Goal: Information Seeking & Learning: Learn about a topic

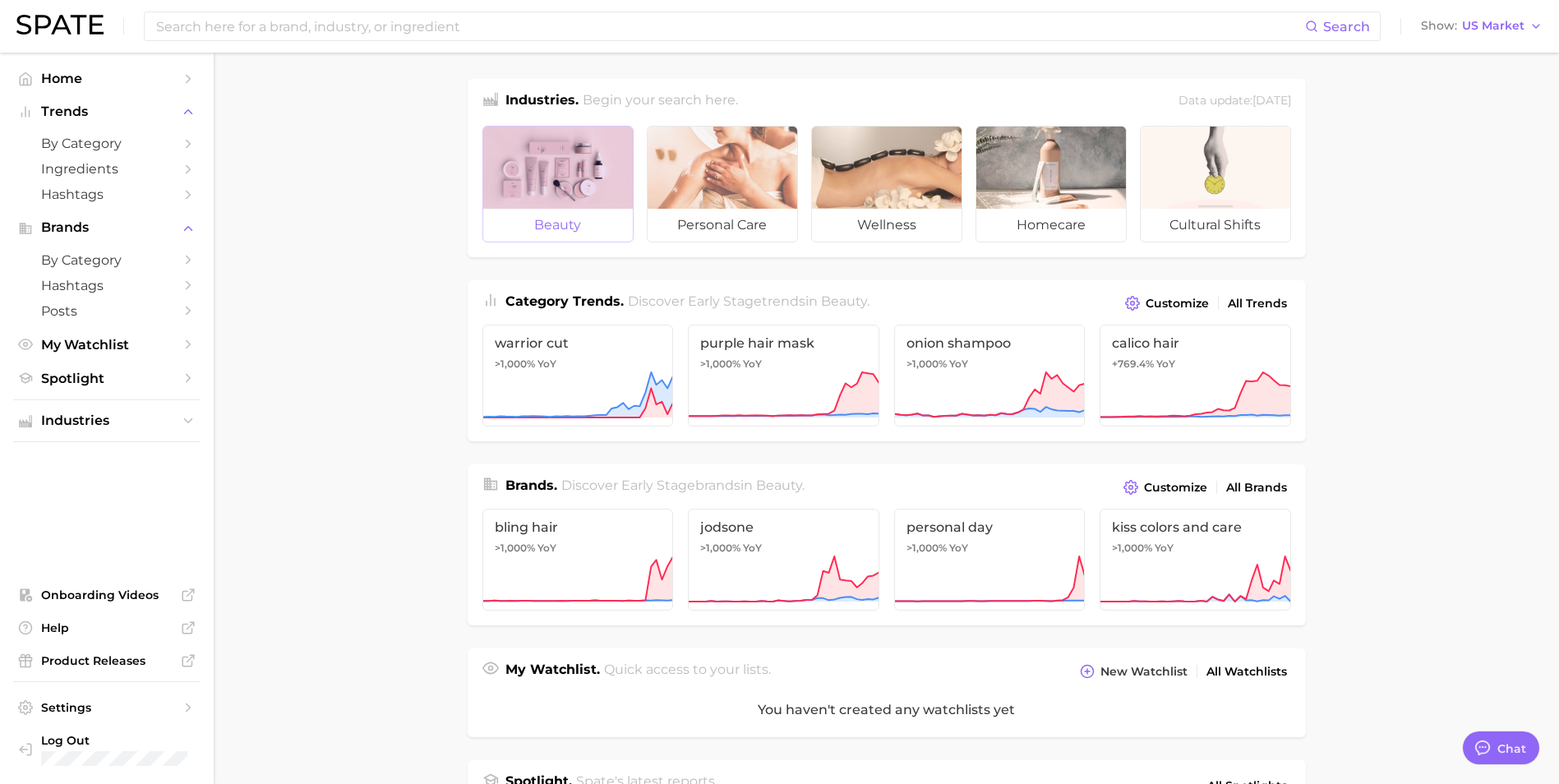
click at [563, 206] on div at bounding box center [558, 167] width 150 height 82
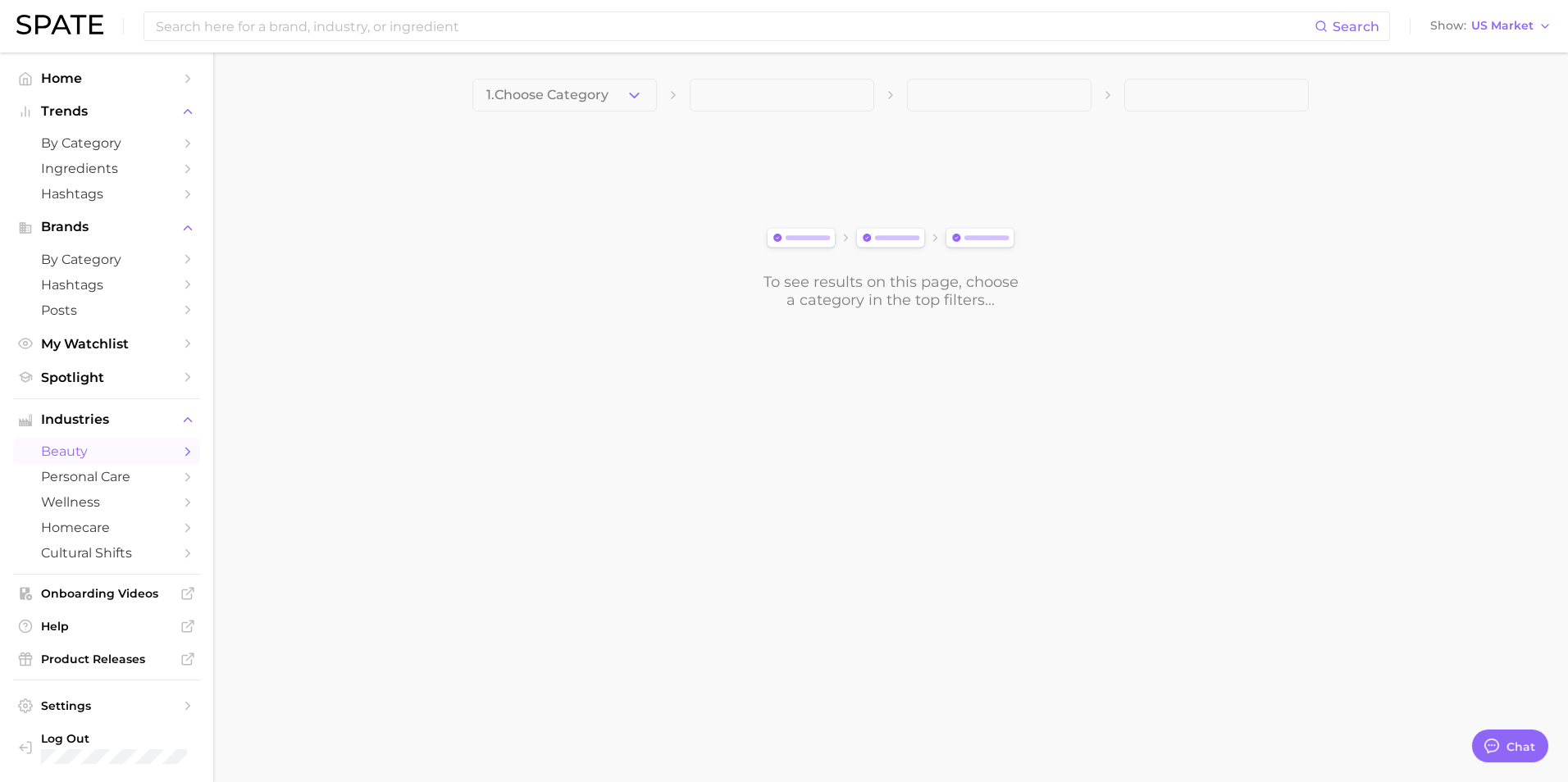
click at [809, 103] on span at bounding box center [781, 95] width 184 height 33
click at [572, 97] on span "1. Choose Category" at bounding box center [547, 95] width 122 height 15
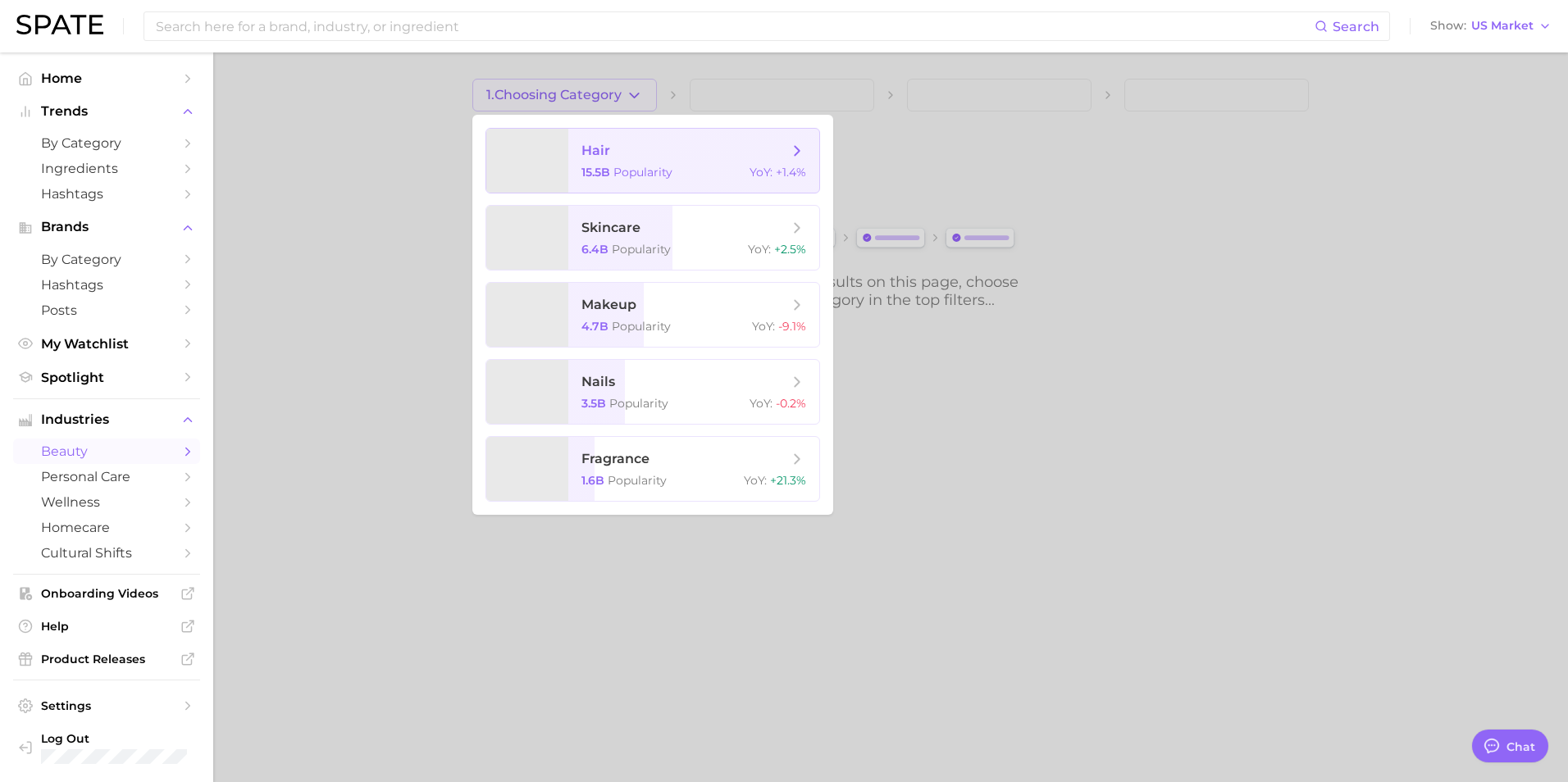
click at [571, 163] on span "hair 15.5b Popularity YoY : +1.4%" at bounding box center [693, 161] width 251 height 64
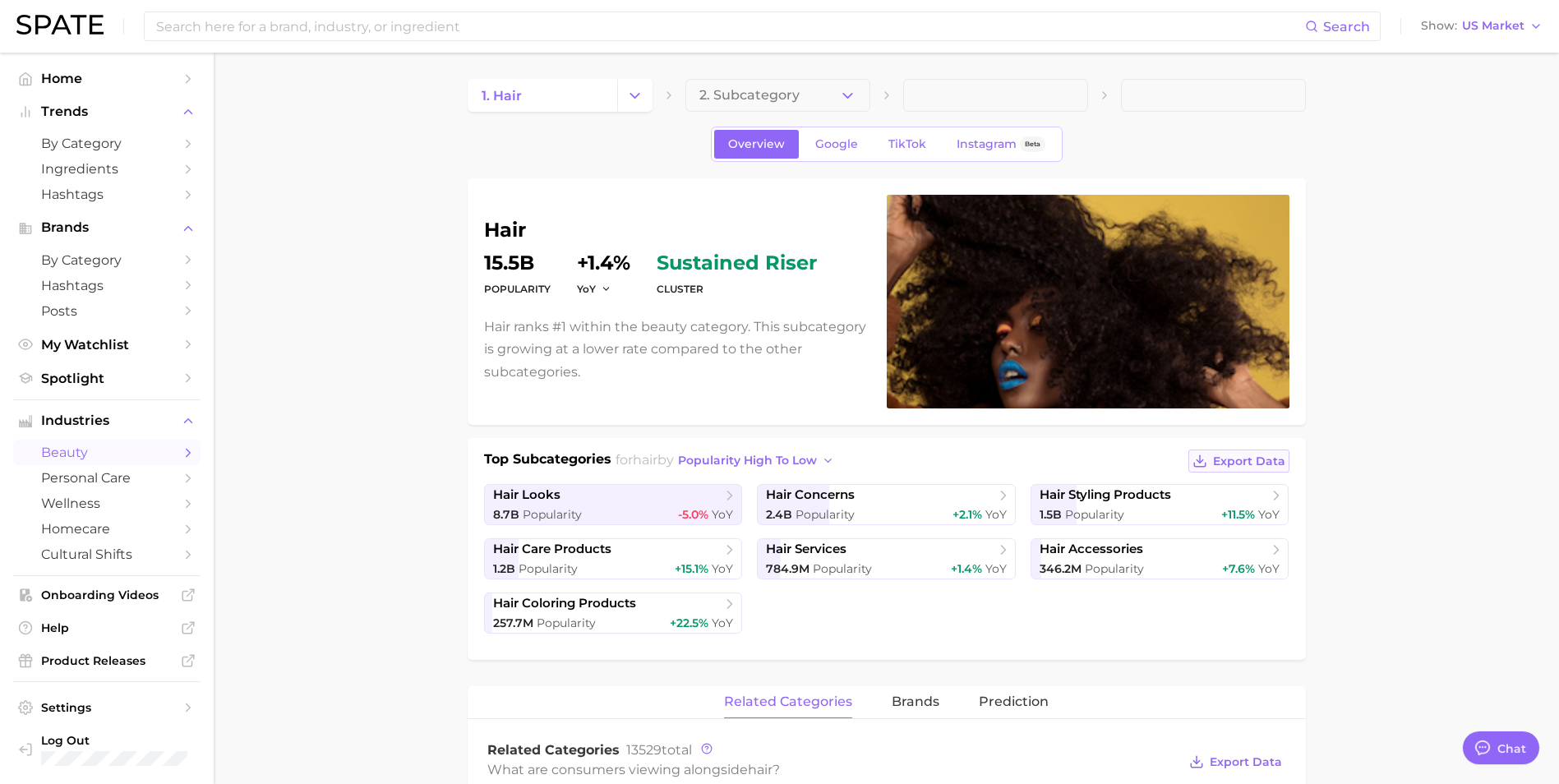
click at [1262, 459] on span "Export Data" at bounding box center [1249, 461] width 72 height 14
click at [822, 499] on span "hair concerns" at bounding box center [810, 495] width 89 height 16
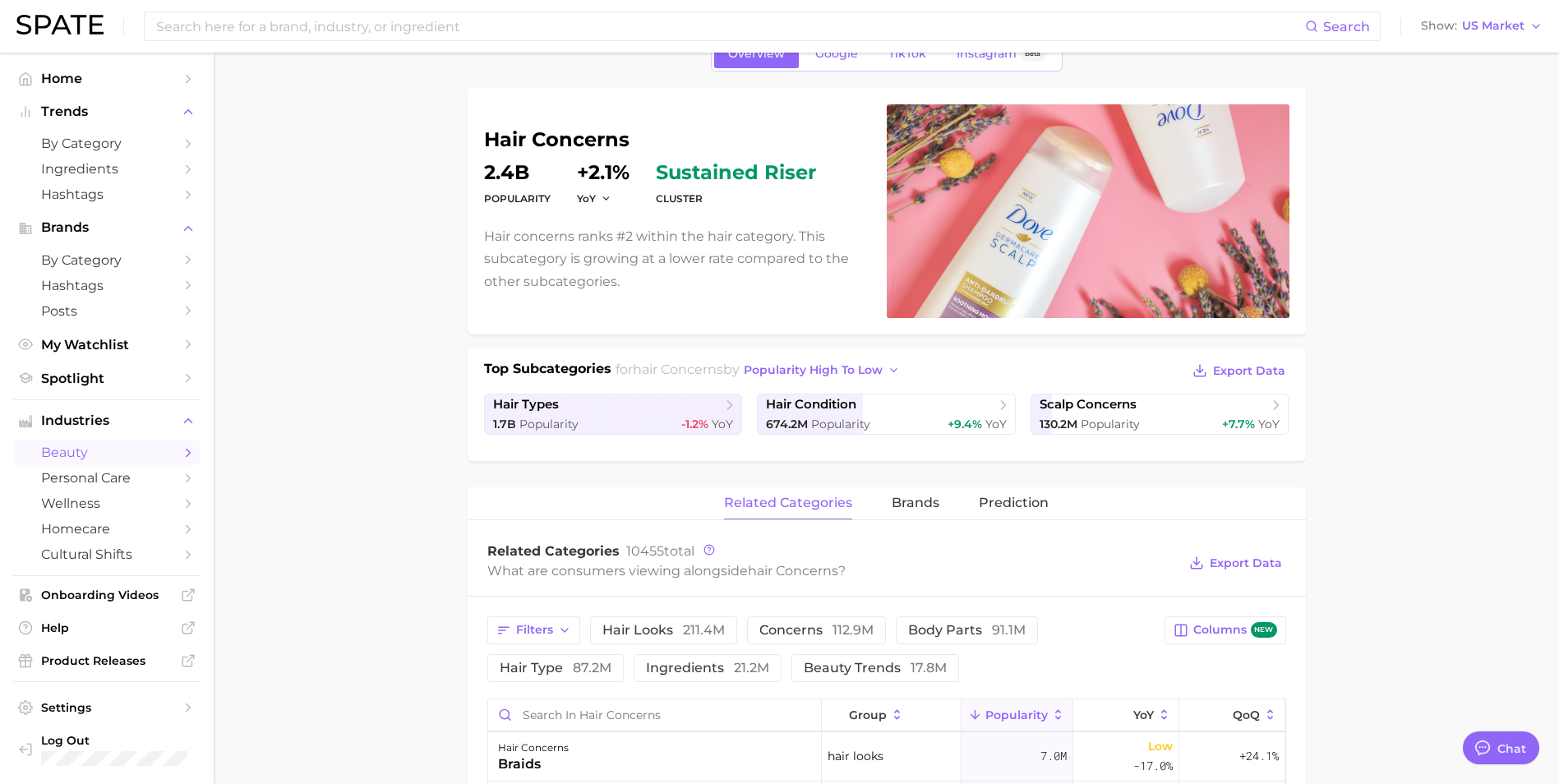
scroll to position [76, 0]
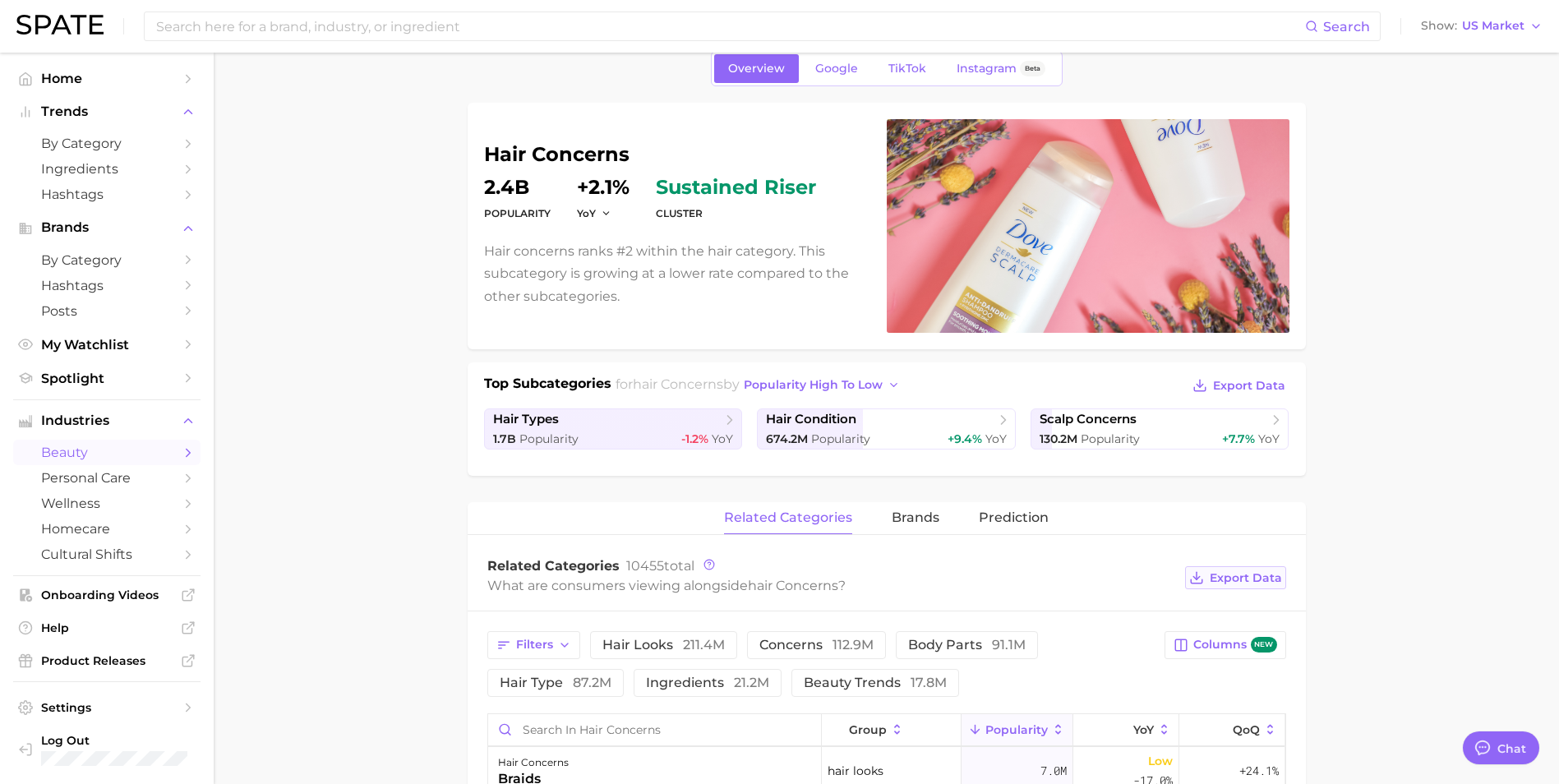
click at [1231, 579] on span "Export Data" at bounding box center [1246, 578] width 72 height 14
click at [925, 513] on span "brands" at bounding box center [916, 517] width 48 height 15
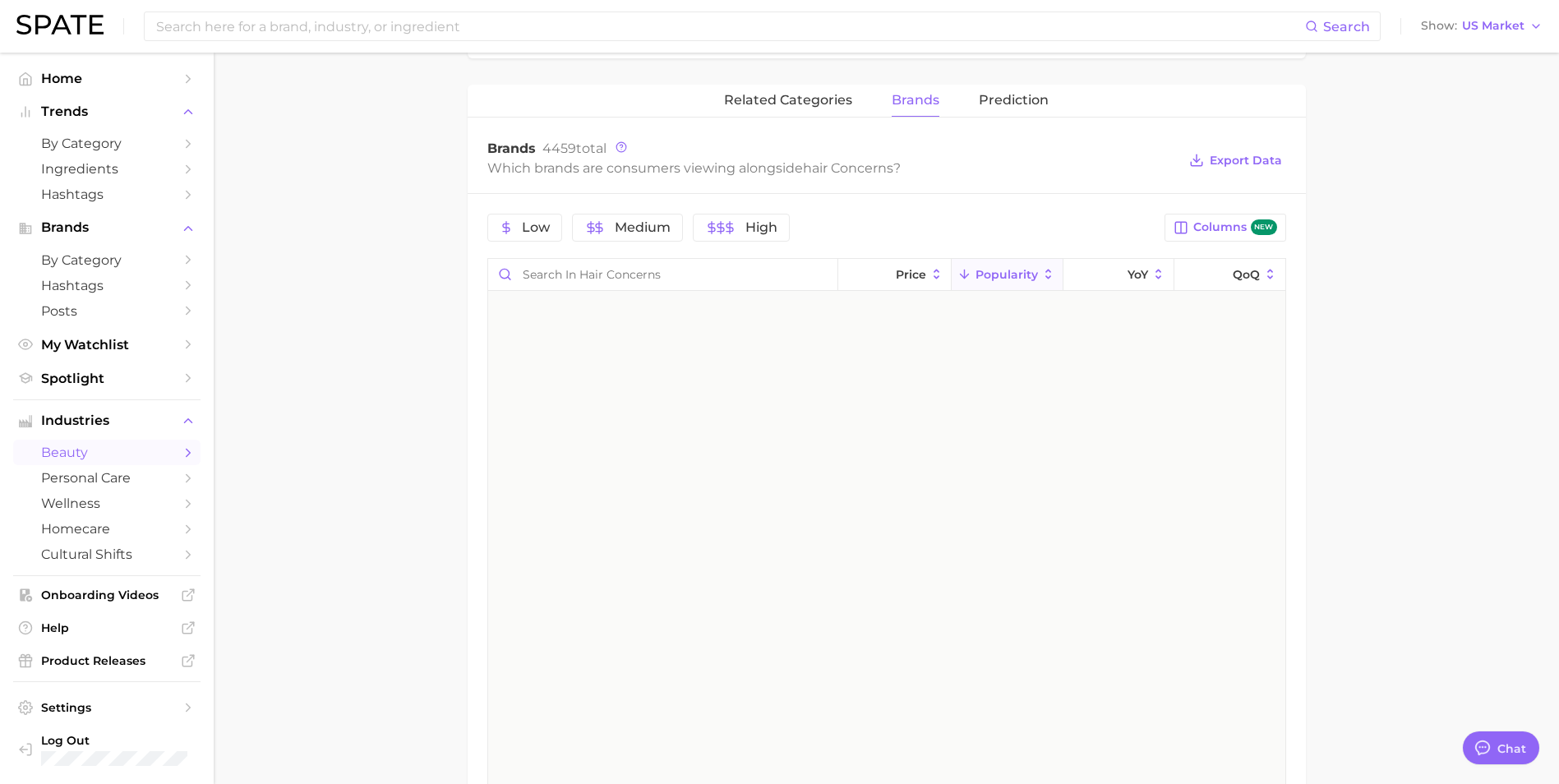
scroll to position [0, 0]
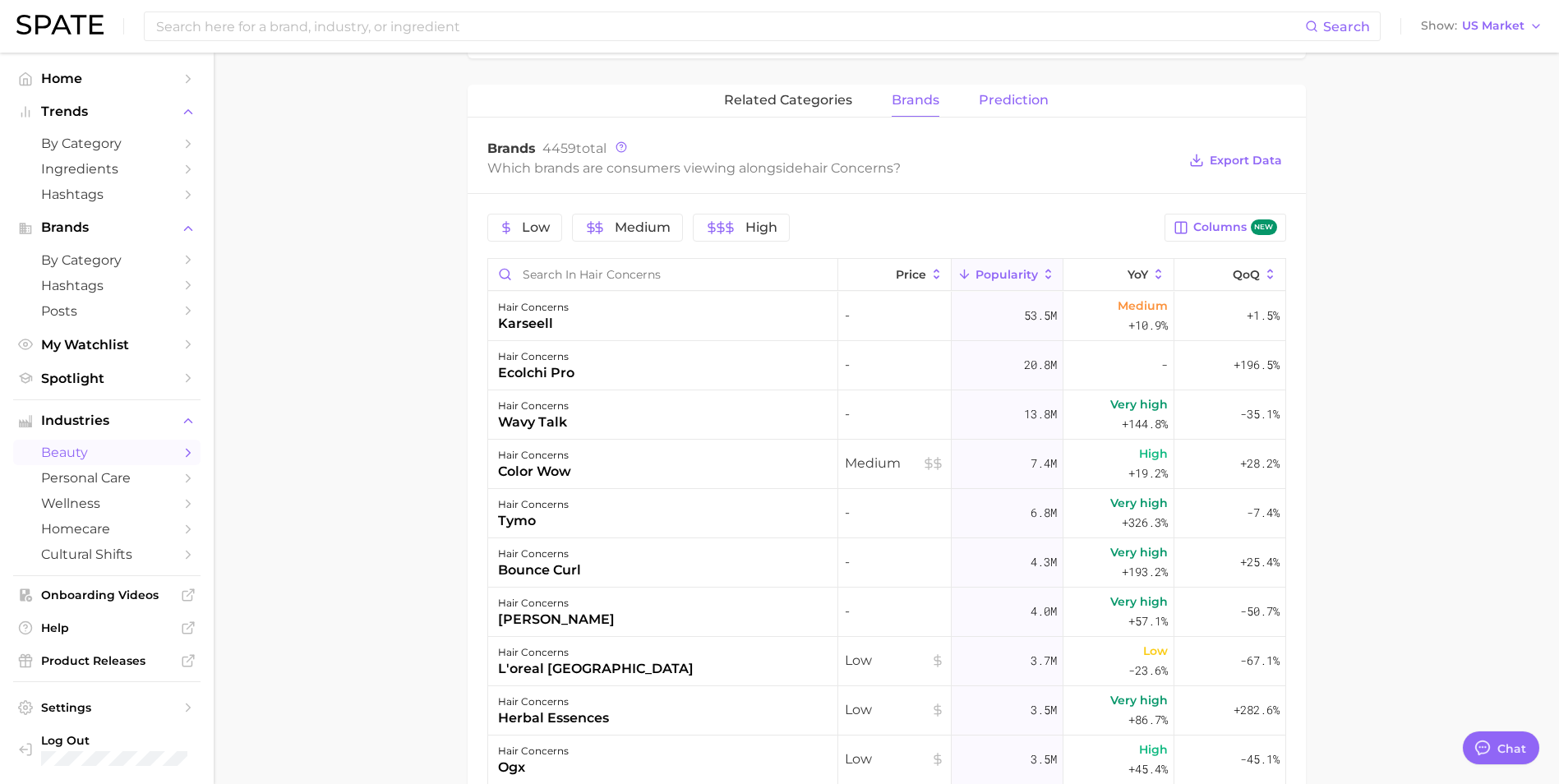
click at [1008, 107] on span "Prediction" at bounding box center [1014, 100] width 70 height 15
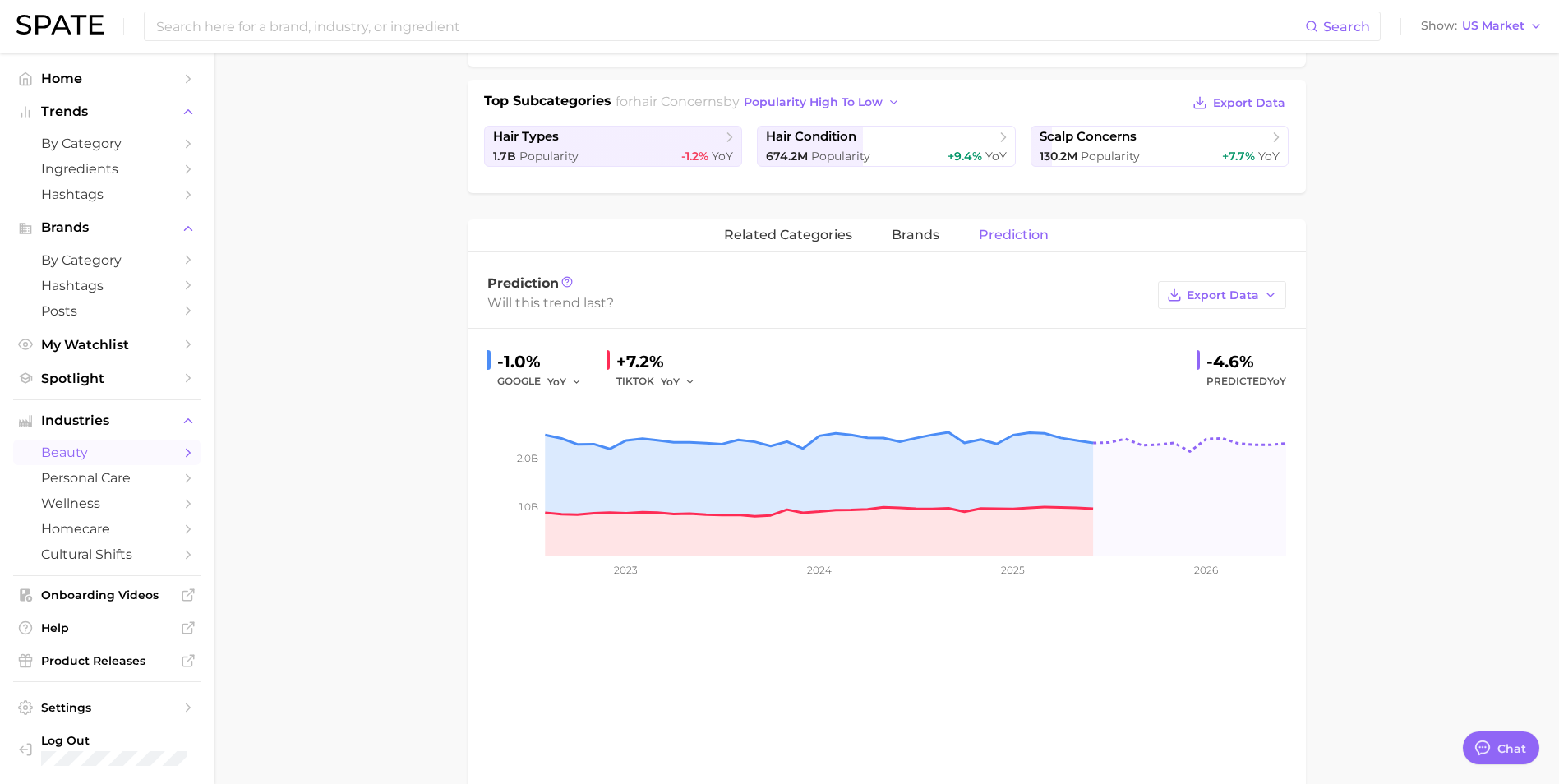
scroll to position [329, 0]
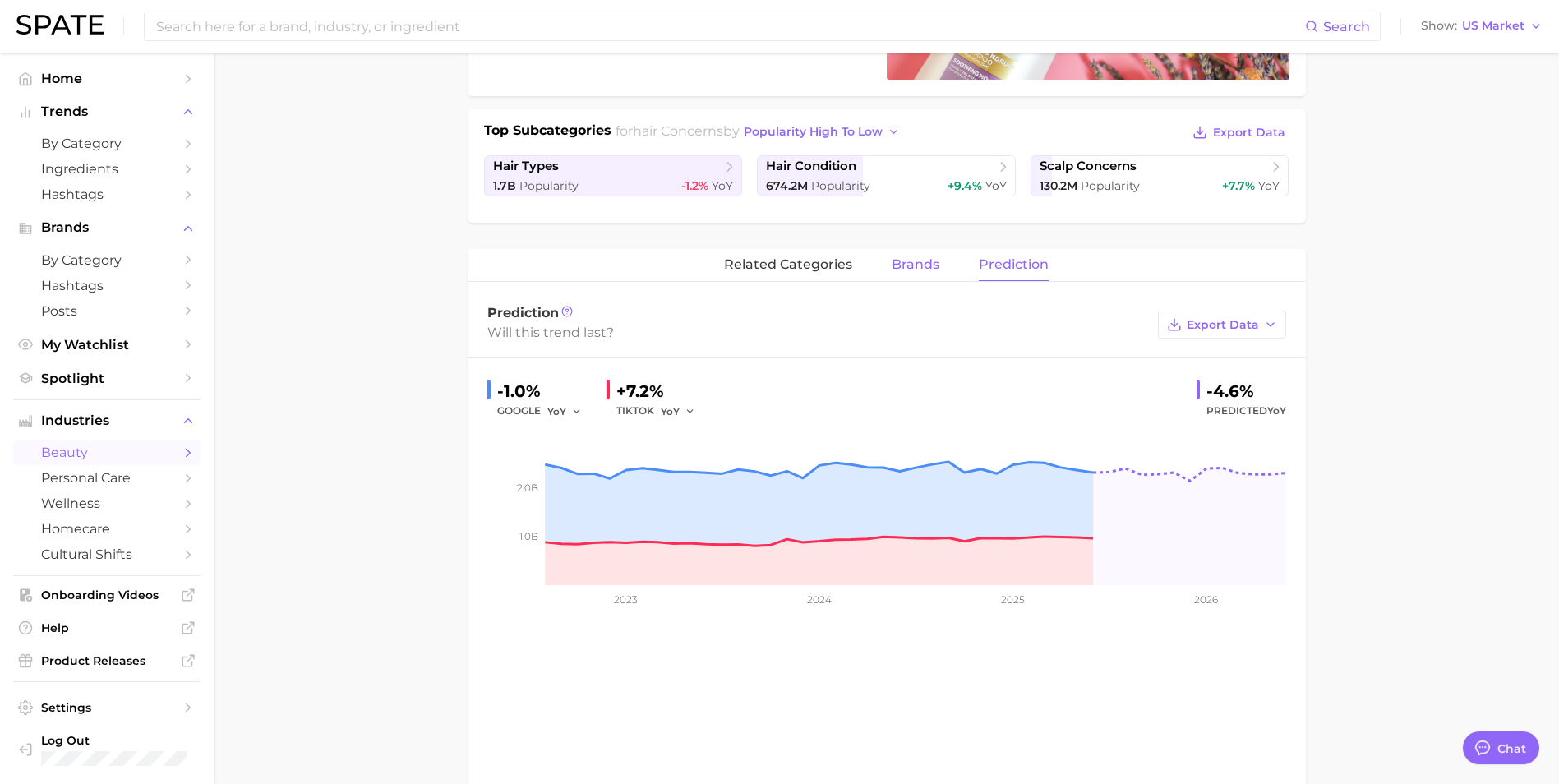
click at [920, 261] on span "brands" at bounding box center [916, 265] width 48 height 15
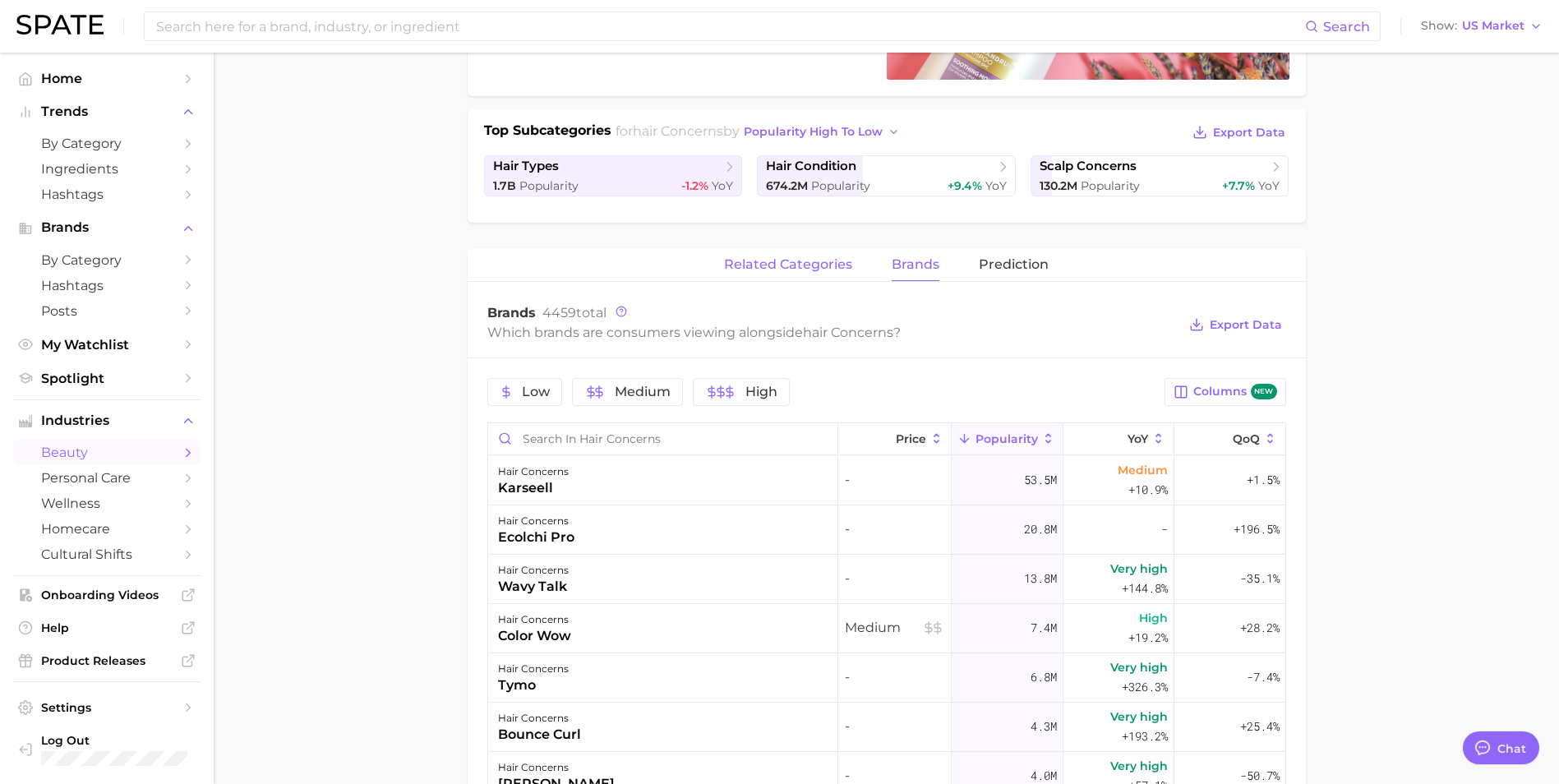
click at [794, 267] on span "related categories" at bounding box center [788, 265] width 128 height 15
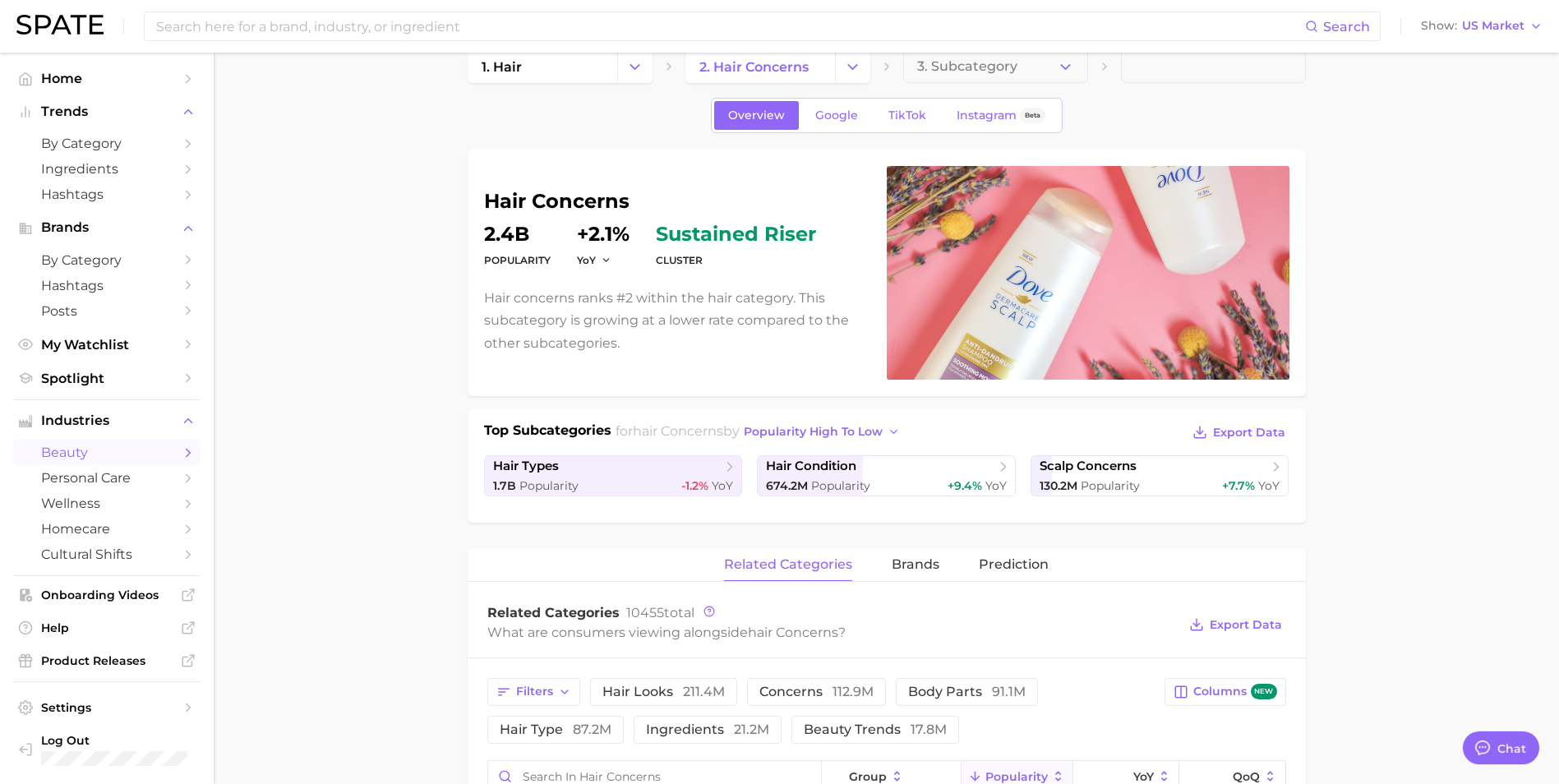
scroll to position [0, 0]
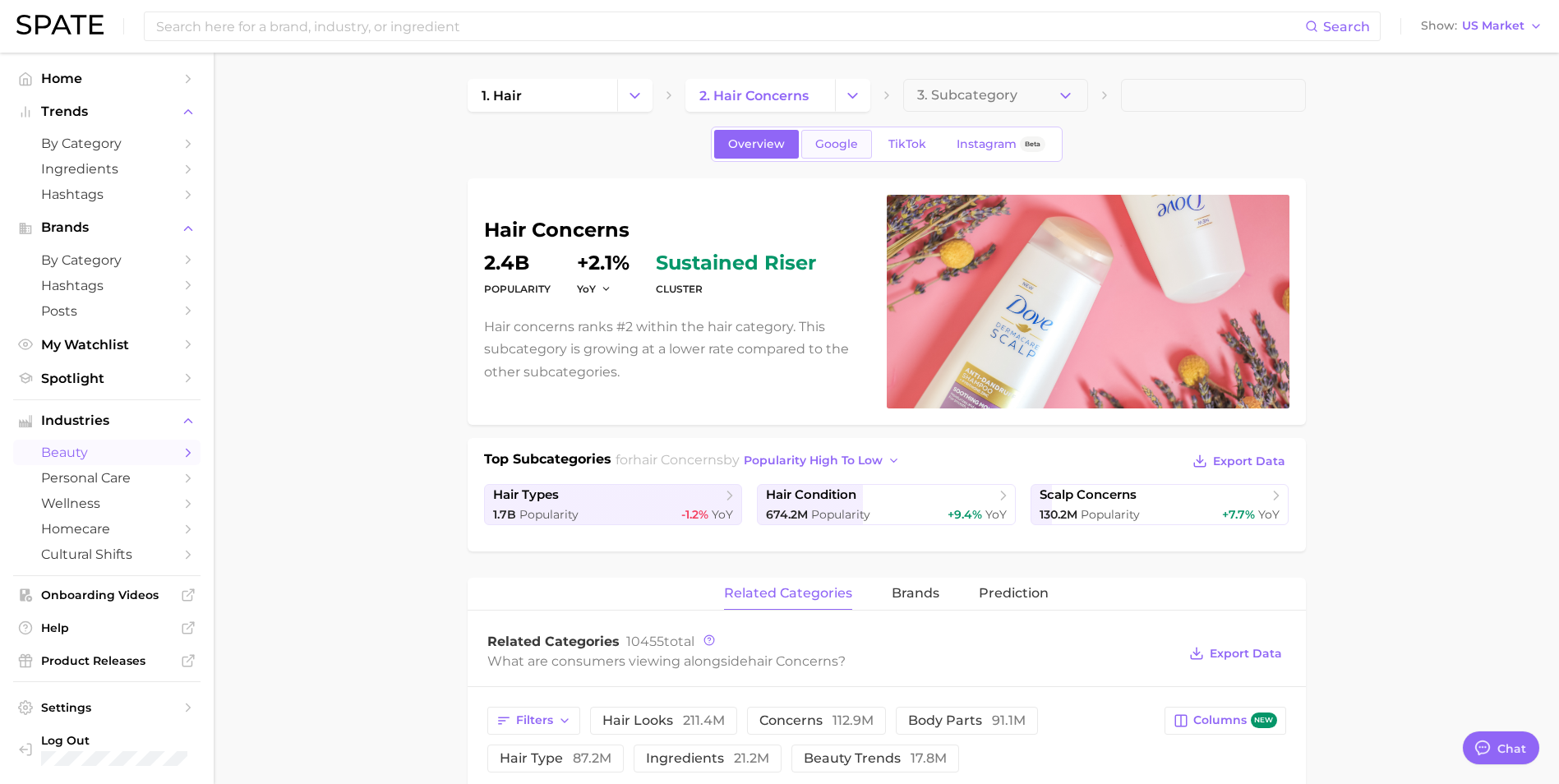
click at [819, 142] on span "Google" at bounding box center [837, 144] width 43 height 14
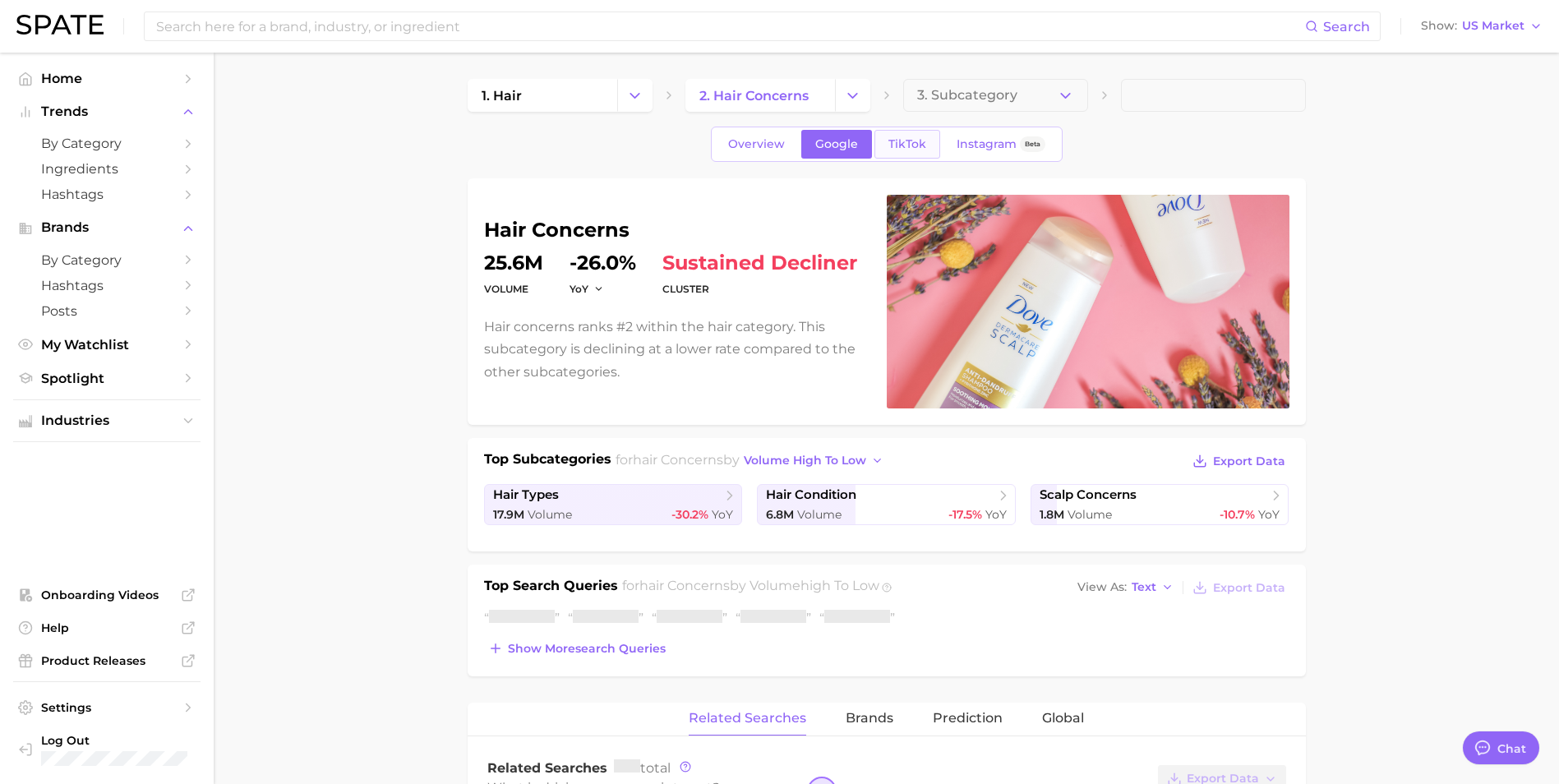
click at [915, 146] on span "TikTok" at bounding box center [907, 144] width 37 height 14
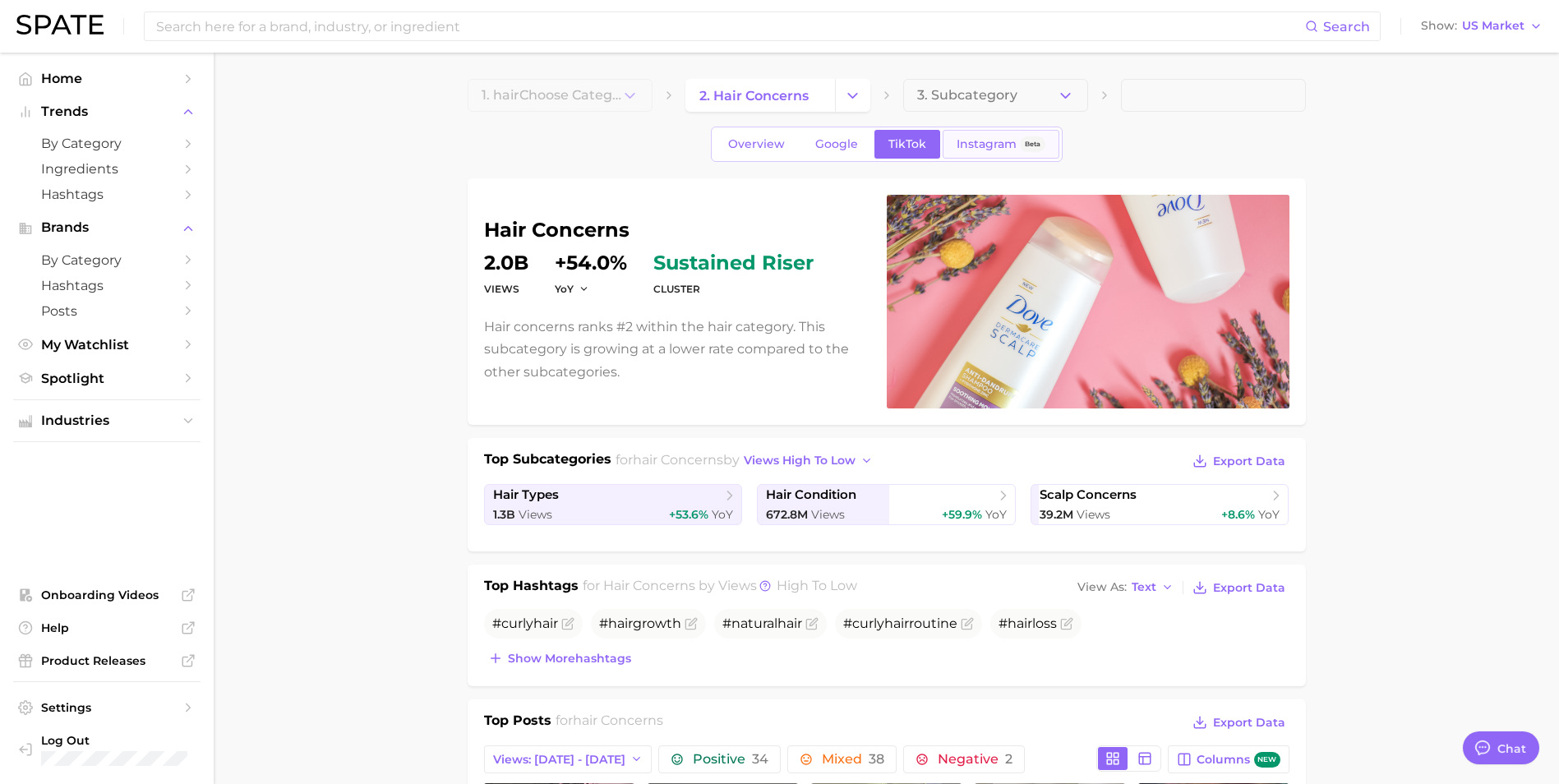
click at [972, 151] on span "Instagram" at bounding box center [986, 144] width 60 height 14
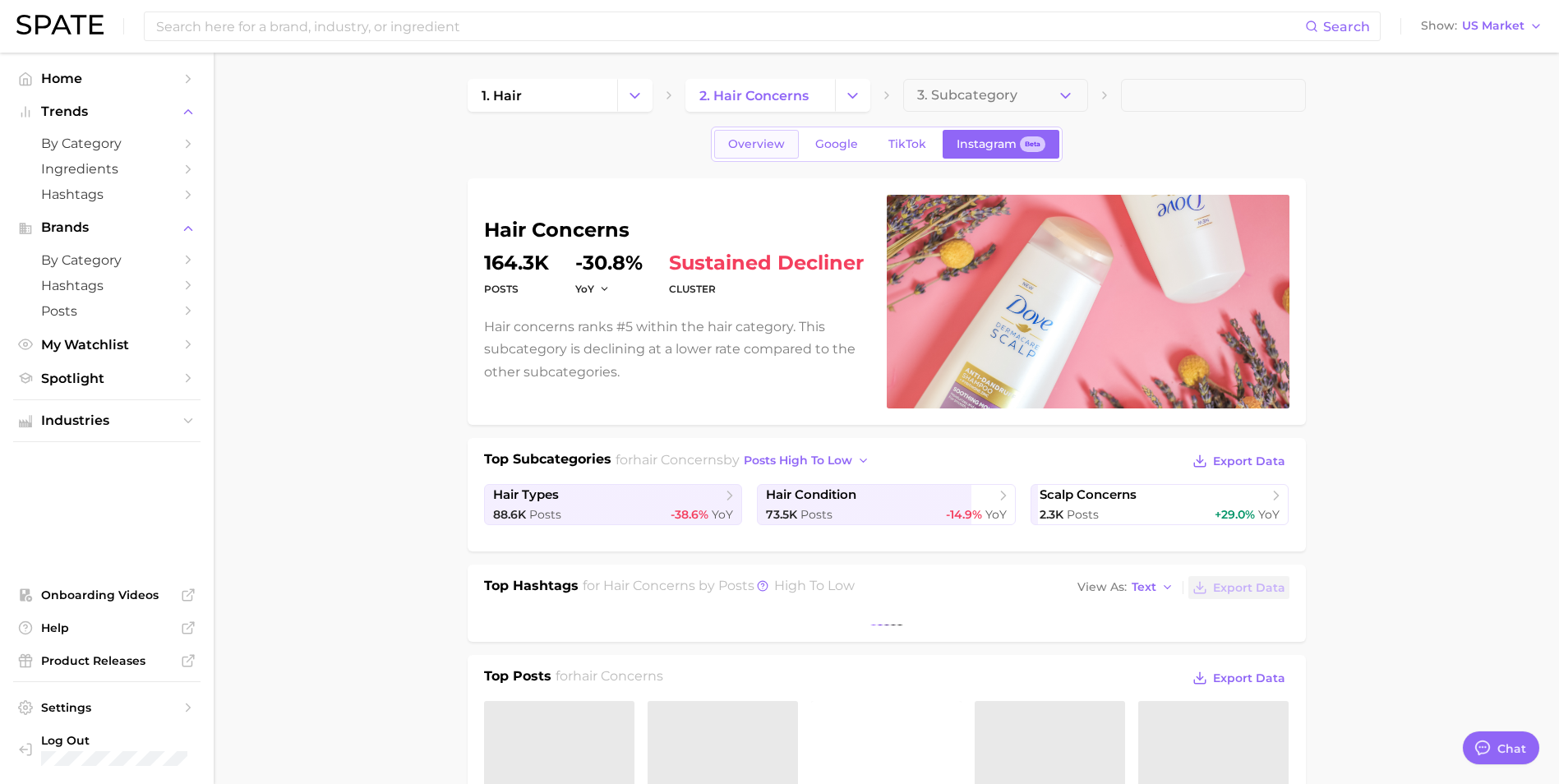
click at [760, 145] on span "Overview" at bounding box center [756, 144] width 57 height 14
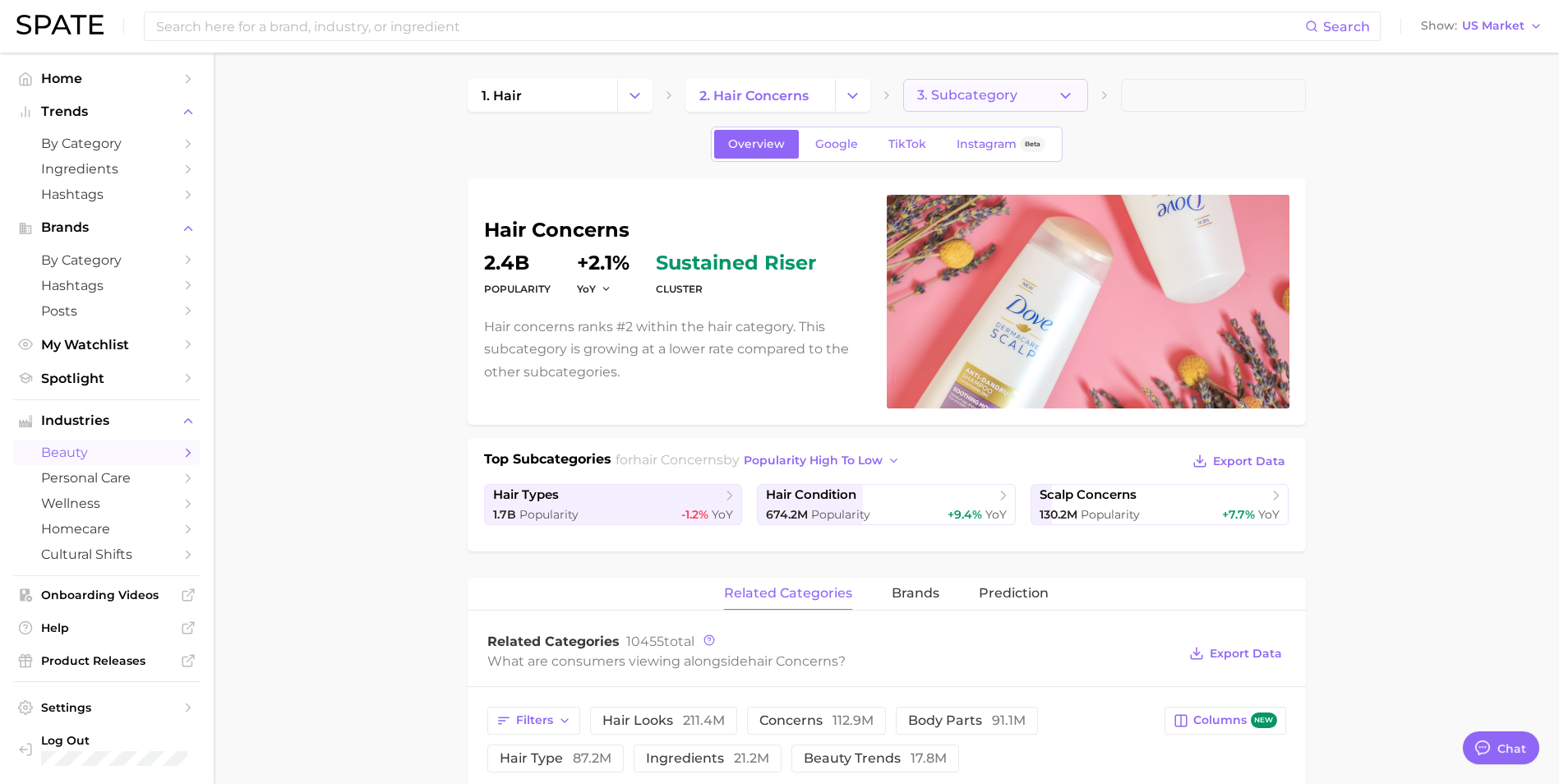
click at [938, 103] on span "3. Subcategory" at bounding box center [967, 95] width 100 height 15
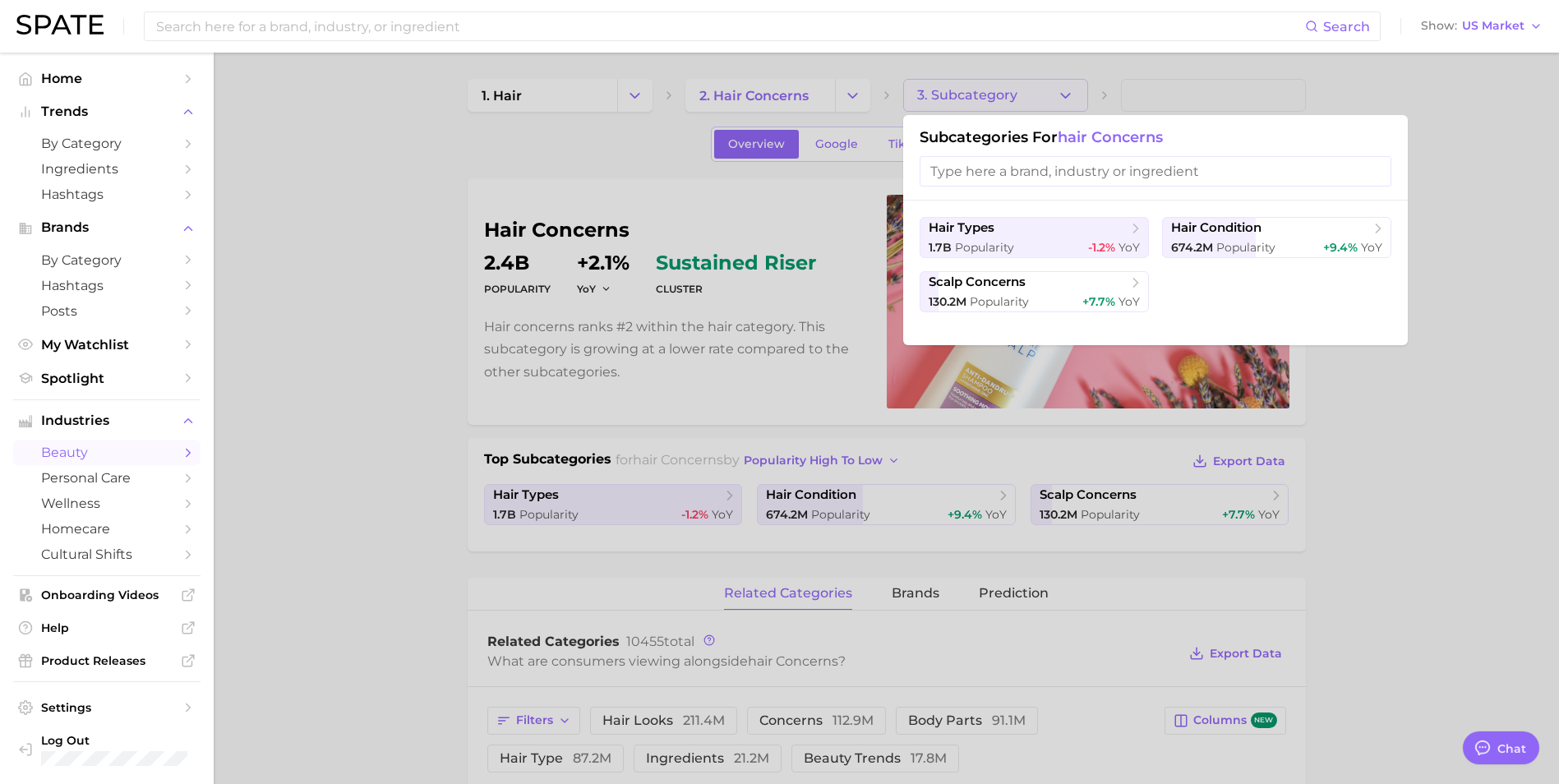
click at [389, 148] on div at bounding box center [779, 392] width 1559 height 784
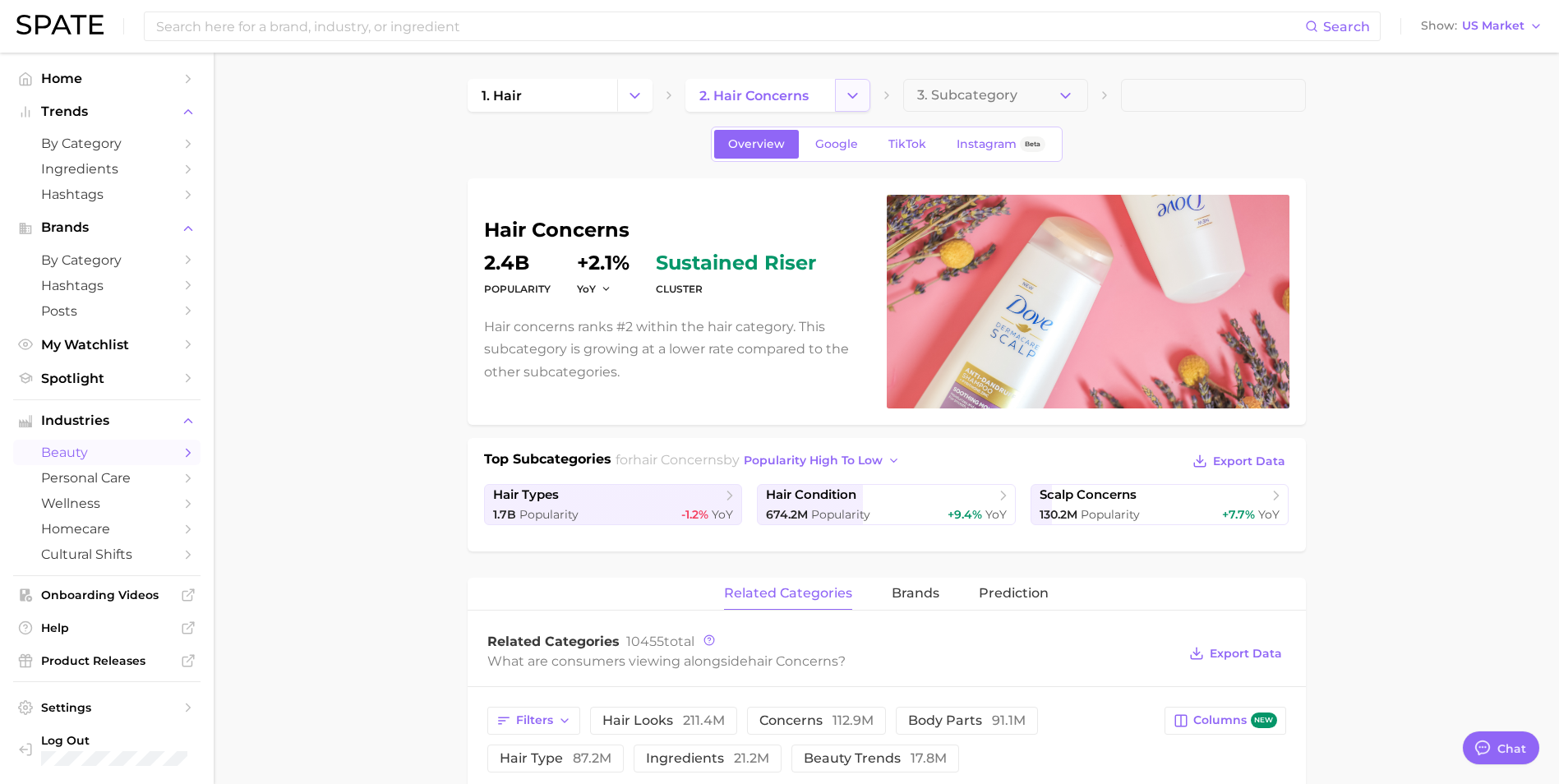
click at [845, 104] on icon "Change Category" at bounding box center [853, 96] width 17 height 17
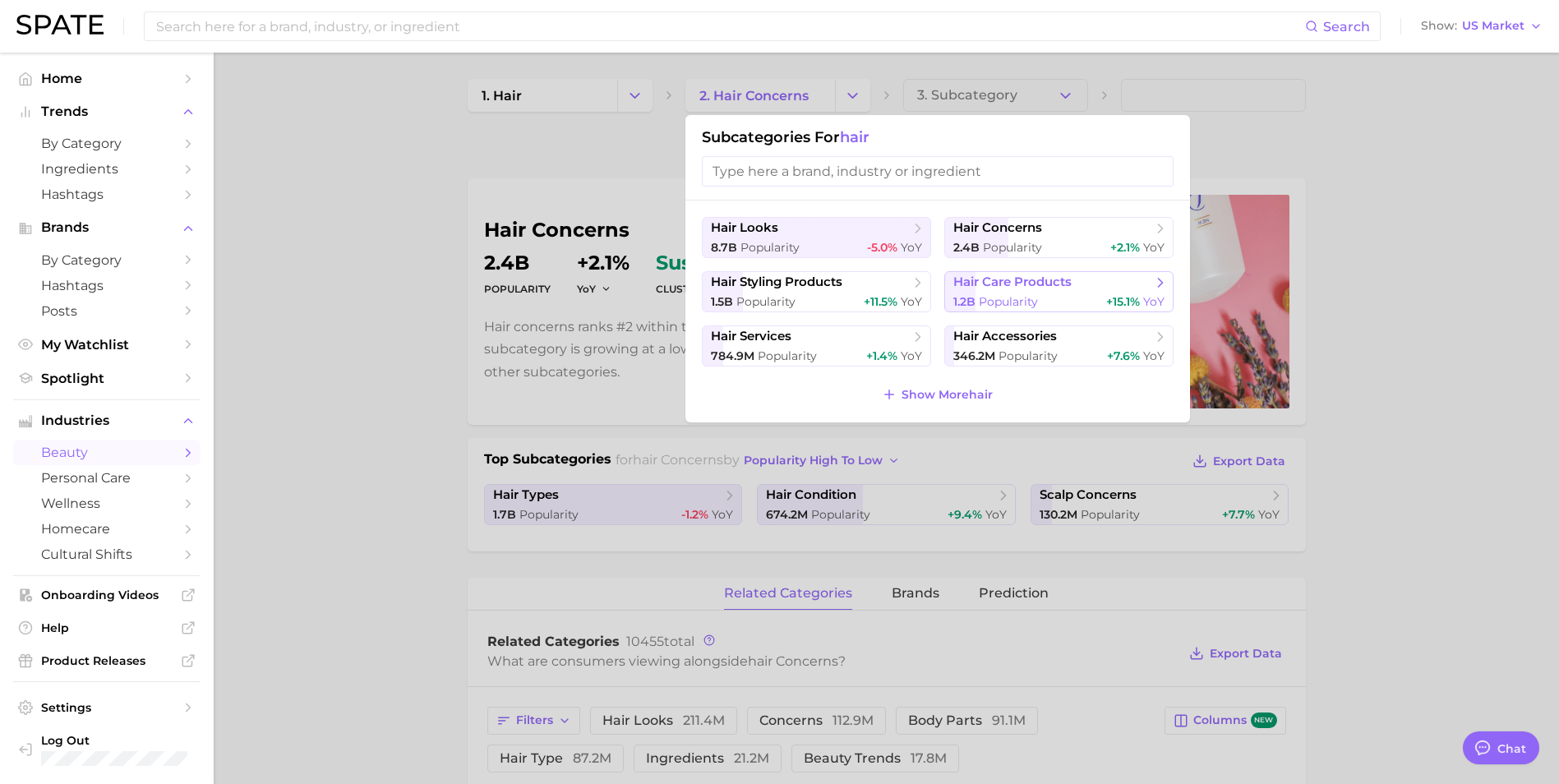
click at [1038, 294] on div "1.2b Popularity +15.1% YoY" at bounding box center [1058, 302] width 212 height 16
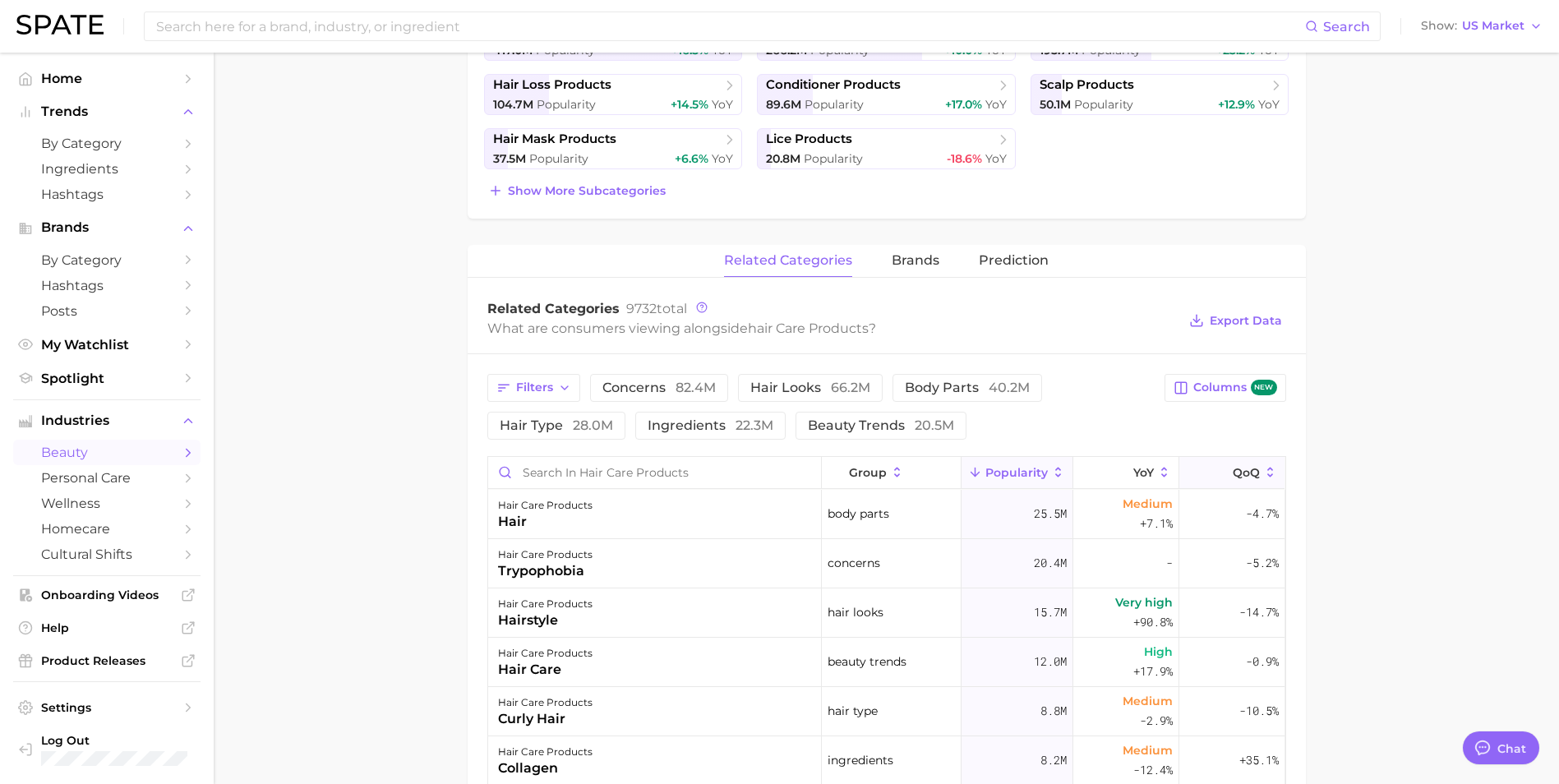
scroll to position [493, 0]
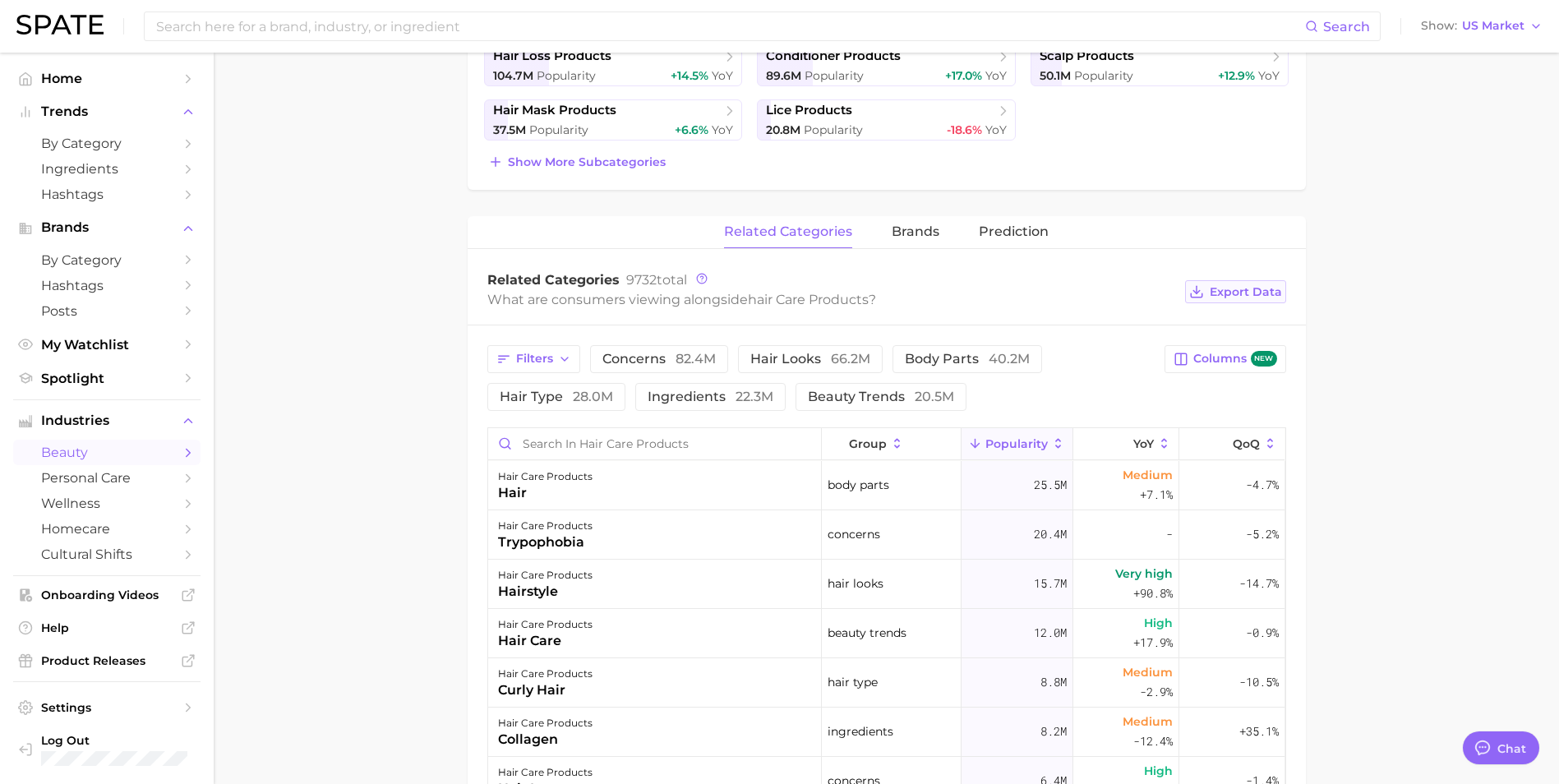
click at [1235, 288] on span "Export Data" at bounding box center [1246, 292] width 72 height 14
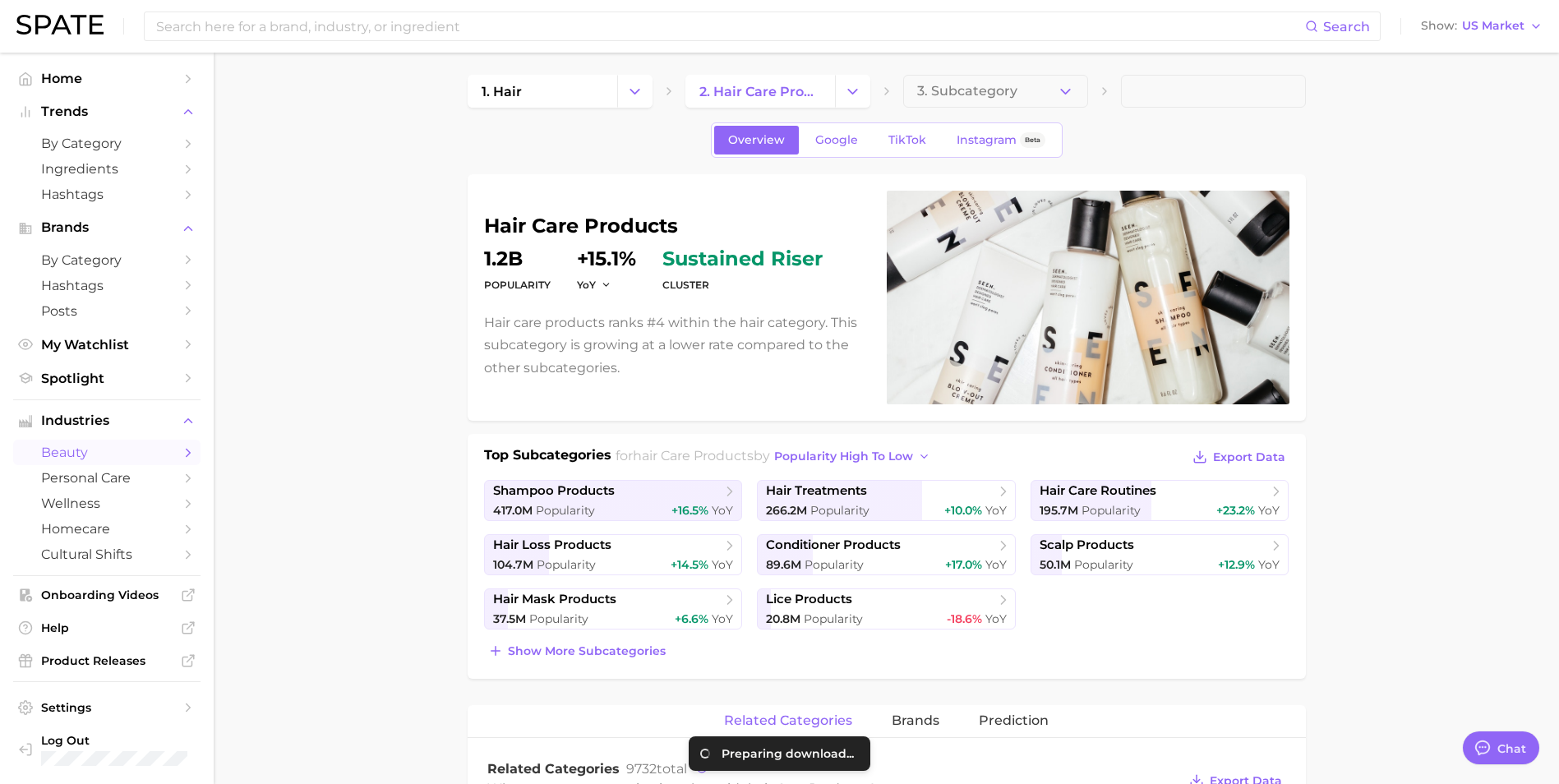
scroll to position [0, 0]
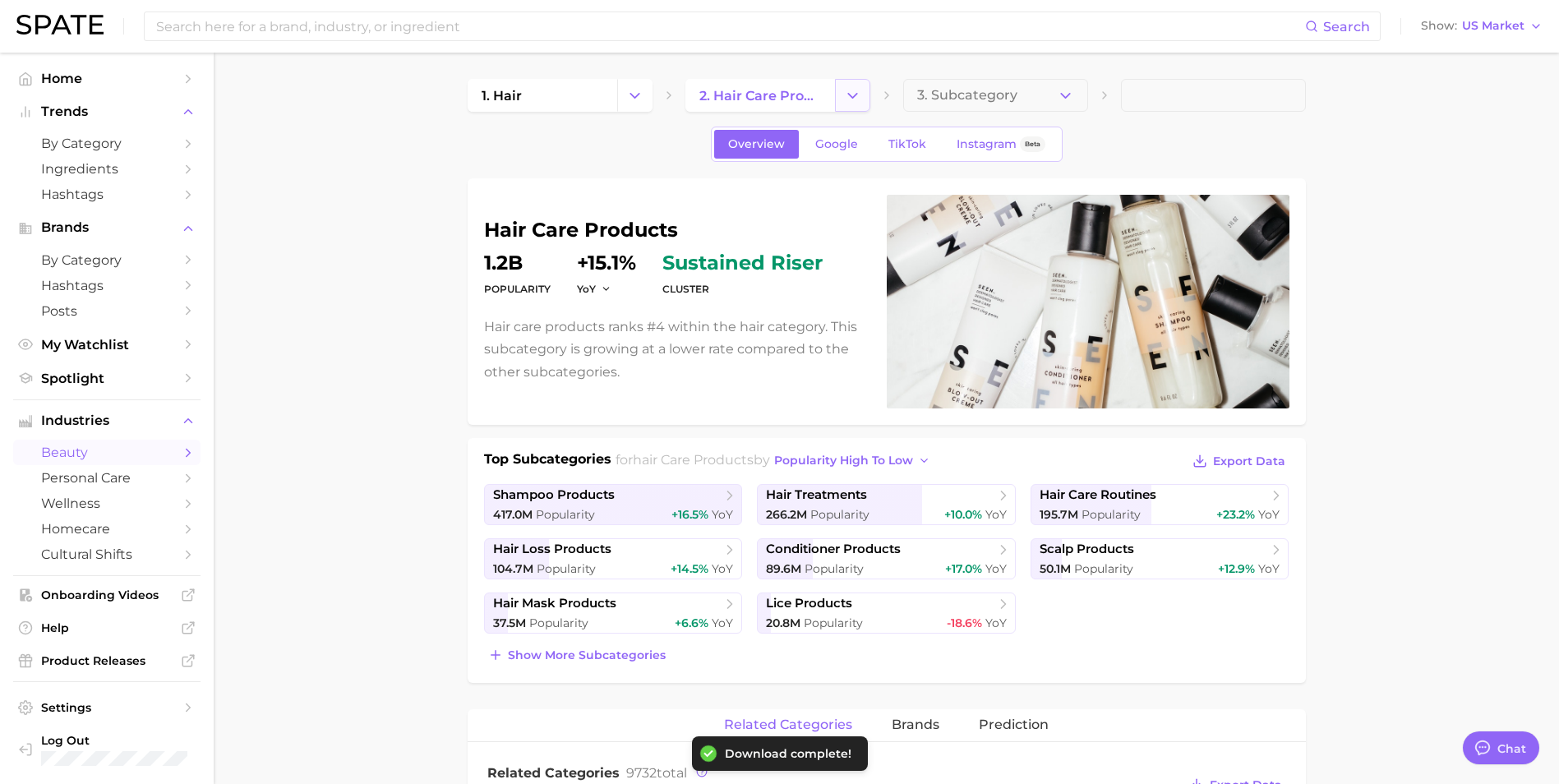
click at [846, 102] on icon "Change Category" at bounding box center [853, 96] width 17 height 17
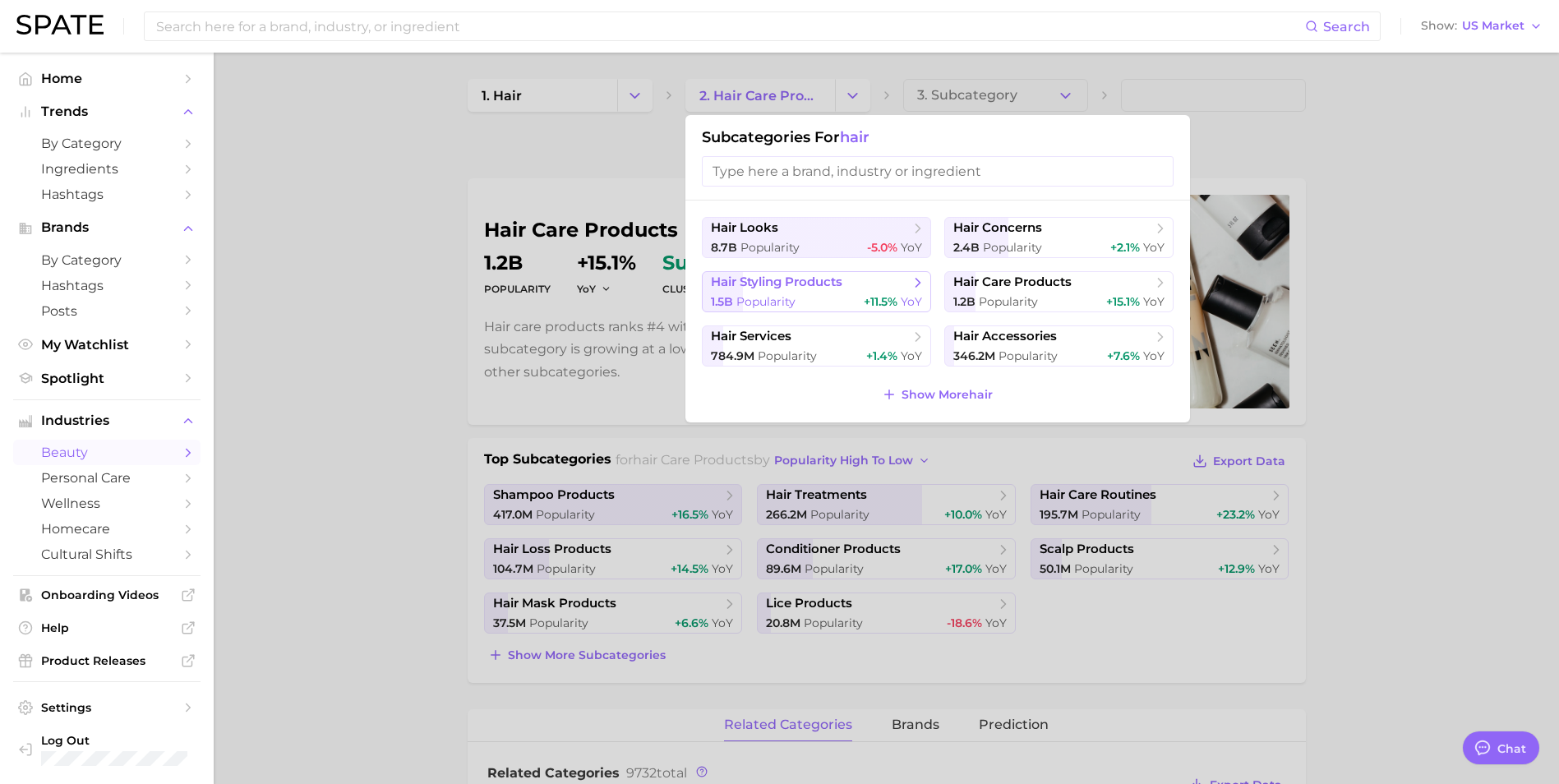
click at [825, 280] on span "hair styling products" at bounding box center [776, 282] width 131 height 16
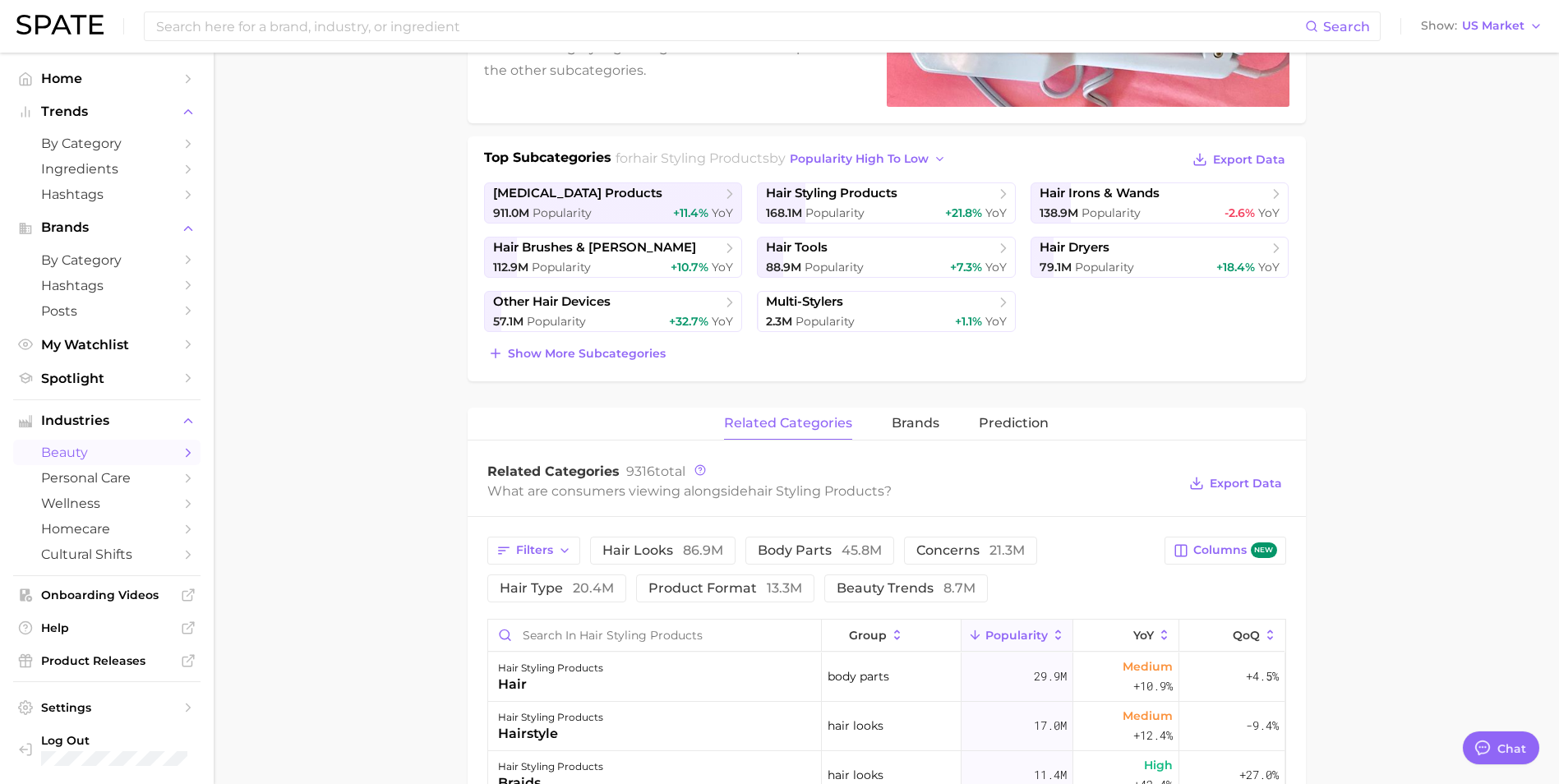
scroll to position [329, 0]
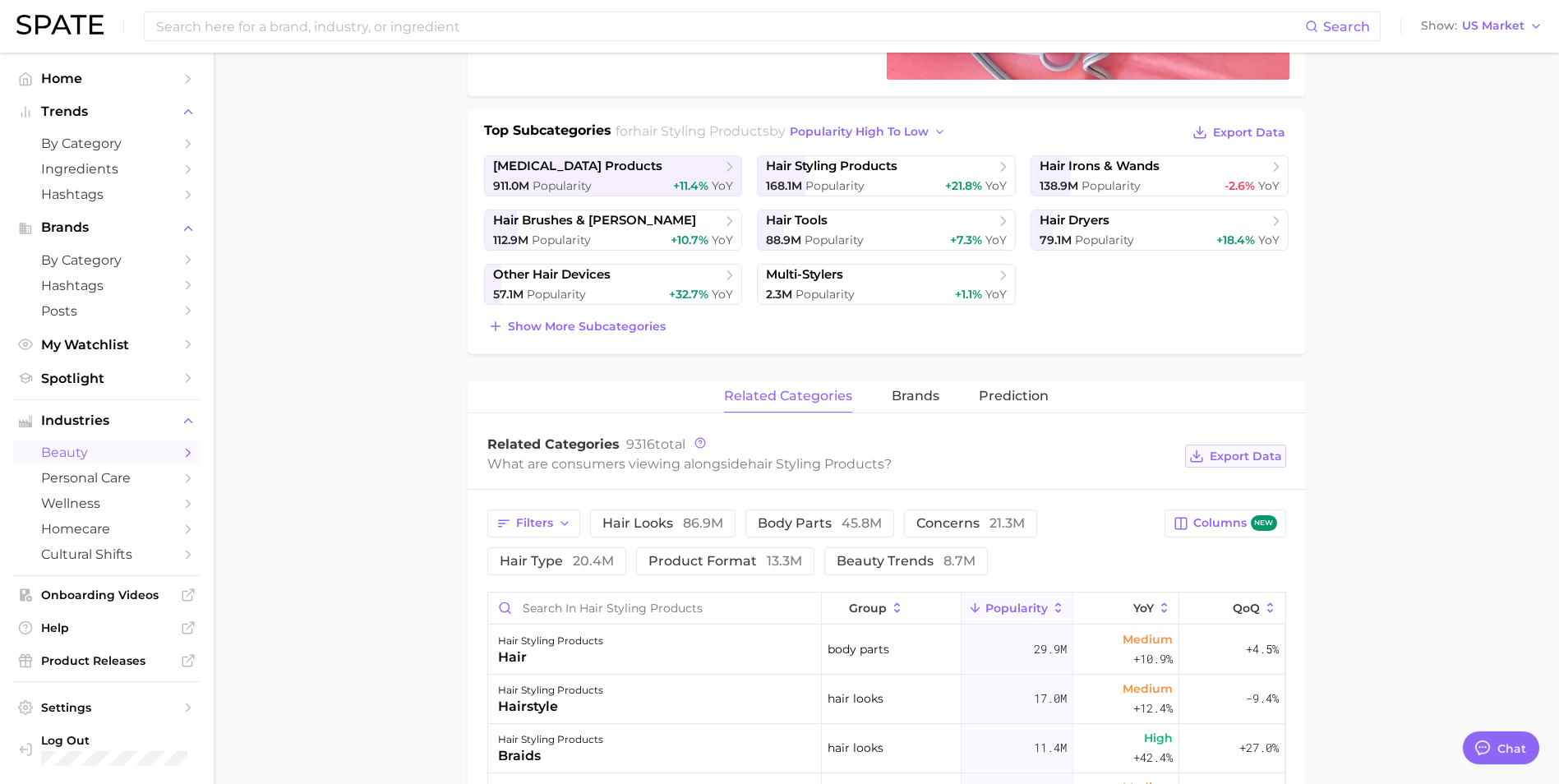
click at [1259, 450] on span "Export Data" at bounding box center [1246, 457] width 72 height 14
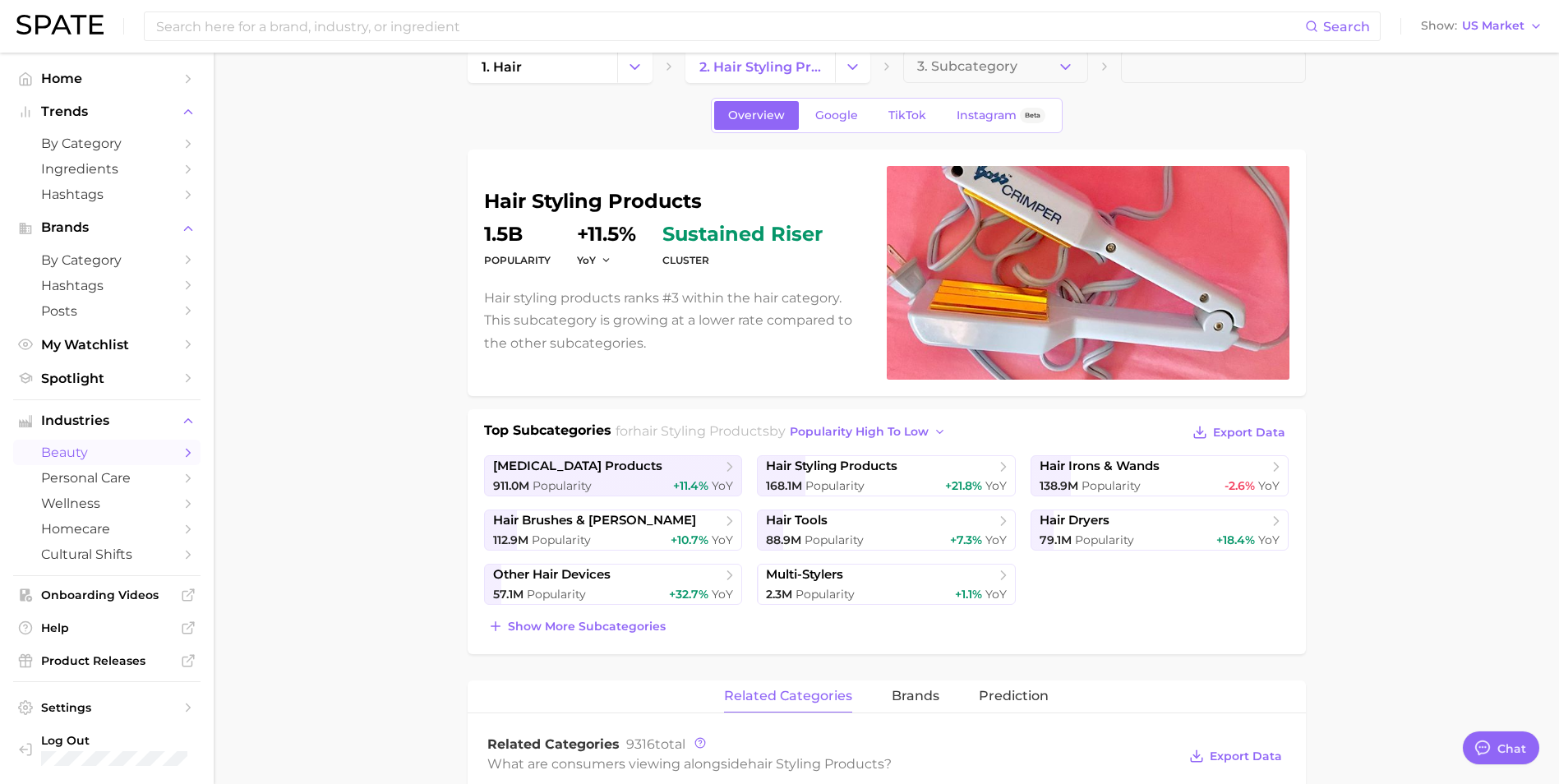
scroll to position [0, 0]
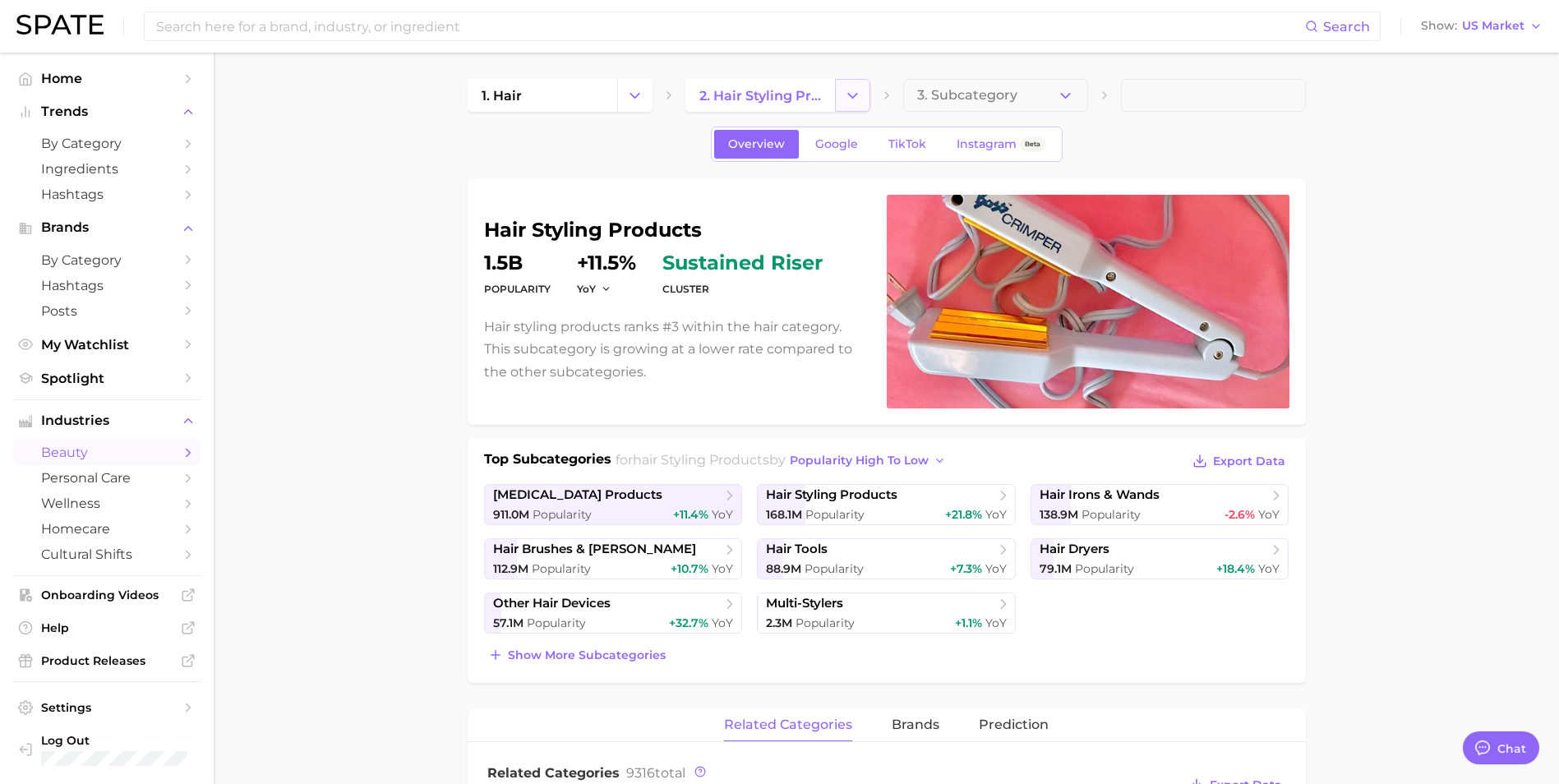
click at [860, 96] on icon "Change Category" at bounding box center [853, 96] width 17 height 17
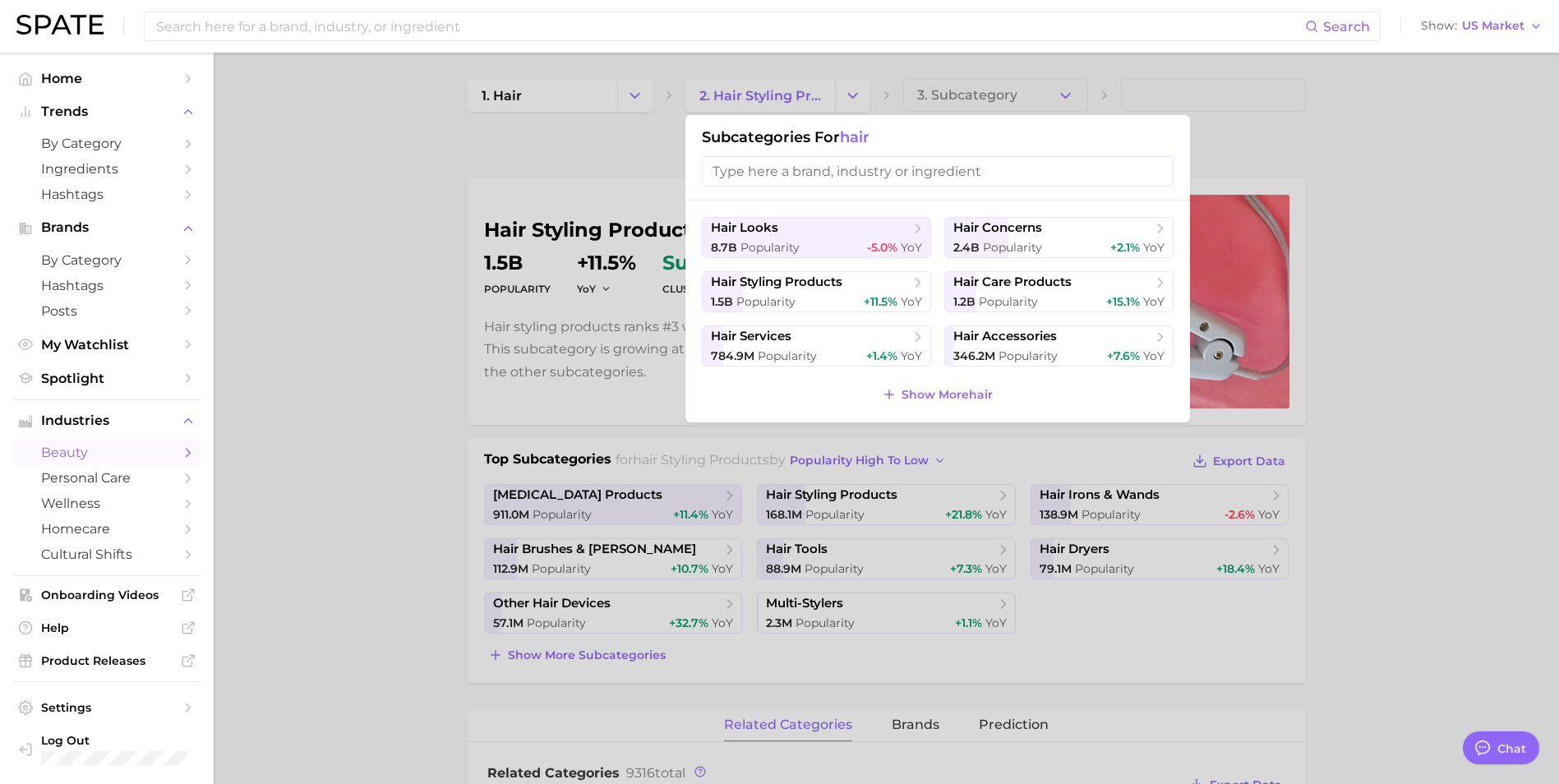
click at [1085, 86] on div at bounding box center [779, 392] width 1559 height 784
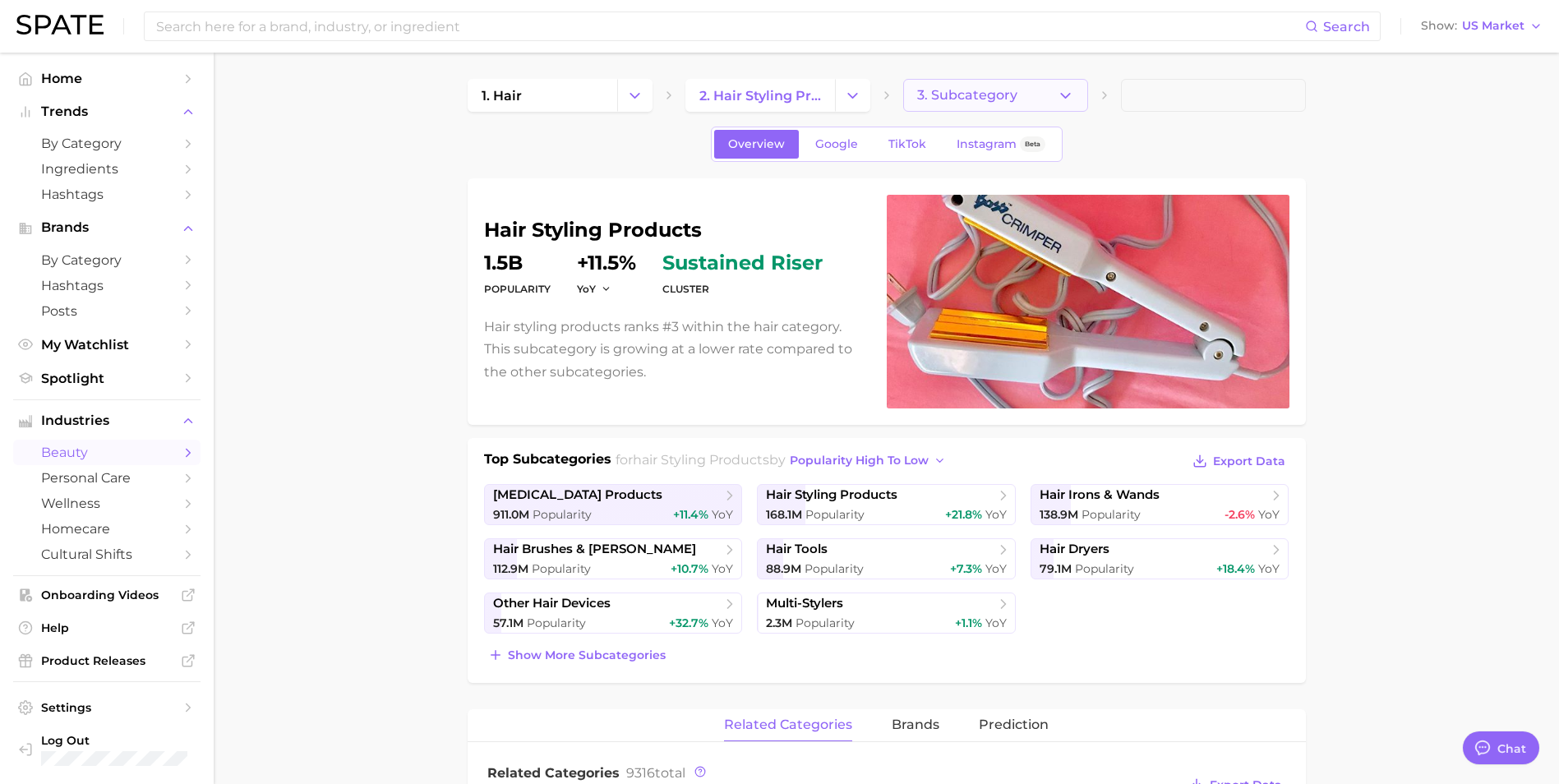
click at [1070, 99] on icon "button" at bounding box center [1065, 96] width 17 height 17
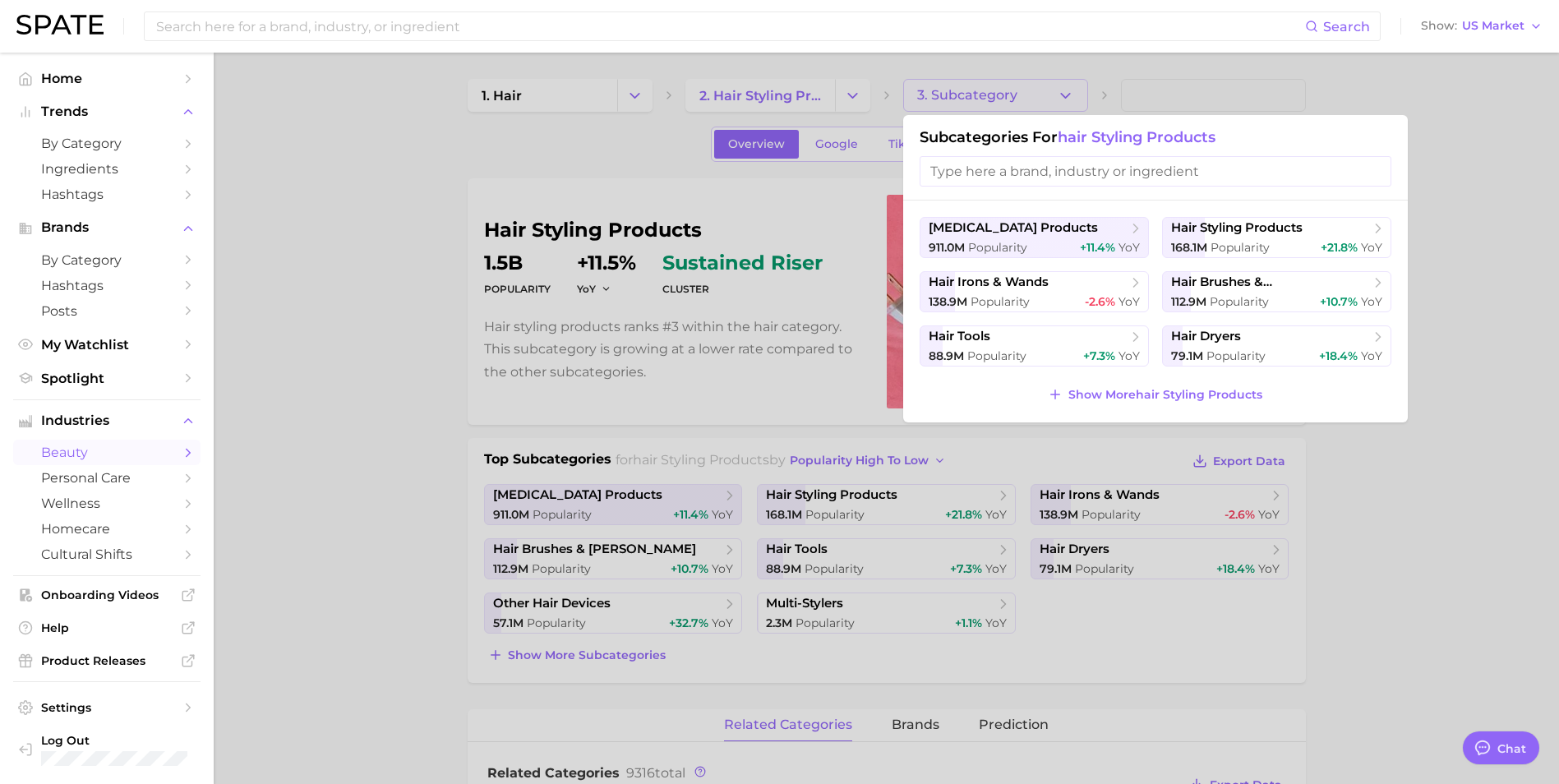
click at [851, 96] on div at bounding box center [779, 392] width 1559 height 784
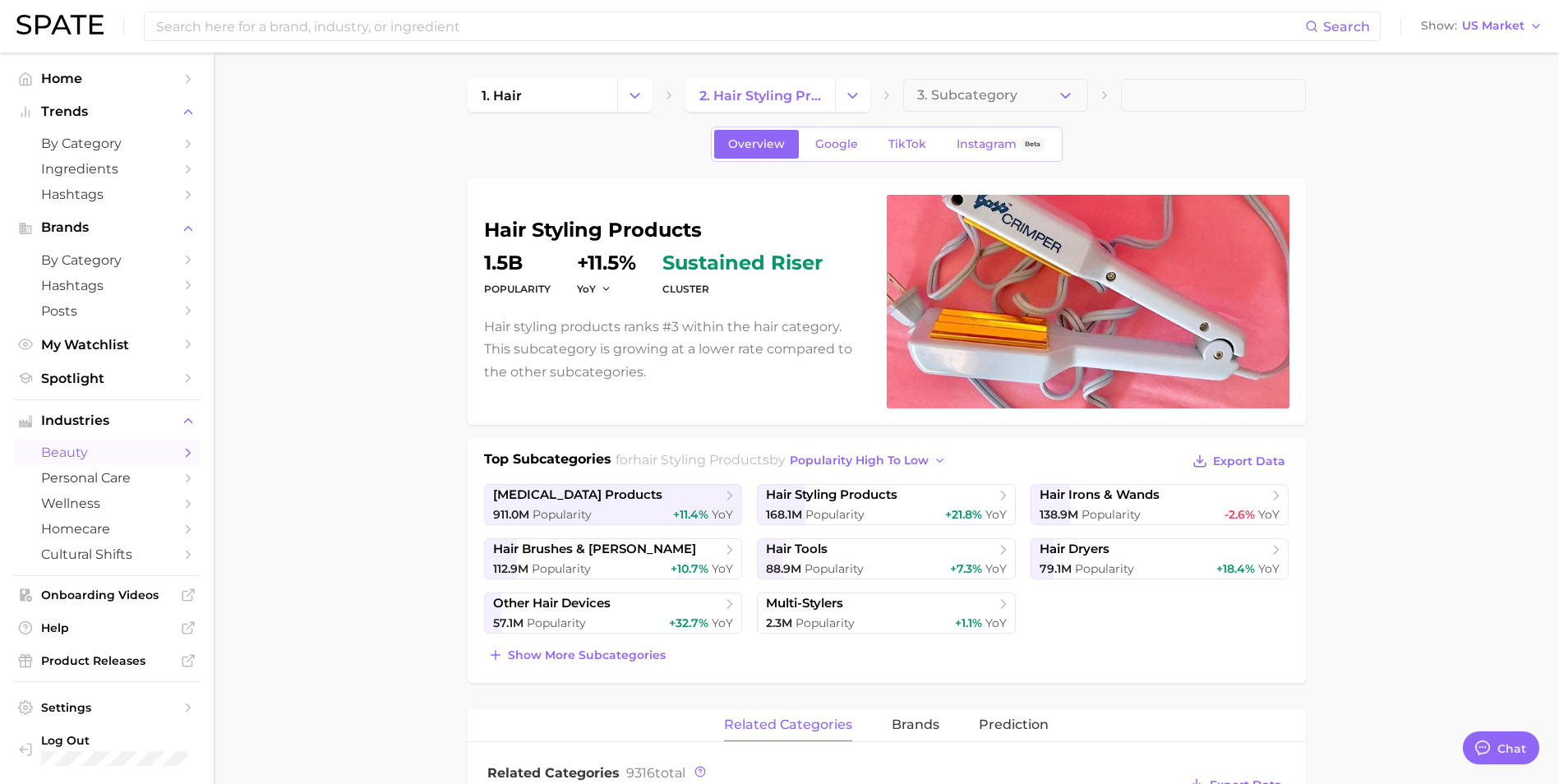
click at [851, 96] on icon "Change Category" at bounding box center [853, 96] width 17 height 17
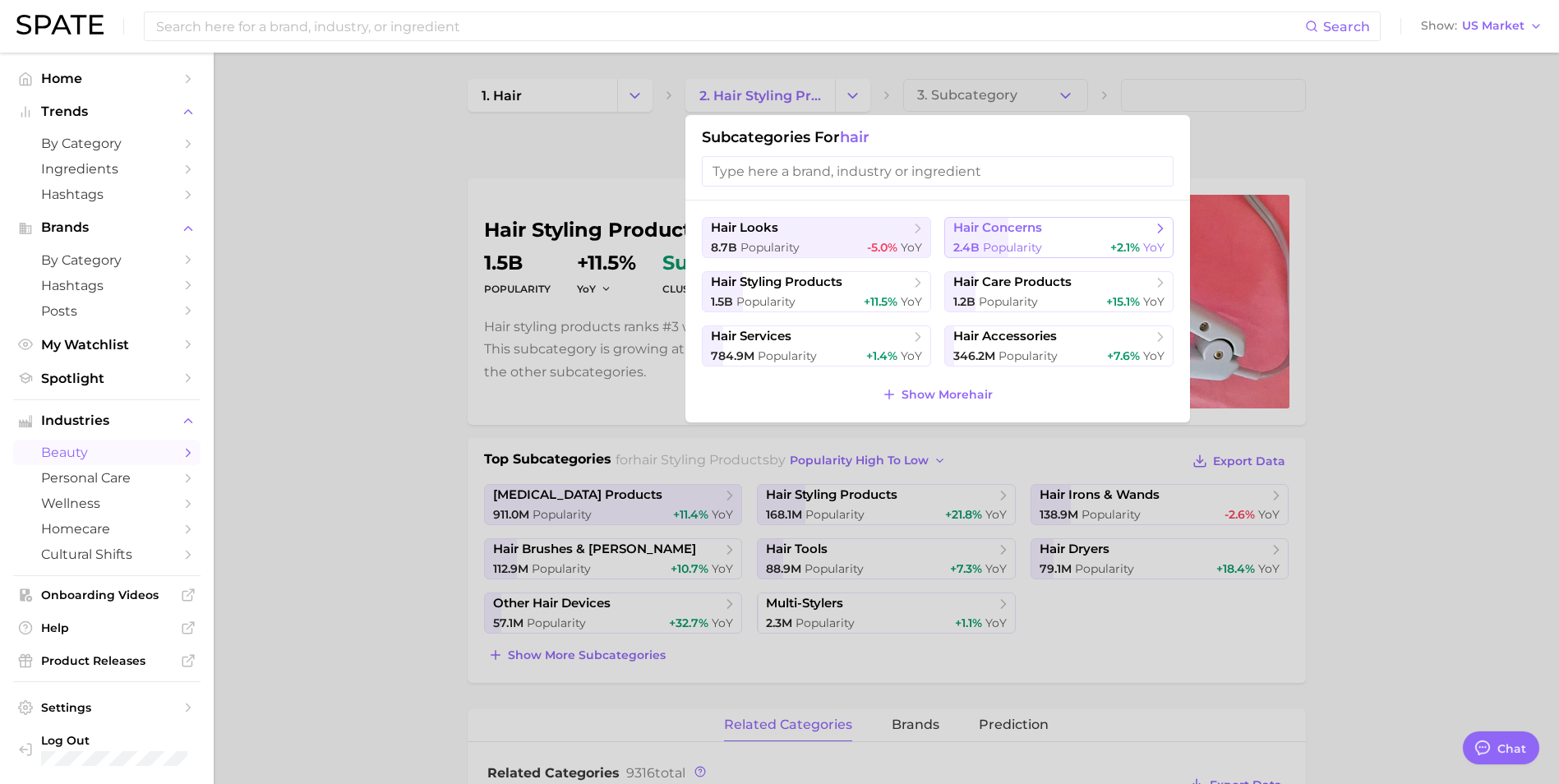
click at [1022, 236] on span "hair concerns" at bounding box center [1052, 228] width 199 height 17
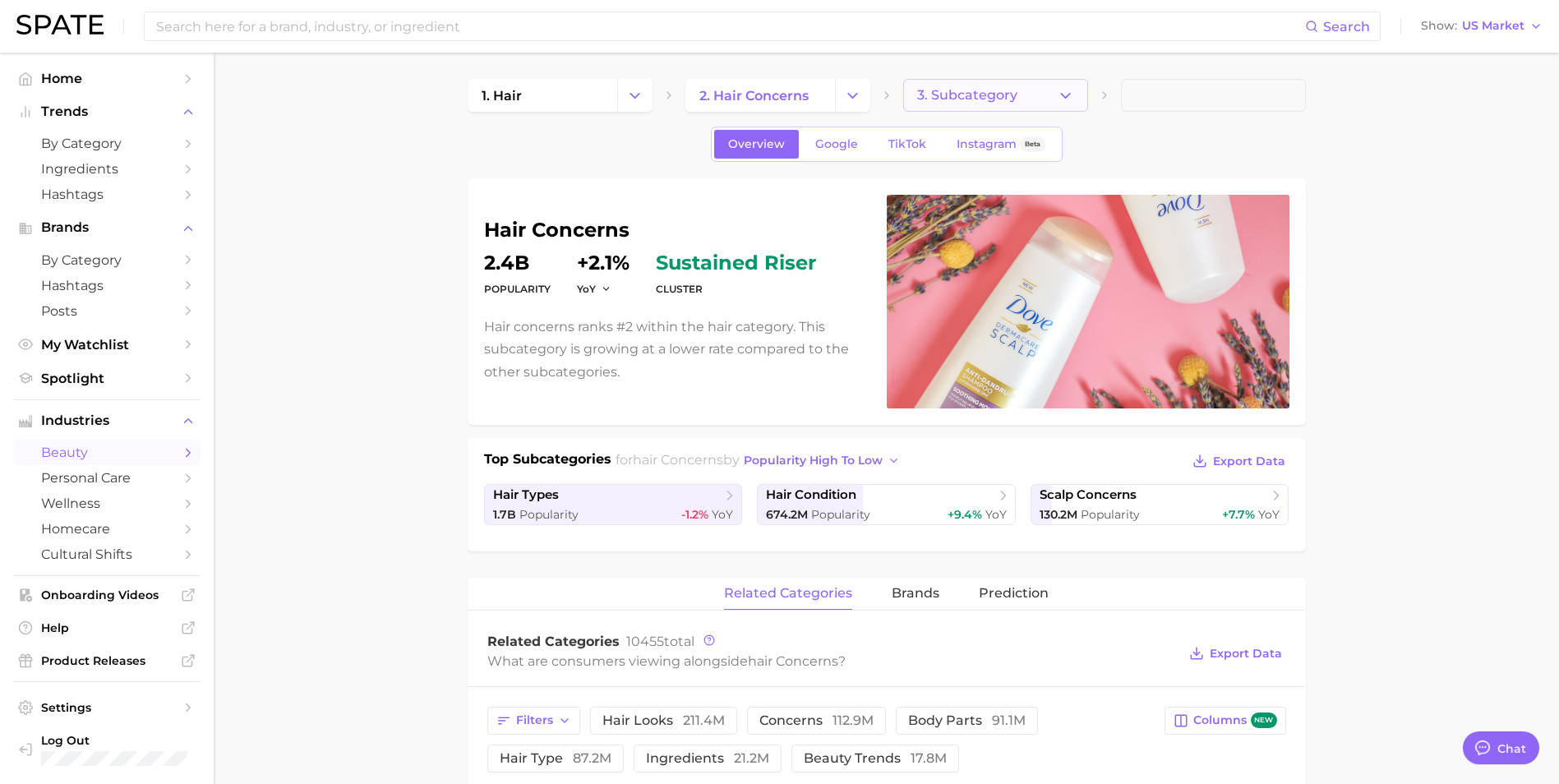
click at [1067, 92] on icon "button" at bounding box center [1065, 96] width 17 height 17
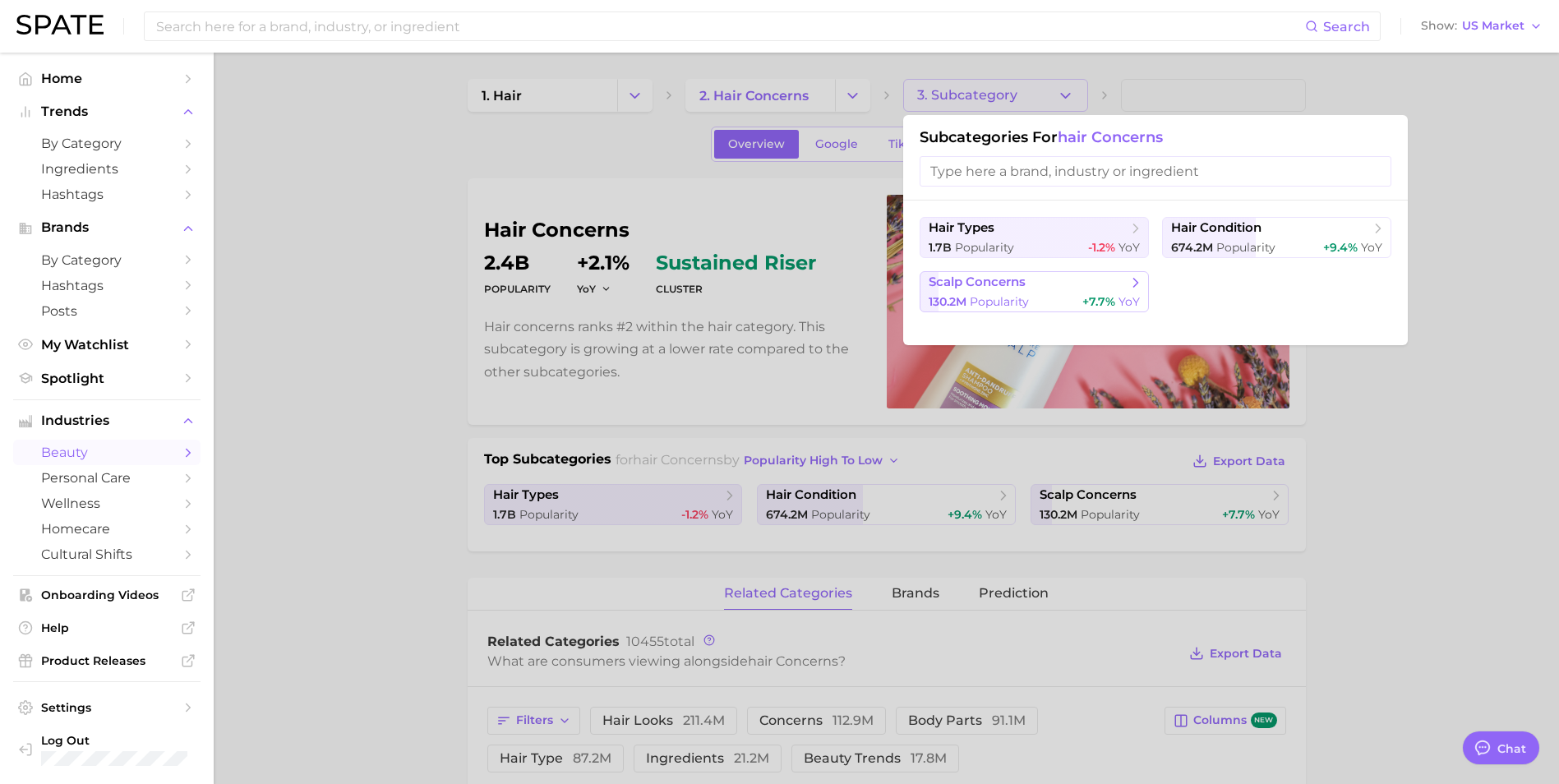
click at [968, 285] on span "scalp concerns" at bounding box center [977, 282] width 97 height 16
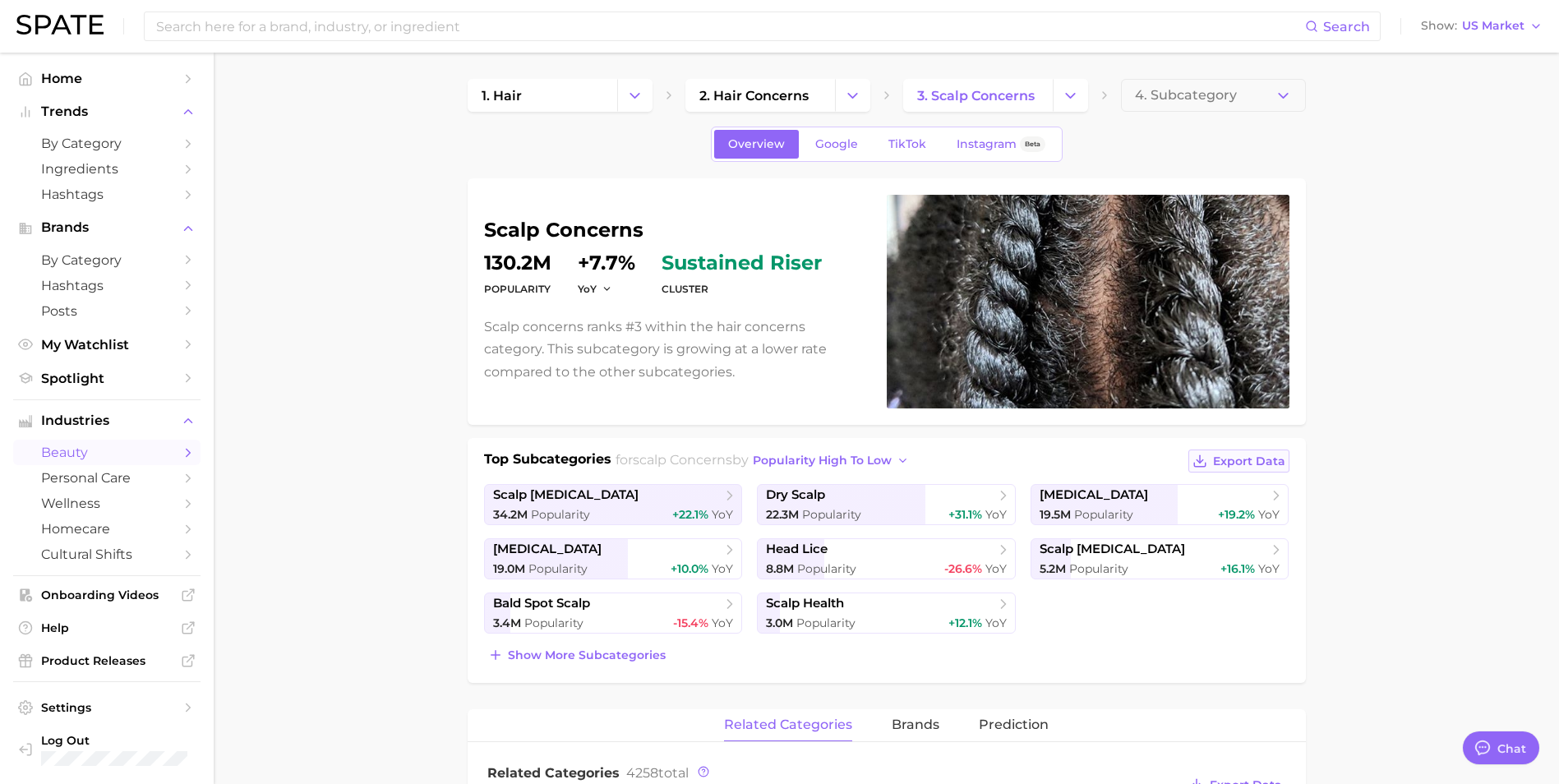
click at [1253, 465] on span "Export Data" at bounding box center [1249, 461] width 72 height 14
click at [578, 657] on span "Show more subcategories" at bounding box center [587, 655] width 158 height 14
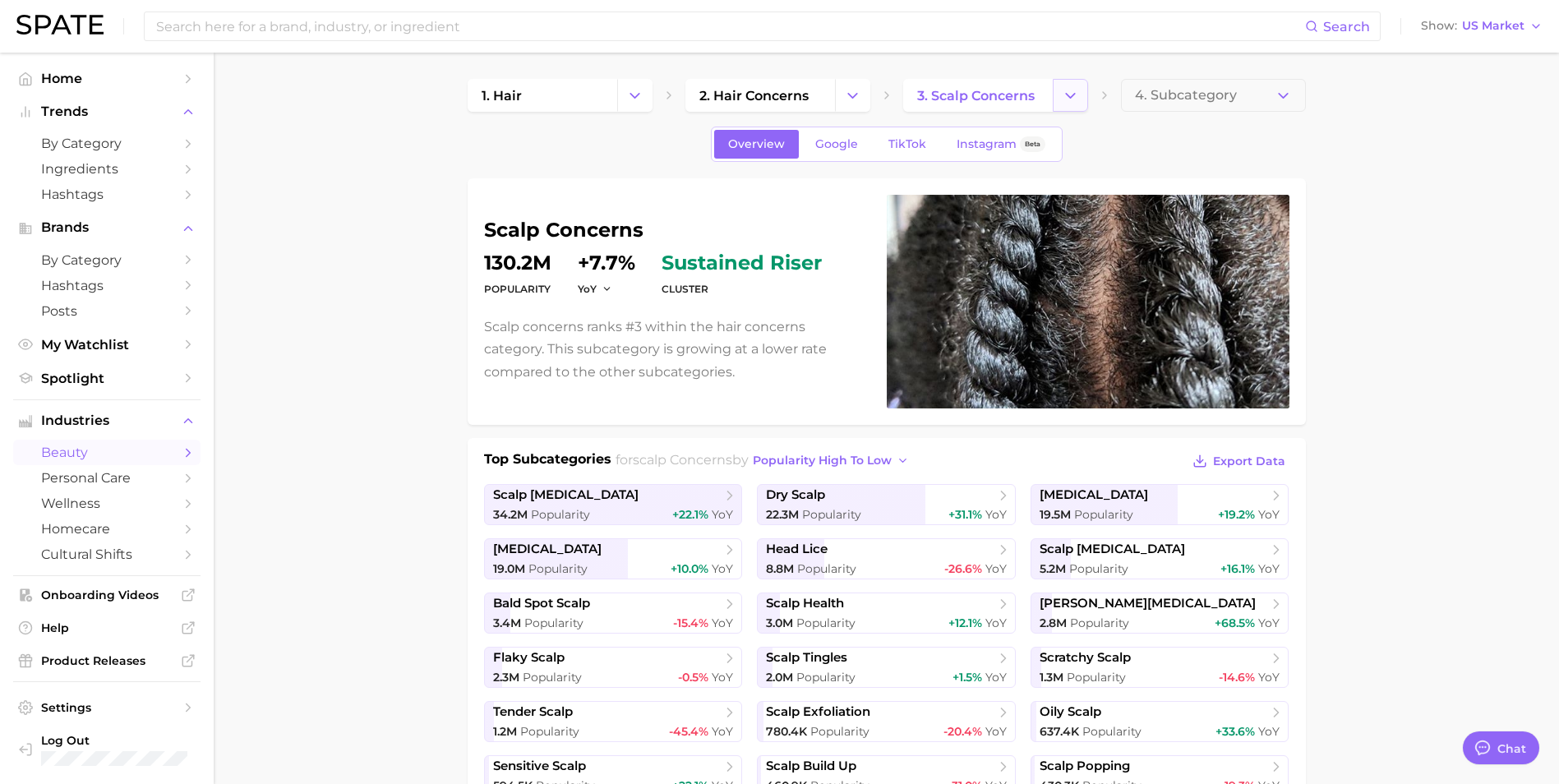
click at [1082, 89] on button "Change Category" at bounding box center [1071, 96] width 36 height 33
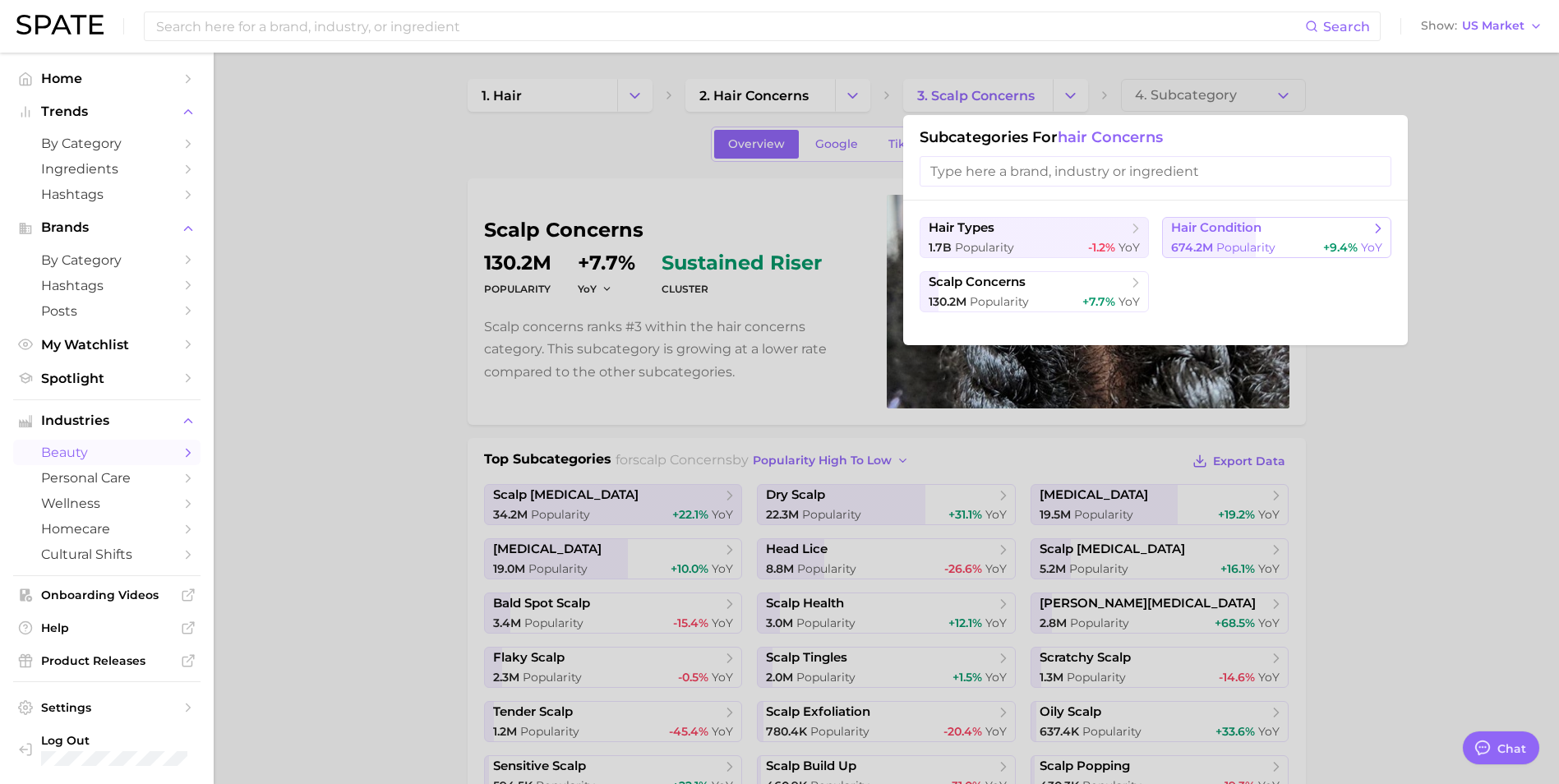
click at [1221, 235] on span "hair condition" at bounding box center [1217, 228] width 91 height 16
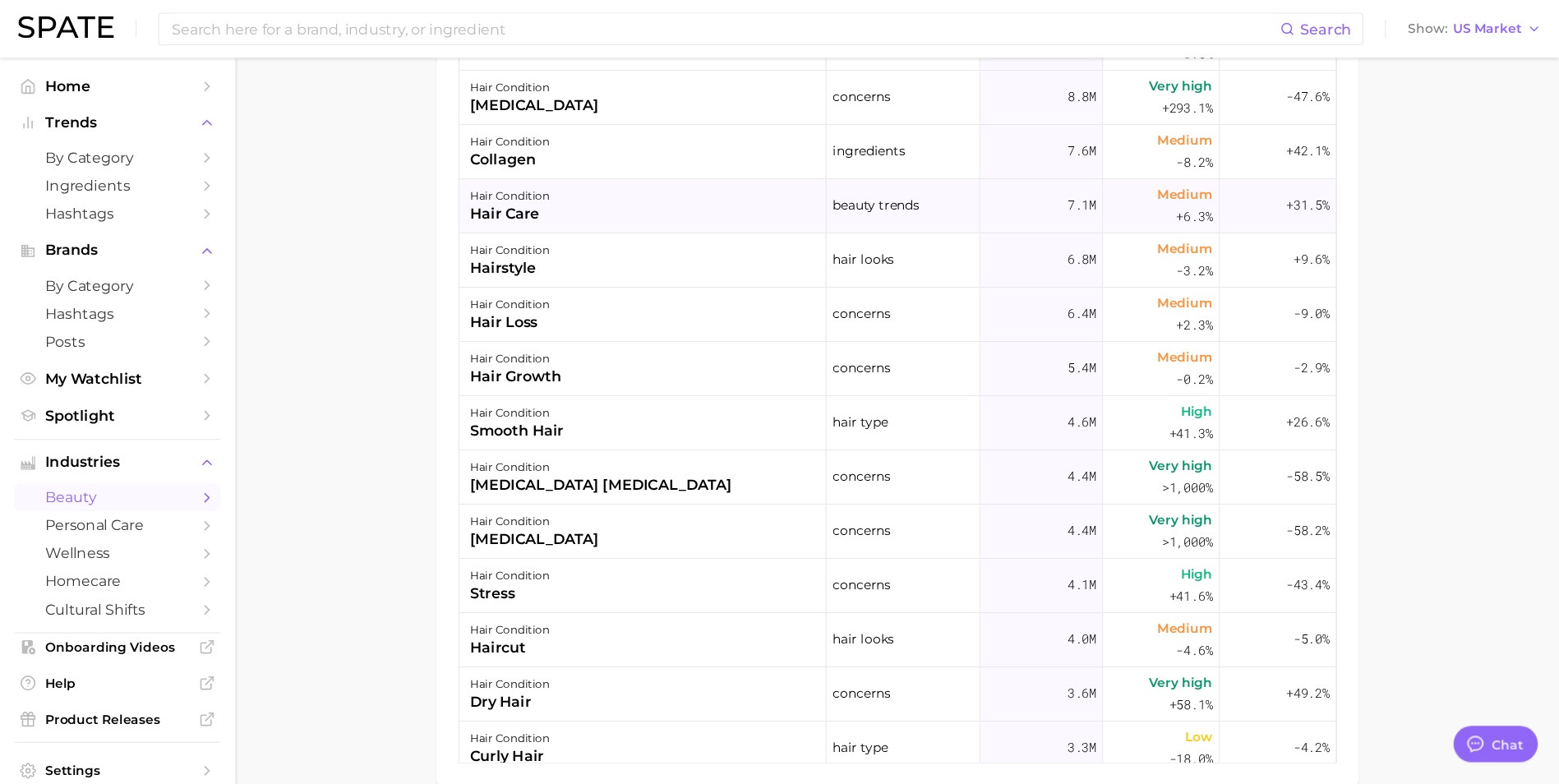
scroll to position [940, 0]
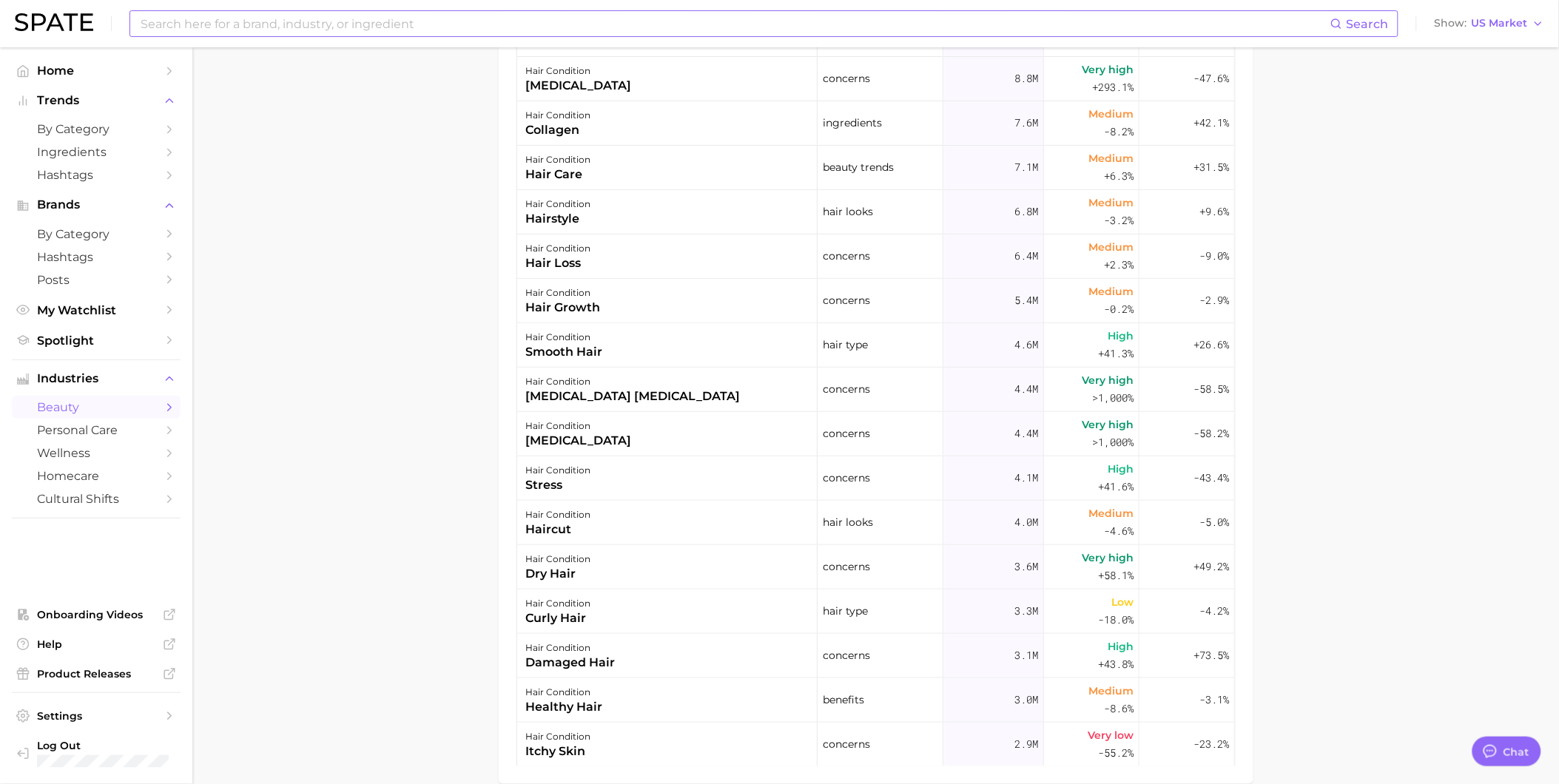
type textarea "x"
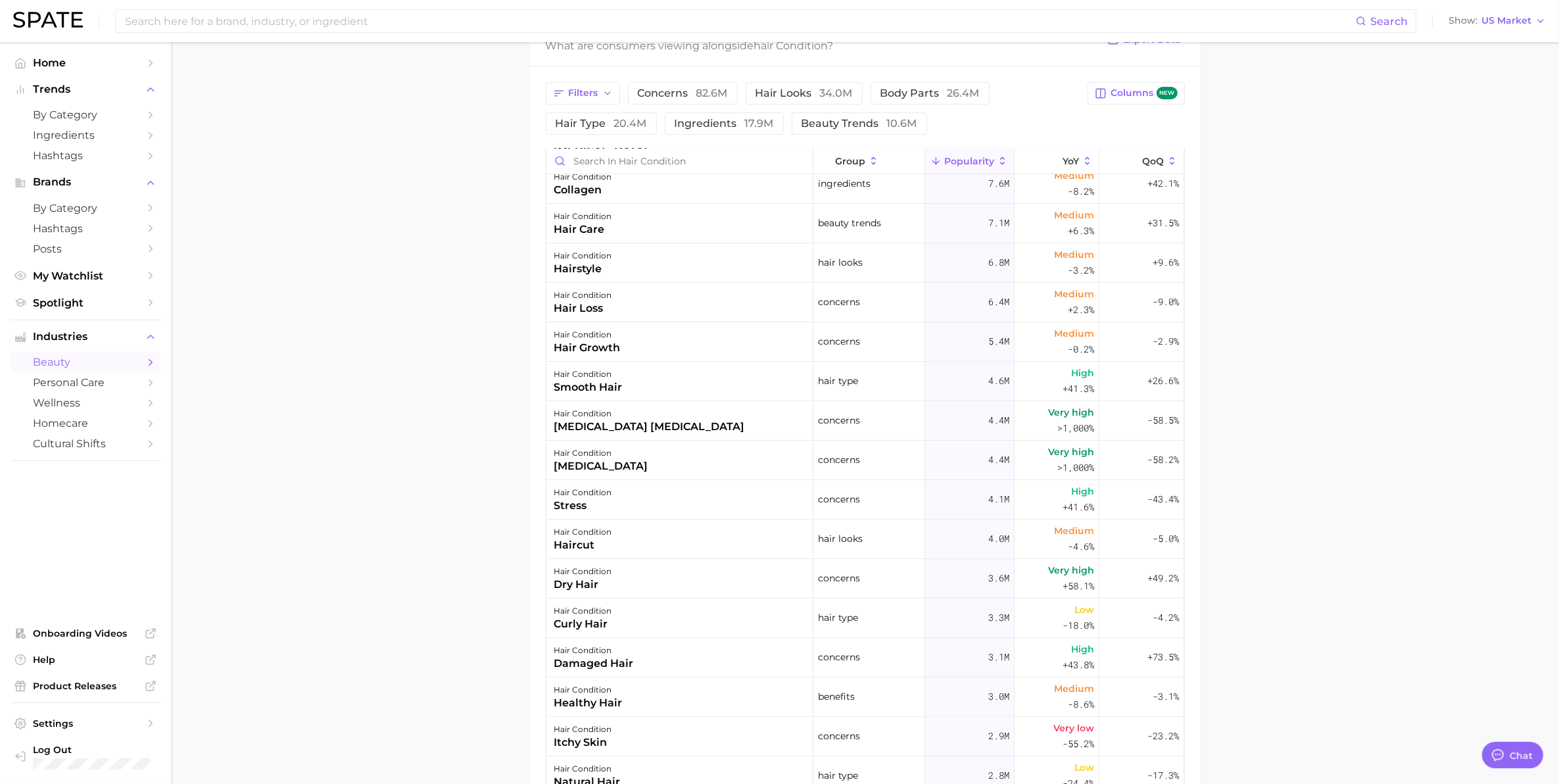
scroll to position [0, 0]
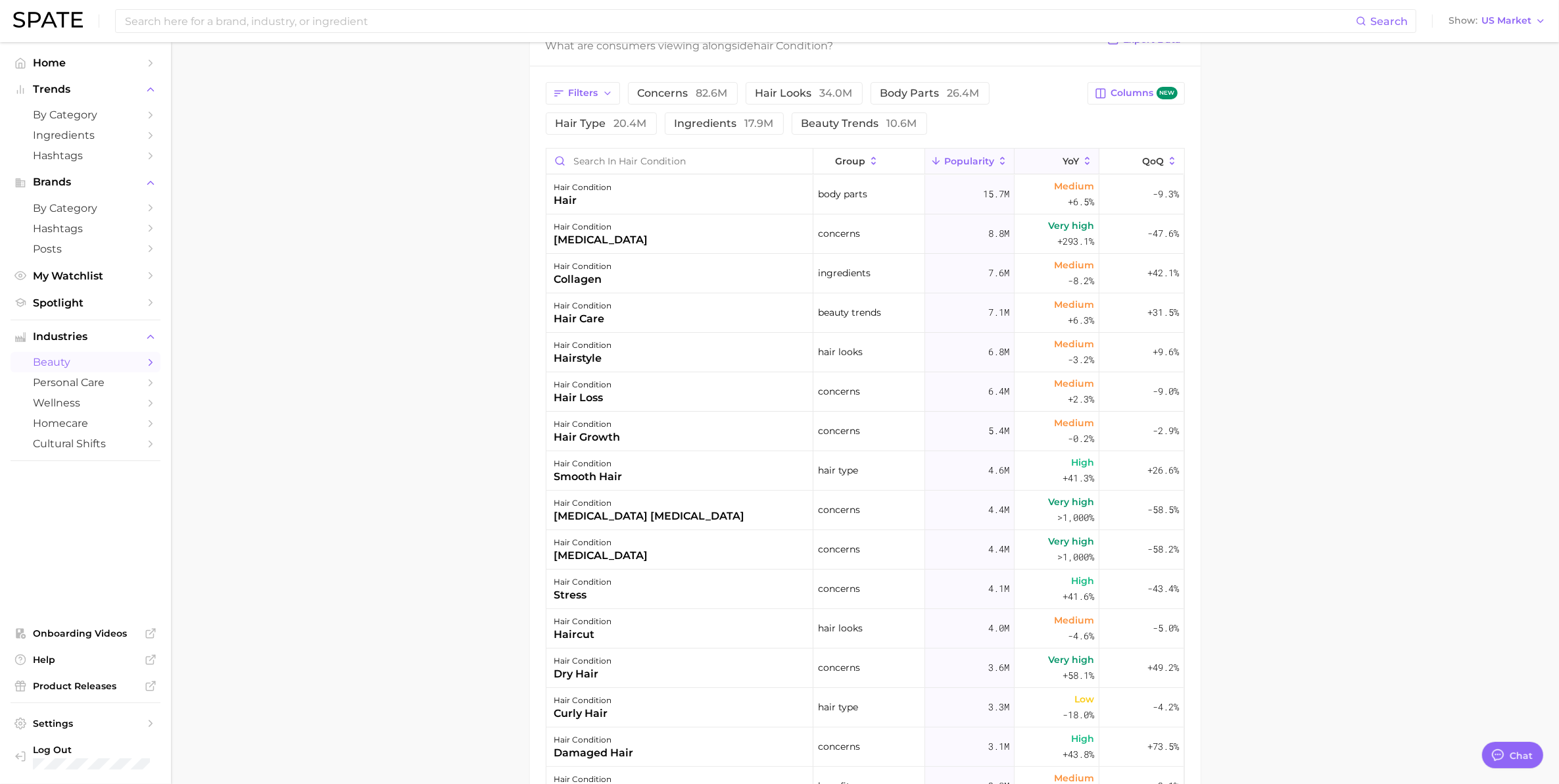
click at [1063, 159] on span "YoY" at bounding box center [1071, 161] width 17 height 10
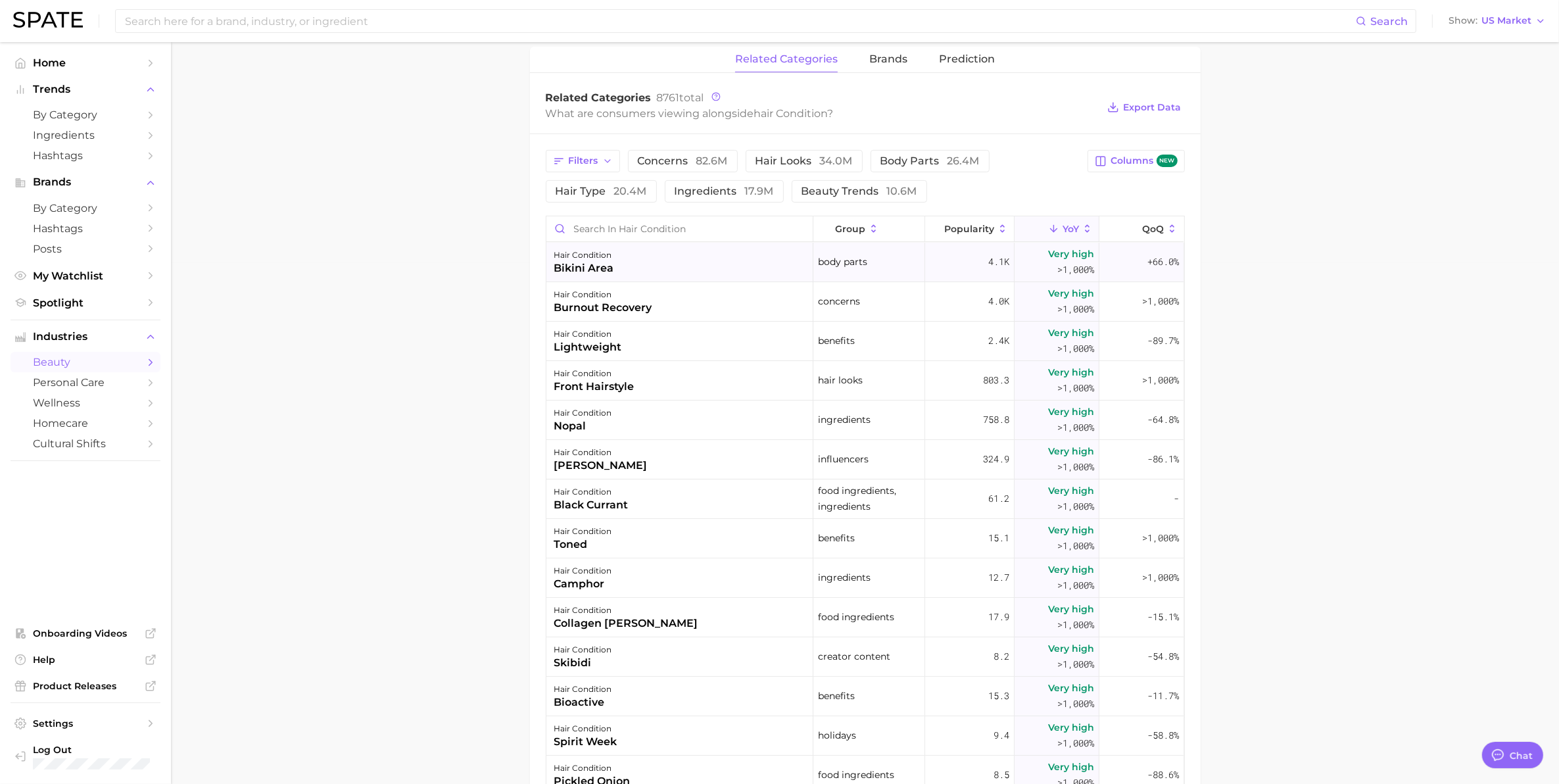
scroll to position [260, 0]
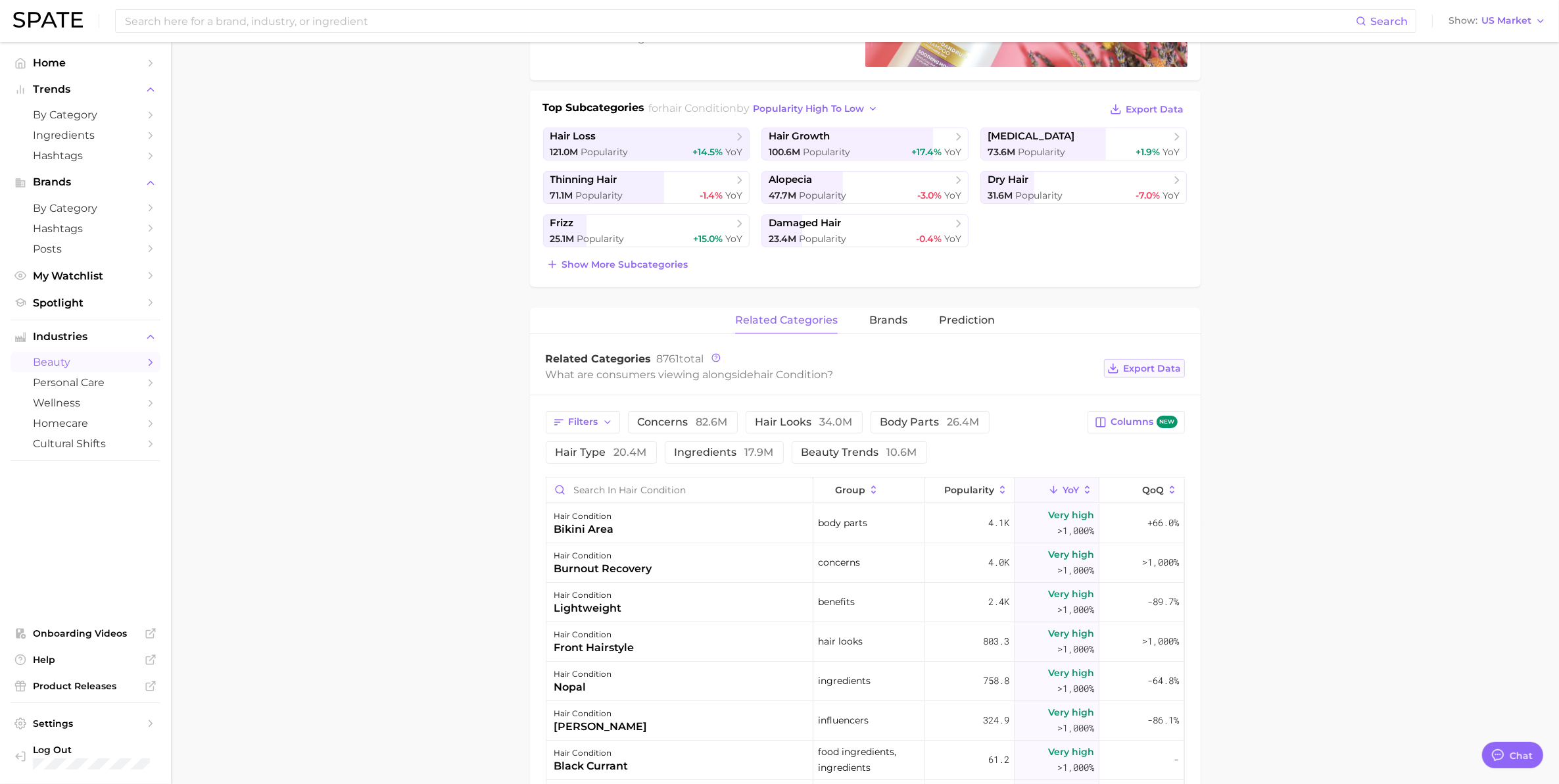
drag, startPoint x: 1155, startPoint y: 367, endPoint x: 1165, endPoint y: 370, distance: 10.4
click at [1155, 367] on span "Export Data" at bounding box center [1152, 368] width 58 height 11
click at [1152, 106] on span "Export Data" at bounding box center [1155, 109] width 58 height 11
click at [633, 266] on span "Show more subcategories" at bounding box center [625, 265] width 126 height 11
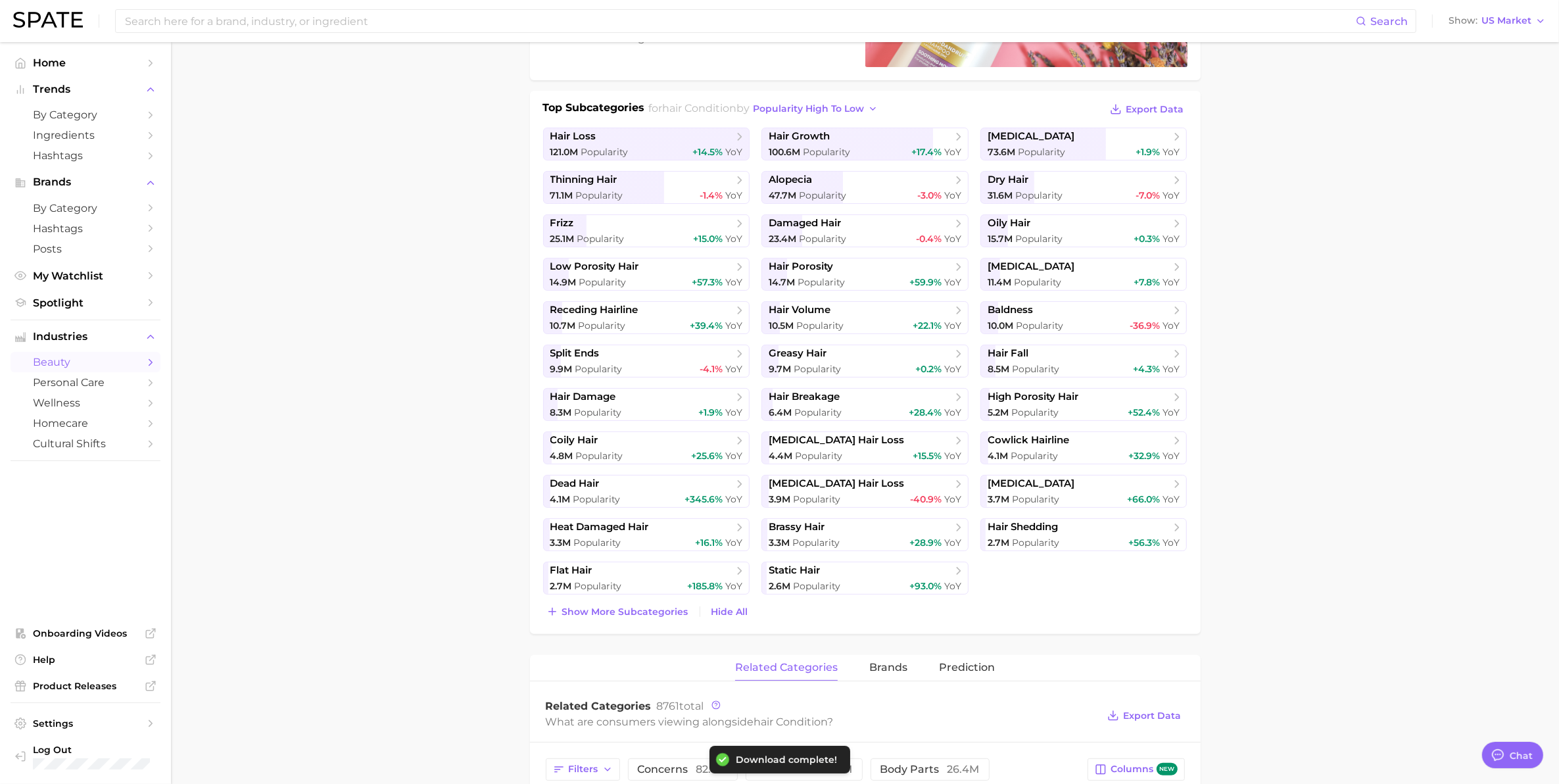
click at [1257, 448] on main "1. hair 2. hair concerns 3. hair condition 4. Subcategory Overview Google TikTo…" at bounding box center [865, 735] width 1388 height 1906
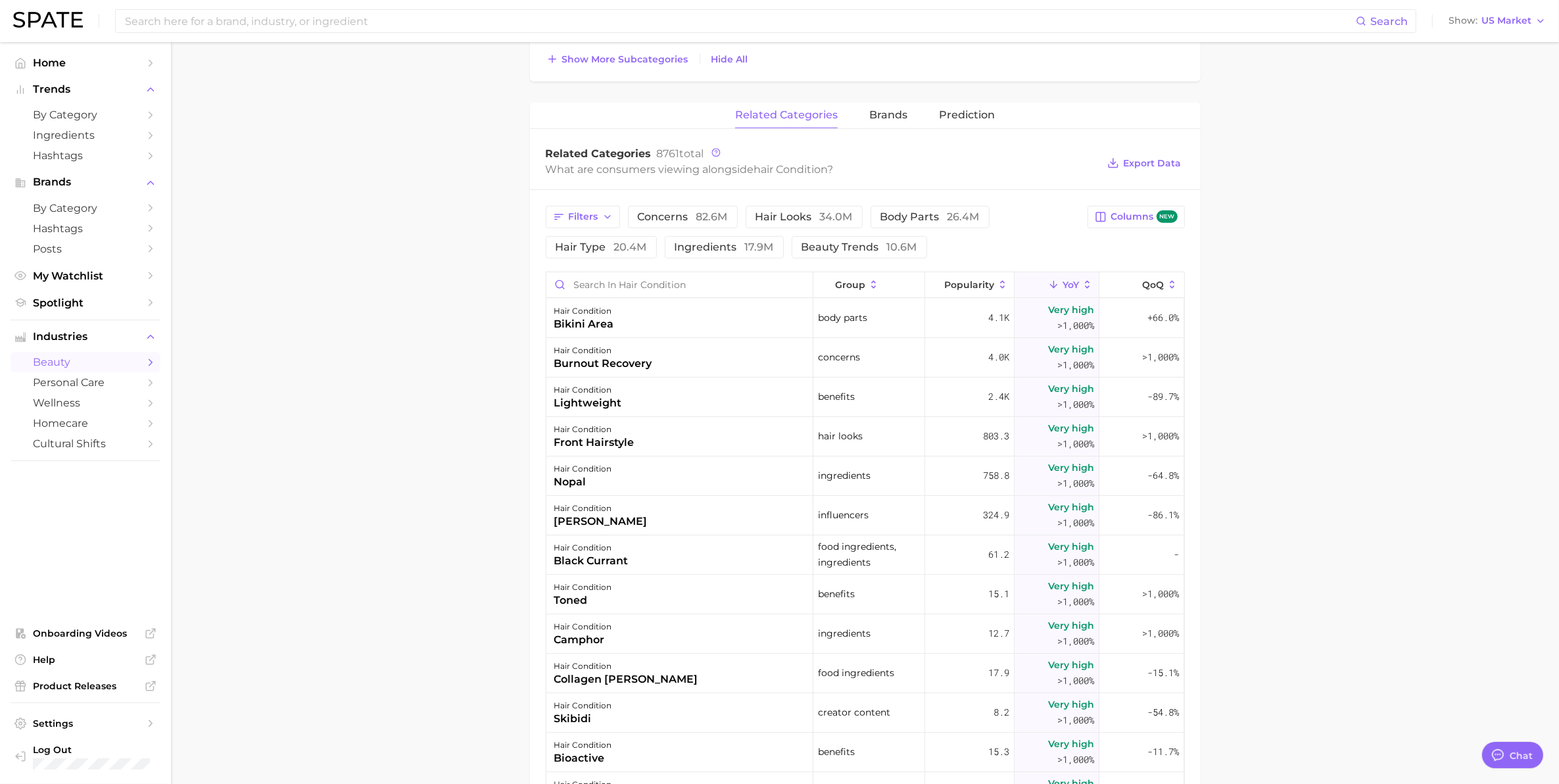
scroll to position [835, 0]
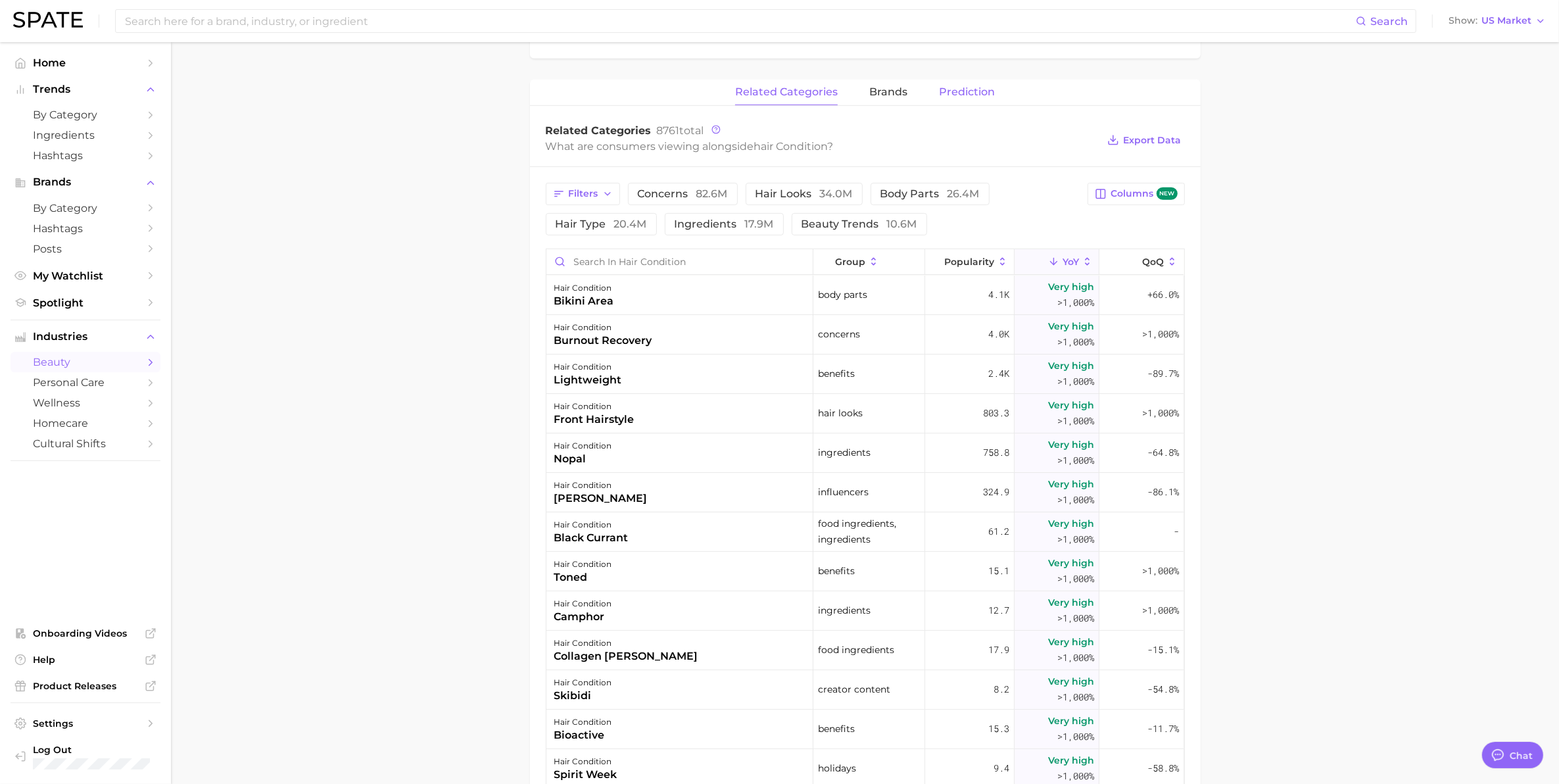
click at [971, 95] on span "Prediction" at bounding box center [966, 92] width 56 height 12
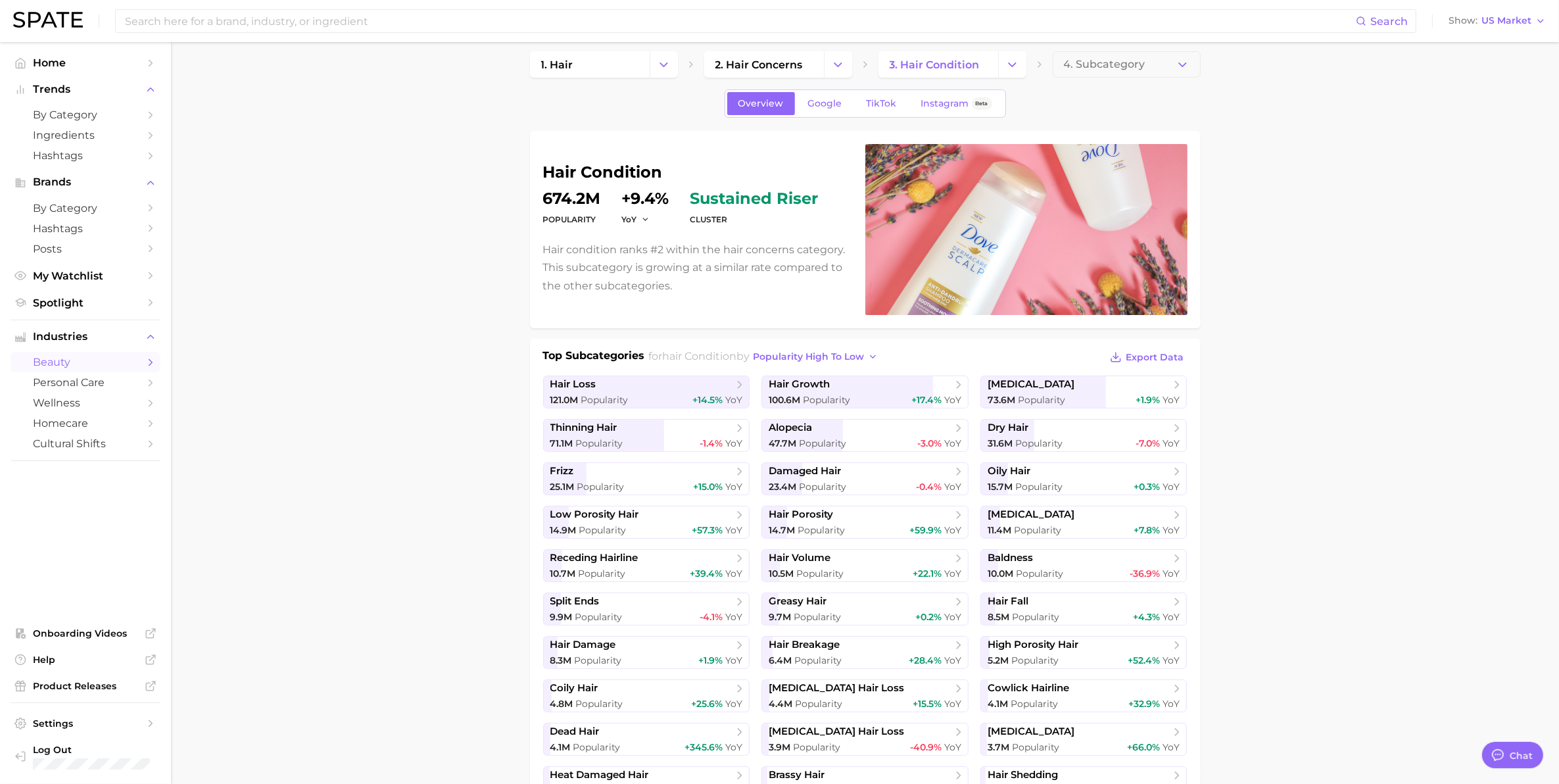
scroll to position [0, 0]
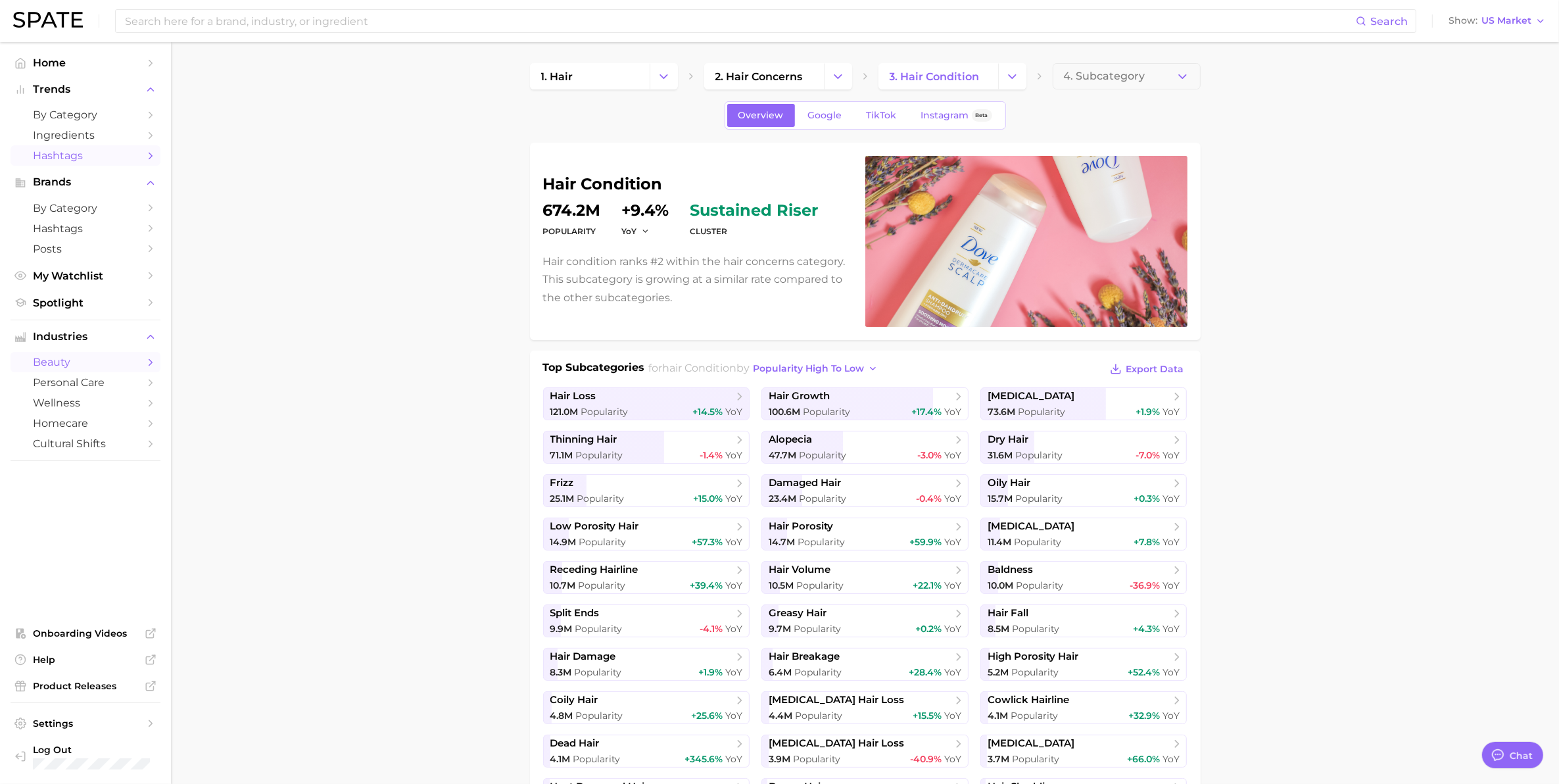
click at [54, 158] on span "Hashtags" at bounding box center [85, 155] width 105 height 13
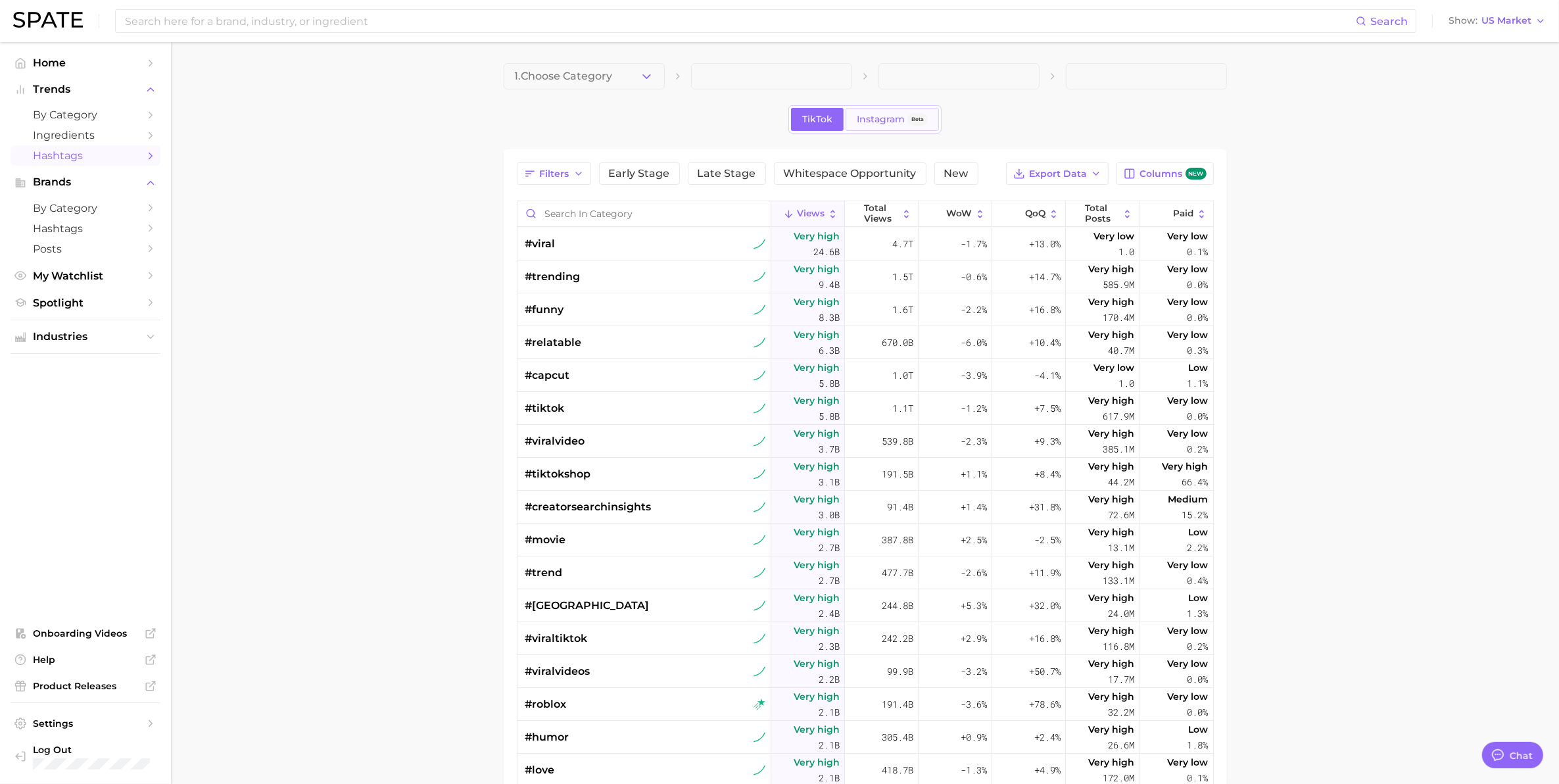
click at [870, 125] on link "Instagram Beta" at bounding box center [892, 119] width 93 height 23
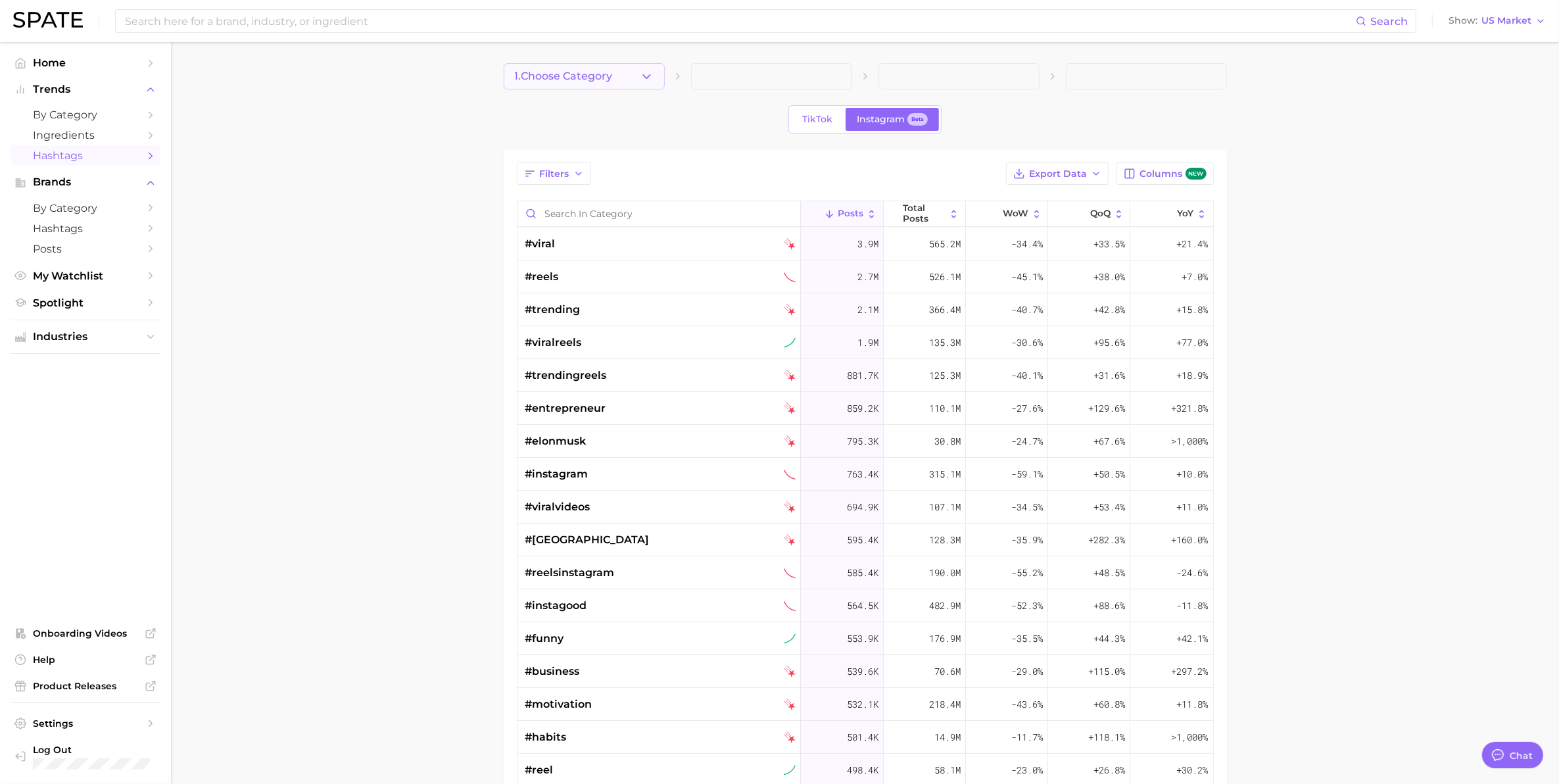
click at [610, 83] on button "1. Choose Category" at bounding box center [583, 77] width 161 height 26
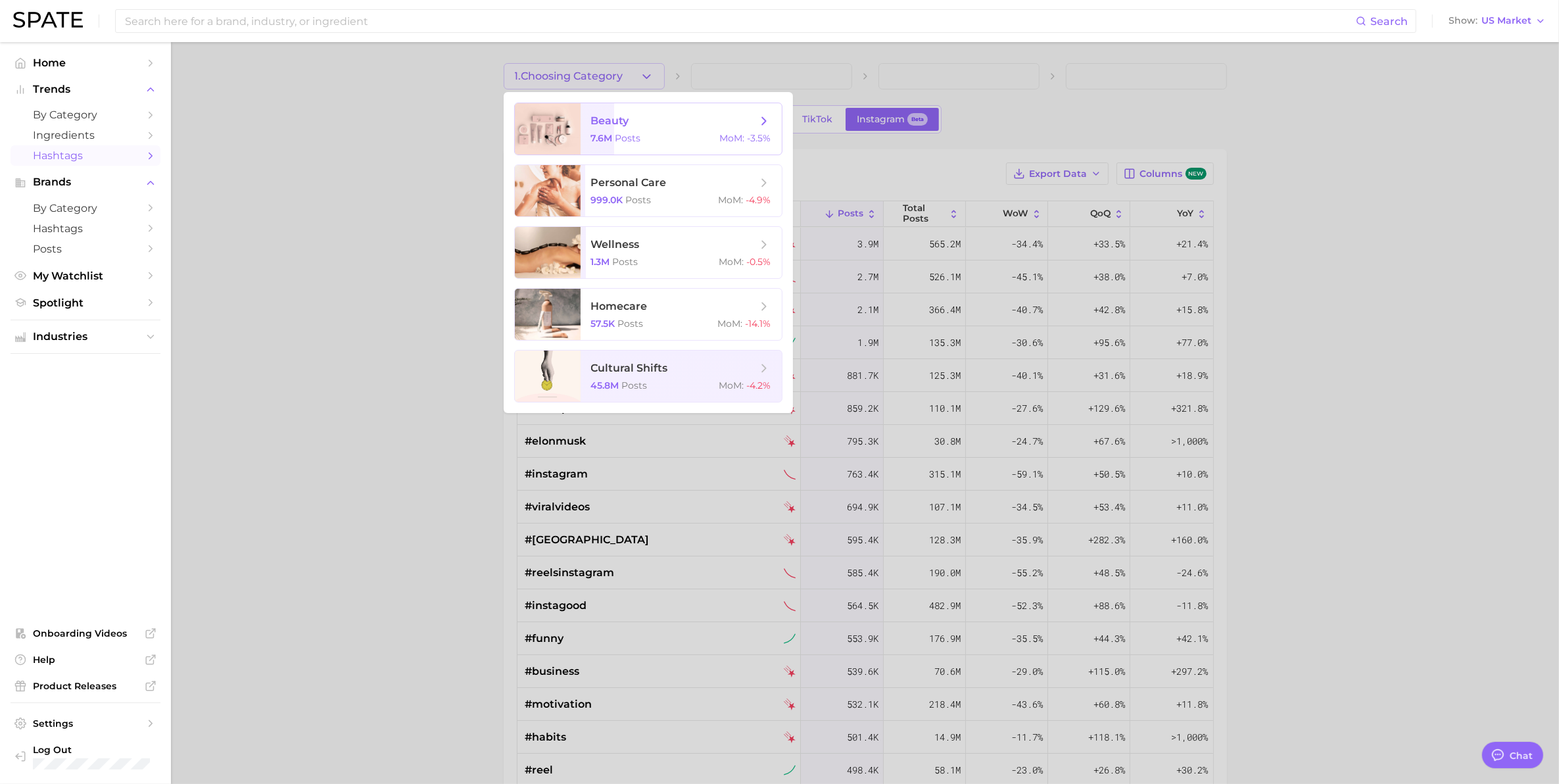
click at [609, 124] on span "beauty" at bounding box center [610, 120] width 38 height 13
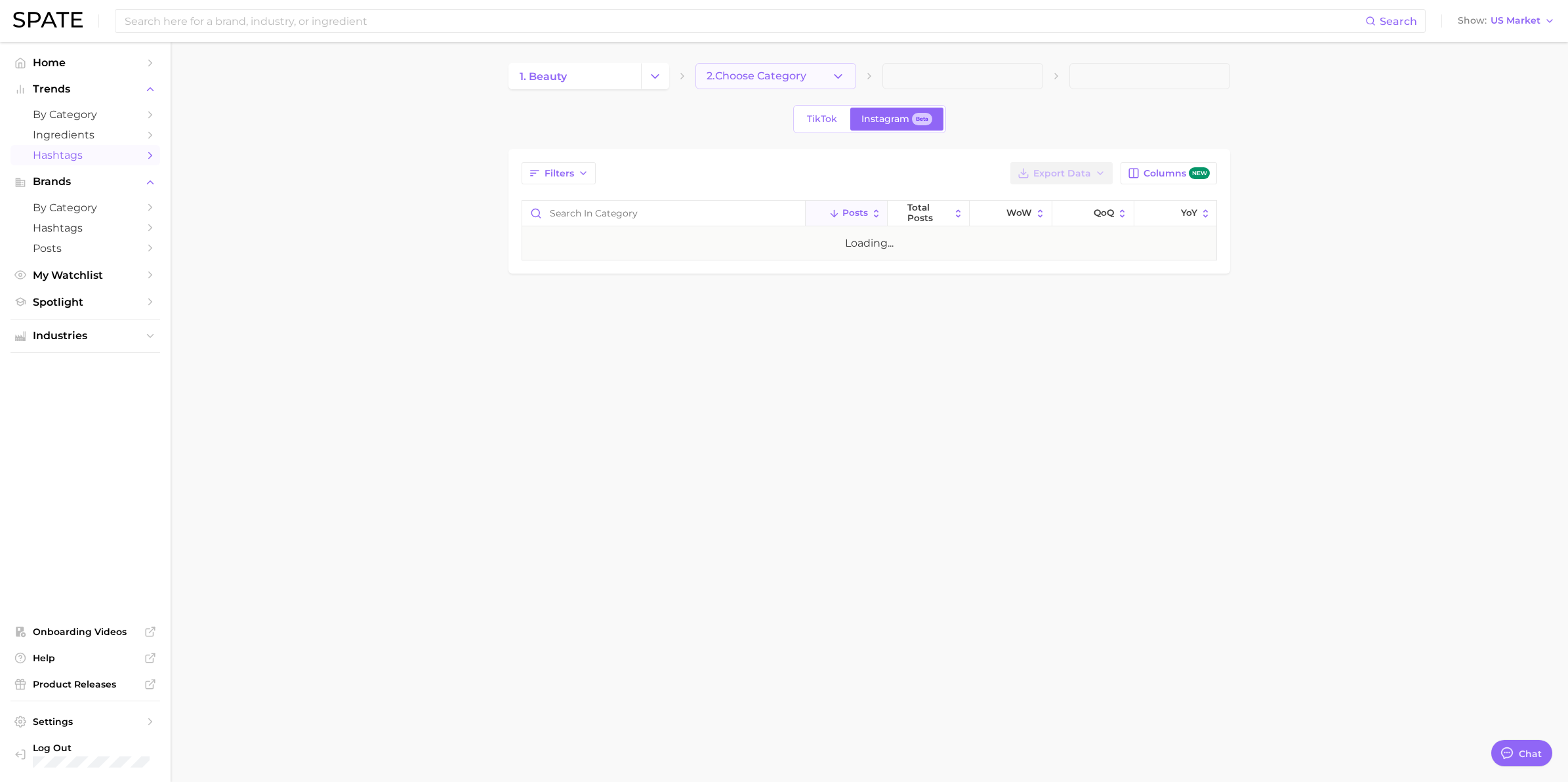
click at [789, 76] on span "2. Choose Category" at bounding box center [757, 76] width 100 height 12
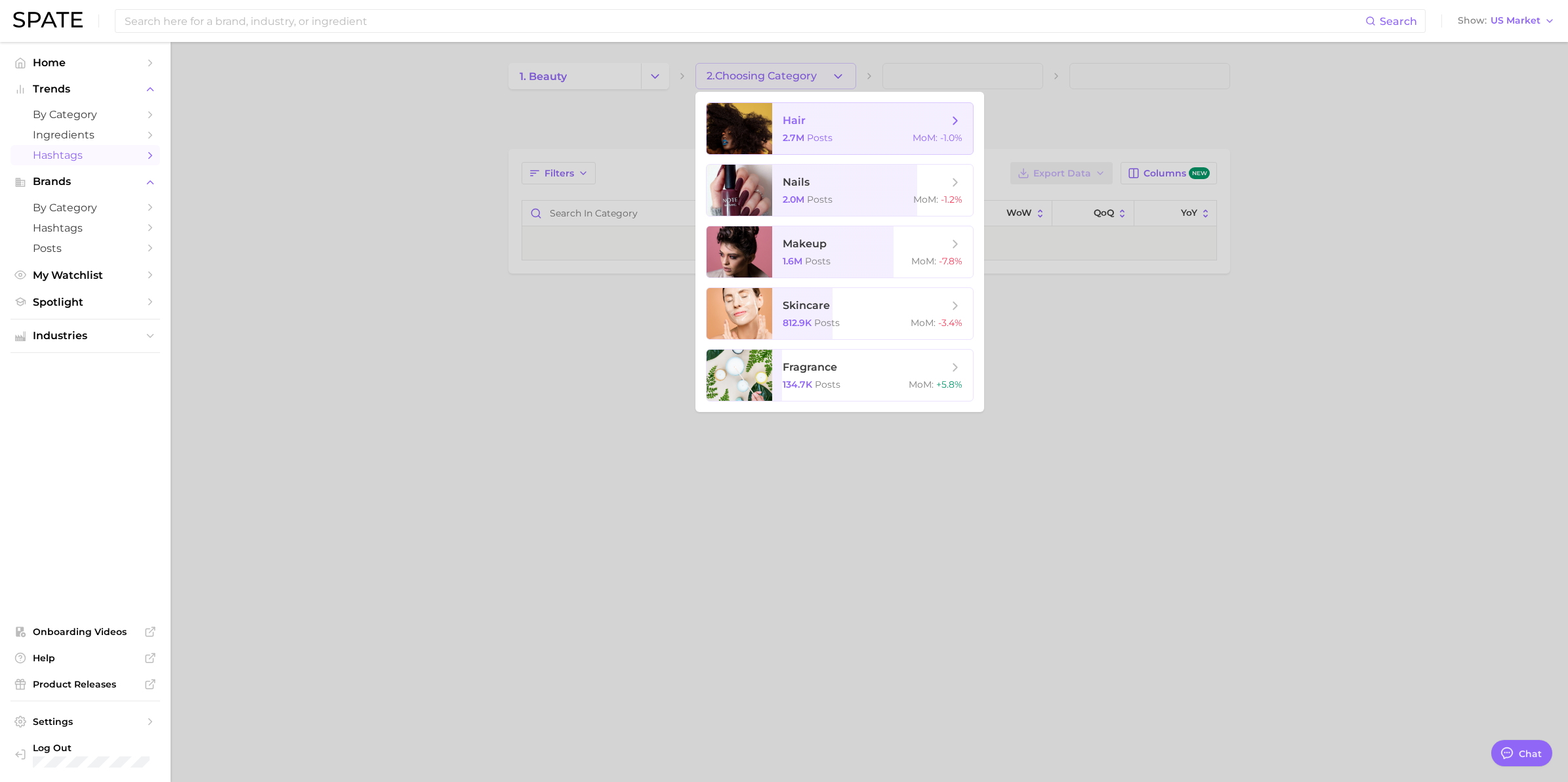
click at [775, 128] on span "hair 2.7m Posts MoM : -1.0%" at bounding box center [872, 128] width 201 height 51
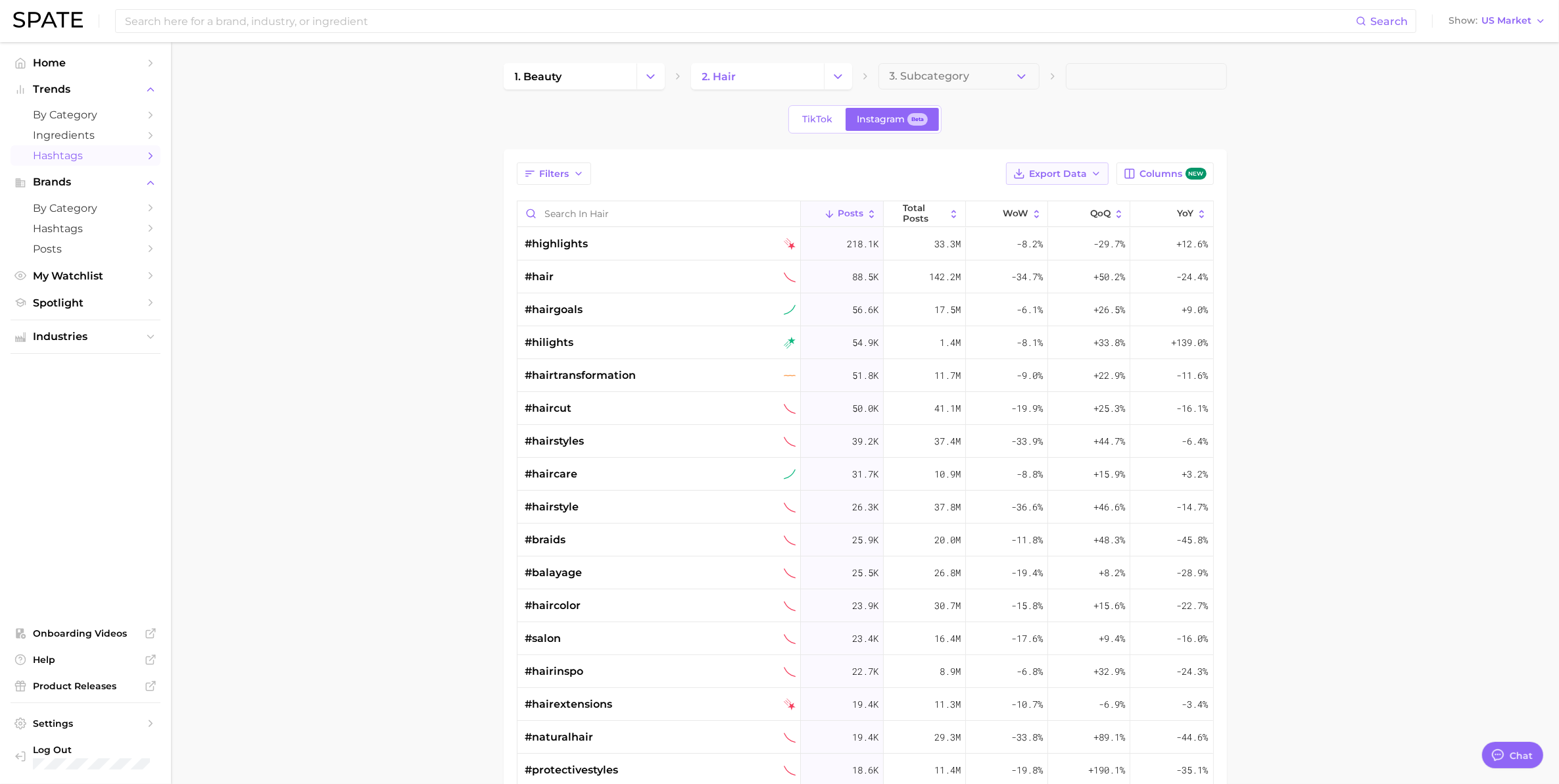
click at [1044, 178] on span "Export Data" at bounding box center [1058, 174] width 58 height 11
click at [1047, 201] on span "Table Data CSV" at bounding box center [1022, 198] width 72 height 11
click at [407, 207] on main "1. beauty 2. hair 3. Subcategory TikTok Instagram Beta Filters Export Data Colu…" at bounding box center [865, 552] width 1388 height 1021
click at [816, 116] on span "TikTok" at bounding box center [817, 119] width 30 height 11
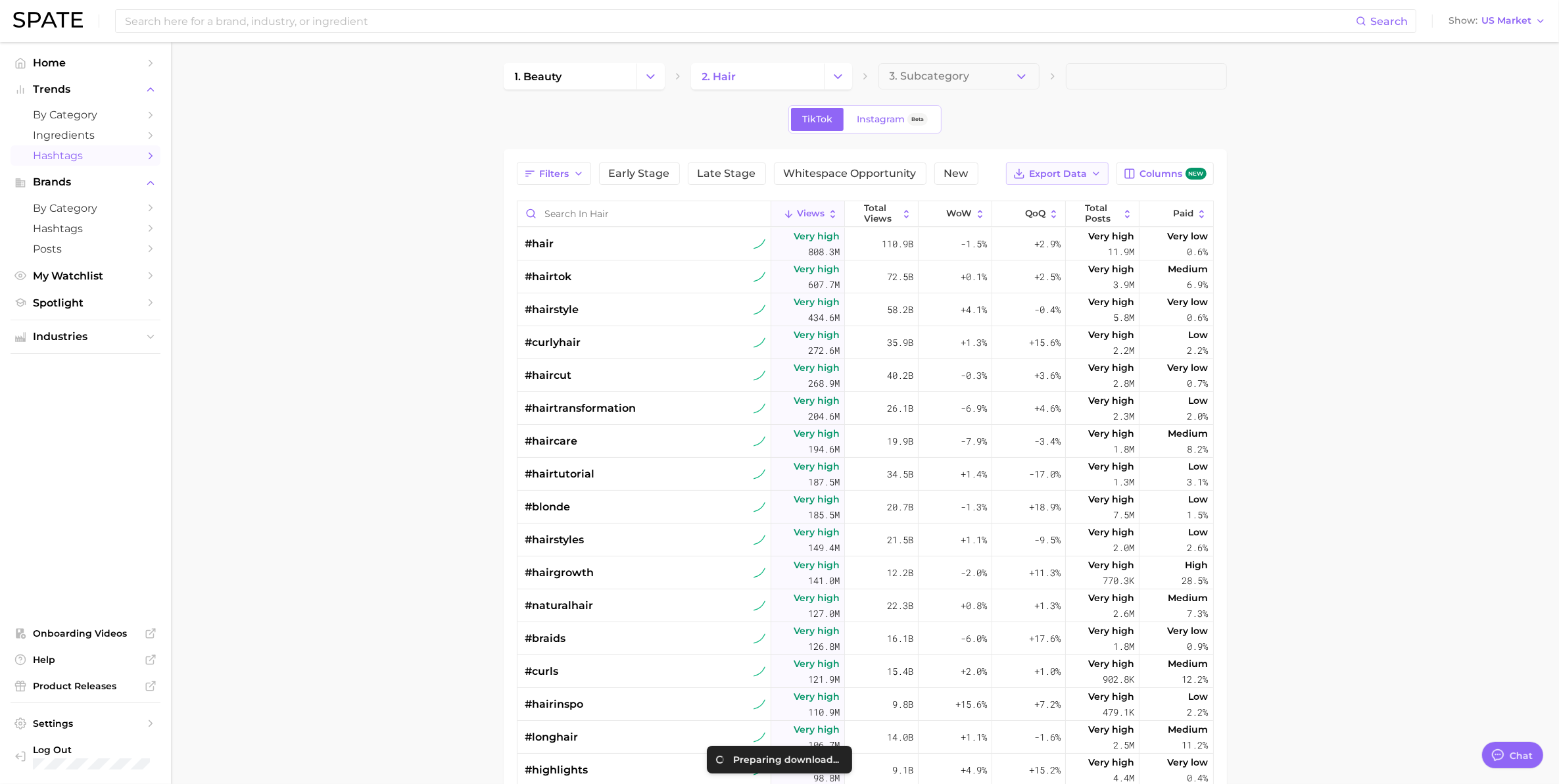
click at [1073, 178] on span "Export Data" at bounding box center [1058, 174] width 58 height 11
click at [1027, 199] on span "Table Data CSV" at bounding box center [1022, 198] width 72 height 11
click at [1257, 204] on main "1. beauty 2. hair 3. Subcategory TikTok Instagram Beta Filters Early Stage Late…" at bounding box center [865, 552] width 1388 height 1021
click at [875, 123] on span "Instagram" at bounding box center [880, 119] width 48 height 11
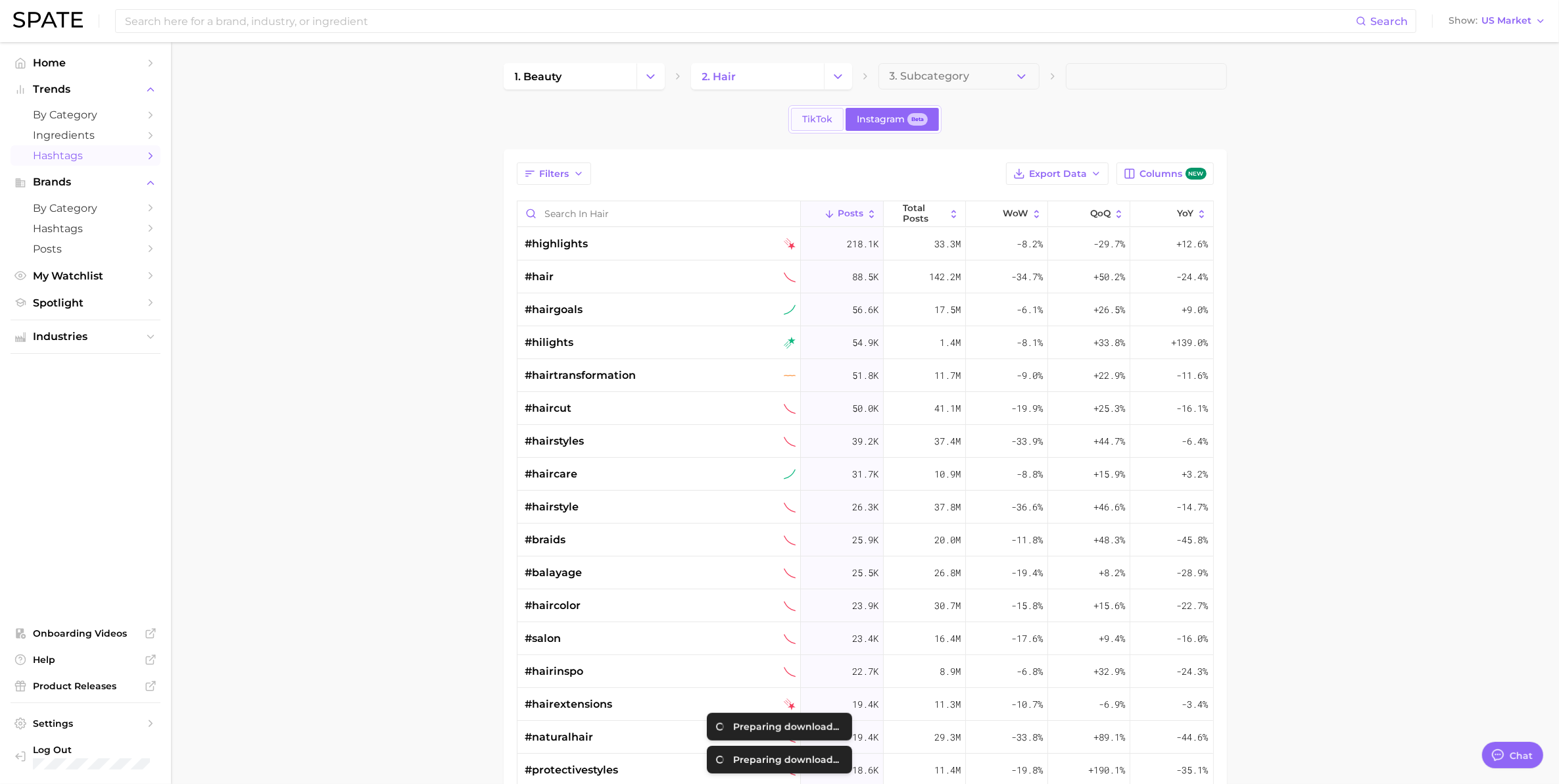
click at [829, 125] on link "TikTok" at bounding box center [817, 119] width 53 height 23
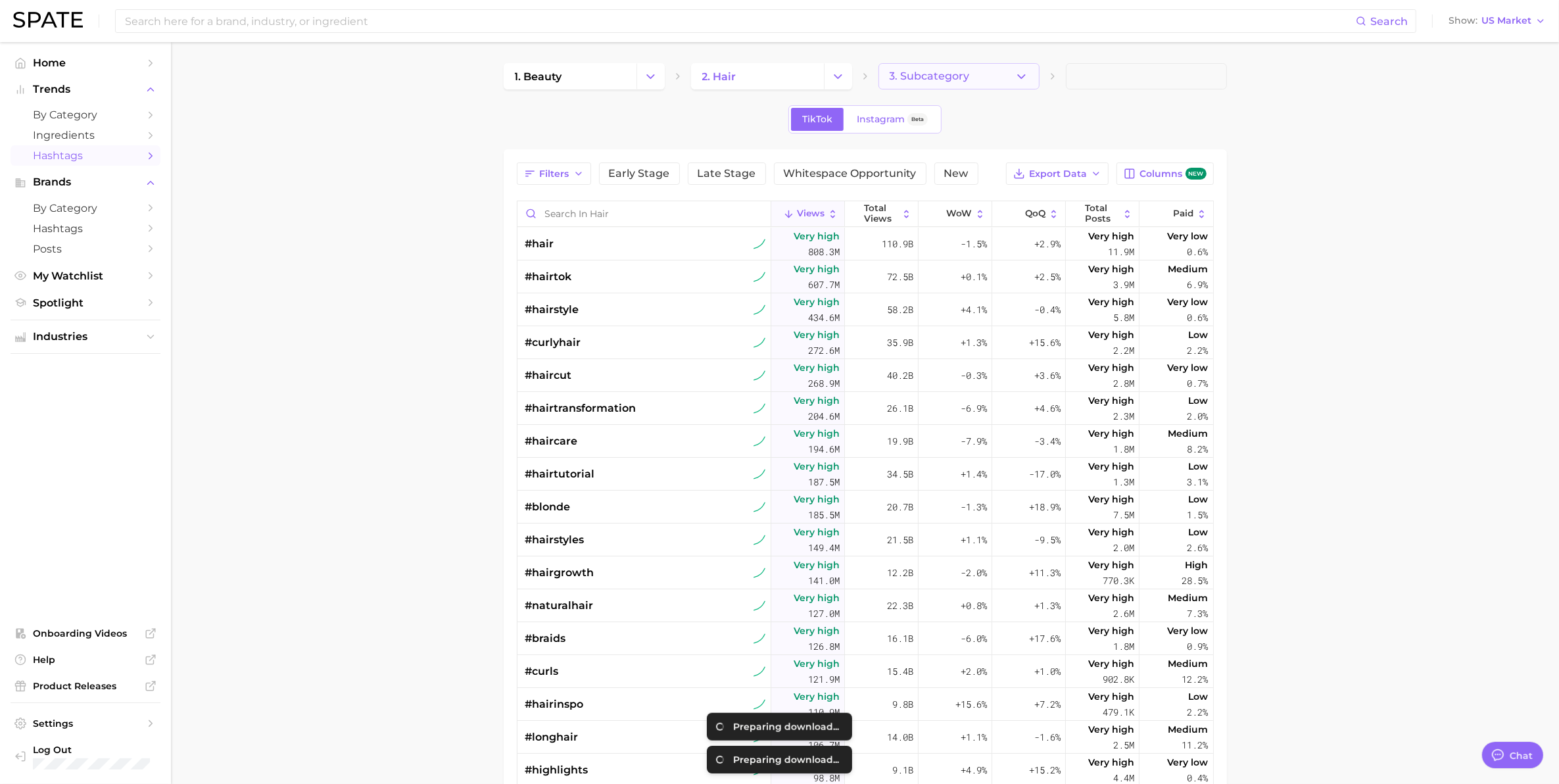
click at [932, 83] on button "3. Subcategory" at bounding box center [959, 77] width 161 height 26
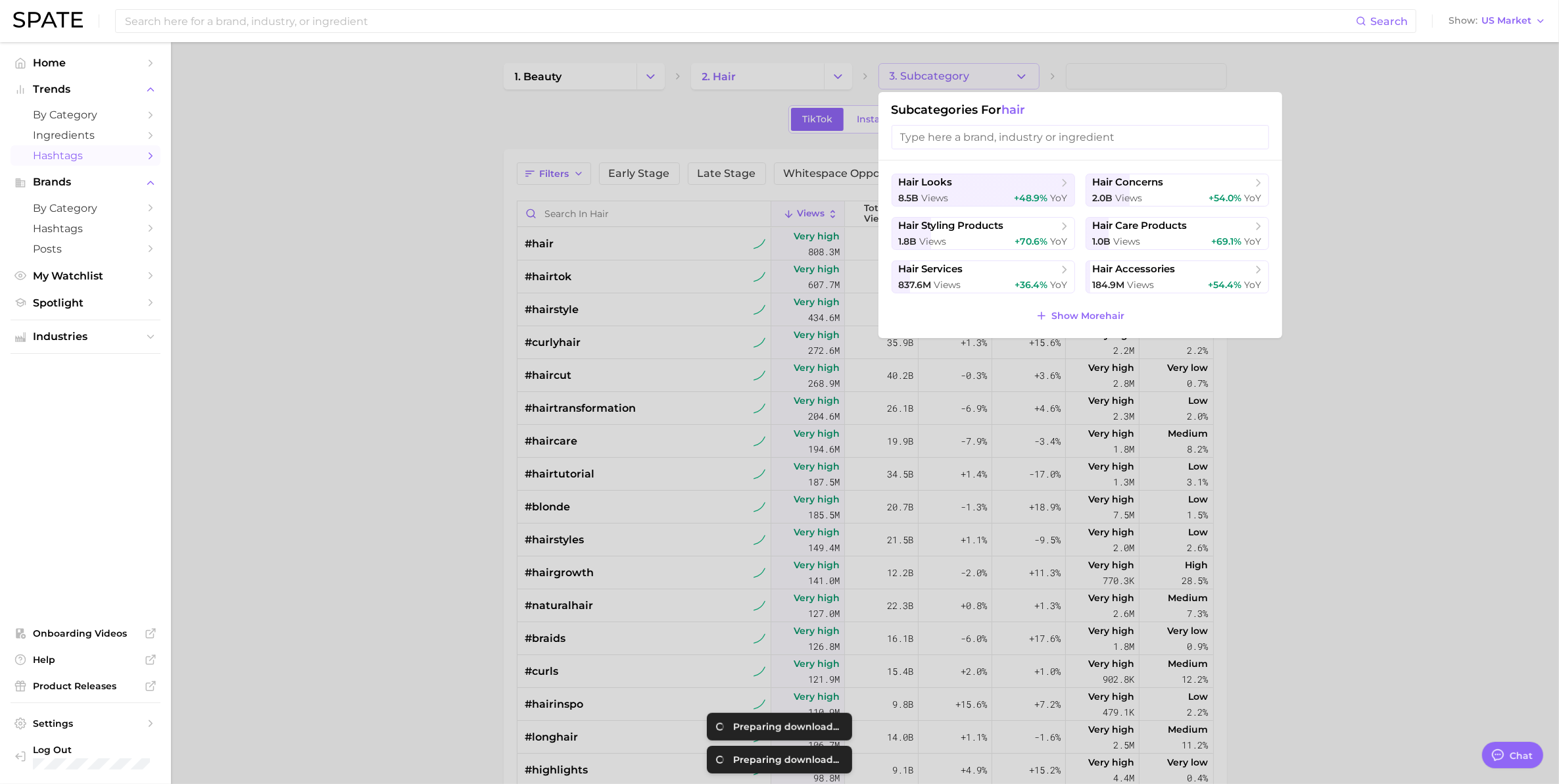
click at [1022, 142] on input "search" at bounding box center [1080, 136] width 377 height 24
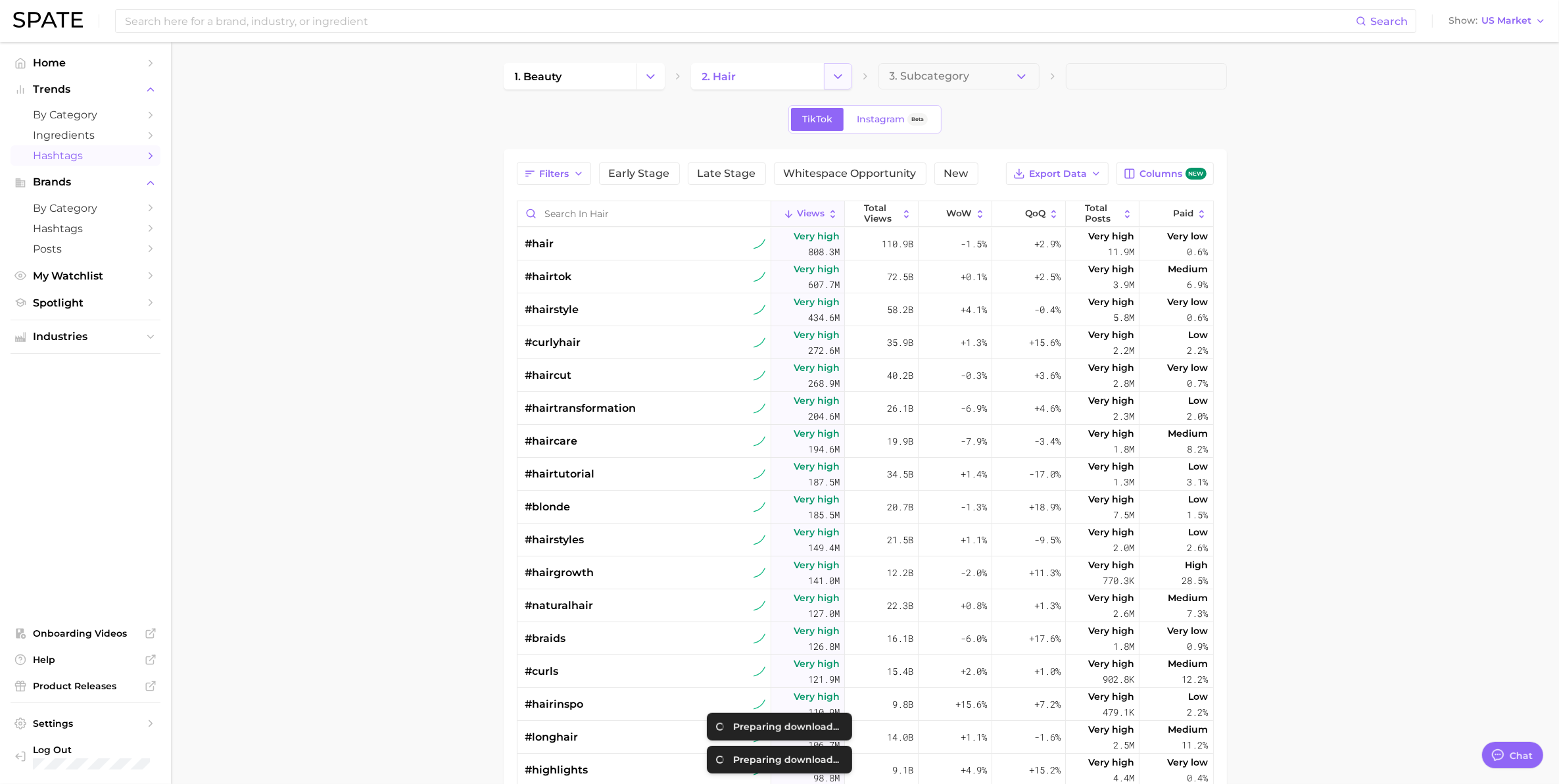
click at [836, 77] on icon "Change Category" at bounding box center [838, 77] width 14 height 14
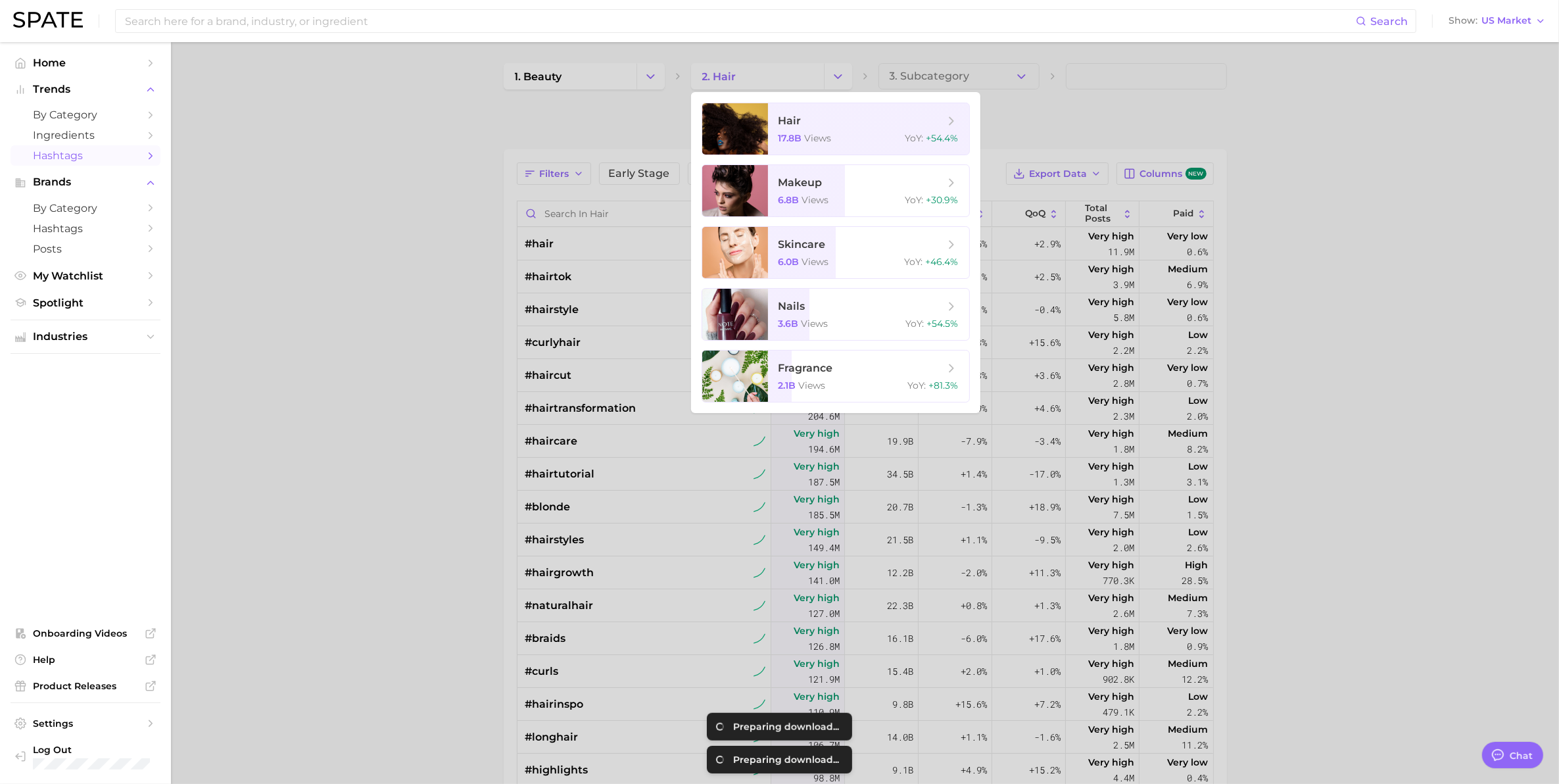
drag, startPoint x: 1313, startPoint y: 111, endPoint x: 1060, endPoint y: 87, distance: 254.1
click at [1257, 107] on div at bounding box center [779, 392] width 1559 height 784
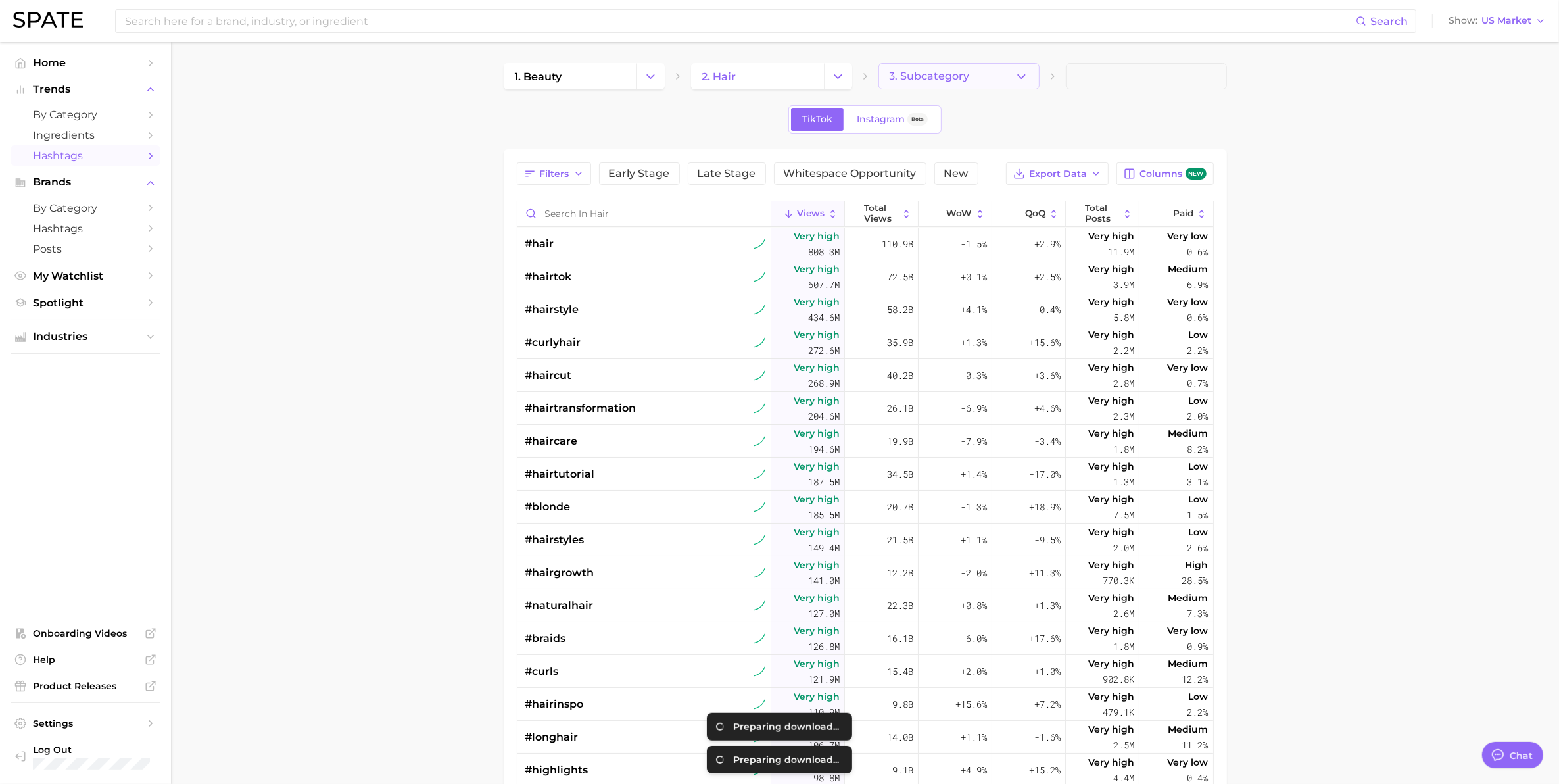
click at [1010, 79] on button "3. Subcategory" at bounding box center [959, 77] width 161 height 26
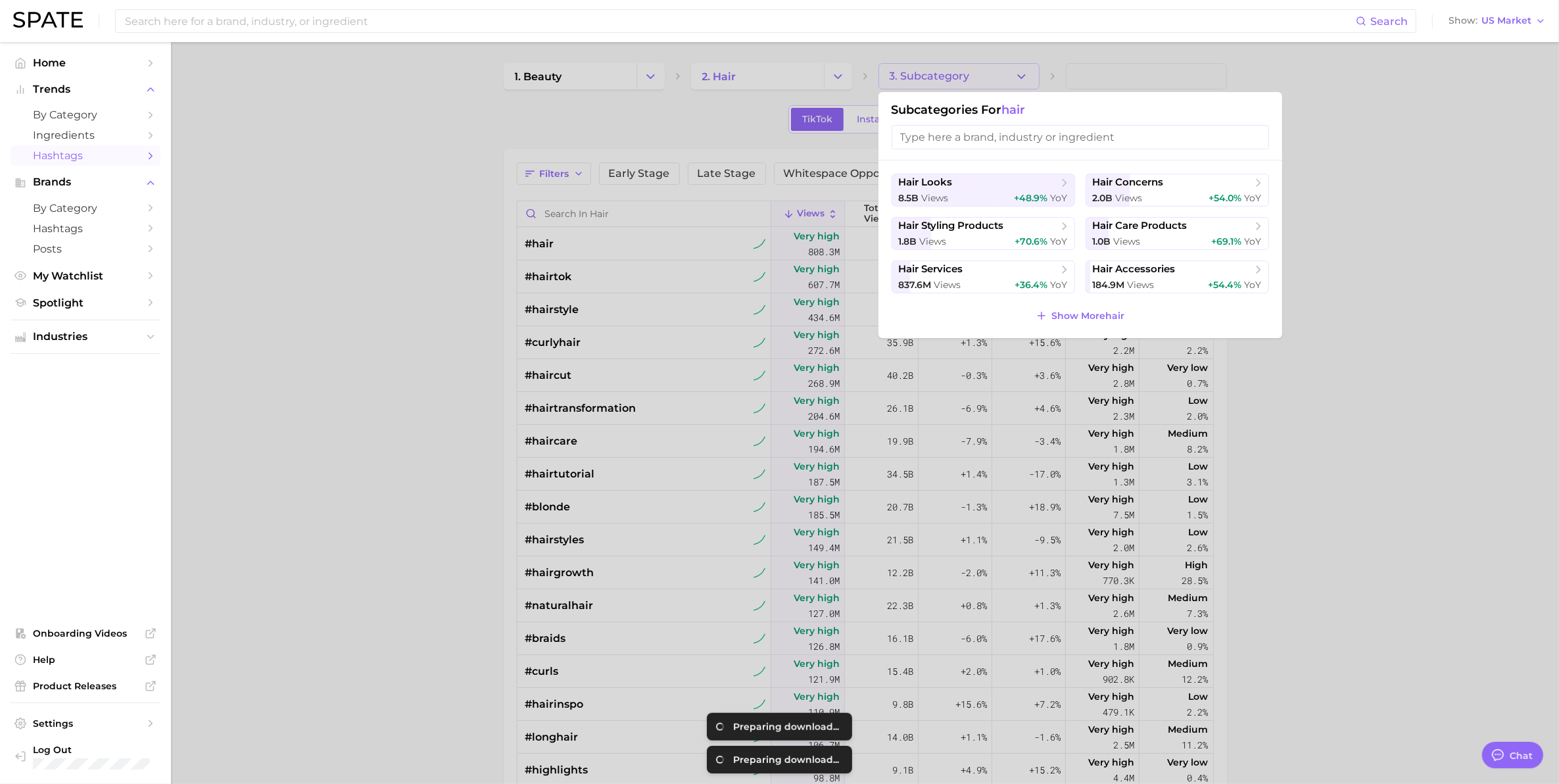
click at [968, 133] on input "search" at bounding box center [1080, 136] width 377 height 24
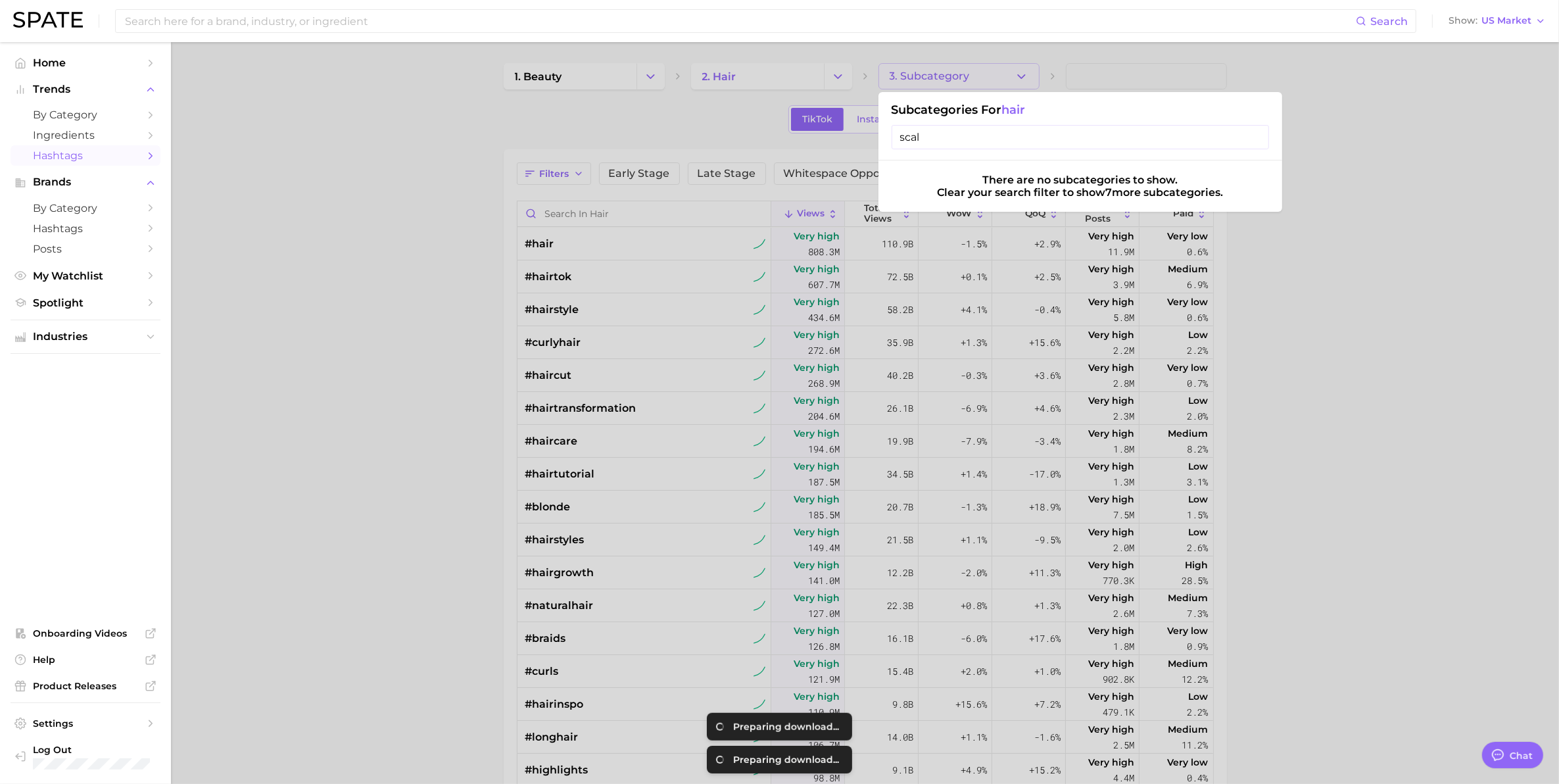
type input "scalp"
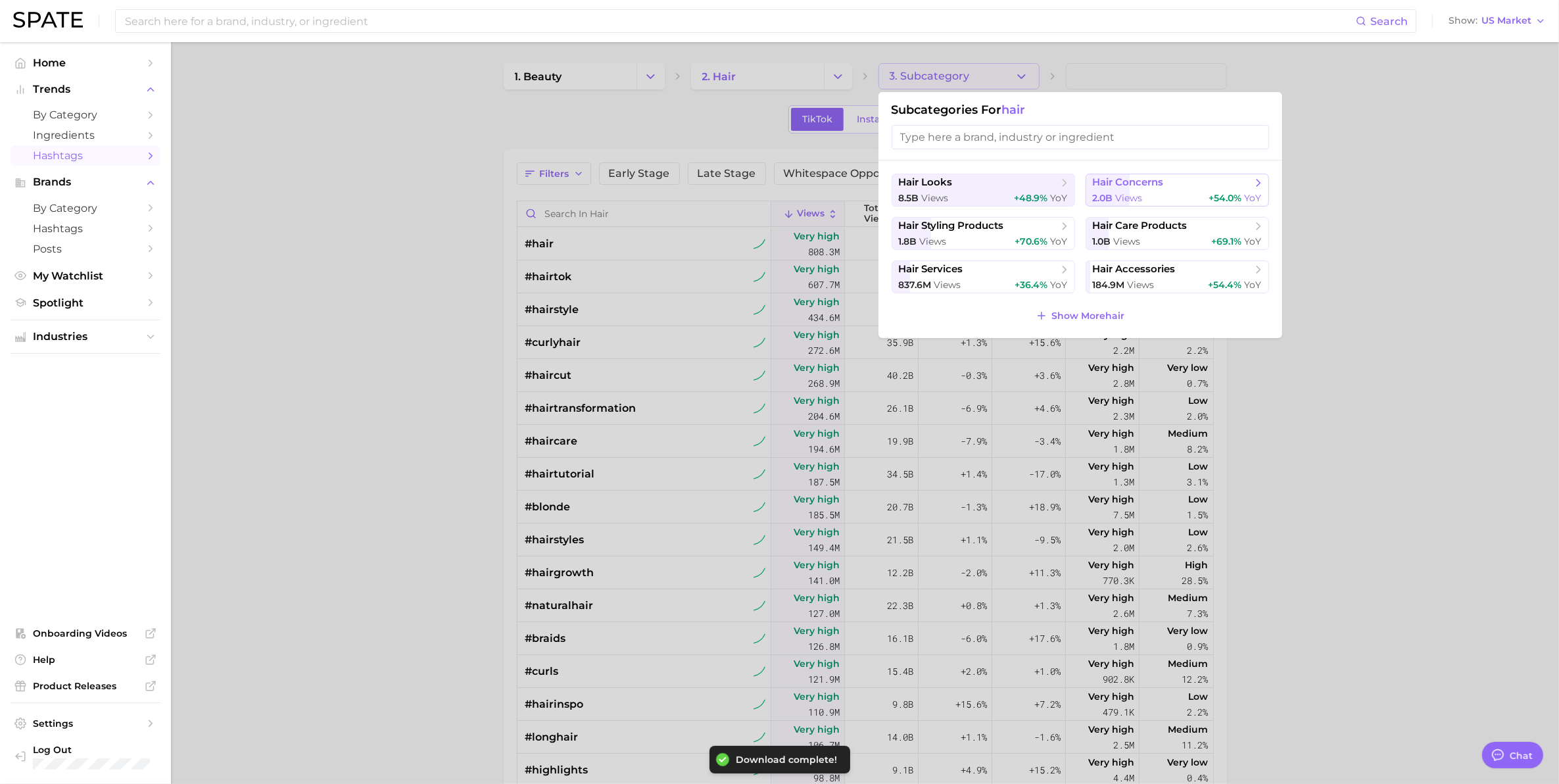
click at [1136, 192] on span "views" at bounding box center [1129, 198] width 27 height 12
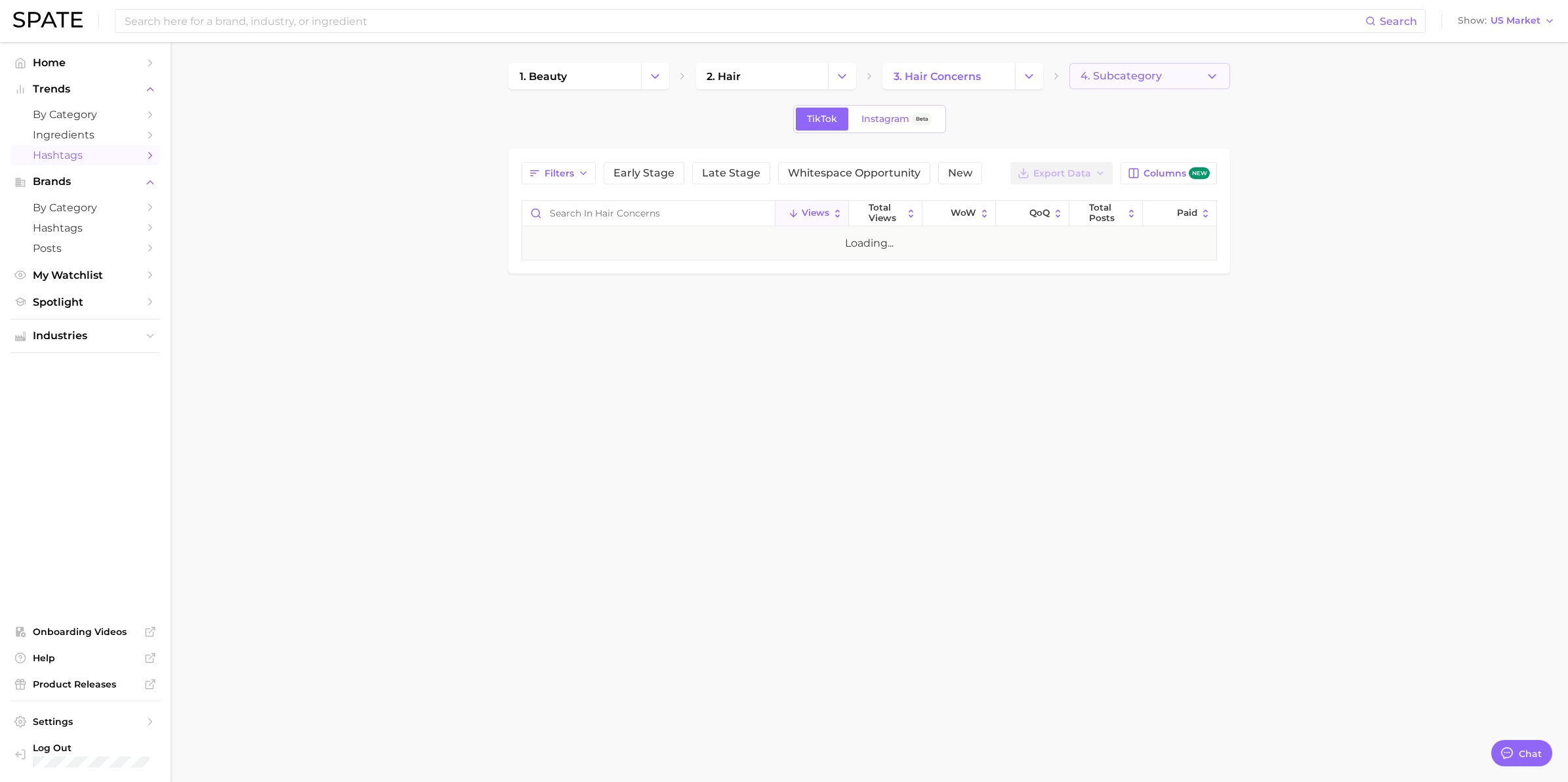
click at [1126, 82] on span "4. Subcategory" at bounding box center [1121, 76] width 81 height 12
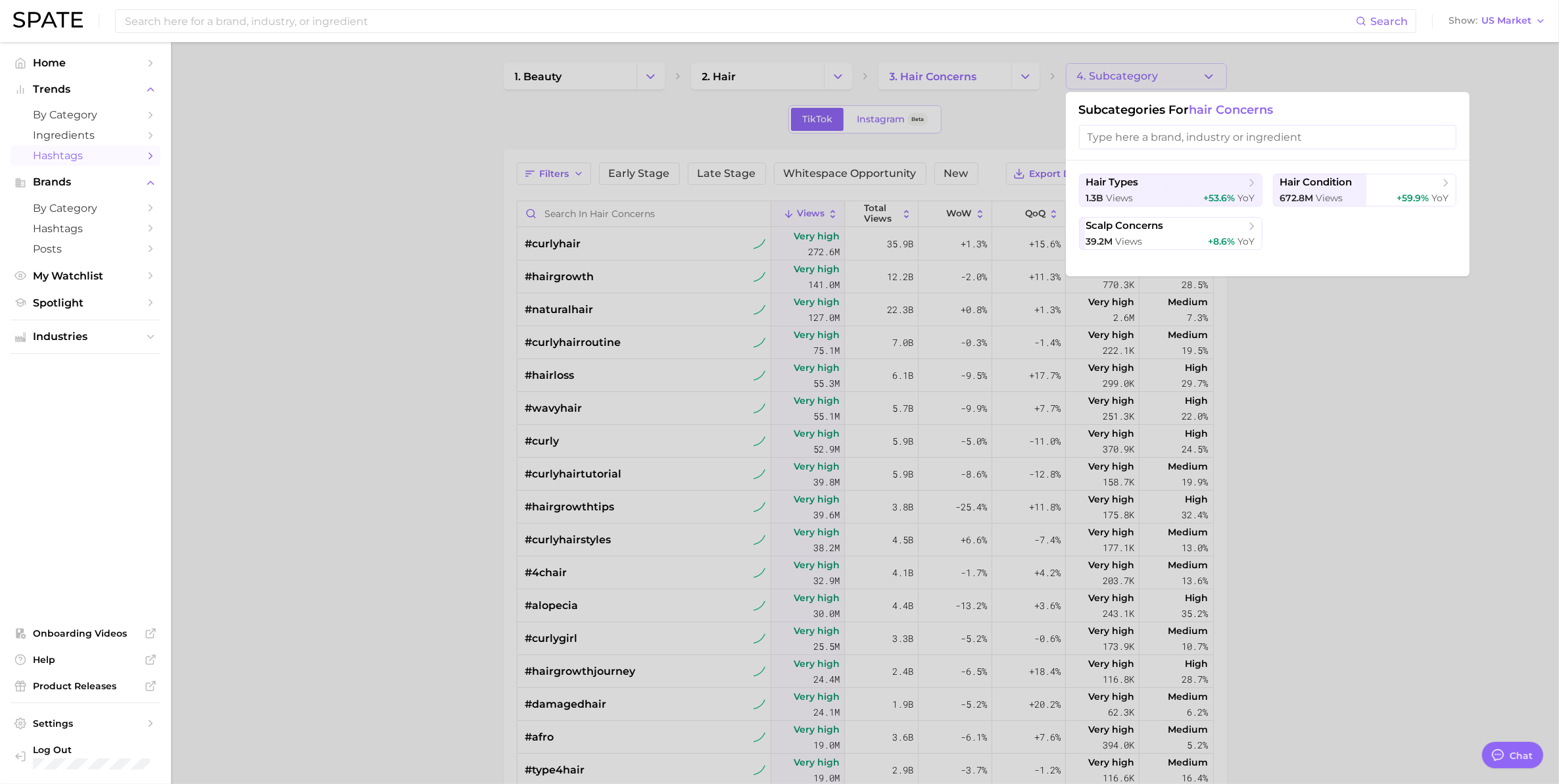
click at [1257, 376] on div at bounding box center [779, 392] width 1559 height 784
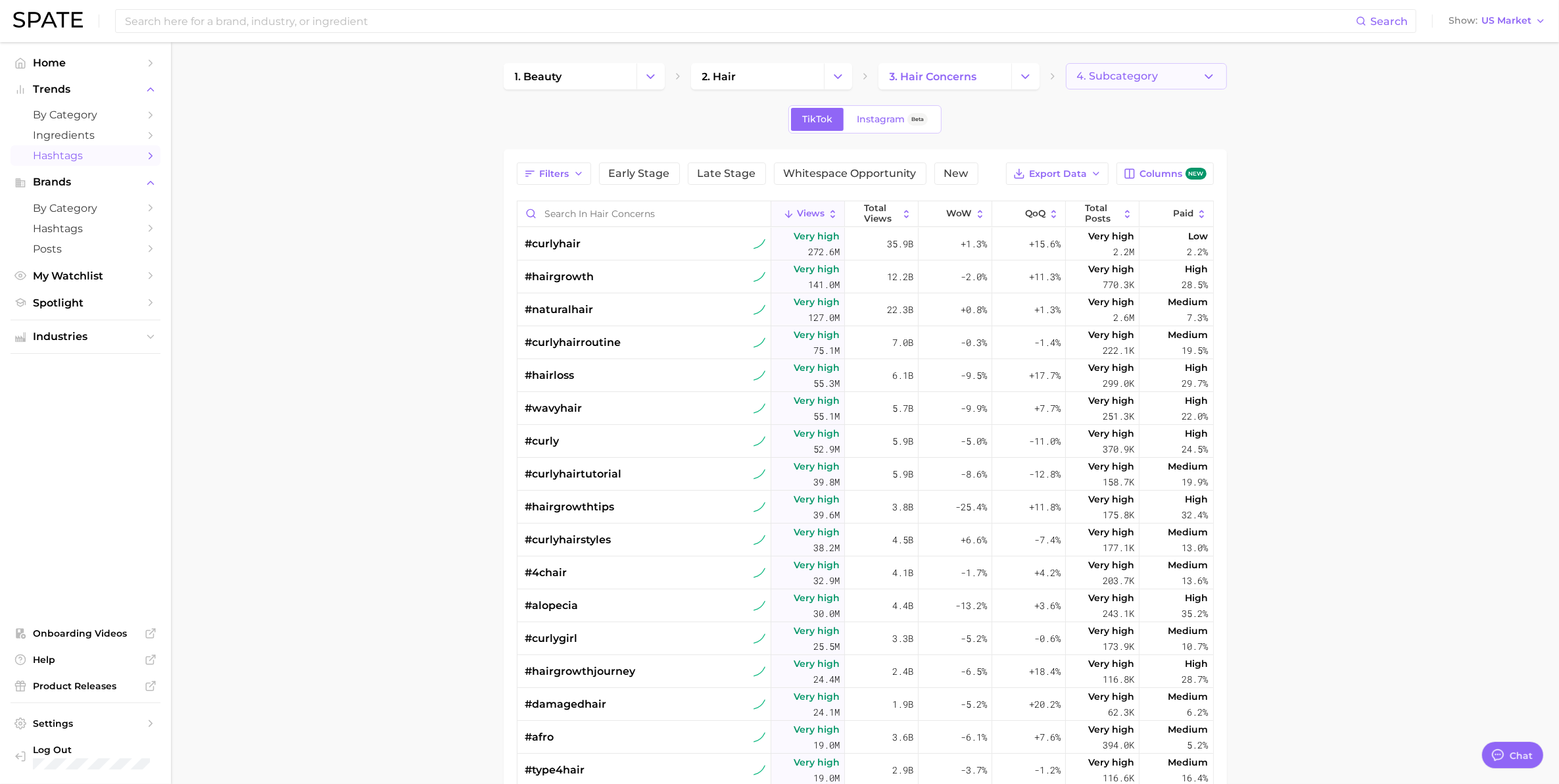
click at [1128, 87] on button "4. Subcategory" at bounding box center [1146, 77] width 161 height 26
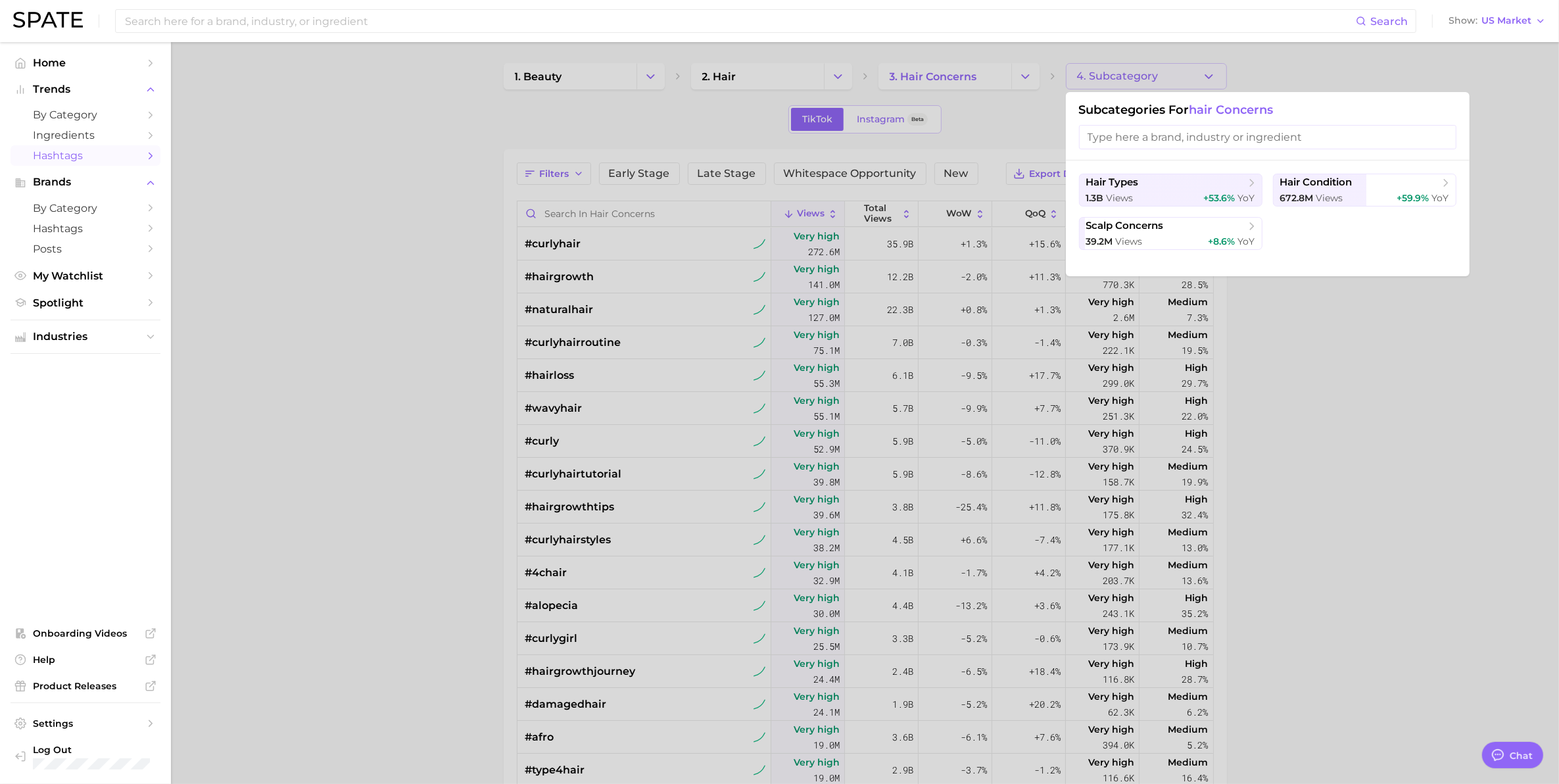
click at [1128, 87] on div at bounding box center [779, 392] width 1559 height 784
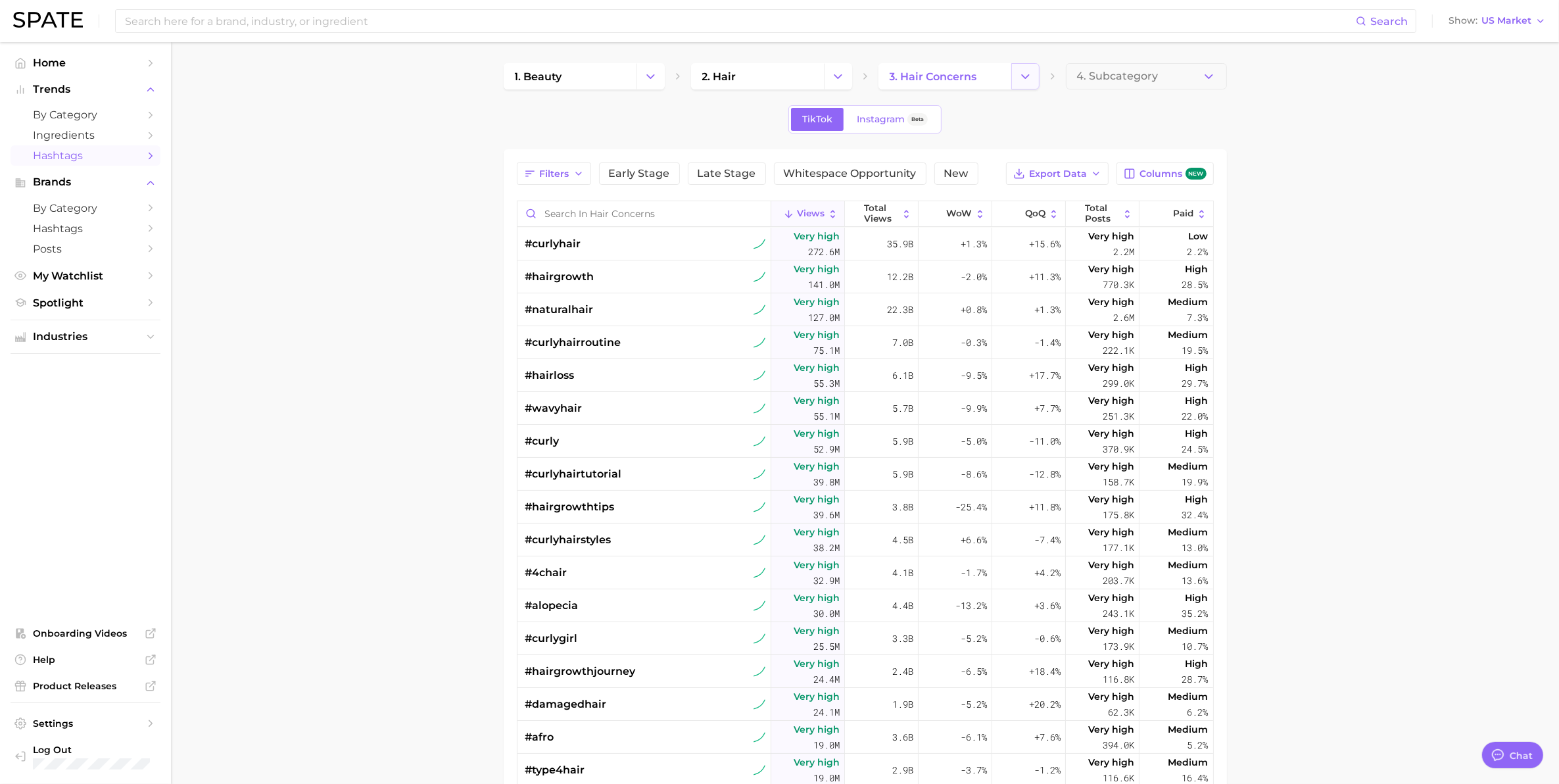
click at [1026, 77] on icon "Change Category" at bounding box center [1026, 77] width 14 height 14
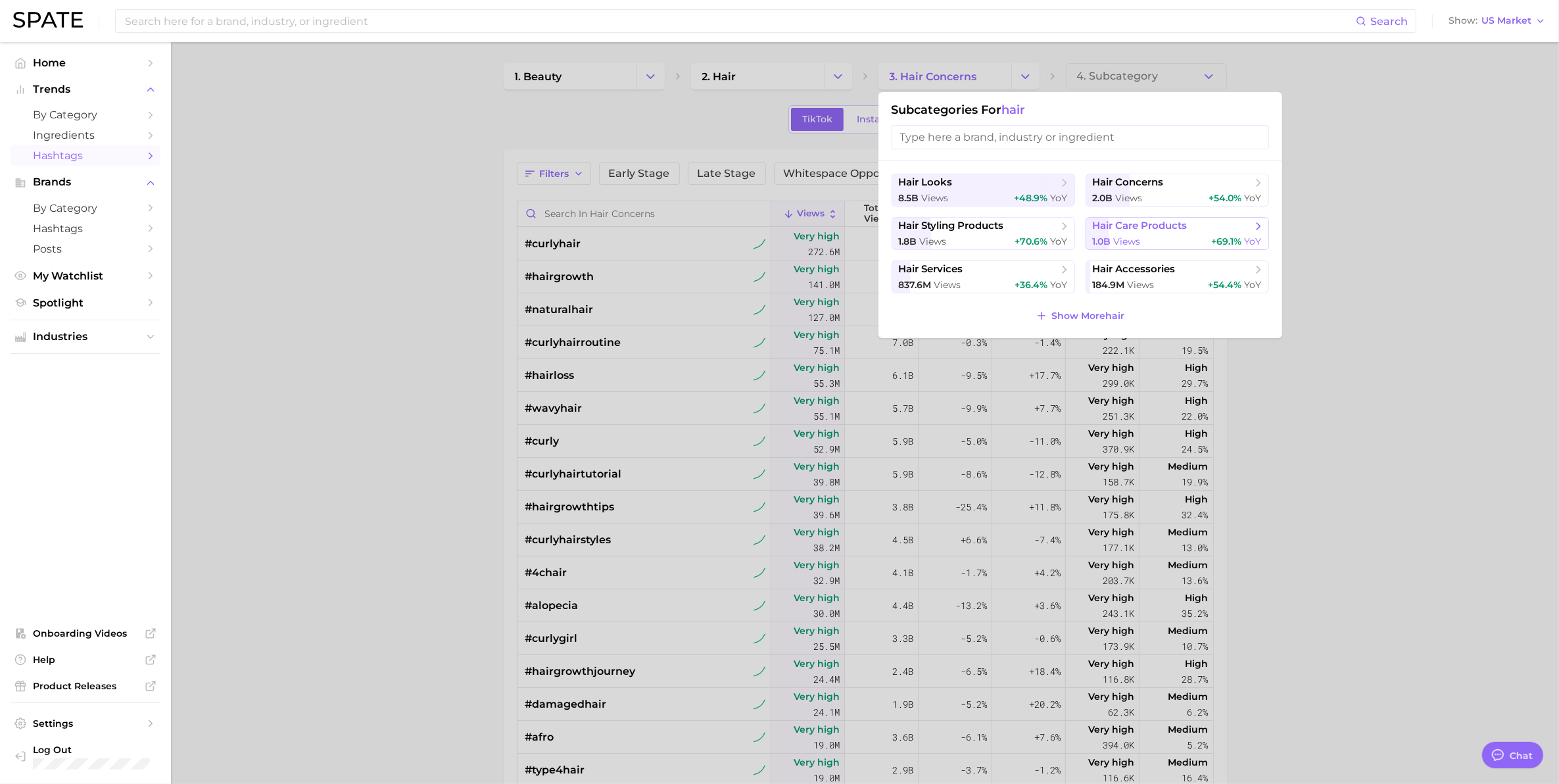
click at [1164, 233] on button "hair care products 1.0b views +69.1% YoY" at bounding box center [1177, 233] width 183 height 33
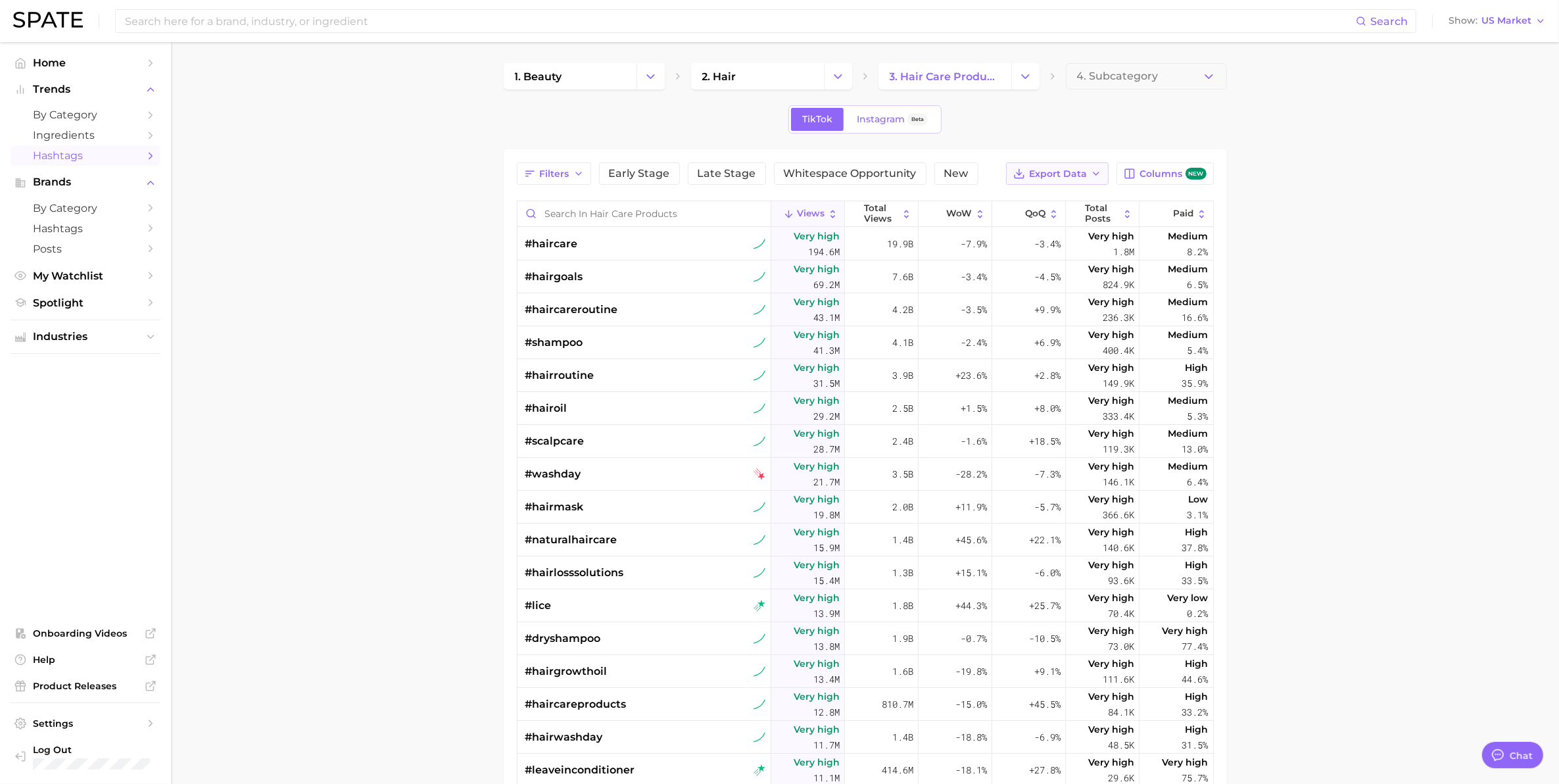
click at [1075, 179] on span "Export Data" at bounding box center [1058, 174] width 58 height 11
click at [1043, 195] on span "Table Data CSV" at bounding box center [1022, 198] width 72 height 11
click at [1027, 74] on icon "Change Category" at bounding box center [1026, 77] width 14 height 14
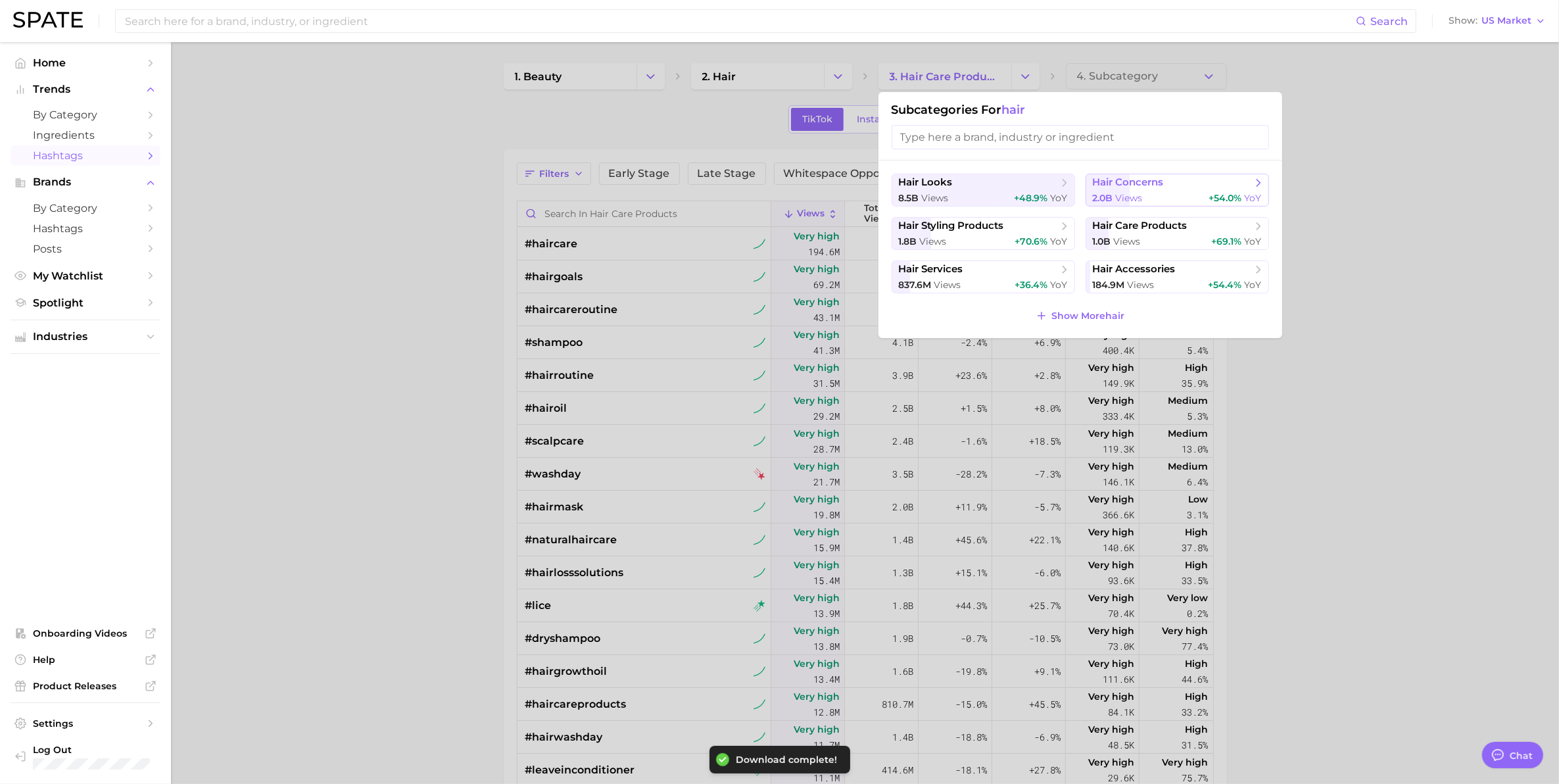
click at [1126, 189] on button "hair concerns 2.0b views +54.0% YoY" at bounding box center [1177, 189] width 183 height 33
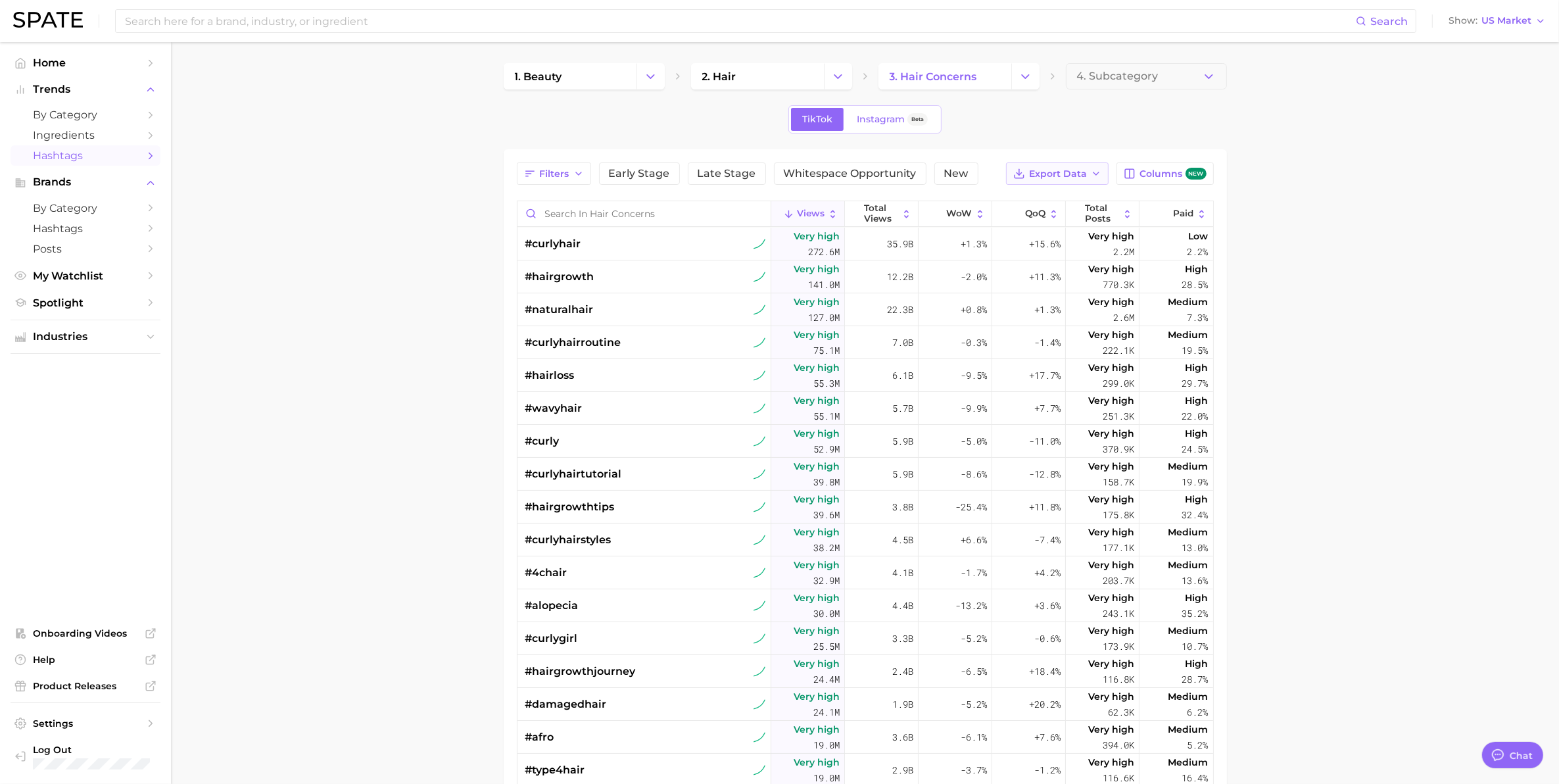
click at [1040, 170] on span "Export Data" at bounding box center [1058, 174] width 58 height 11
click at [996, 198] on span "Table Data CSV" at bounding box center [1022, 198] width 72 height 11
click at [248, 174] on main "1. beauty 2. hair 3. hair concerns 4. Subcategory TikTok Instagram Beta Filters…" at bounding box center [865, 552] width 1388 height 1021
click at [56, 140] on span "Ingredients" at bounding box center [85, 135] width 105 height 13
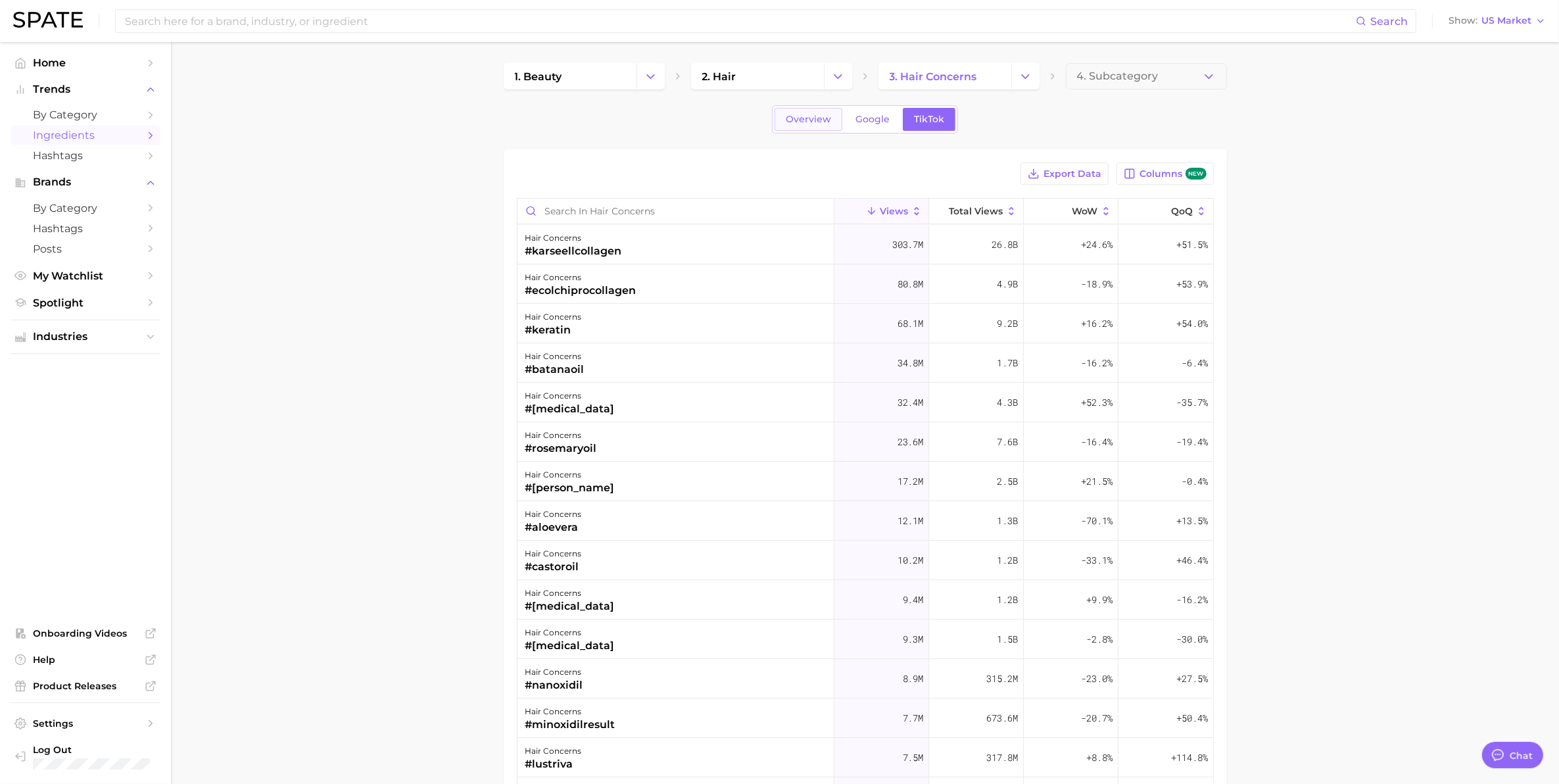
click at [813, 125] on span "Overview" at bounding box center [808, 119] width 45 height 11
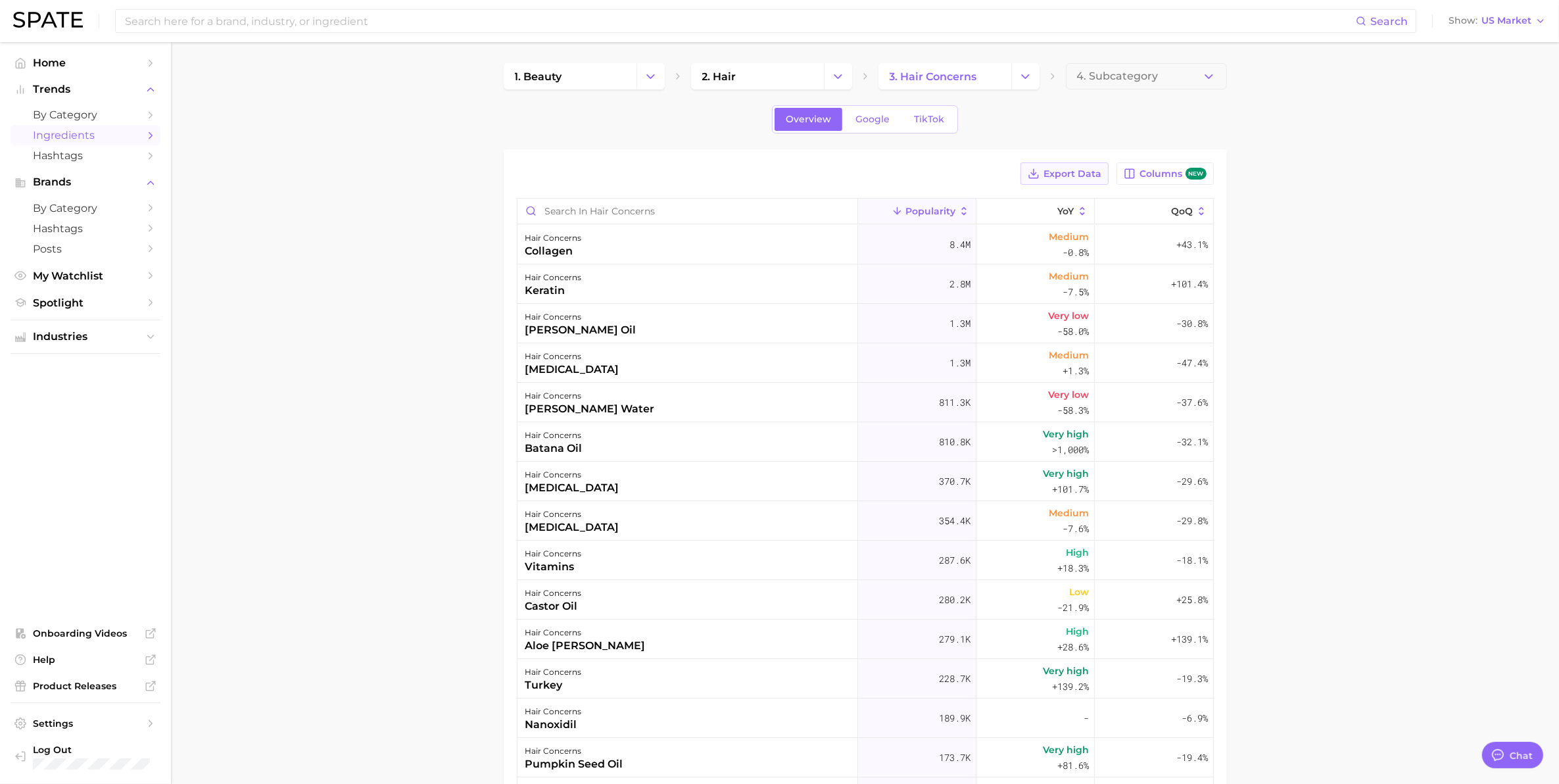
click at [1072, 174] on span "Export Data" at bounding box center [1072, 174] width 58 height 11
click at [421, 224] on main "1. beauty 2. hair 3. hair concerns 4. Subcategory Overview Google TikTok Export…" at bounding box center [865, 551] width 1388 height 1019
click at [1033, 79] on button "Change Category" at bounding box center [1025, 77] width 29 height 26
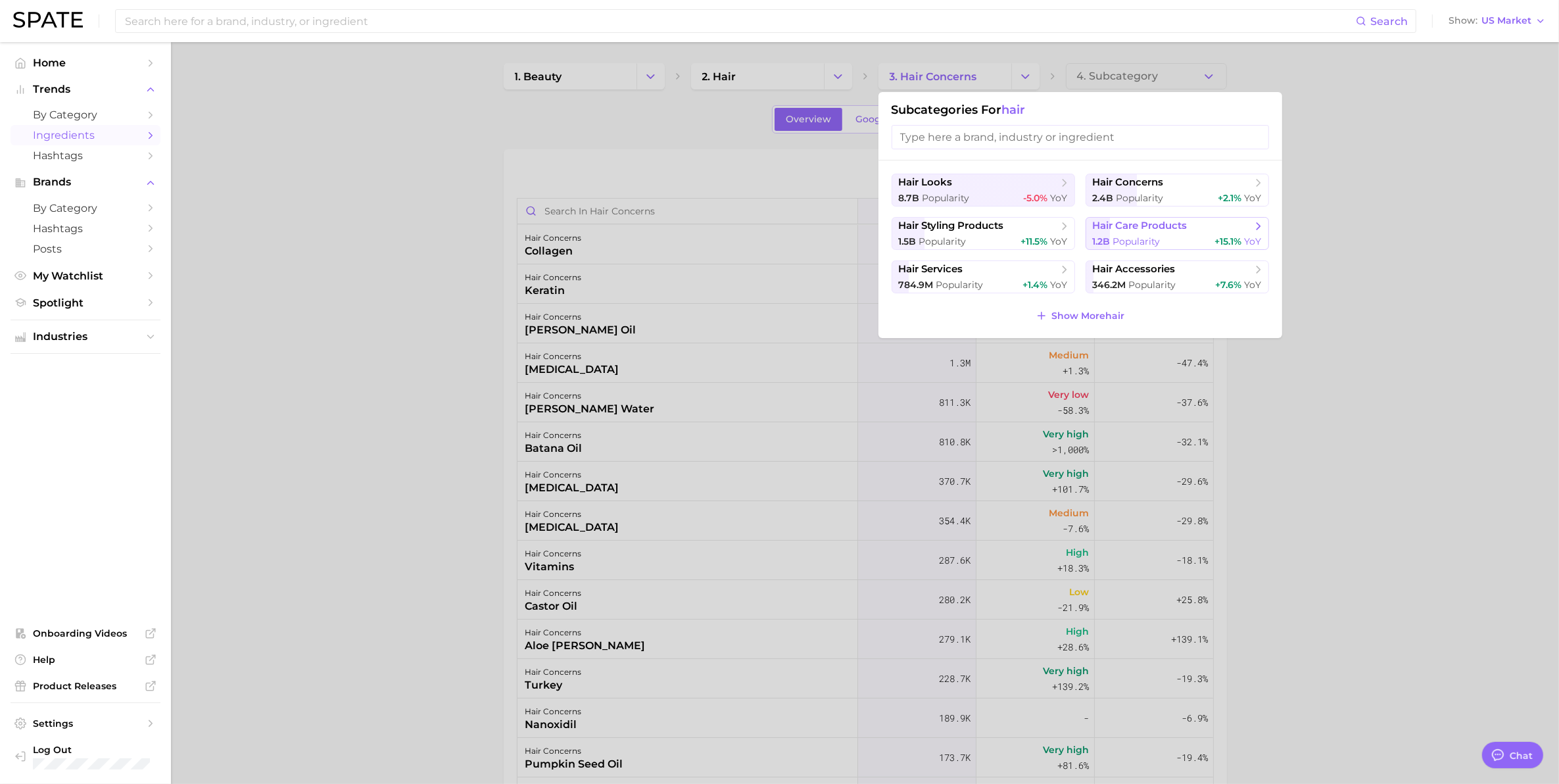
click at [1162, 235] on div "1.2b Popularity +15.1% YoY" at bounding box center [1177, 242] width 169 height 13
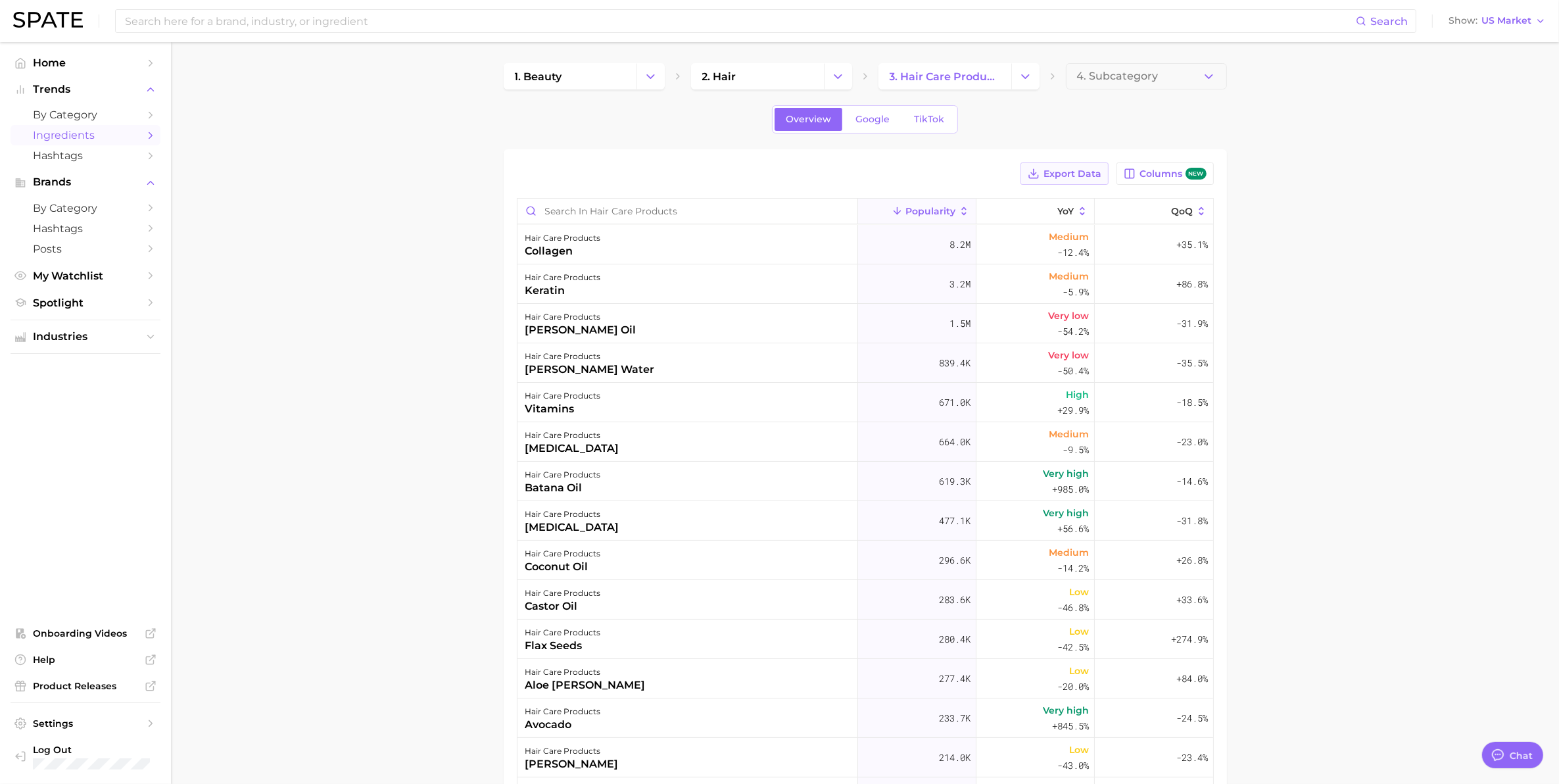
click at [1049, 170] on span "Export Data" at bounding box center [1072, 174] width 58 height 11
click at [1019, 77] on icon "Change Category" at bounding box center [1026, 77] width 14 height 14
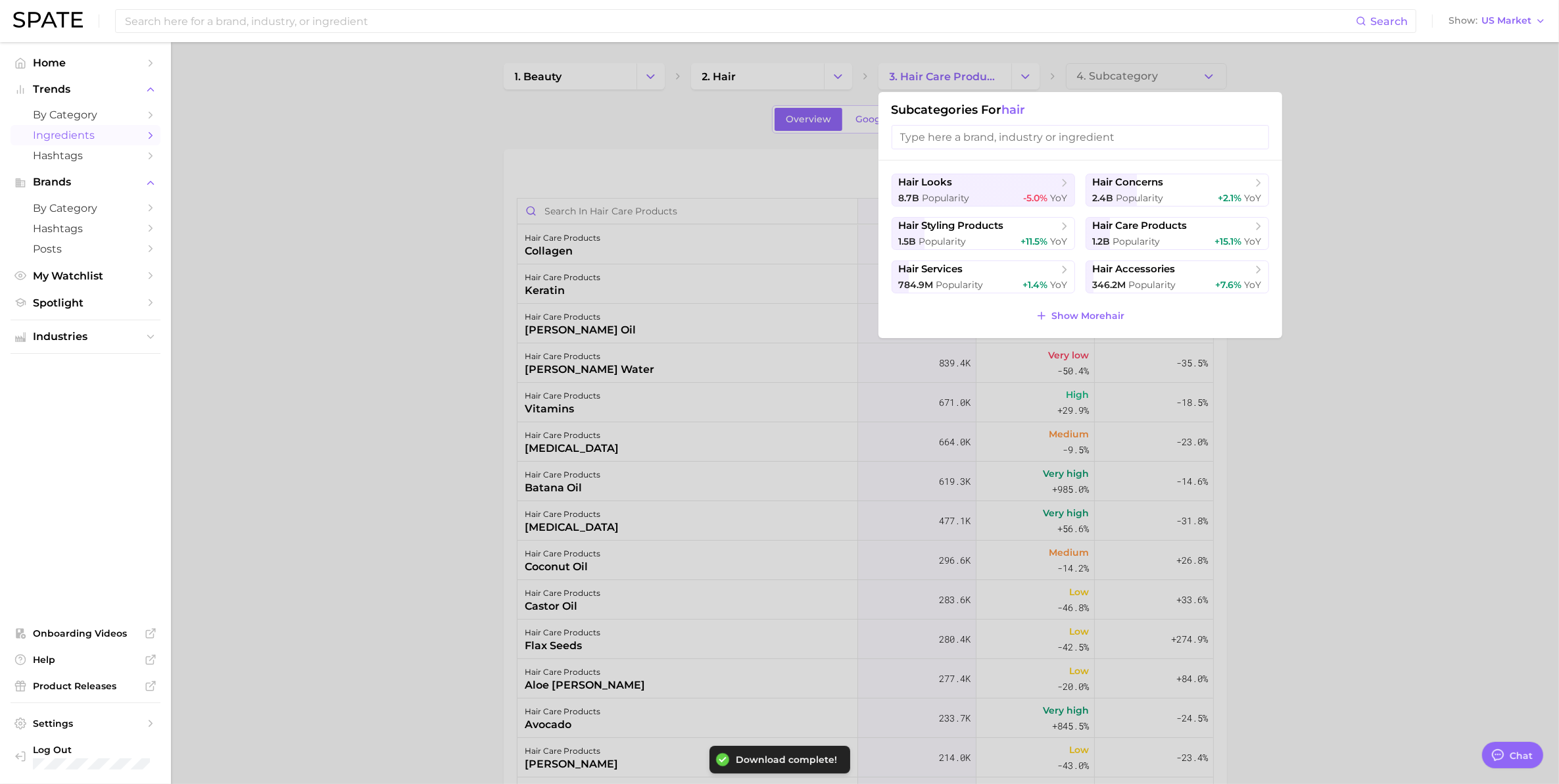
click at [409, 231] on div at bounding box center [779, 392] width 1559 height 784
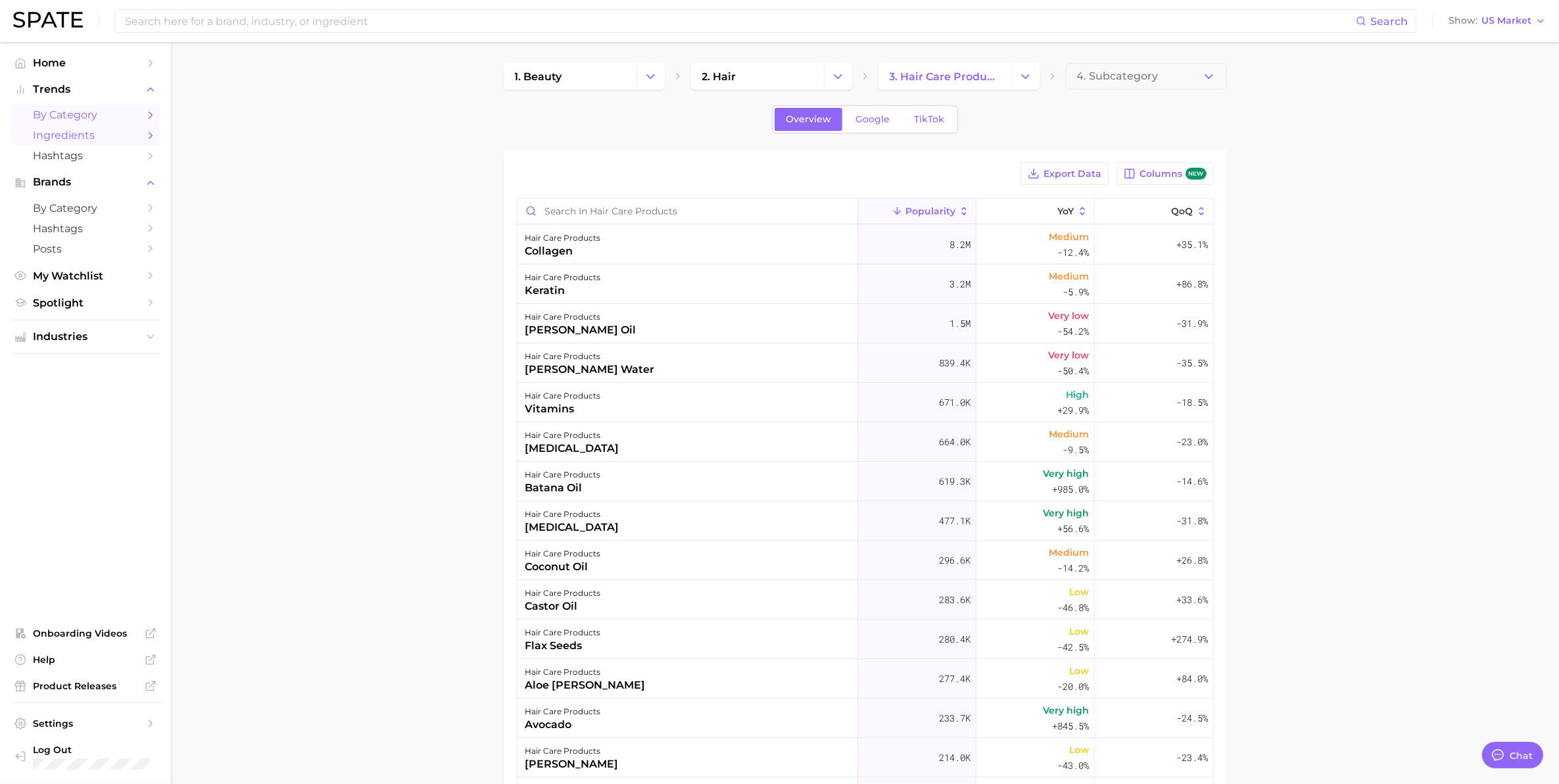
click at [47, 115] on span "by Category" at bounding box center [85, 115] width 105 height 13
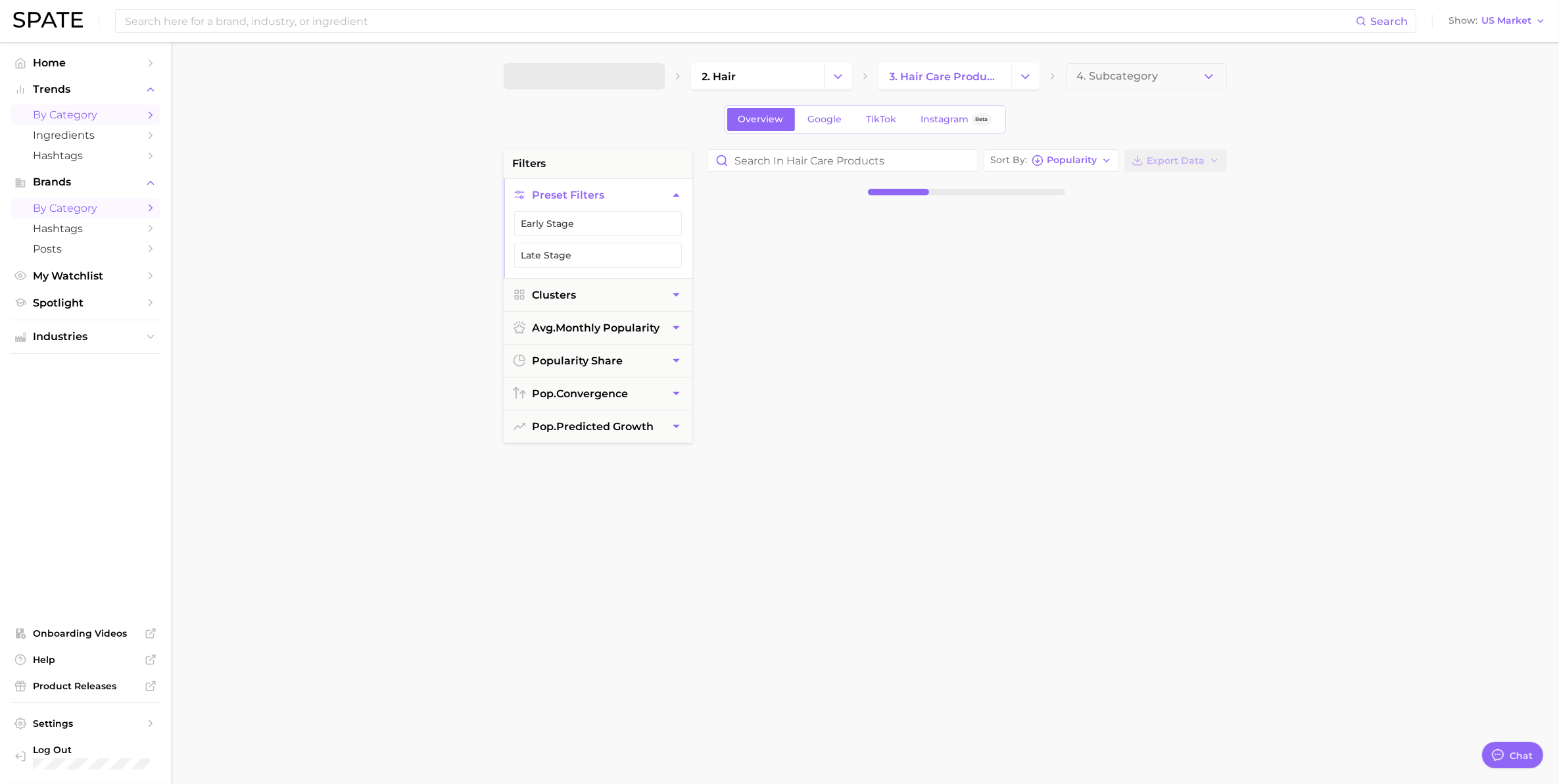
click at [65, 207] on span "by Category" at bounding box center [85, 208] width 105 height 13
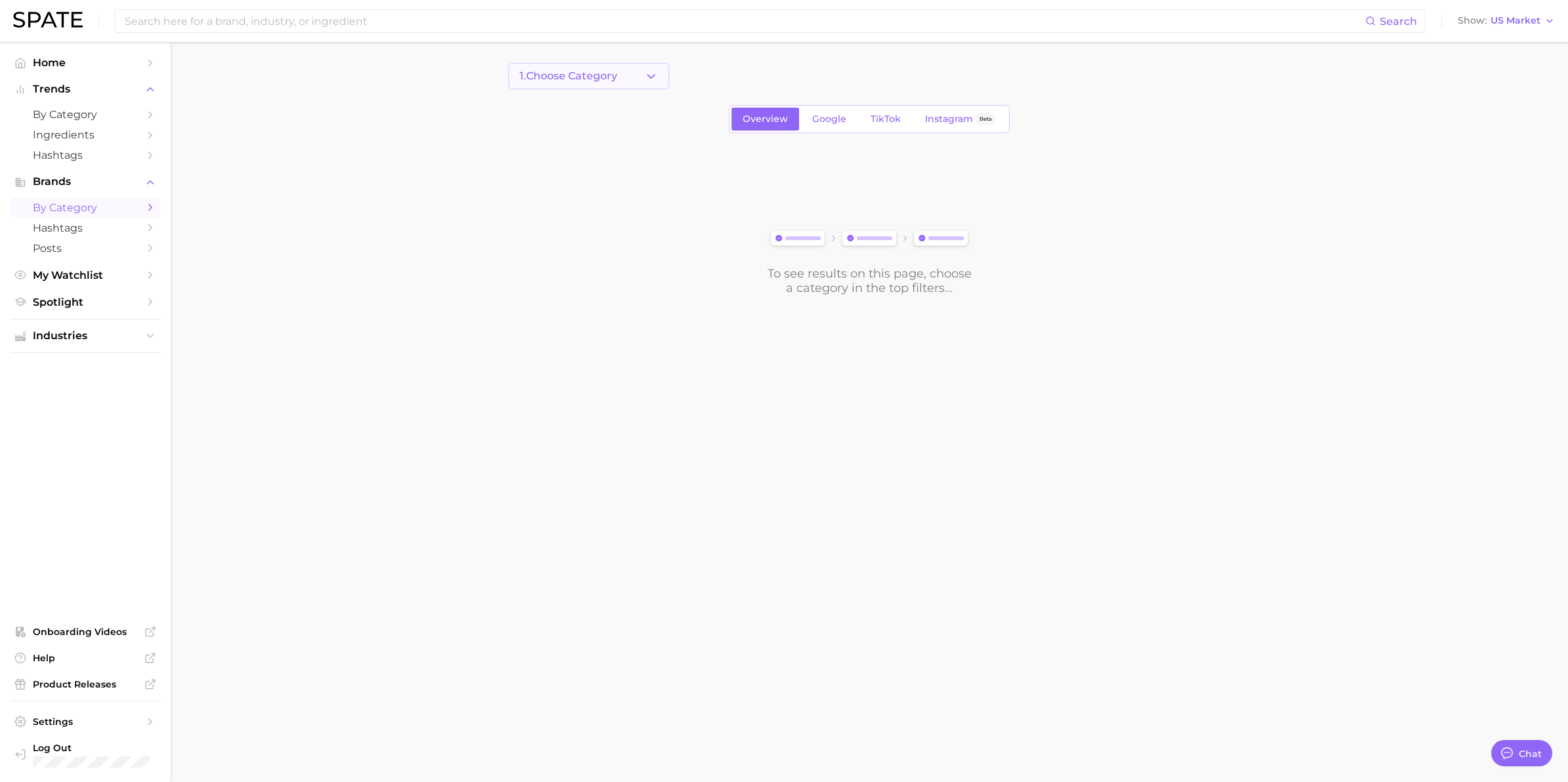
click at [562, 76] on span "1. Choose Category" at bounding box center [568, 76] width 98 height 12
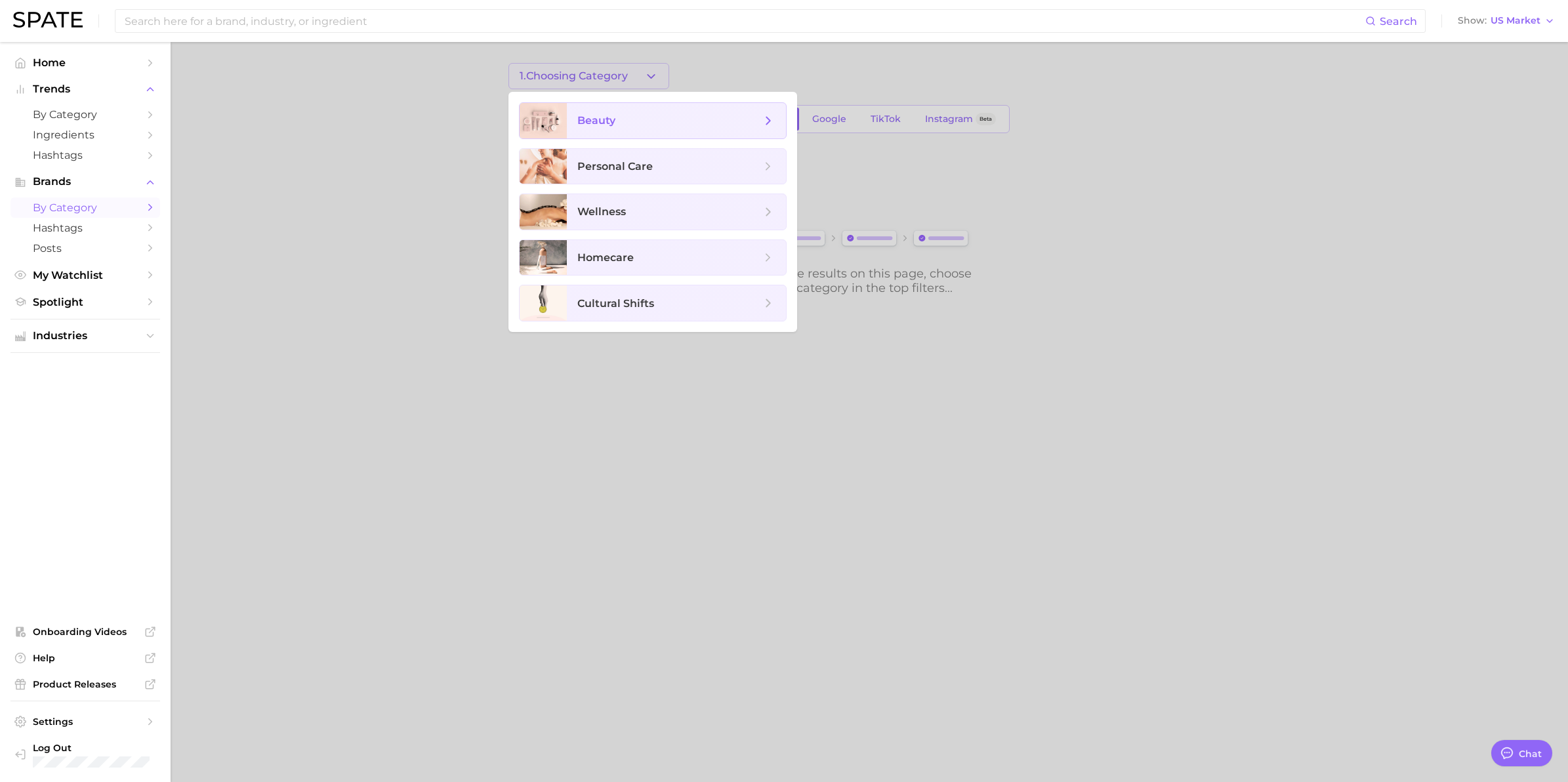
click at [600, 128] on span "beauty" at bounding box center [676, 120] width 219 height 35
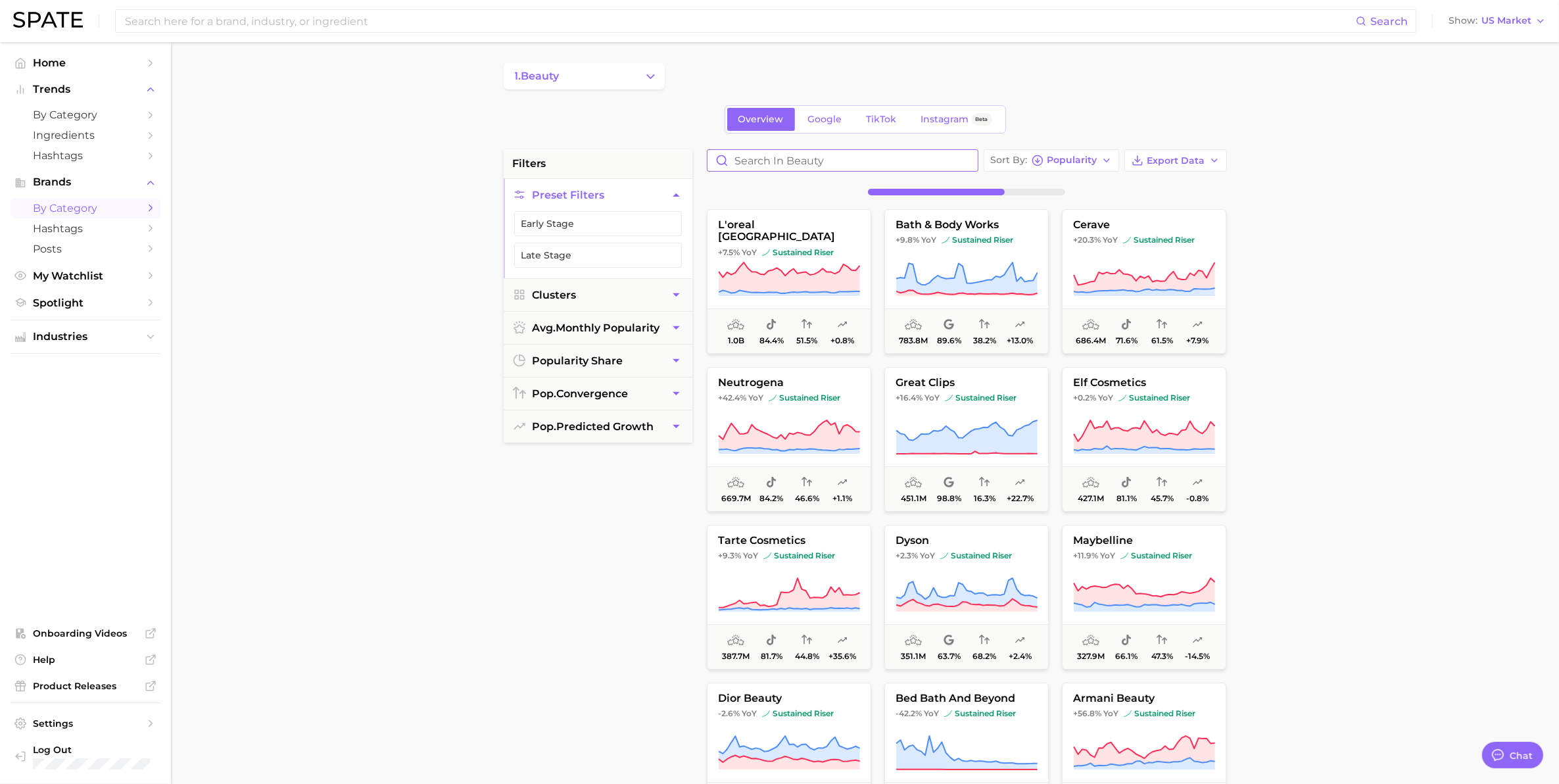
click at [770, 161] on input "Search in beauty" at bounding box center [843, 160] width 270 height 21
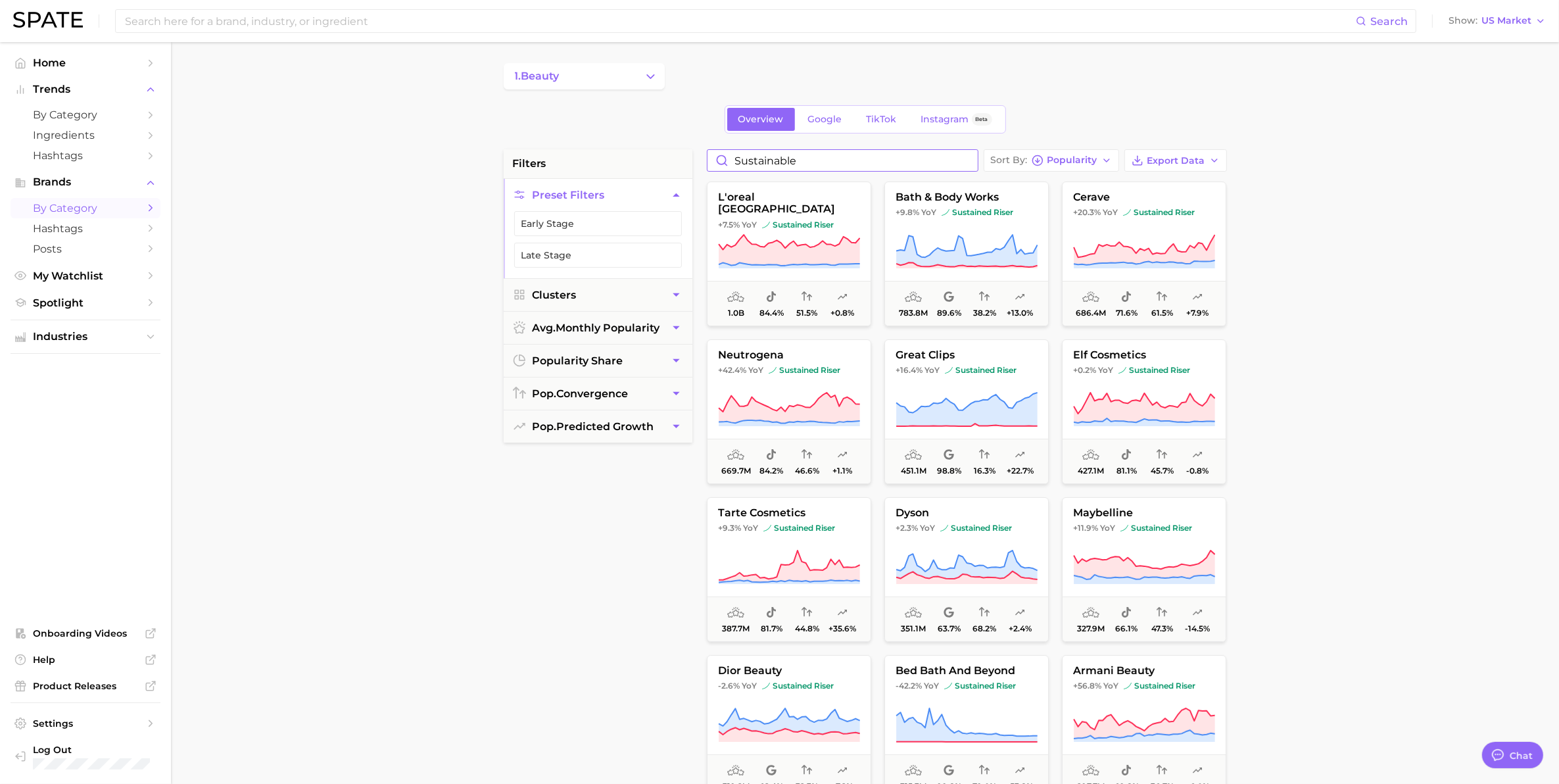
type input "sustainable"
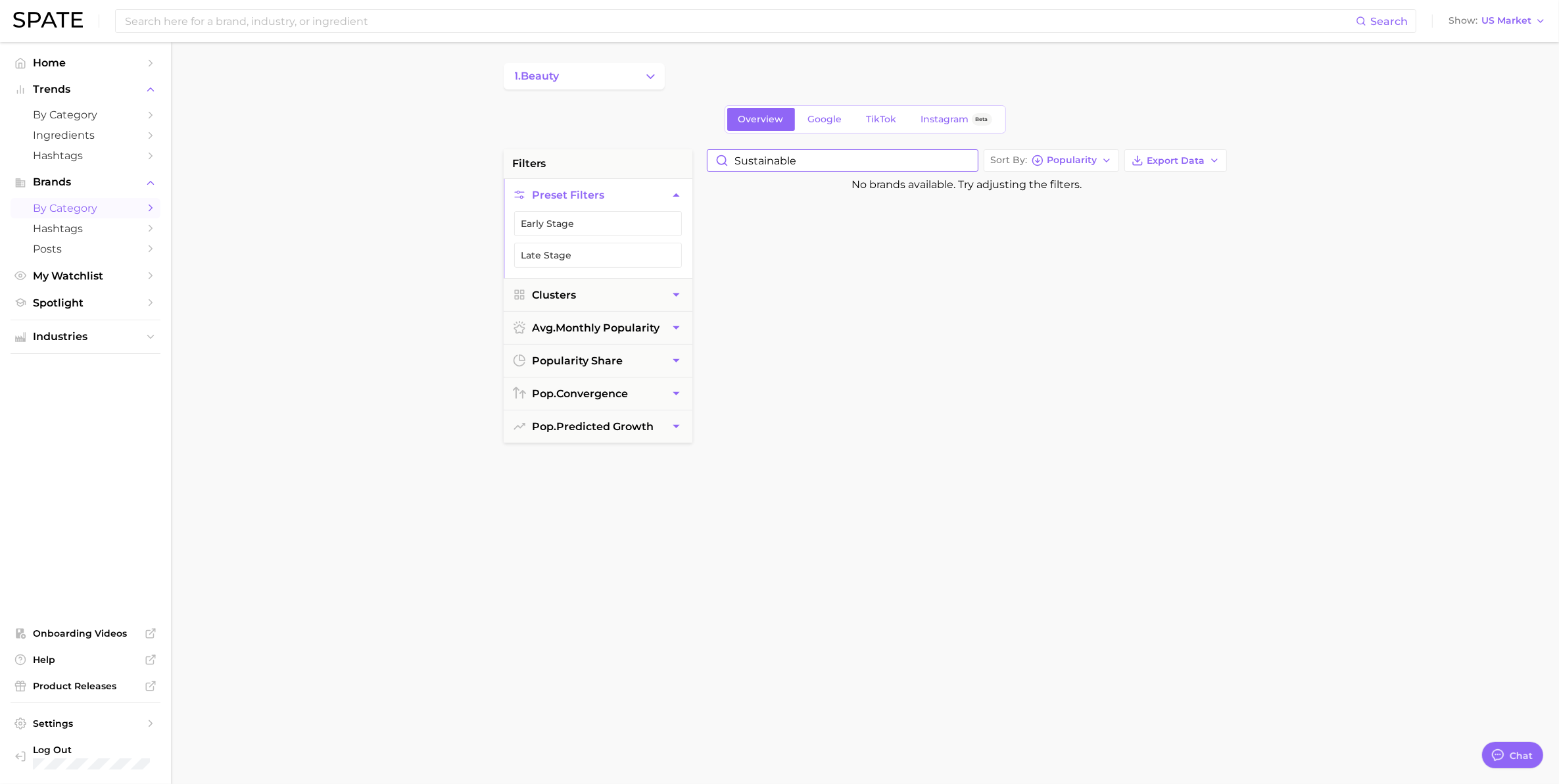
click at [965, 161] on input "sustainable" at bounding box center [843, 160] width 270 height 21
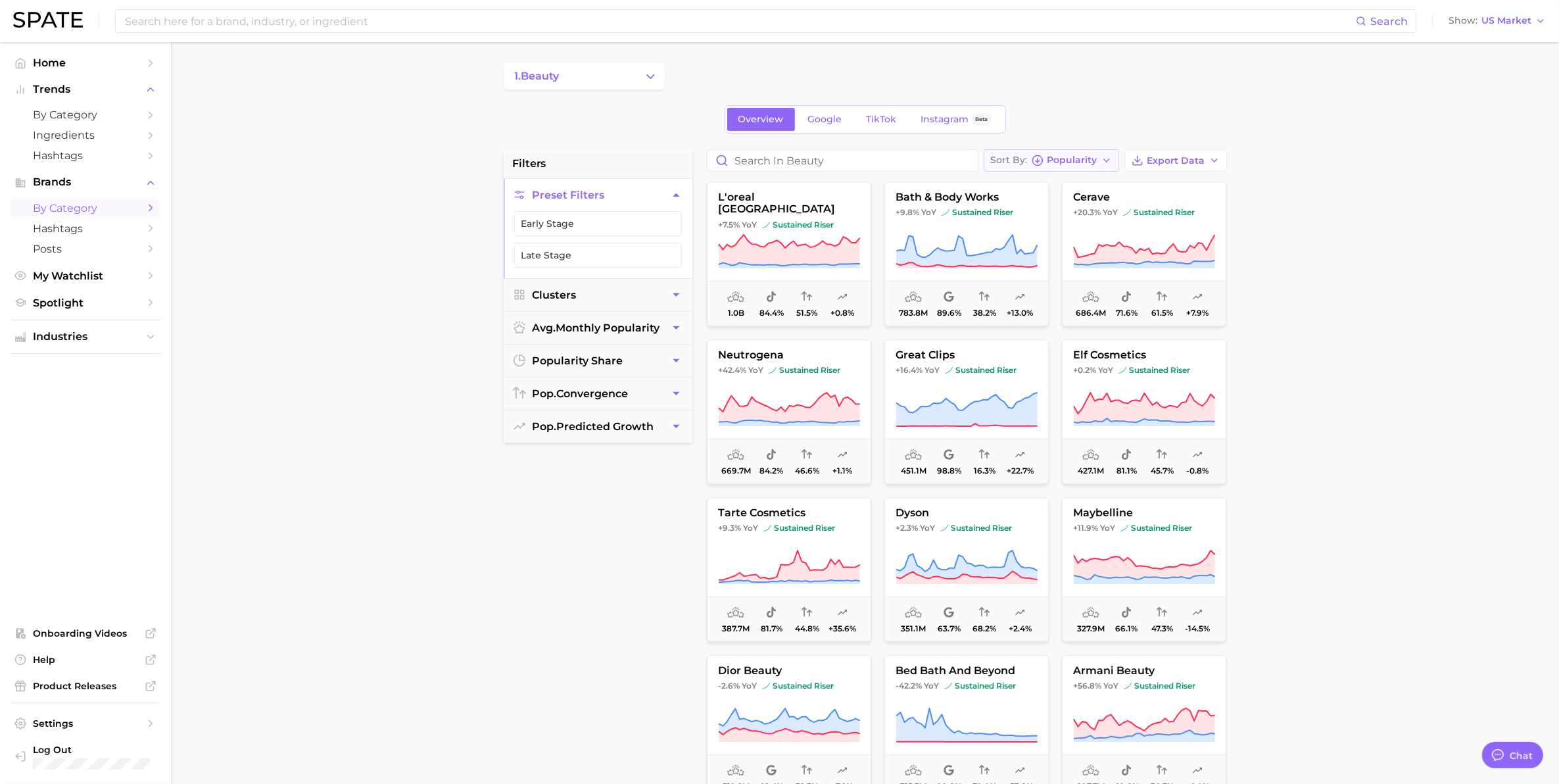
click at [1108, 159] on polyline "button" at bounding box center [1106, 161] width 6 height 3
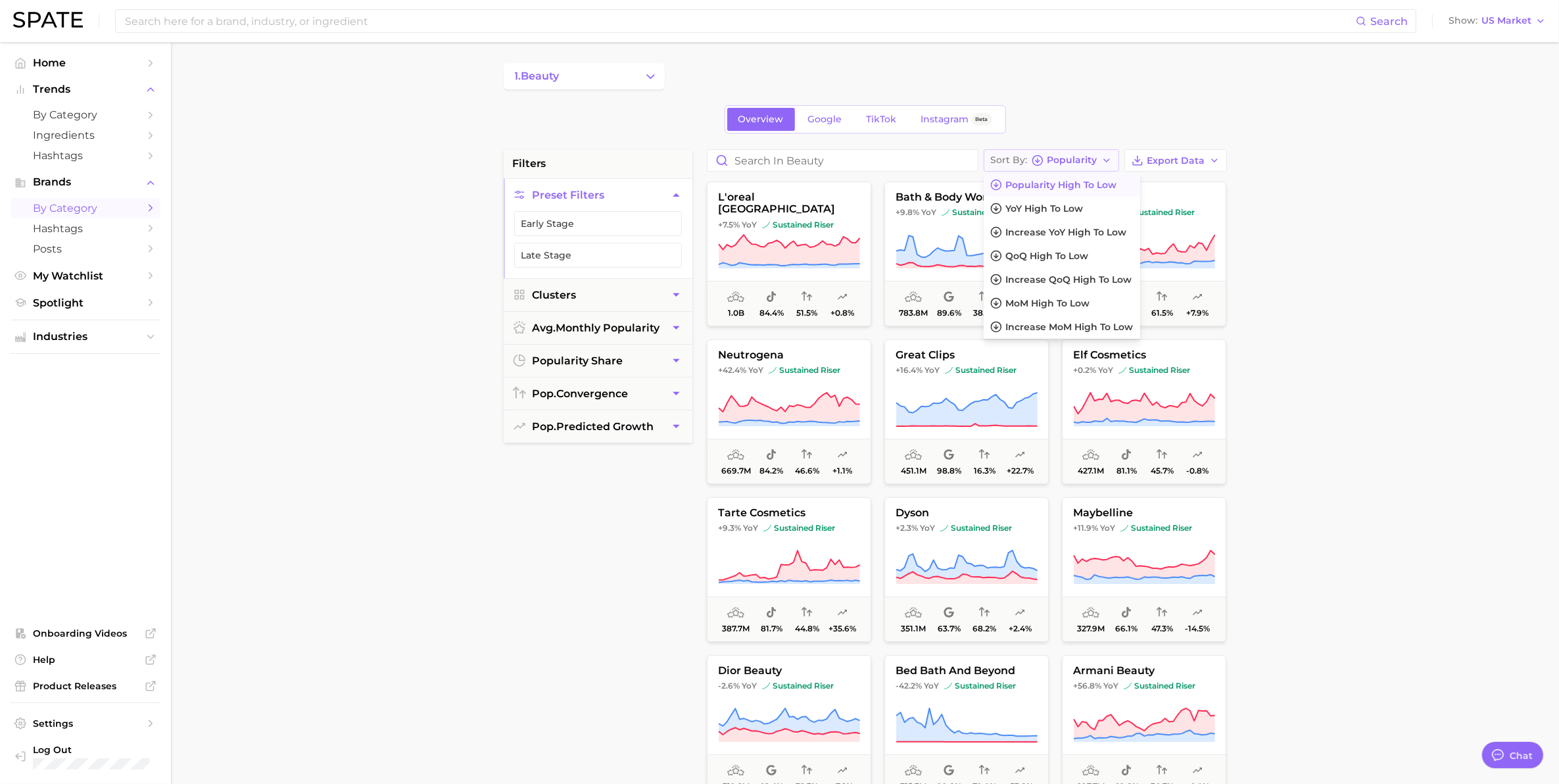
click at [1108, 159] on polyline "button" at bounding box center [1106, 161] width 6 height 3
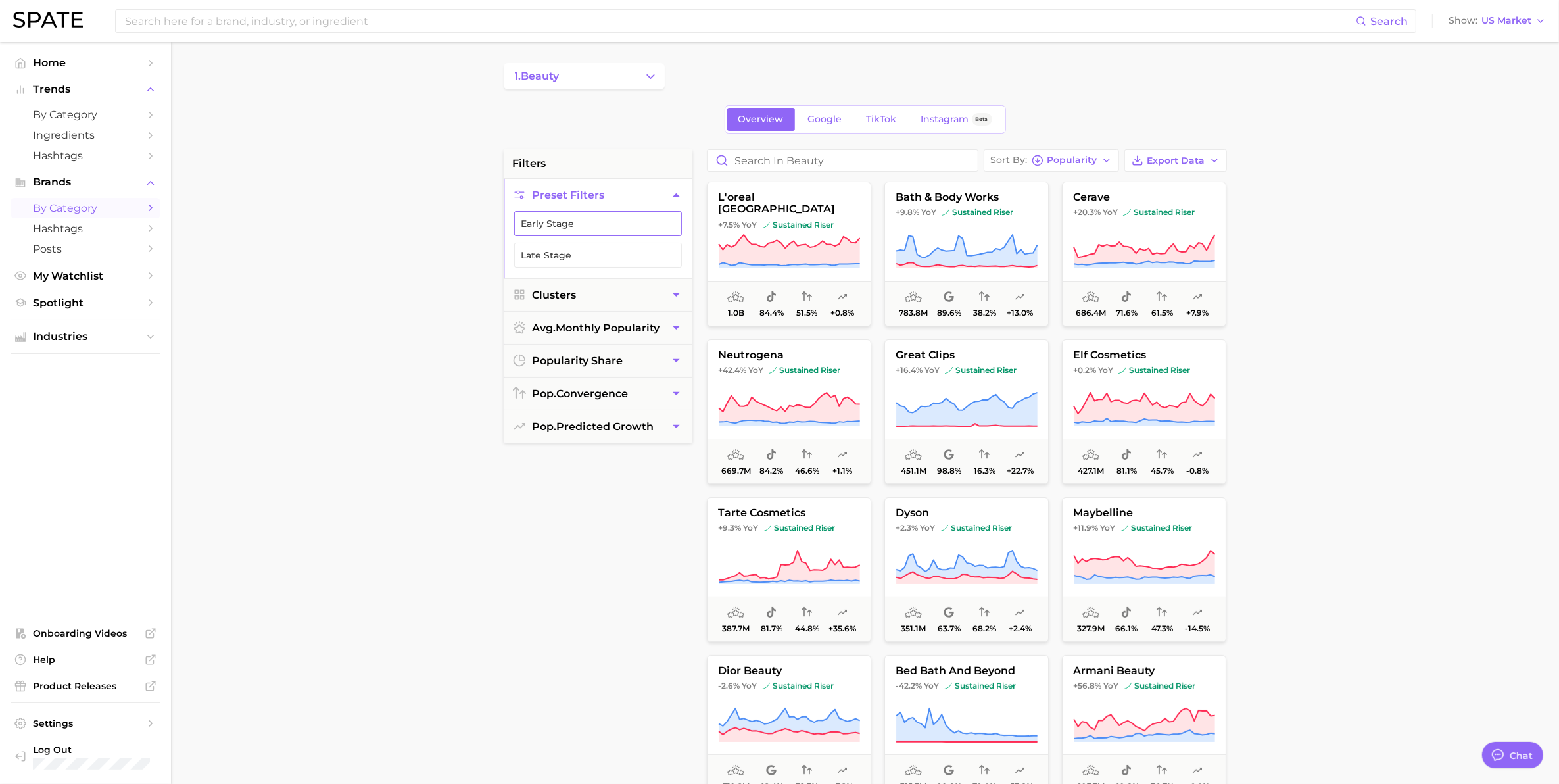
click at [561, 221] on button "Early Stage" at bounding box center [597, 224] width 168 height 25
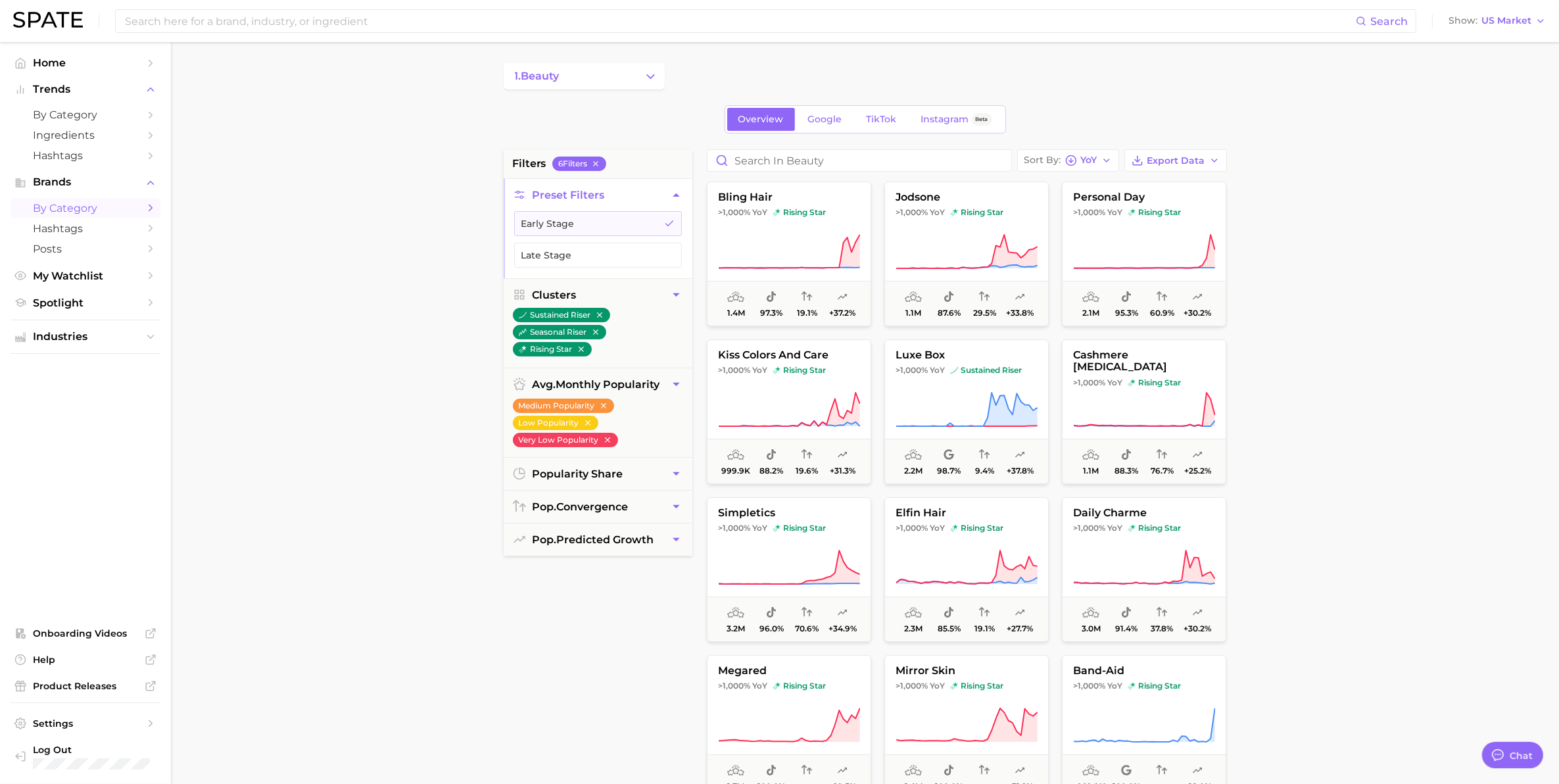
click at [384, 288] on main "1. beauty Overview Google TikTok Instagram Beta filters 6 Filter s Preset Filte…" at bounding box center [865, 540] width 1388 height 998
click at [542, 77] on span "1. beauty" at bounding box center [537, 76] width 45 height 12
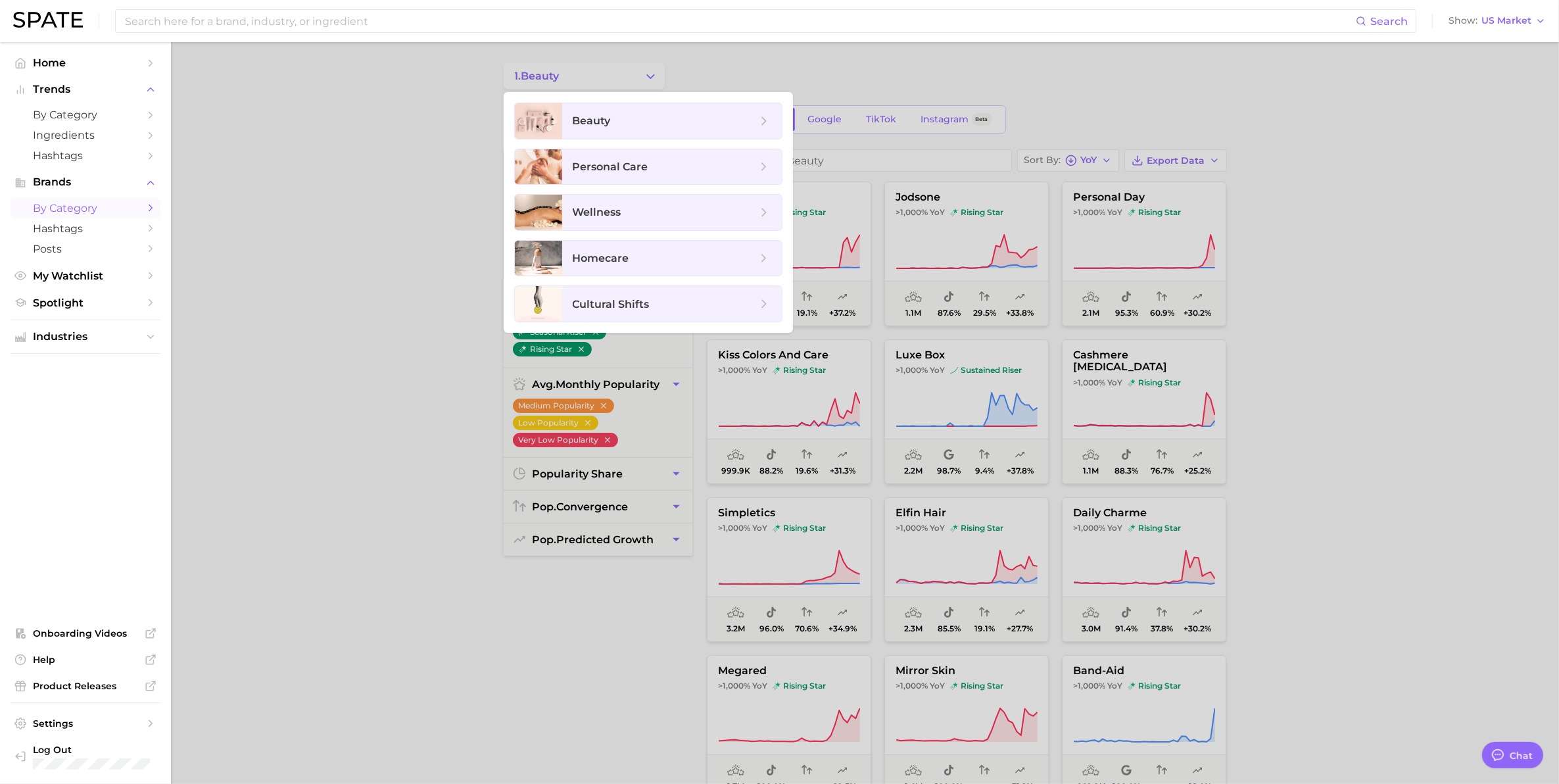
click at [392, 372] on div at bounding box center [779, 392] width 1559 height 784
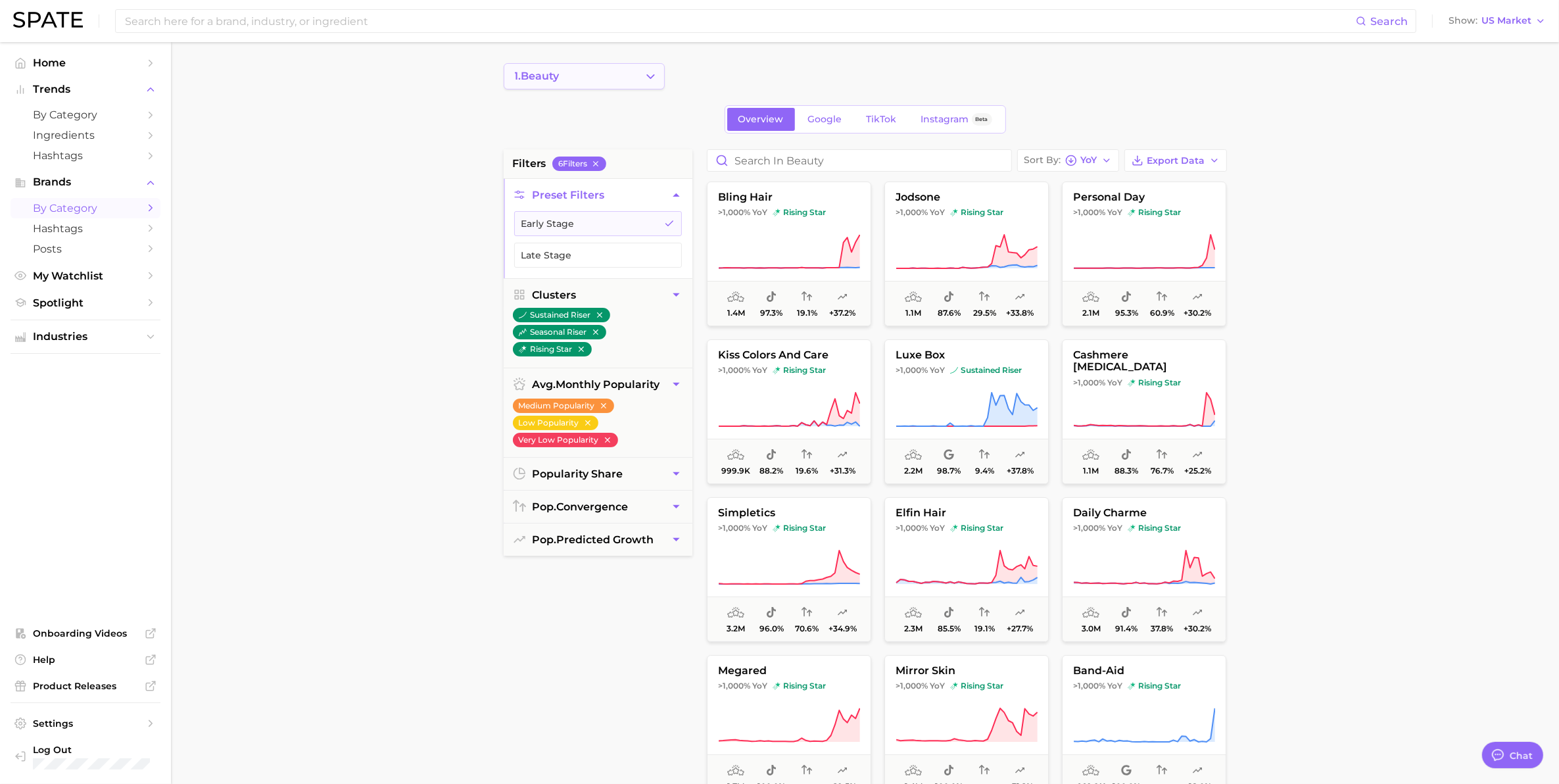
click at [584, 80] on button "1. beauty" at bounding box center [583, 77] width 161 height 26
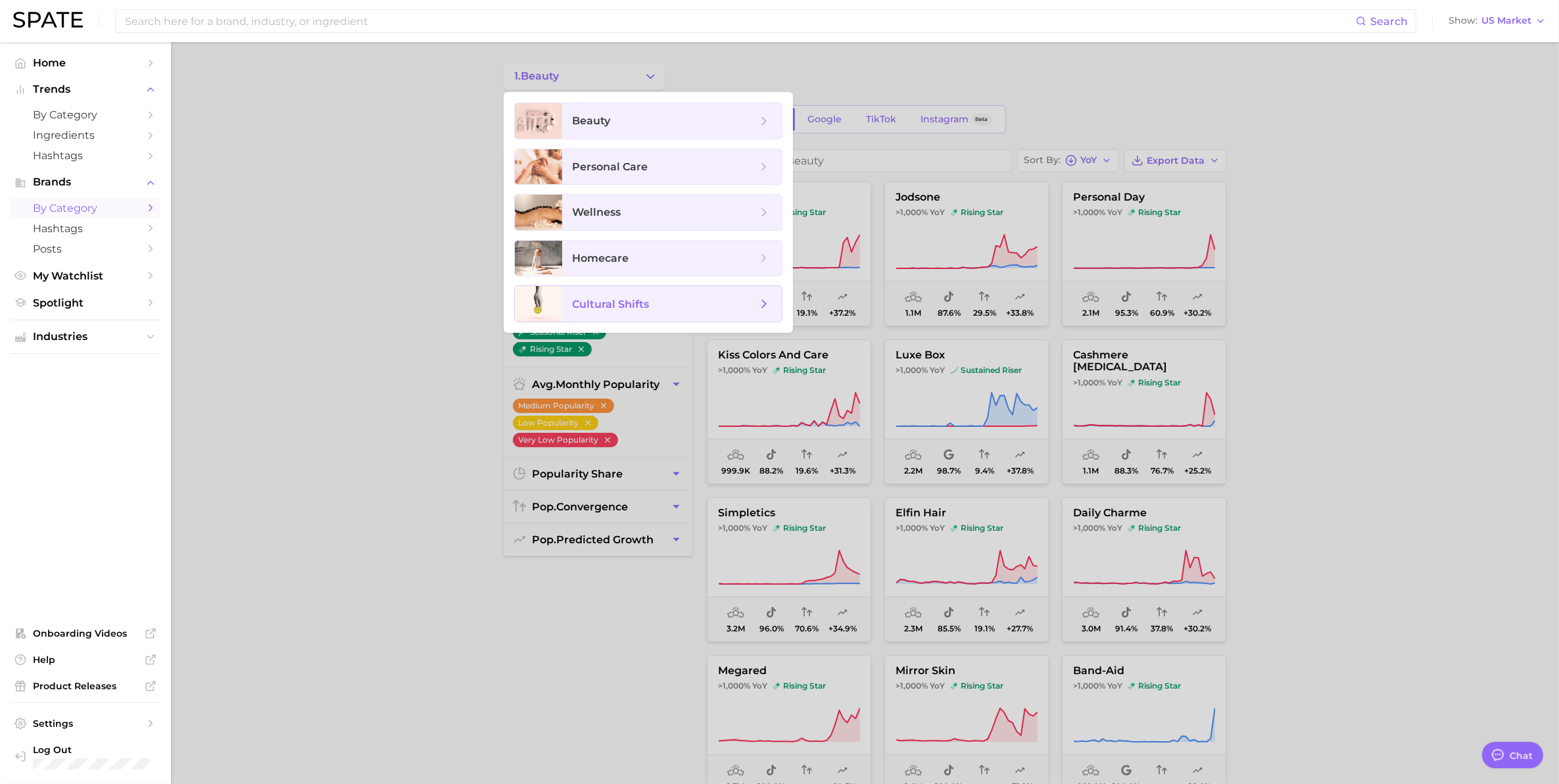
click at [572, 296] on span "cultural shifts" at bounding box center [671, 304] width 219 height 36
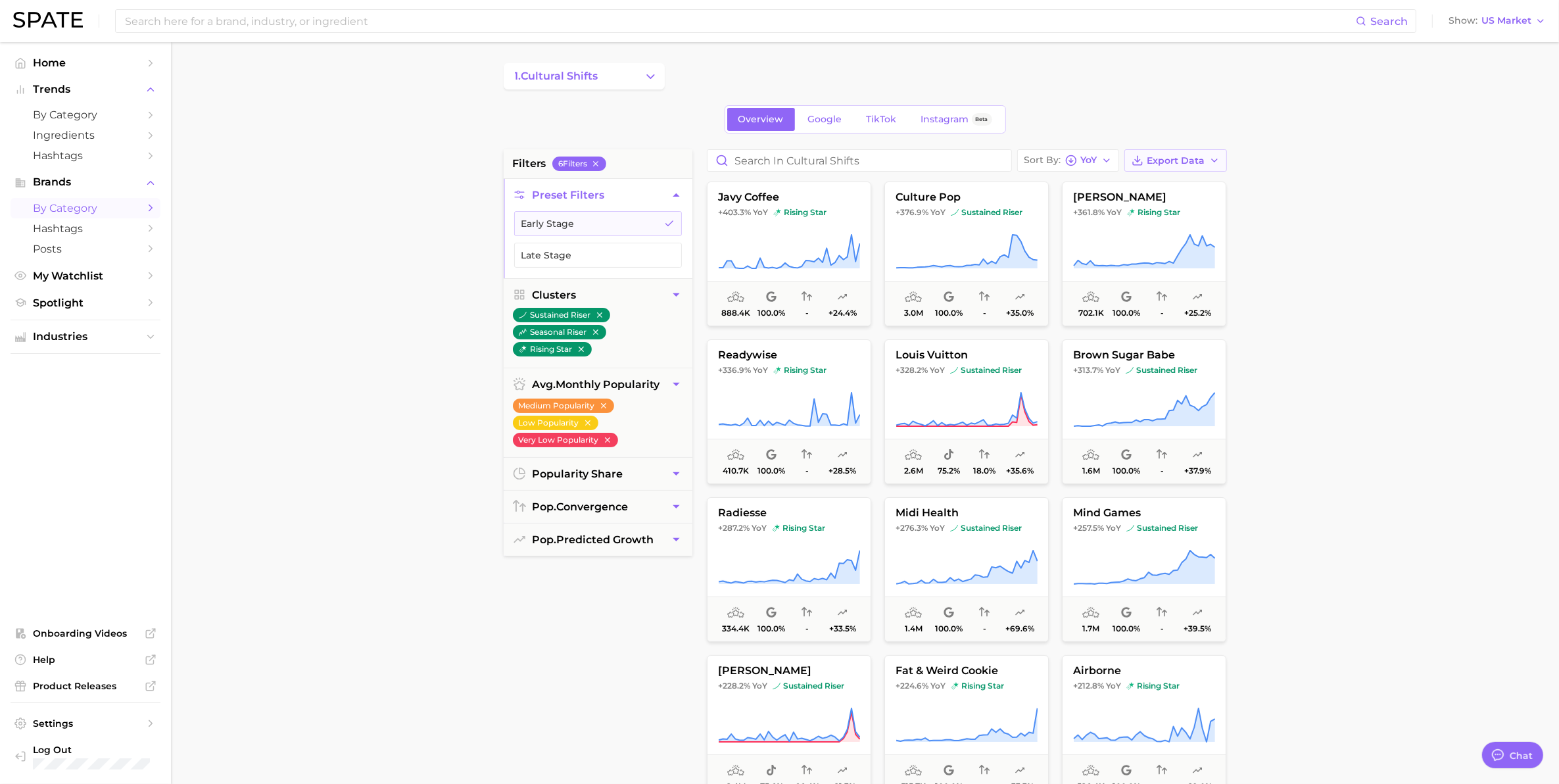
click at [1179, 159] on span "Export Data" at bounding box center [1176, 161] width 58 height 11
click at [1163, 191] on span "Card Data CSV" at bounding box center [1138, 185] width 69 height 11
click at [300, 238] on main "1. cultural shifts Overview Google TikTok Instagram Beta filters 6 Filter s Pre…" at bounding box center [865, 540] width 1388 height 998
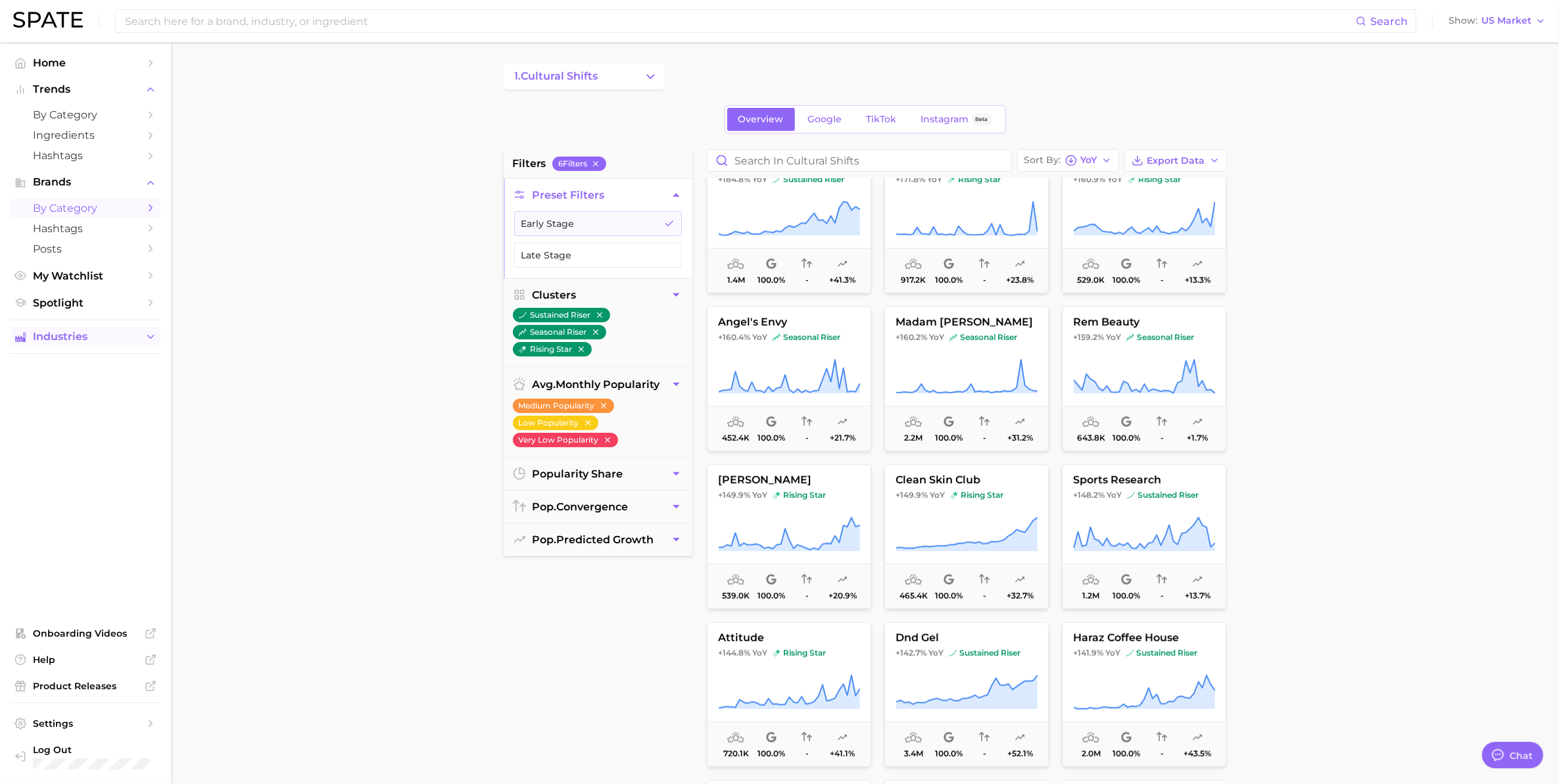
click at [66, 334] on span "Industries" at bounding box center [85, 336] width 105 height 12
click at [54, 348] on li "Industries beauty personal care wellness homecare cultural shifts" at bounding box center [85, 390] width 150 height 127
click at [54, 363] on span "beauty" at bounding box center [85, 362] width 105 height 13
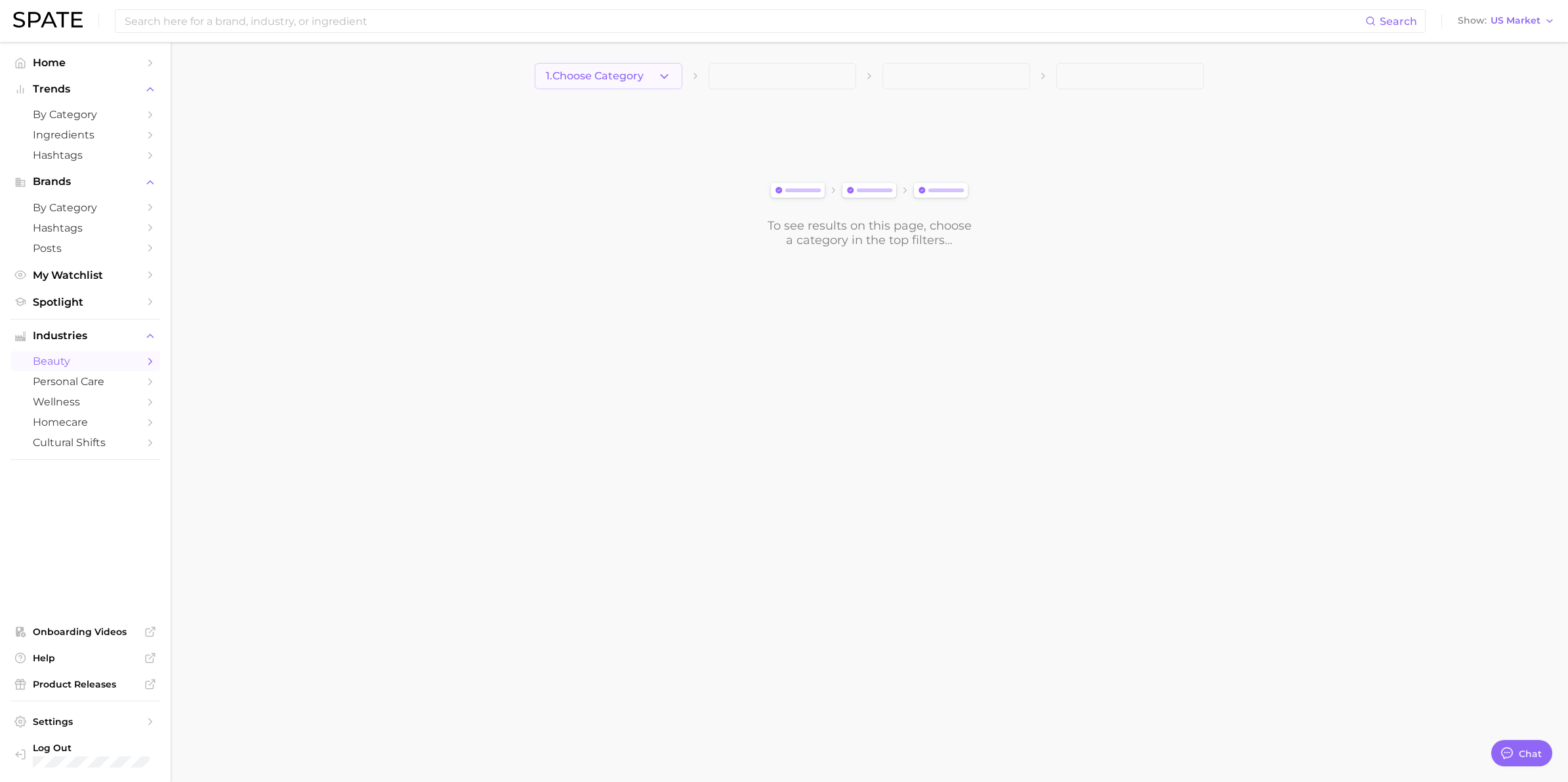
click at [610, 79] on span "1. Choose Category" at bounding box center [595, 76] width 98 height 12
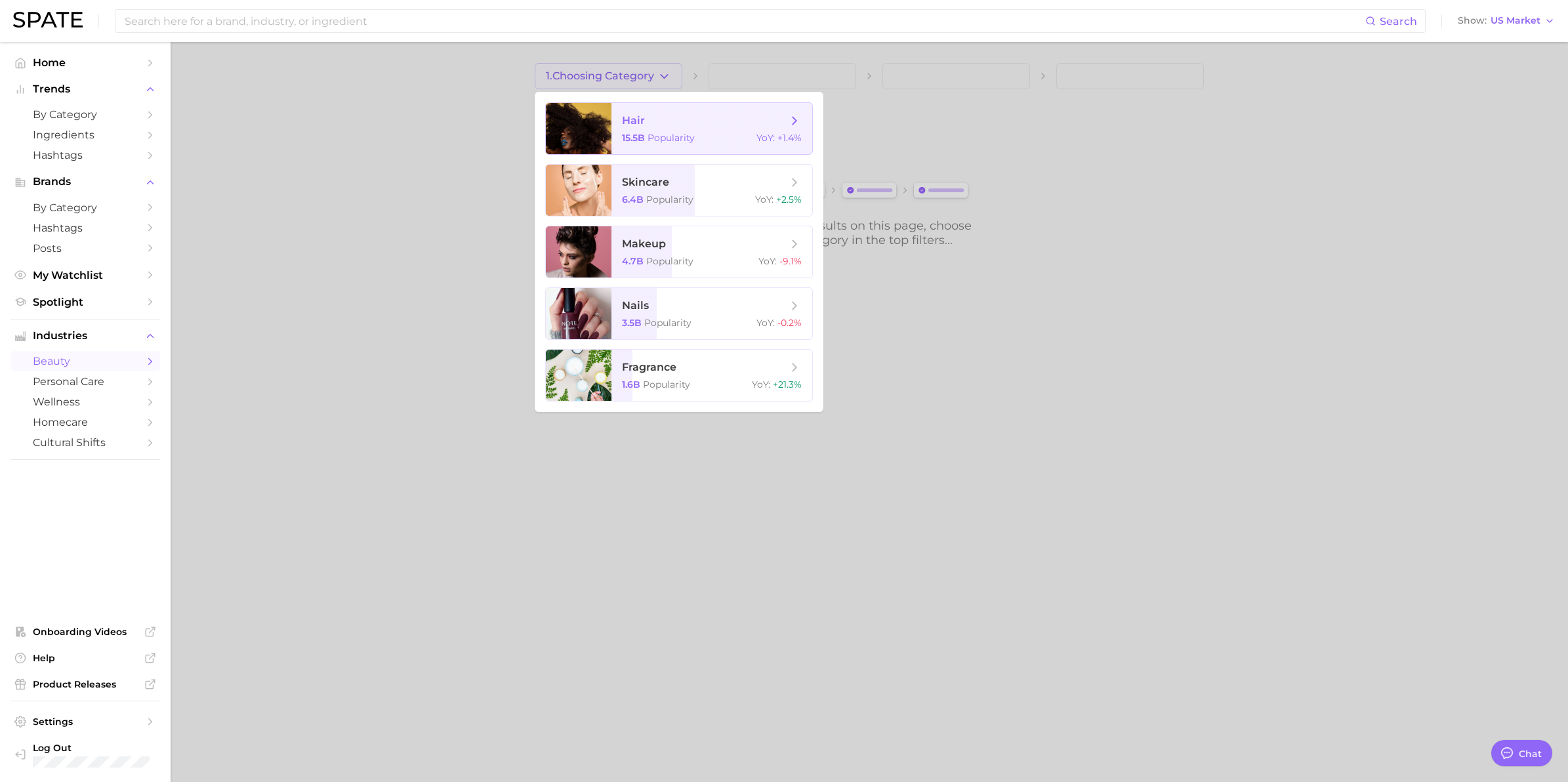
click at [650, 136] on span "Popularity" at bounding box center [671, 138] width 47 height 12
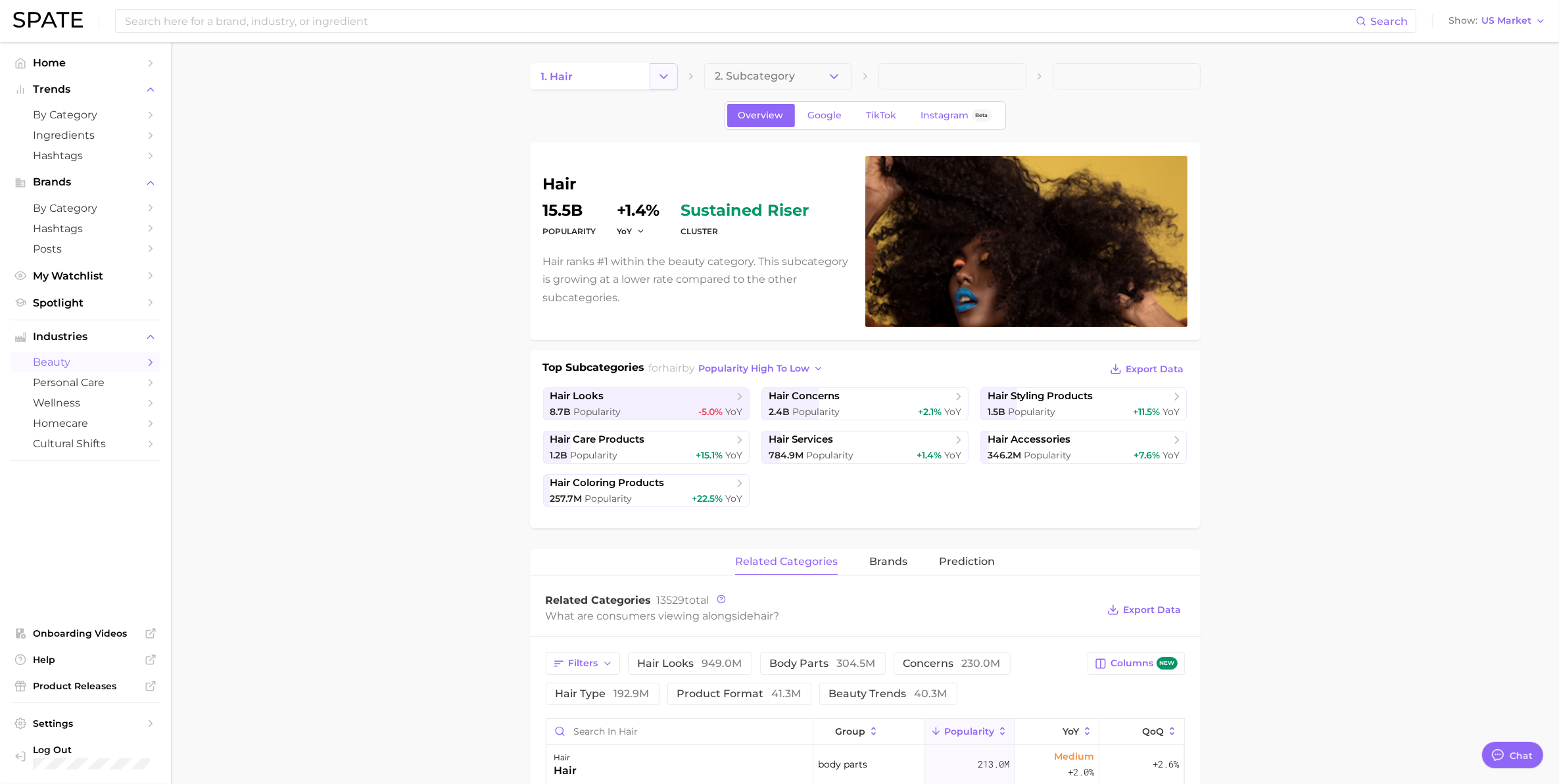
click at [667, 74] on icon "Change Category" at bounding box center [664, 77] width 14 height 14
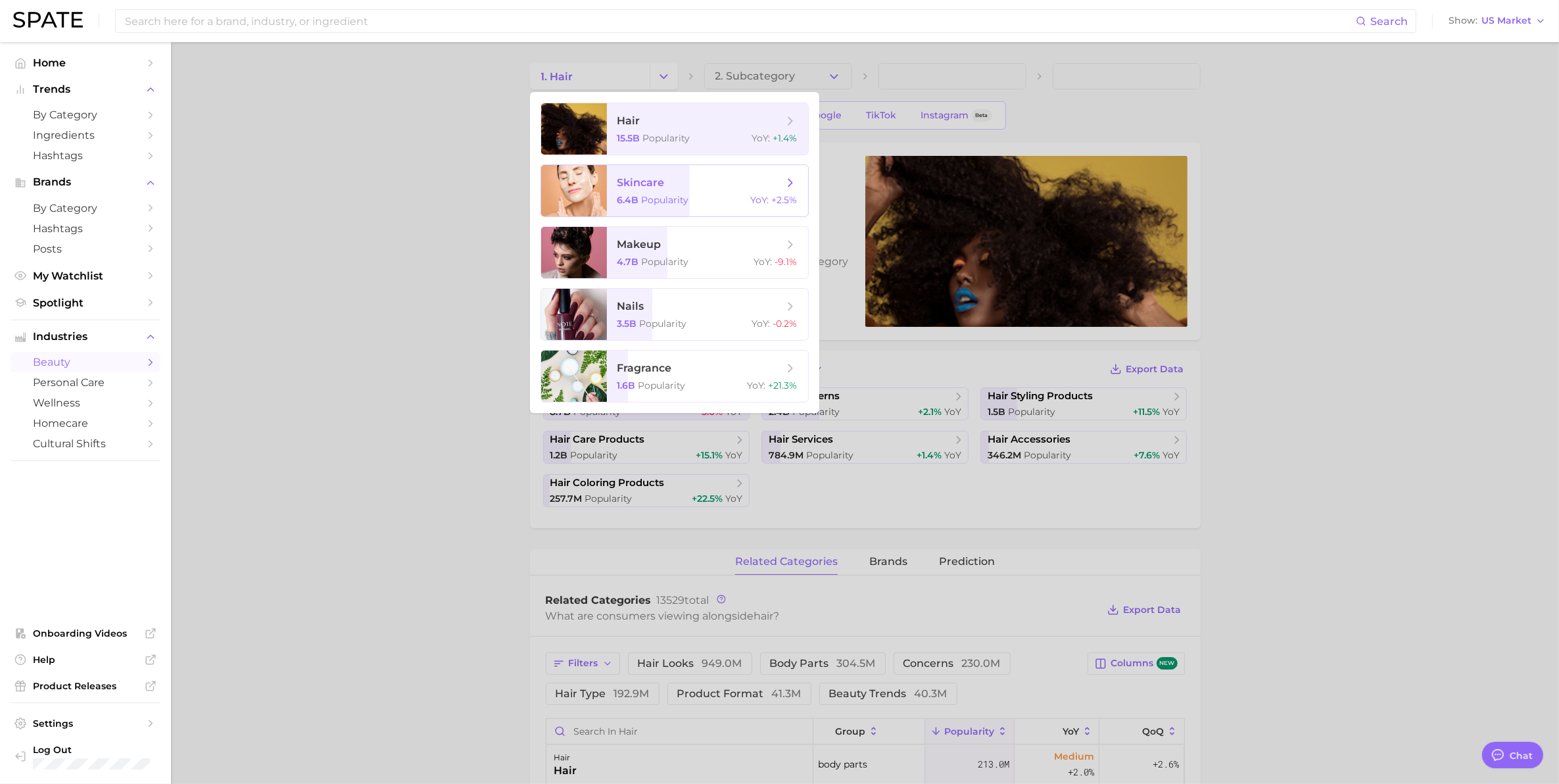
click at [629, 189] on span "skincare" at bounding box center [700, 182] width 166 height 15
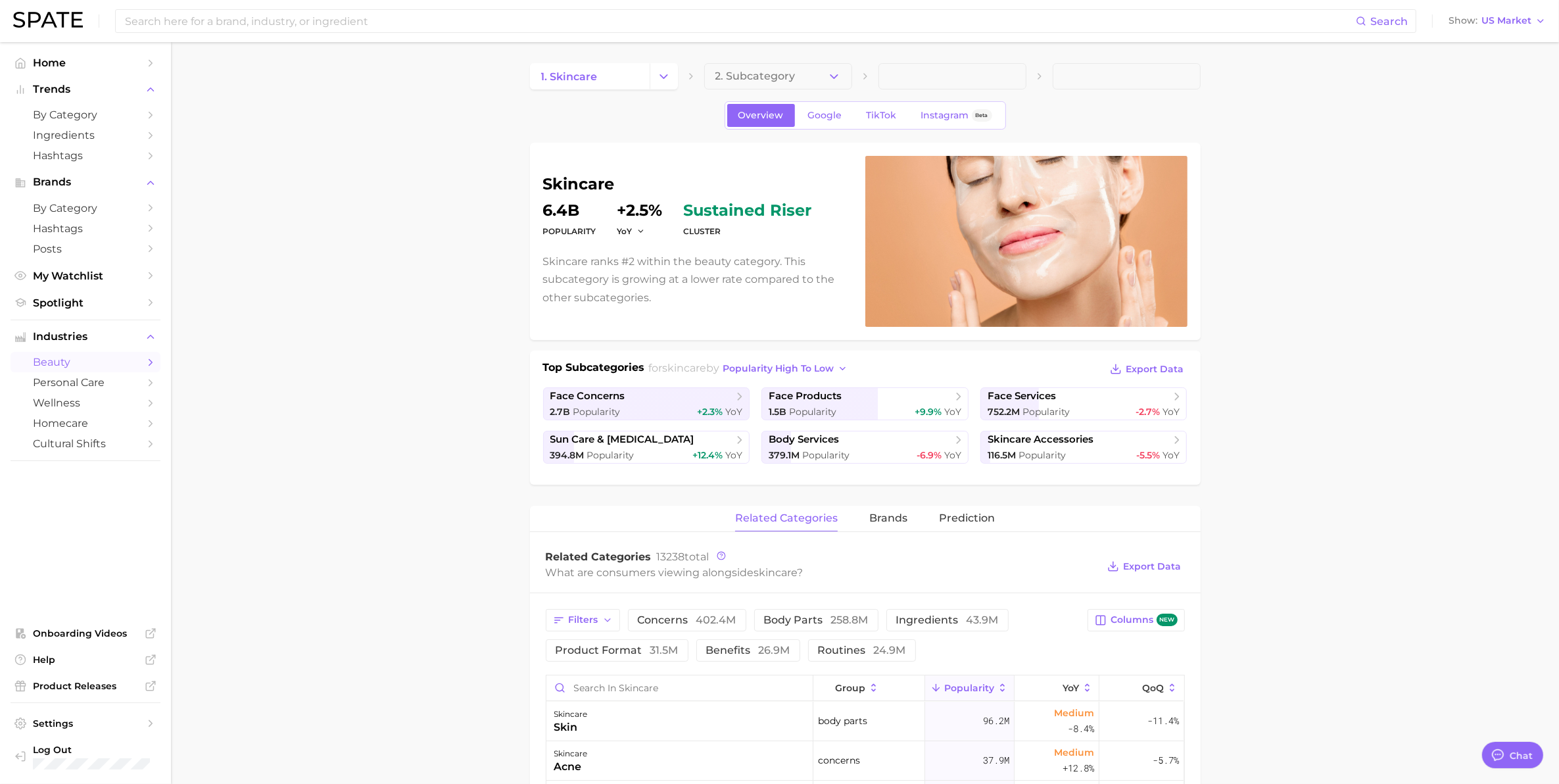
click at [1257, 380] on main "1. skincare 2. Subcategory Overview Google TikTok Instagram Beta skincare Popul…" at bounding box center [865, 790] width 1388 height 1498
click at [753, 79] on span "2. Subcategory" at bounding box center [755, 76] width 80 height 12
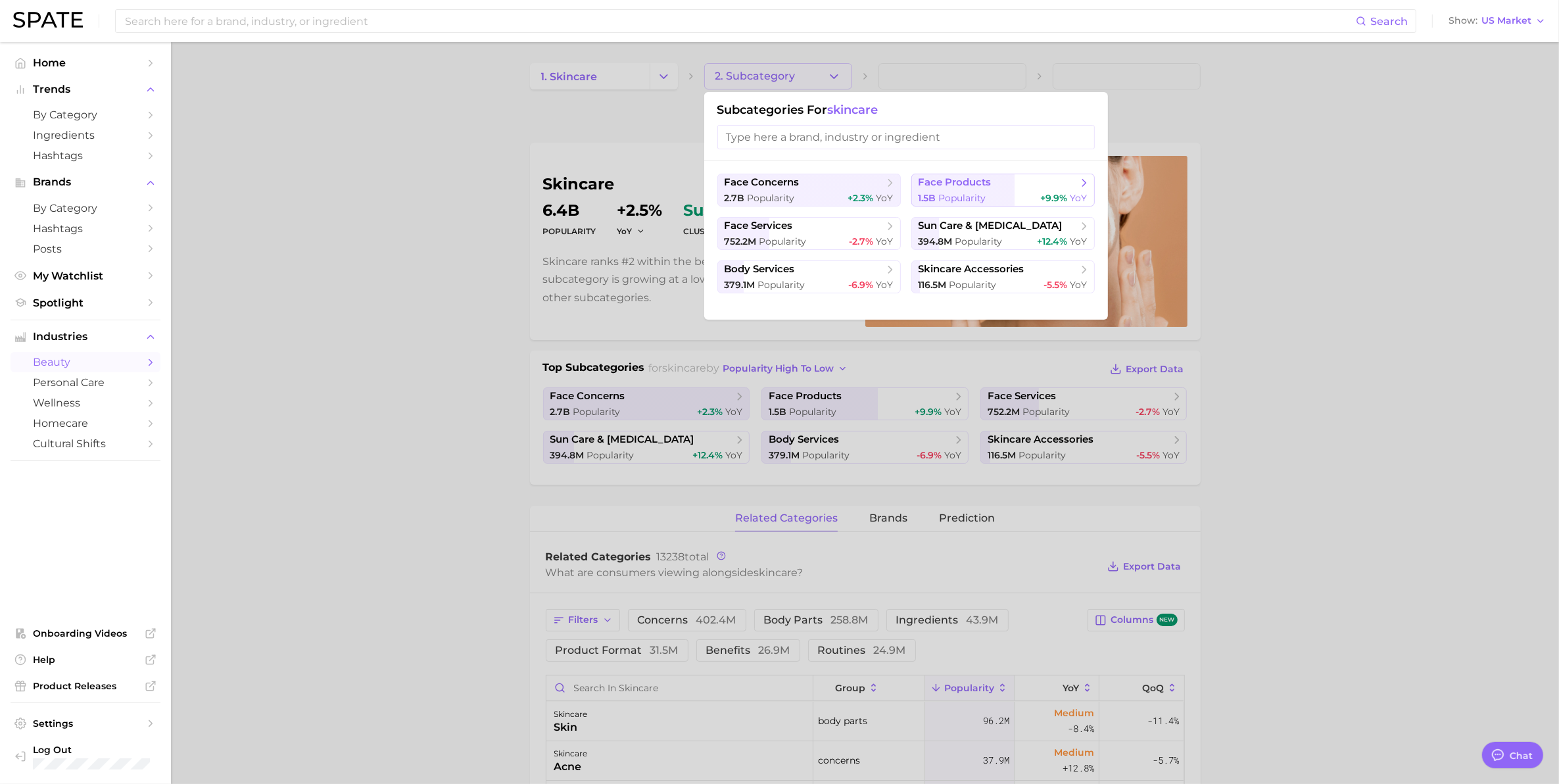
click at [959, 185] on span "face products" at bounding box center [955, 182] width 73 height 13
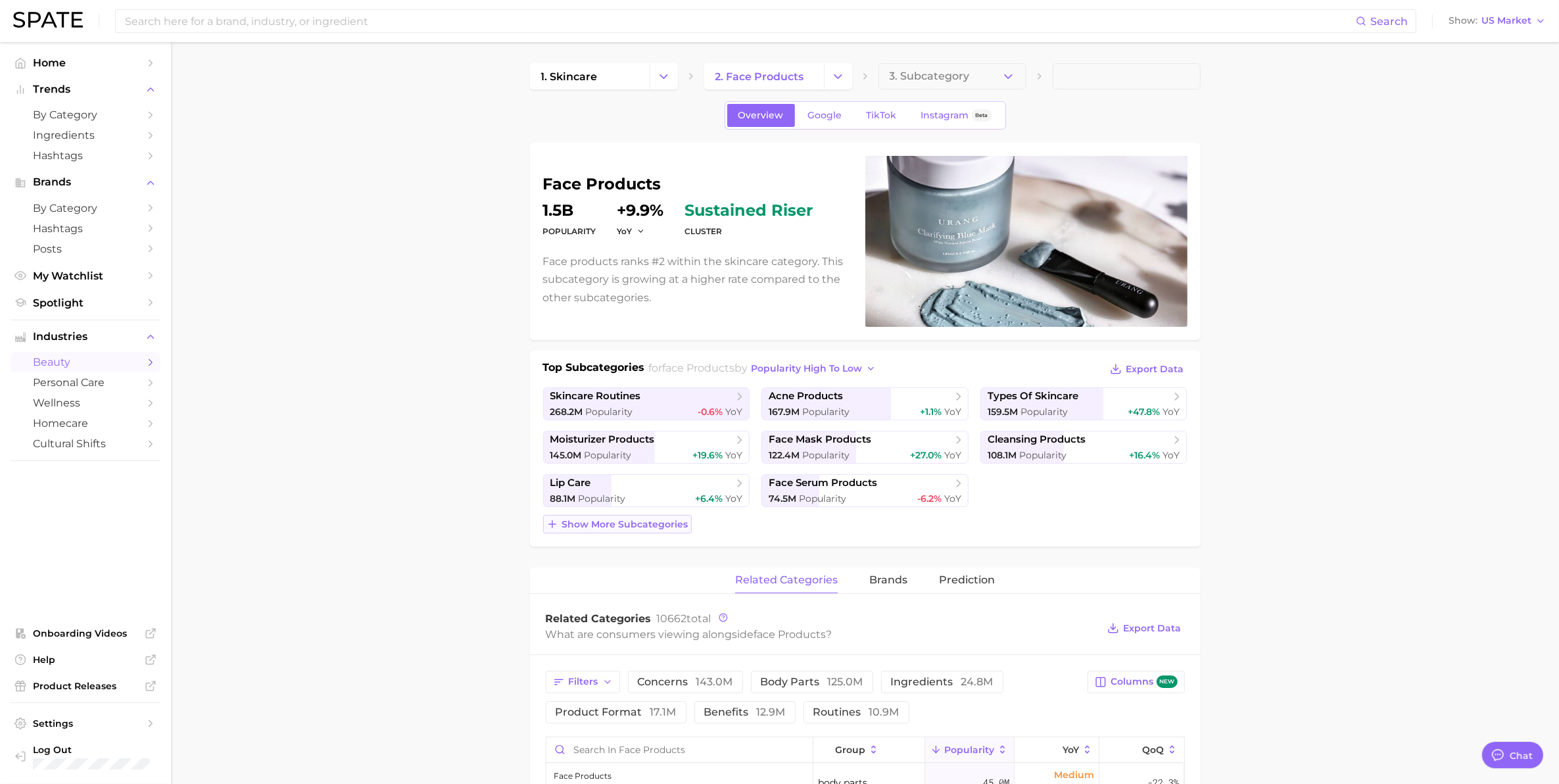
click at [600, 519] on span "Show more subcategories" at bounding box center [625, 524] width 126 height 11
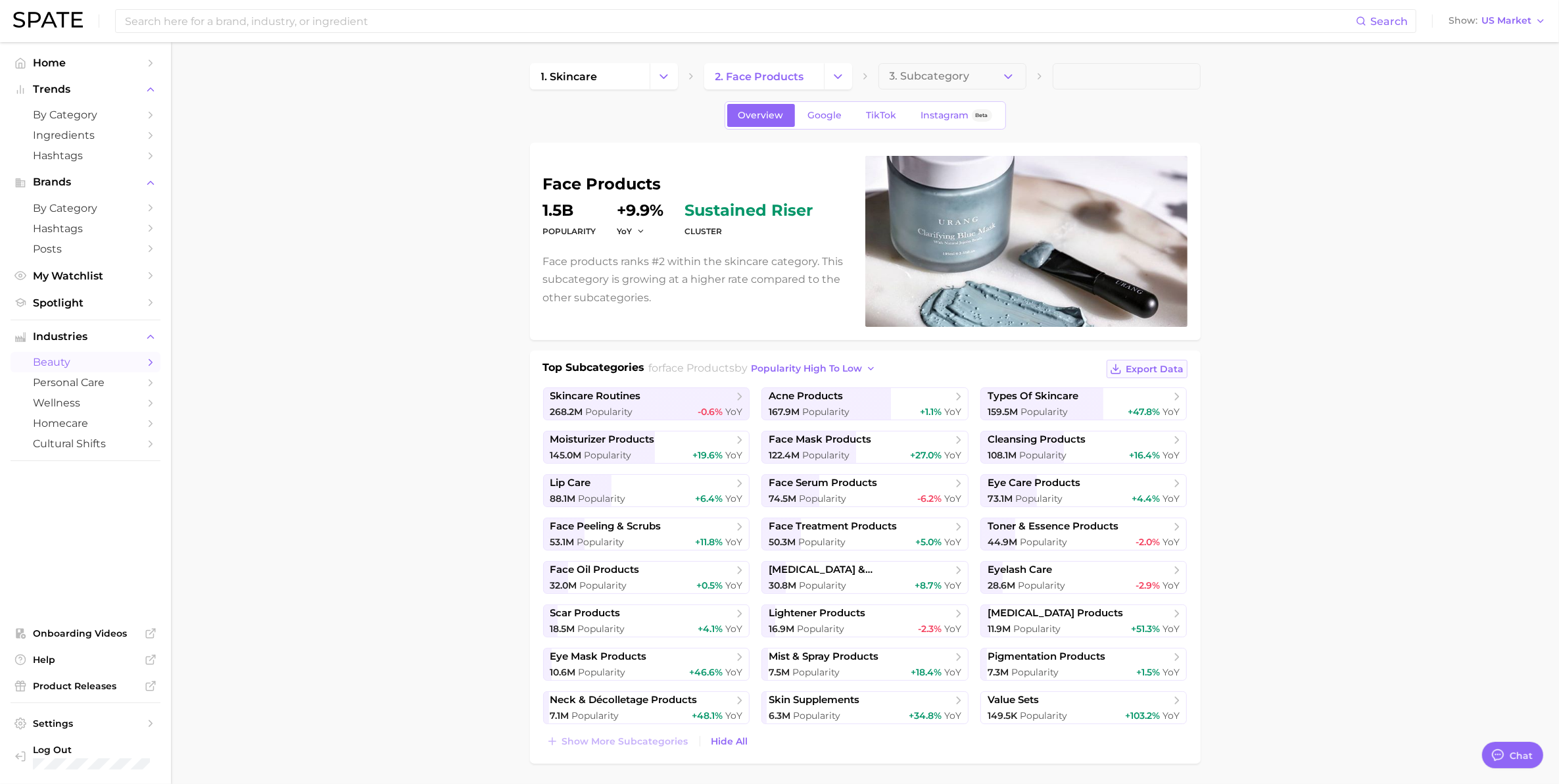
click at [1151, 370] on span "Export Data" at bounding box center [1155, 369] width 58 height 11
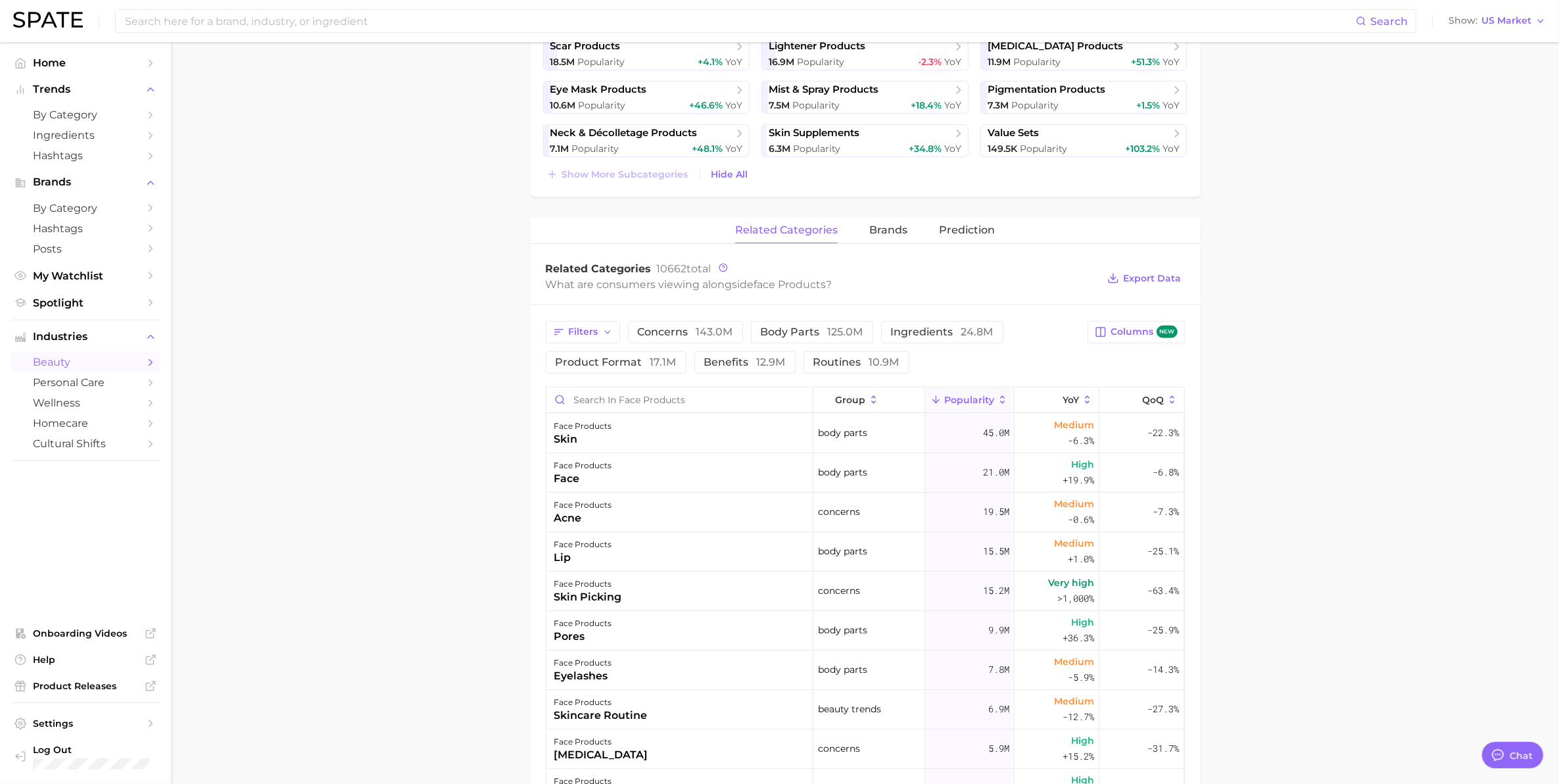
scroll to position [554, 0]
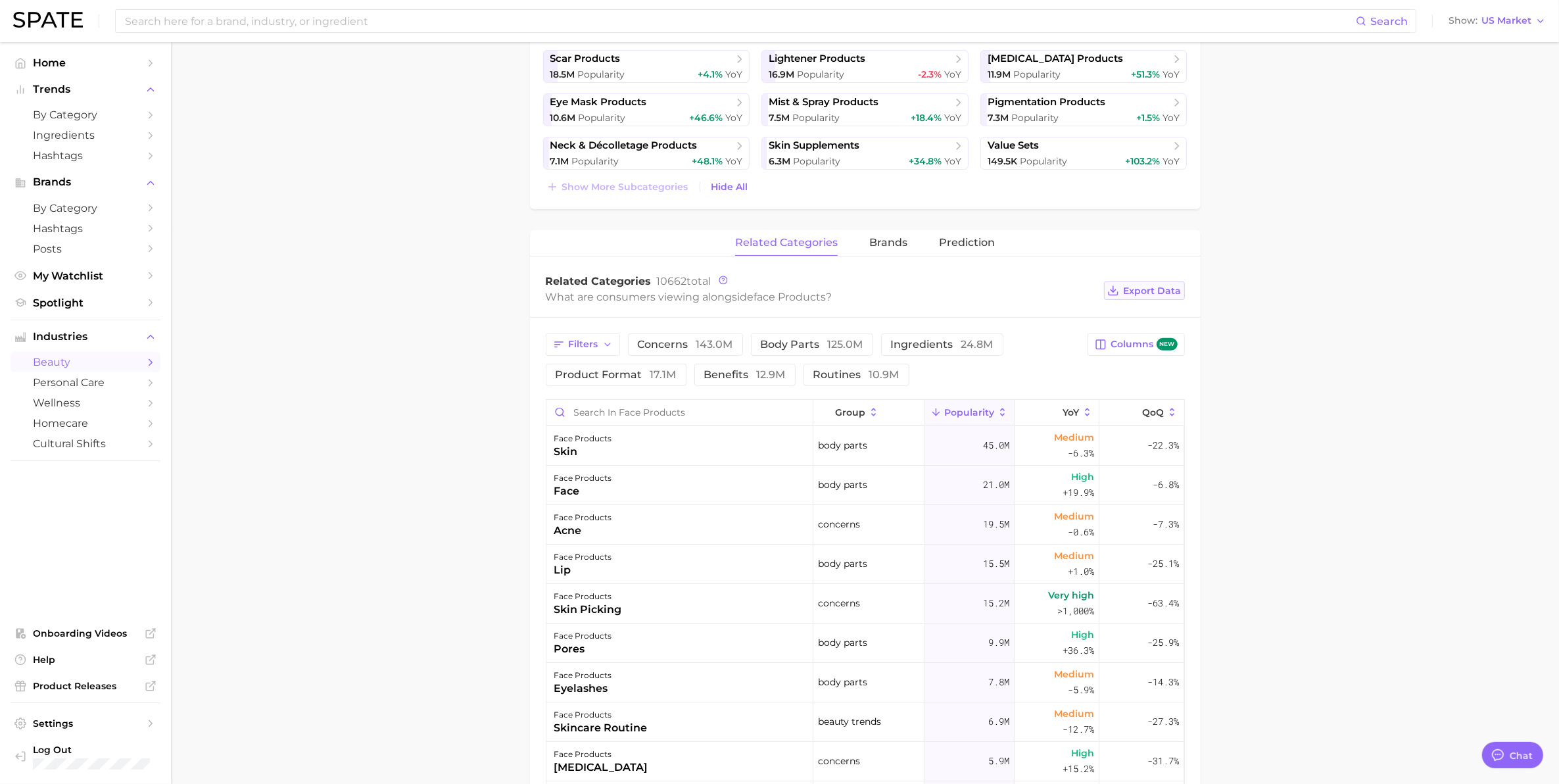
click at [1152, 288] on span "Export Data" at bounding box center [1152, 291] width 58 height 11
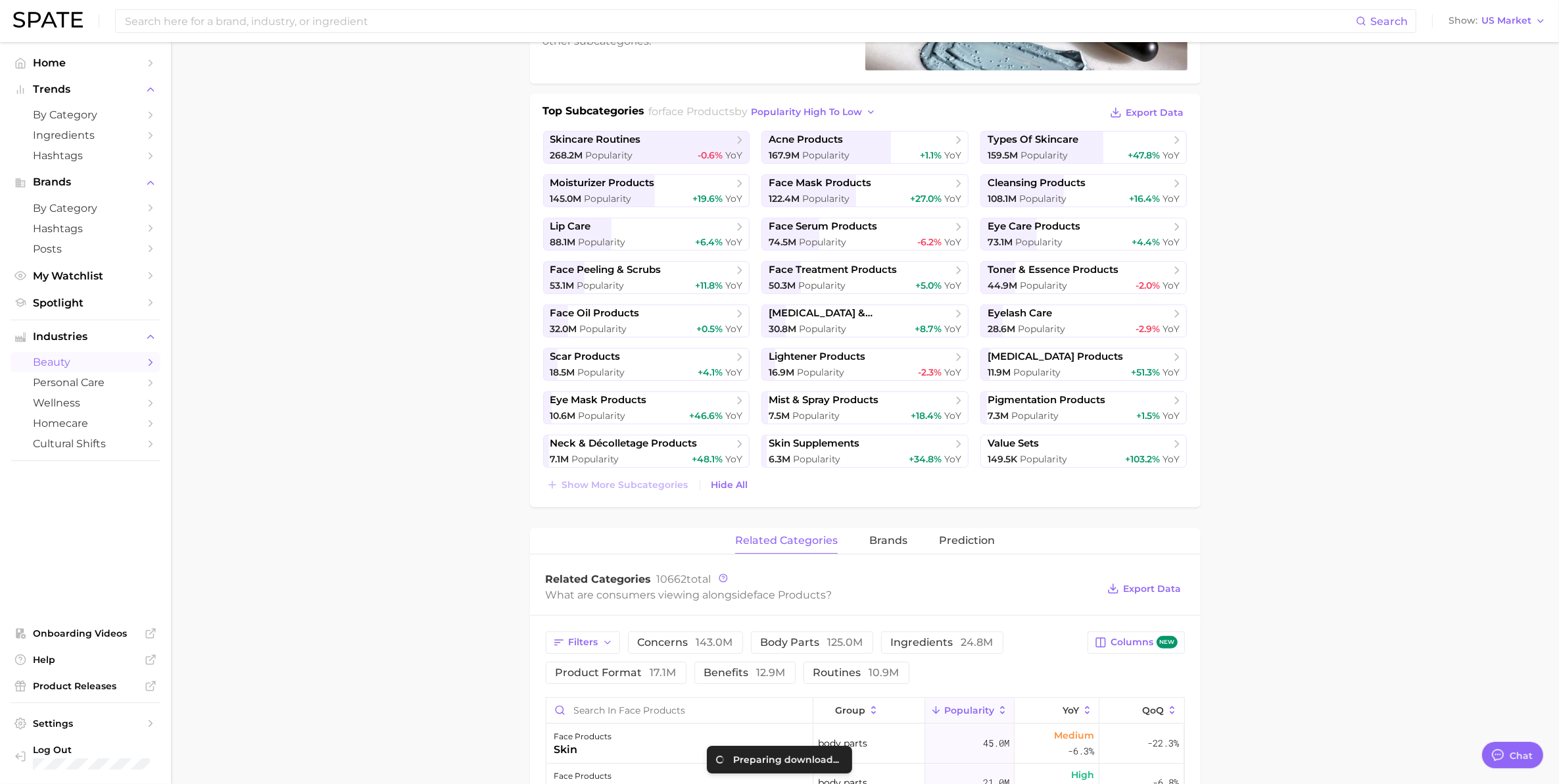
scroll to position [0, 0]
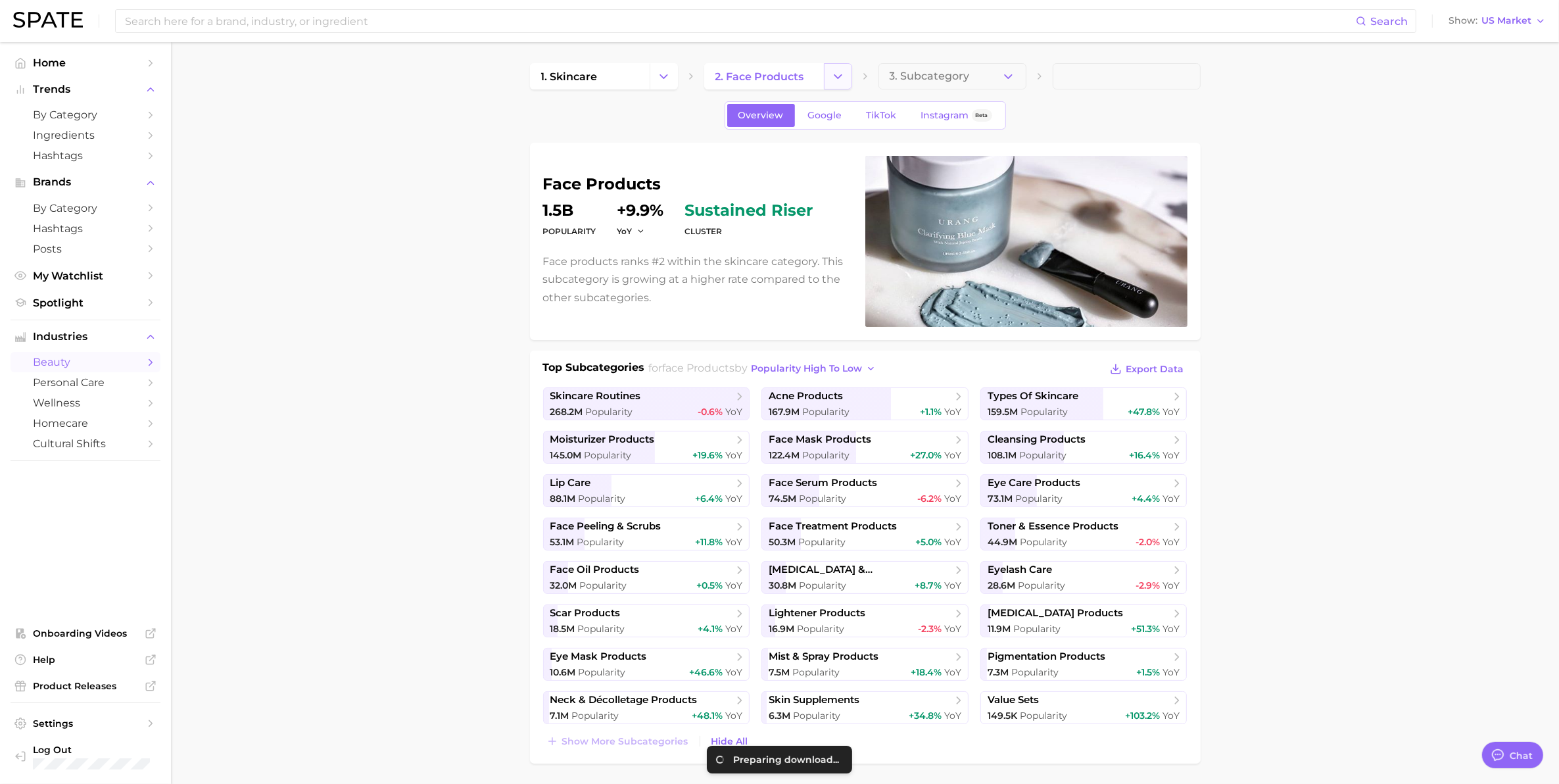
click at [843, 72] on icon "Change Category" at bounding box center [838, 77] width 14 height 14
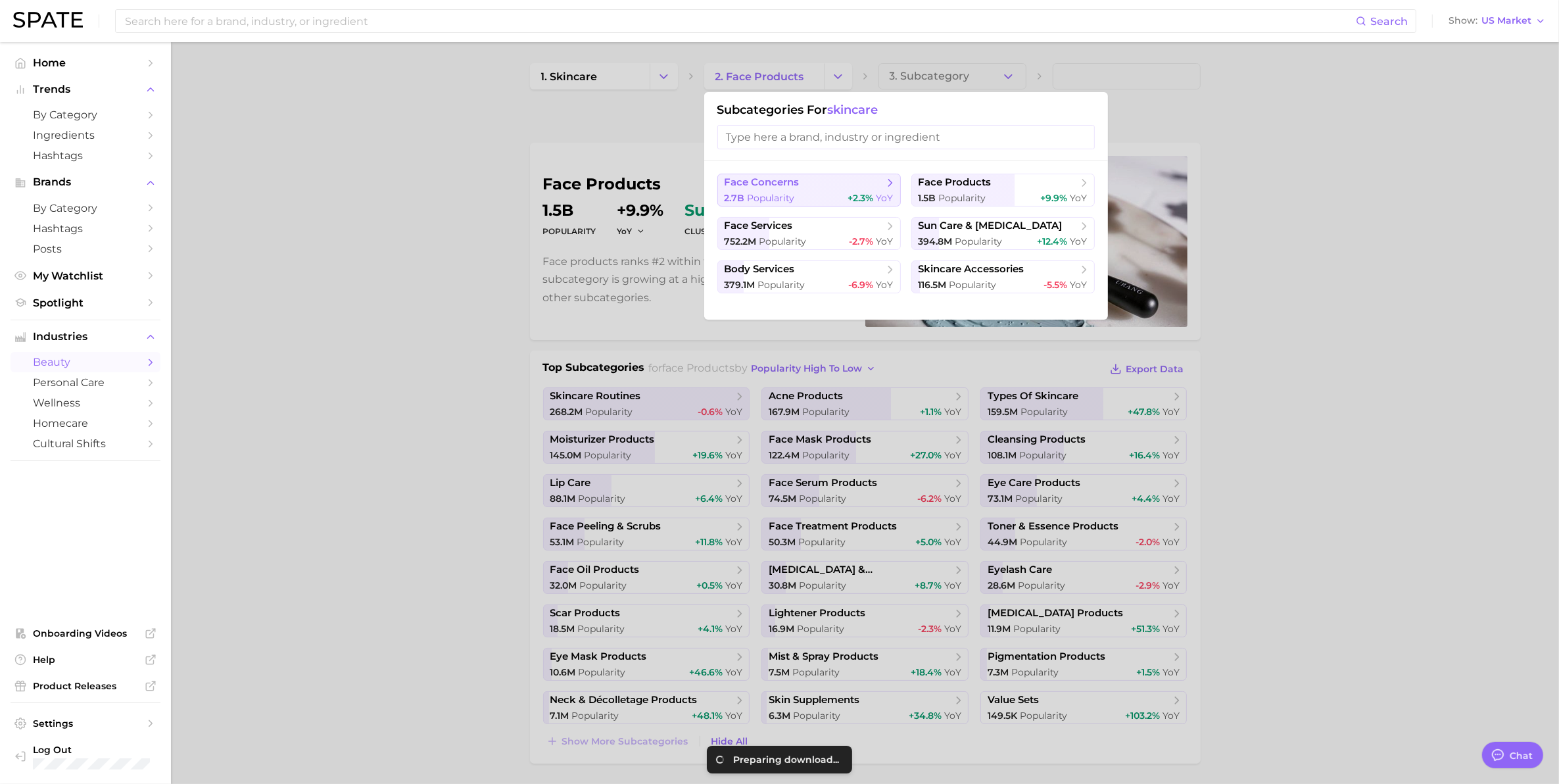
click at [762, 192] on span "2.7b Popularity" at bounding box center [760, 198] width 70 height 13
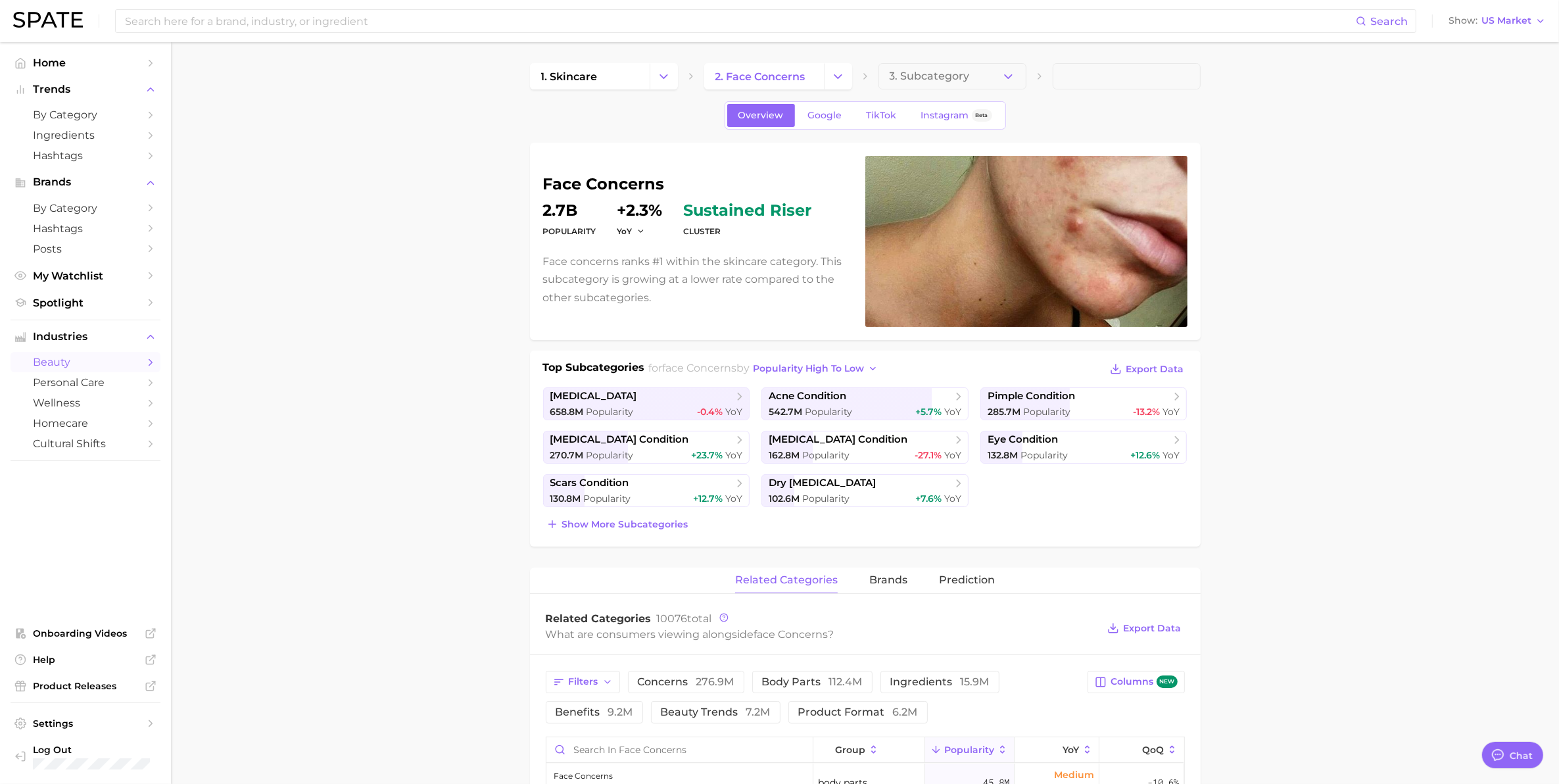
click at [640, 531] on button "Show more subcategories" at bounding box center [617, 524] width 148 height 18
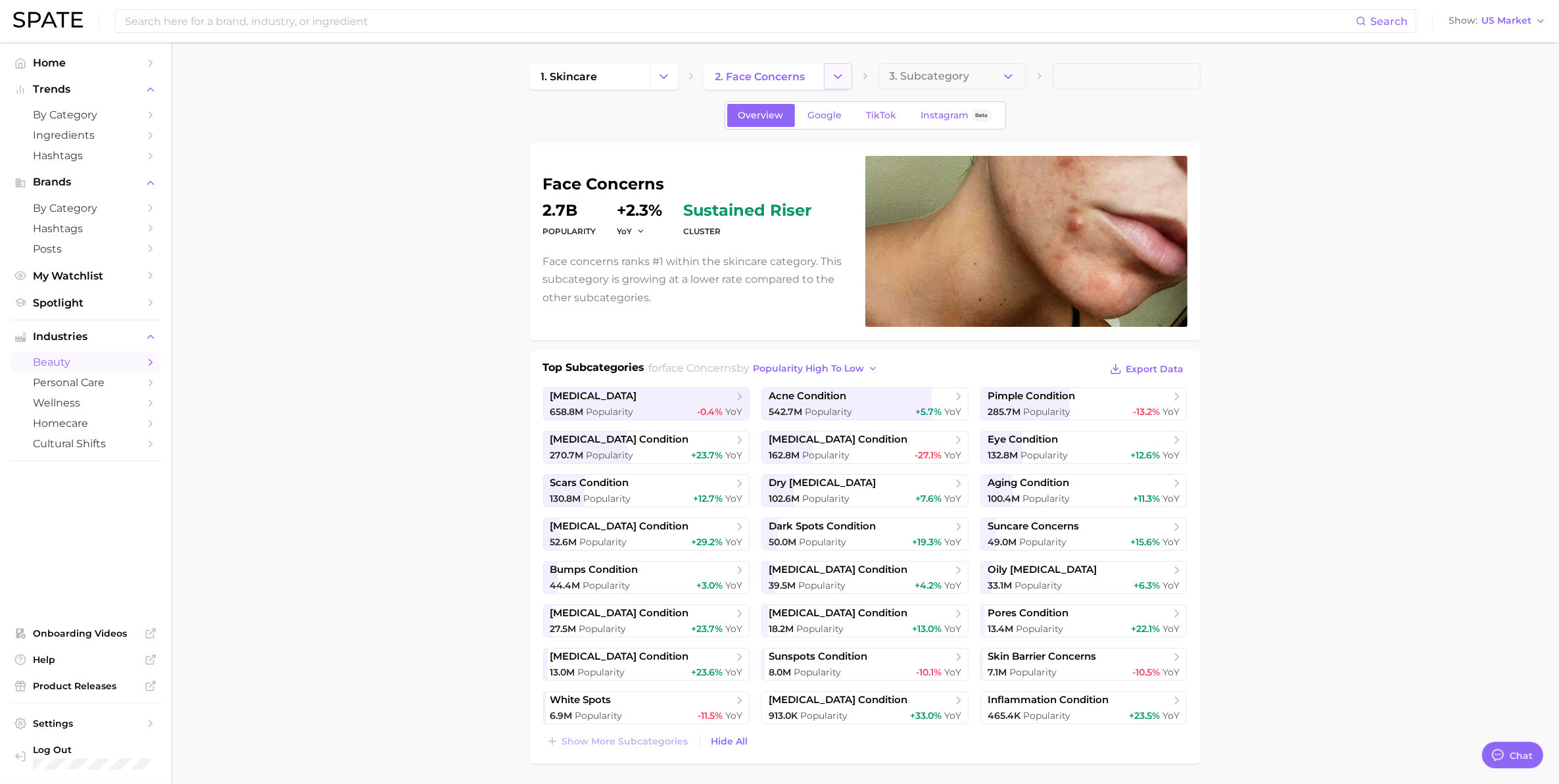
click at [844, 77] on icon "Change Category" at bounding box center [838, 77] width 14 height 14
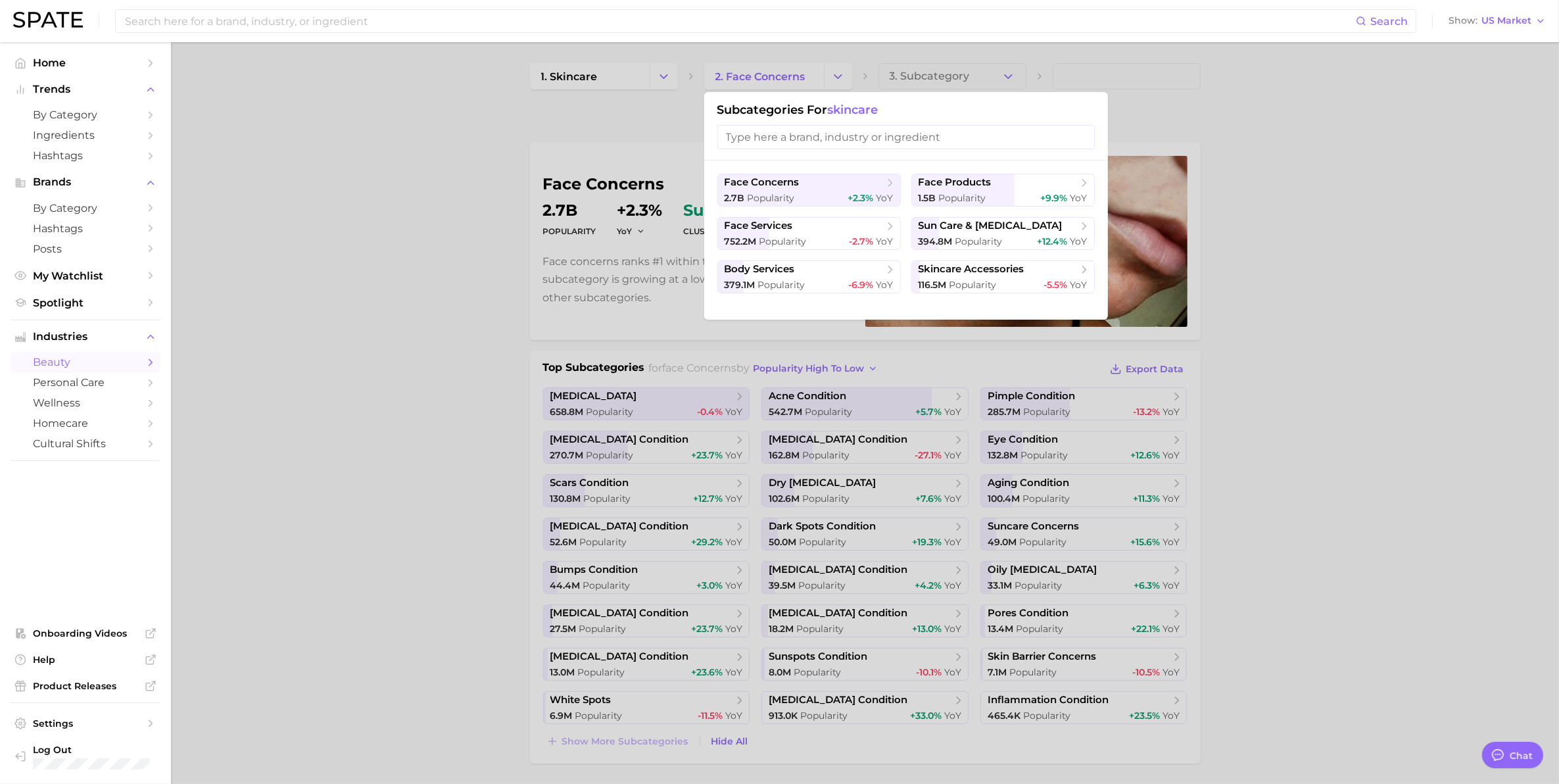
click at [845, 79] on div at bounding box center [779, 392] width 1559 height 784
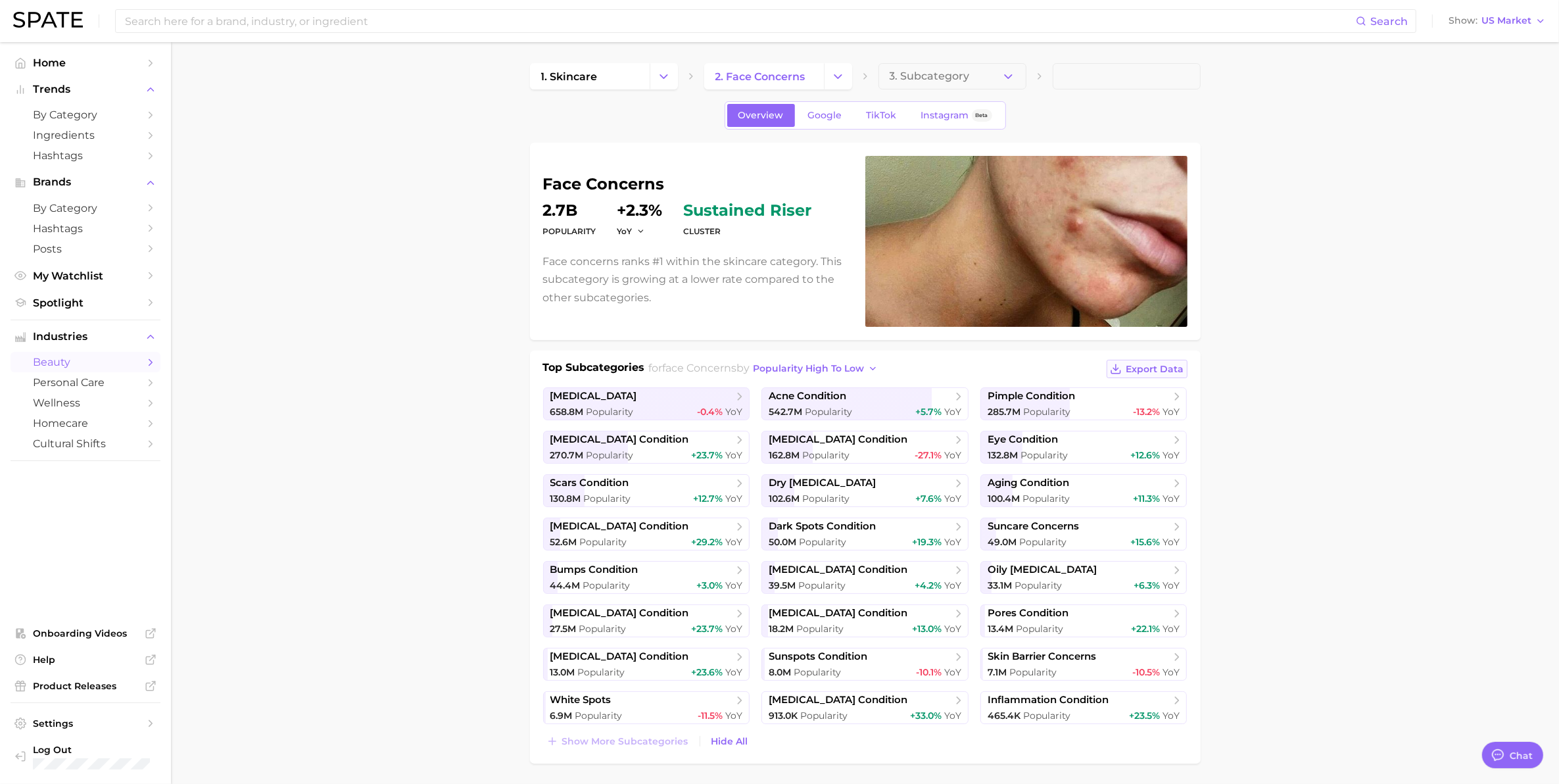
click at [1154, 370] on span "Export Data" at bounding box center [1155, 369] width 58 height 11
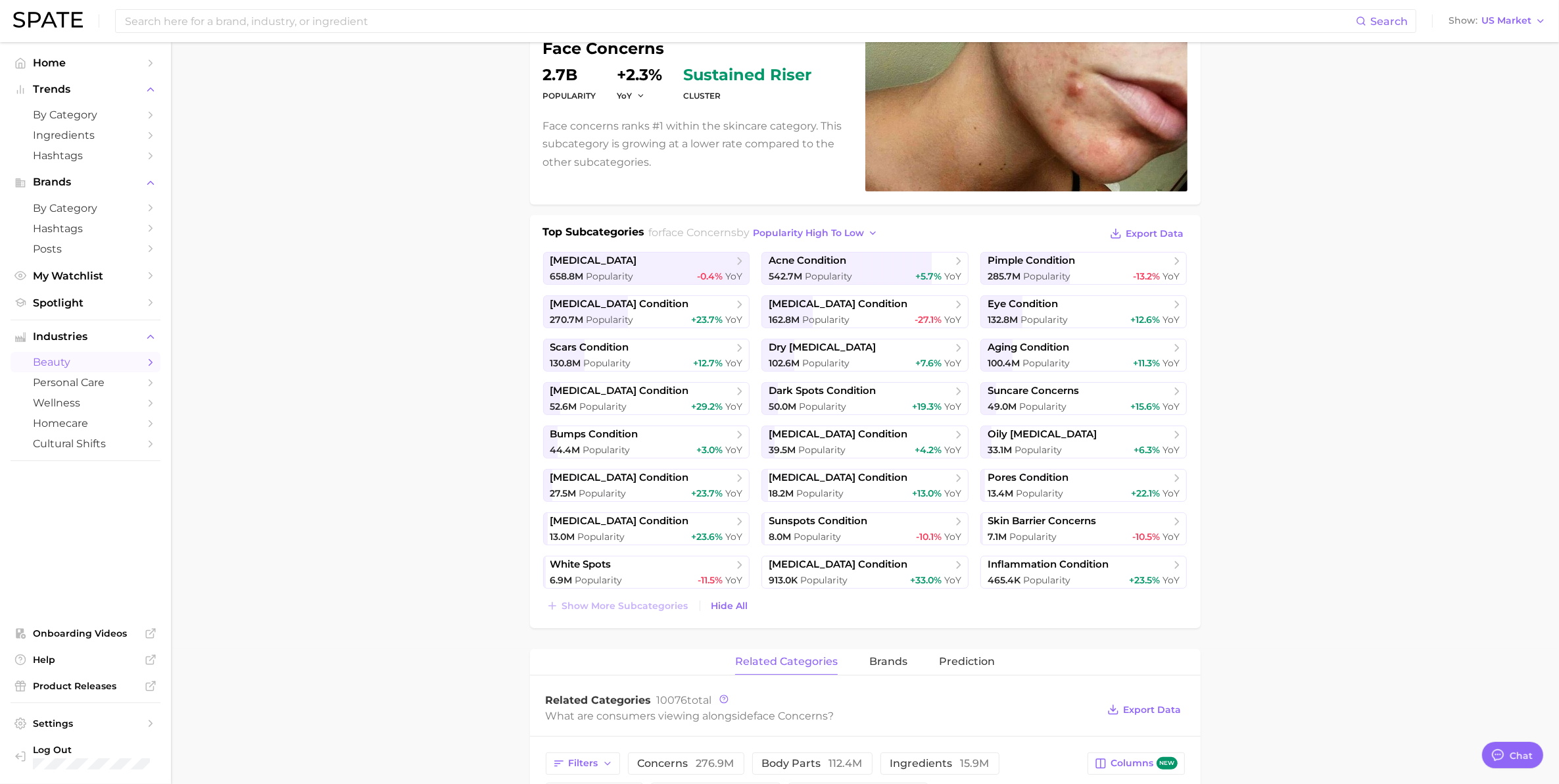
scroll to position [164, 0]
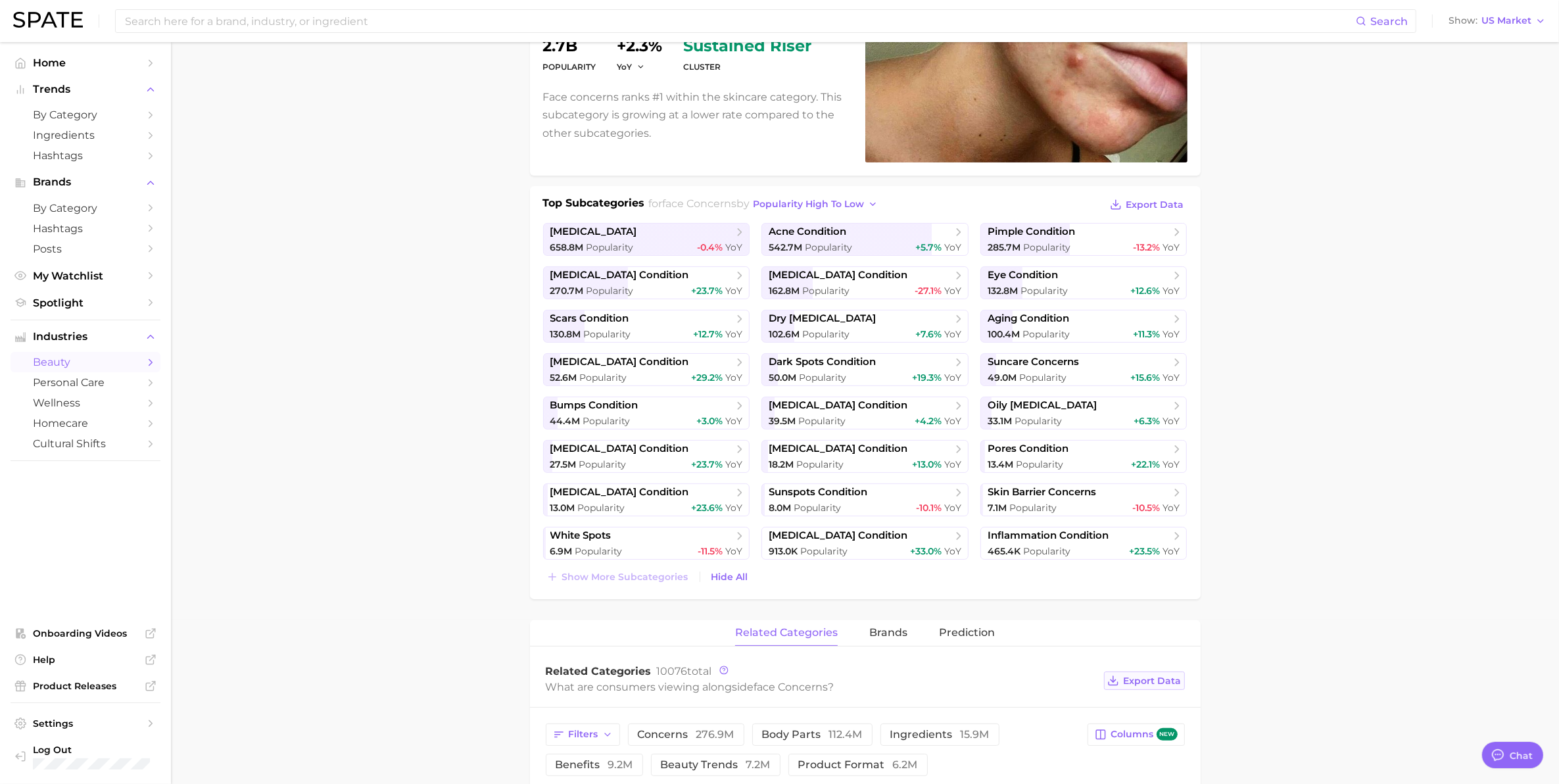
drag, startPoint x: 1158, startPoint y: 679, endPoint x: 1151, endPoint y: 673, distance: 9.2
click at [1158, 627] on span "Export Data" at bounding box center [1152, 681] width 58 height 11
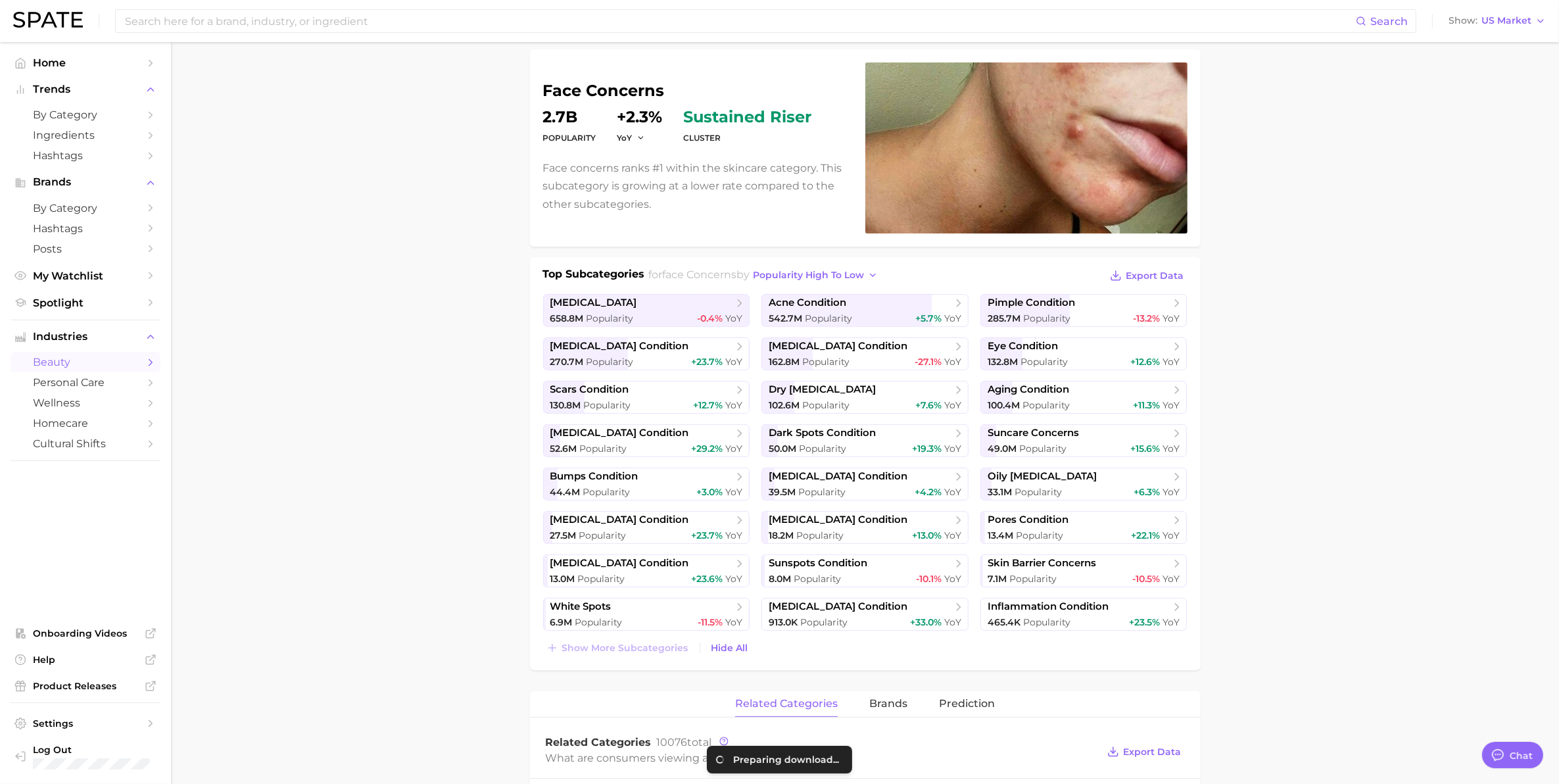
scroll to position [0, 0]
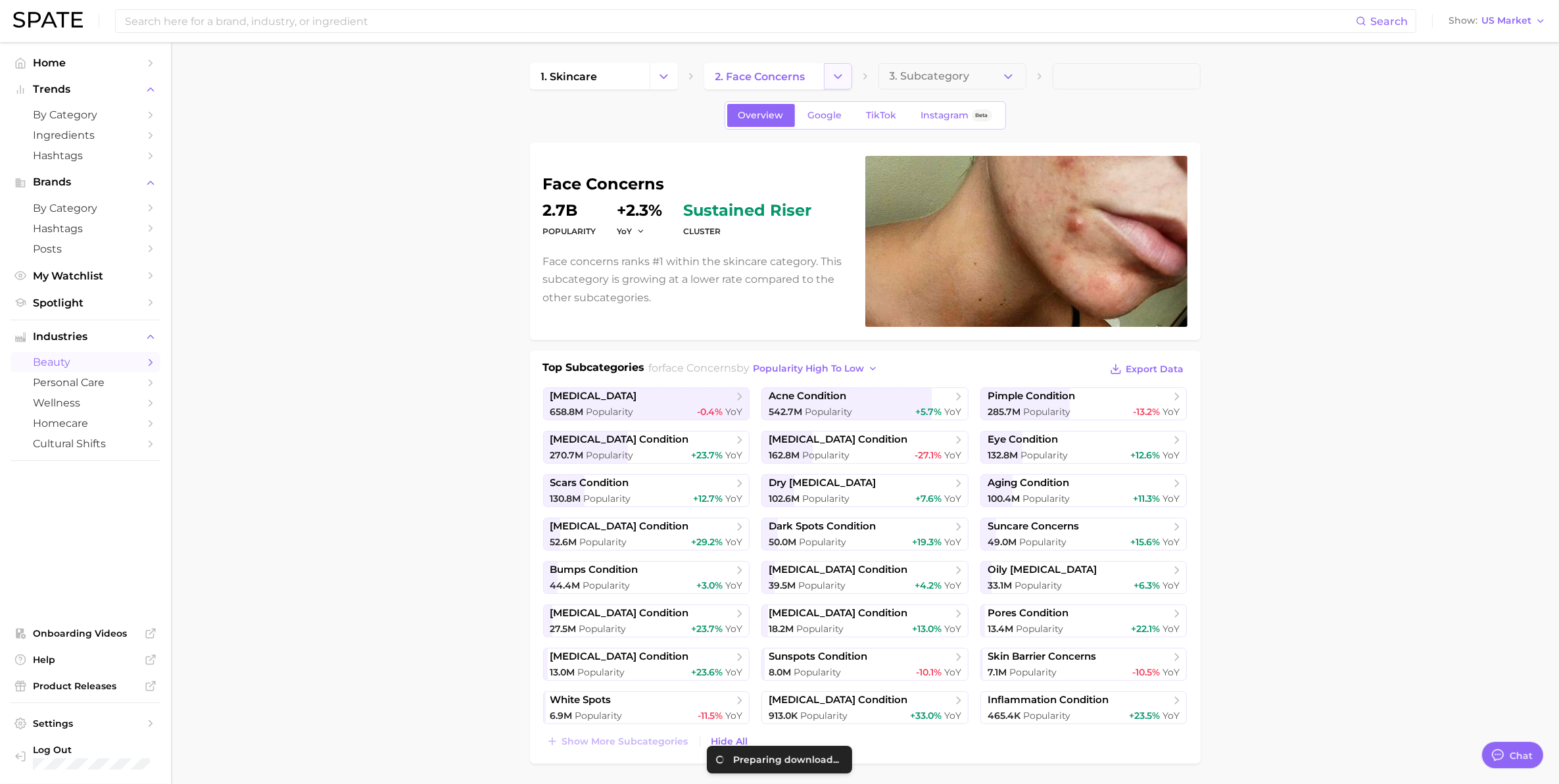
click at [834, 75] on polyline "Change Category" at bounding box center [838, 76] width 7 height 3
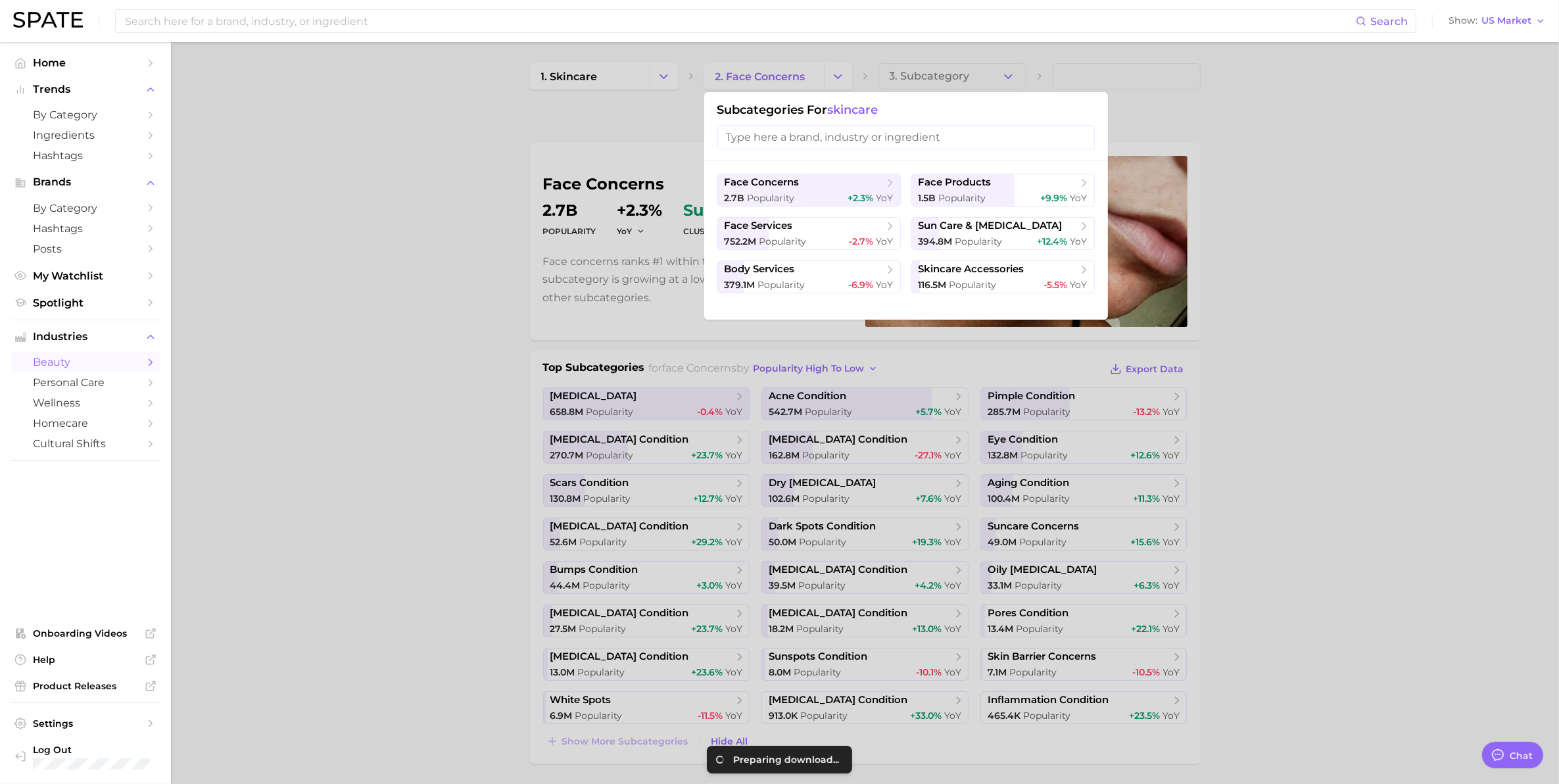
click at [277, 322] on div at bounding box center [779, 392] width 1559 height 784
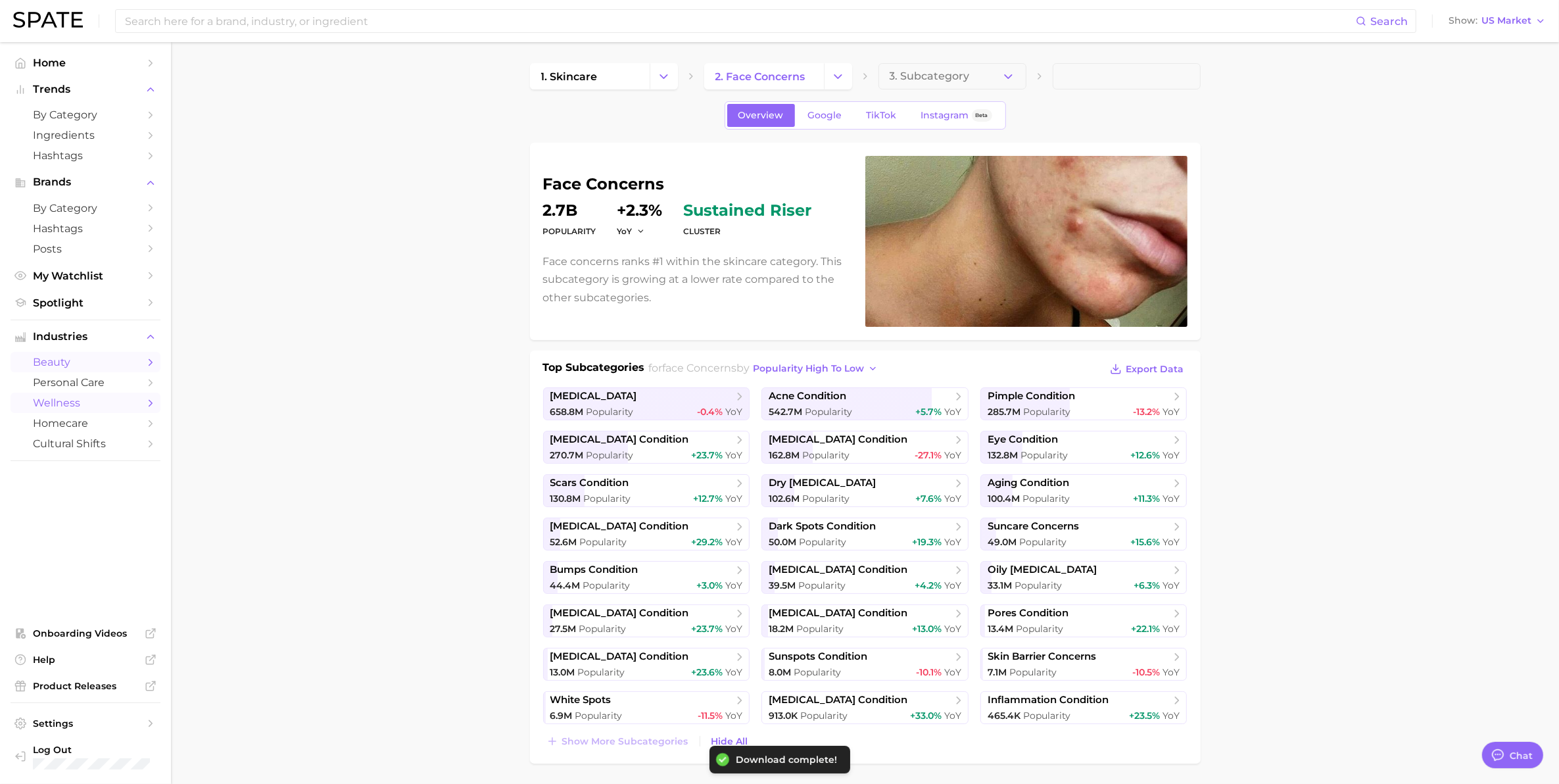
click at [65, 396] on span "wellness" at bounding box center [85, 402] width 105 height 13
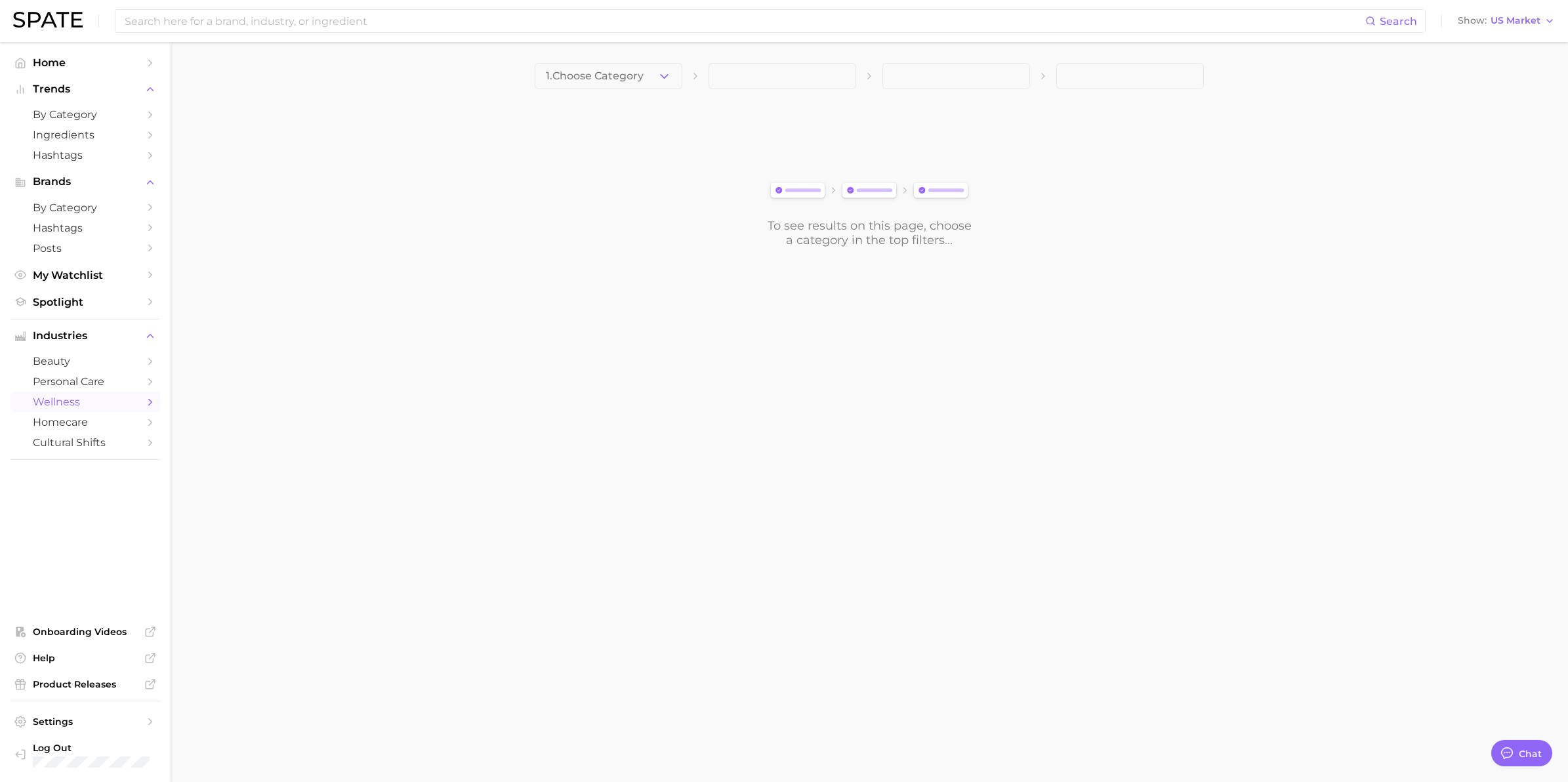
click at [664, 80] on icon "button" at bounding box center [664, 76] width 14 height 14
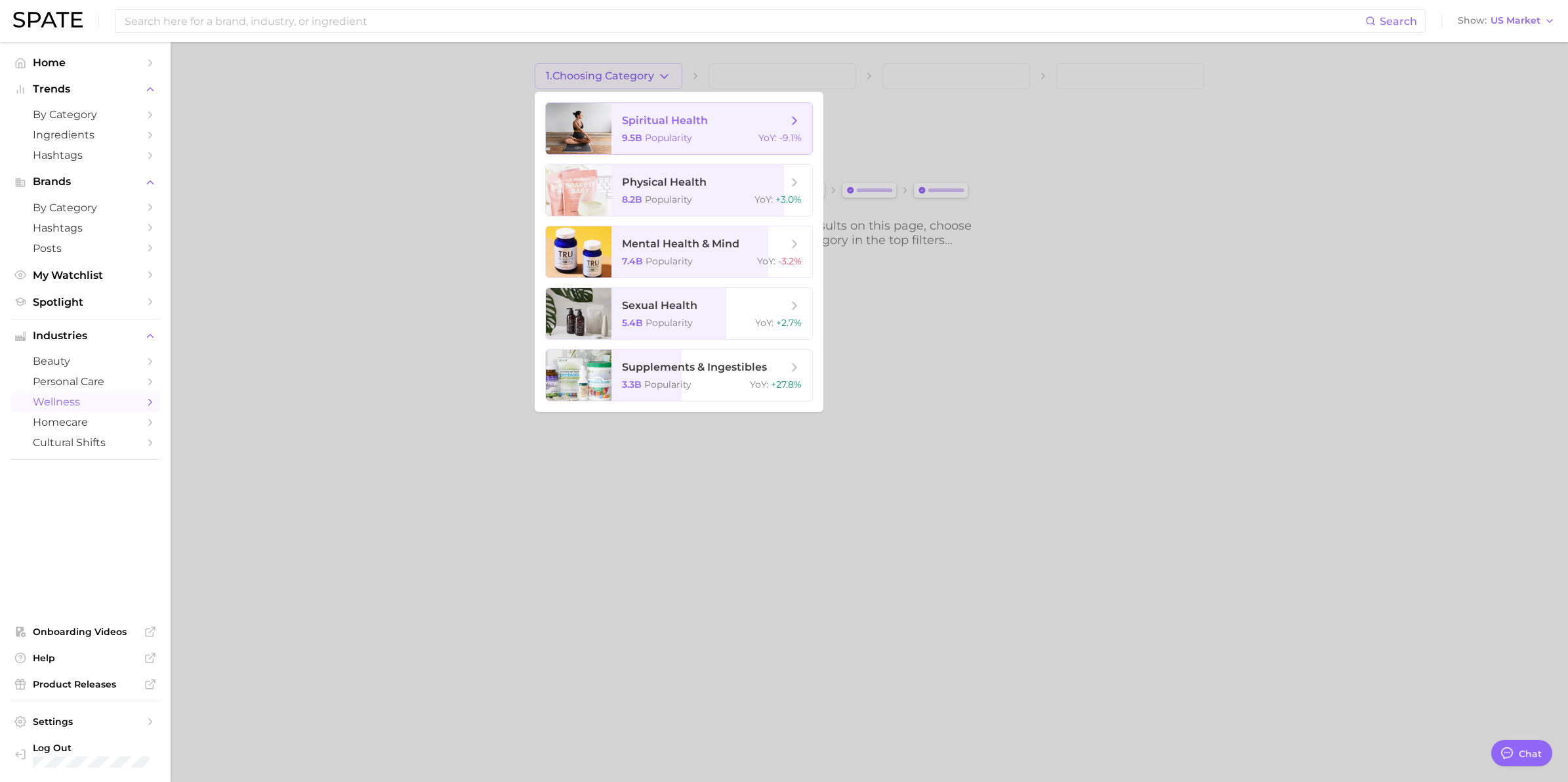
click at [642, 126] on span "spiritual health" at bounding box center [665, 120] width 86 height 13
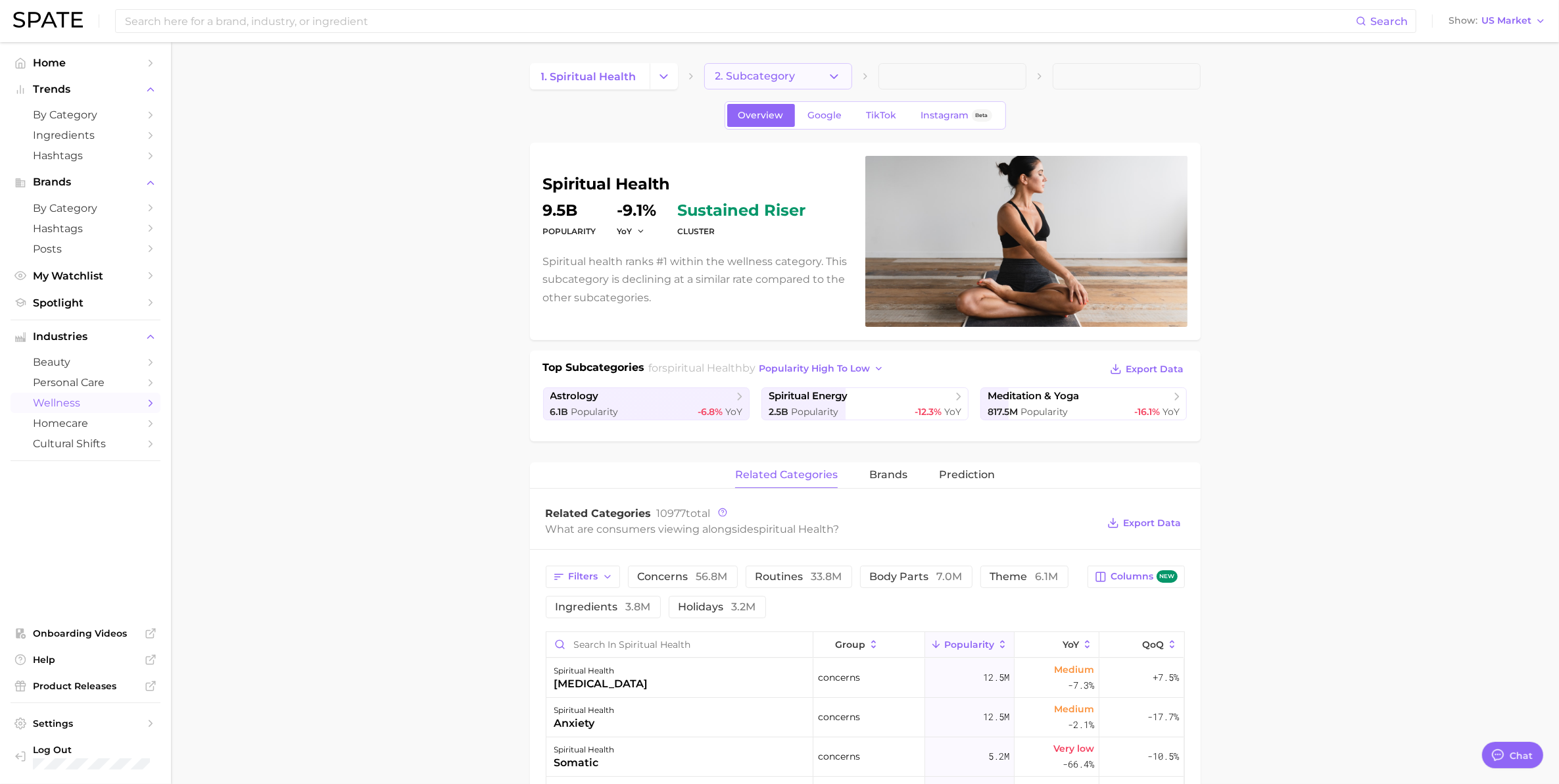
click at [799, 69] on button "2. Subcategory" at bounding box center [778, 77] width 148 height 26
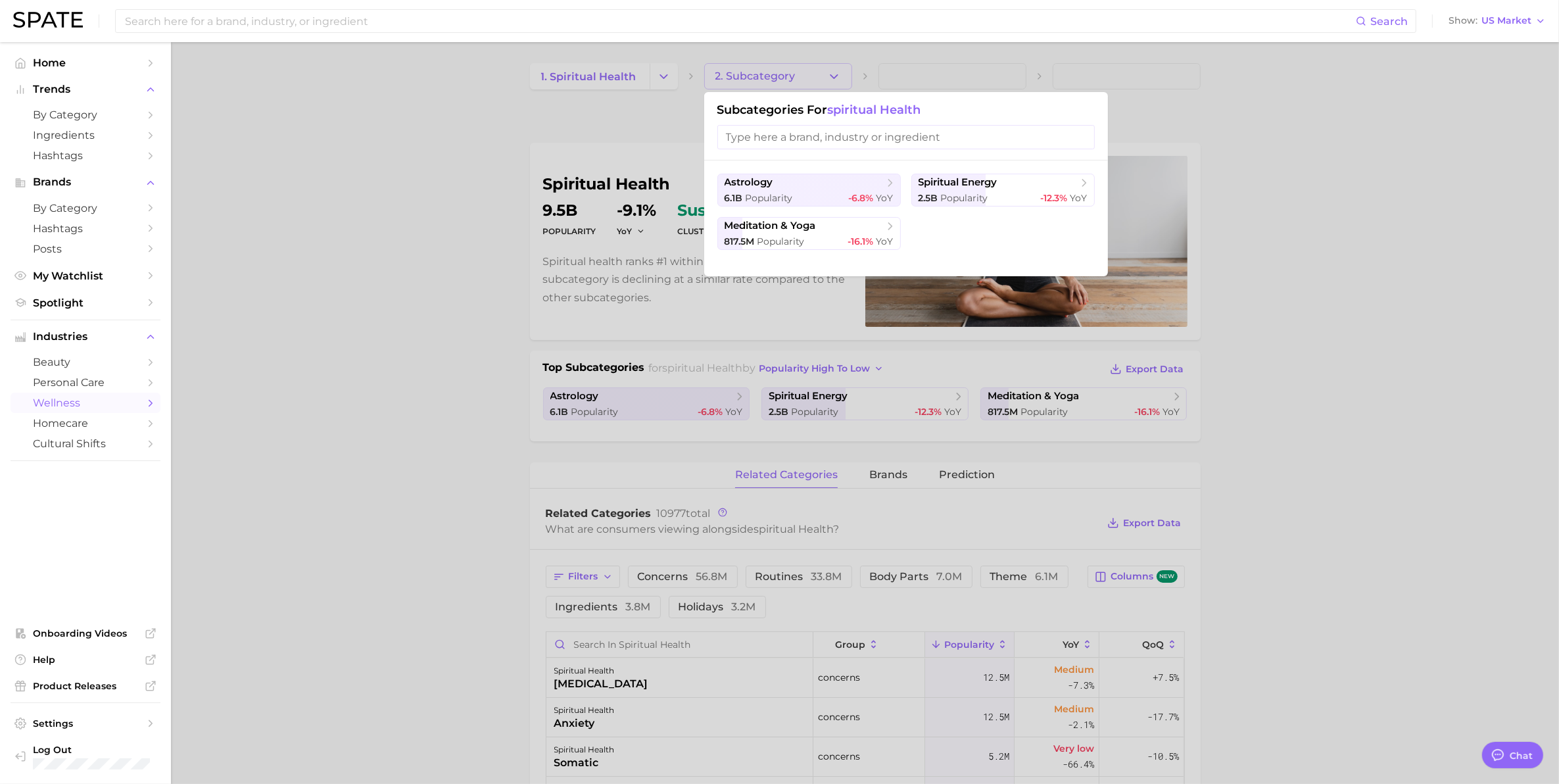
click at [606, 67] on div at bounding box center [779, 392] width 1559 height 784
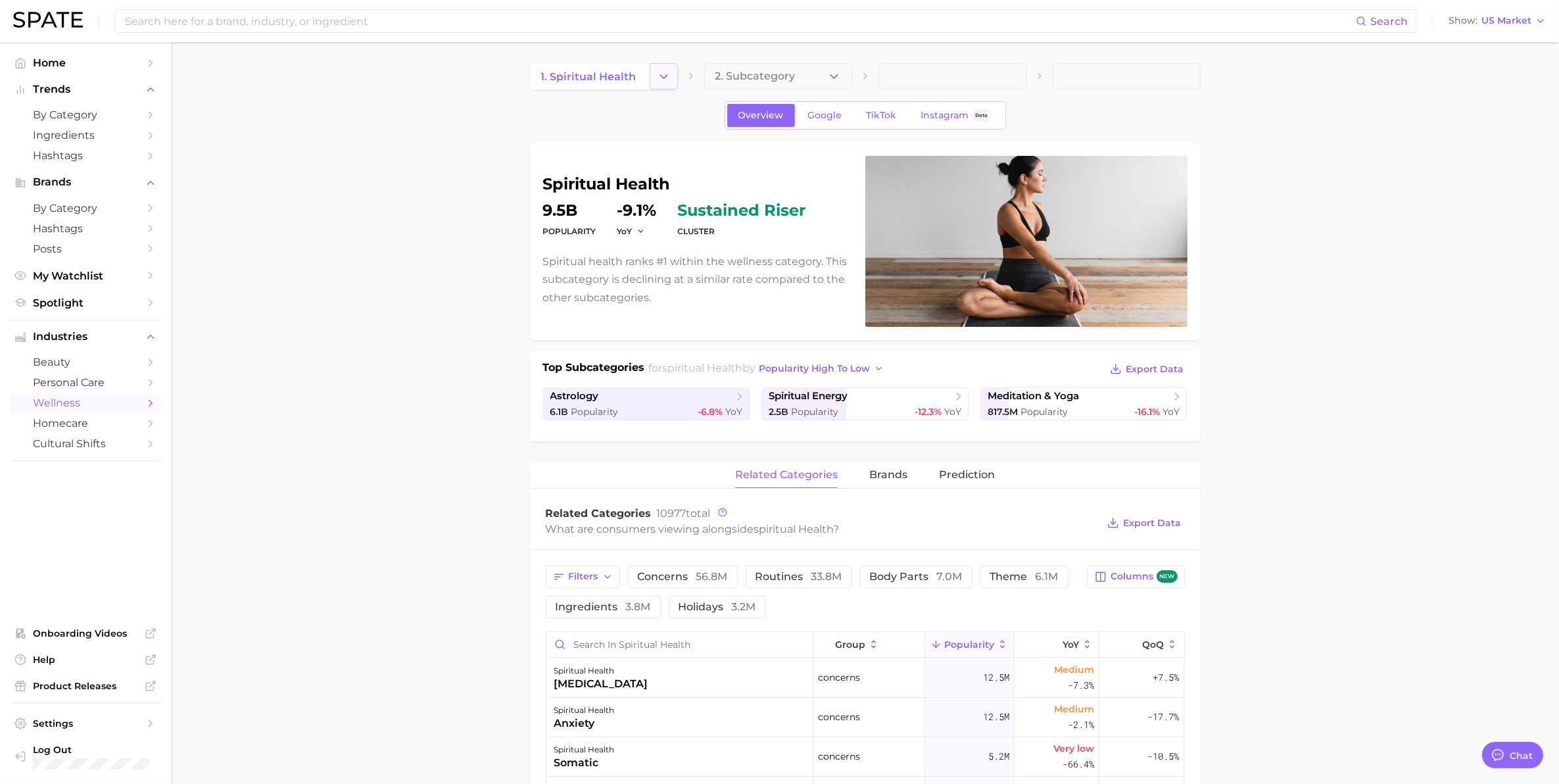
click at [650, 77] on button "Change Category" at bounding box center [664, 77] width 29 height 26
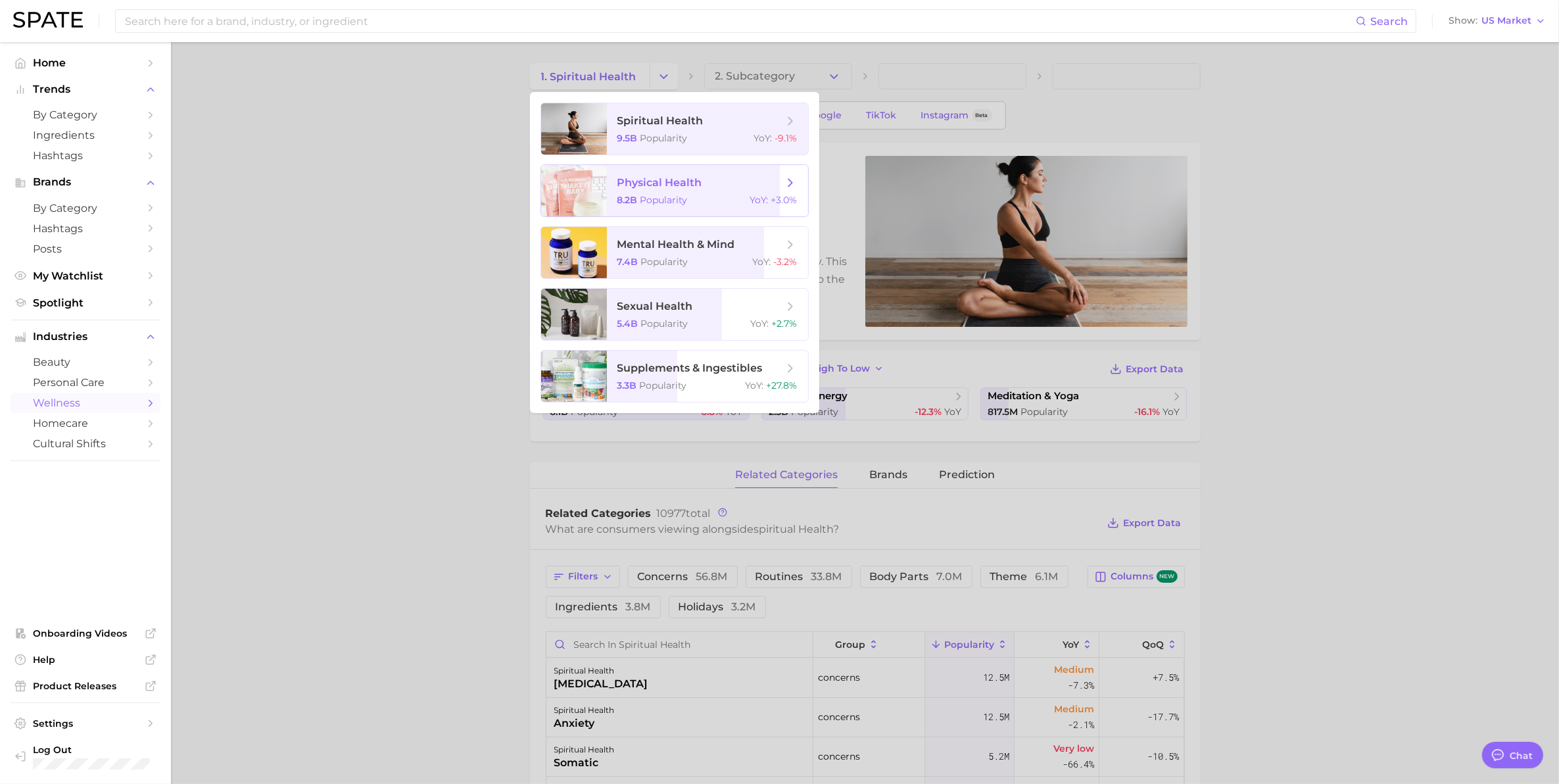
click at [657, 192] on span "physical health 8.2b Popularity YoY : +3.0%" at bounding box center [707, 191] width 201 height 52
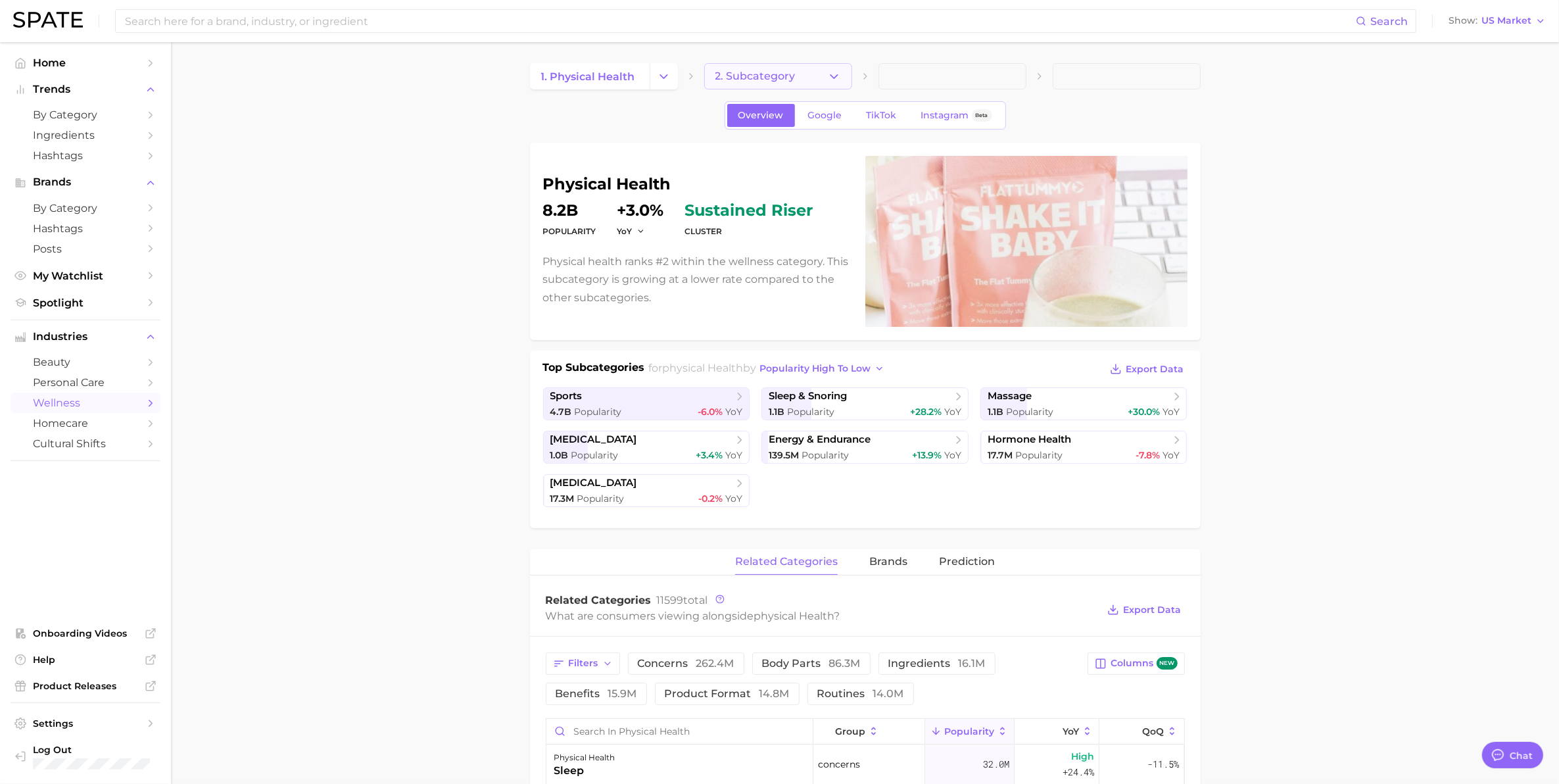
click at [839, 71] on icon "button" at bounding box center [834, 77] width 14 height 14
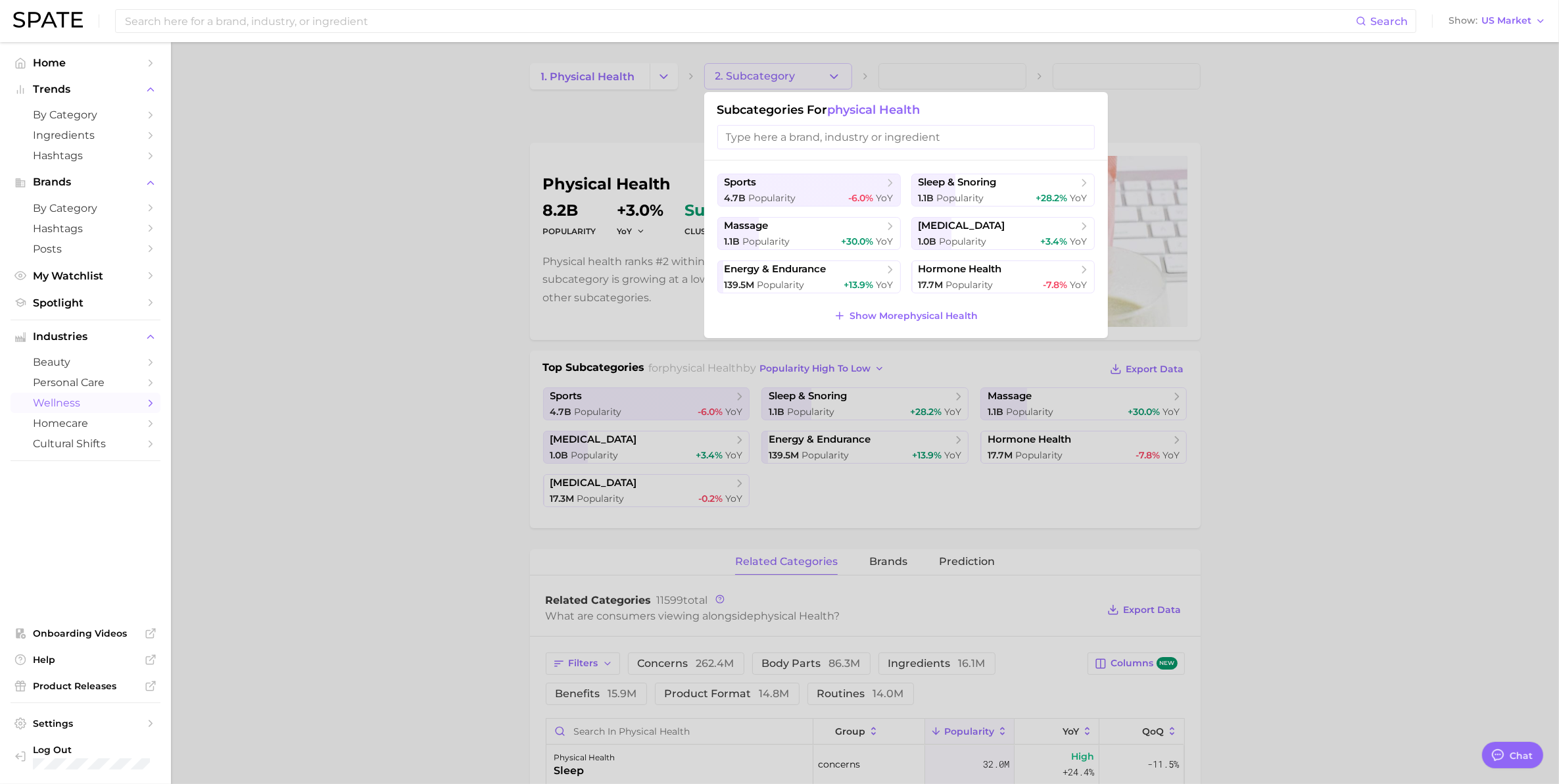
click at [1257, 302] on div at bounding box center [779, 392] width 1559 height 784
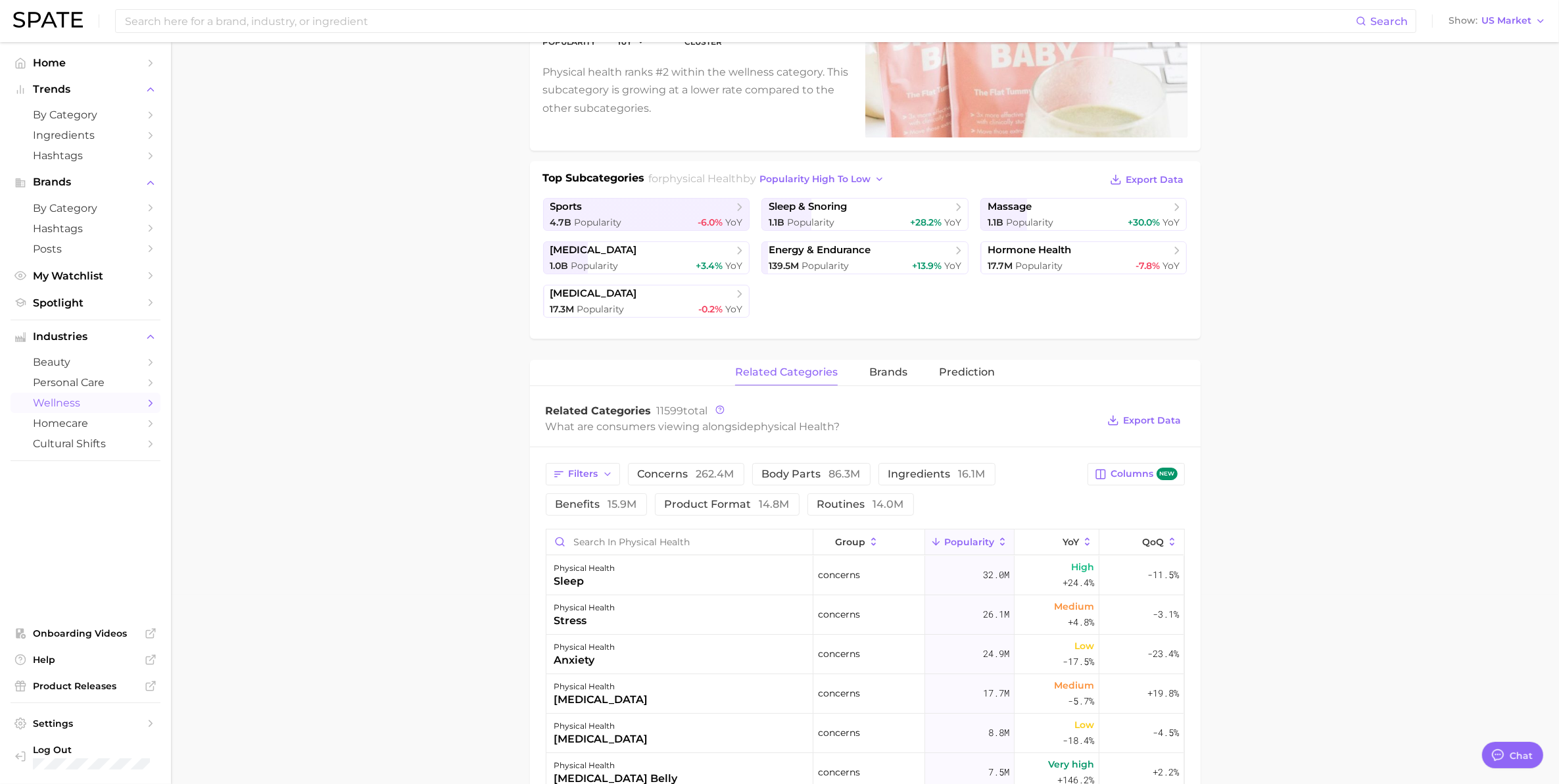
scroll to position [246, 0]
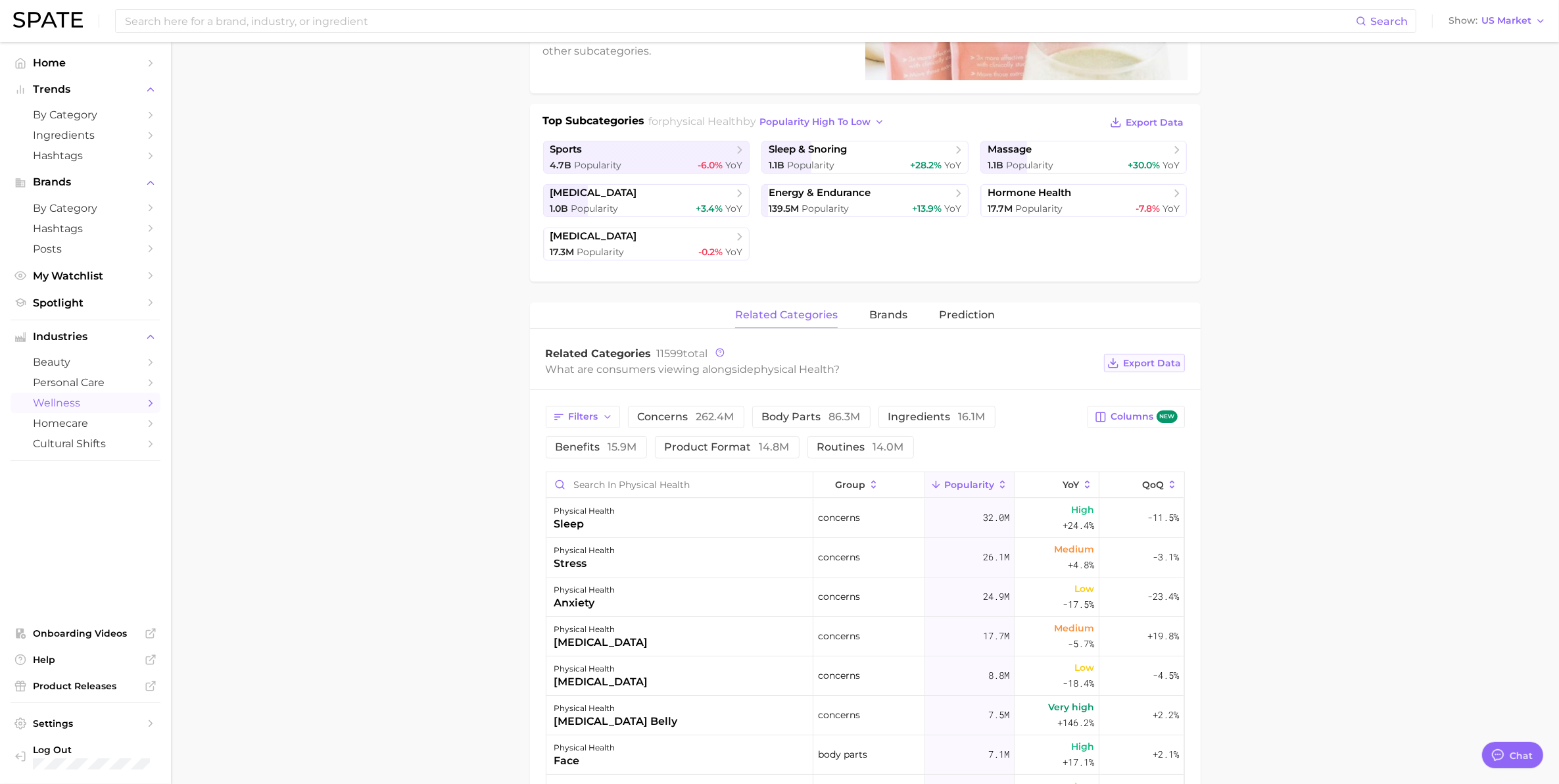
click at [1165, 366] on span "Export Data" at bounding box center [1152, 363] width 58 height 11
click at [1139, 119] on span "Export Data" at bounding box center [1155, 123] width 58 height 11
click at [1257, 627] on main "1. physical health 2. Subcategory Overview Google TikTok Instagram Beta physica…" at bounding box center [865, 565] width 1388 height 1541
click at [439, 489] on main "1. physical health 2. Subcategory Overview Google TikTok Instagram Beta physica…" at bounding box center [865, 565] width 1388 height 1541
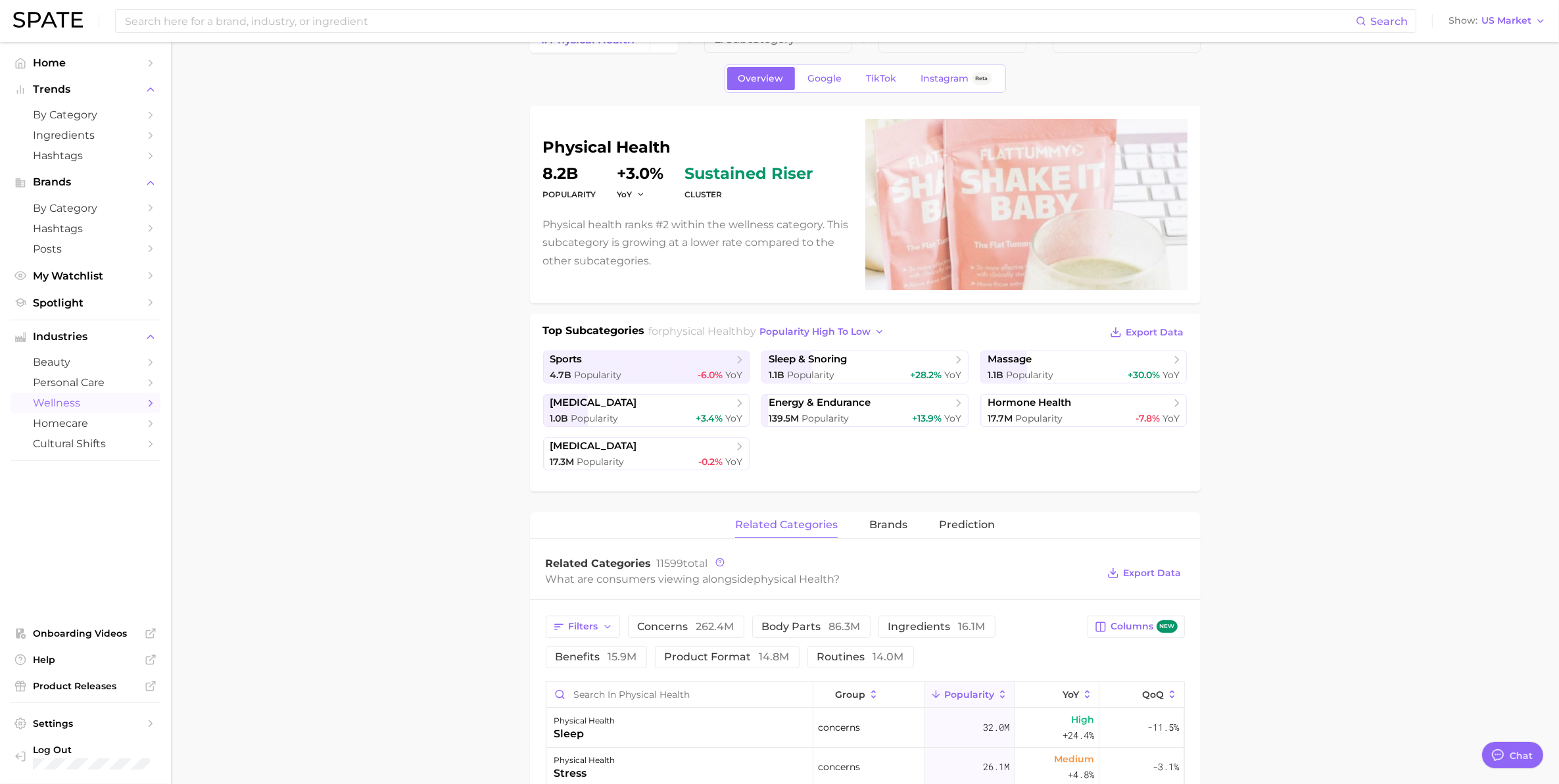
scroll to position [0, 0]
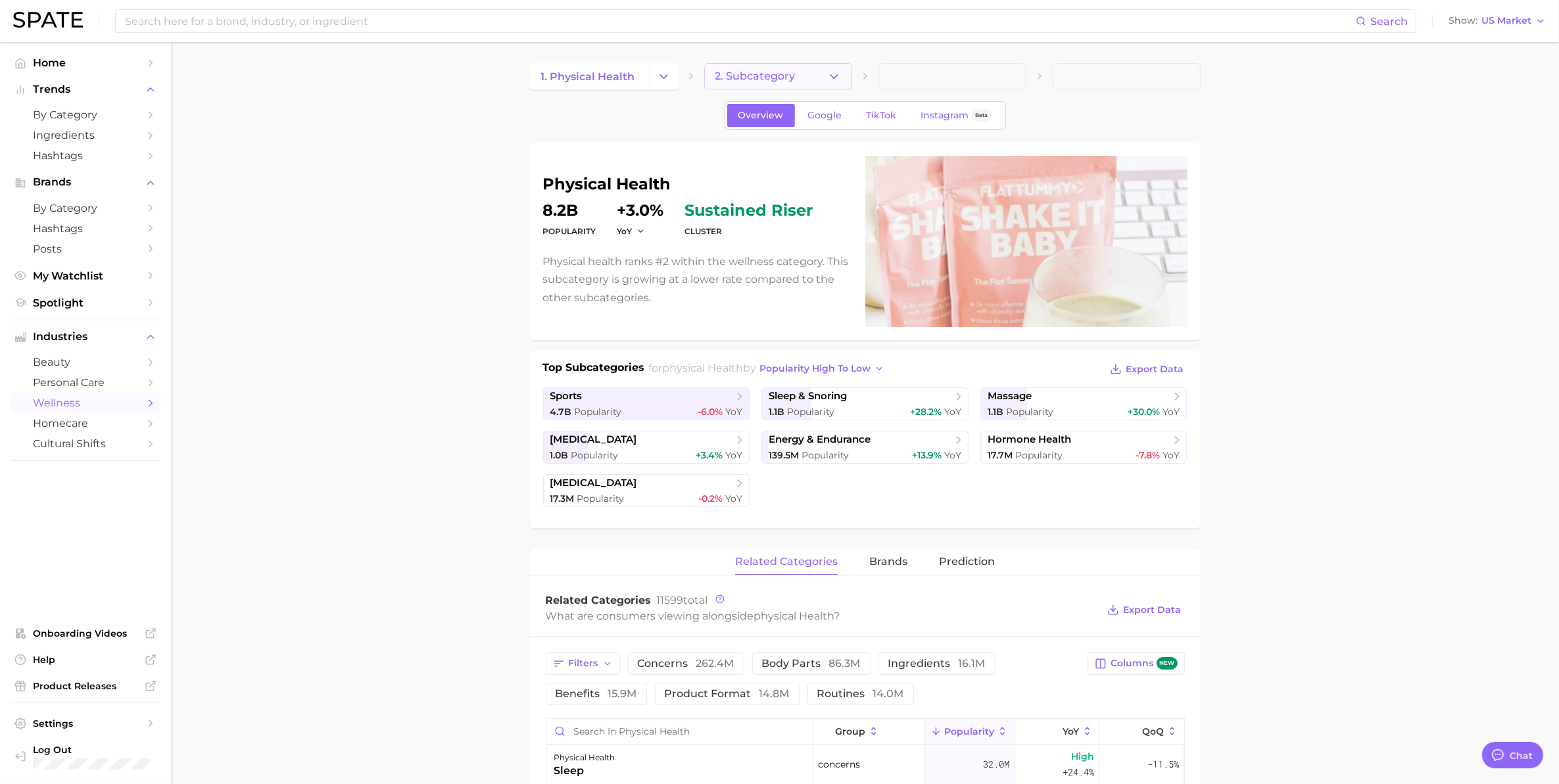
click at [737, 69] on button "2. Subcategory" at bounding box center [778, 77] width 148 height 26
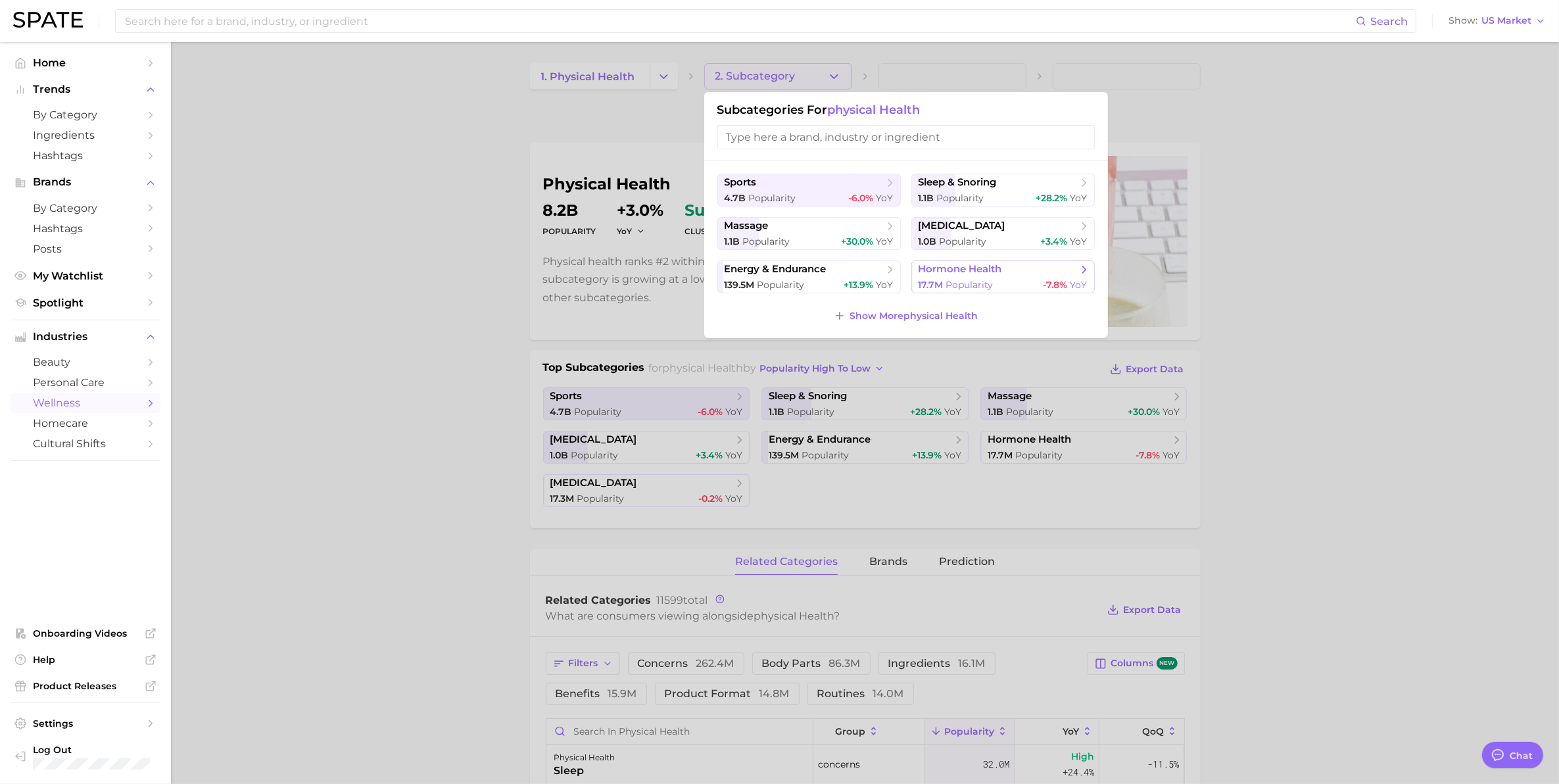
click at [962, 279] on span "17.7m Popularity" at bounding box center [956, 285] width 75 height 13
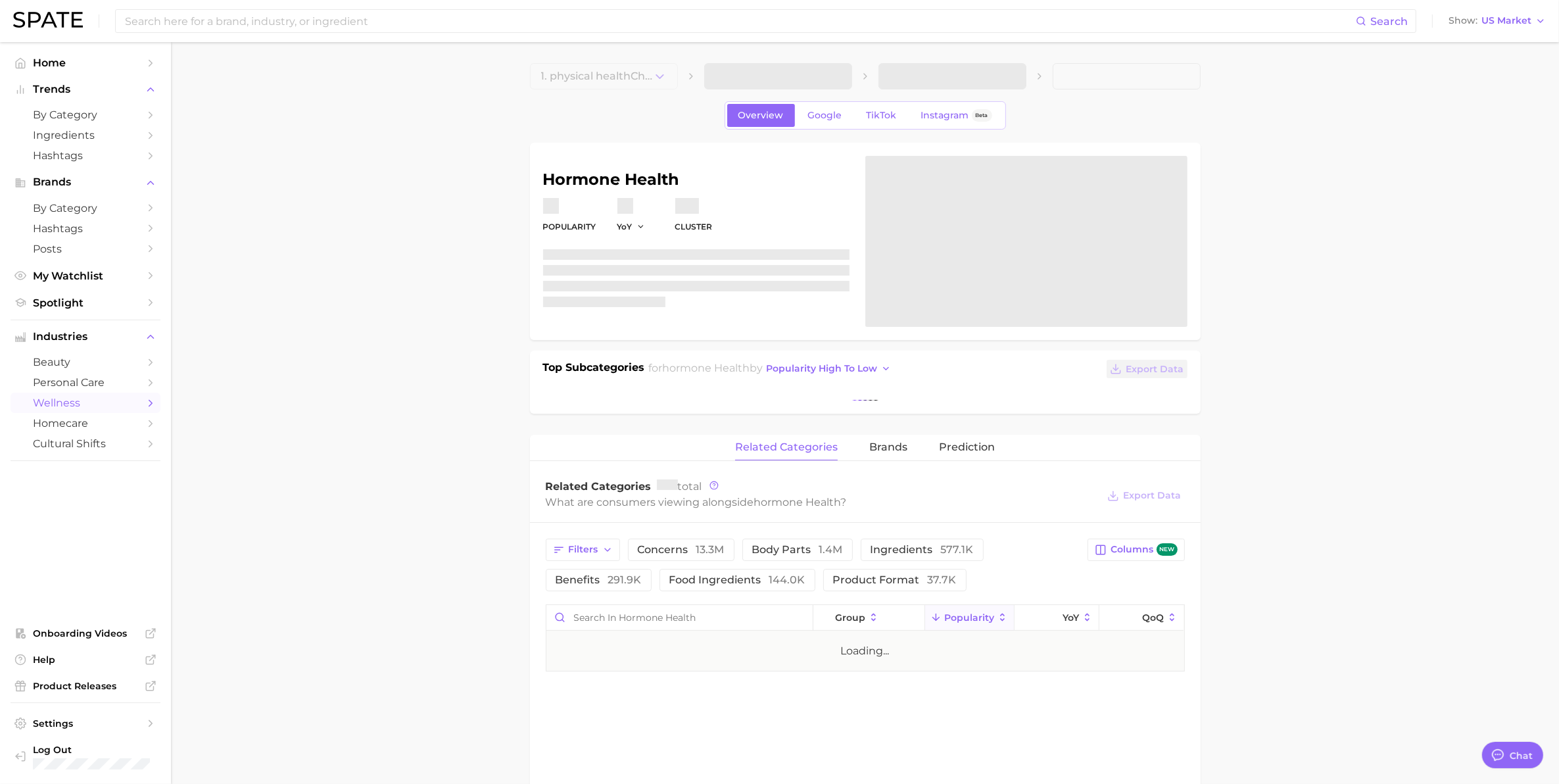
type textarea "x"
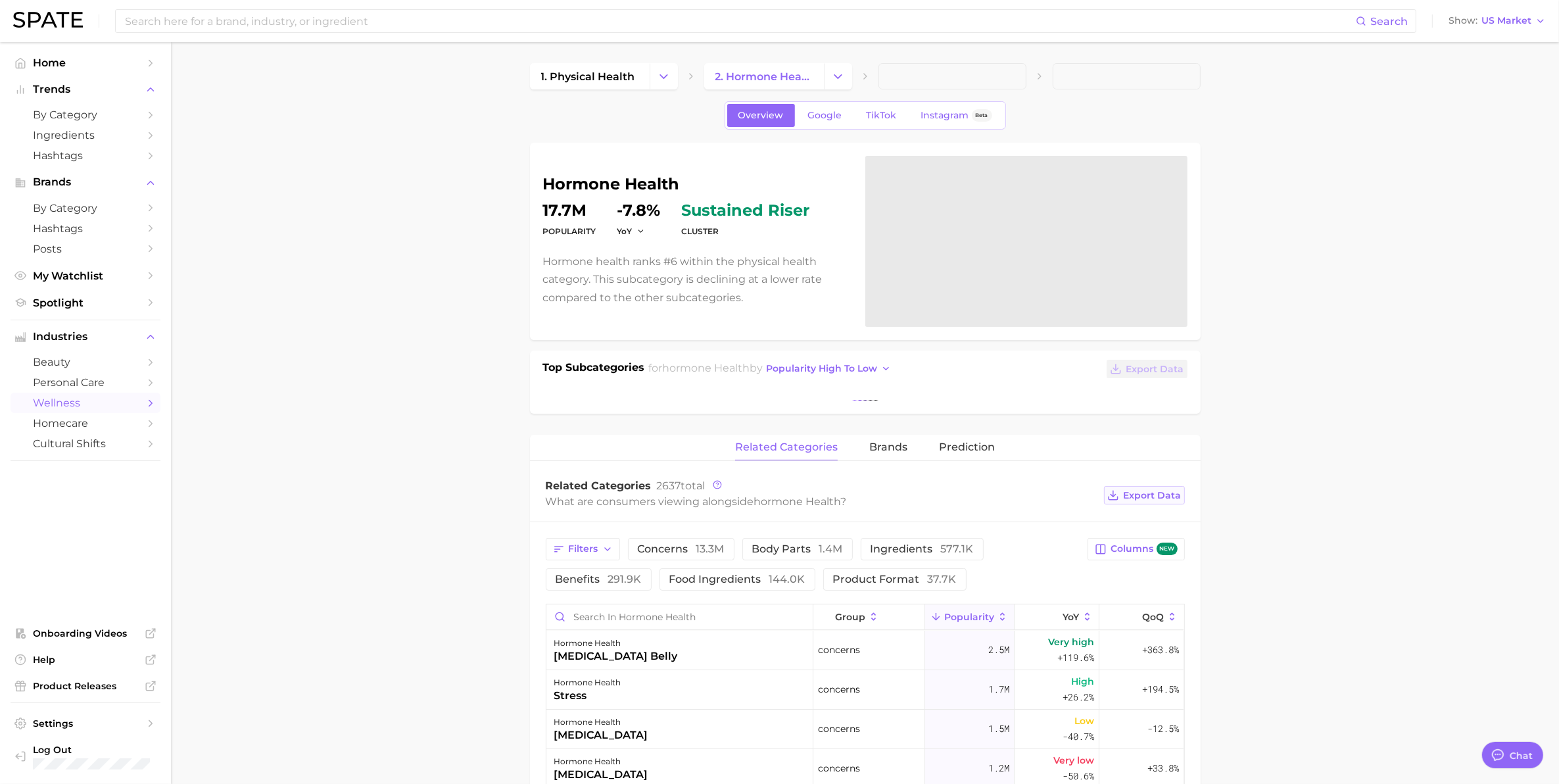
click at [1175, 492] on span "Export Data" at bounding box center [1152, 496] width 58 height 11
drag, startPoint x: 454, startPoint y: 216, endPoint x: 405, endPoint y: 239, distance: 54.1
click at [454, 216] on main "1. physical health 2. hormone health Overview Google TikTok Instagram Beta horm…" at bounding box center [865, 755] width 1388 height 1427
click at [839, 82] on icon "Change Category" at bounding box center [838, 77] width 14 height 14
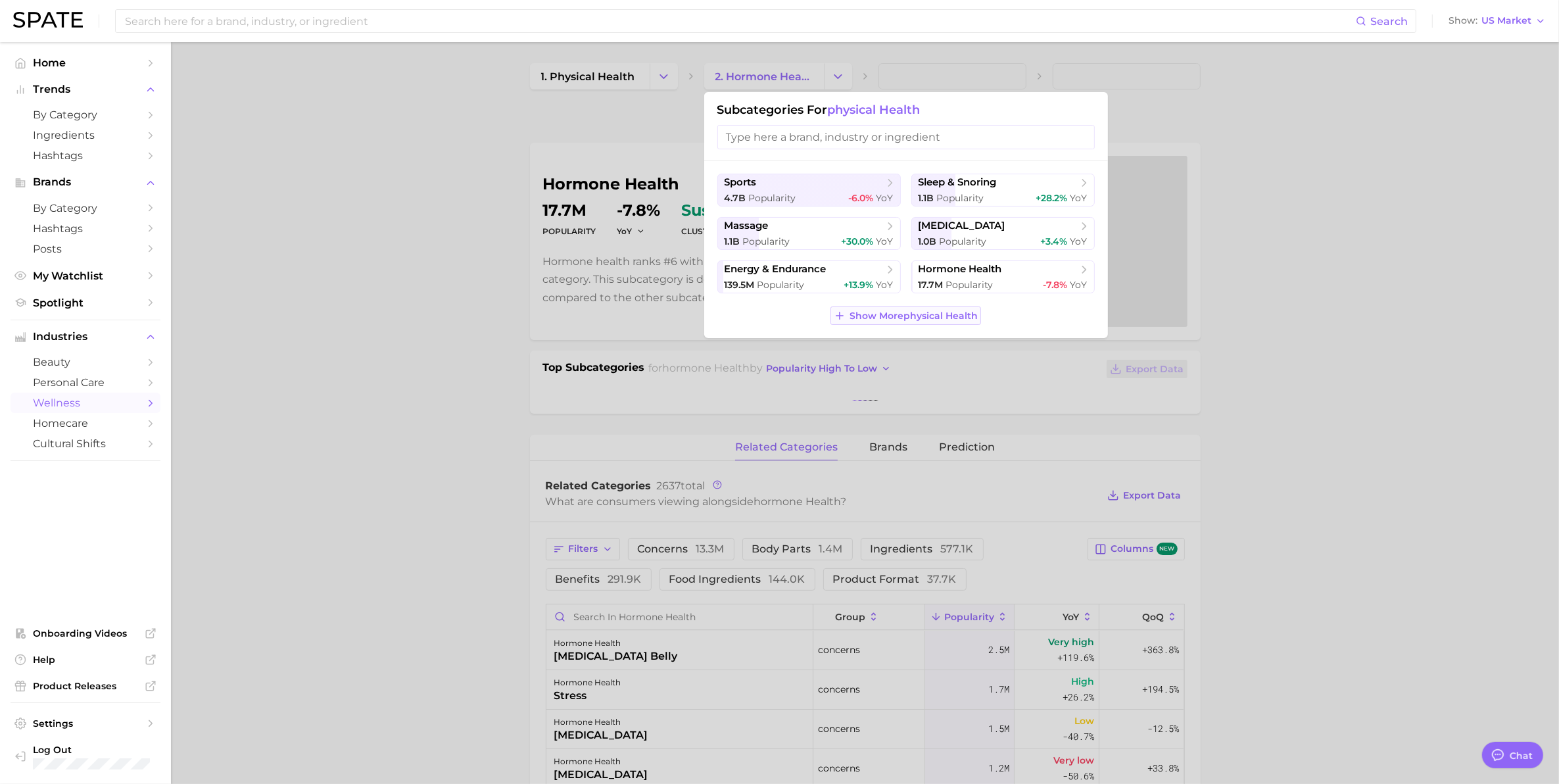
click at [879, 311] on span "Show More physical health" at bounding box center [914, 316] width 128 height 11
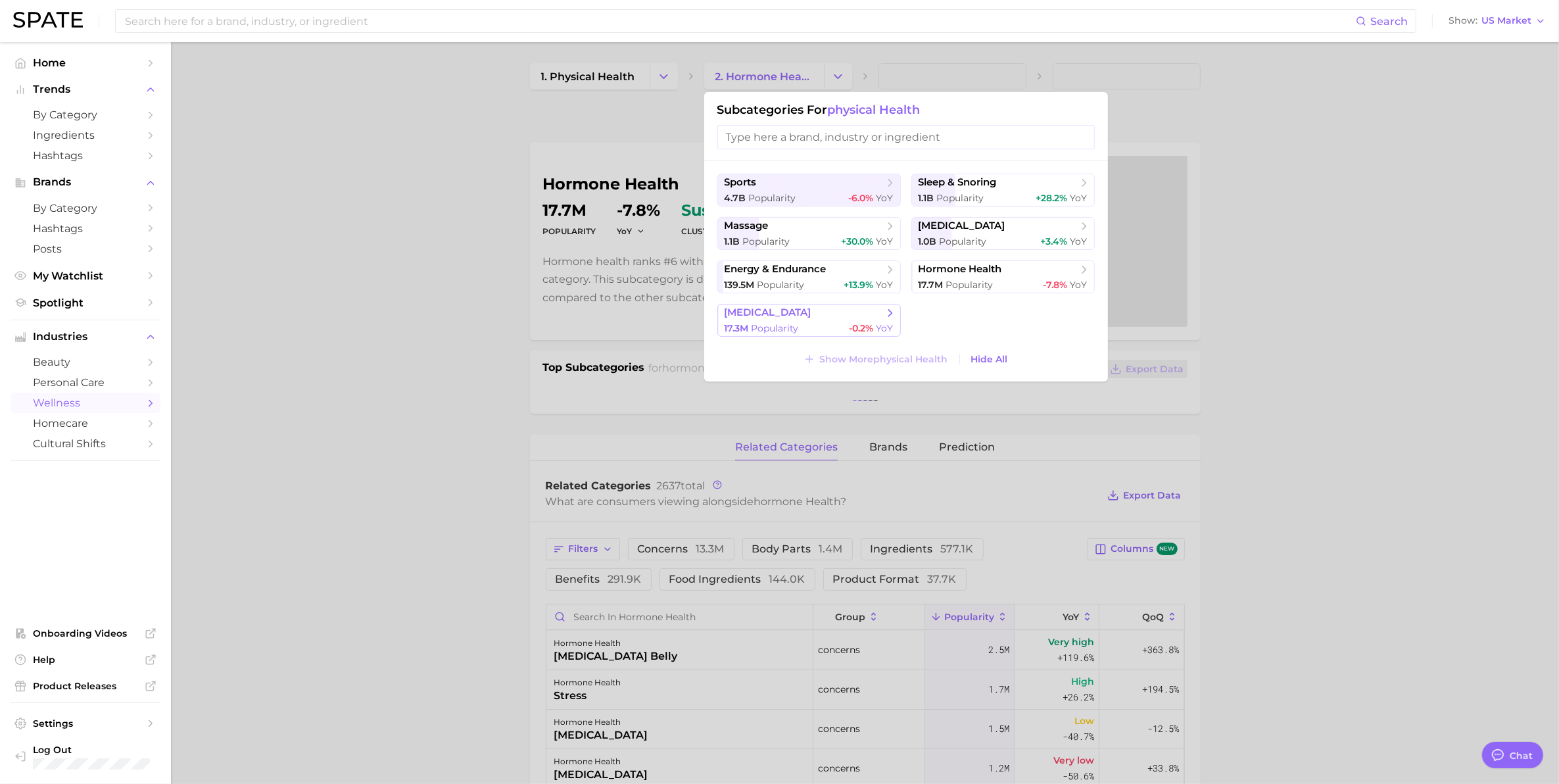
click at [771, 321] on button "genetic testing 17.3m Popularity -0.2% YoY" at bounding box center [808, 320] width 183 height 33
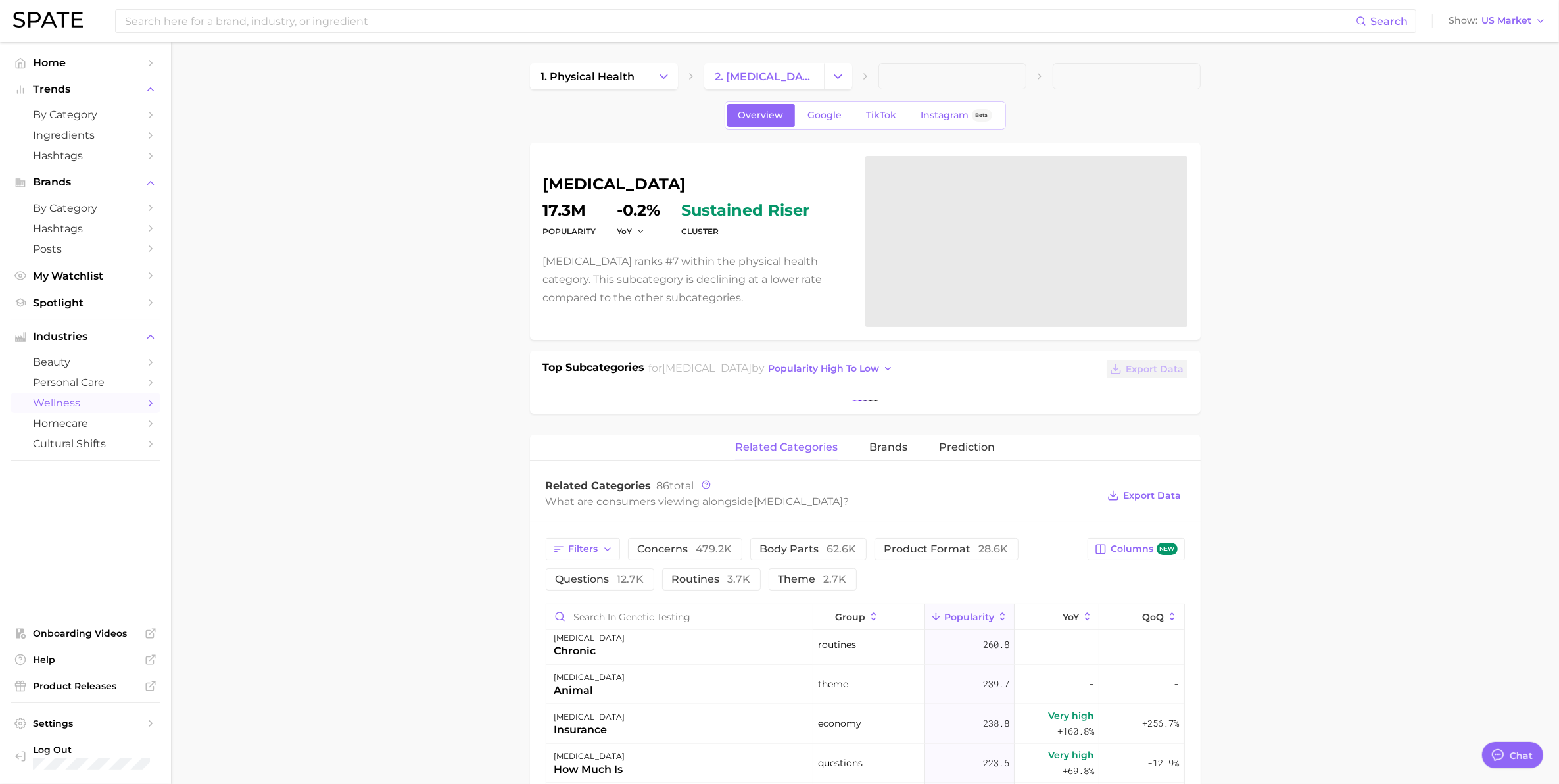
scroll to position [2137, 0]
click at [1161, 495] on span "Export Data" at bounding box center [1152, 496] width 58 height 11
click at [454, 181] on main "1. physical health 2. genetic testing Overview Google TikTok Instagram Beta gen…" at bounding box center [865, 755] width 1388 height 1427
click at [860, 368] on span "popularity high to low" at bounding box center [824, 368] width 111 height 11
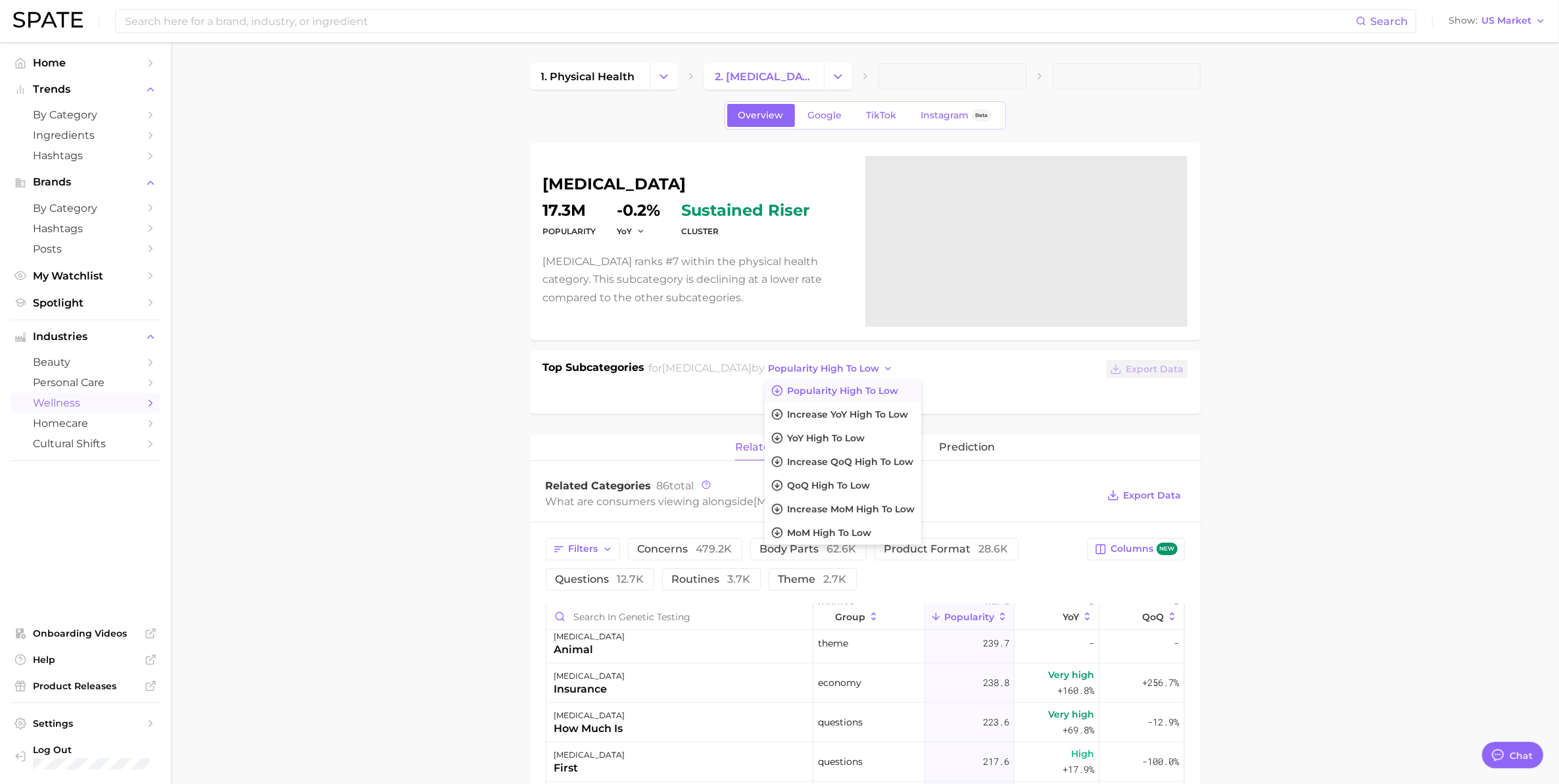
click at [491, 399] on main "1. physical health 2. genetic testing Overview Google TikTok Instagram Beta gen…" at bounding box center [865, 755] width 1388 height 1427
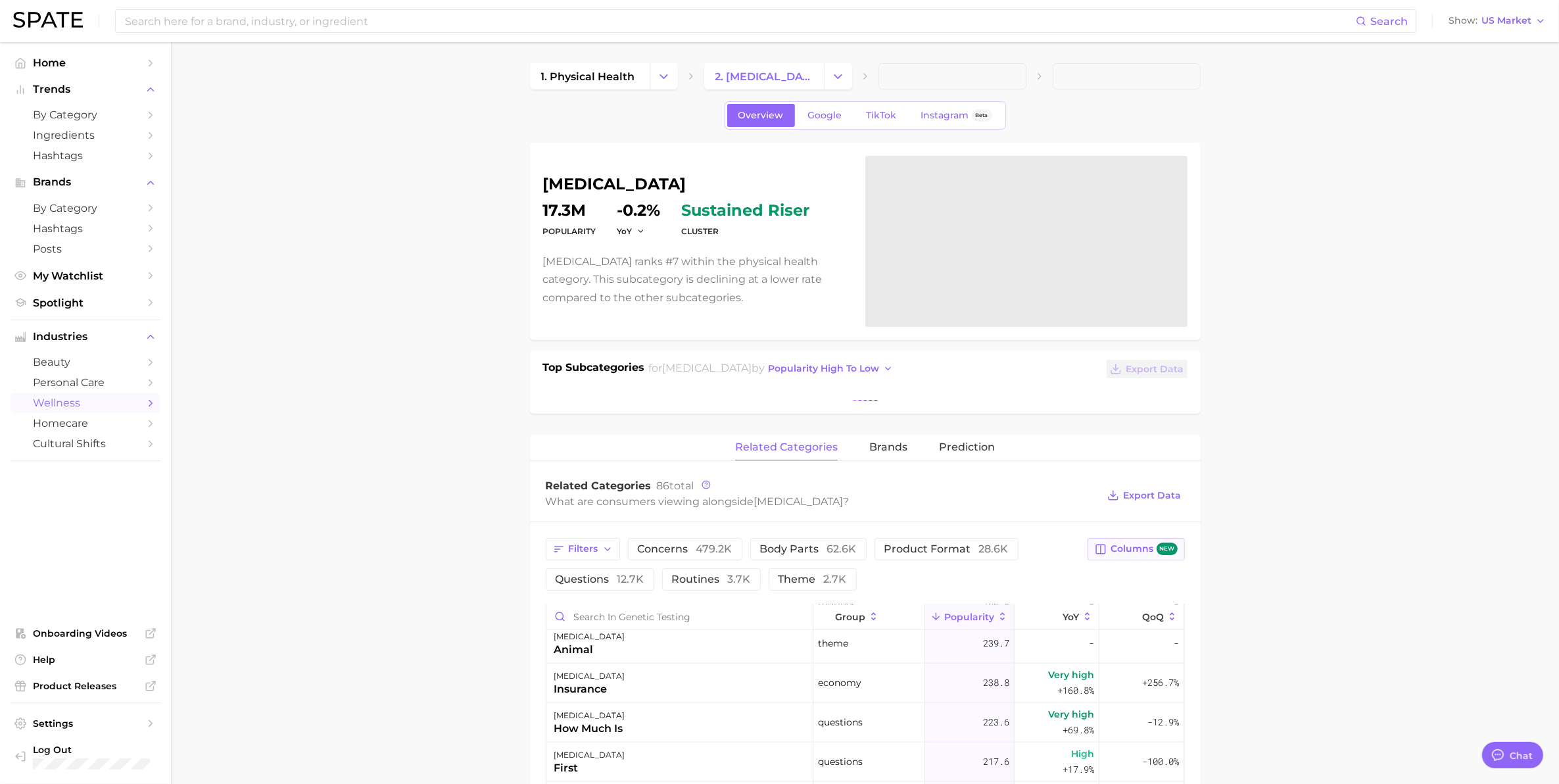
click at [1135, 548] on span "Columns new" at bounding box center [1143, 549] width 66 height 13
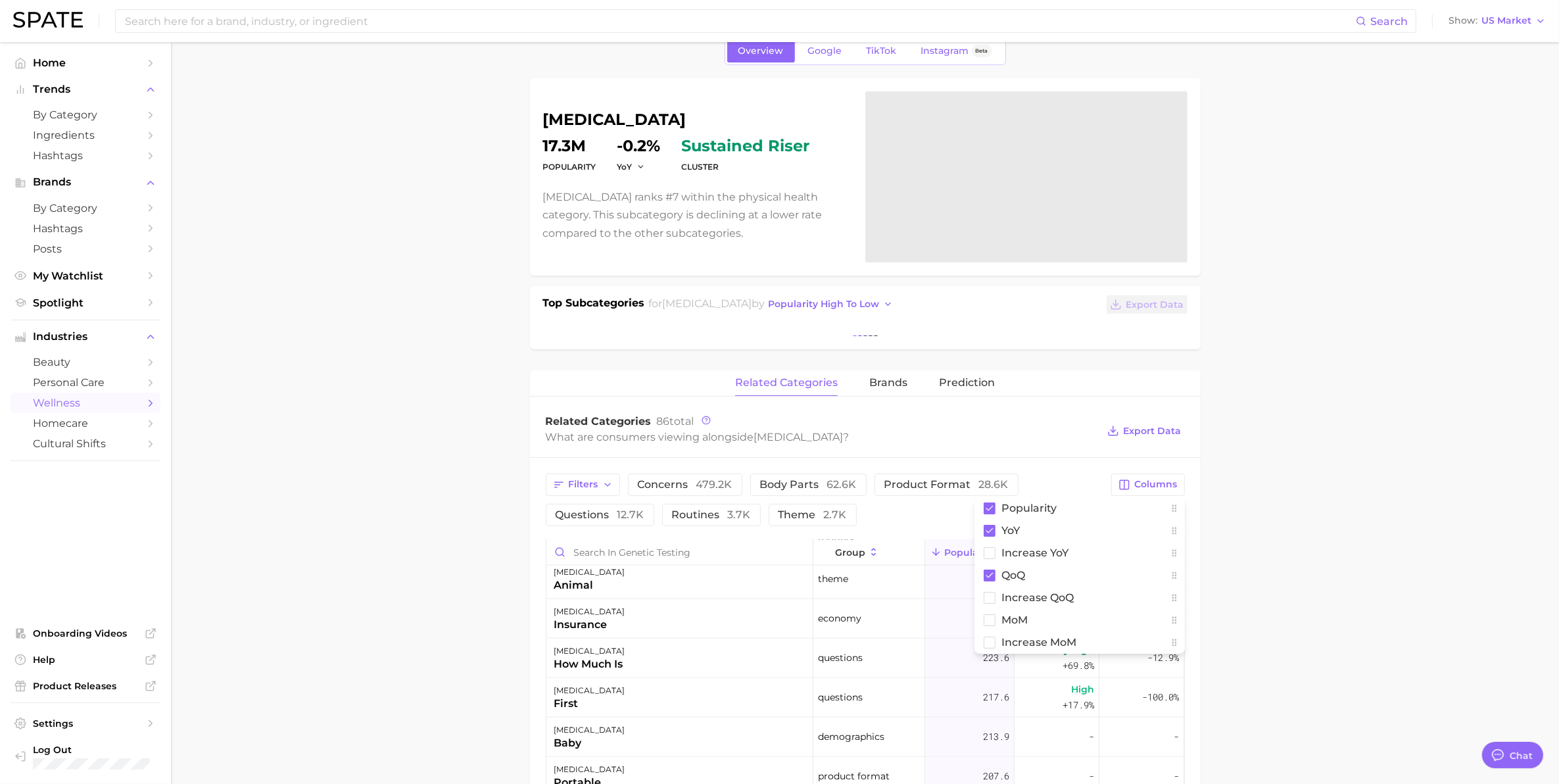
scroll to position [246, 0]
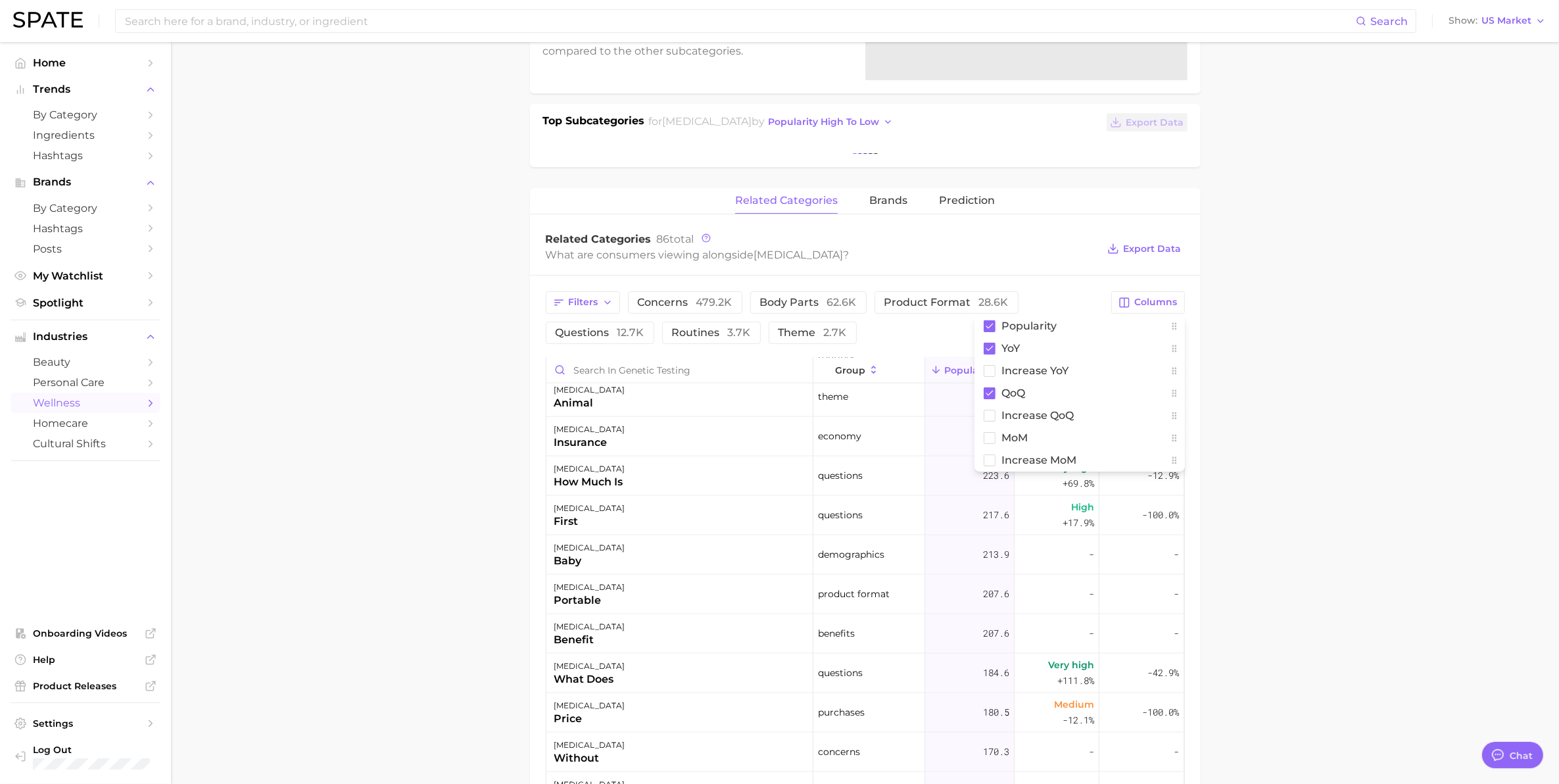
click at [1333, 373] on main "1. physical health 2. genetic testing Overview Google TikTok Instagram Beta gen…" at bounding box center [865, 508] width 1388 height 1427
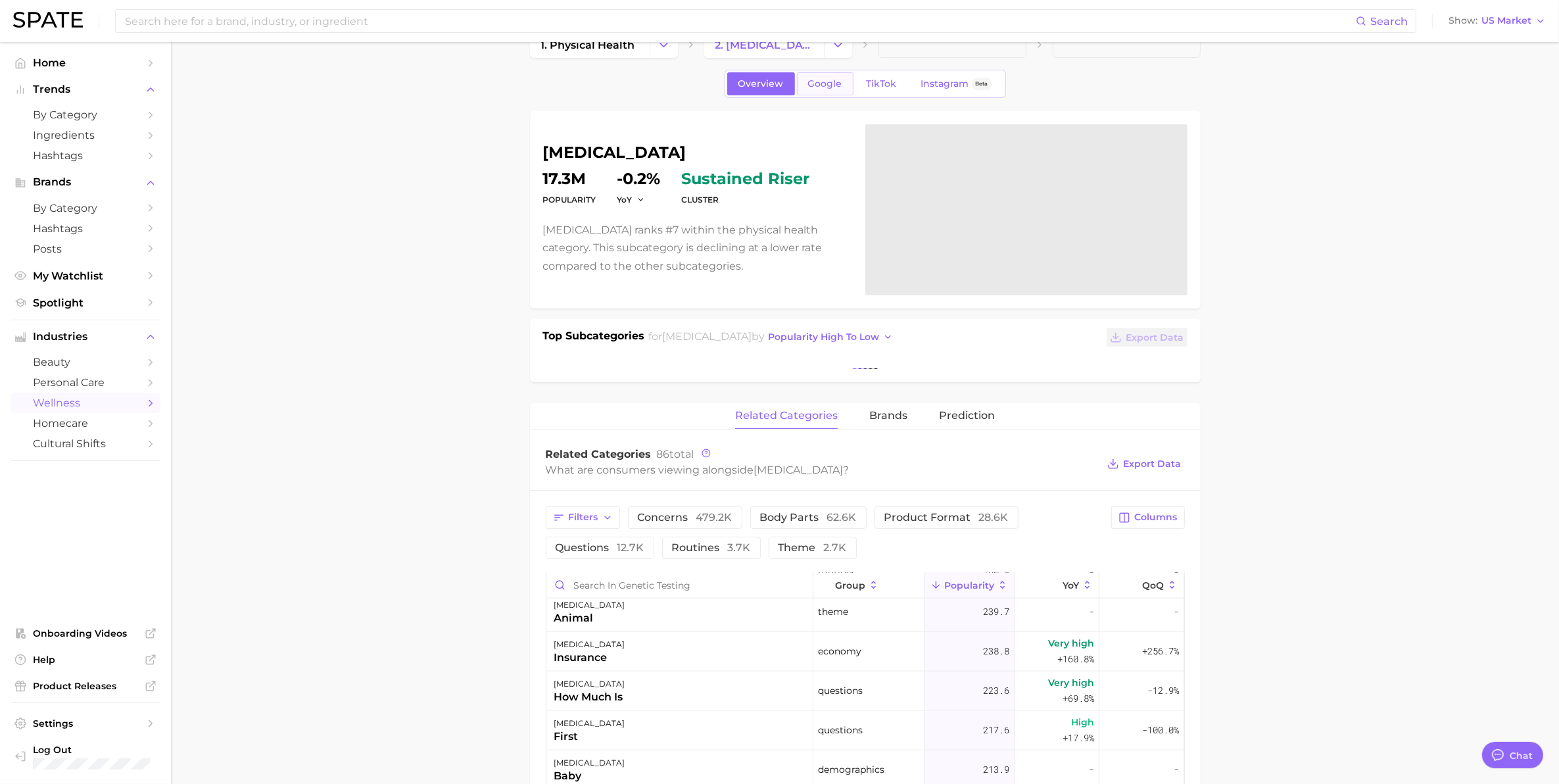
scroll to position [0, 0]
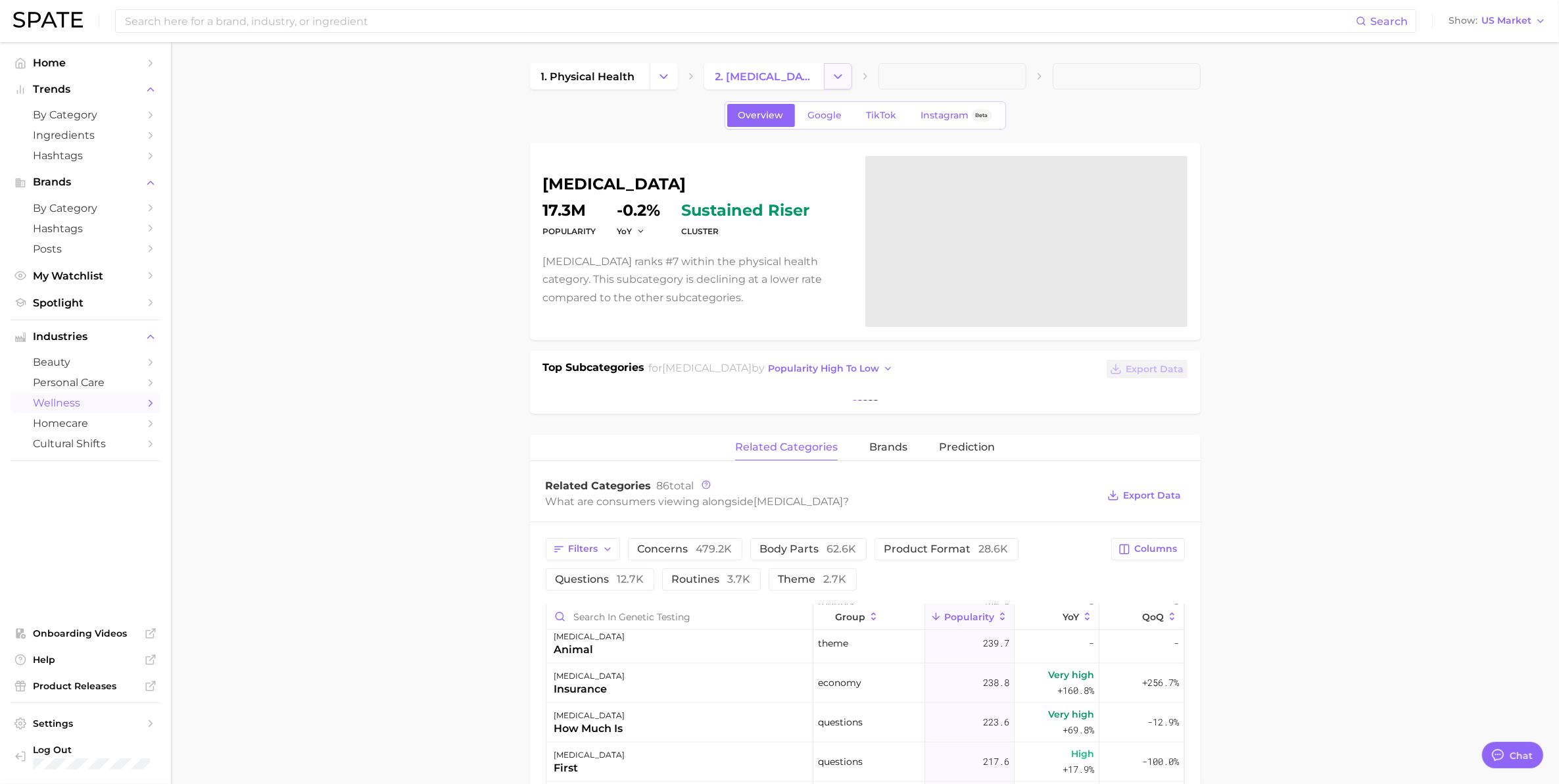
click at [831, 70] on icon "Change Category" at bounding box center [838, 77] width 14 height 14
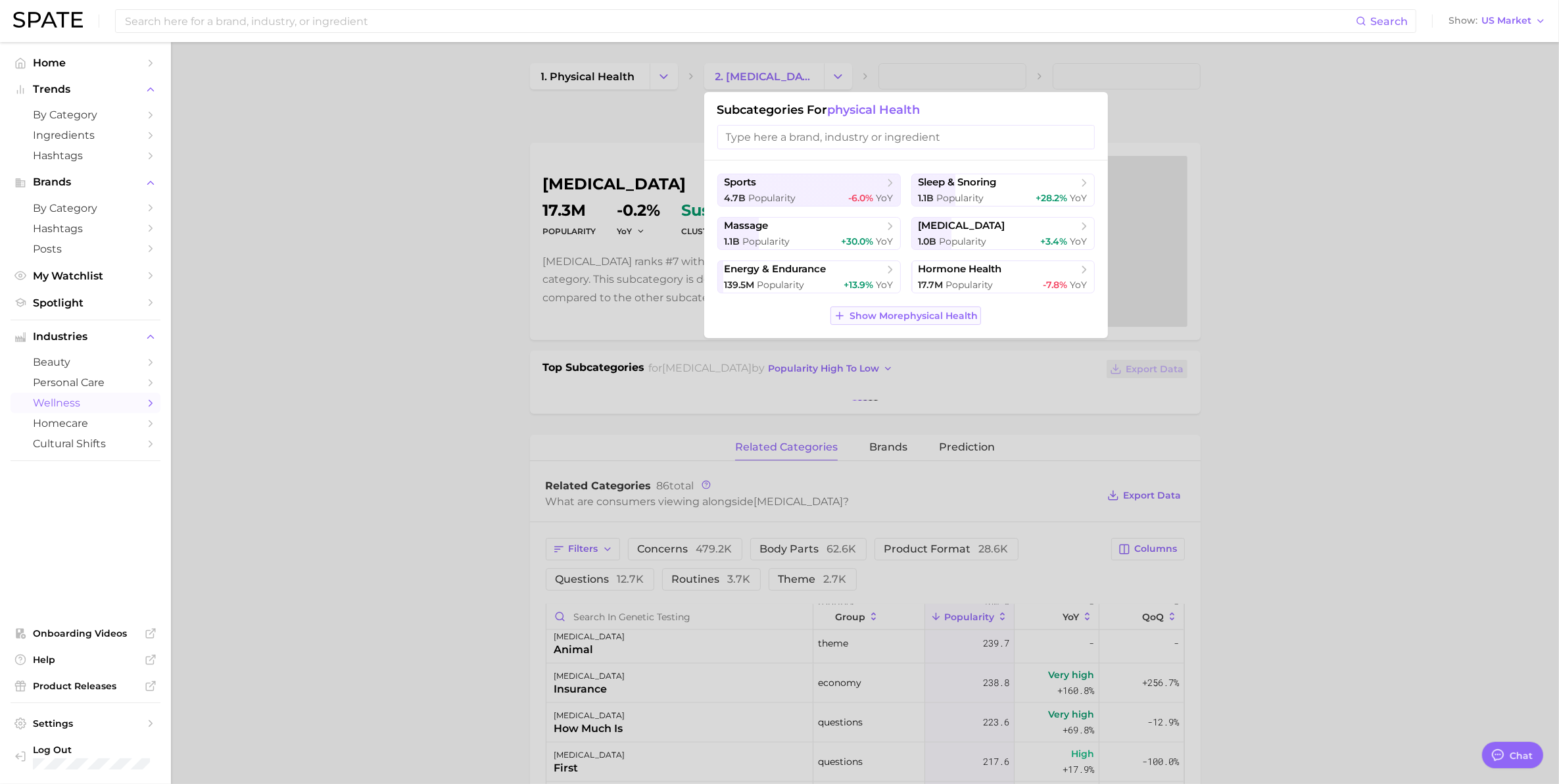
click at [886, 315] on span "Show More physical health" at bounding box center [914, 316] width 128 height 11
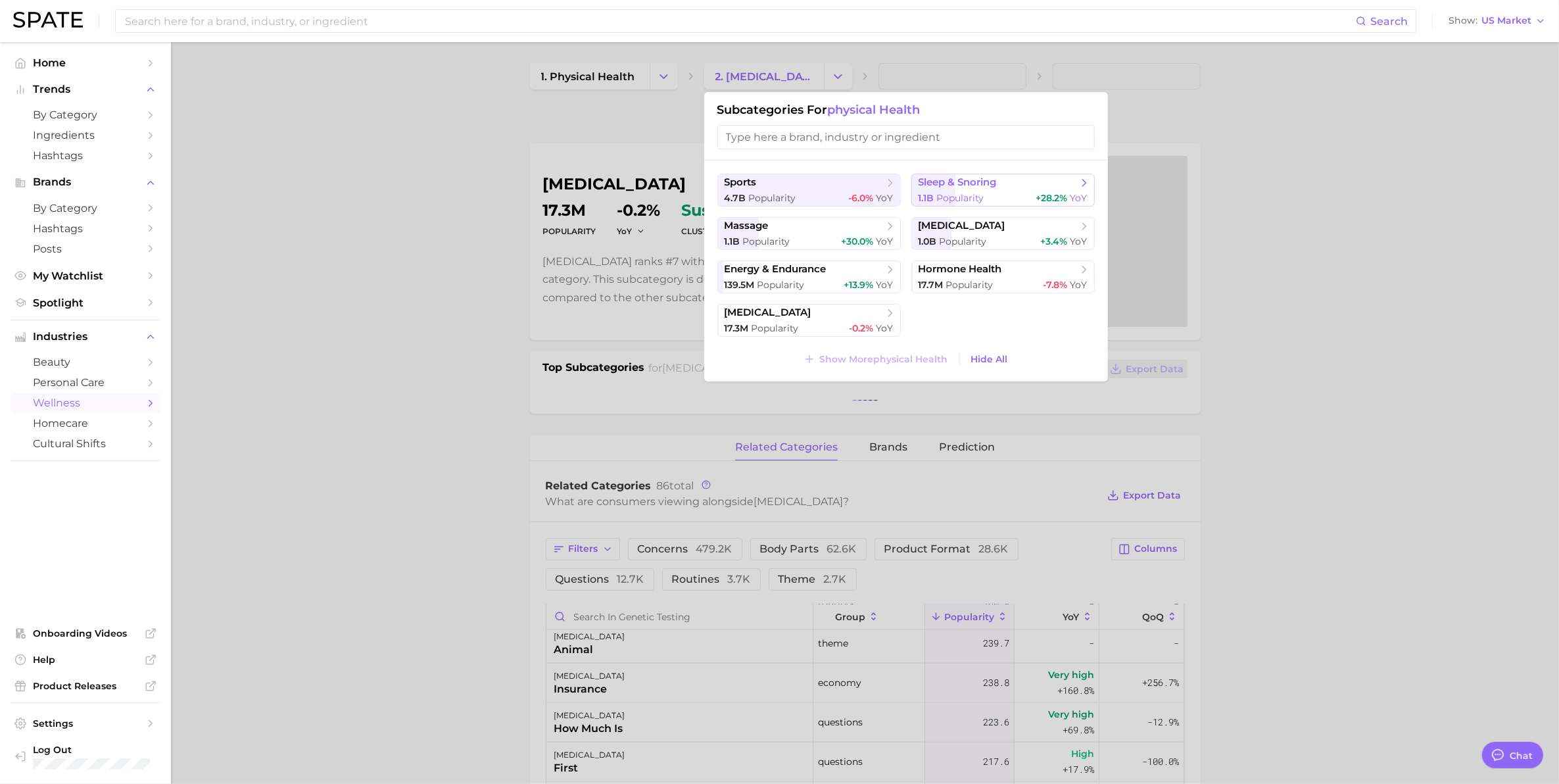
click at [1044, 194] on span "+28.2%" at bounding box center [1051, 198] width 31 height 12
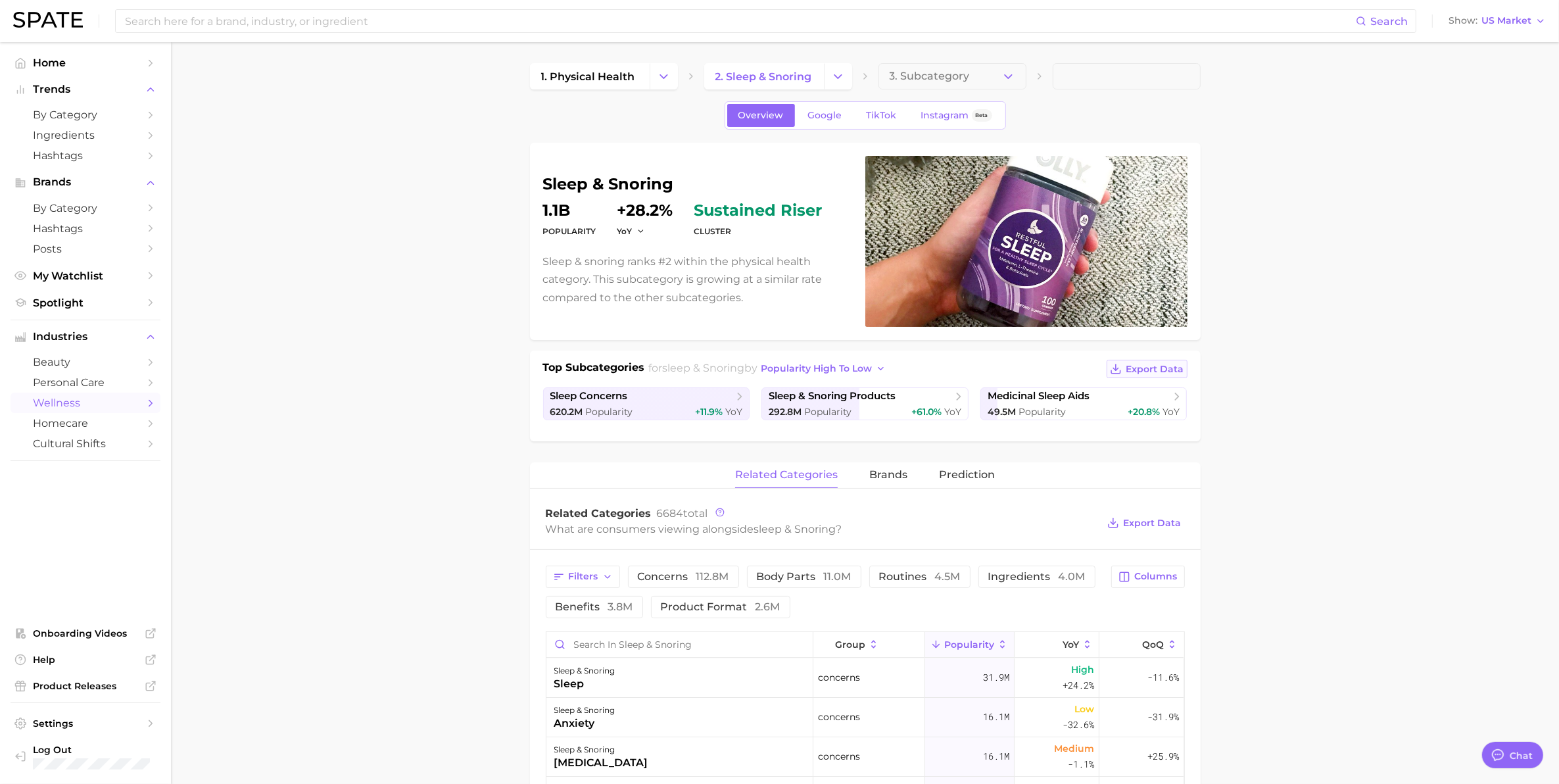
click at [1156, 368] on span "Export Data" at bounding box center [1155, 369] width 58 height 11
click at [1136, 519] on span "Export Data" at bounding box center [1152, 523] width 58 height 11
click at [399, 392] on main "1. physical health 2. sleep & snoring 3. Subcategory Overview Google TikTok Ins…" at bounding box center [865, 769] width 1388 height 1455
click at [832, 70] on icon "Change Category" at bounding box center [838, 77] width 14 height 14
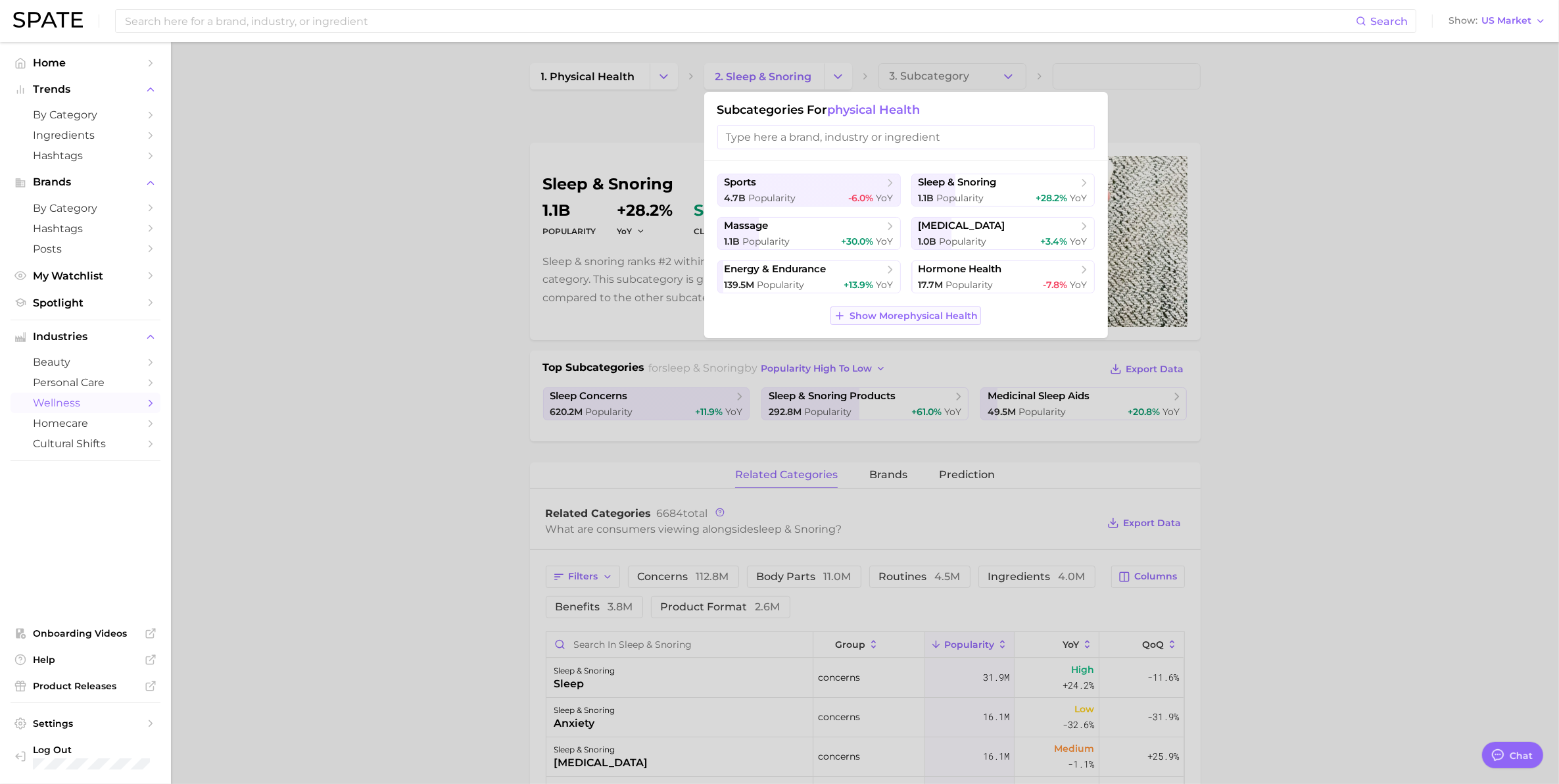
click at [895, 320] on span "Show More physical health" at bounding box center [914, 316] width 128 height 11
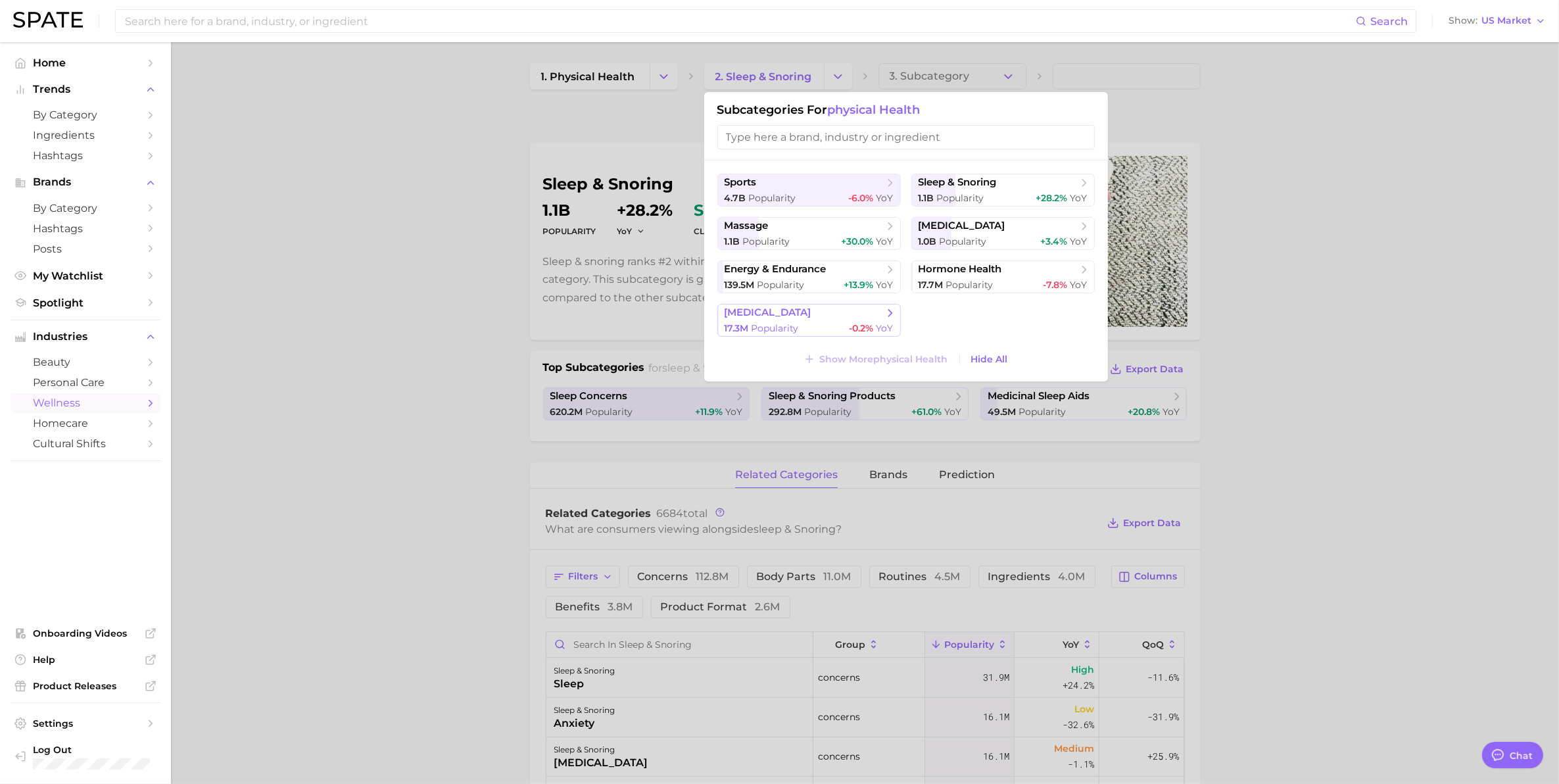
click at [808, 322] on div "17.3m Popularity -0.2% YoY" at bounding box center [809, 329] width 169 height 13
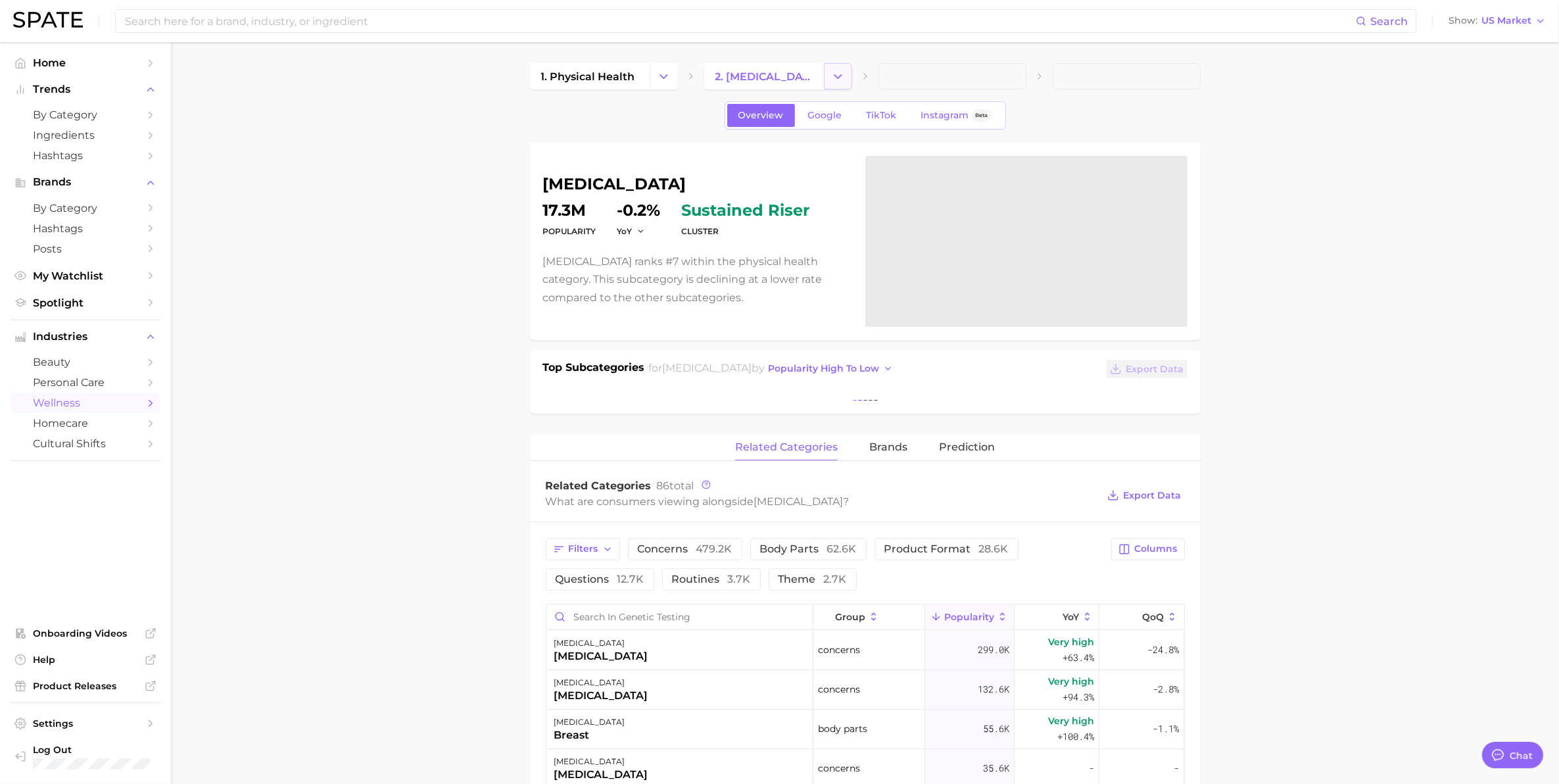
click at [833, 72] on icon "Change Category" at bounding box center [838, 77] width 14 height 14
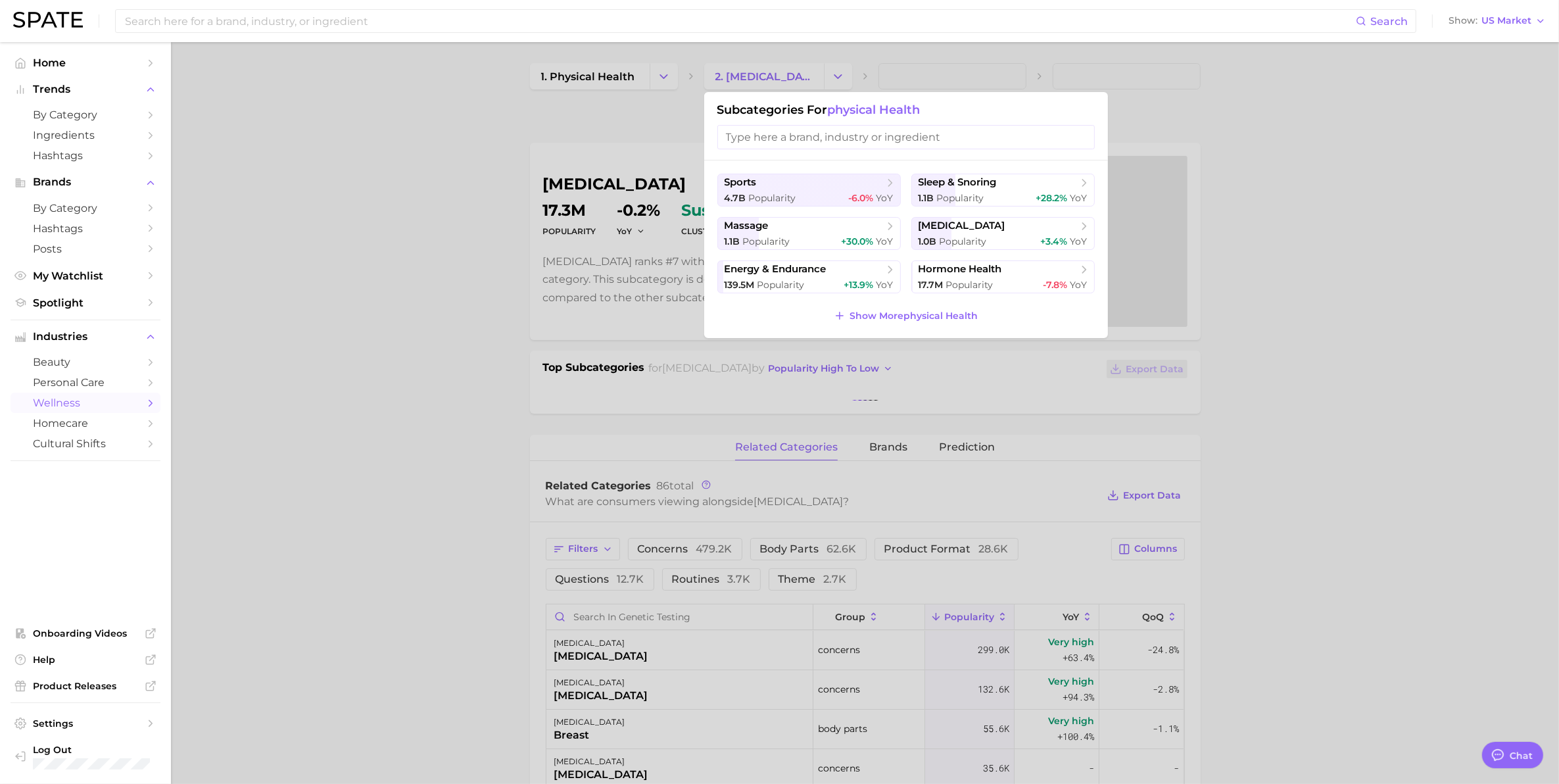
click at [1474, 198] on div at bounding box center [779, 392] width 1559 height 784
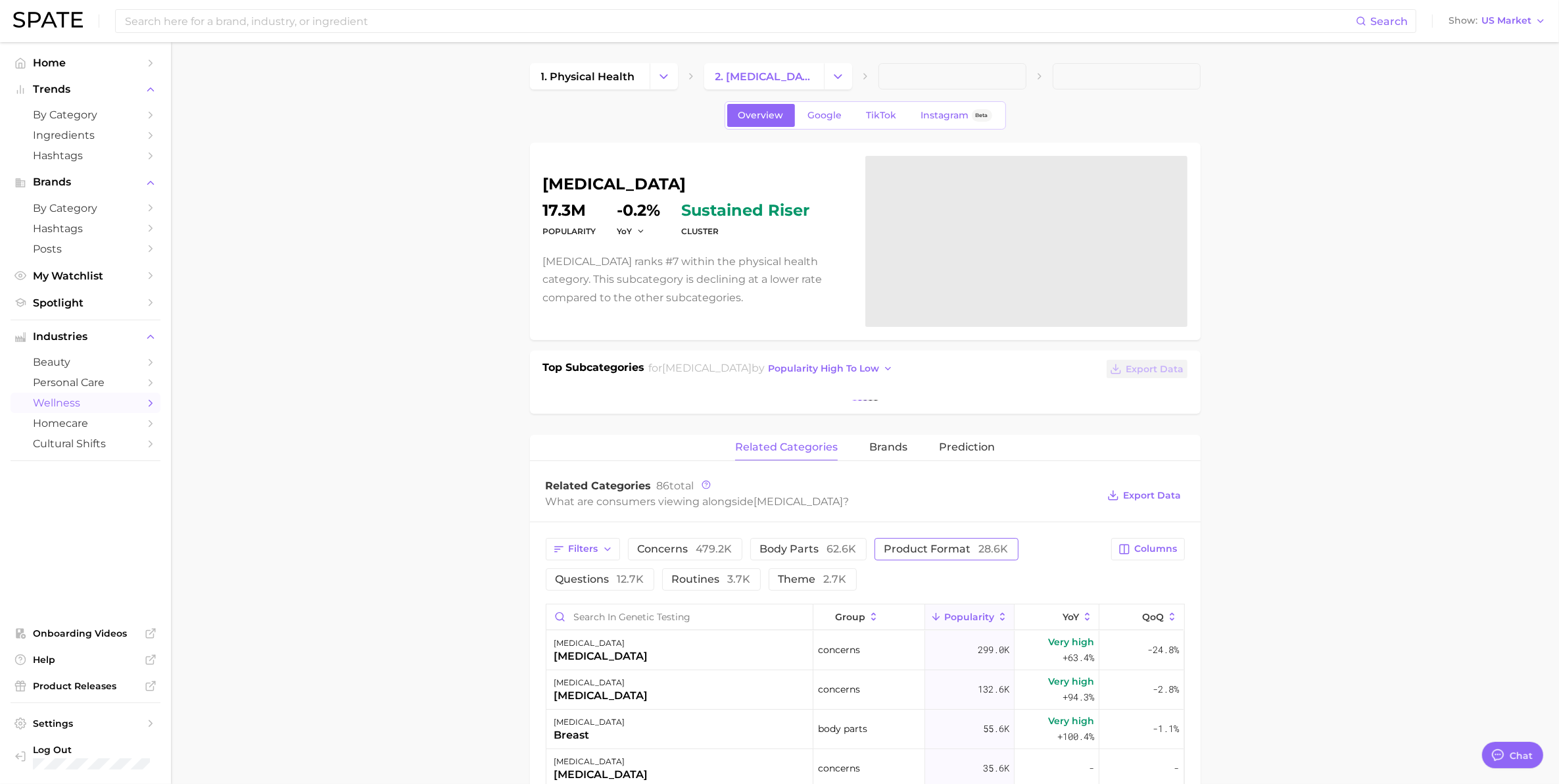
click at [948, 550] on span "product format 28.6k" at bounding box center [946, 549] width 124 height 10
click at [687, 550] on span "concerns 479.2k" at bounding box center [685, 549] width 95 height 10
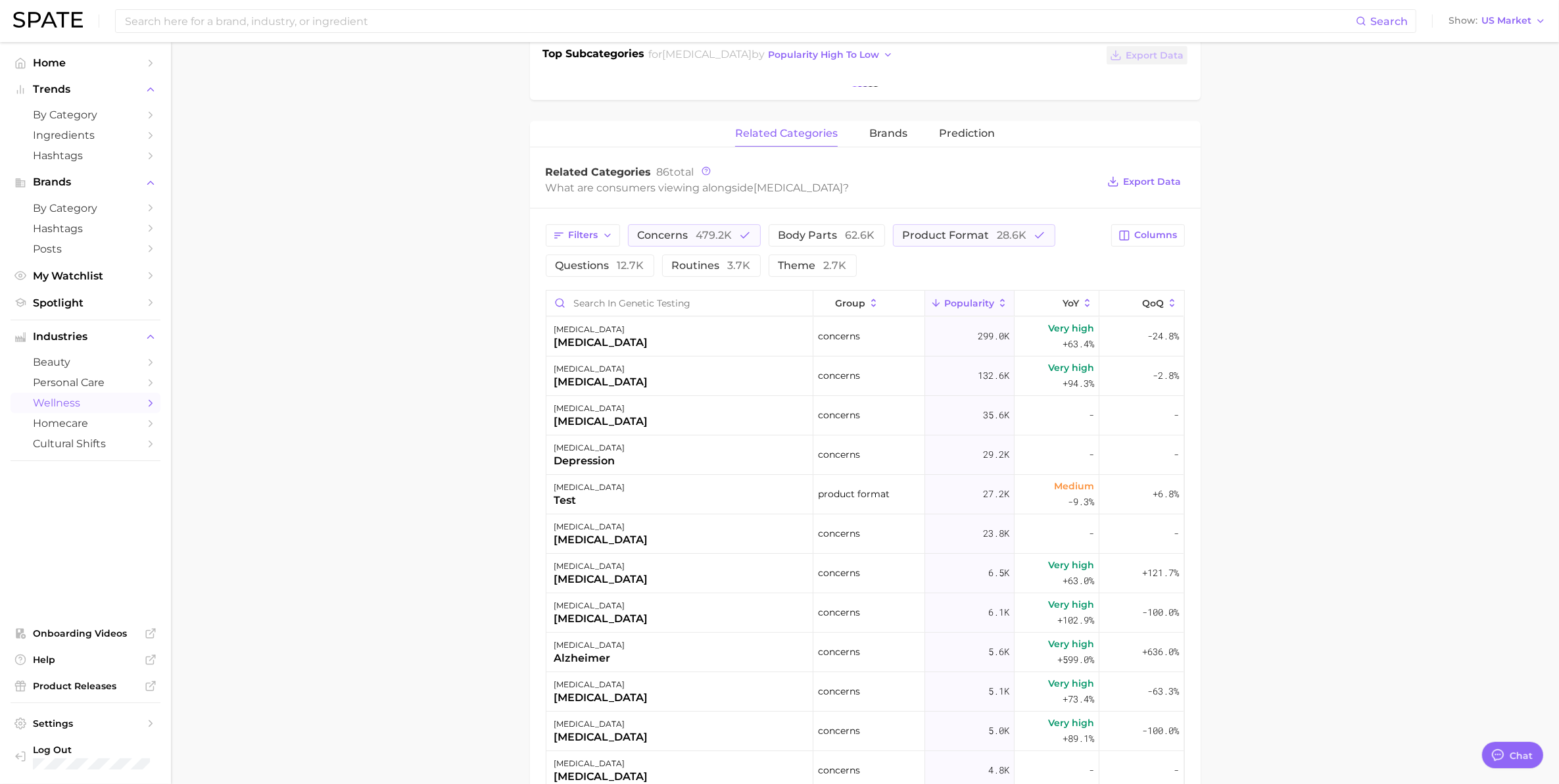
scroll to position [327, 0]
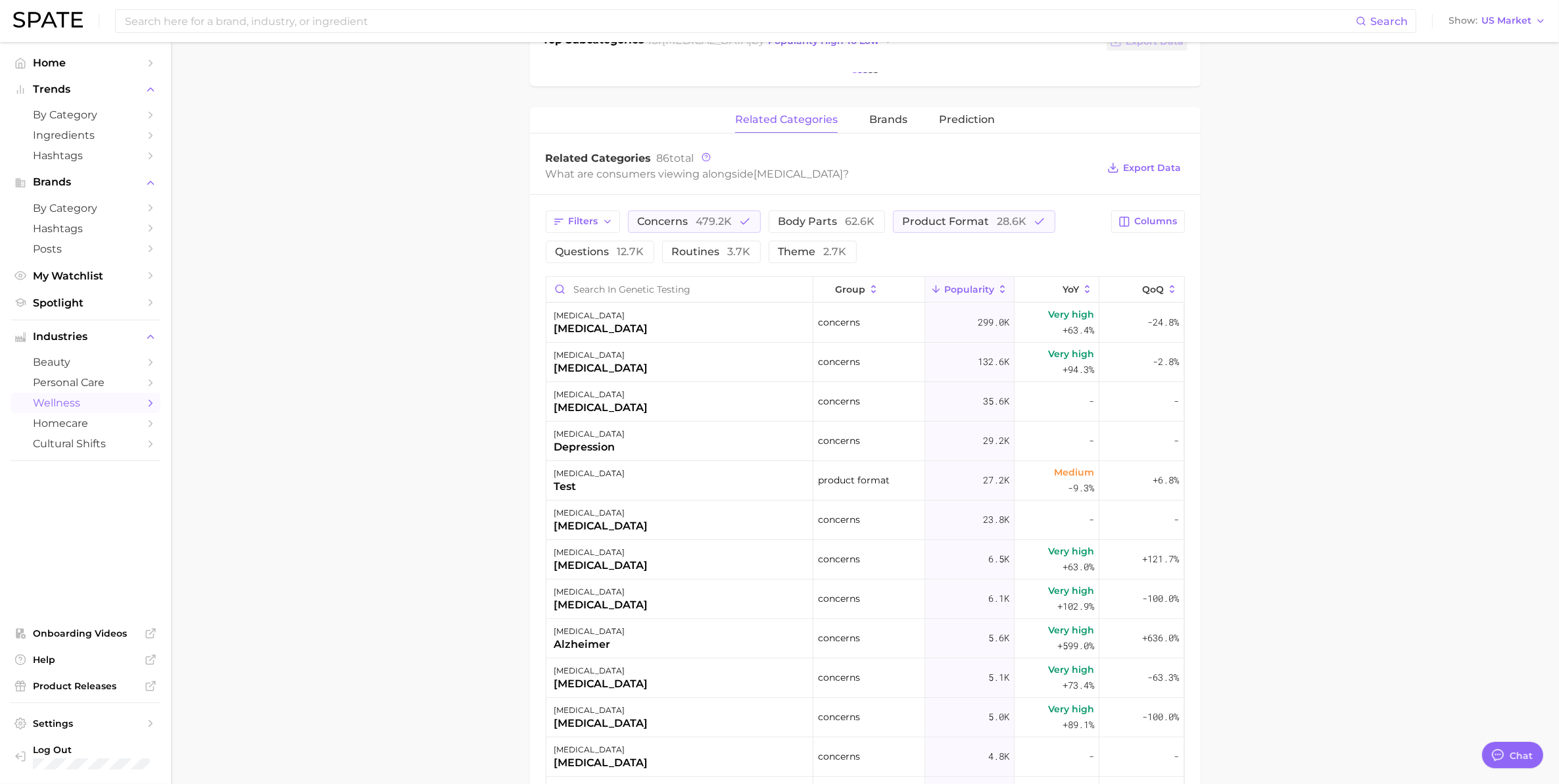
click at [946, 285] on span "Popularity" at bounding box center [969, 289] width 50 height 10
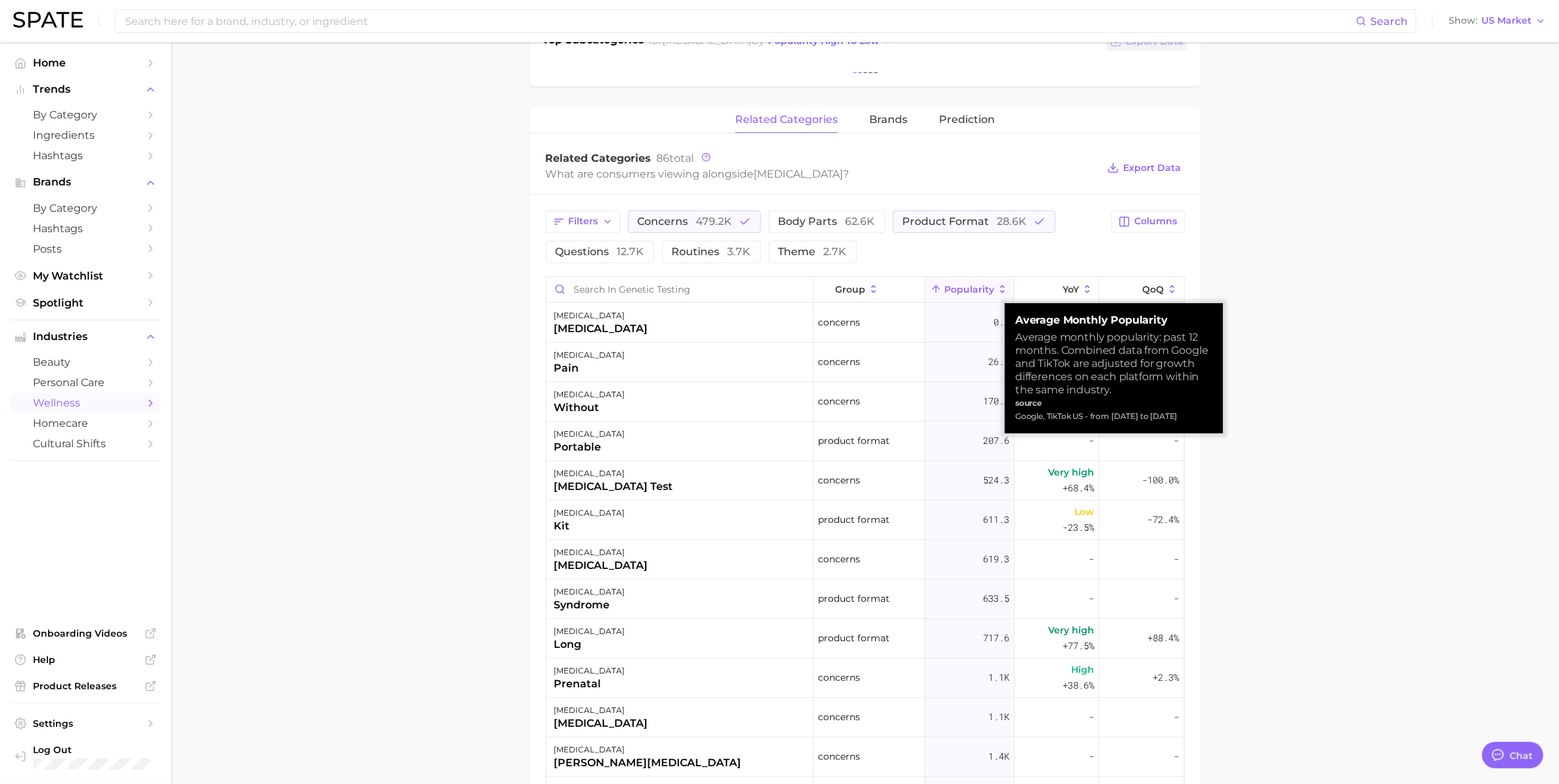
click at [946, 285] on span "Popularity" at bounding box center [969, 289] width 50 height 10
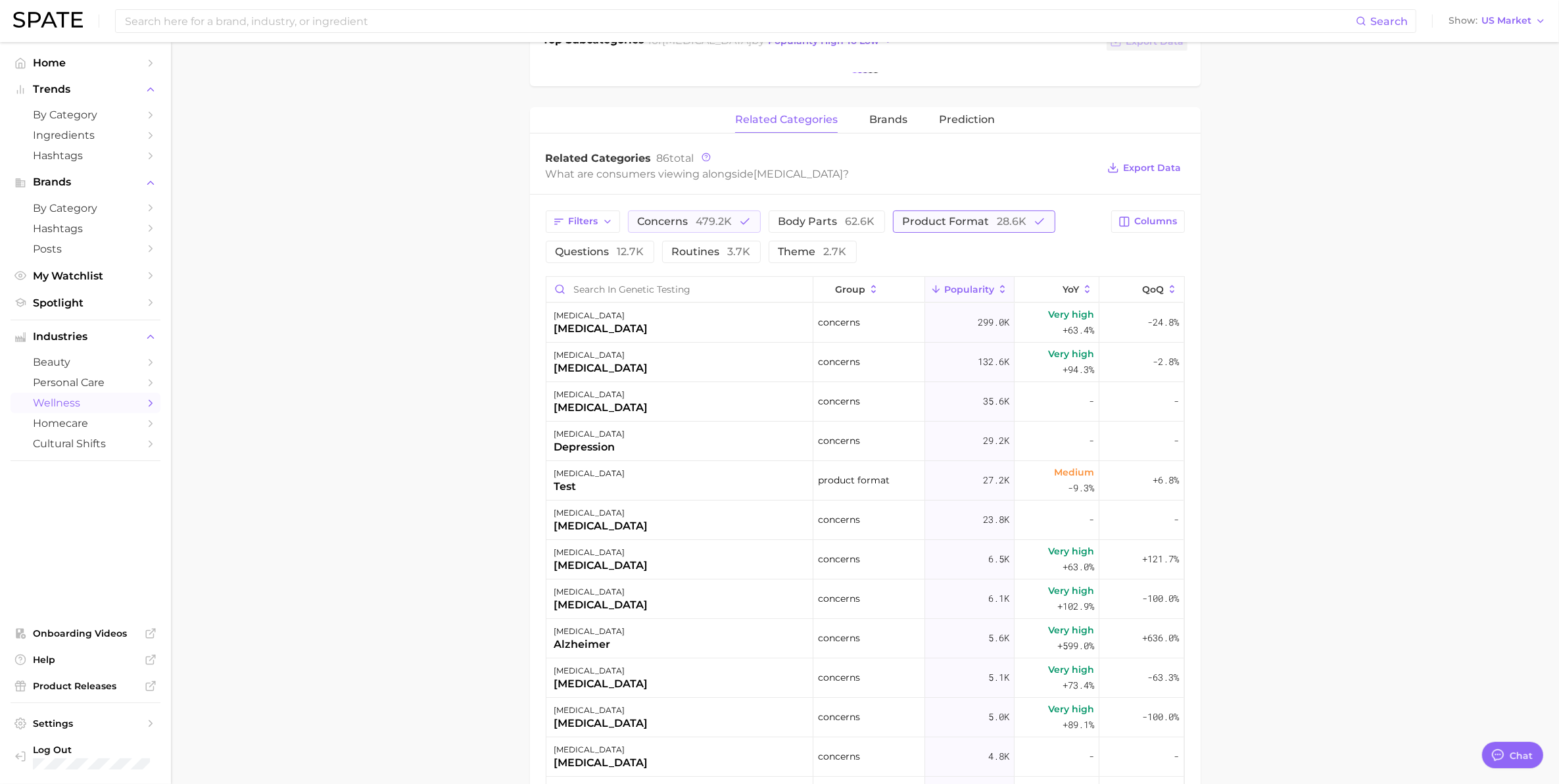
click at [998, 216] on span "28.6k" at bounding box center [1012, 221] width 29 height 13
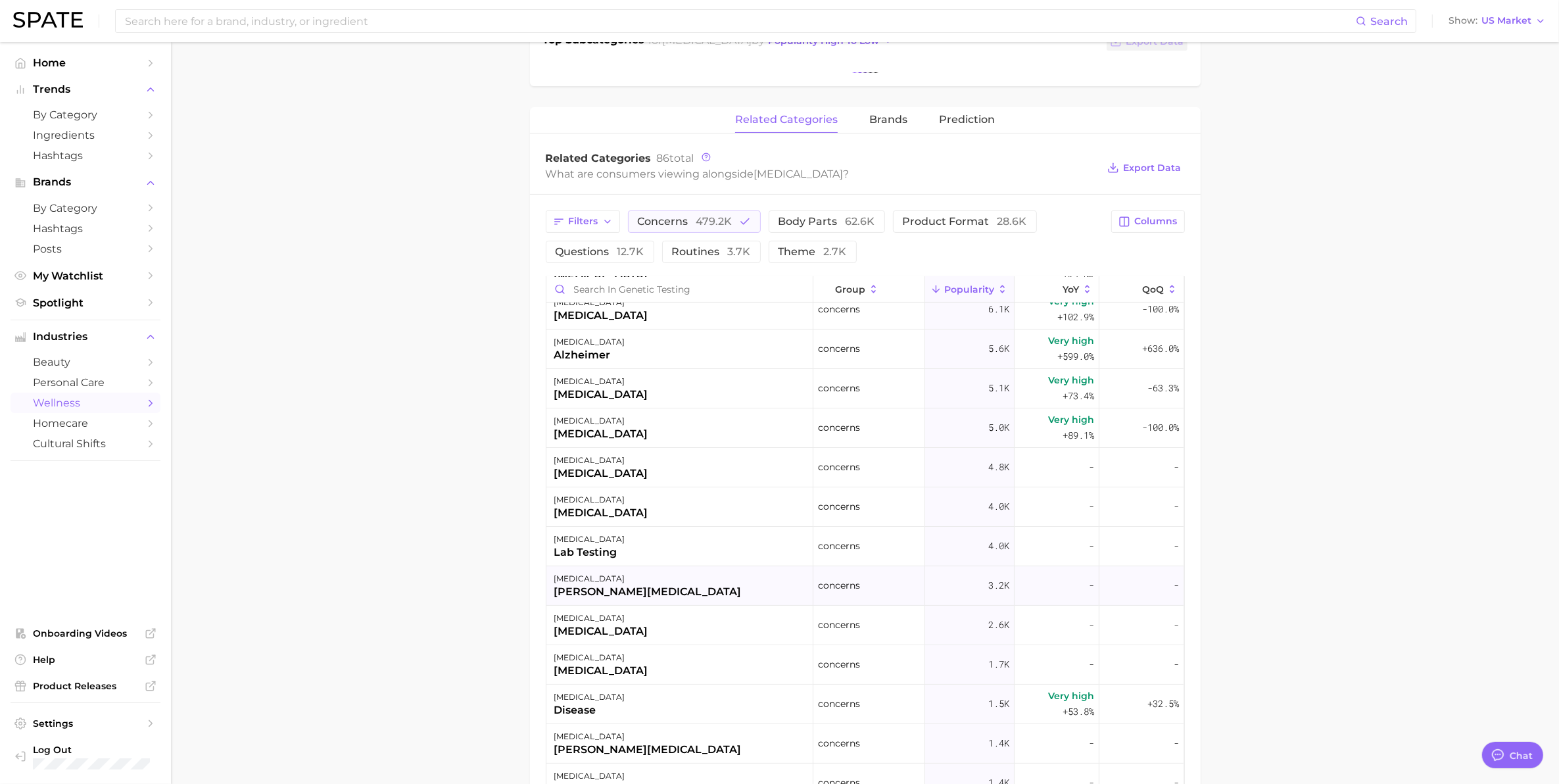
scroll to position [269, 0]
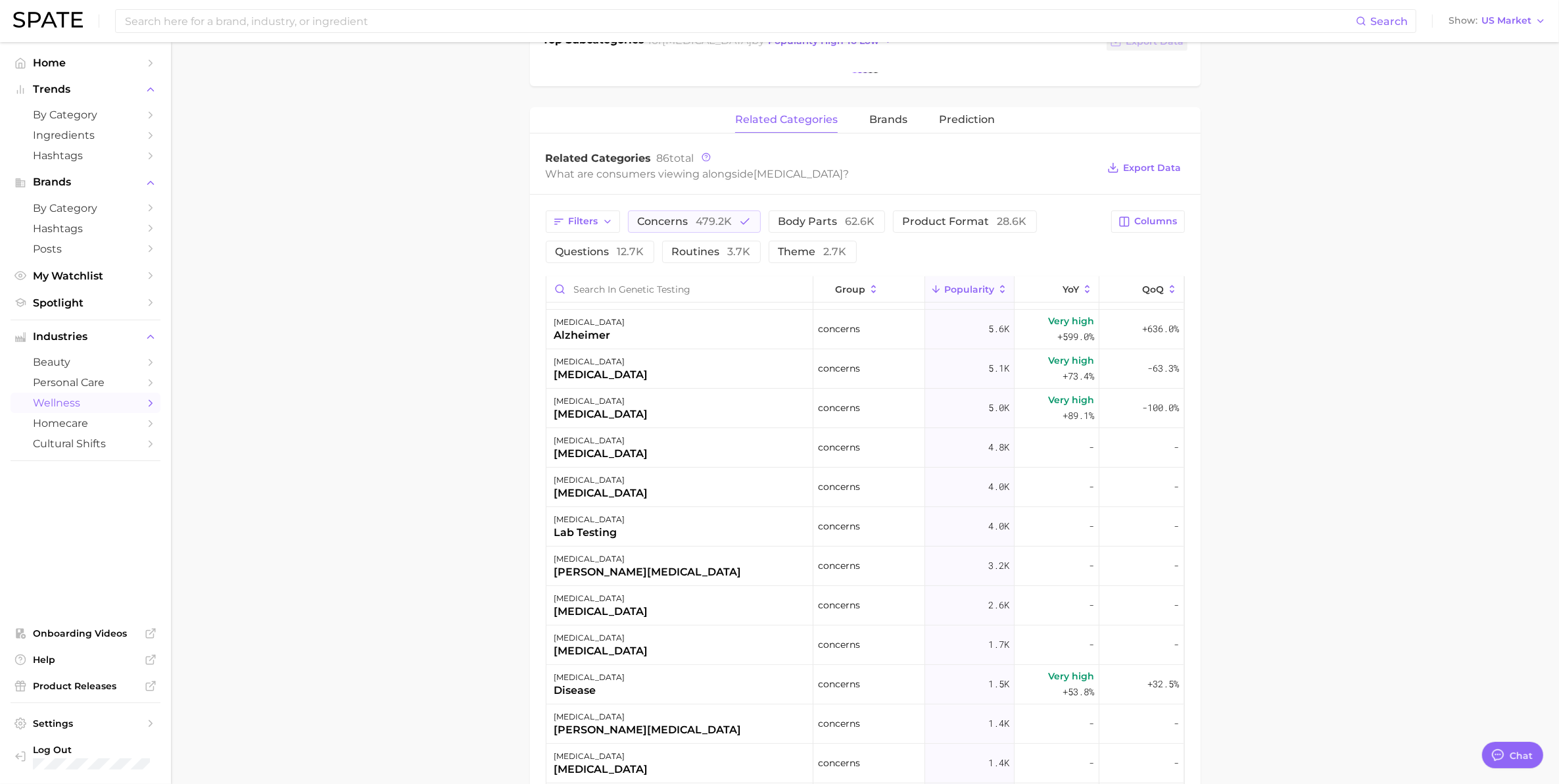
drag, startPoint x: 1170, startPoint y: 550, endPoint x: 1188, endPoint y: 331, distance: 219.7
click at [1180, 302] on div "group Popularity YoY QoQ genetic testing cancer concerns 299.0k Very high +63.4…" at bounding box center [865, 668] width 639 height 784
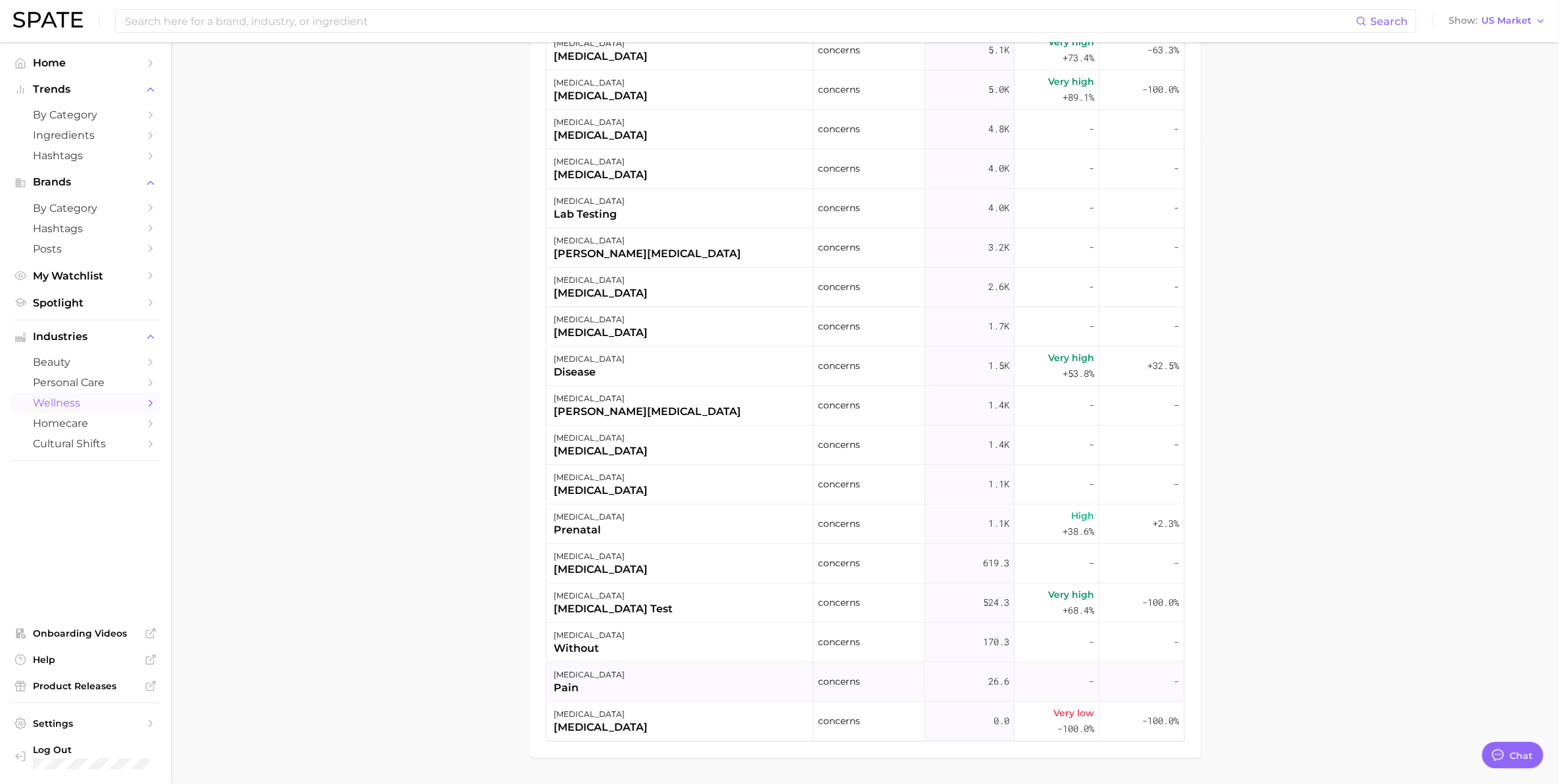
scroll to position [657, 0]
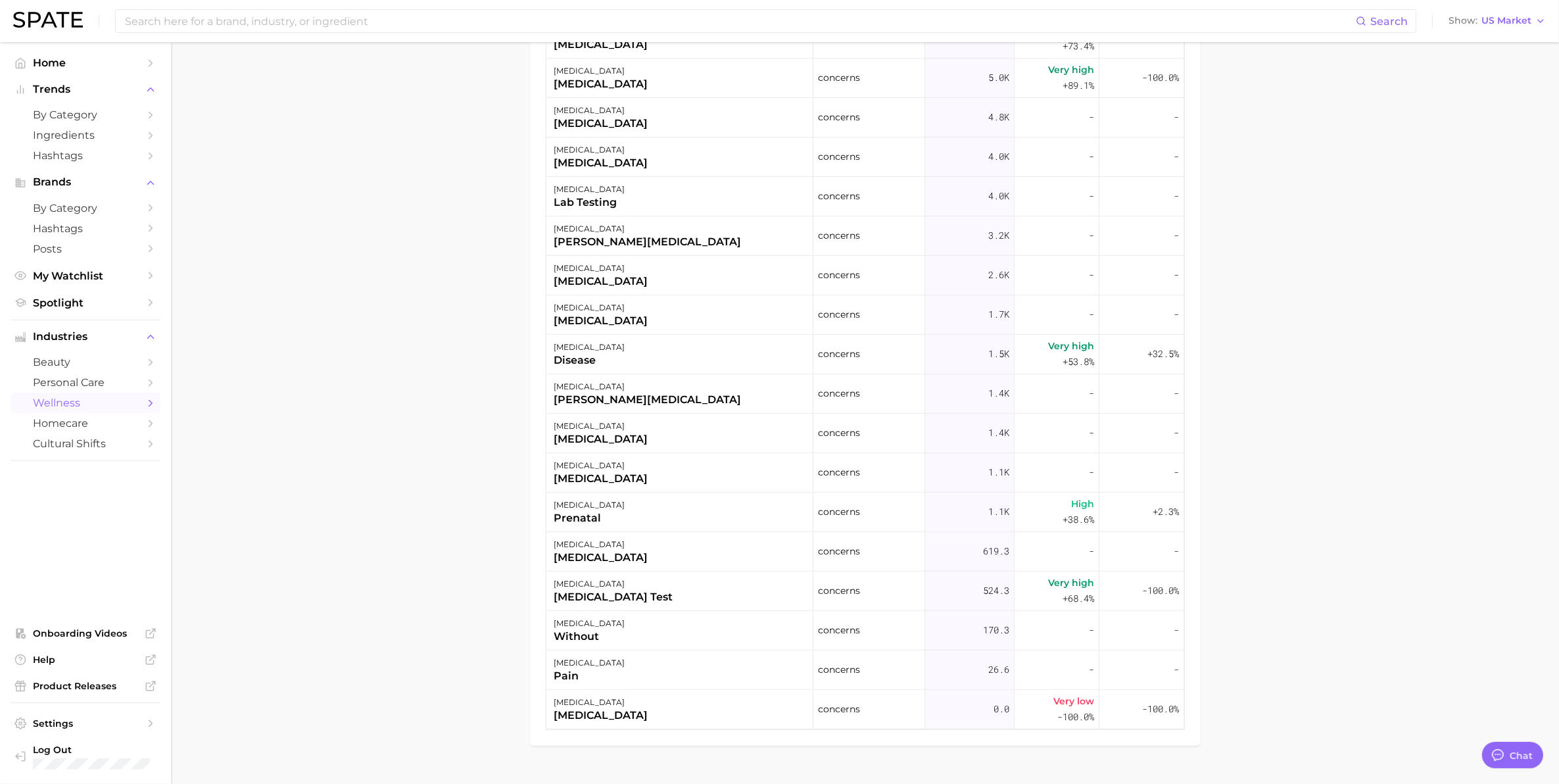
click at [331, 610] on main "1. physical health 2. genetic testing Overview Google TikTok Instagram Beta gen…" at bounding box center [865, 97] width 1388 height 1427
click at [153, 400] on icon "Sidebar" at bounding box center [150, 402] width 12 height 12
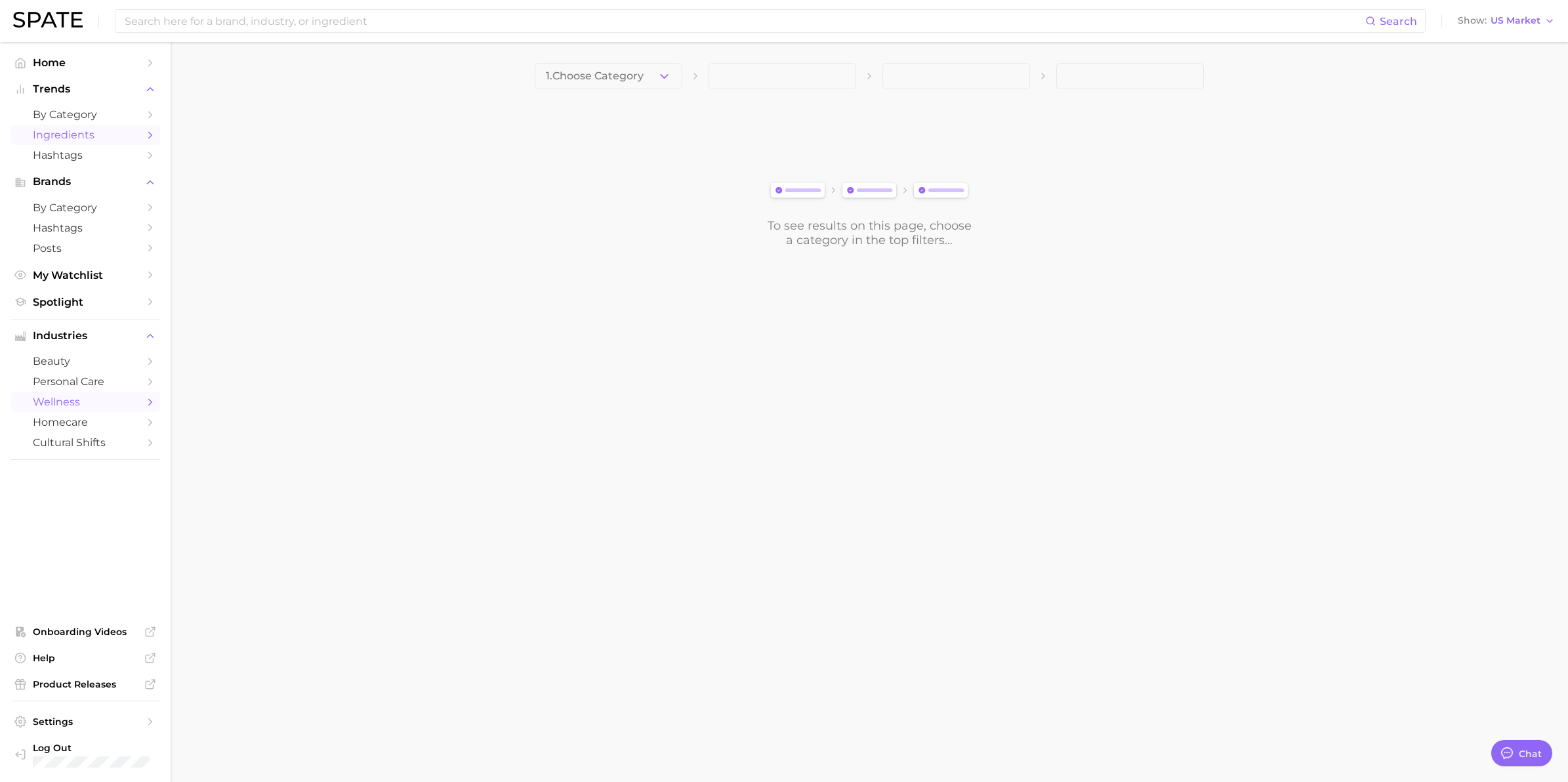
click at [73, 140] on span "Ingredients" at bounding box center [85, 135] width 105 height 13
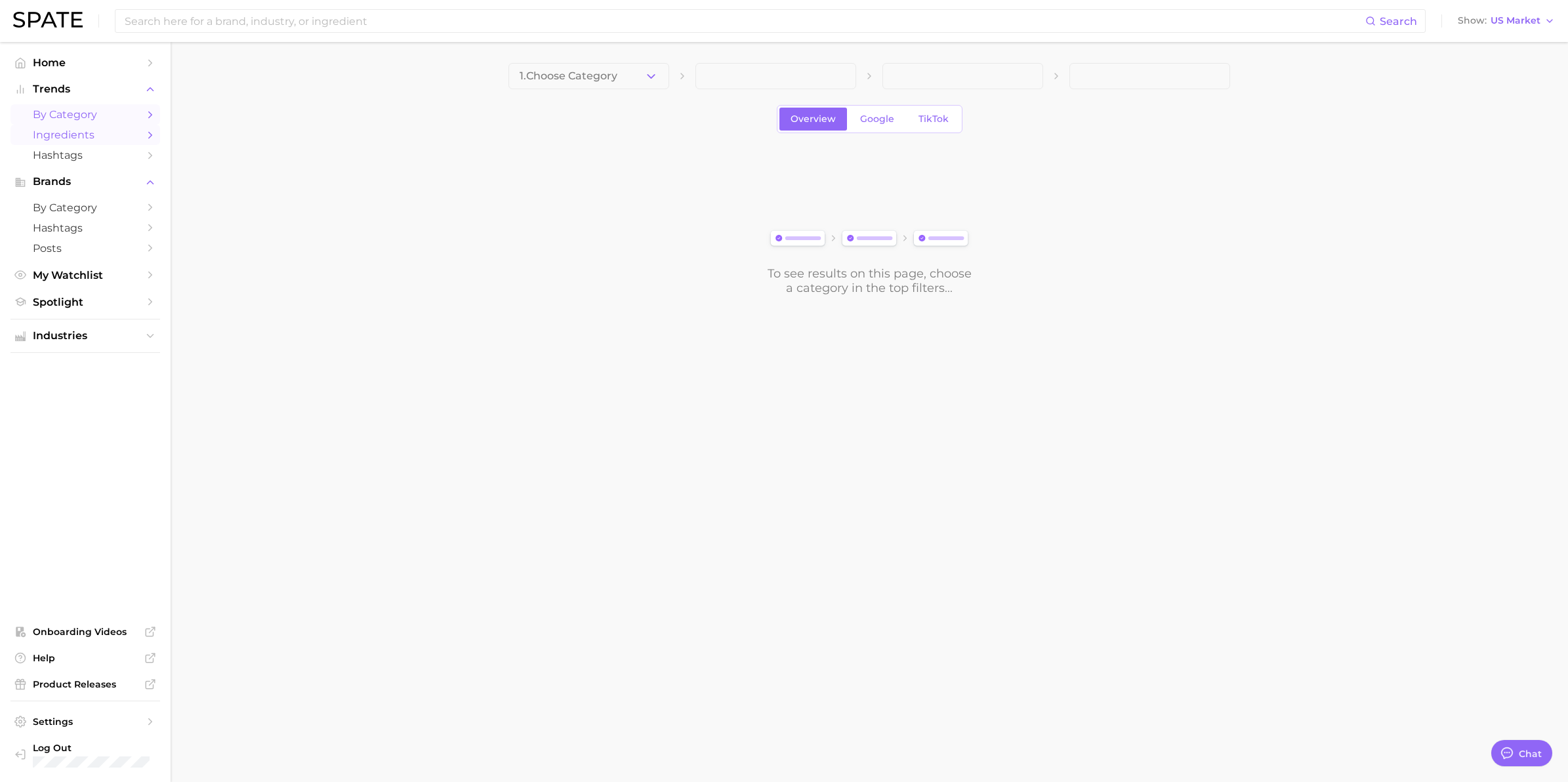
click at [74, 116] on span "by Category" at bounding box center [85, 115] width 105 height 13
click at [56, 206] on span "by Category" at bounding box center [85, 208] width 105 height 13
click at [49, 183] on span "Brands" at bounding box center [85, 181] width 105 height 12
click at [606, 72] on span "1. Choose Category" at bounding box center [568, 76] width 98 height 12
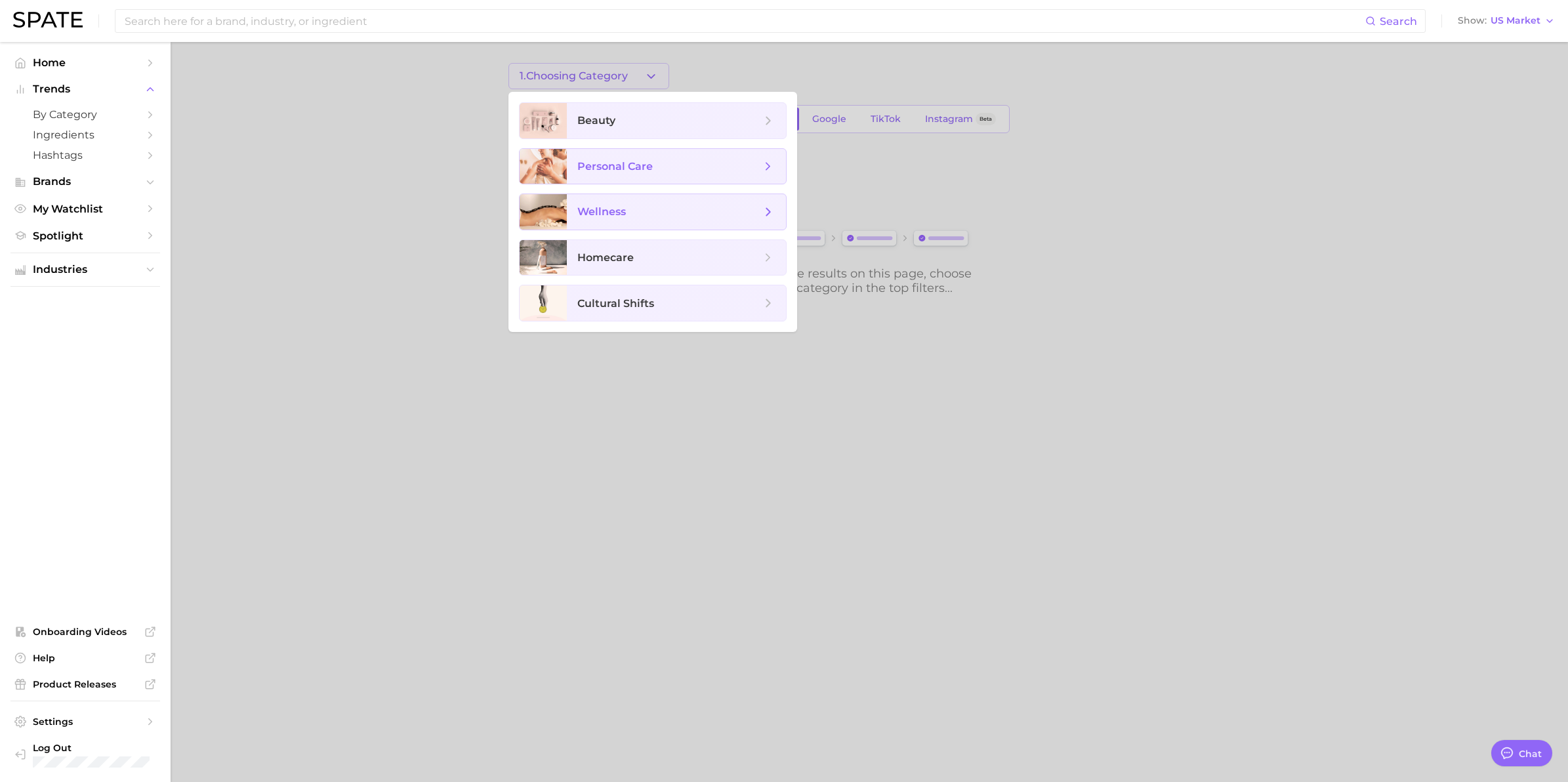
click at [613, 208] on span "wellness" at bounding box center [602, 212] width 49 height 13
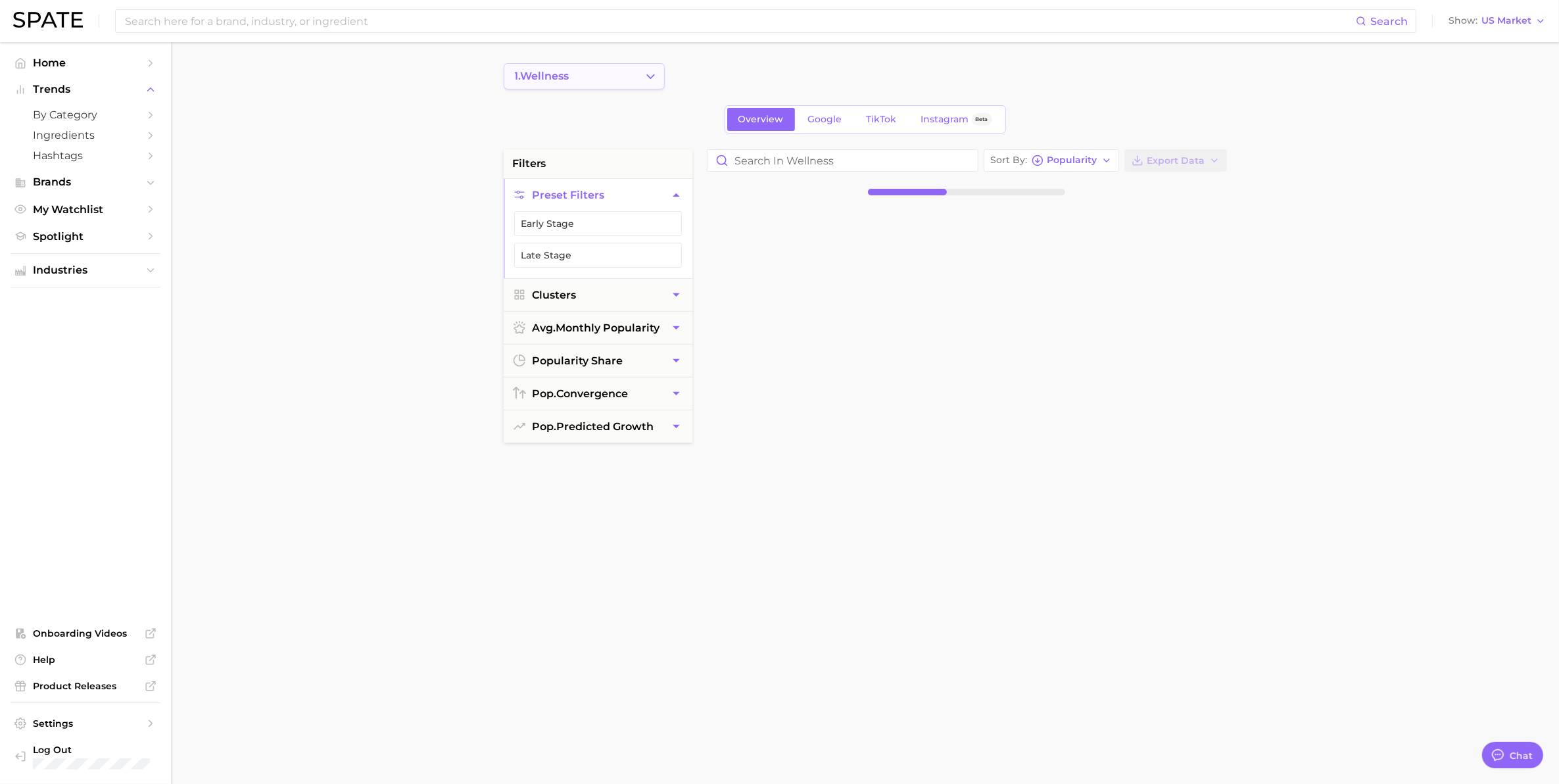
click at [651, 77] on icon "Change Category" at bounding box center [650, 77] width 14 height 14
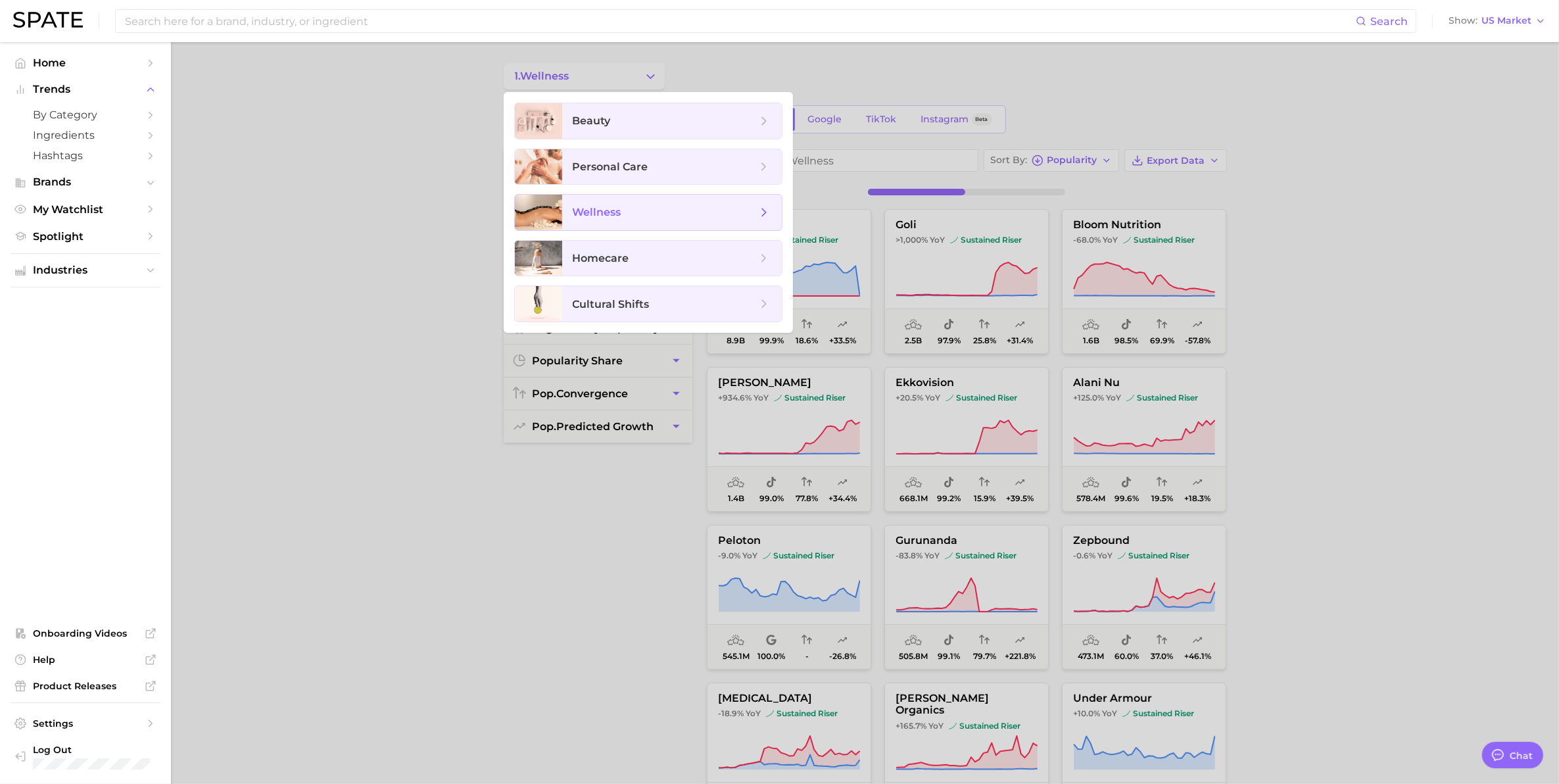
click at [763, 210] on polyline at bounding box center [763, 212] width 3 height 7
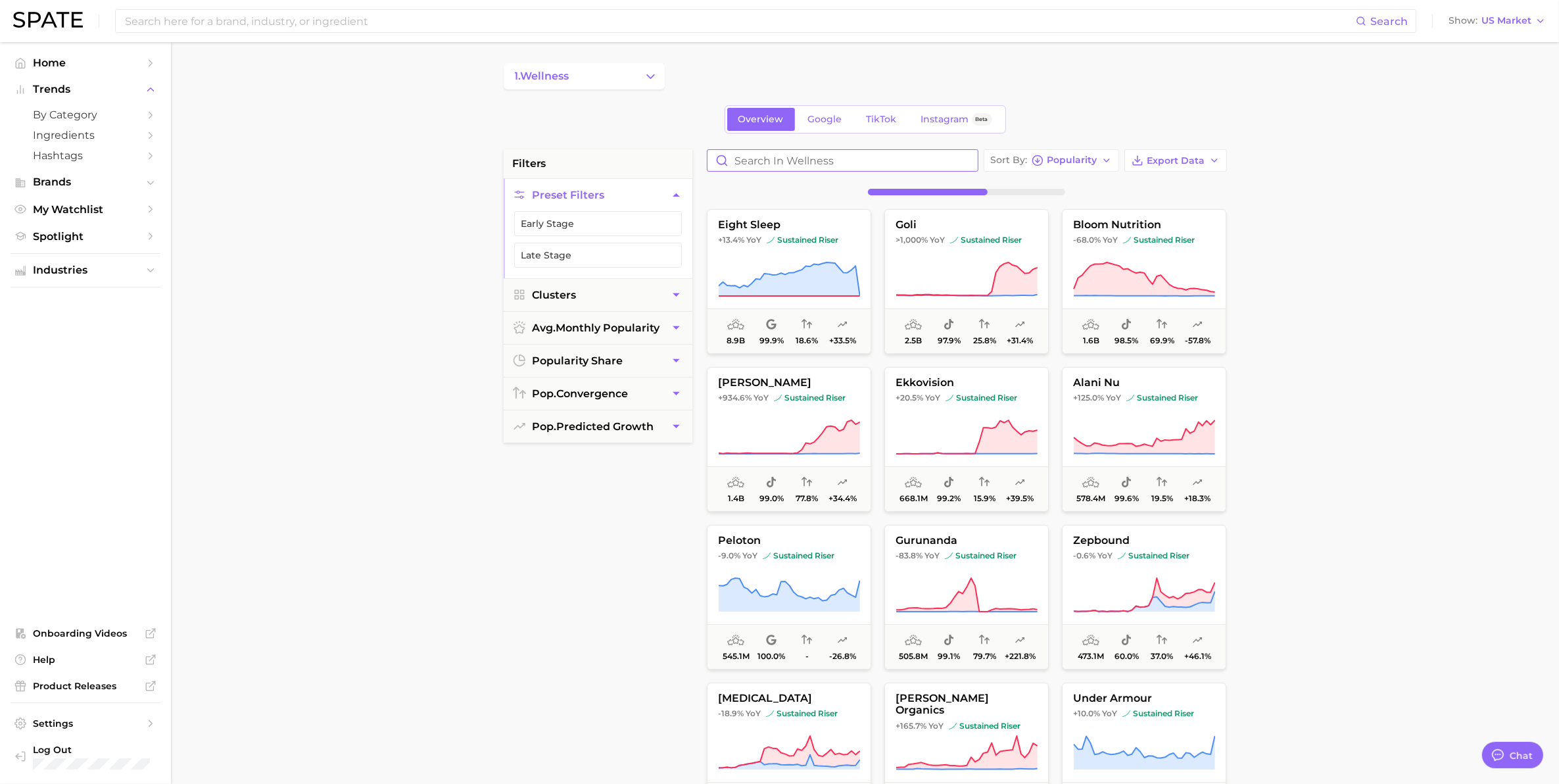
click at [885, 166] on input "Search in wellness" at bounding box center [843, 160] width 270 height 21
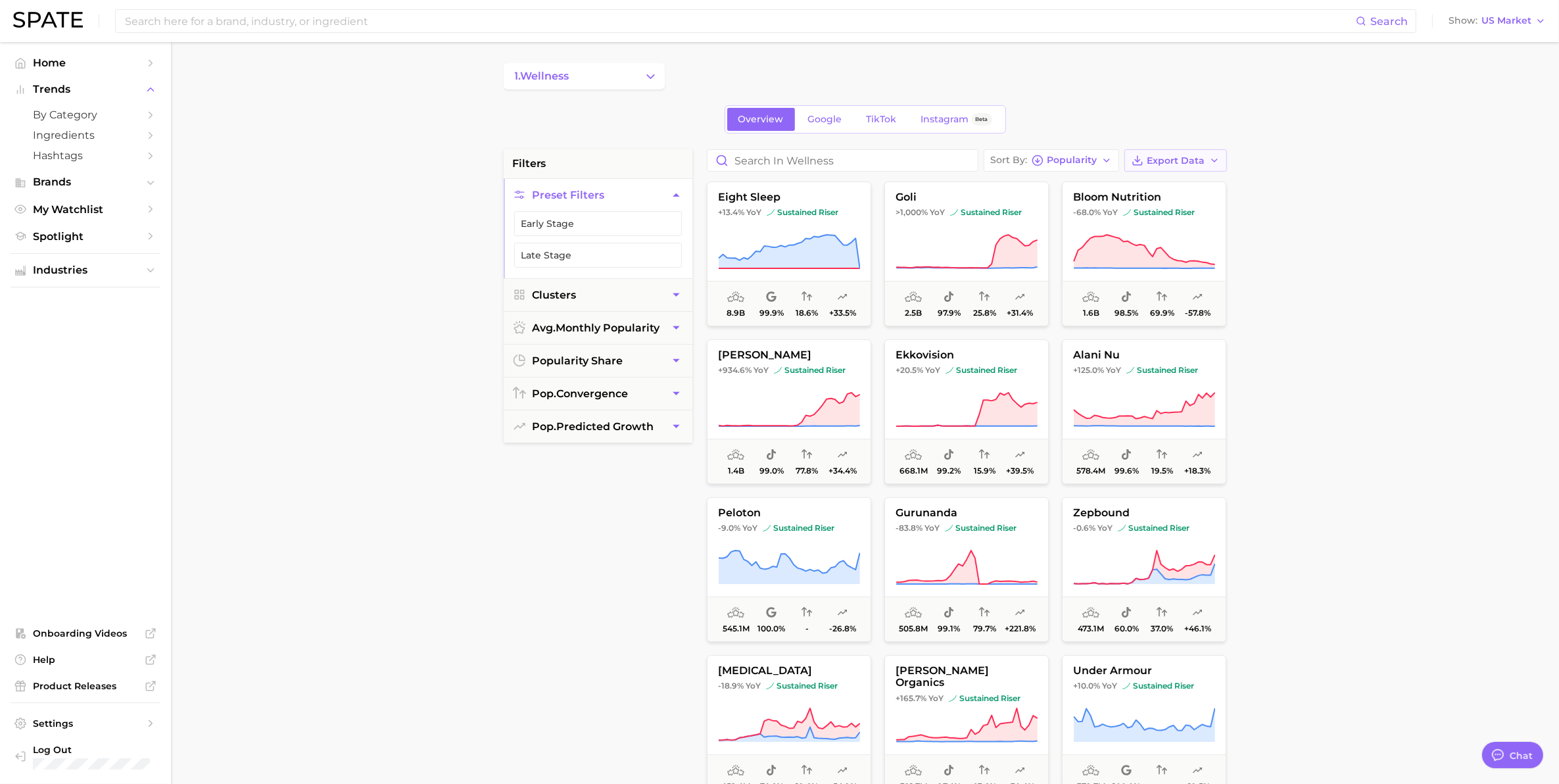
click at [1161, 162] on span "Export Data" at bounding box center [1176, 161] width 58 height 11
click at [1157, 185] on span "Card Data CSV" at bounding box center [1138, 185] width 69 height 11
click at [416, 605] on main "1. wellness Overview Google TikTok Instagram Beta filters Preset Filters Early …" at bounding box center [865, 540] width 1388 height 998
click at [797, 164] on input "Search in wellness" at bounding box center [843, 160] width 270 height 21
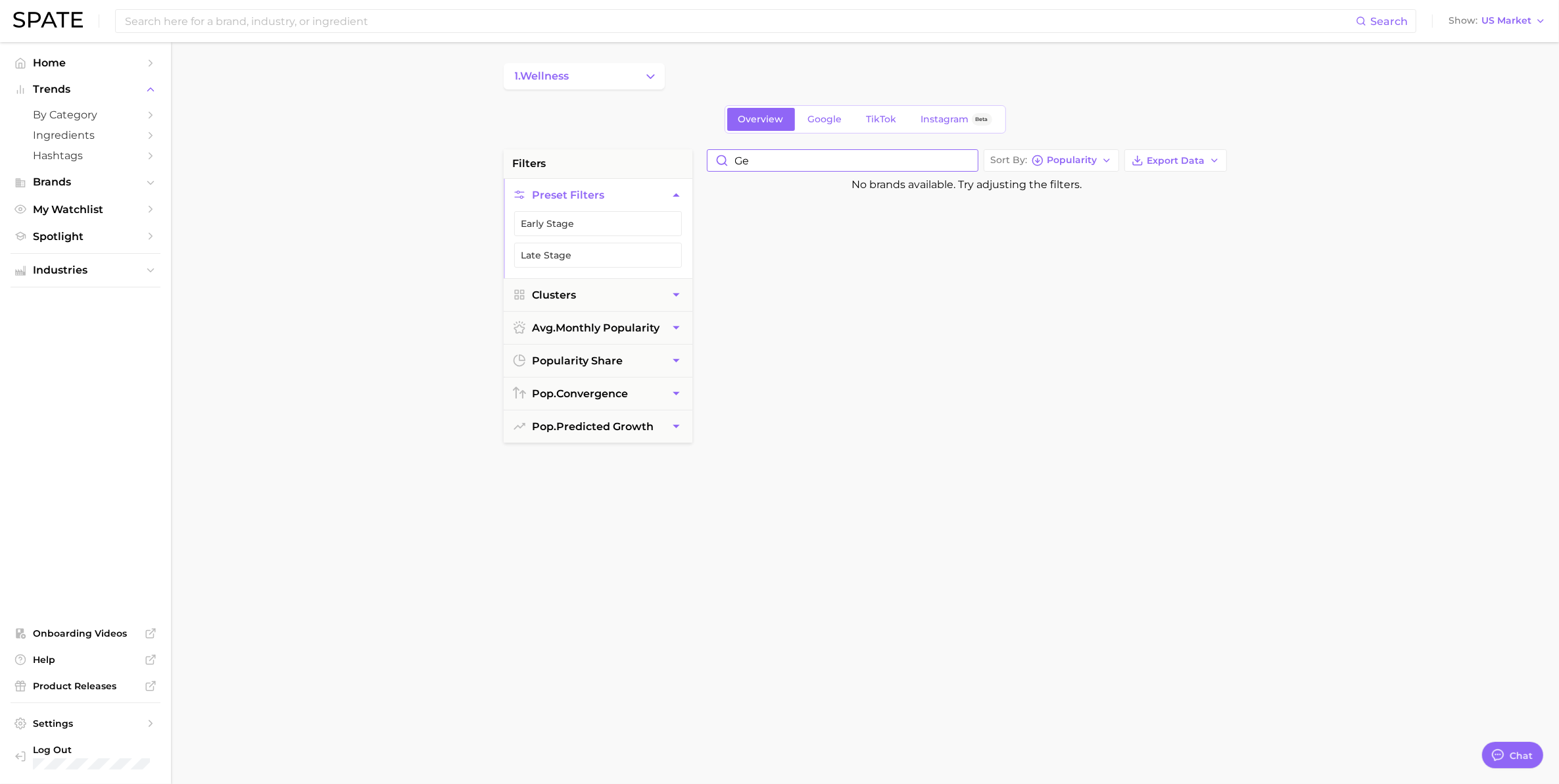
type input "g"
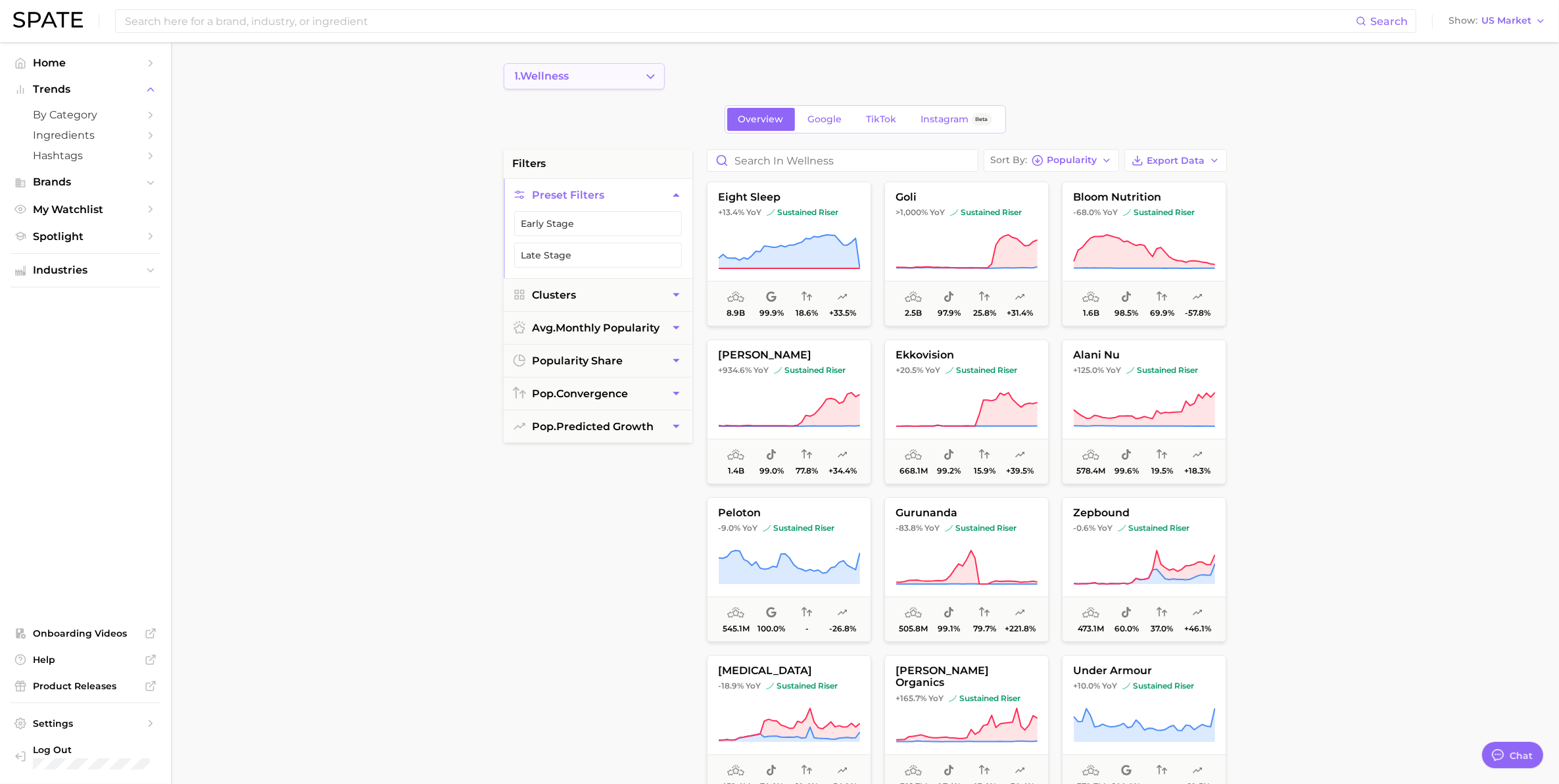
click at [652, 79] on icon "Change Category" at bounding box center [650, 77] width 14 height 14
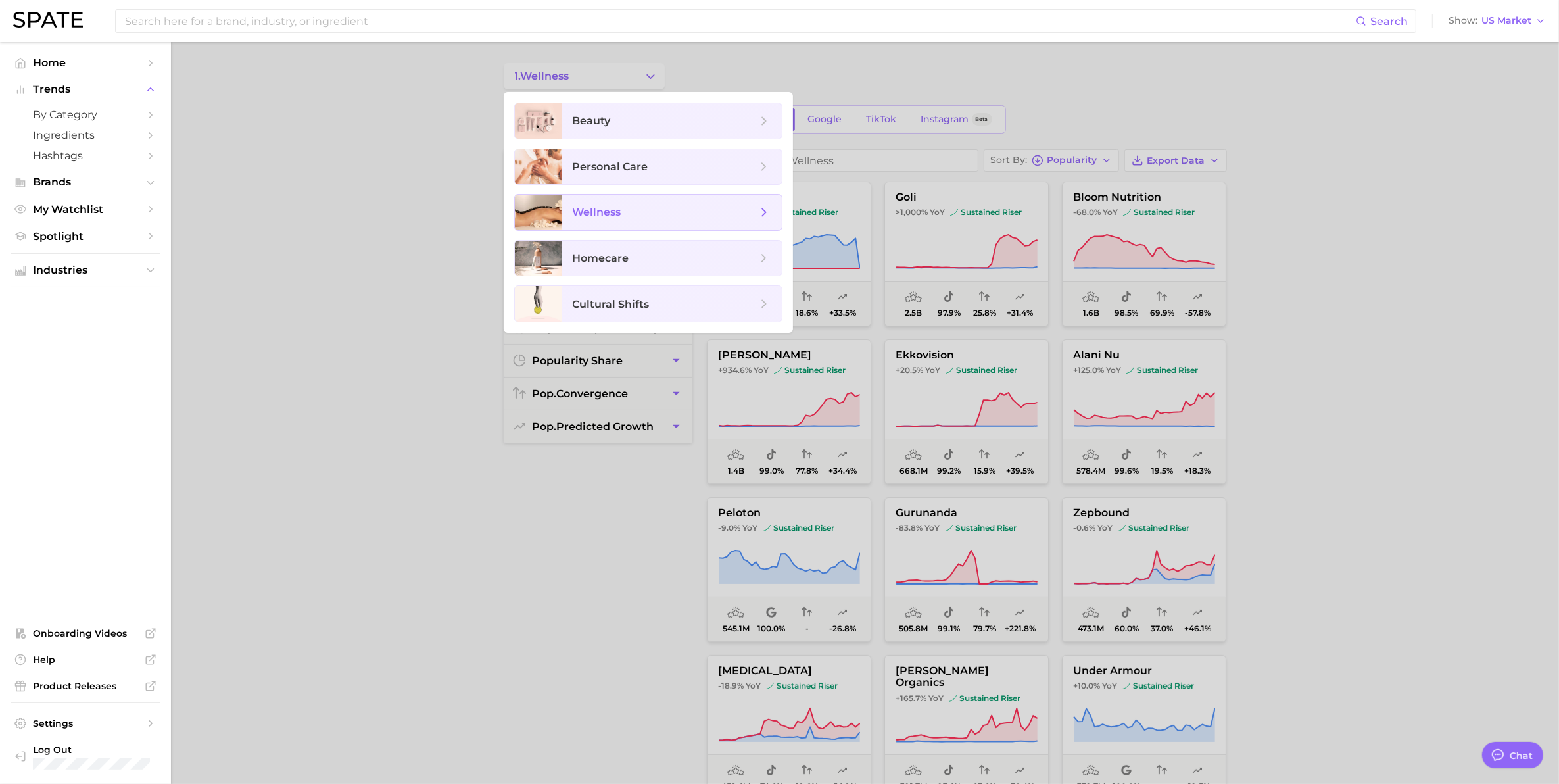
click at [767, 207] on icon at bounding box center [764, 212] width 15 height 15
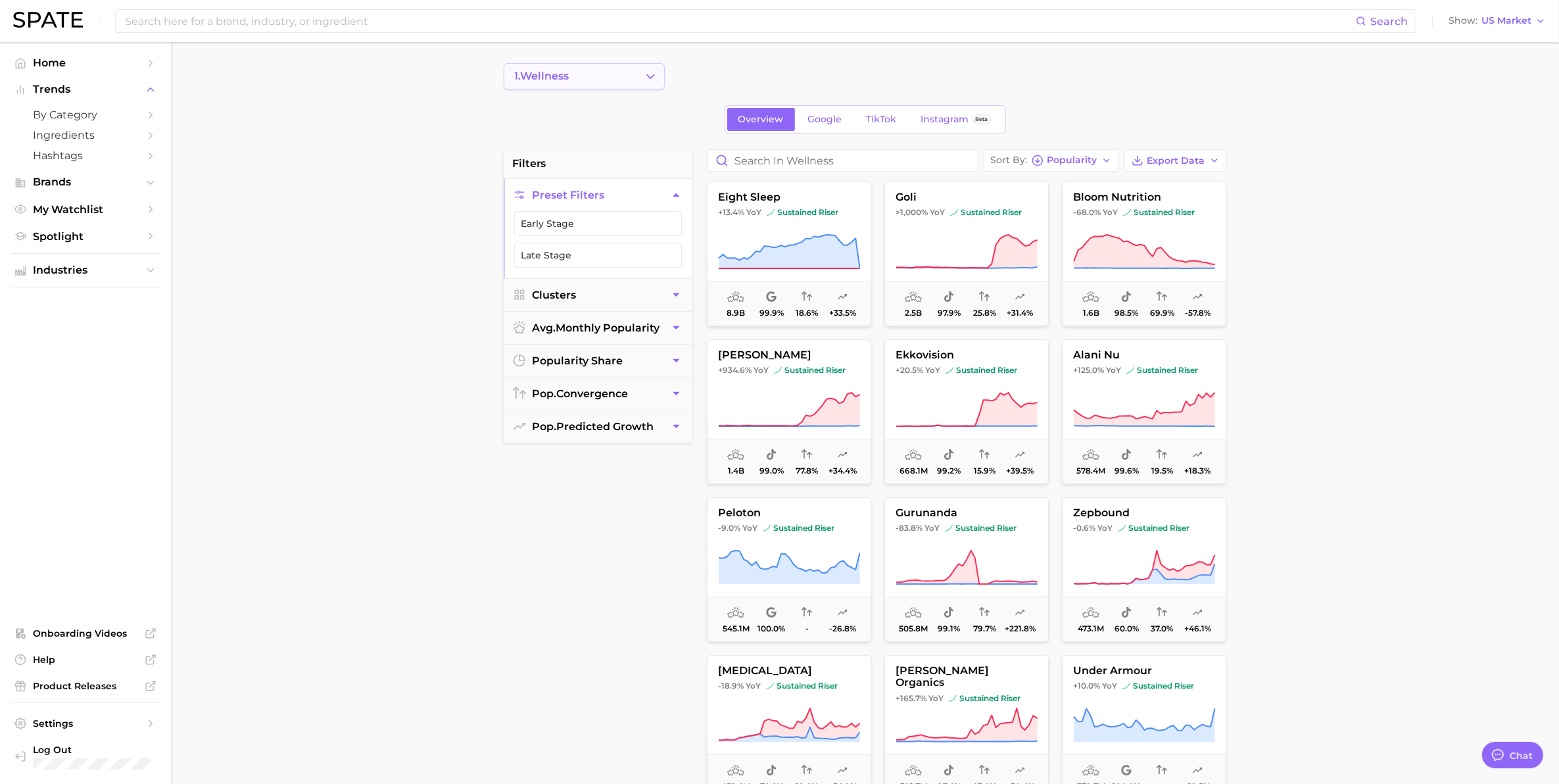
click at [653, 77] on icon "Change Category" at bounding box center [650, 77] width 14 height 14
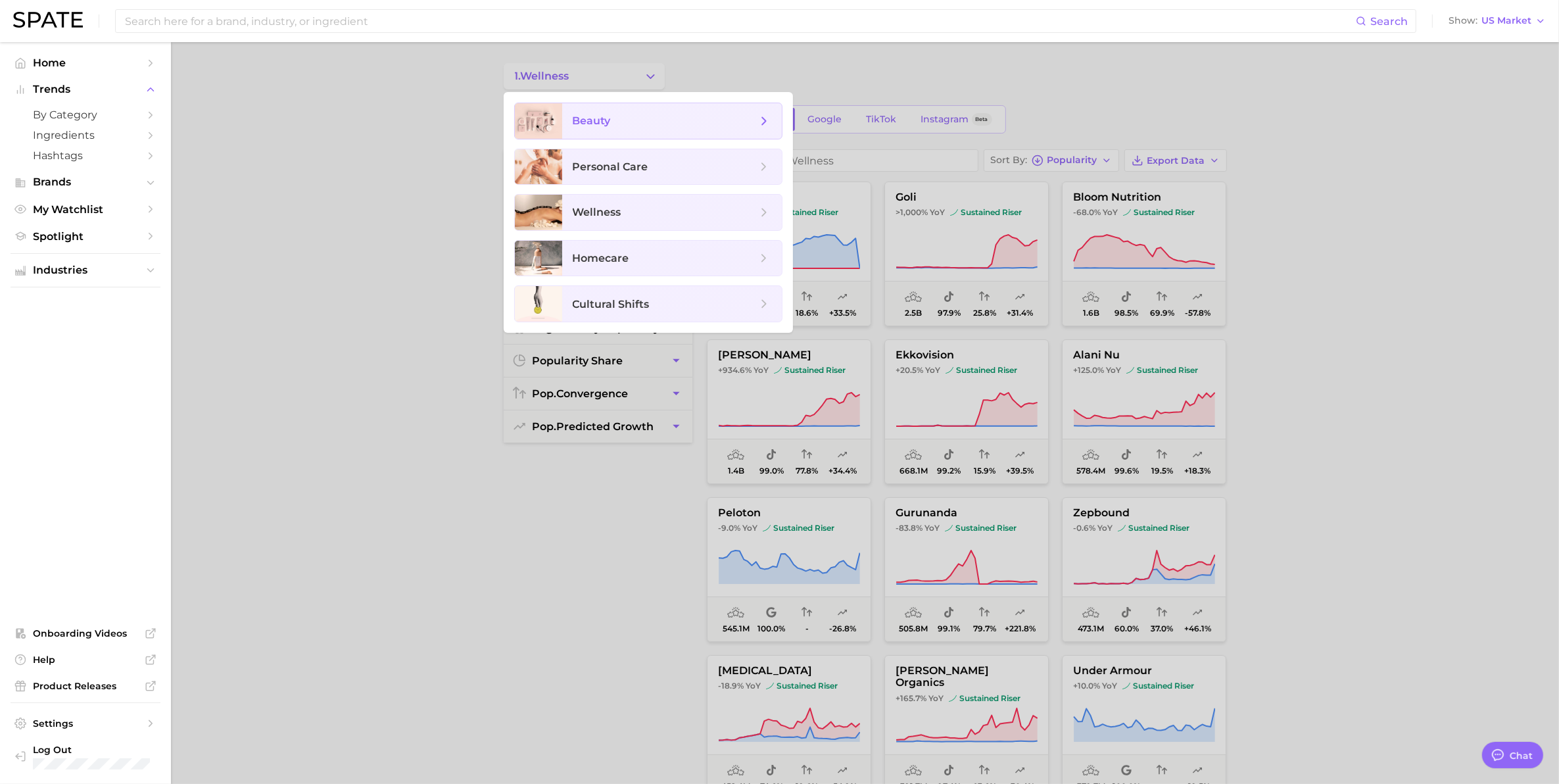
click at [615, 115] on span "beauty" at bounding box center [664, 120] width 184 height 15
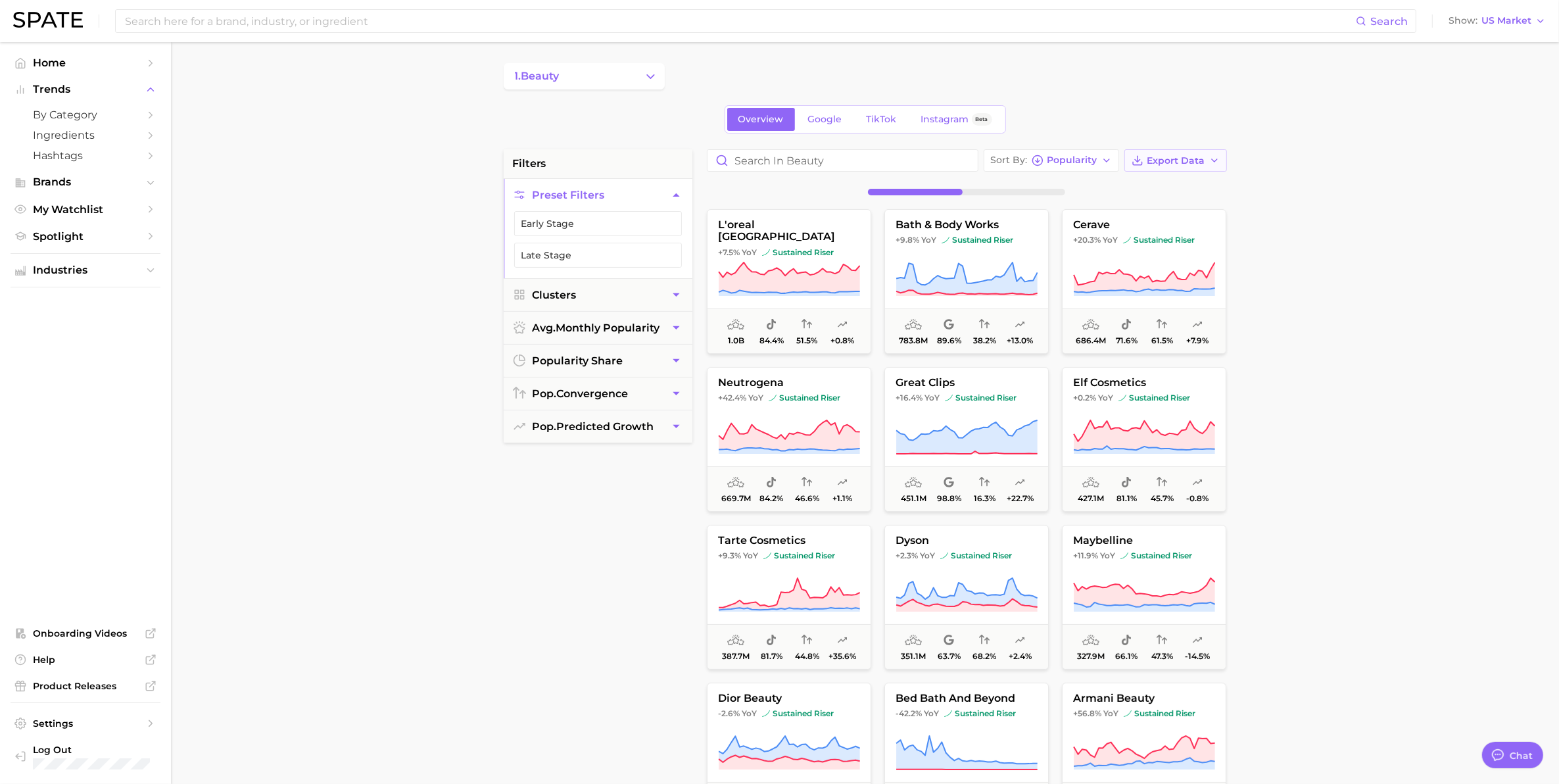
click at [1177, 163] on span "Export Data" at bounding box center [1176, 161] width 58 height 11
click at [1136, 188] on span "Card Data CSV" at bounding box center [1138, 185] width 69 height 11
click at [583, 67] on button "1. beauty" at bounding box center [583, 77] width 161 height 26
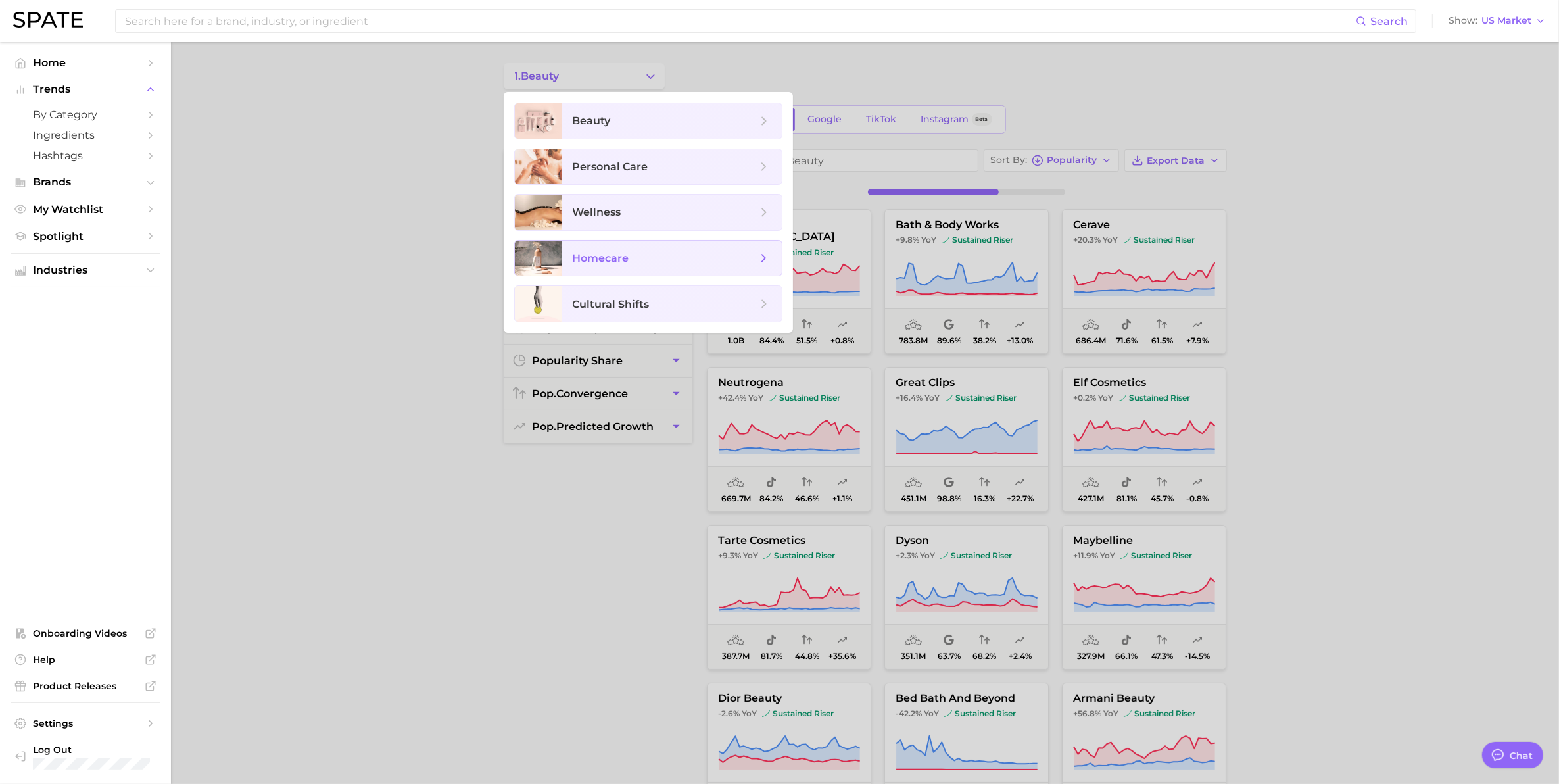
click at [602, 264] on span "homecare" at bounding box center [600, 258] width 56 height 13
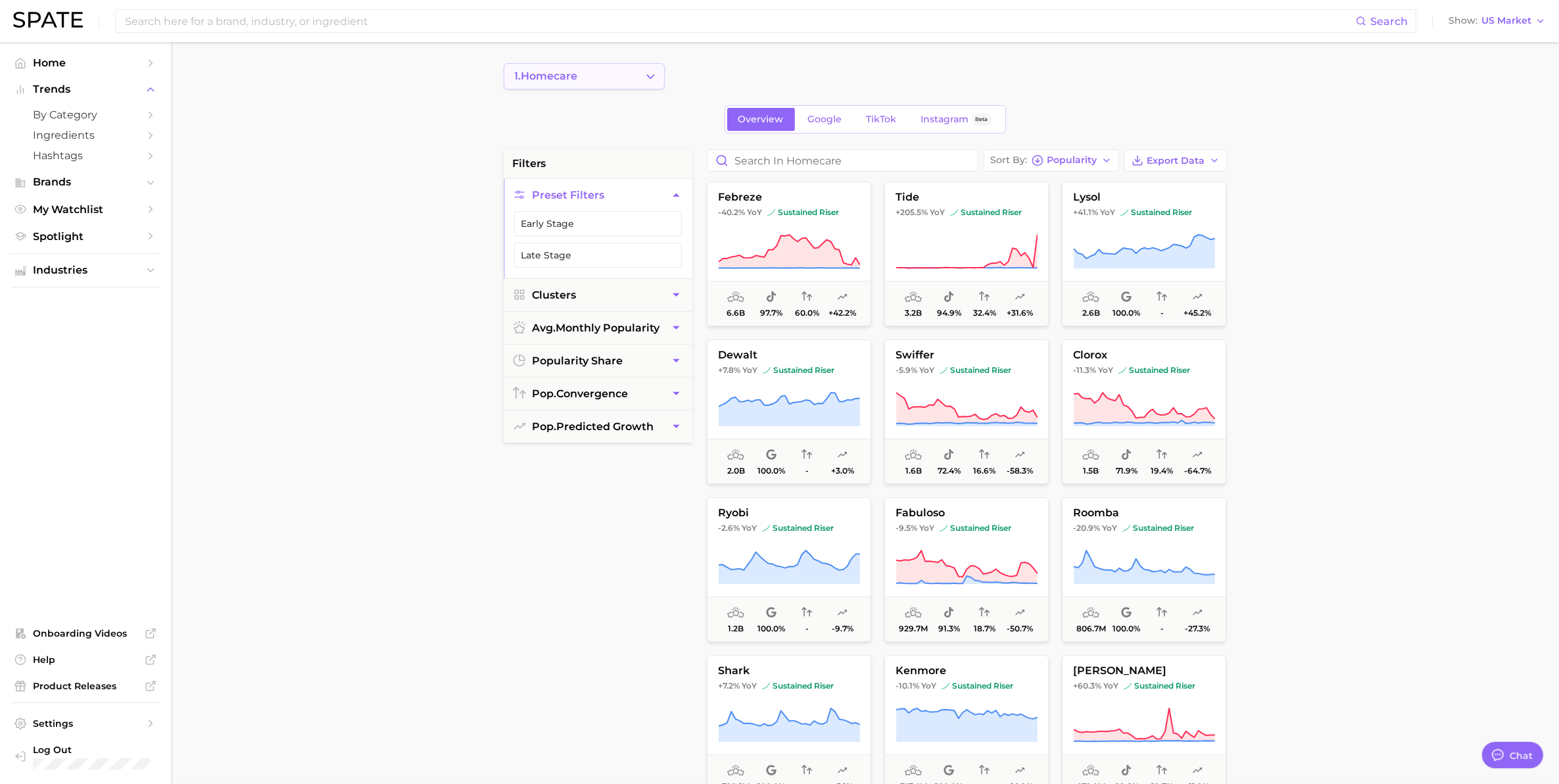
click at [587, 77] on button "1. homecare" at bounding box center [583, 77] width 161 height 26
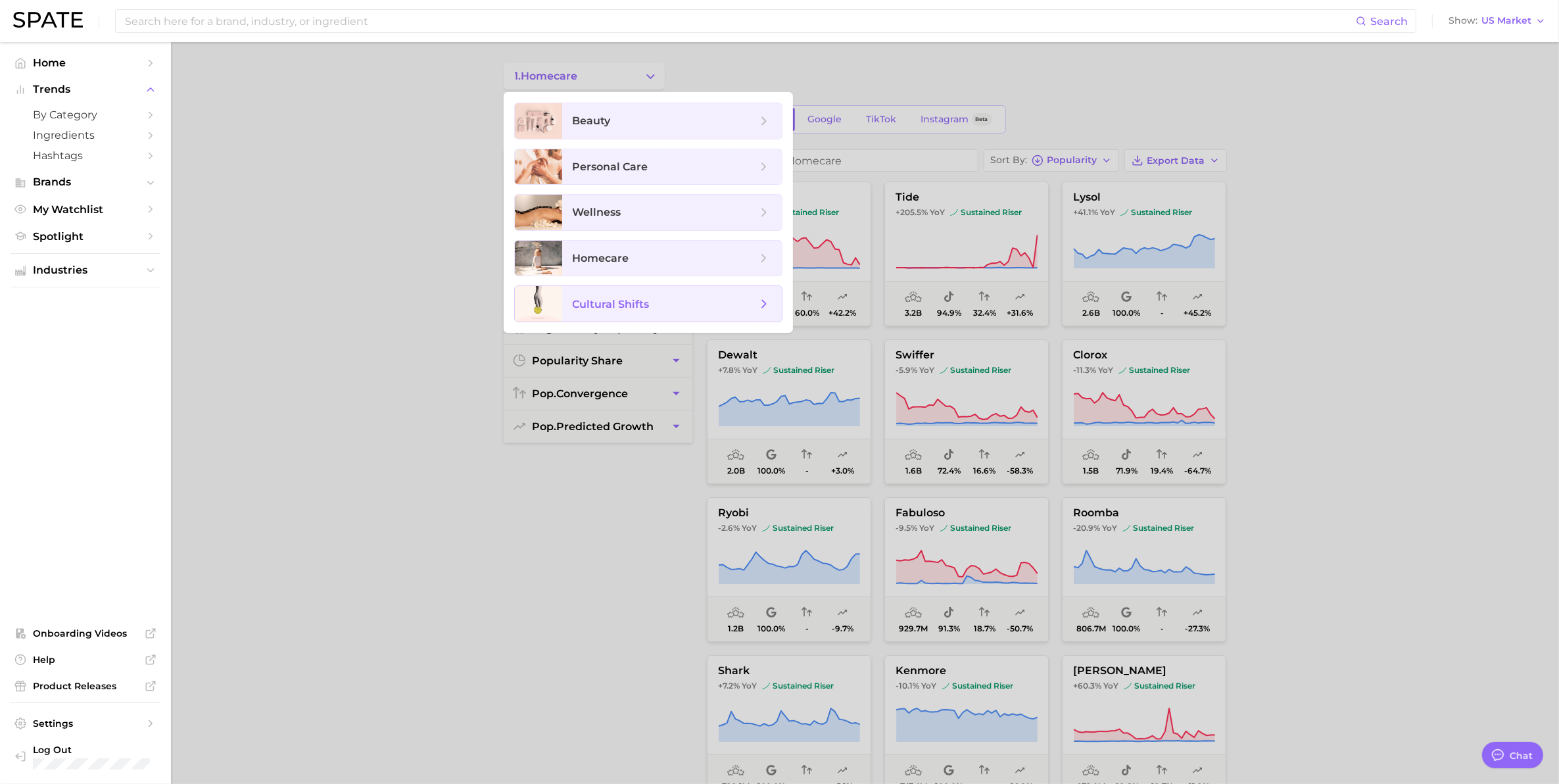
click at [590, 304] on span "cultural shifts" at bounding box center [611, 304] width 77 height 13
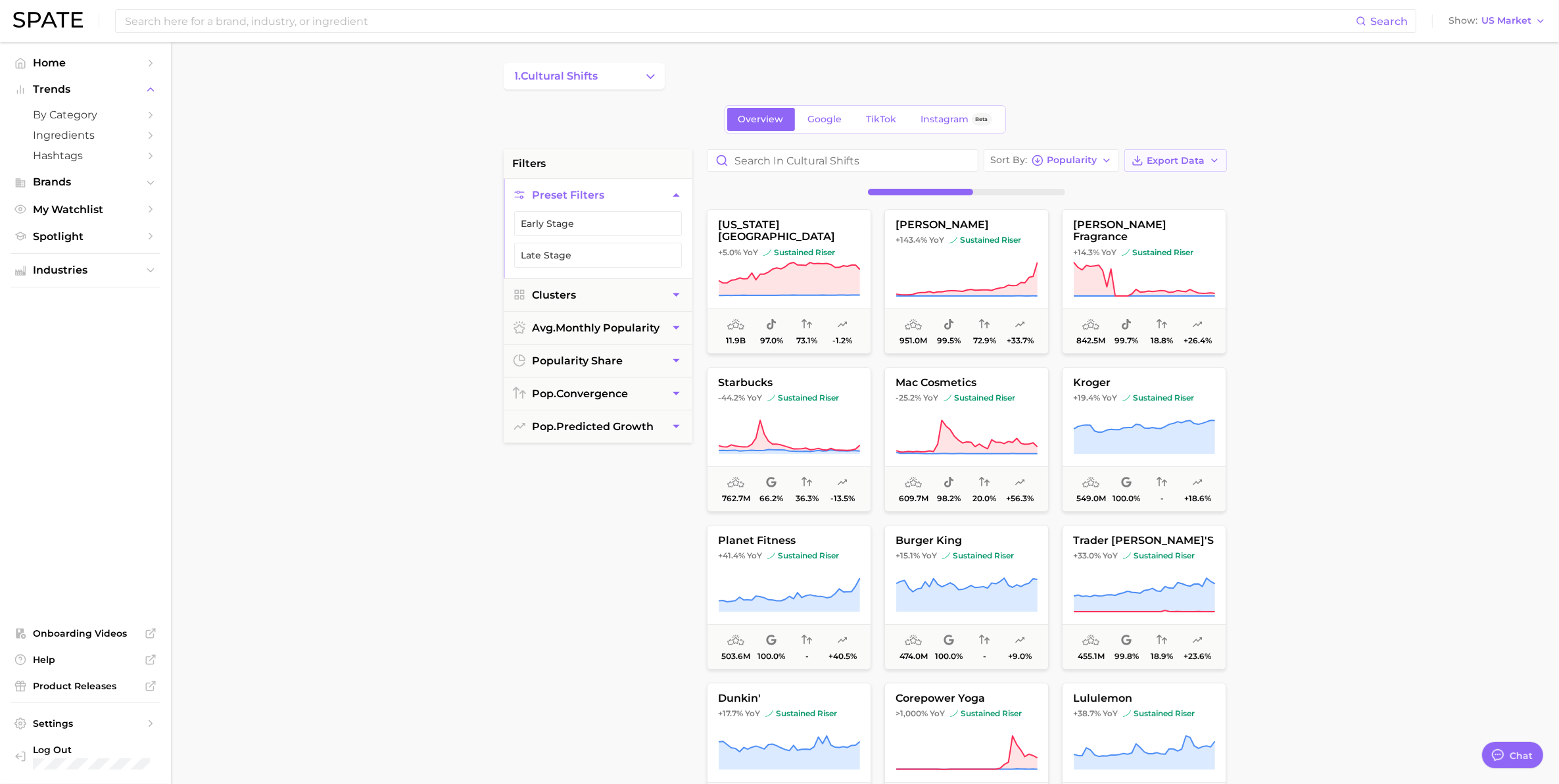
click at [1155, 161] on span "Export Data" at bounding box center [1176, 161] width 58 height 11
click at [1154, 186] on span "Card Data CSV" at bounding box center [1138, 185] width 69 height 11
click at [560, 84] on button "1. cultural shifts" at bounding box center [583, 77] width 161 height 26
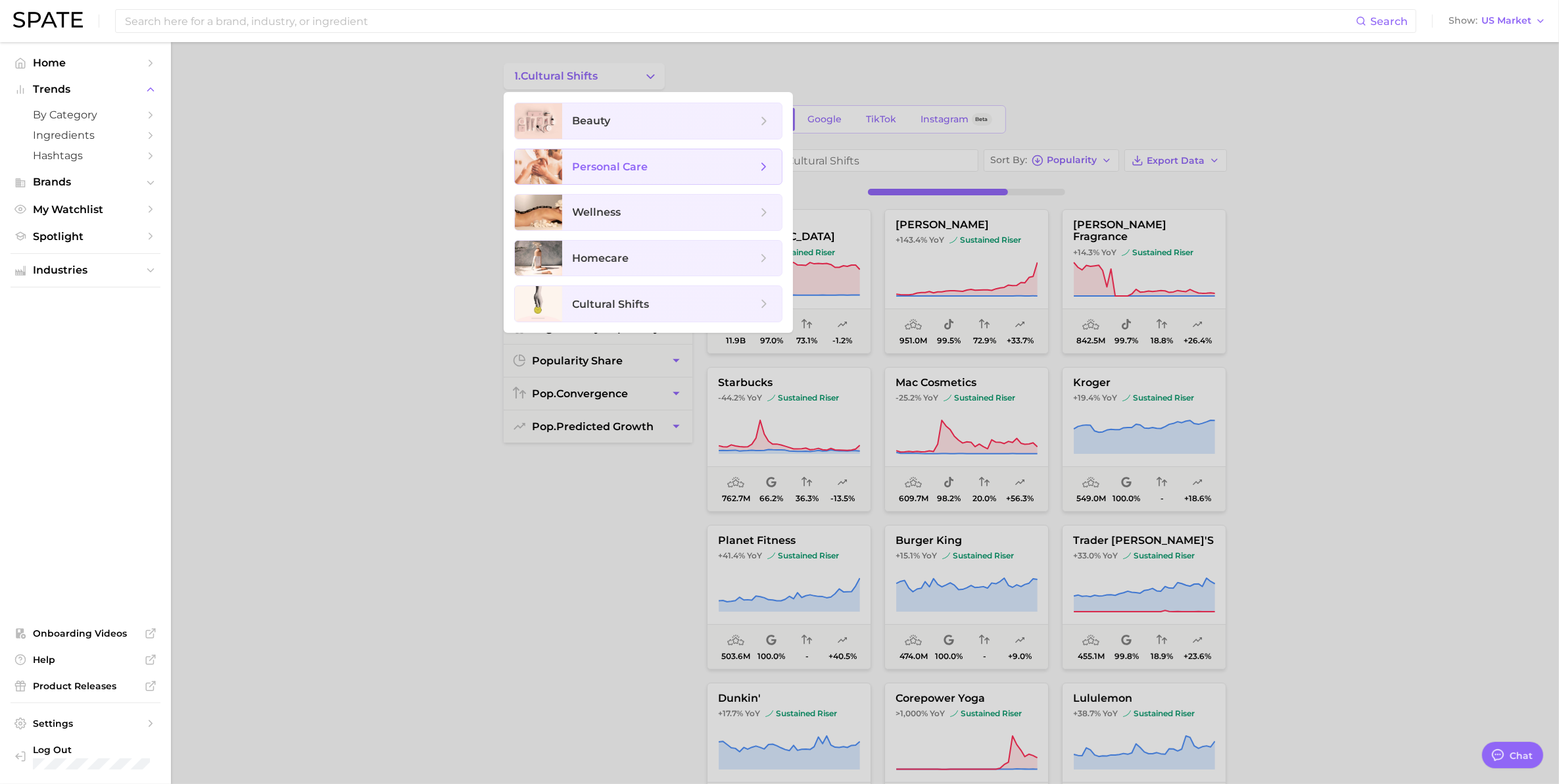
click at [622, 166] on span "personal care" at bounding box center [610, 166] width 76 height 13
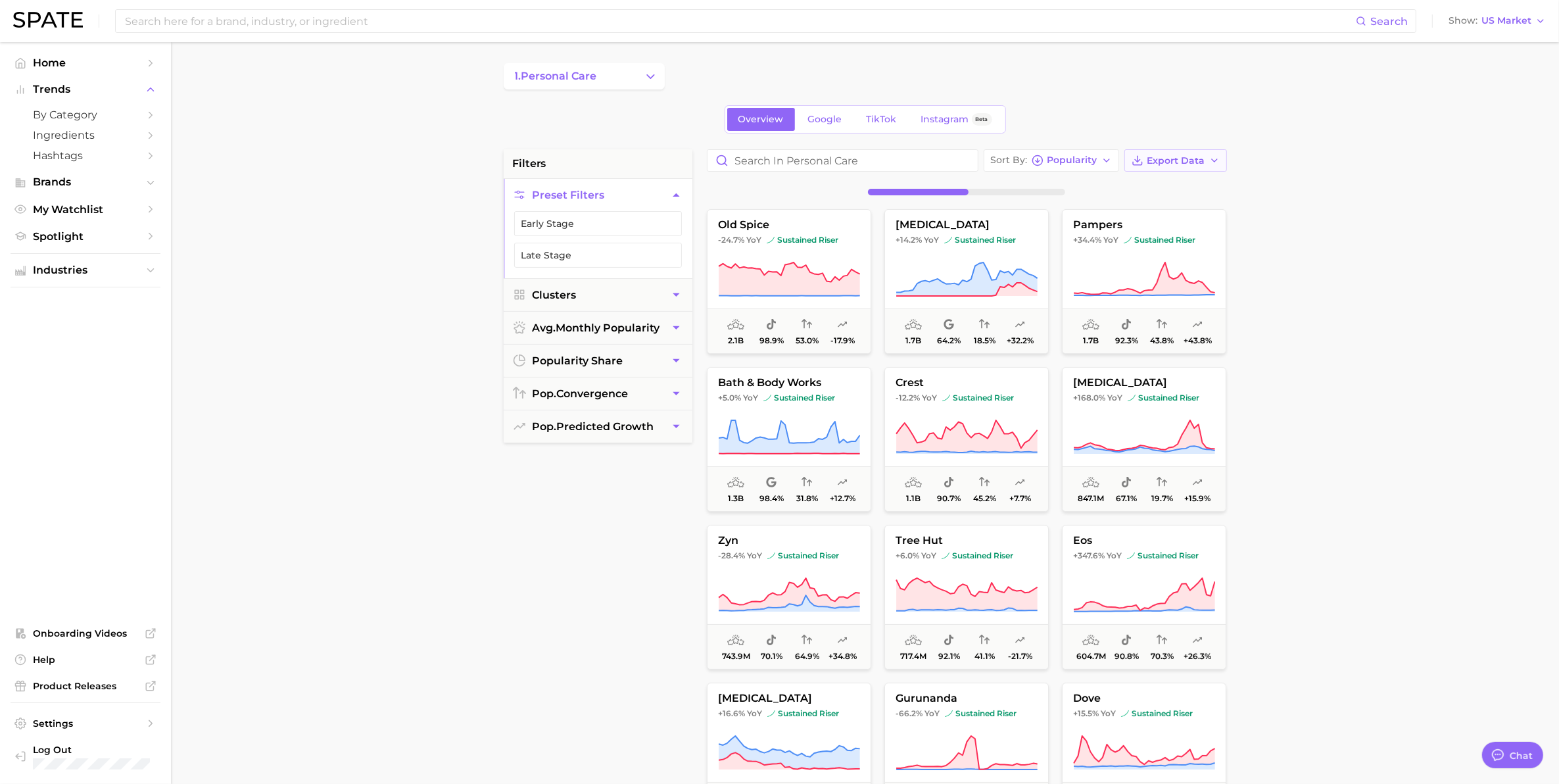
click at [1174, 164] on span "Export Data" at bounding box center [1176, 161] width 58 height 11
click at [1166, 183] on span "Card Data CSV" at bounding box center [1138, 185] width 69 height 11
click at [65, 133] on span "Ingredients" at bounding box center [85, 135] width 105 height 13
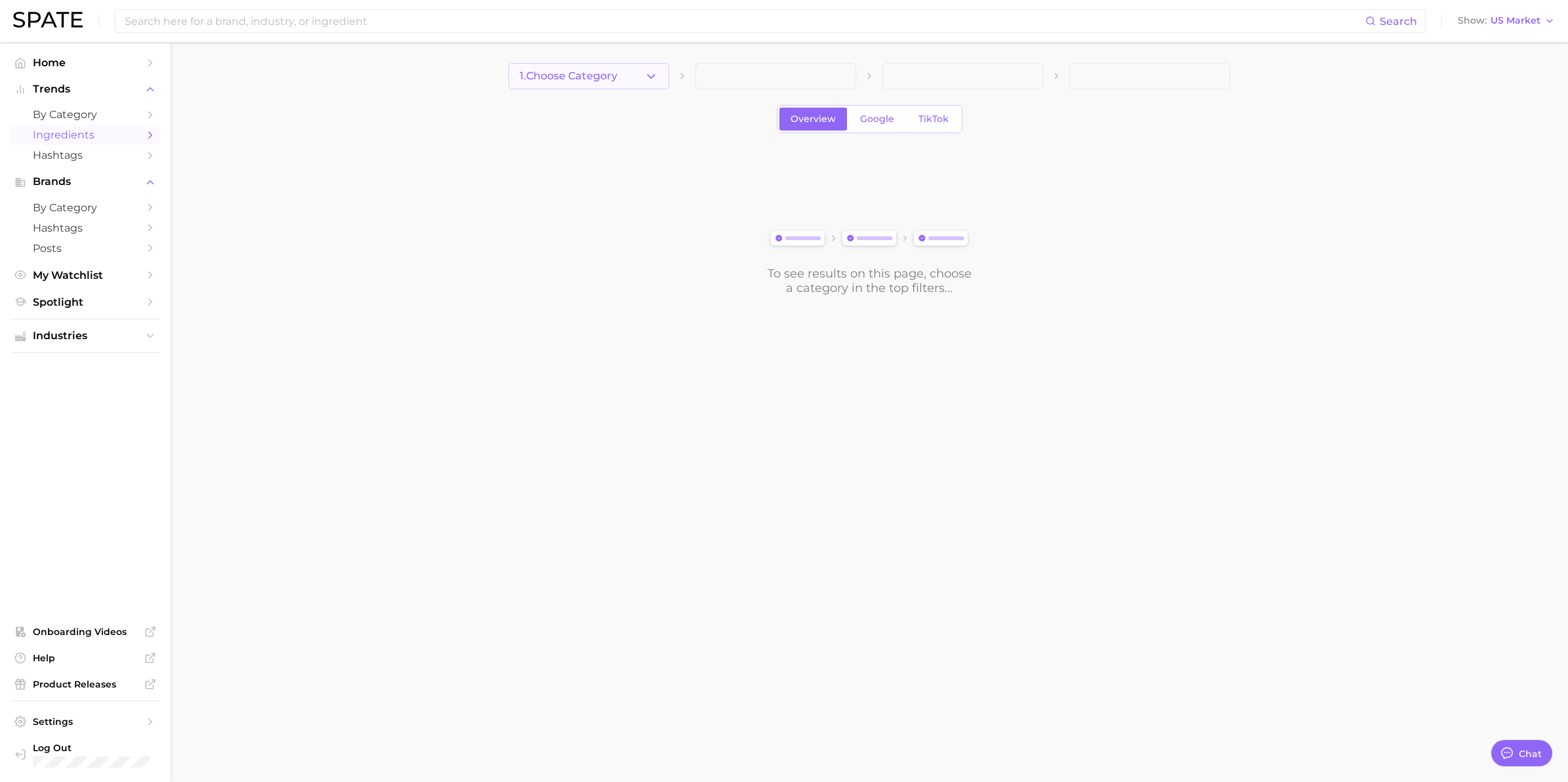
click at [638, 73] on button "1. Choose Category" at bounding box center [588, 76] width 160 height 26
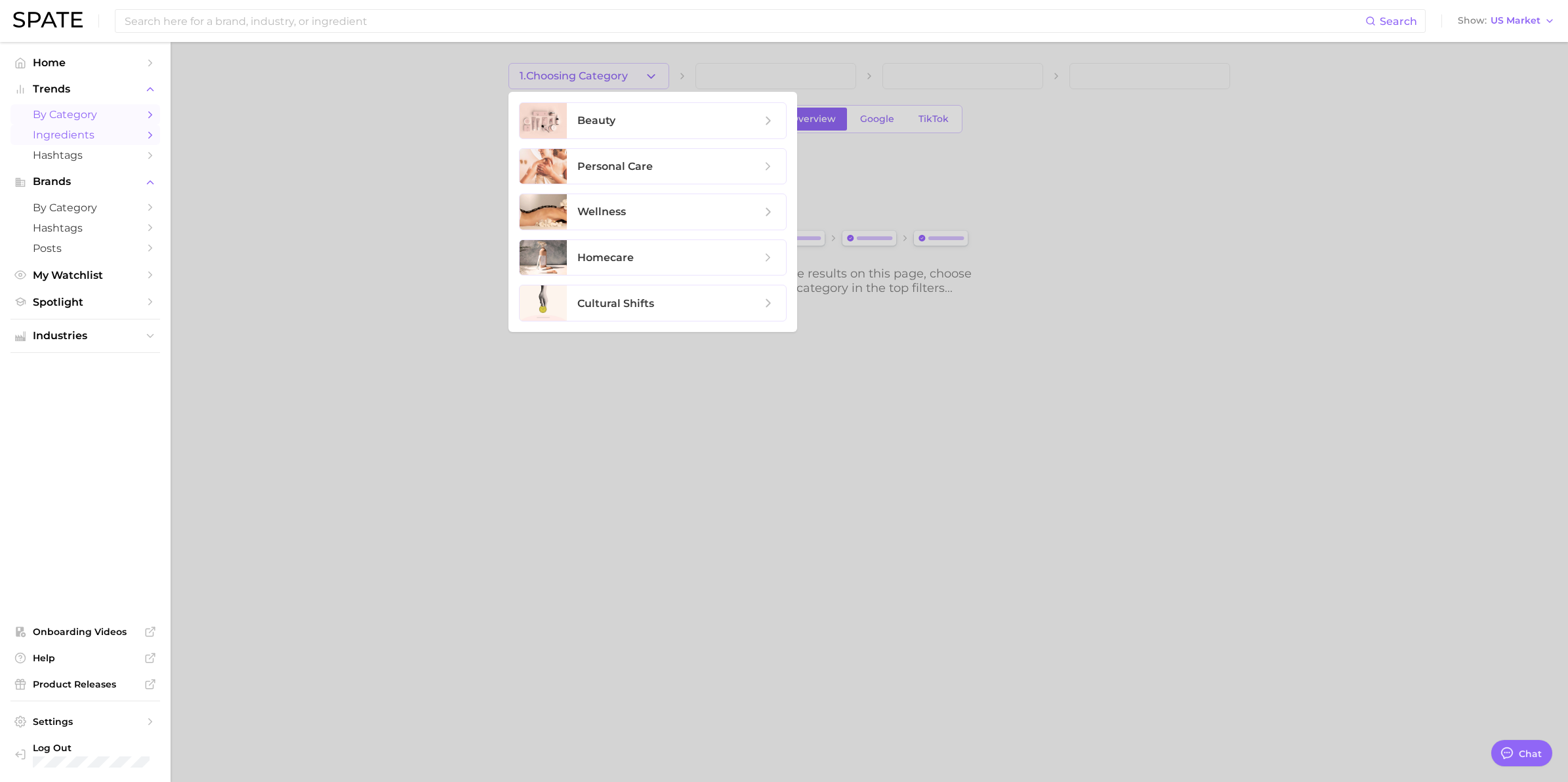
click at [56, 113] on span "by Category" at bounding box center [85, 115] width 105 height 13
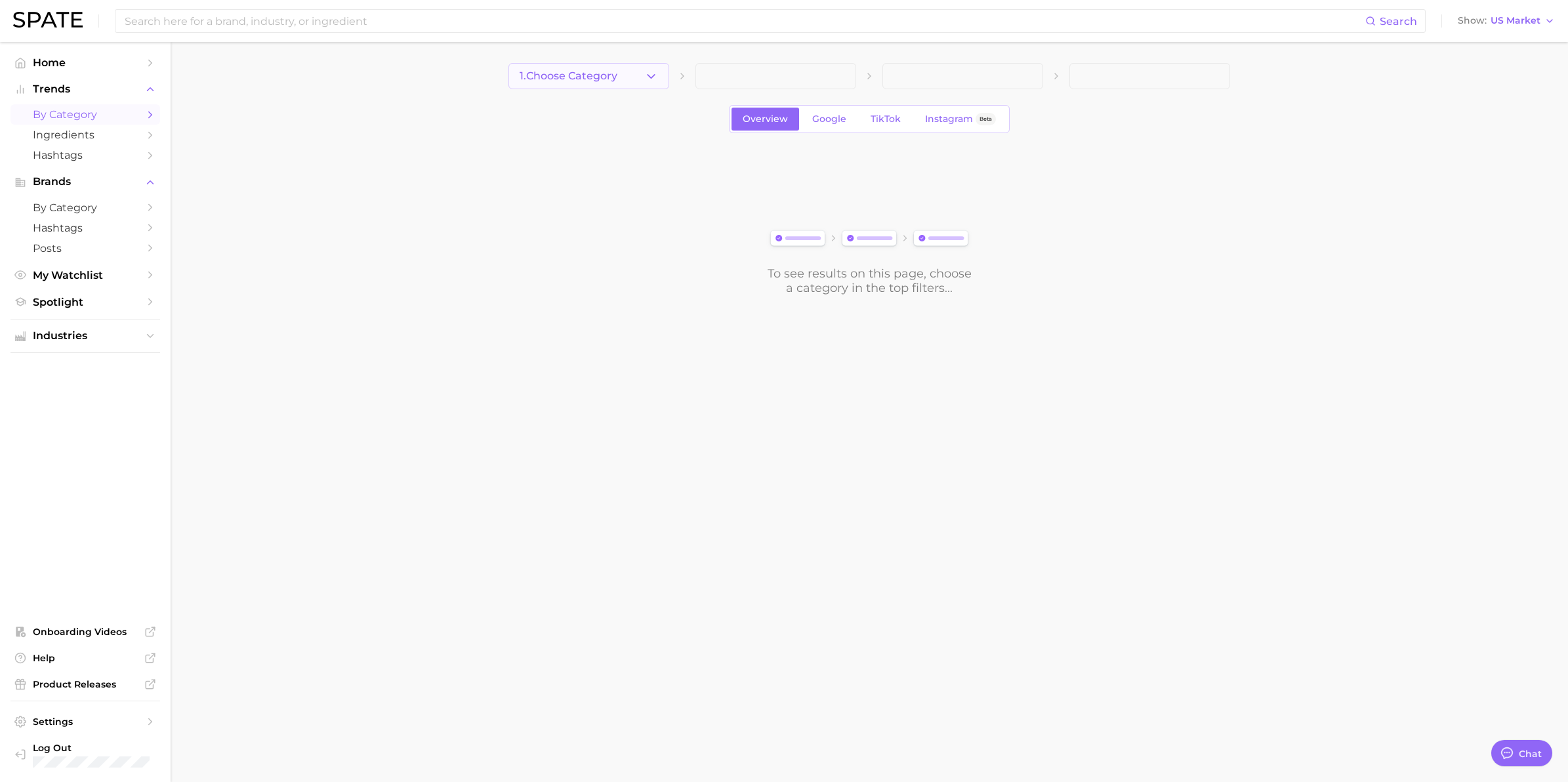
click at [589, 74] on span "1. Choose Category" at bounding box center [568, 76] width 98 height 12
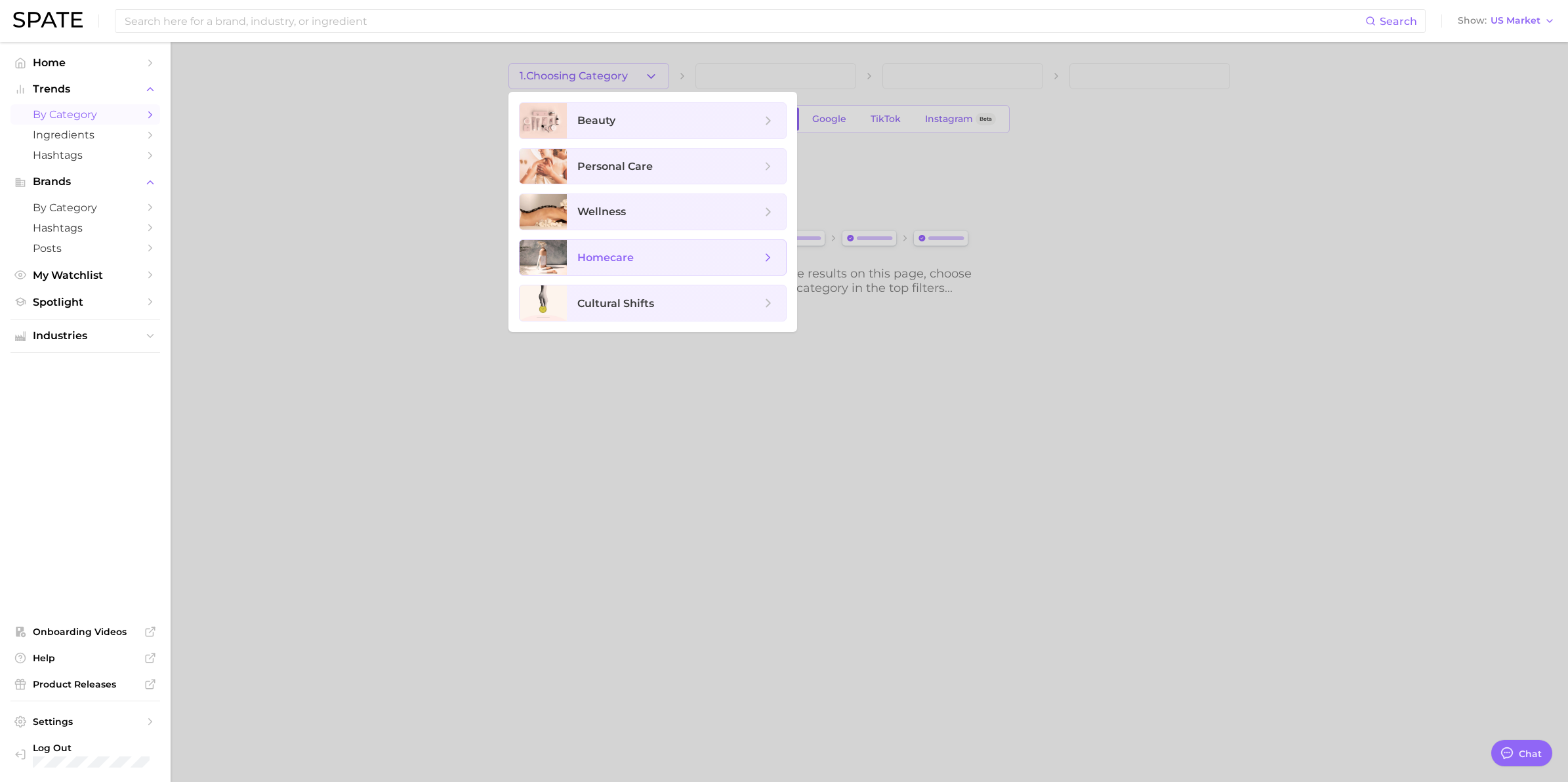
click at [723, 267] on span "homecare" at bounding box center [676, 258] width 219 height 35
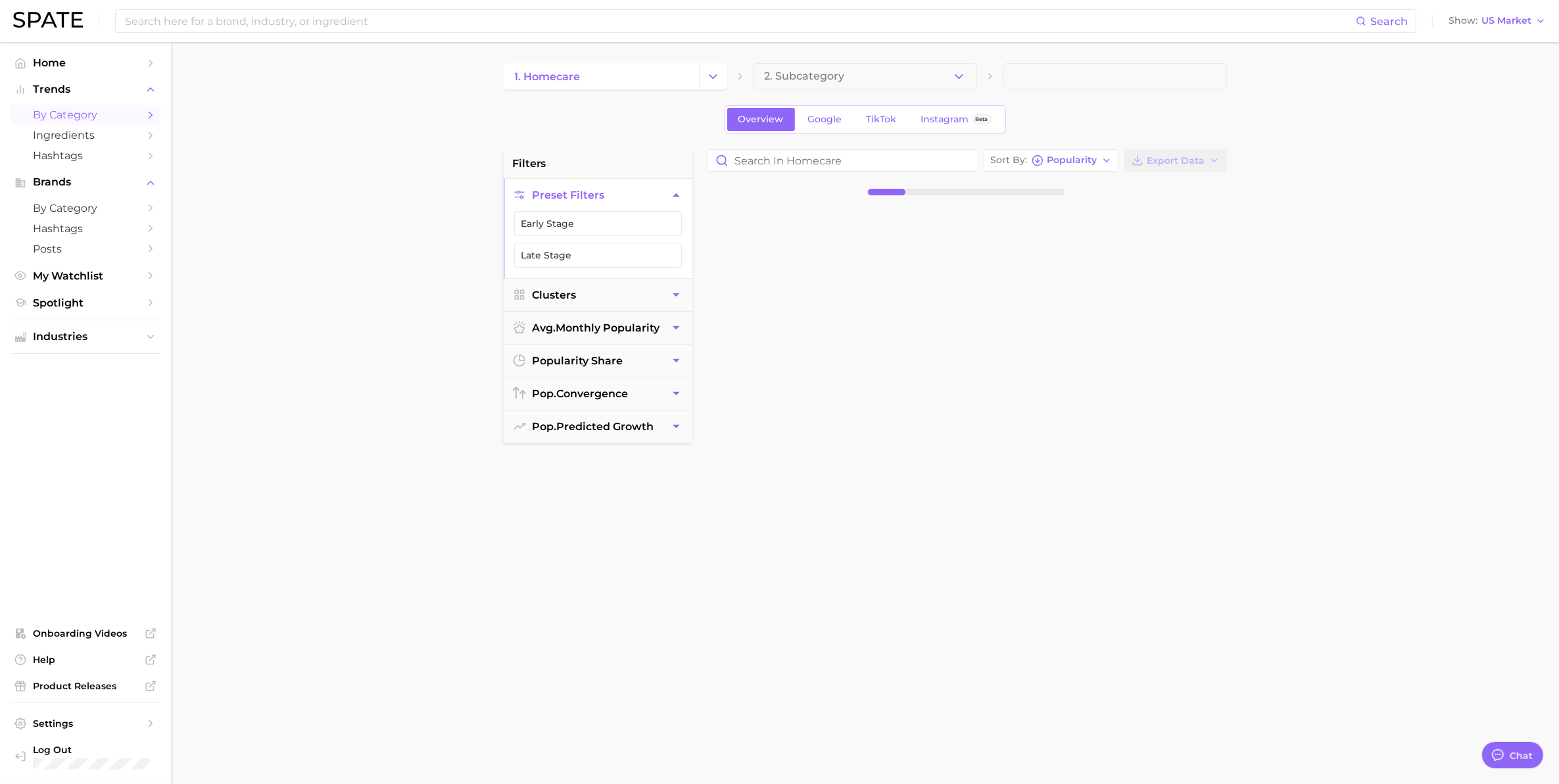
click at [896, 89] on div "1. homecare 2. Subcategory Overview Google TikTok Instagram Beta filters Preset…" at bounding box center [865, 519] width 723 height 911
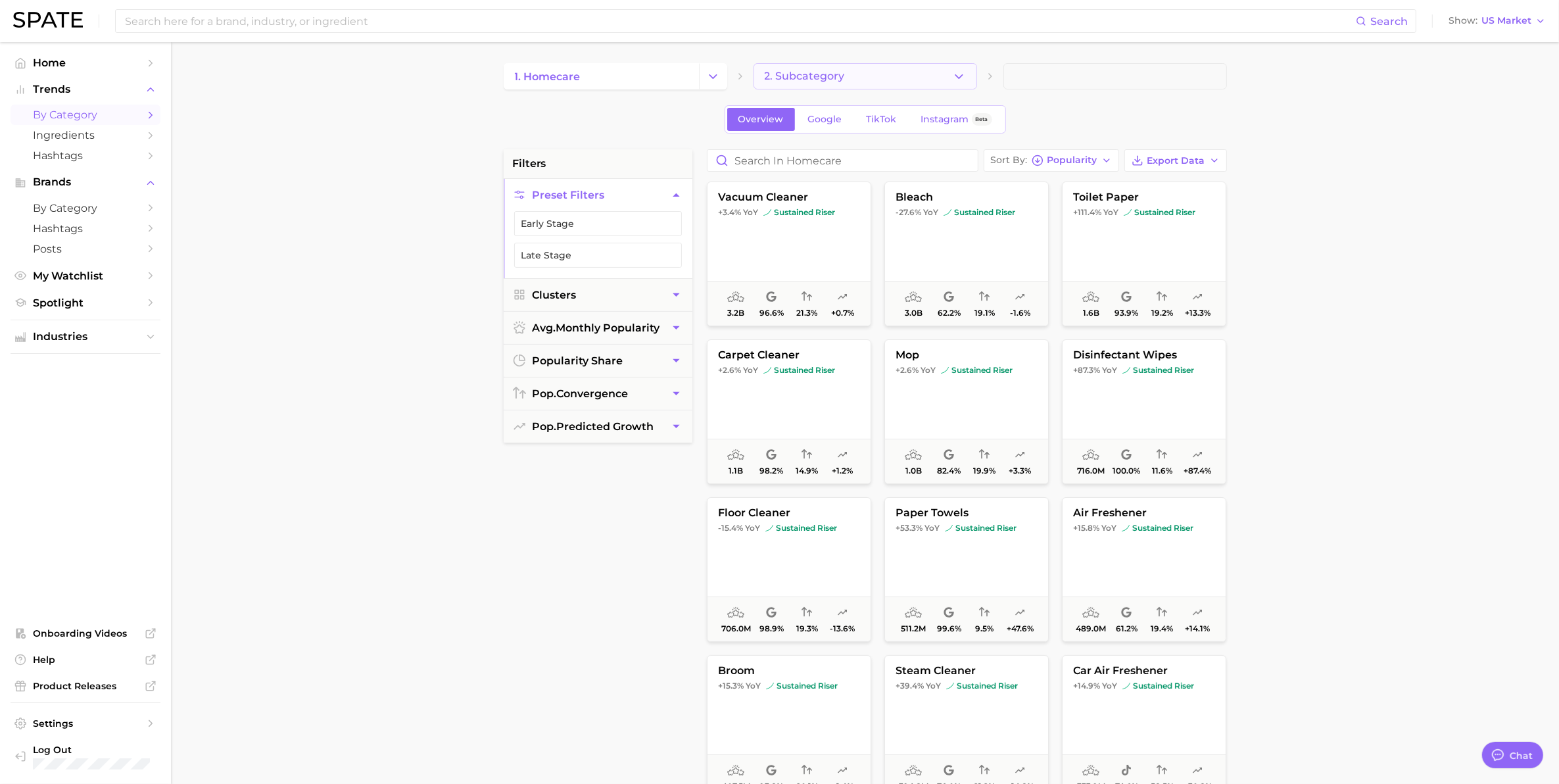
click at [892, 81] on button "2. Subcategory" at bounding box center [865, 77] width 224 height 26
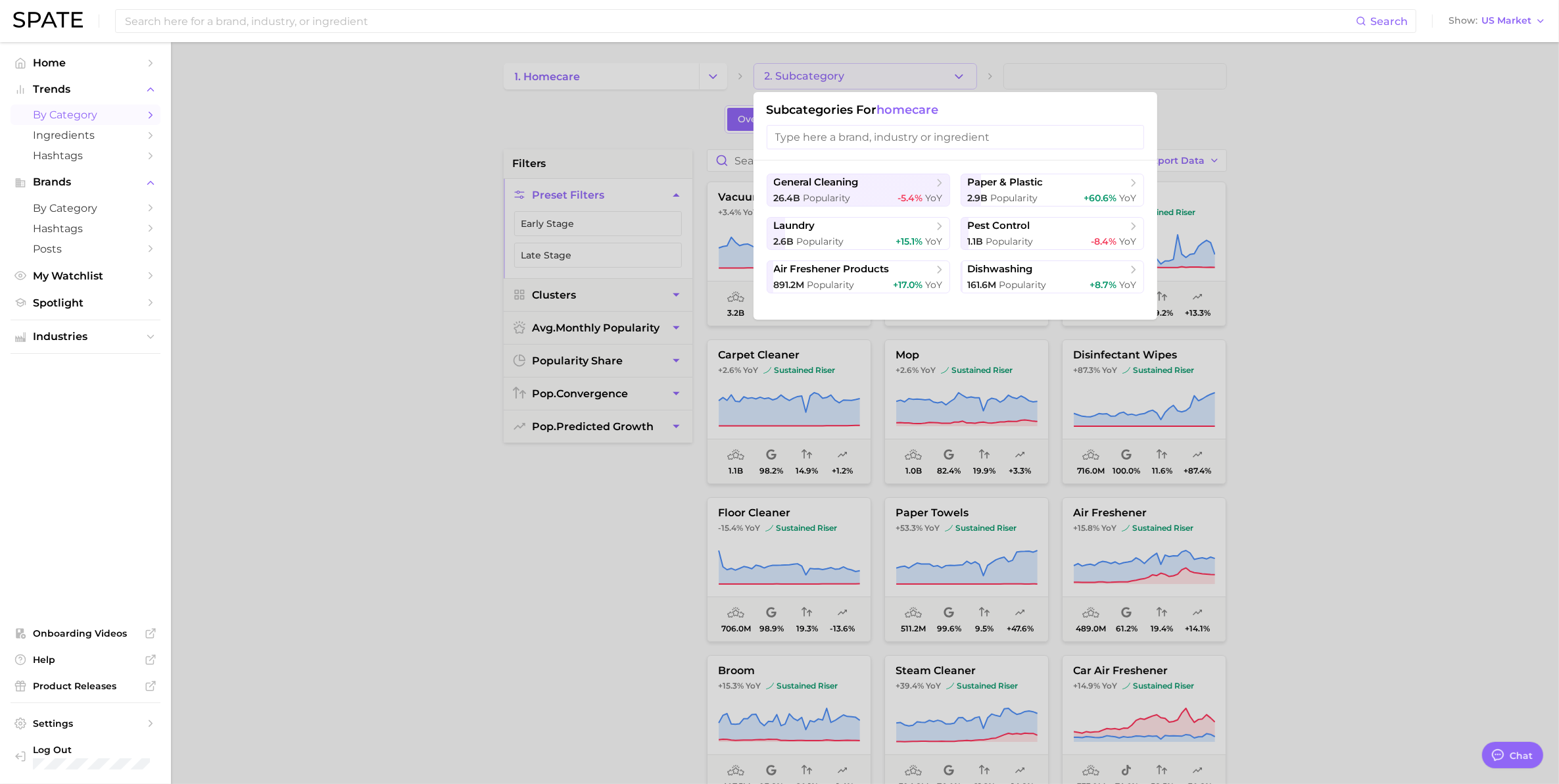
click at [655, 71] on div at bounding box center [779, 392] width 1559 height 784
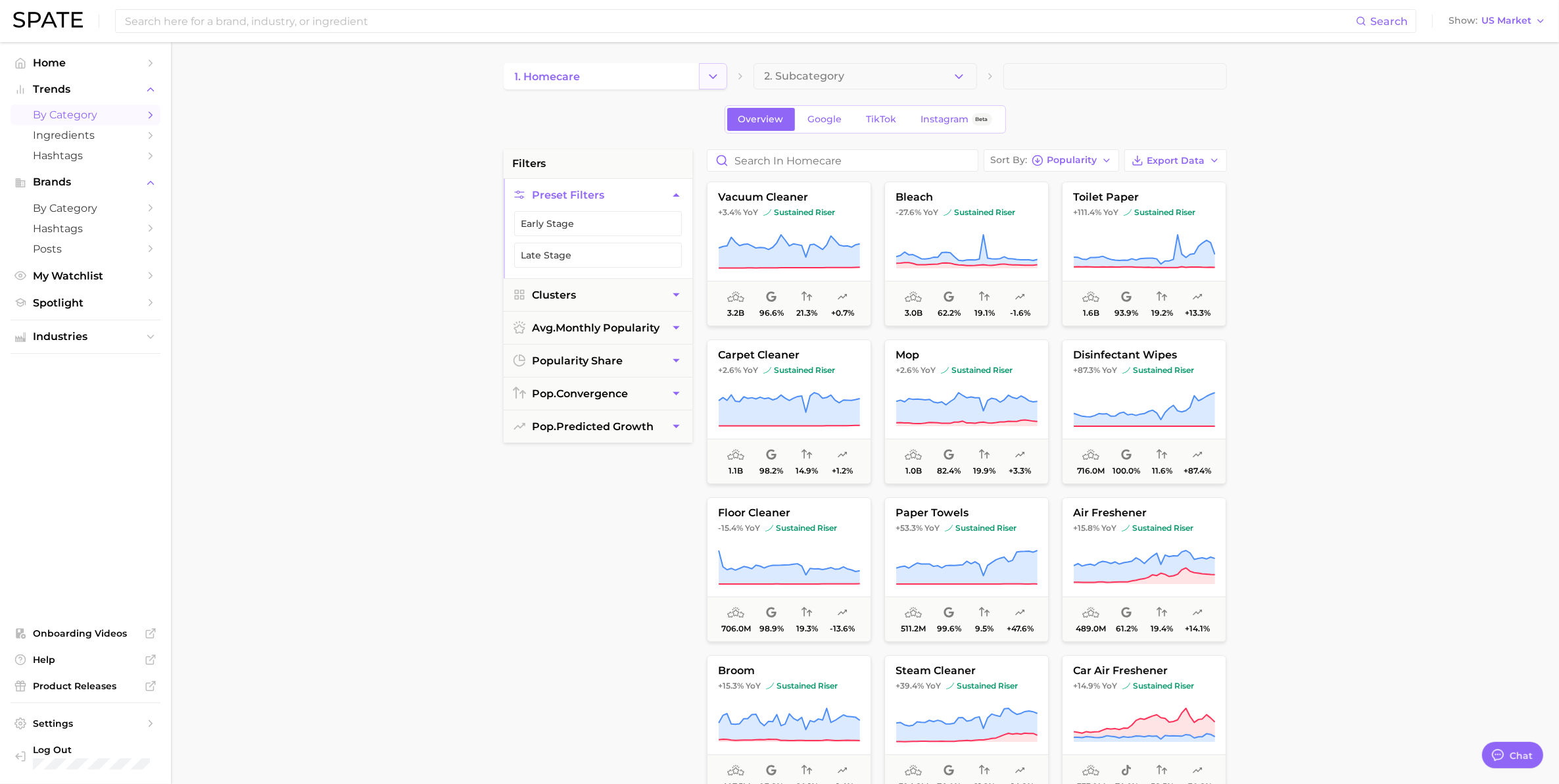
click at [710, 79] on icon "Change Category" at bounding box center [713, 77] width 14 height 14
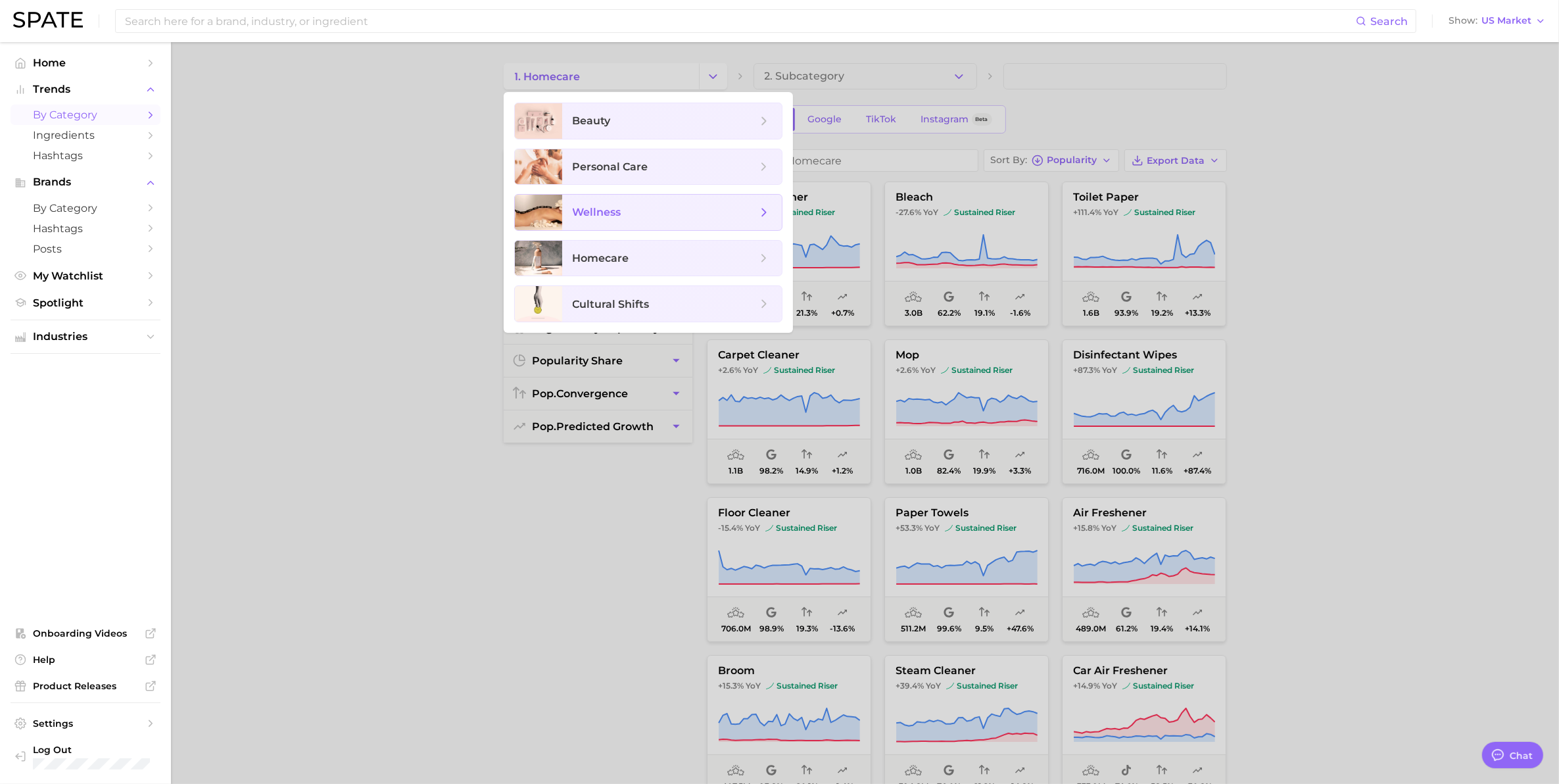
click at [598, 215] on span "wellness" at bounding box center [597, 212] width 49 height 13
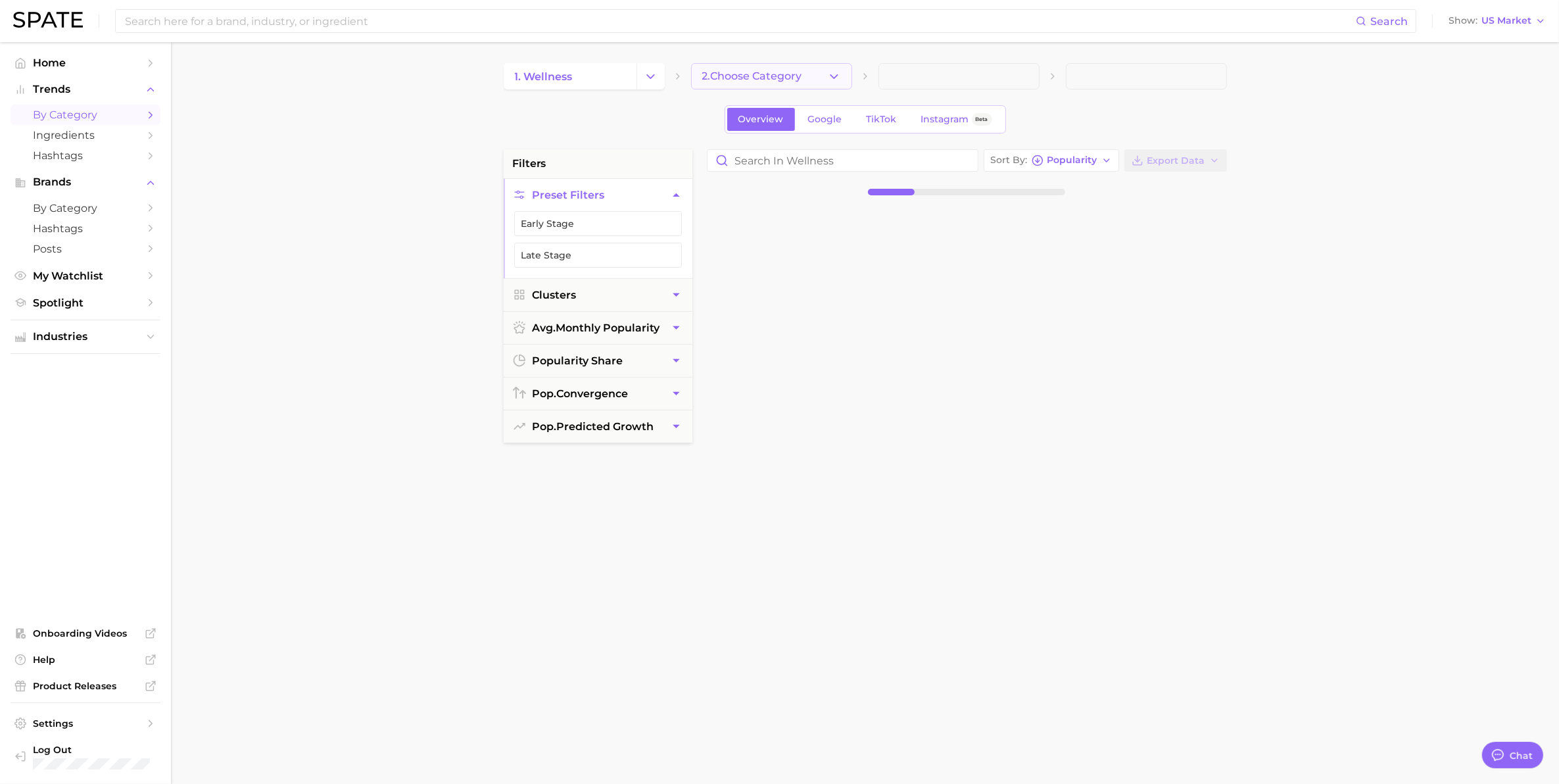
click at [836, 74] on icon "button" at bounding box center [834, 77] width 14 height 14
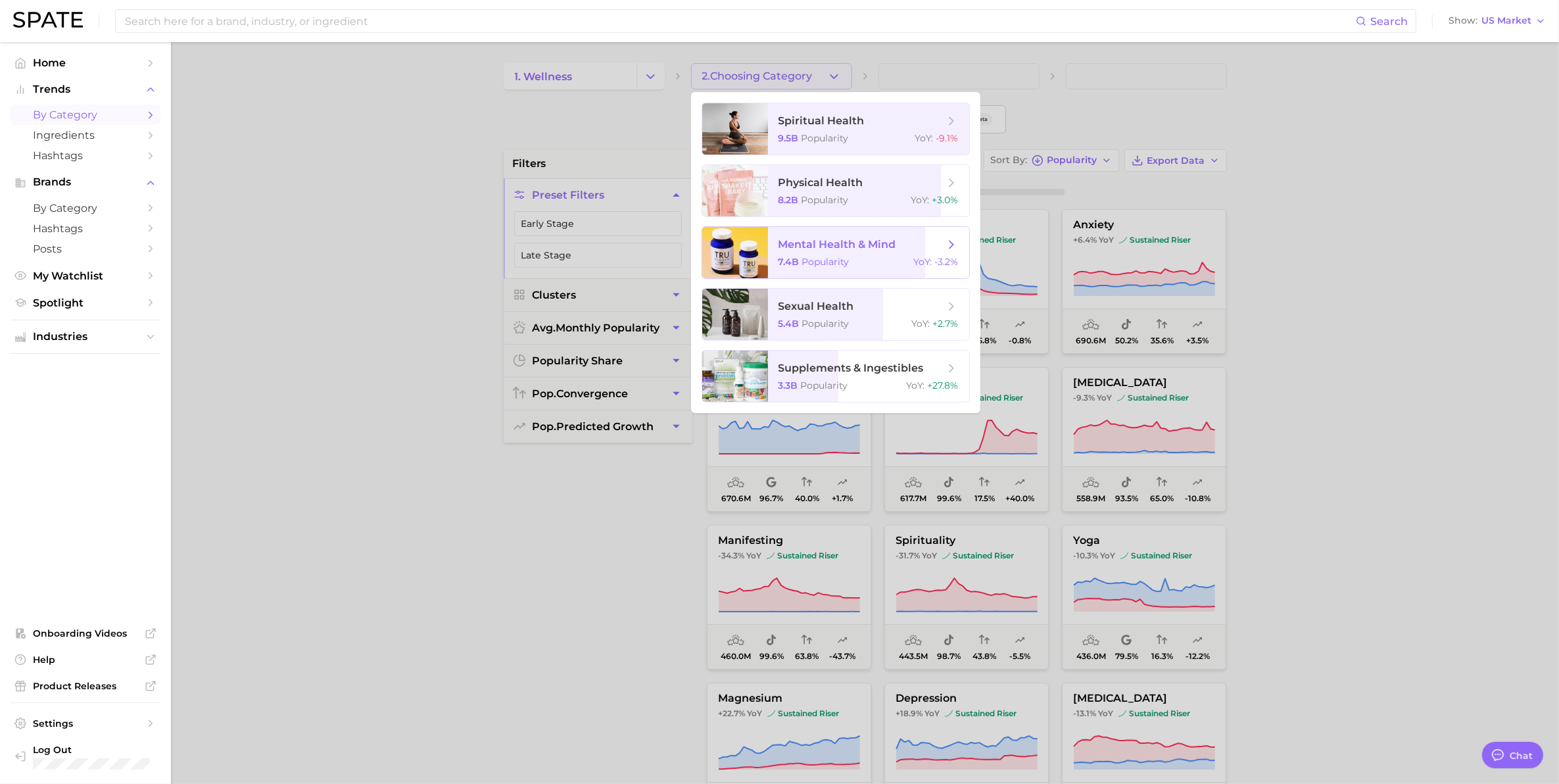
click at [822, 242] on span "mental health & mind" at bounding box center [837, 244] width 118 height 13
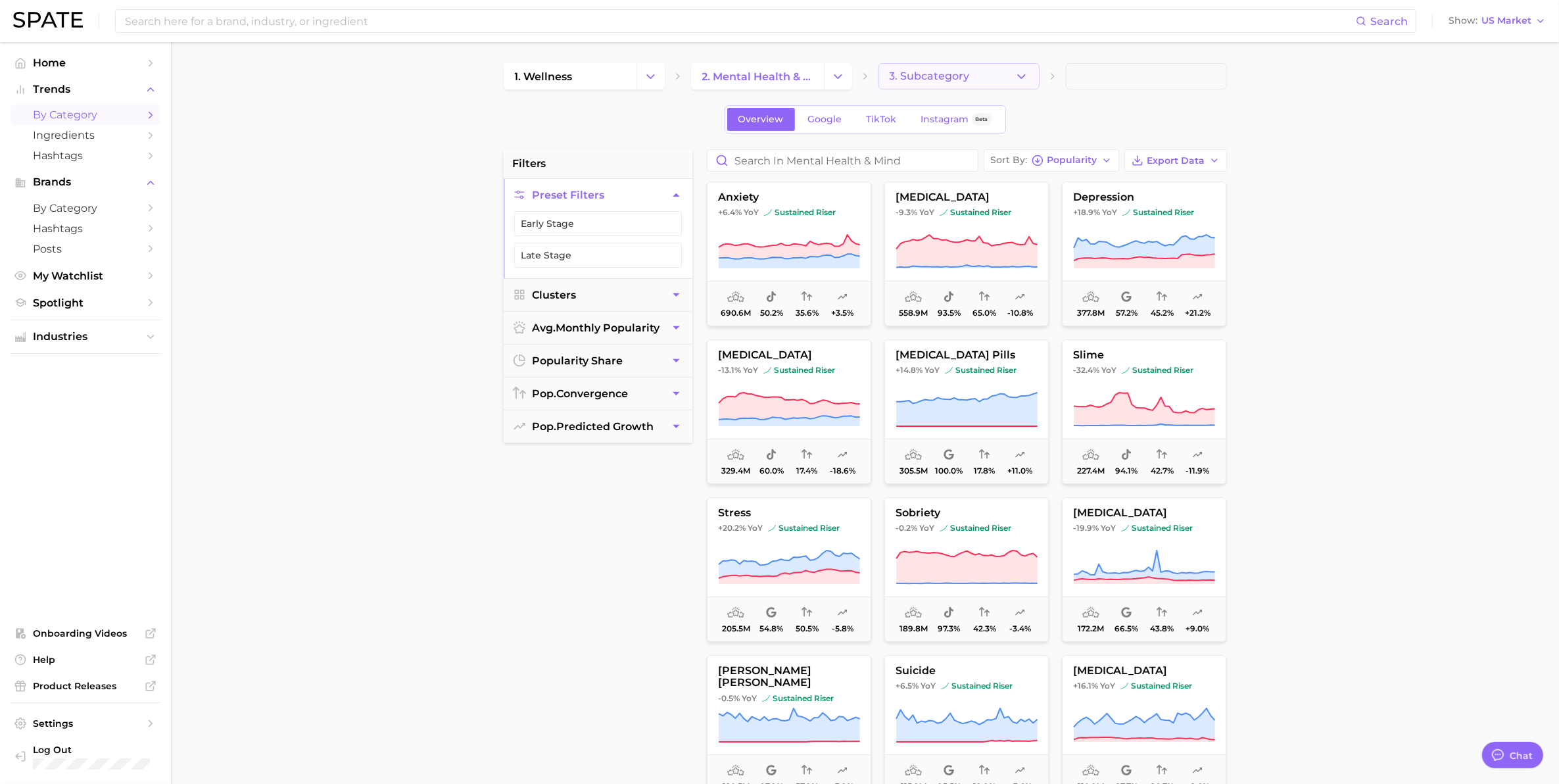
click at [989, 77] on button "3. Subcategory" at bounding box center [959, 77] width 161 height 26
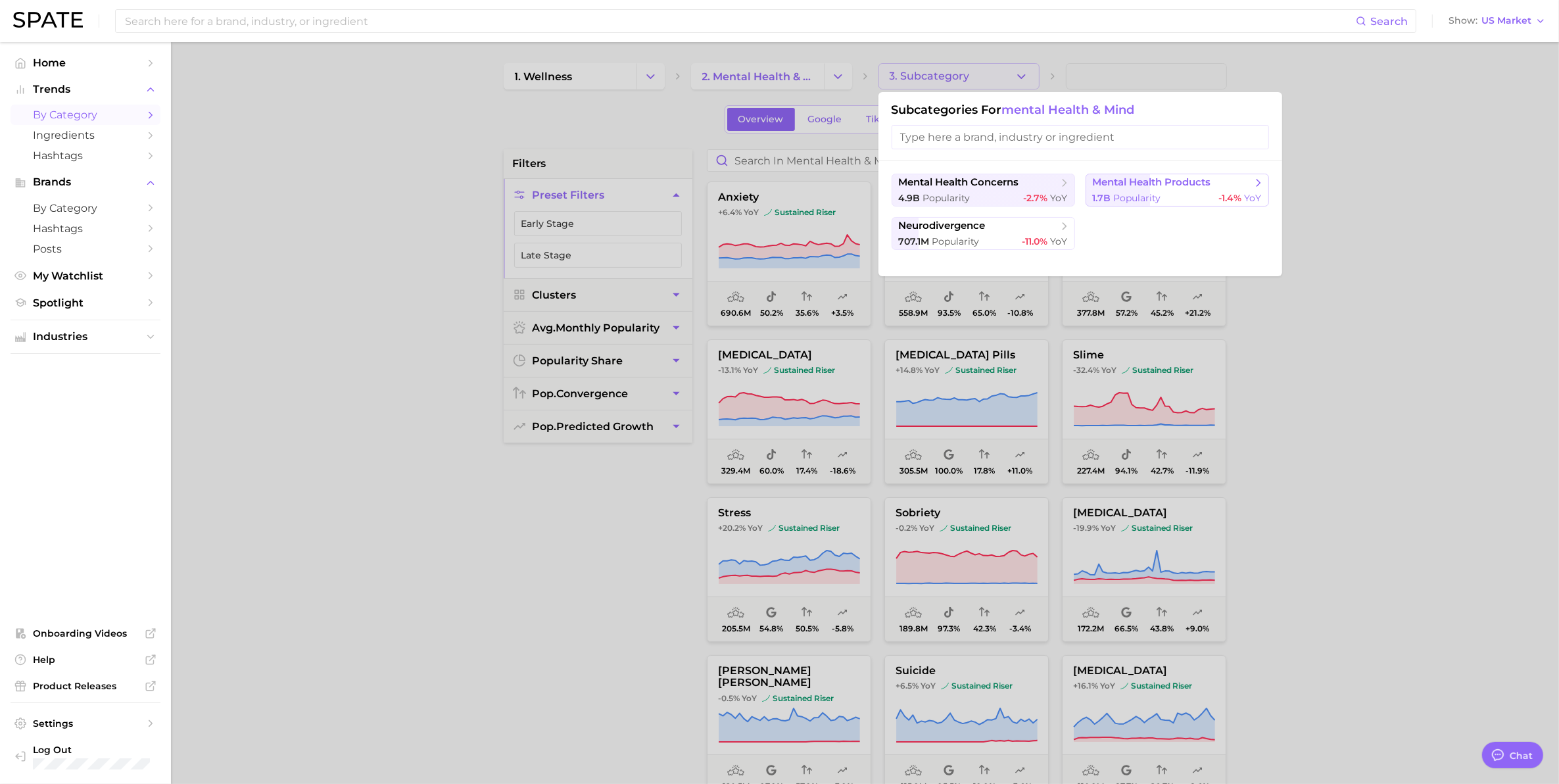
click at [1177, 187] on span "mental health products" at bounding box center [1152, 182] width 118 height 13
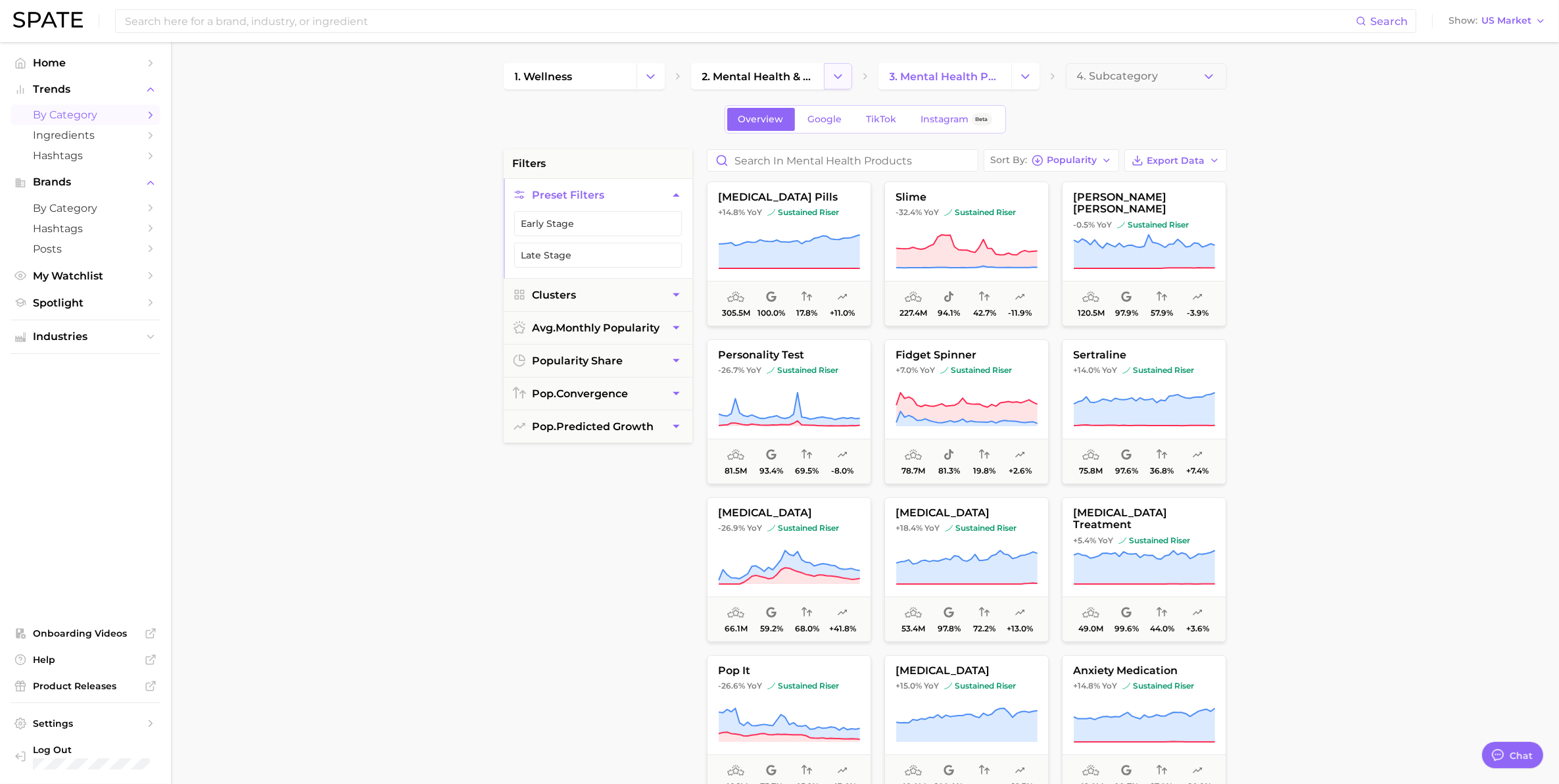
click at [839, 77] on polyline "Change Category" at bounding box center [838, 76] width 7 height 3
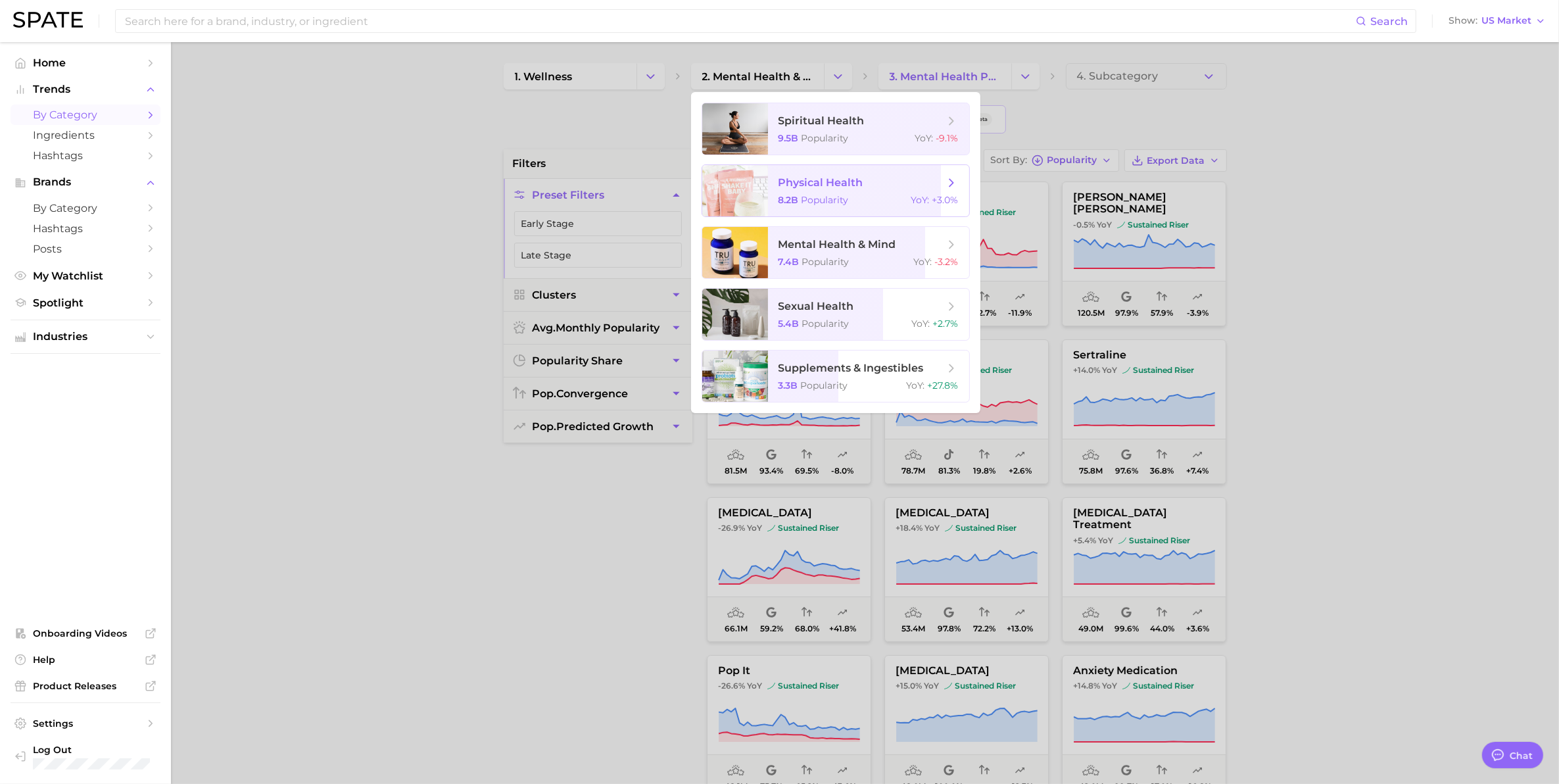
click at [836, 183] on span "physical health" at bounding box center [821, 182] width 85 height 13
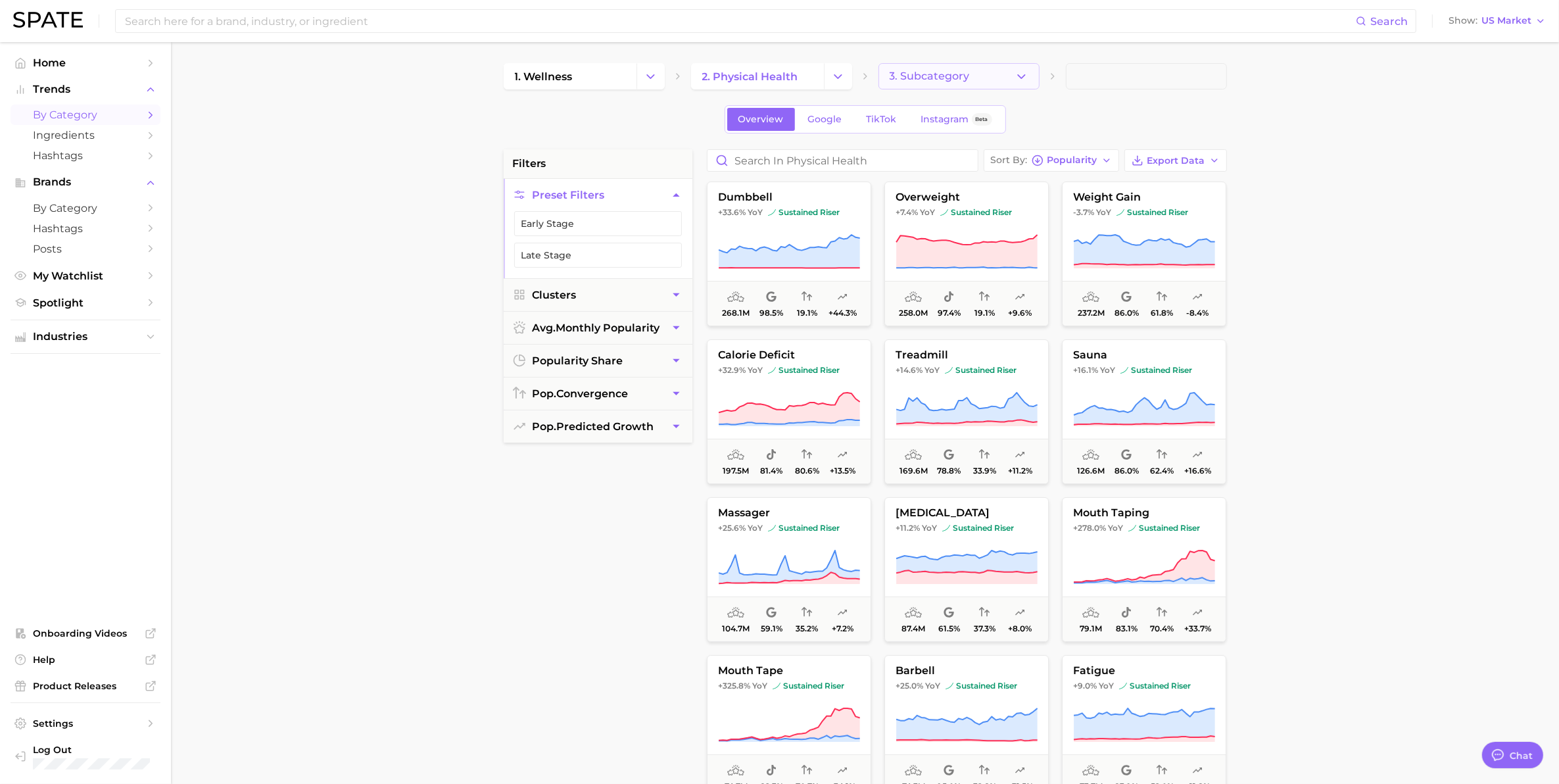
click at [978, 70] on button "3. Subcategory" at bounding box center [959, 77] width 161 height 26
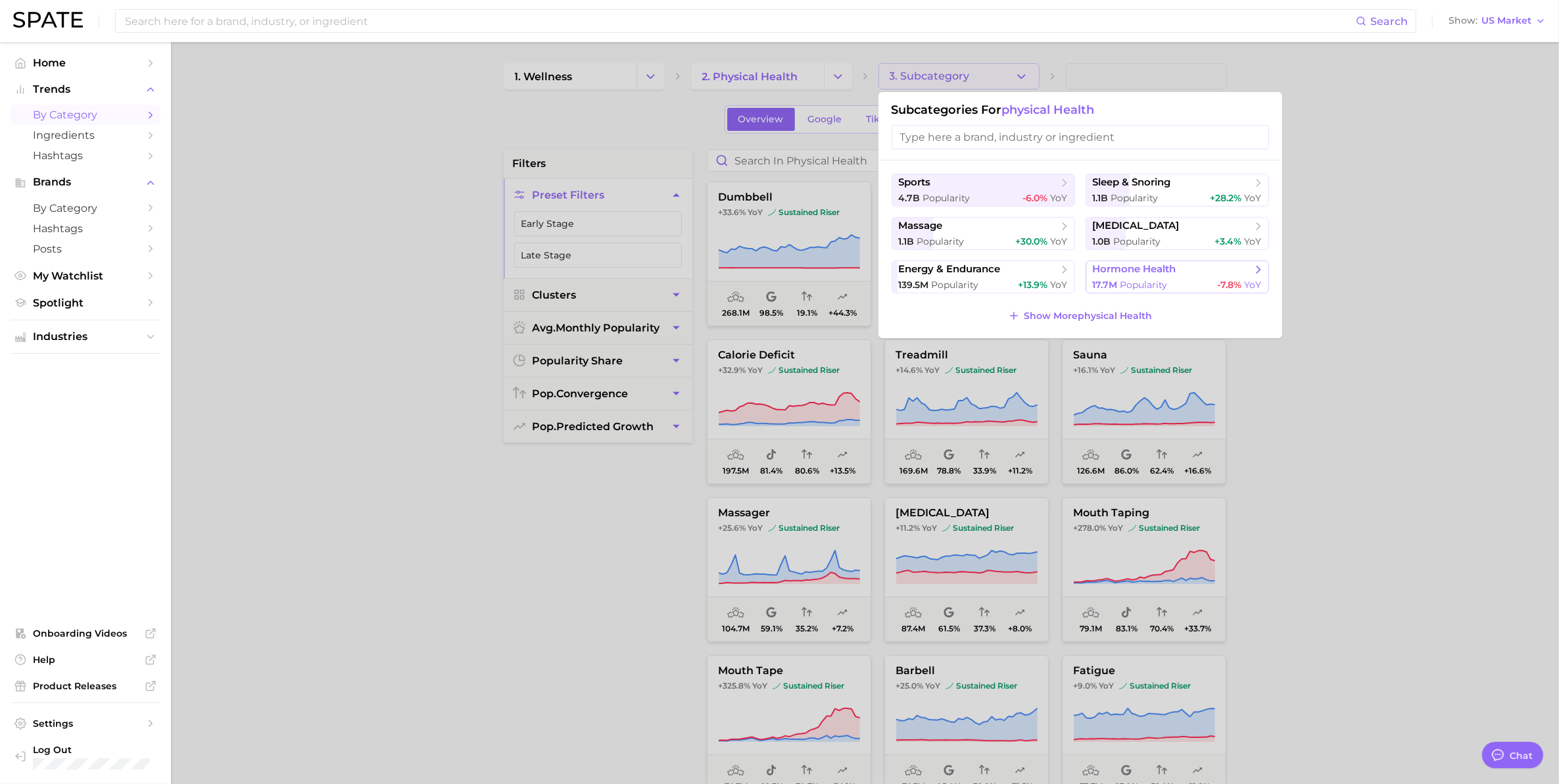
click at [1175, 277] on button "hormone health 17.7m Popularity -7.8% YoY" at bounding box center [1177, 276] width 183 height 33
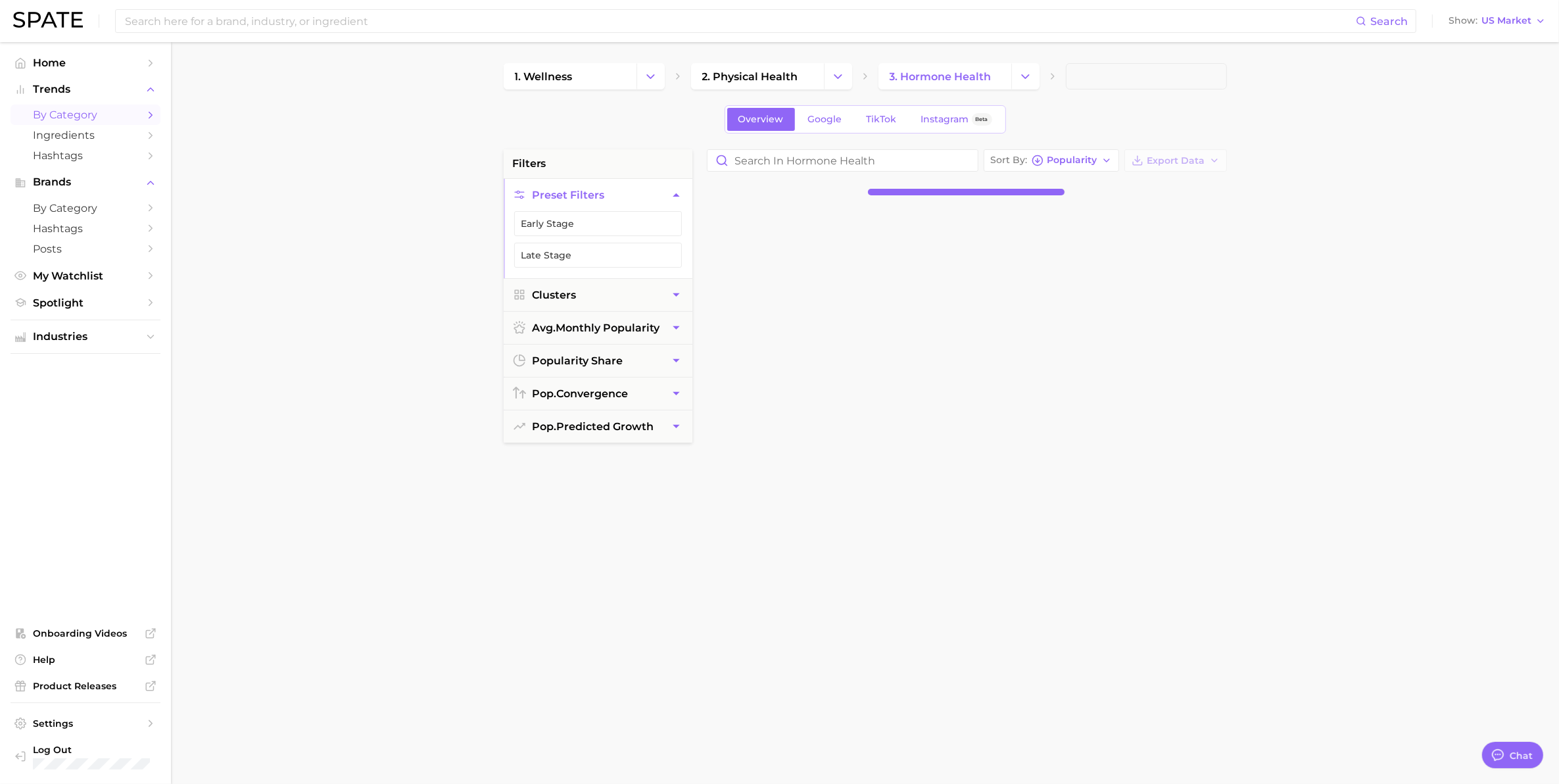
click at [290, 136] on main "1. wellness 2. physical health 3. hormone health Overview Google TikTok Instagr…" at bounding box center [865, 540] width 1388 height 998
click at [927, 384] on div at bounding box center [973, 525] width 546 height 638
click at [65, 140] on span "Ingredients" at bounding box center [85, 135] width 105 height 13
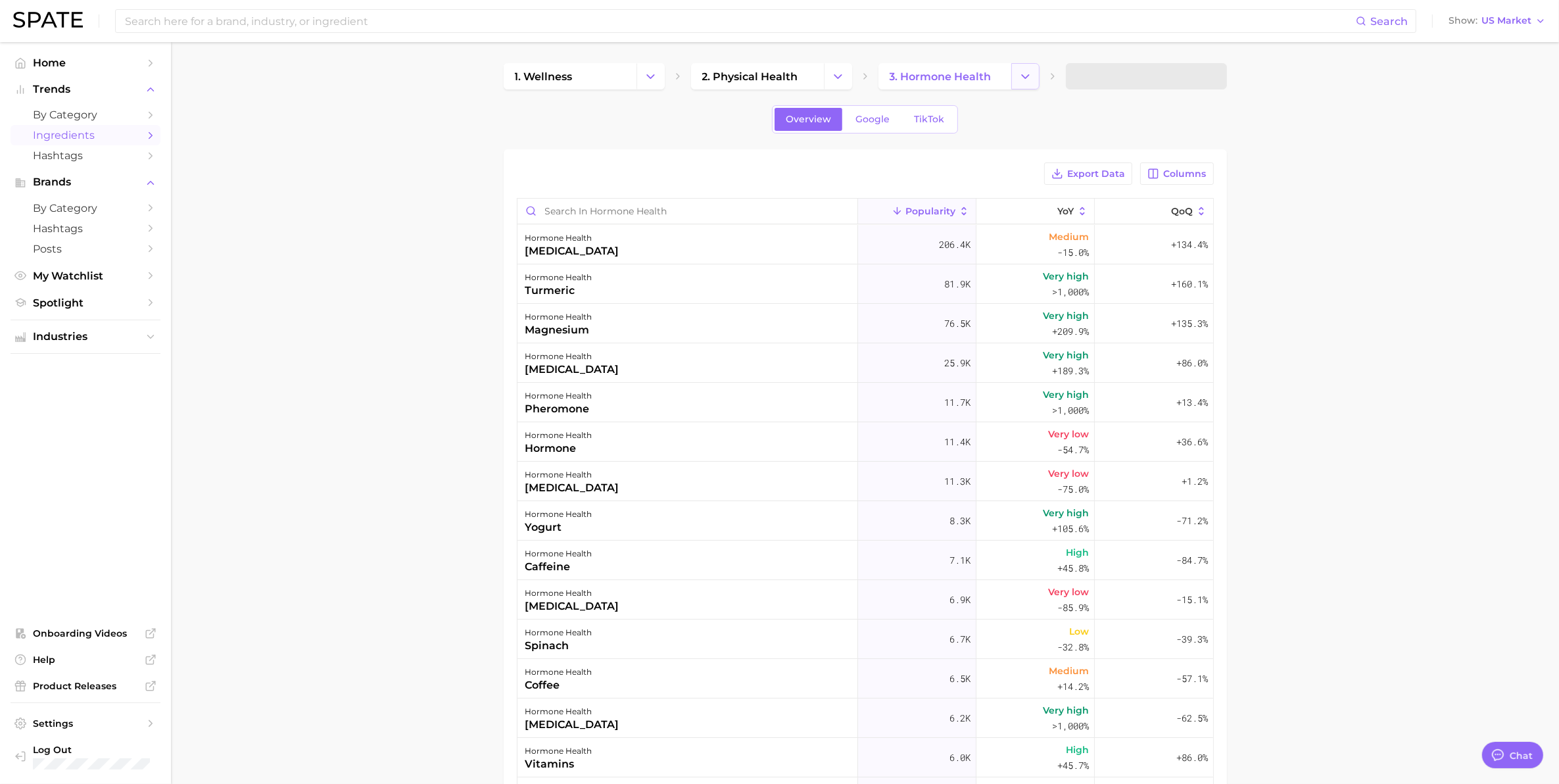
click at [1033, 77] on button "Change Category" at bounding box center [1025, 77] width 29 height 26
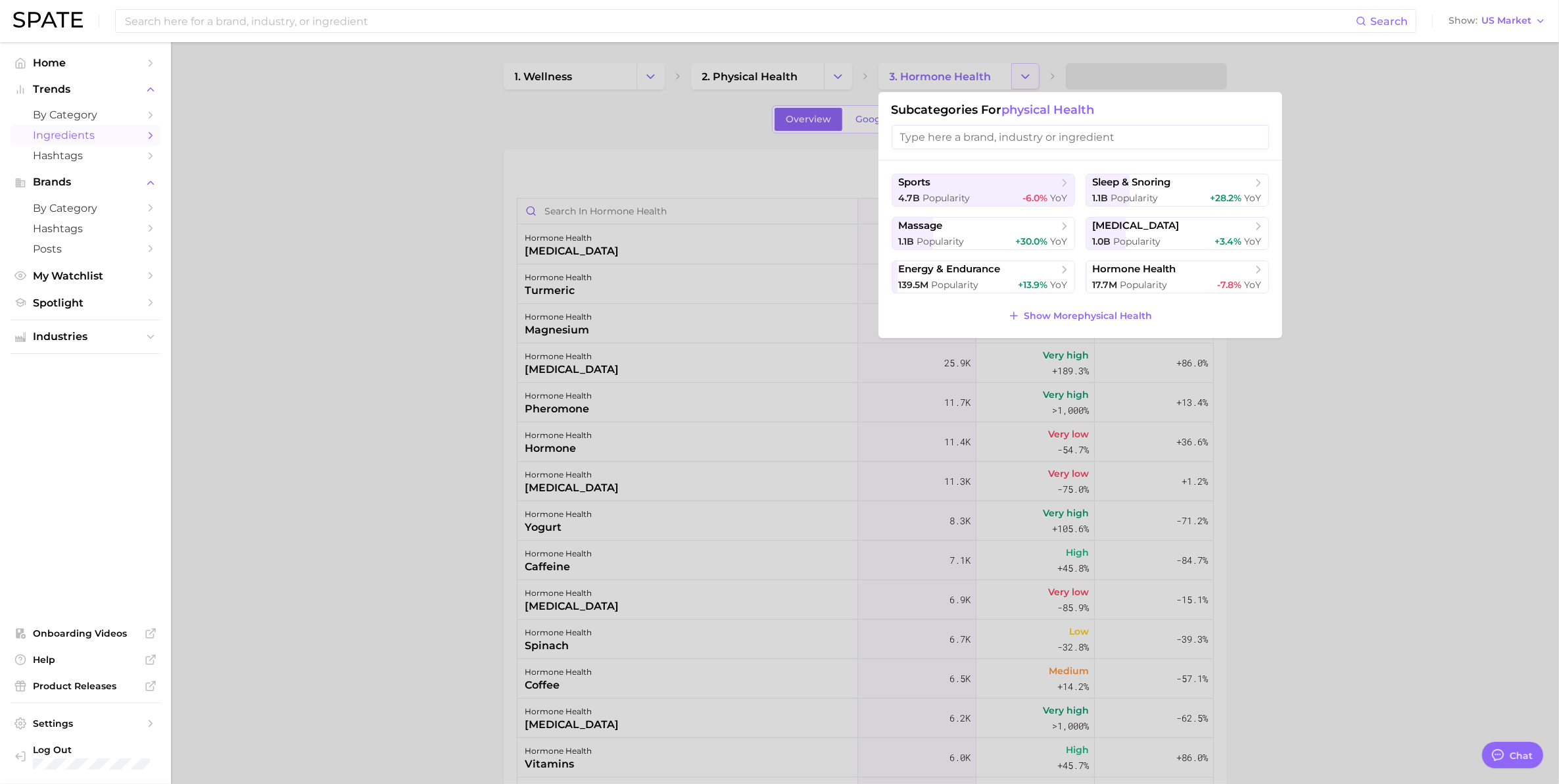
click at [1033, 77] on div at bounding box center [779, 392] width 1559 height 784
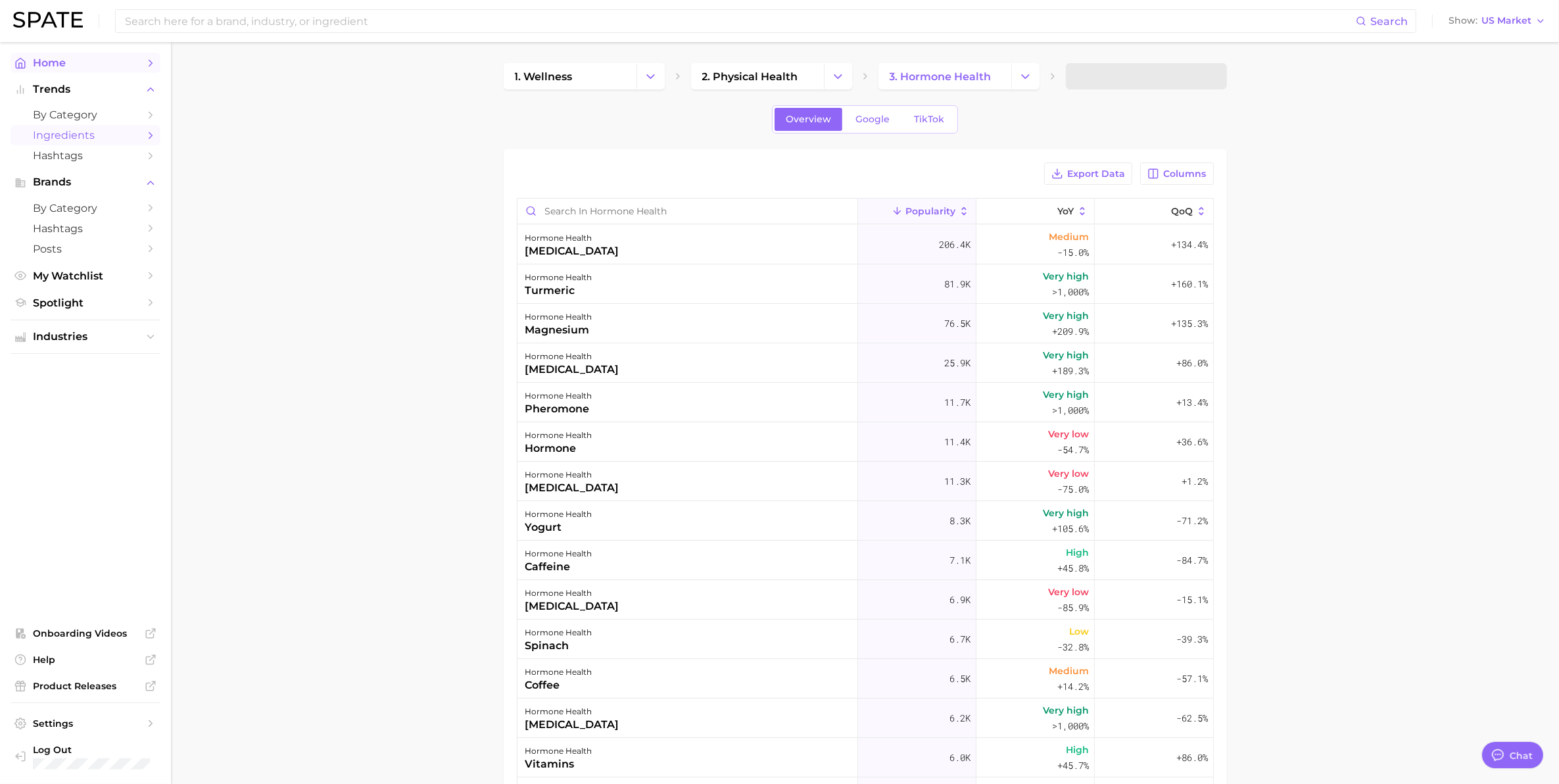
click at [57, 66] on span "Home" at bounding box center [85, 63] width 105 height 13
type textarea "x"
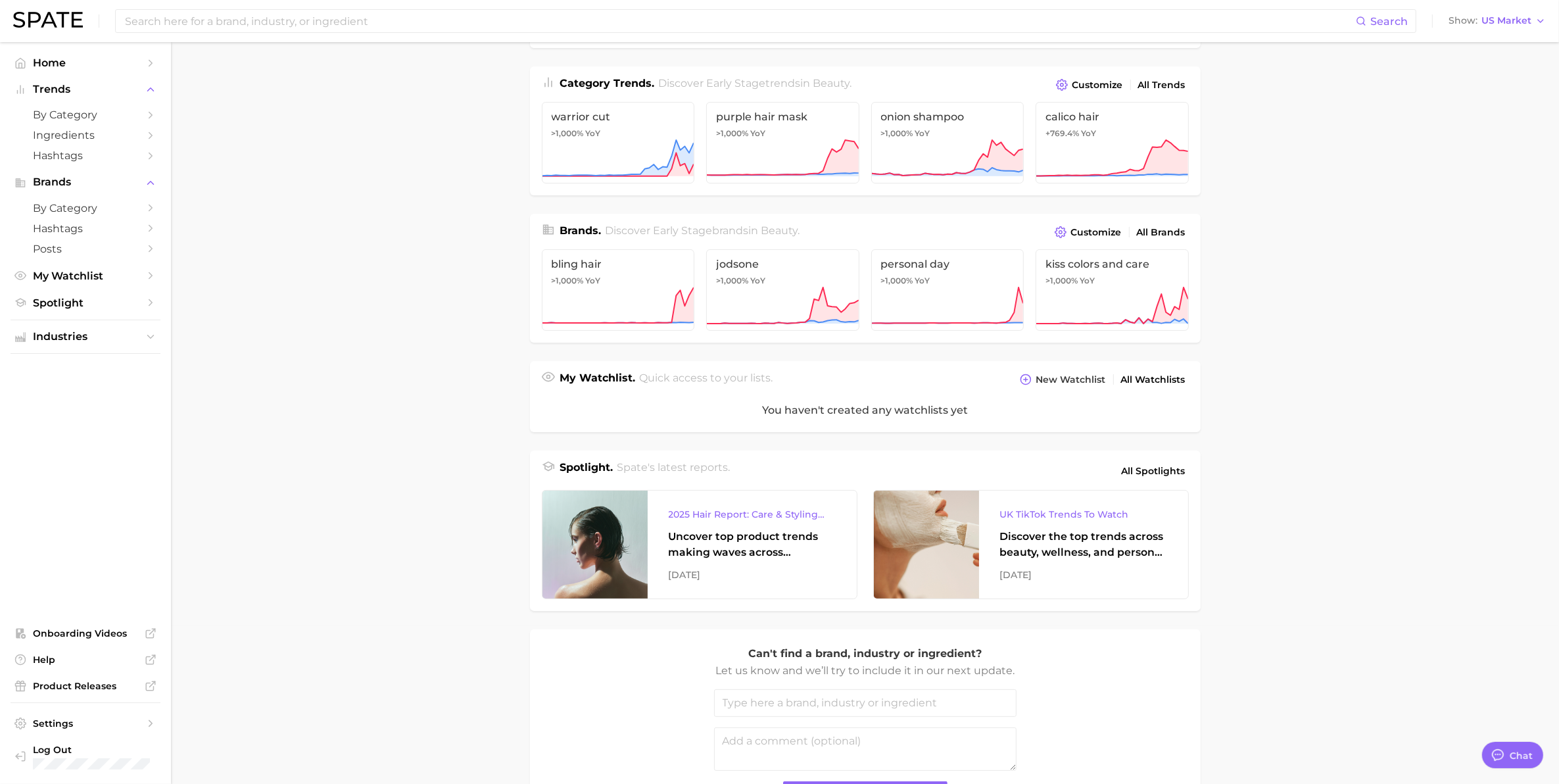
scroll to position [164, 0]
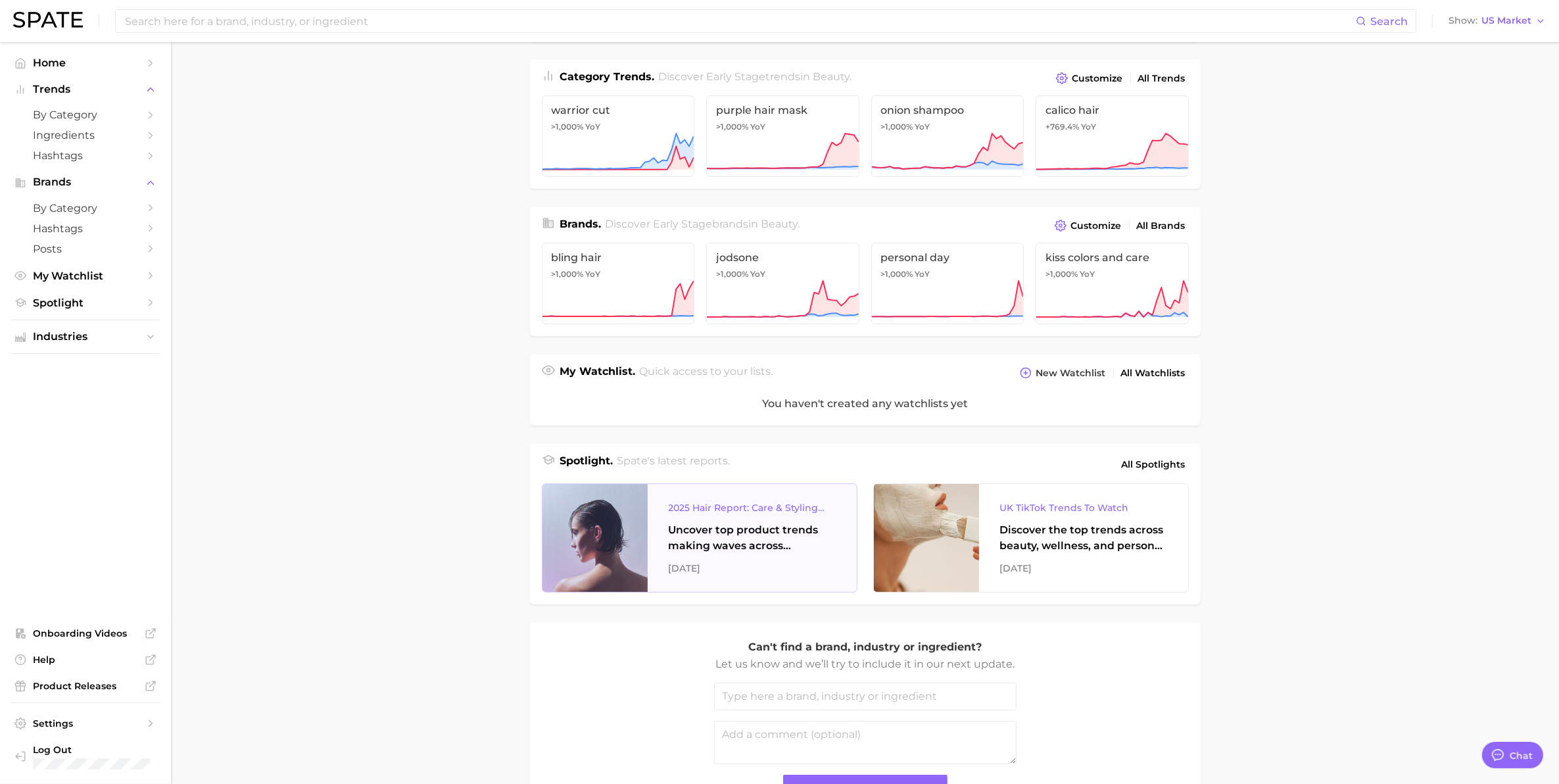
click at [735, 508] on div "2025 Hair Report: Care & Styling Products" at bounding box center [752, 508] width 167 height 16
click at [1154, 468] on span "All Spotlights" at bounding box center [1154, 464] width 64 height 16
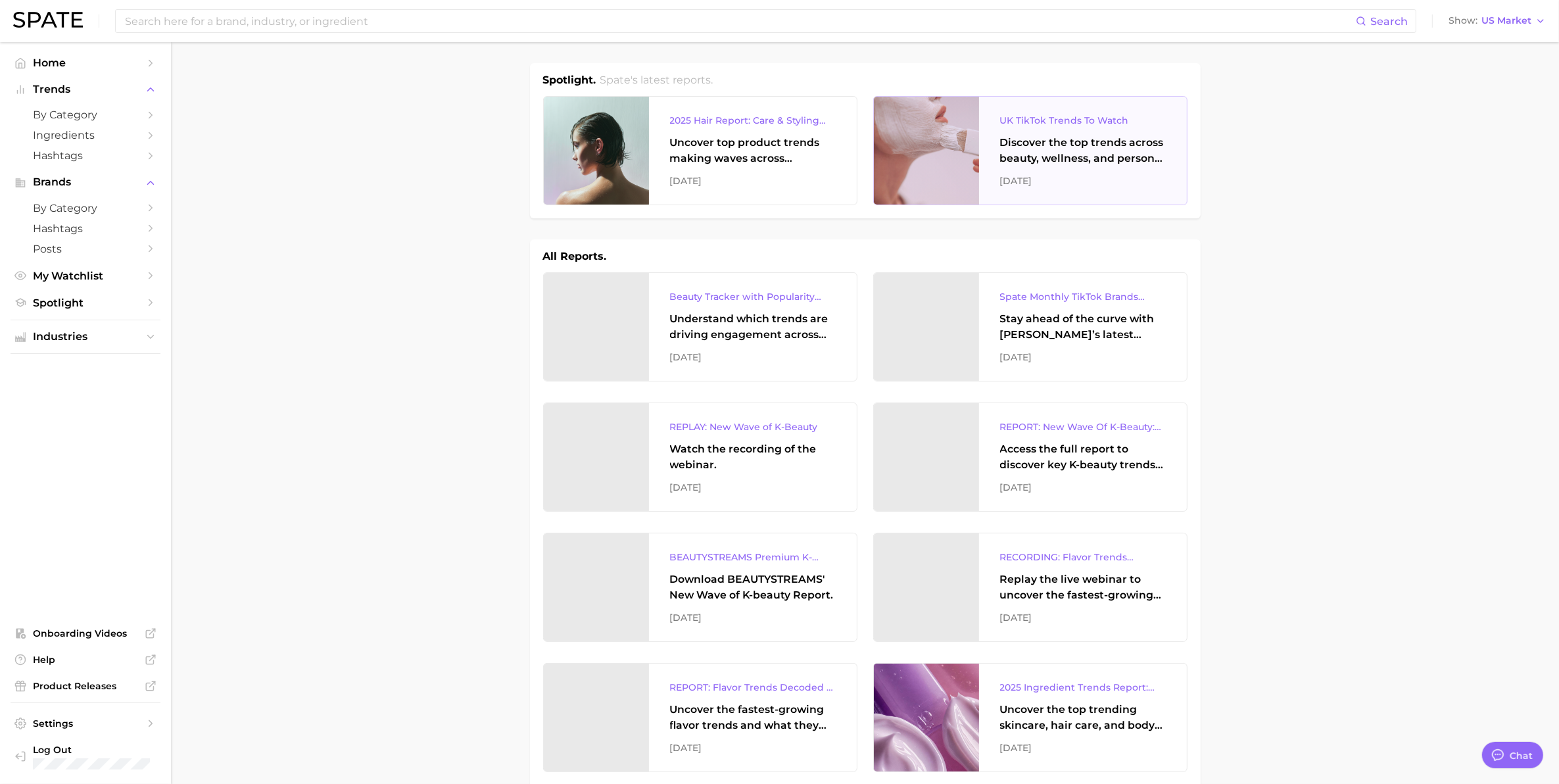
click at [1070, 113] on div "UK TikTok Trends To Watch" at bounding box center [1083, 120] width 166 height 16
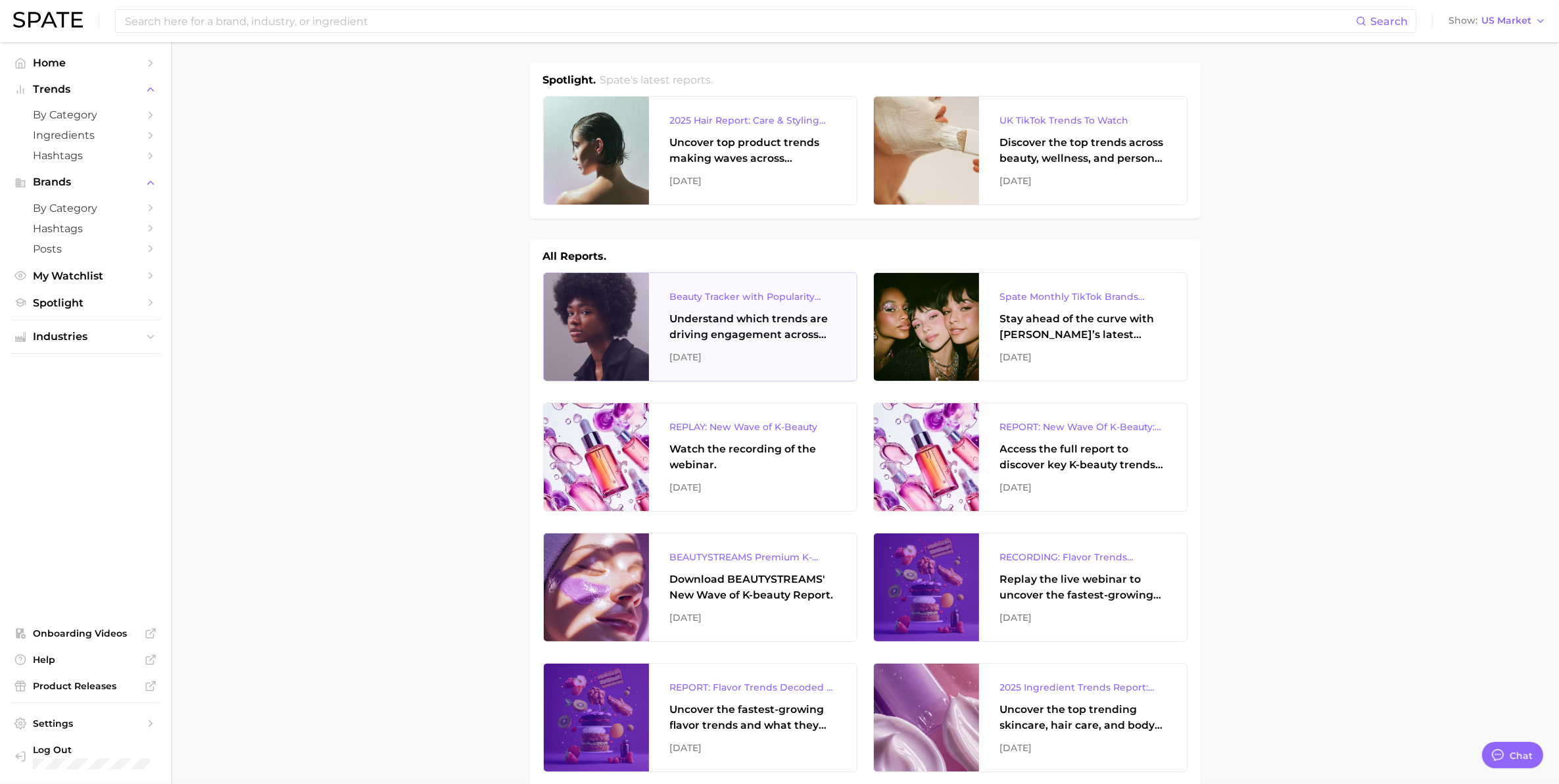
click at [684, 292] on div "Beauty Tracker with Popularity Index" at bounding box center [753, 297] width 166 height 16
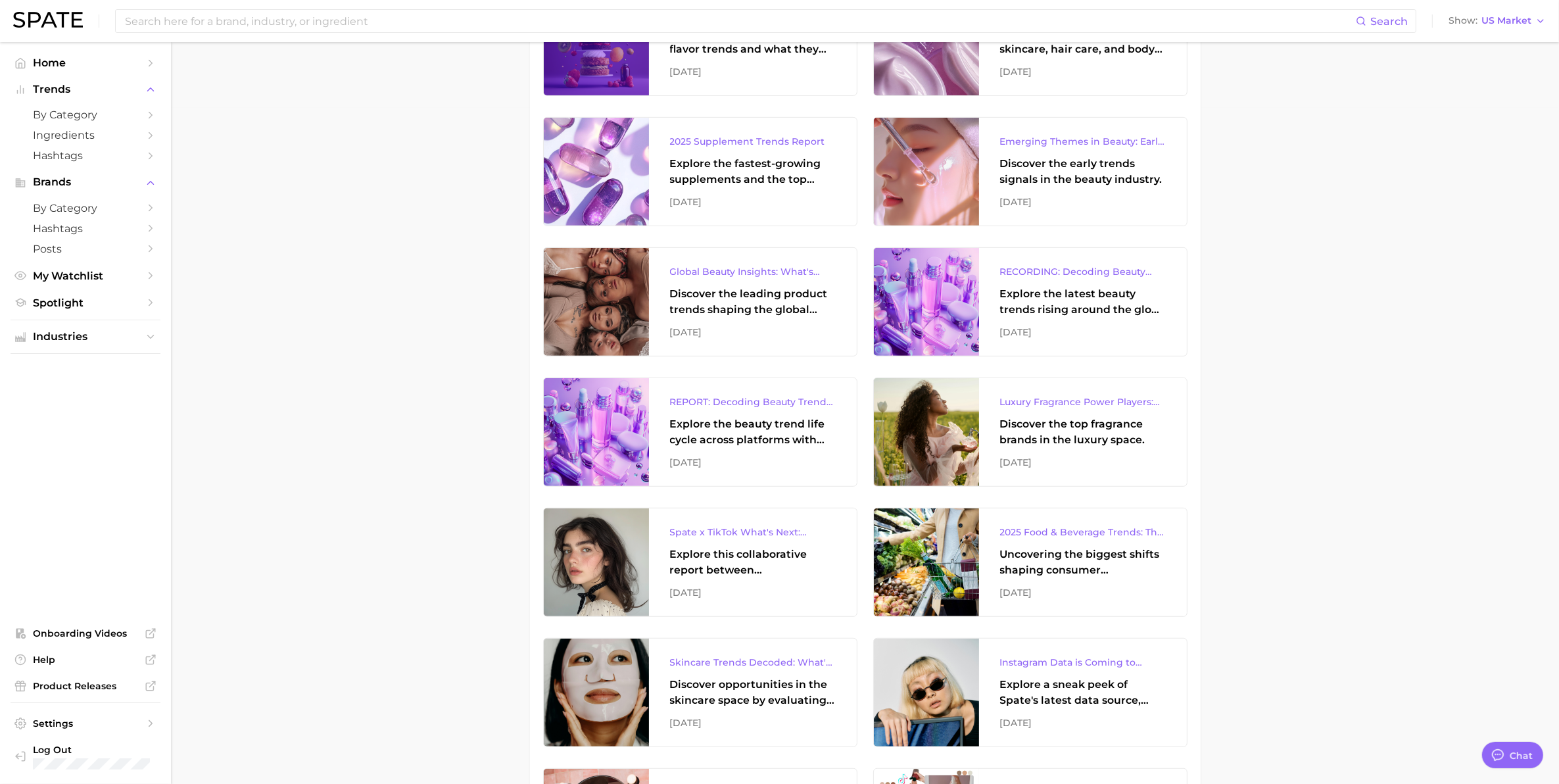
scroll to position [739, 0]
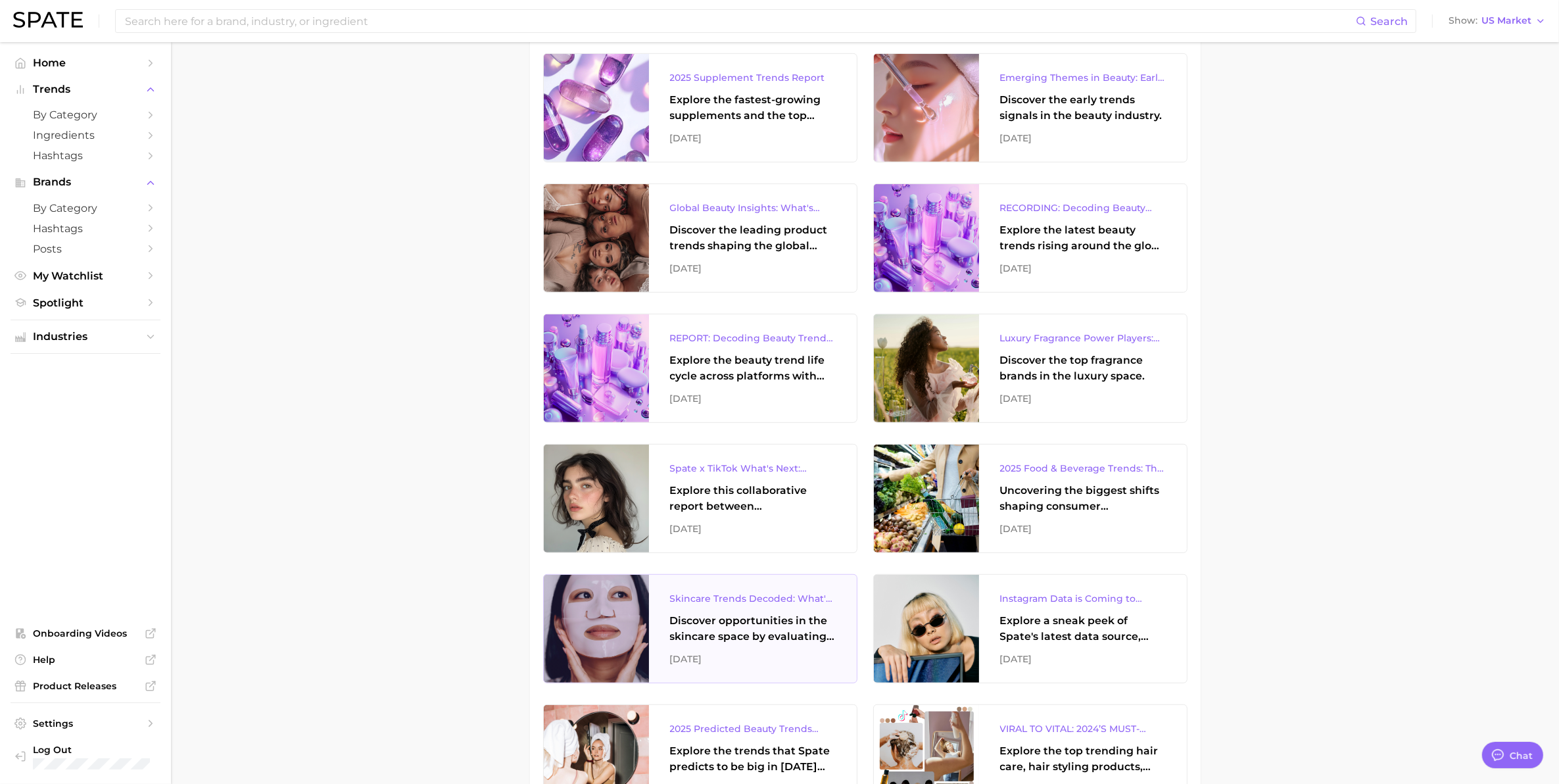
click at [750, 602] on div "Skincare Trends Decoded: What's Popular According to Google Search & TikTok" at bounding box center [753, 598] width 166 height 16
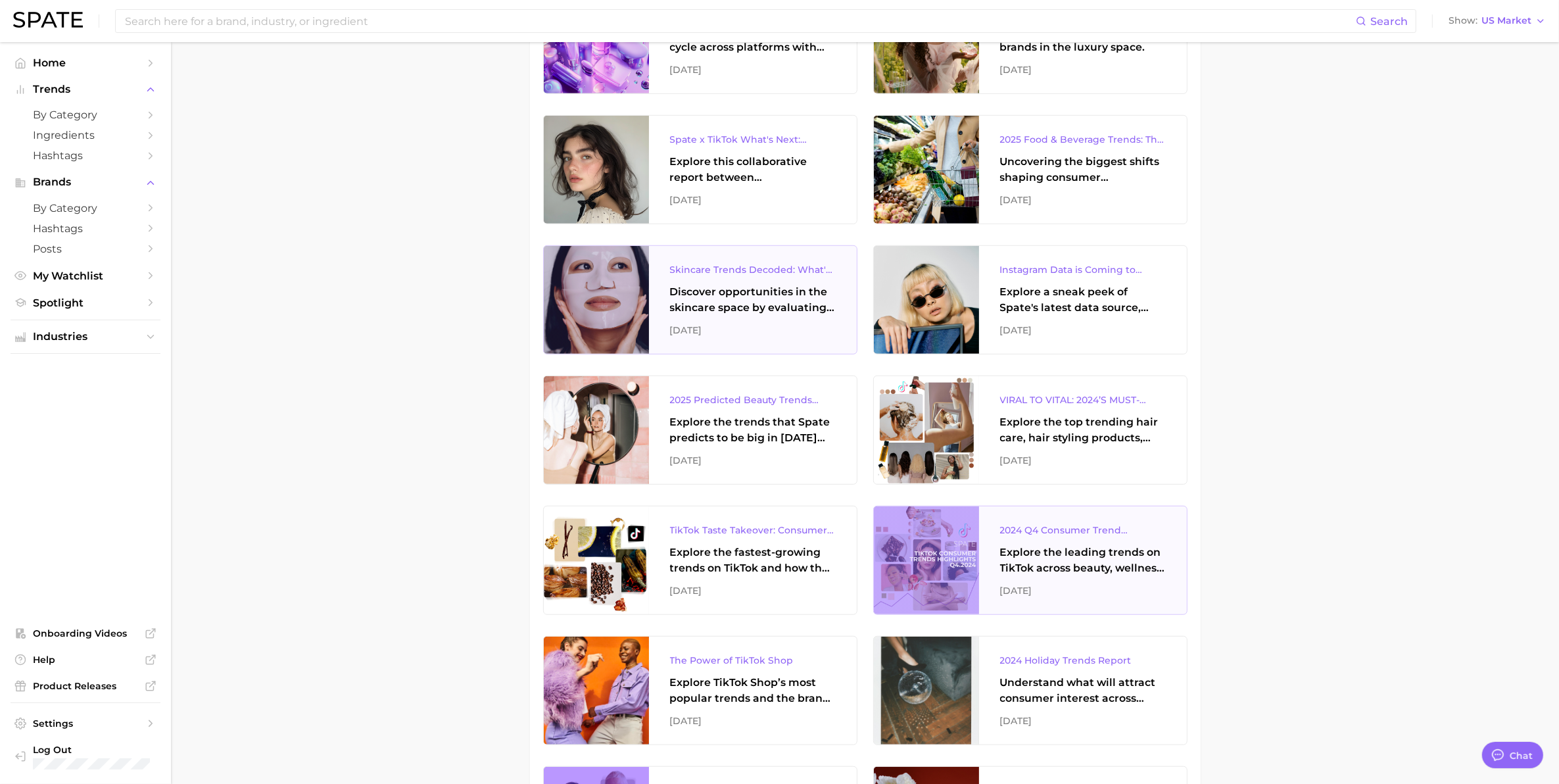
scroll to position [1151, 0]
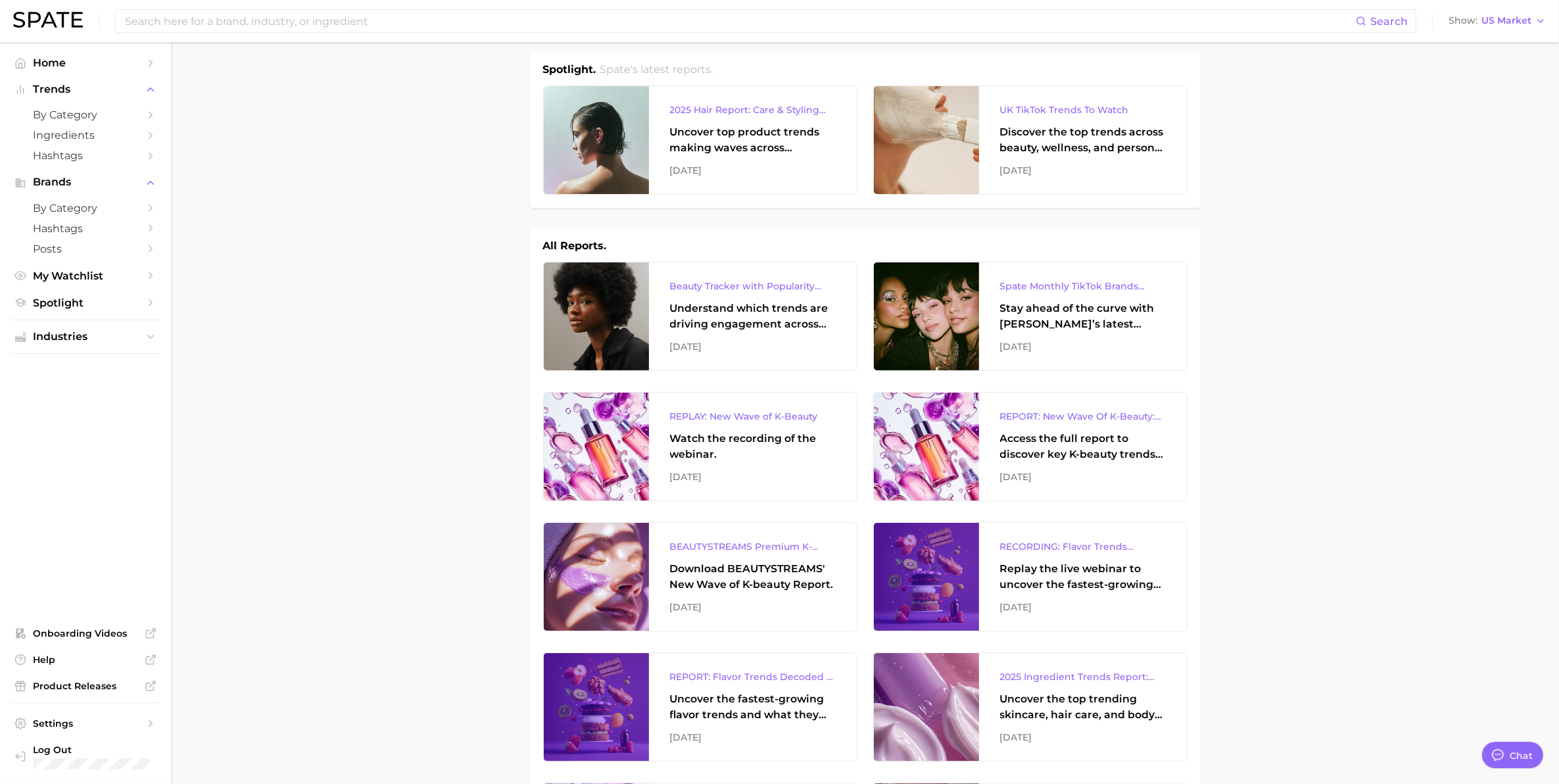
scroll to position [0, 0]
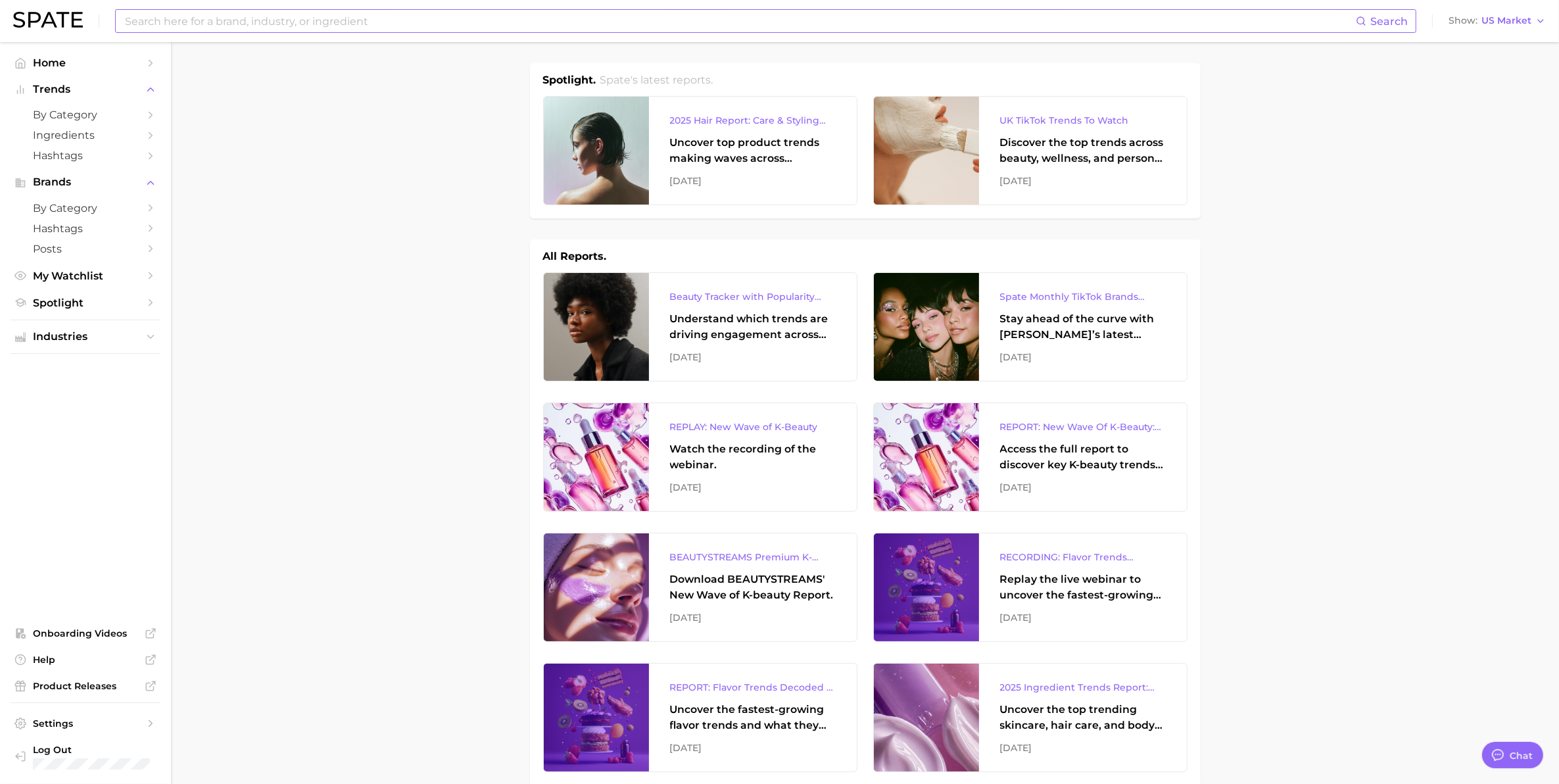
click at [453, 15] on input at bounding box center [740, 21] width 1232 height 22
type input "sustainable"
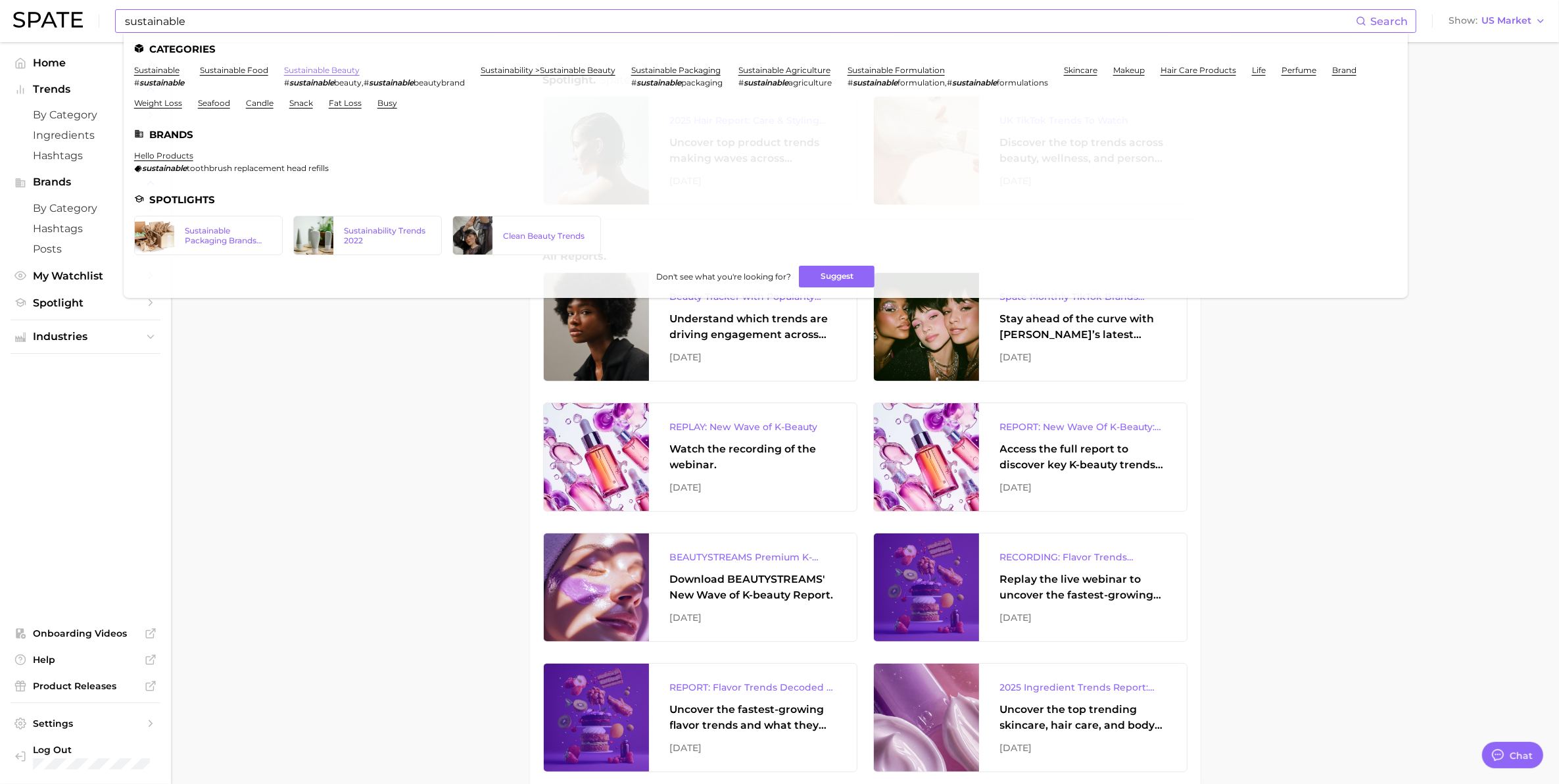
click at [332, 70] on link "sustainable beauty" at bounding box center [322, 70] width 76 height 10
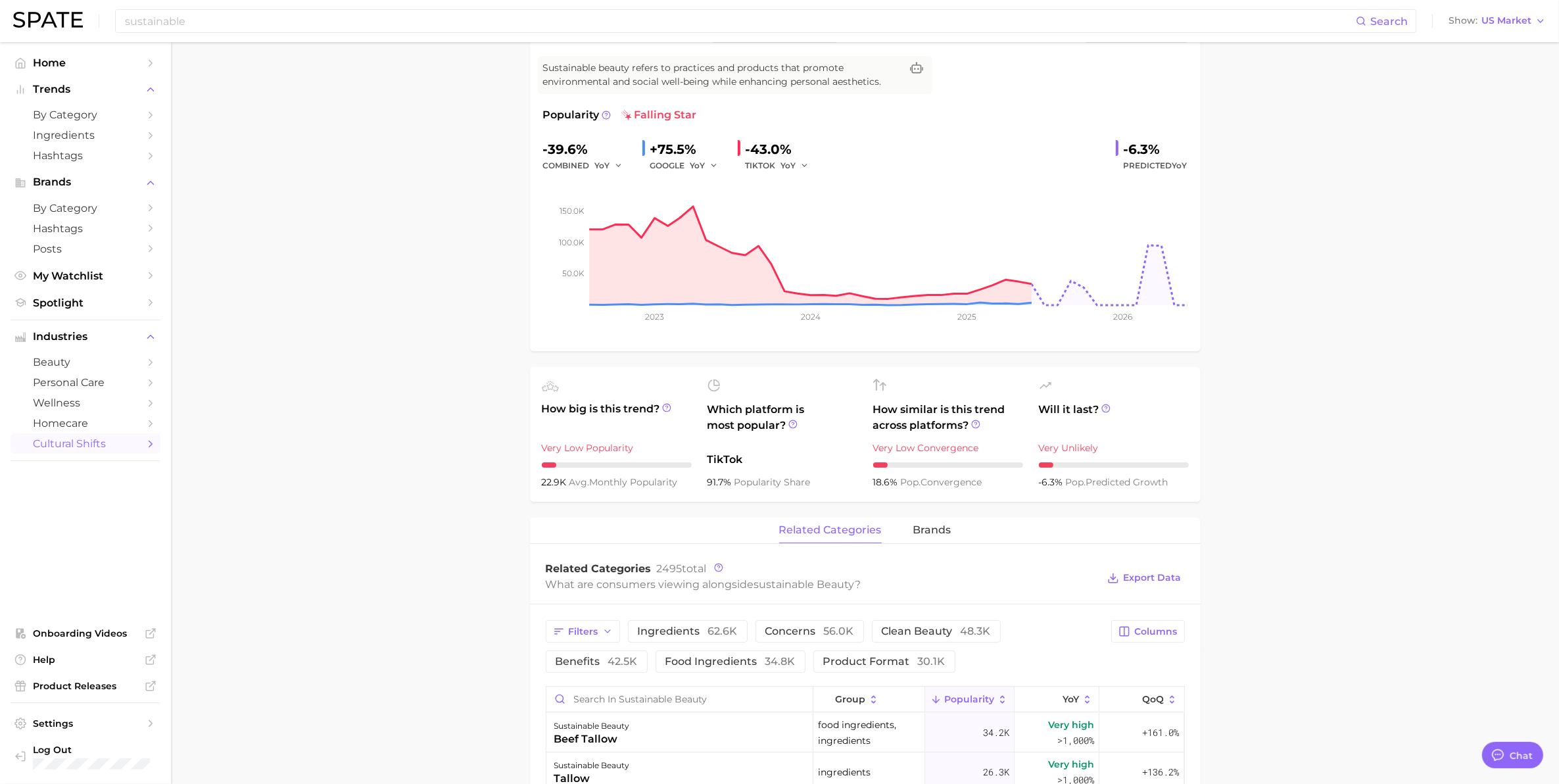
scroll to position [164, 0]
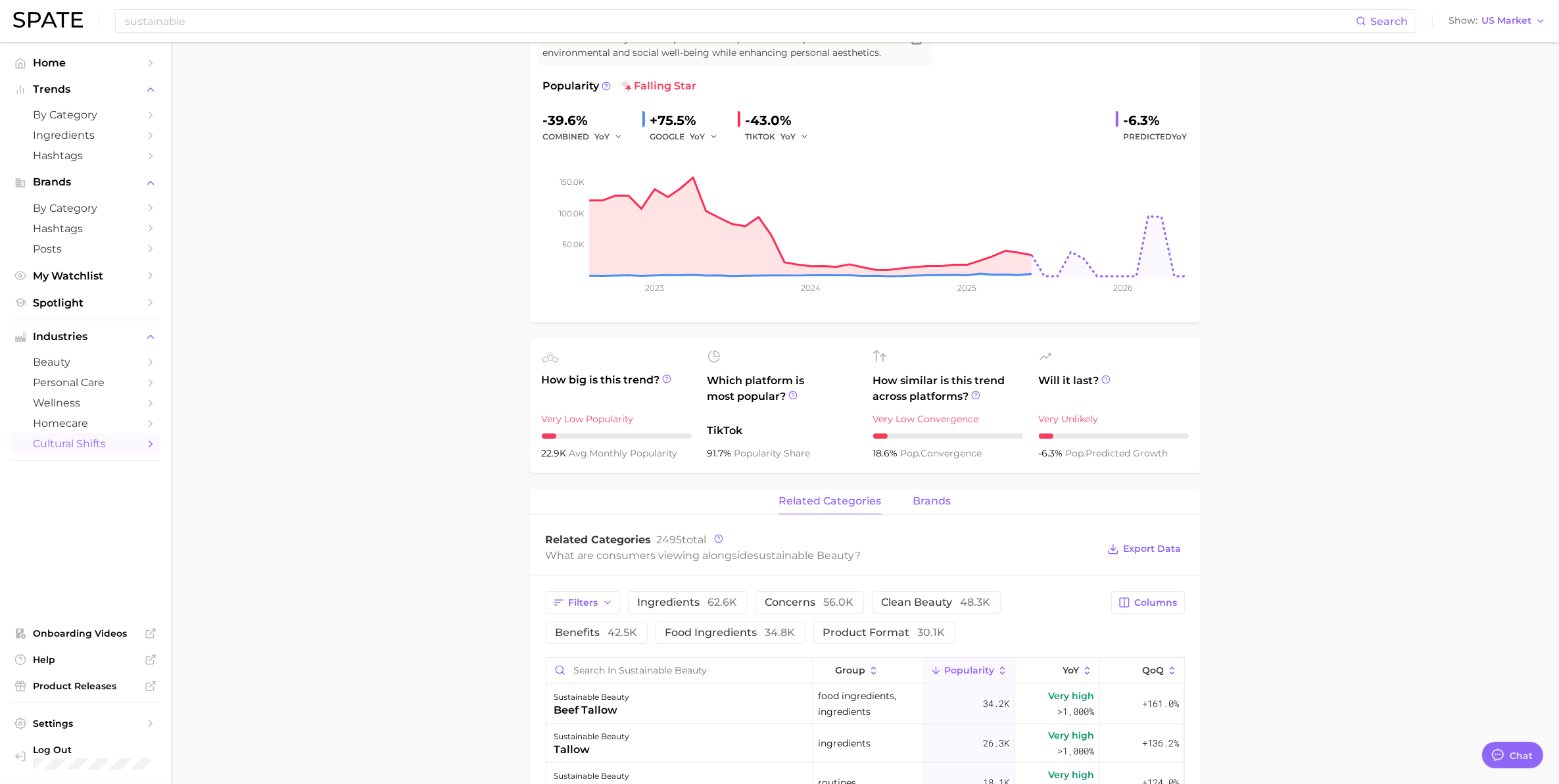
click at [947, 502] on span "brands" at bounding box center [932, 501] width 38 height 12
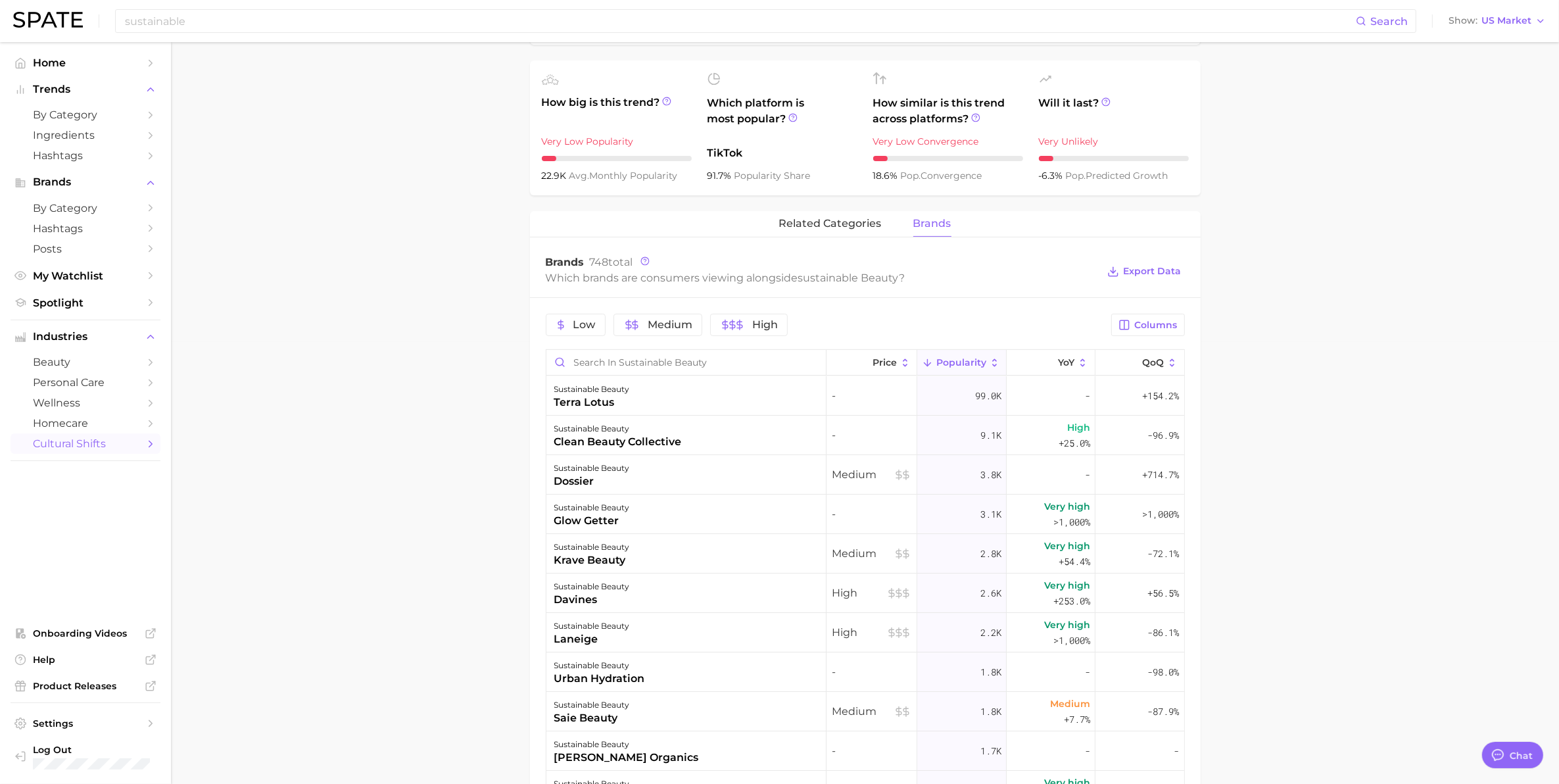
scroll to position [493, 0]
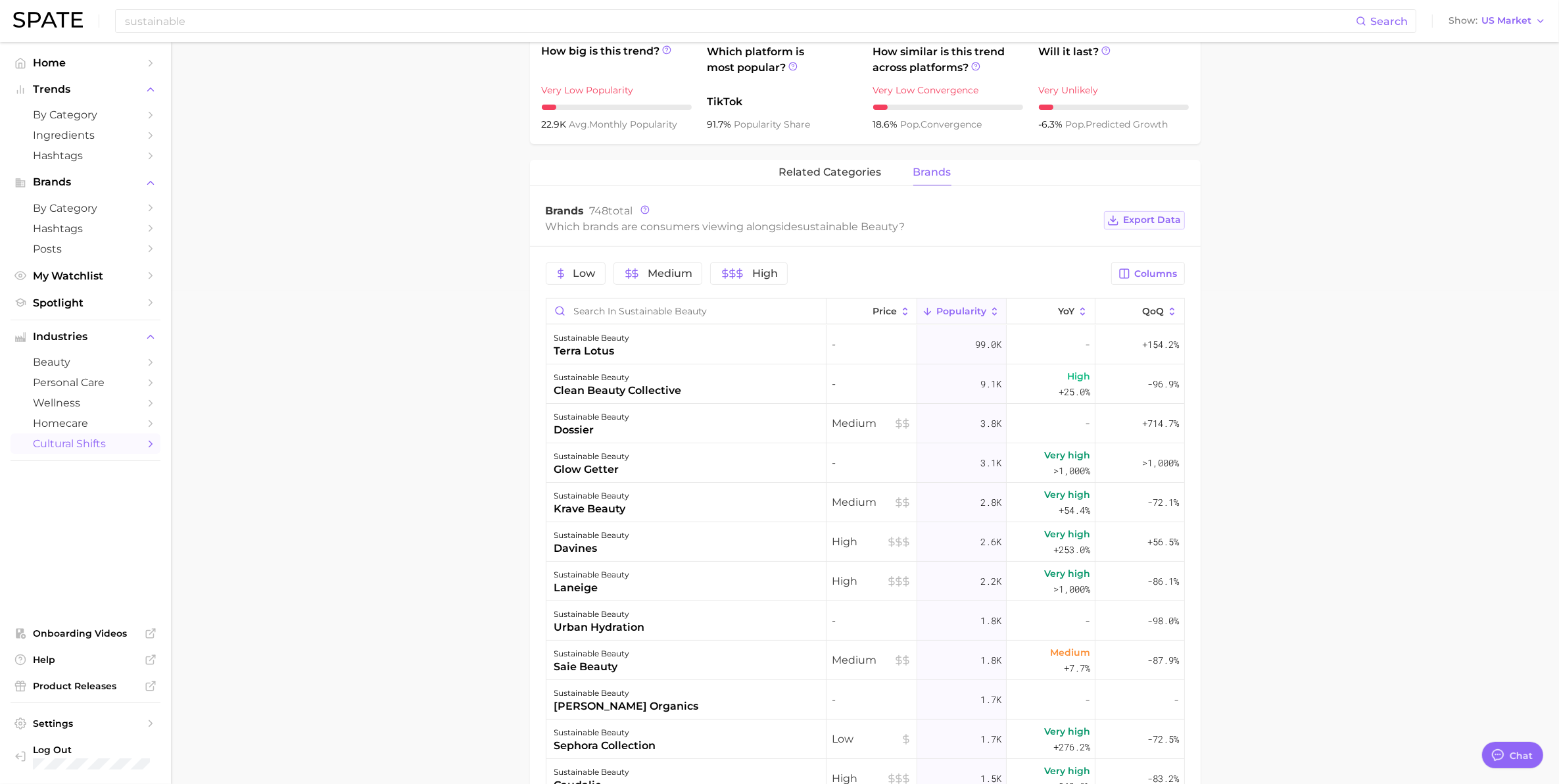
click at [1154, 221] on span "Export Data" at bounding box center [1152, 220] width 58 height 11
click at [1152, 226] on span "Export Data" at bounding box center [1152, 220] width 58 height 11
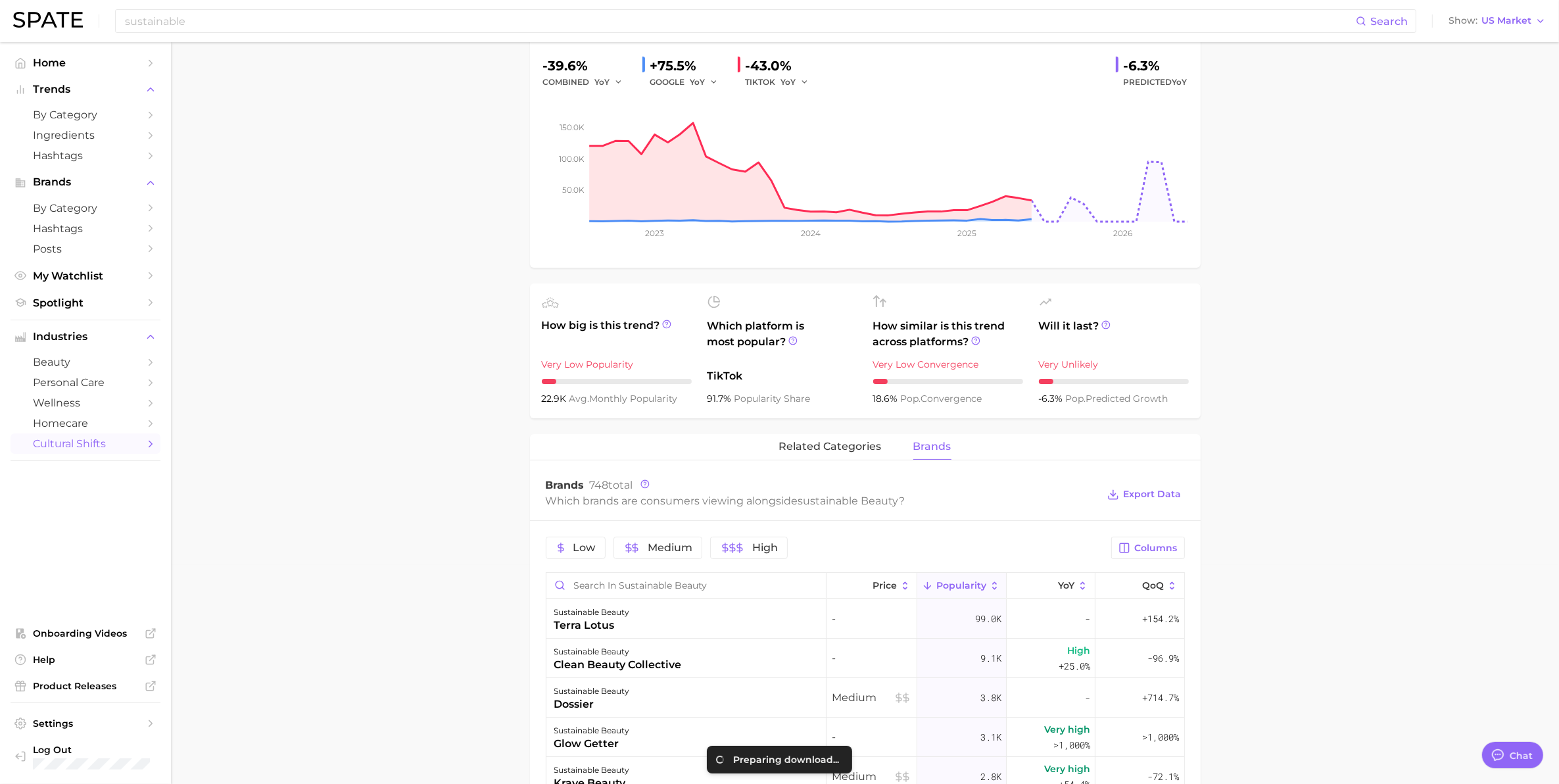
scroll to position [0, 0]
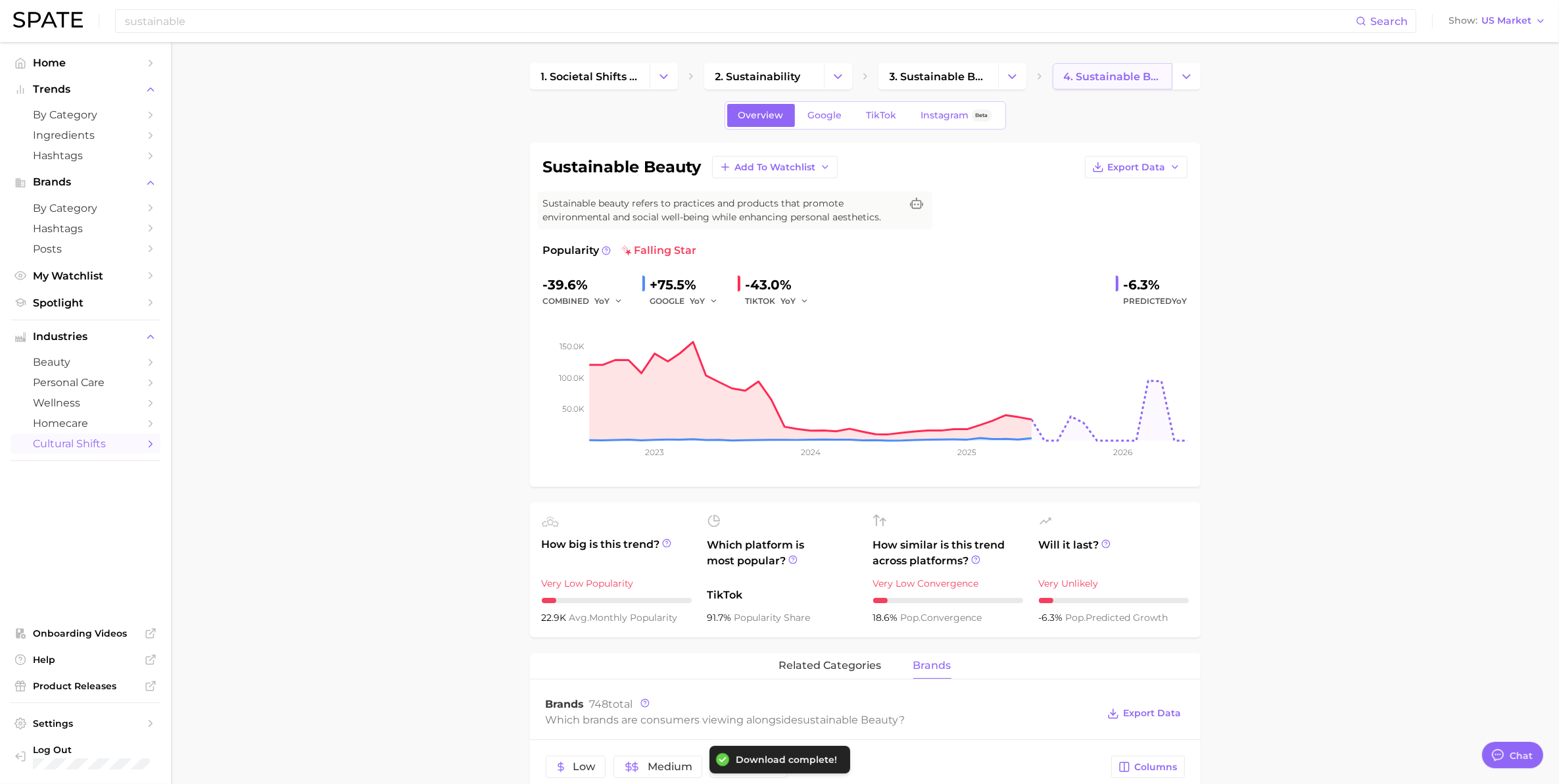
click at [1113, 73] on span "4. sustainable beauty" at bounding box center [1113, 77] width 97 height 13
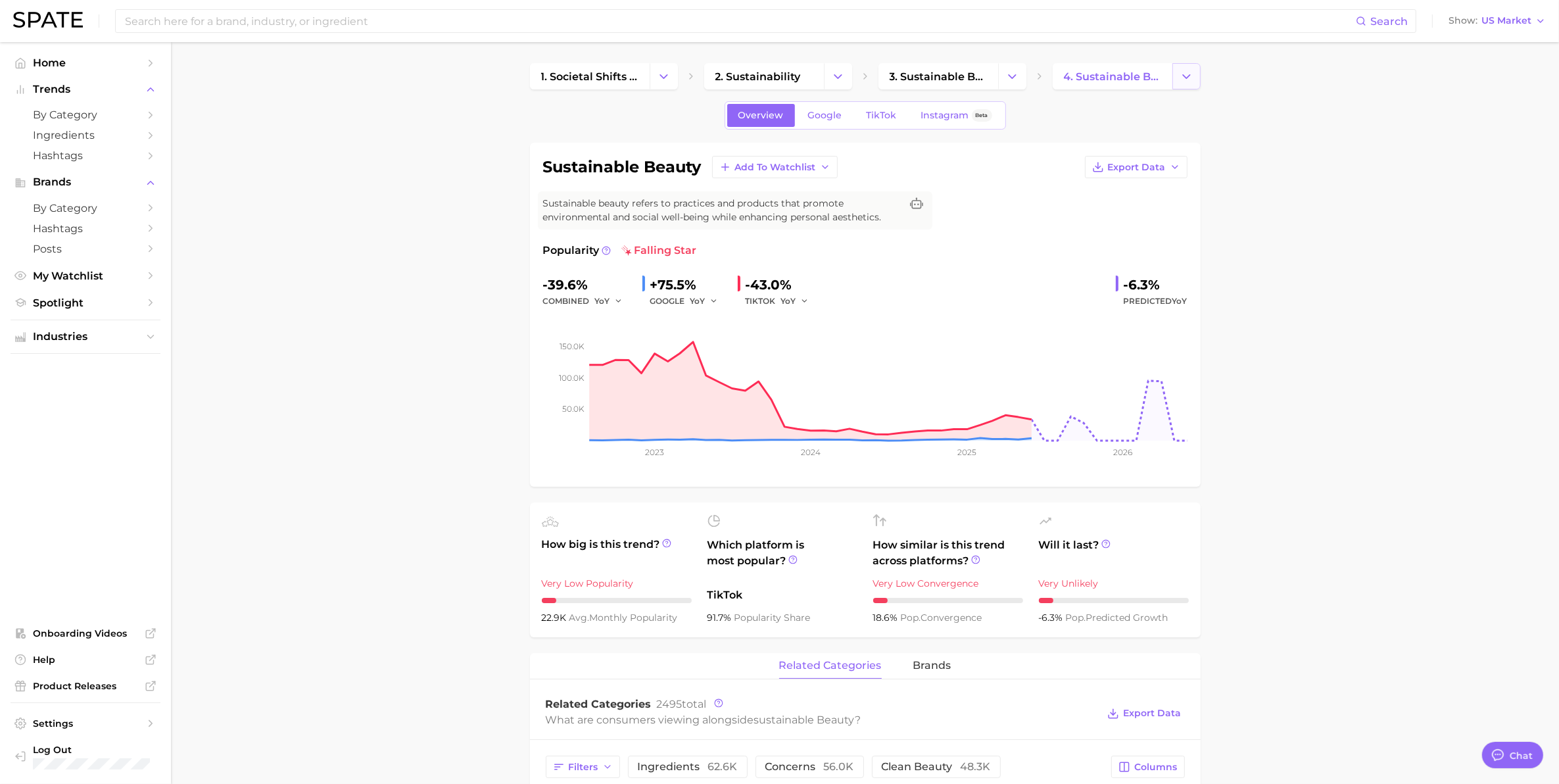
click at [1181, 71] on icon "Change Category" at bounding box center [1186, 77] width 14 height 14
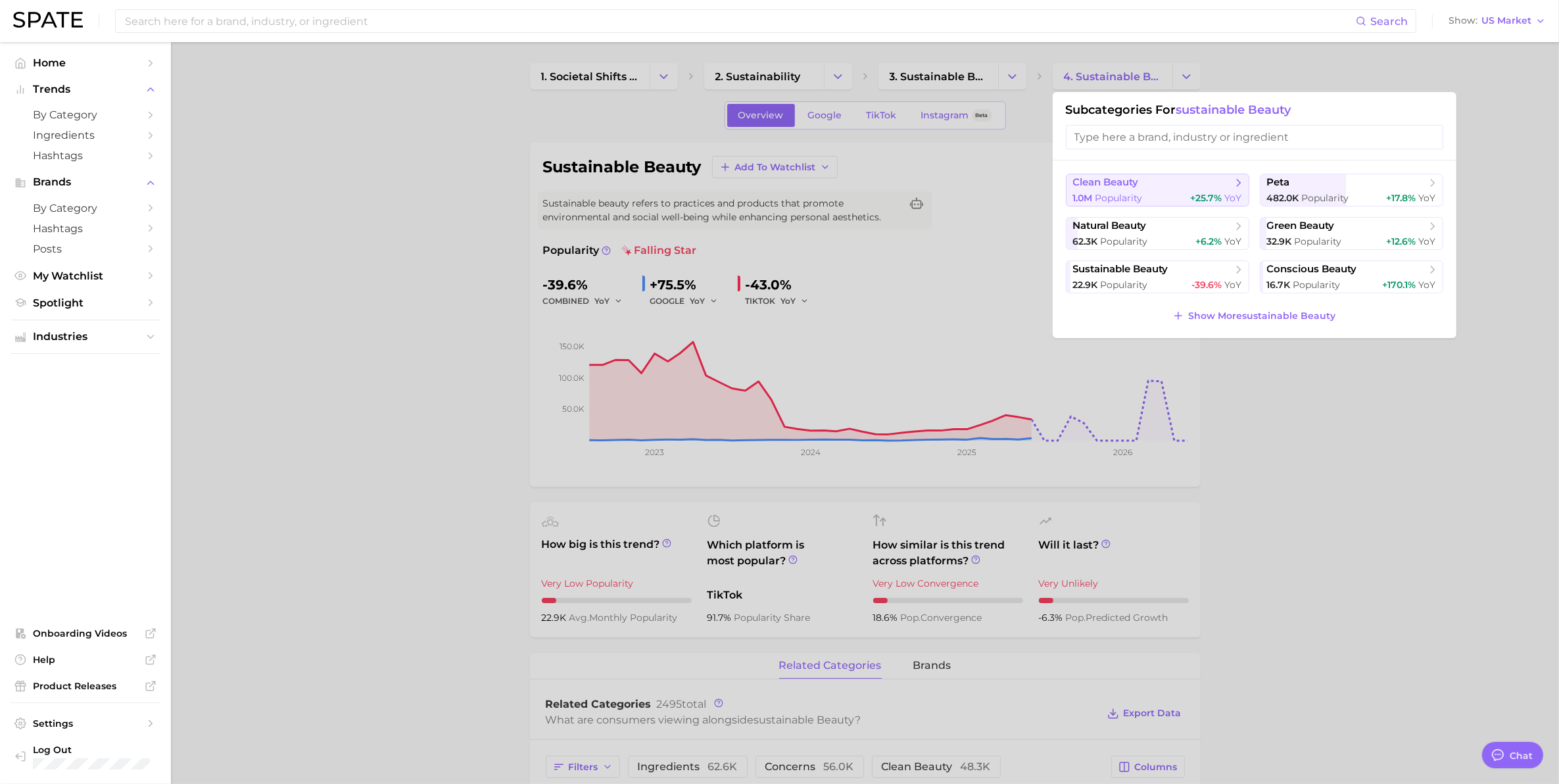
click at [1171, 187] on span "clean beauty" at bounding box center [1152, 182] width 159 height 13
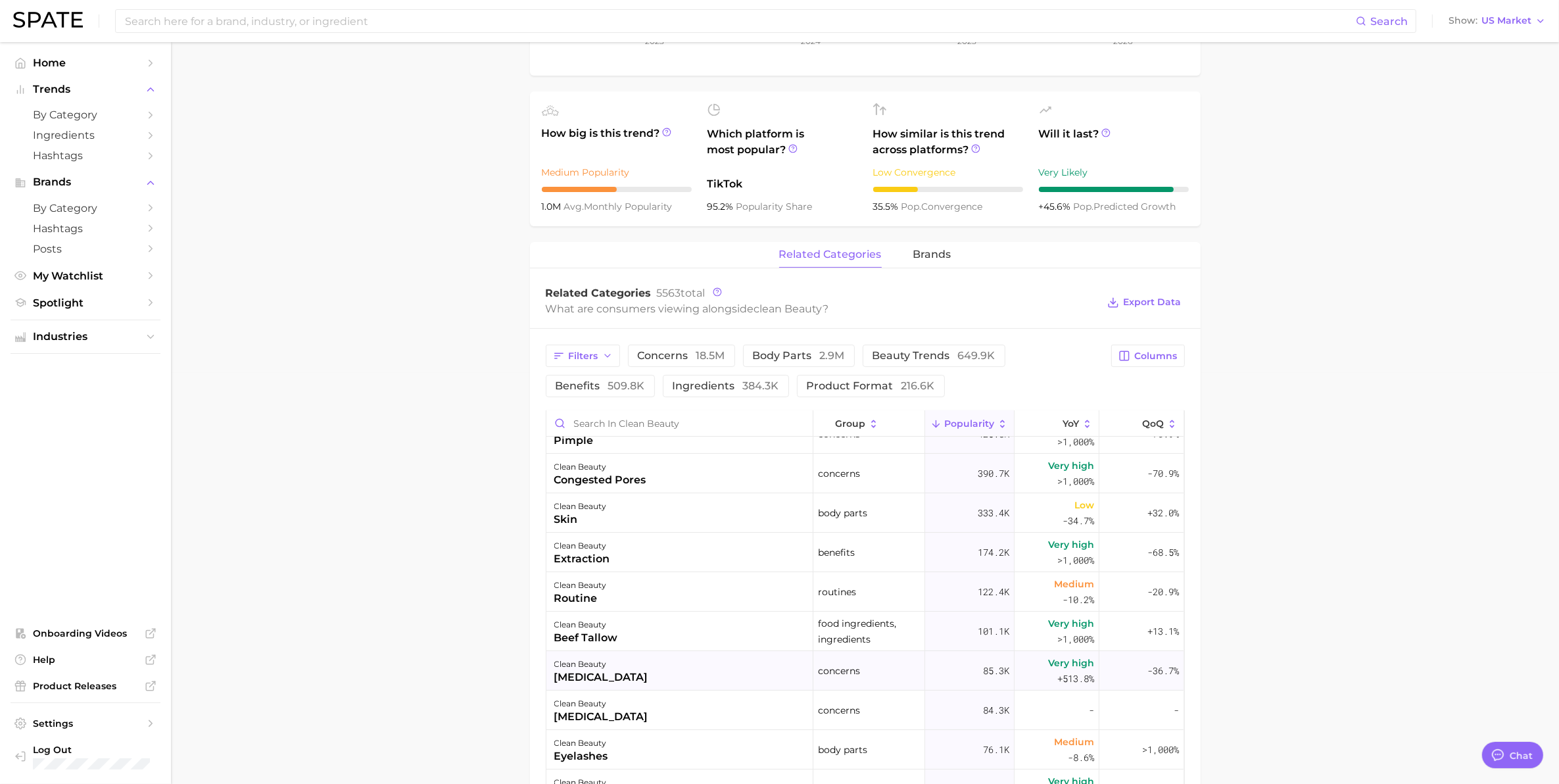
scroll to position [329, 0]
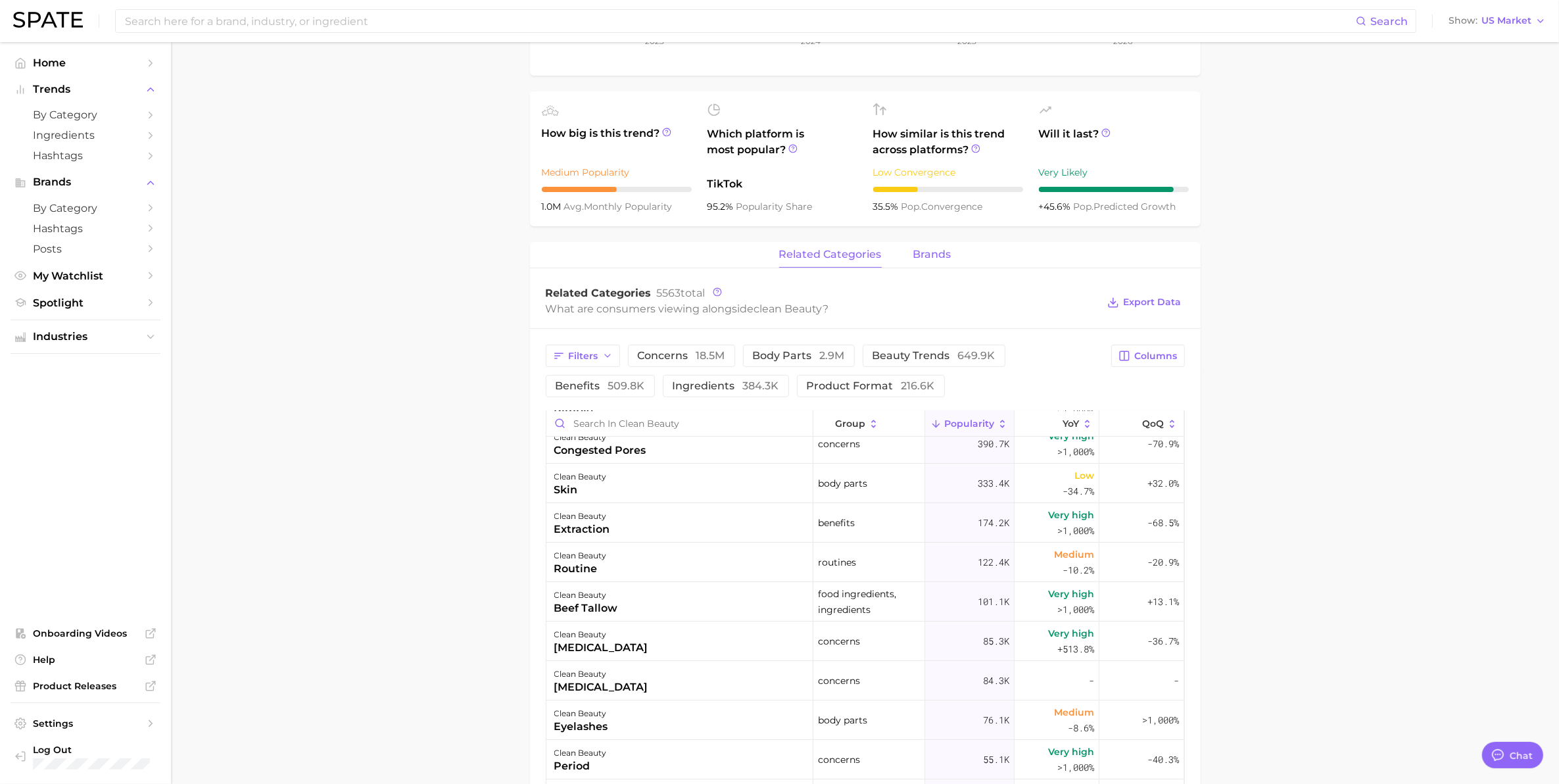
click at [934, 258] on span "brands" at bounding box center [932, 254] width 38 height 12
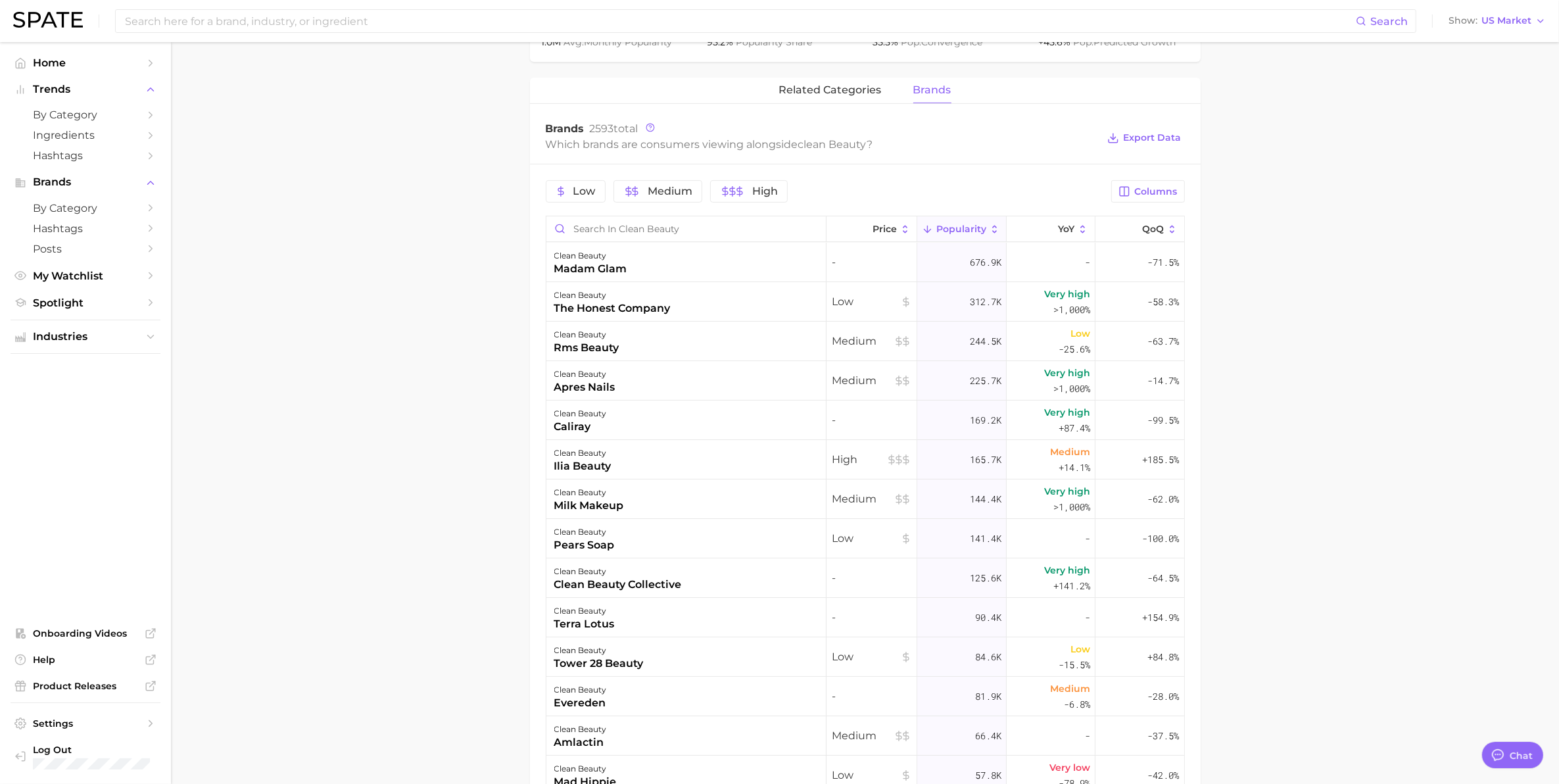
scroll to position [657, 0]
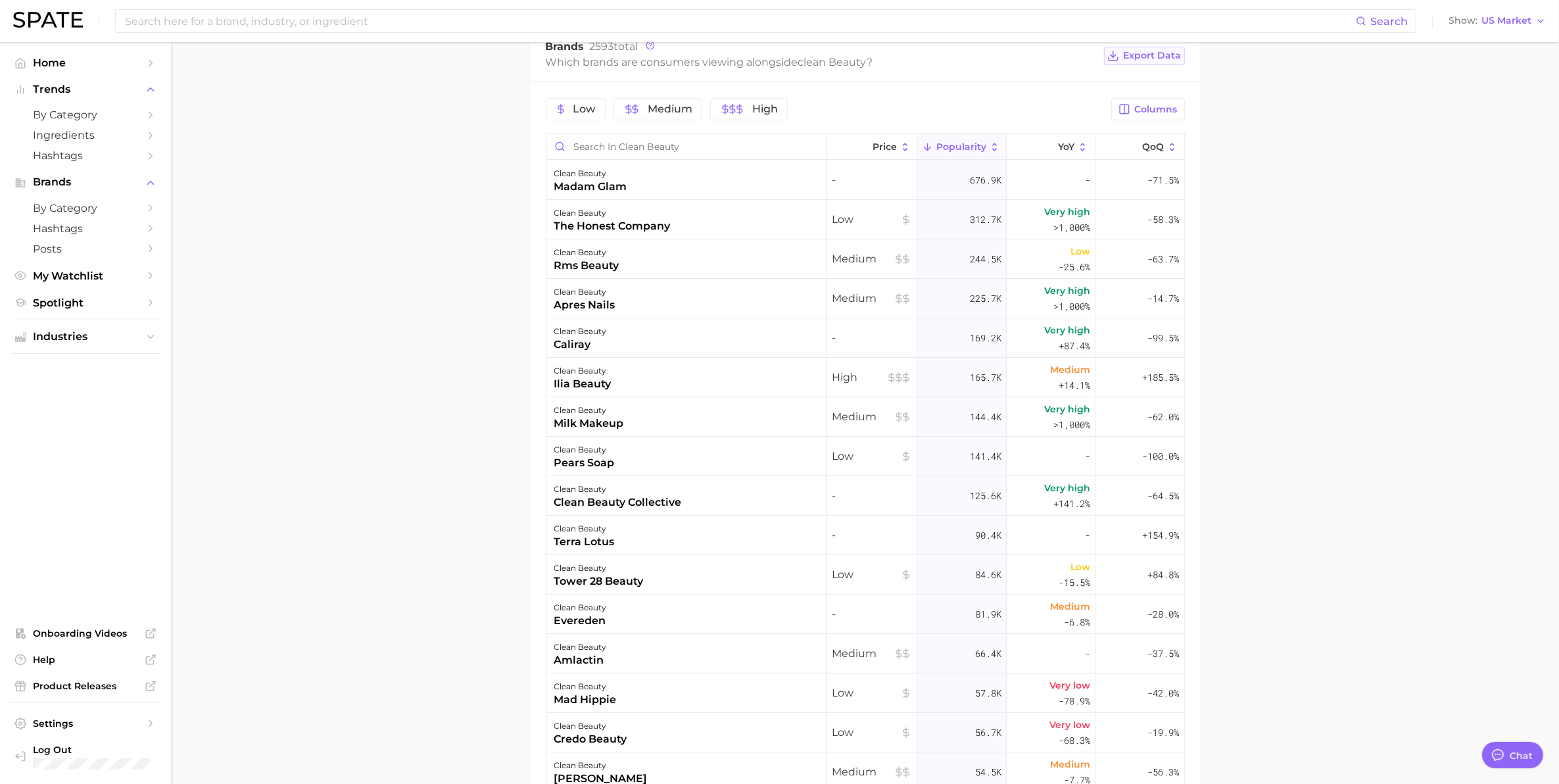
click at [1136, 59] on span "Export Data" at bounding box center [1152, 56] width 58 height 11
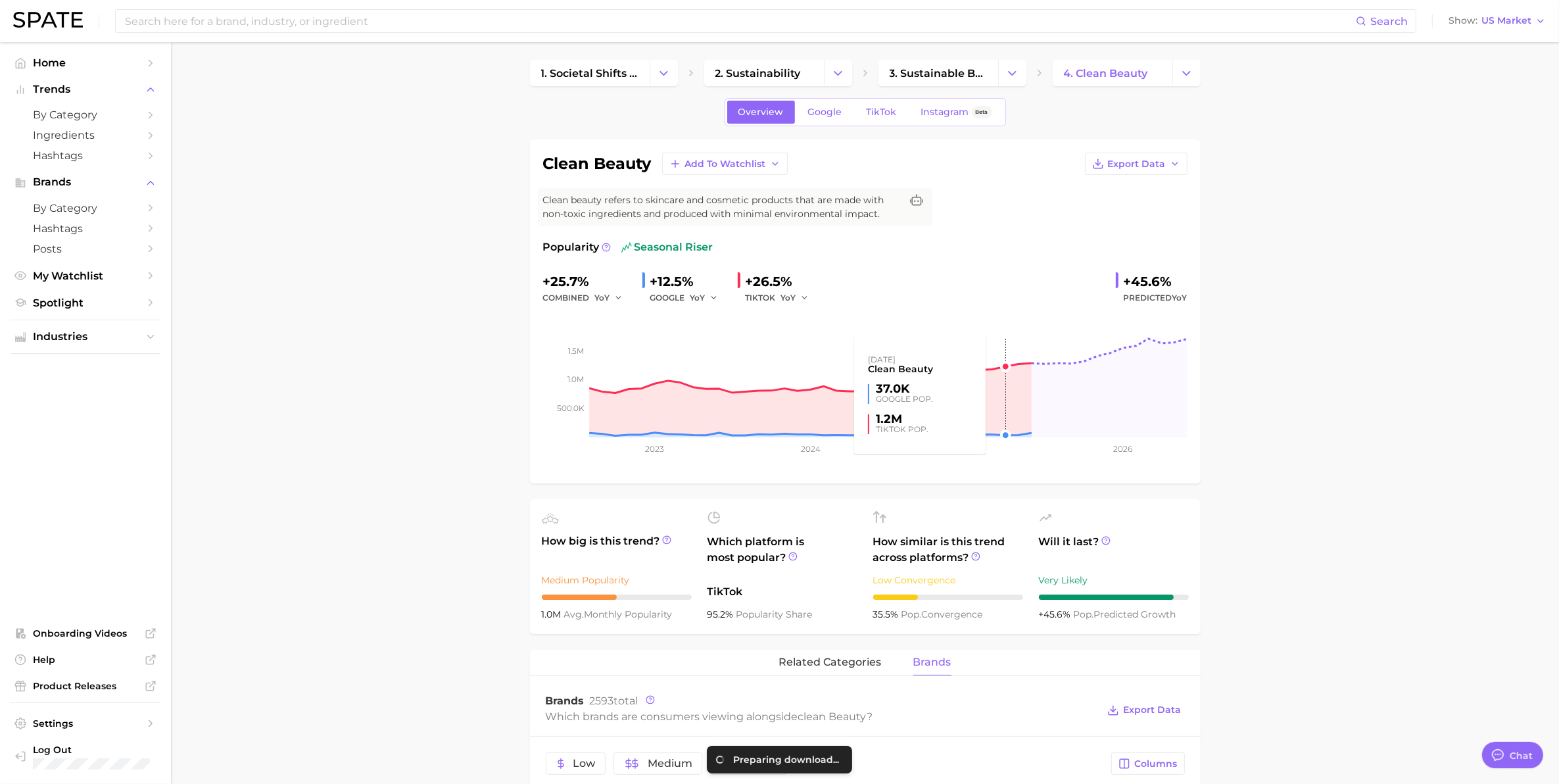
scroll to position [0, 0]
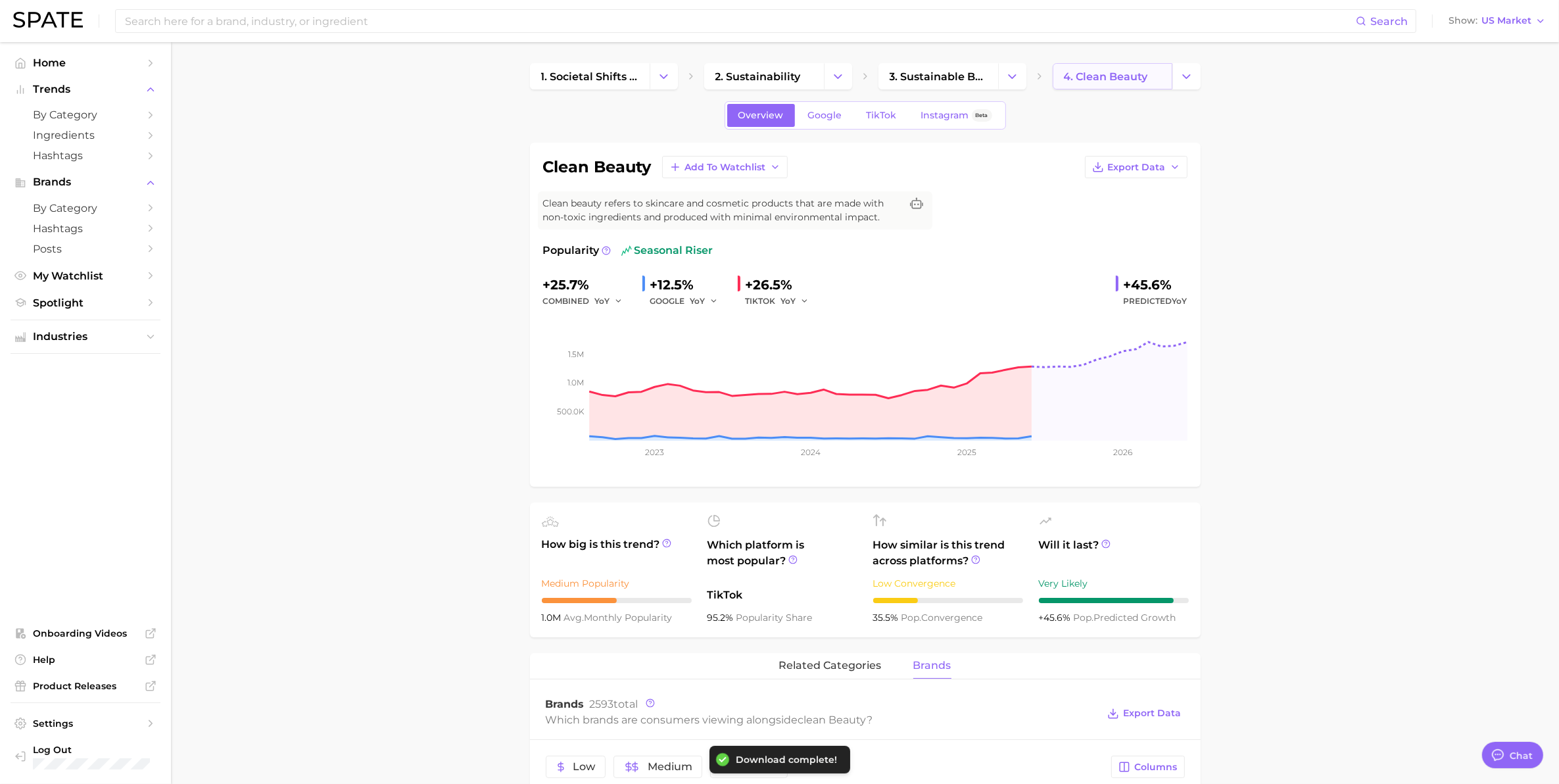
click at [1120, 84] on link "4. clean beauty" at bounding box center [1113, 77] width 120 height 26
click at [1192, 84] on button "Change Category" at bounding box center [1186, 77] width 29 height 26
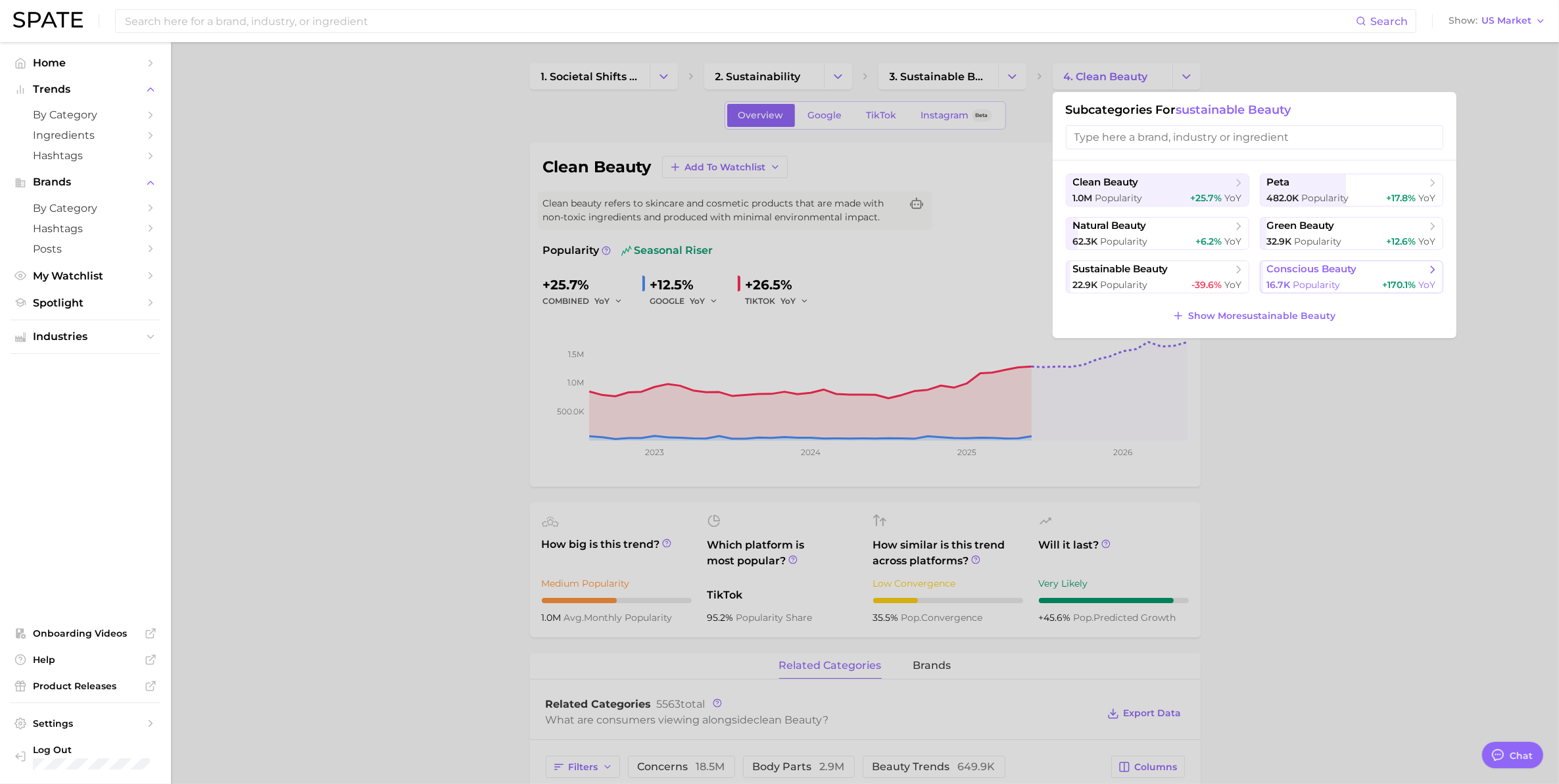
click at [1296, 269] on span "conscious beauty" at bounding box center [1312, 269] width 90 height 13
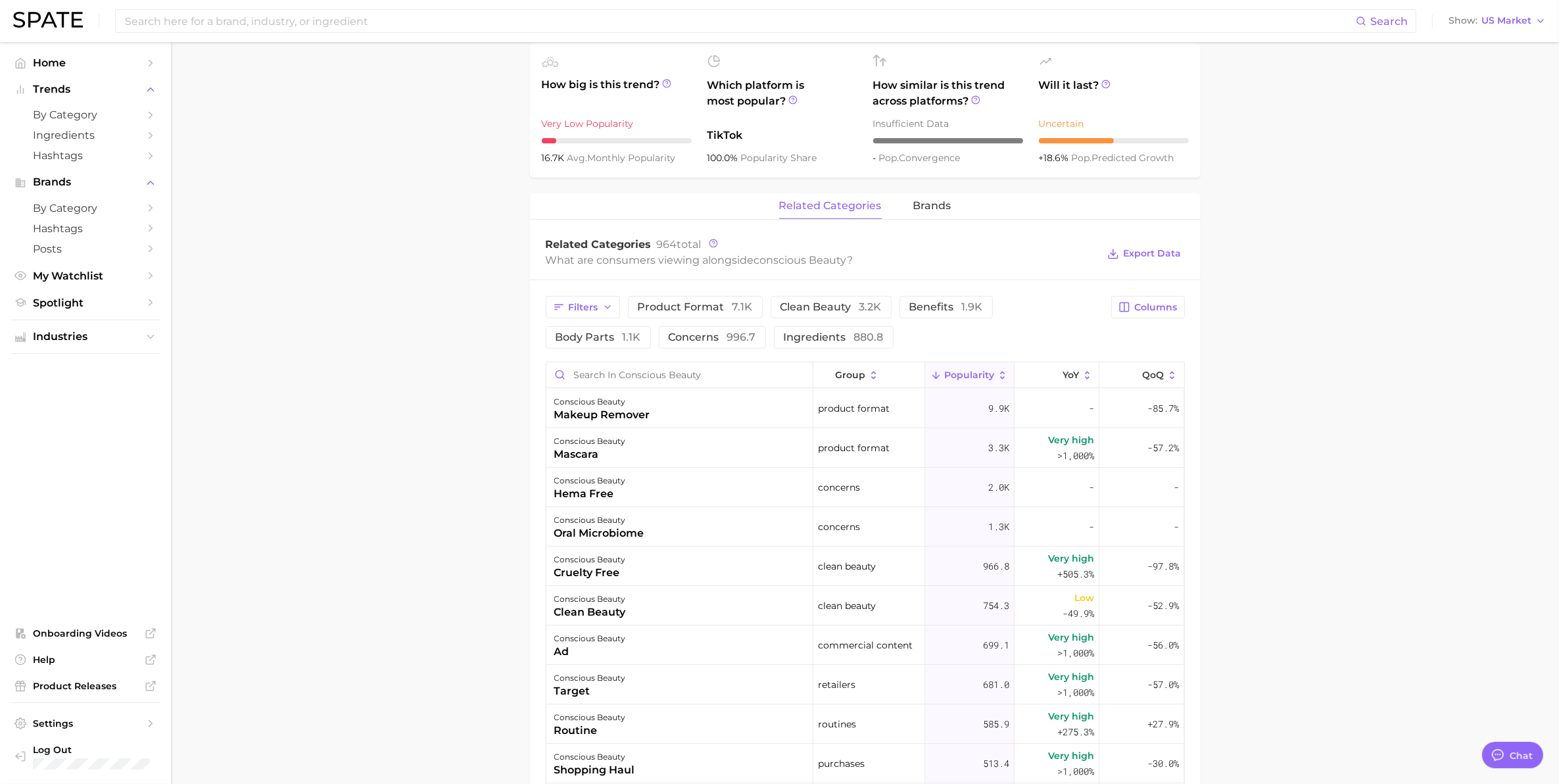
scroll to position [493, 0]
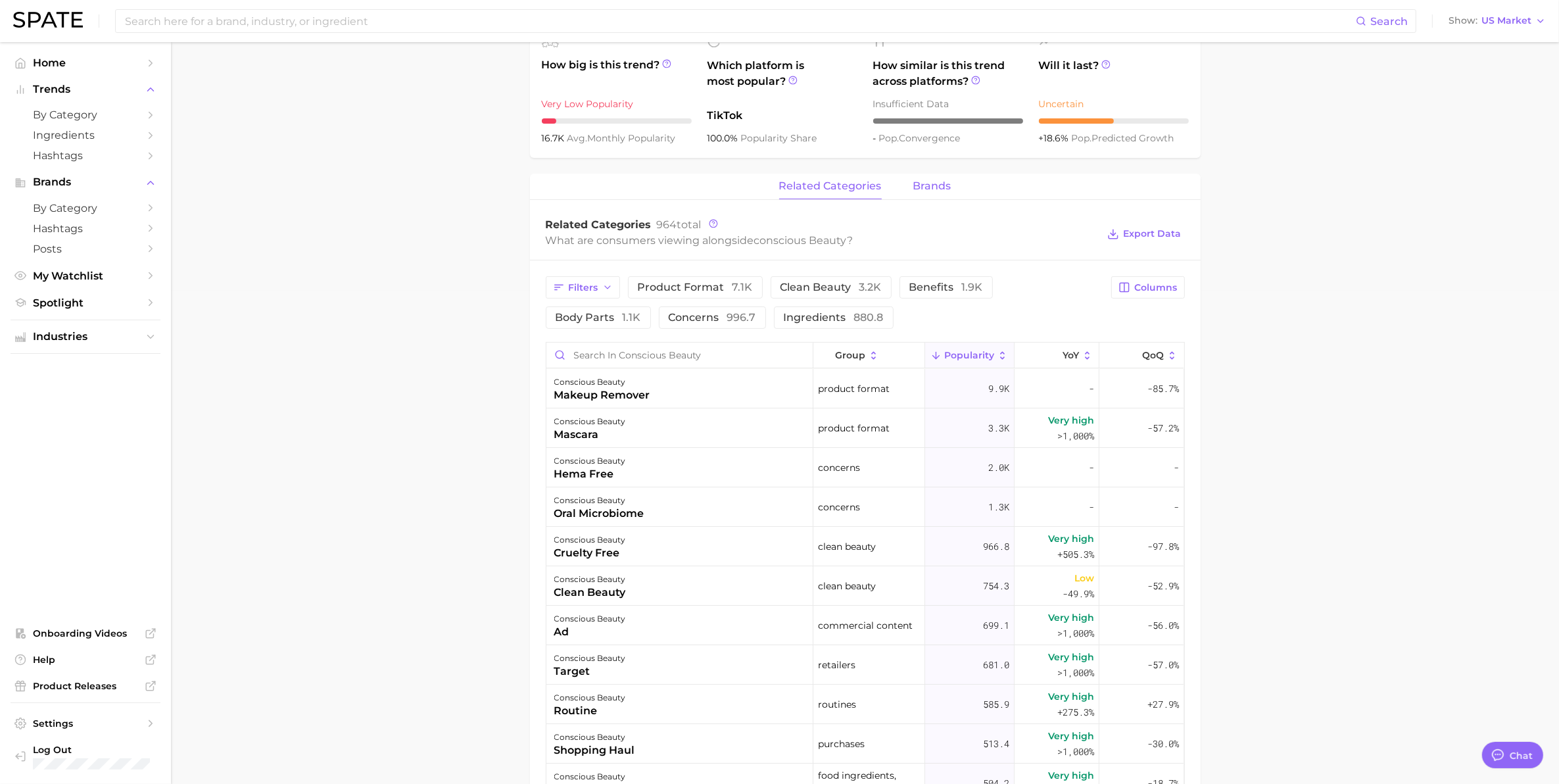
click at [932, 185] on span "brands" at bounding box center [932, 186] width 38 height 12
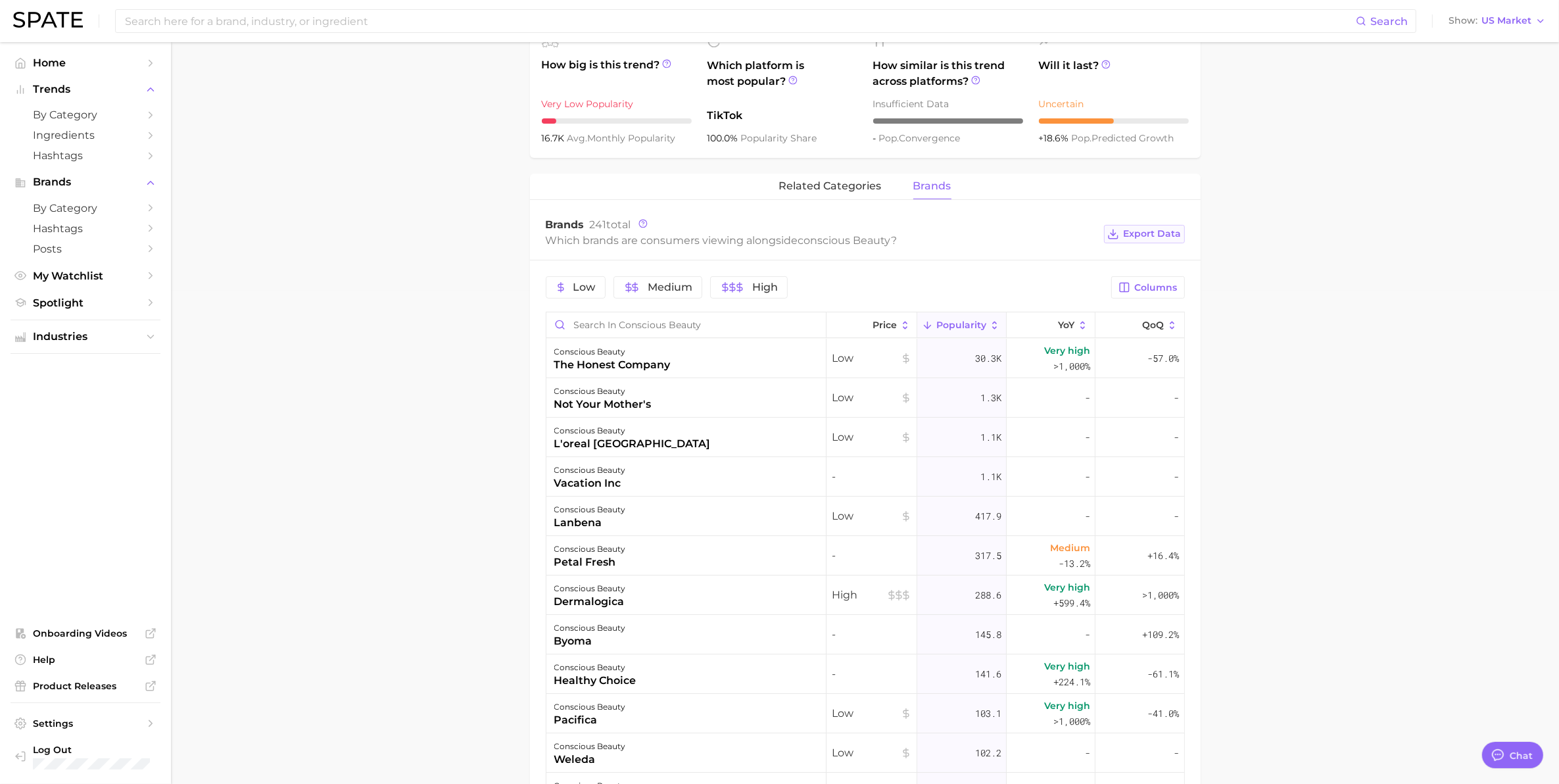
click at [1142, 235] on span "Export Data" at bounding box center [1152, 234] width 58 height 11
drag, startPoint x: 432, startPoint y: 235, endPoint x: 451, endPoint y: 239, distance: 19.4
click at [432, 235] on main "1. societal shifts & culture 2. sustainability 3. sustainable beauty 4. conscio…" at bounding box center [865, 363] width 1388 height 1628
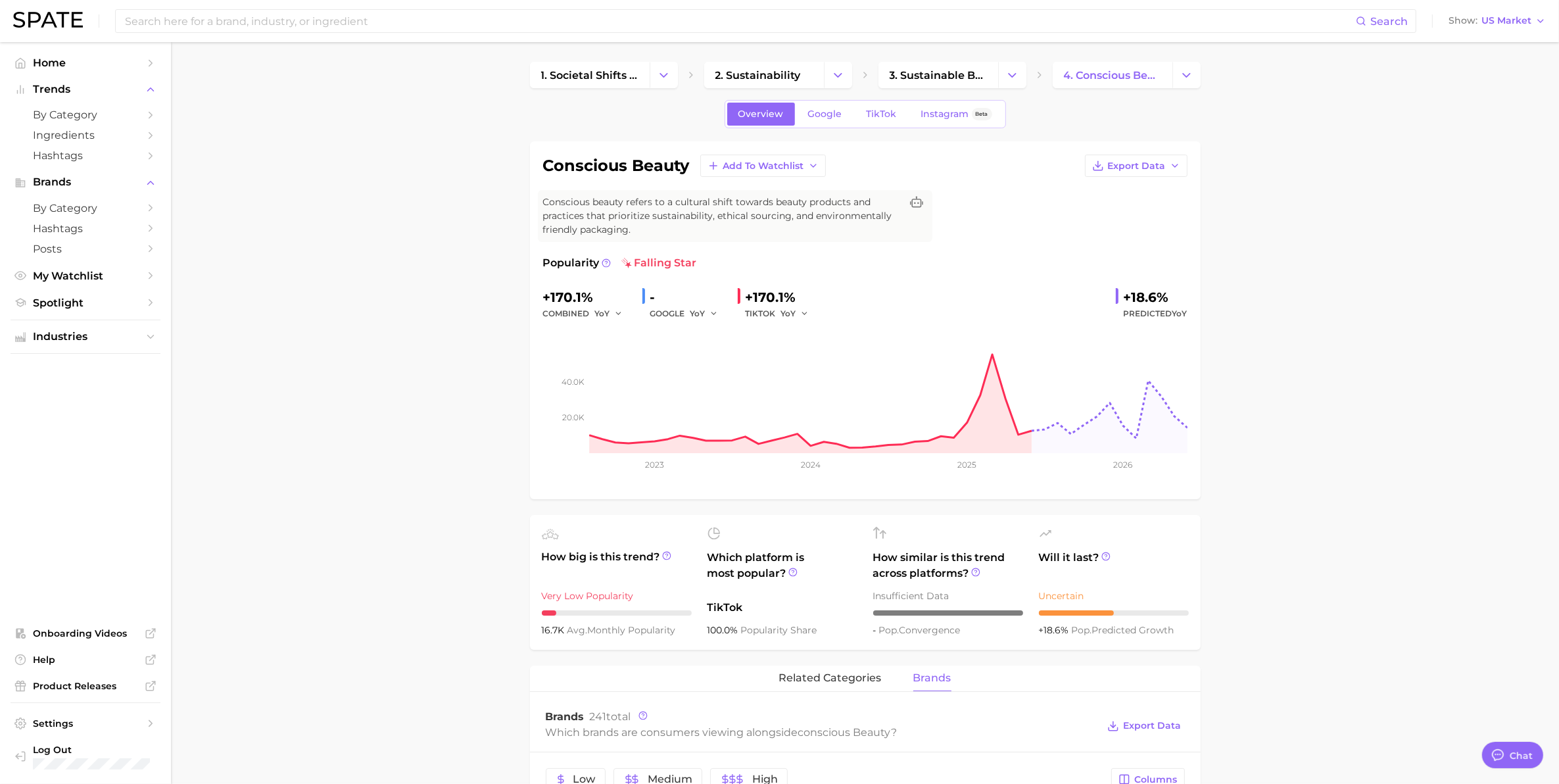
scroll to position [0, 0]
click at [1186, 81] on icon "Change Category" at bounding box center [1186, 77] width 14 height 14
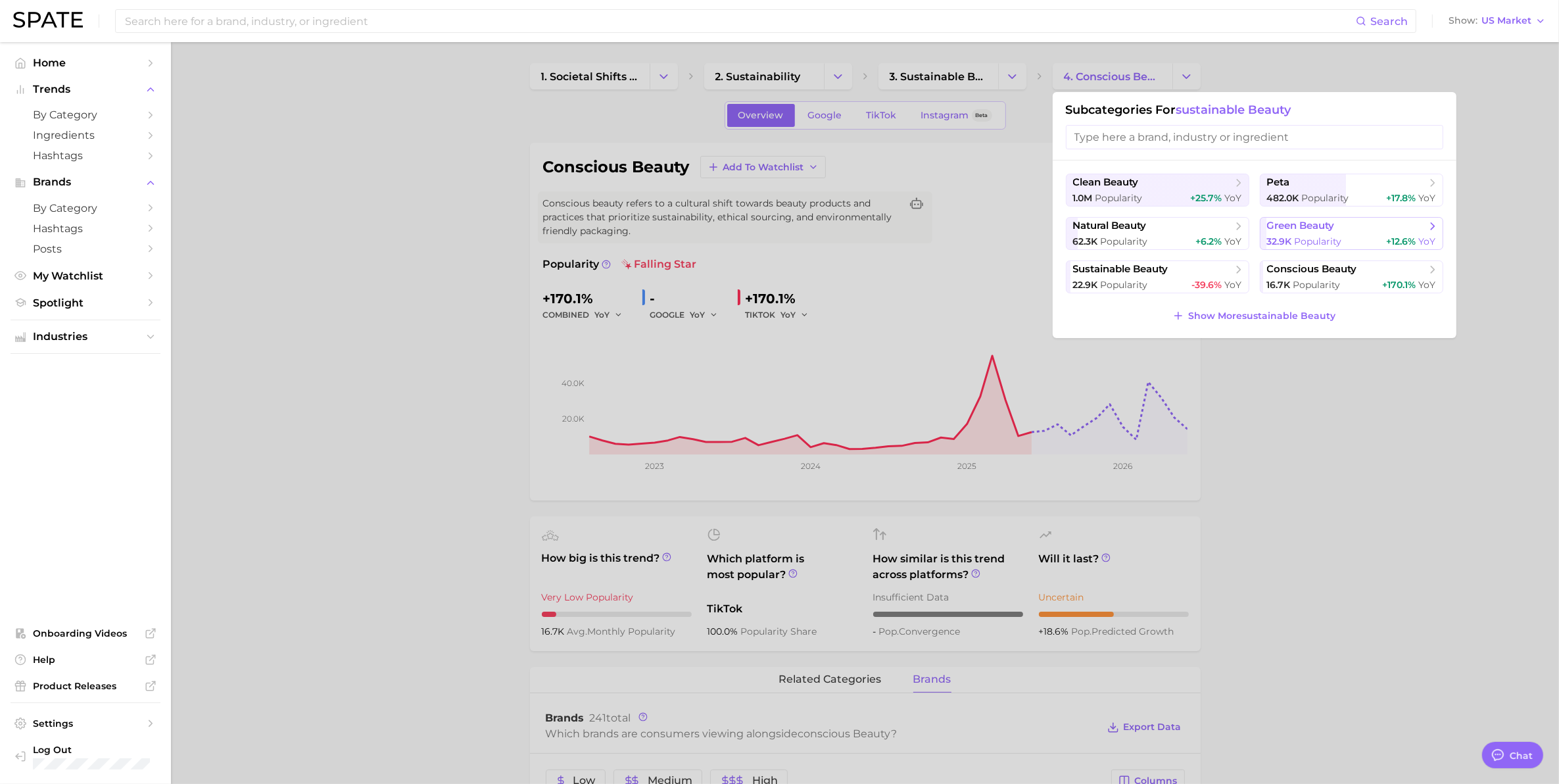
click at [1418, 234] on button "green beauty 32.9k Popularity +12.6% YoY" at bounding box center [1351, 233] width 183 height 33
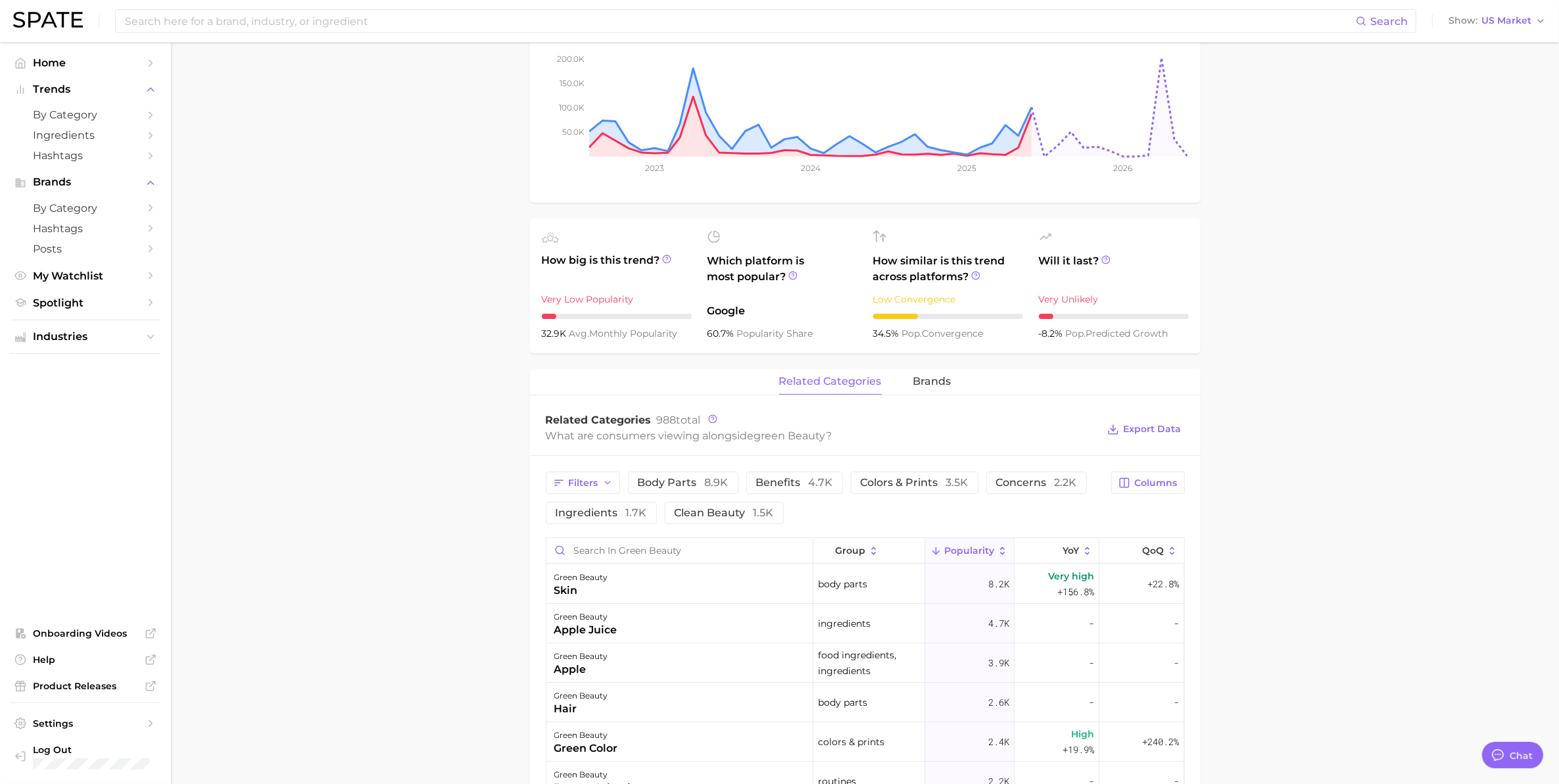
scroll to position [329, 0]
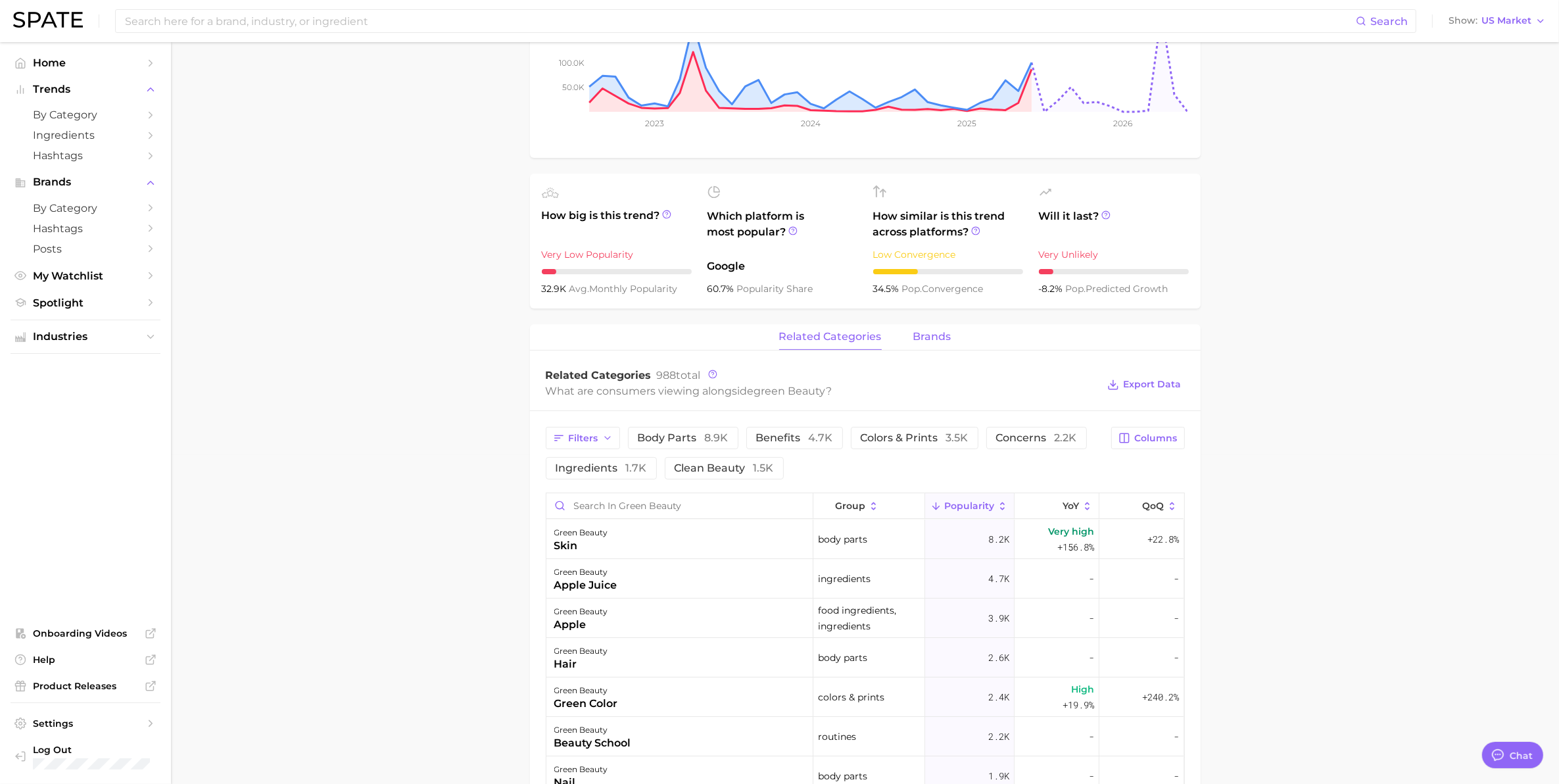
click at [927, 343] on span "brands" at bounding box center [932, 336] width 38 height 12
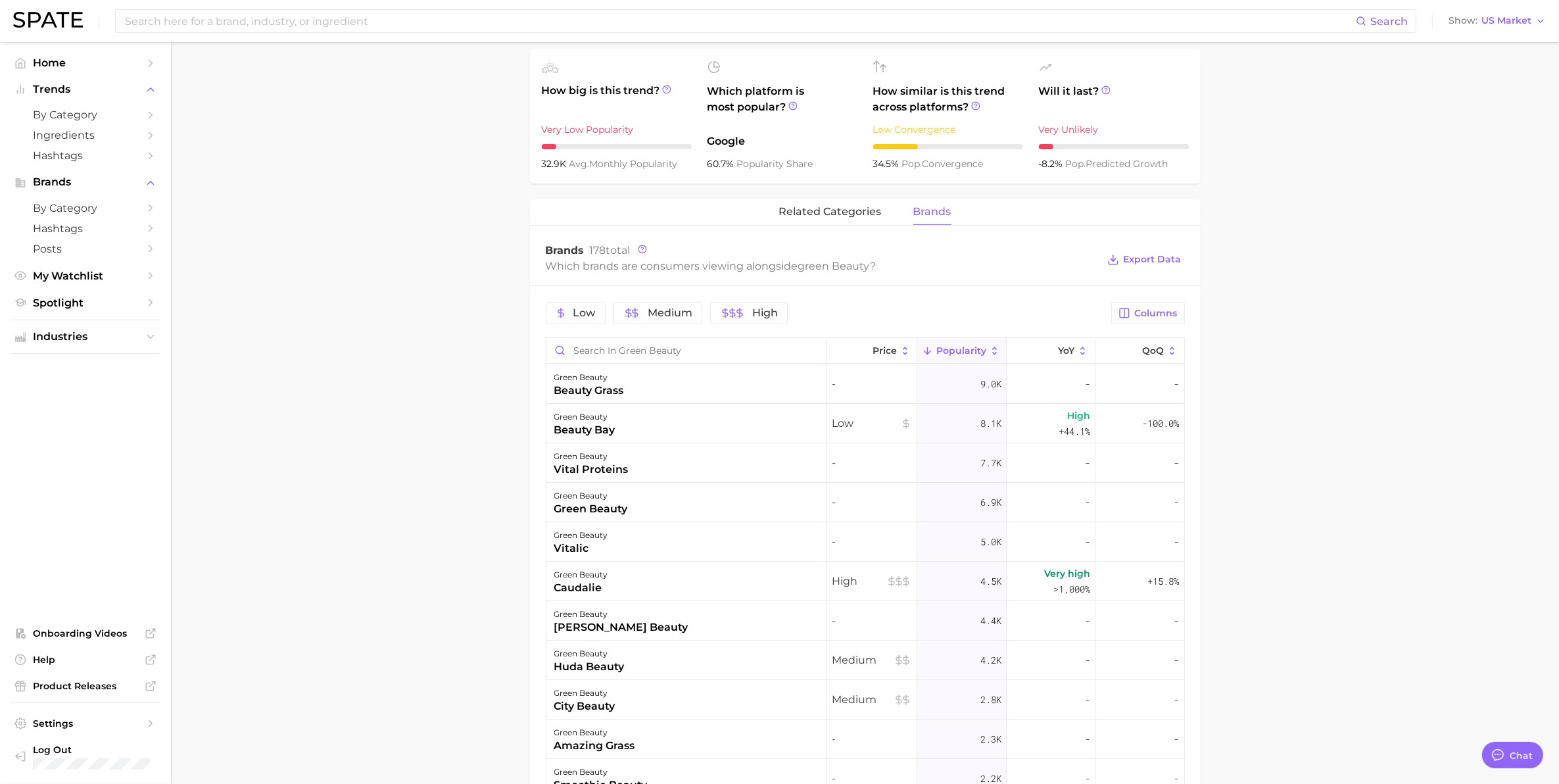
scroll to position [493, 0]
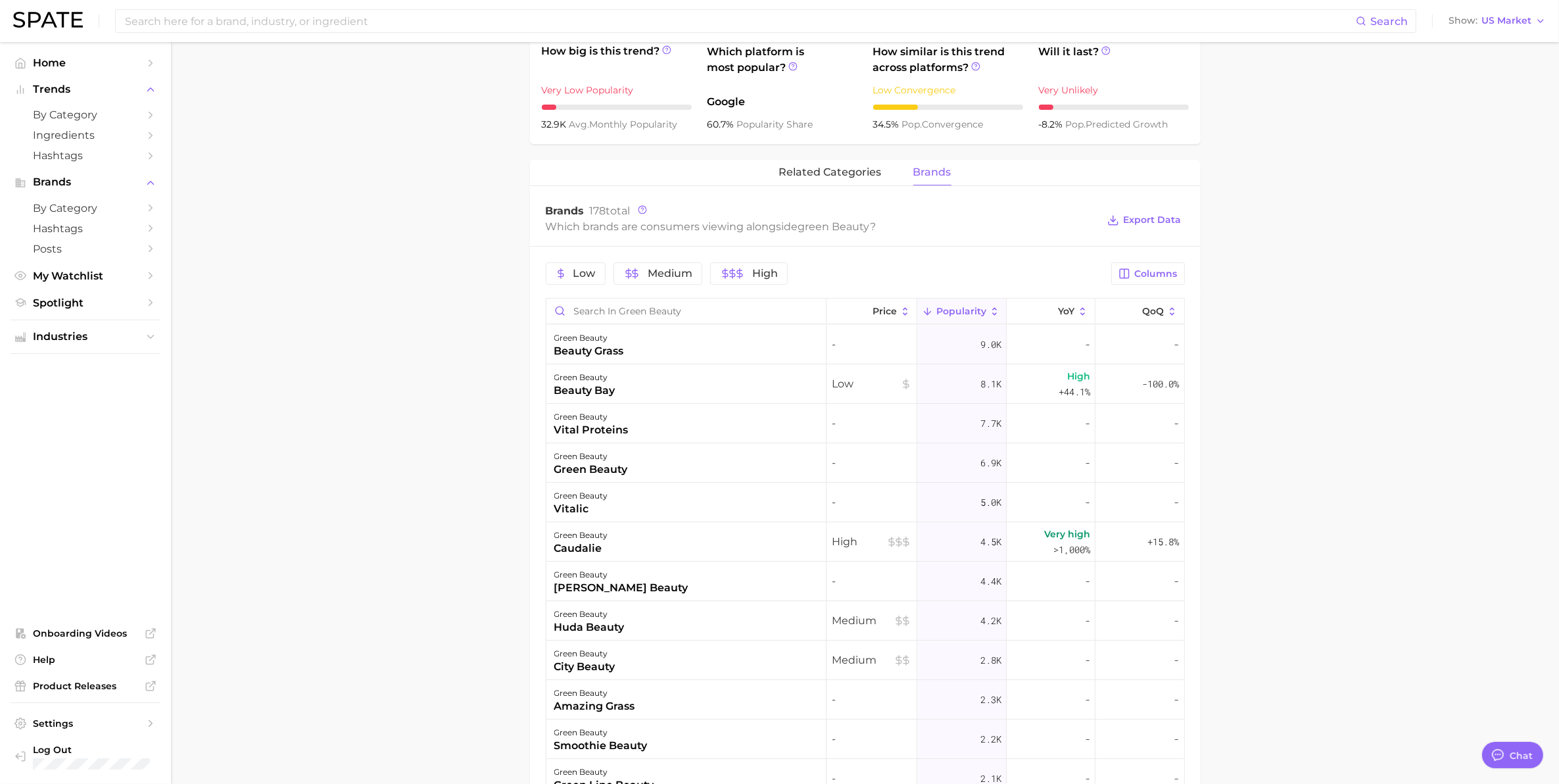
drag, startPoint x: 1154, startPoint y: 228, endPoint x: 1239, endPoint y: 205, distance: 88.1
click at [1154, 229] on button "Export Data" at bounding box center [1143, 220] width 80 height 18
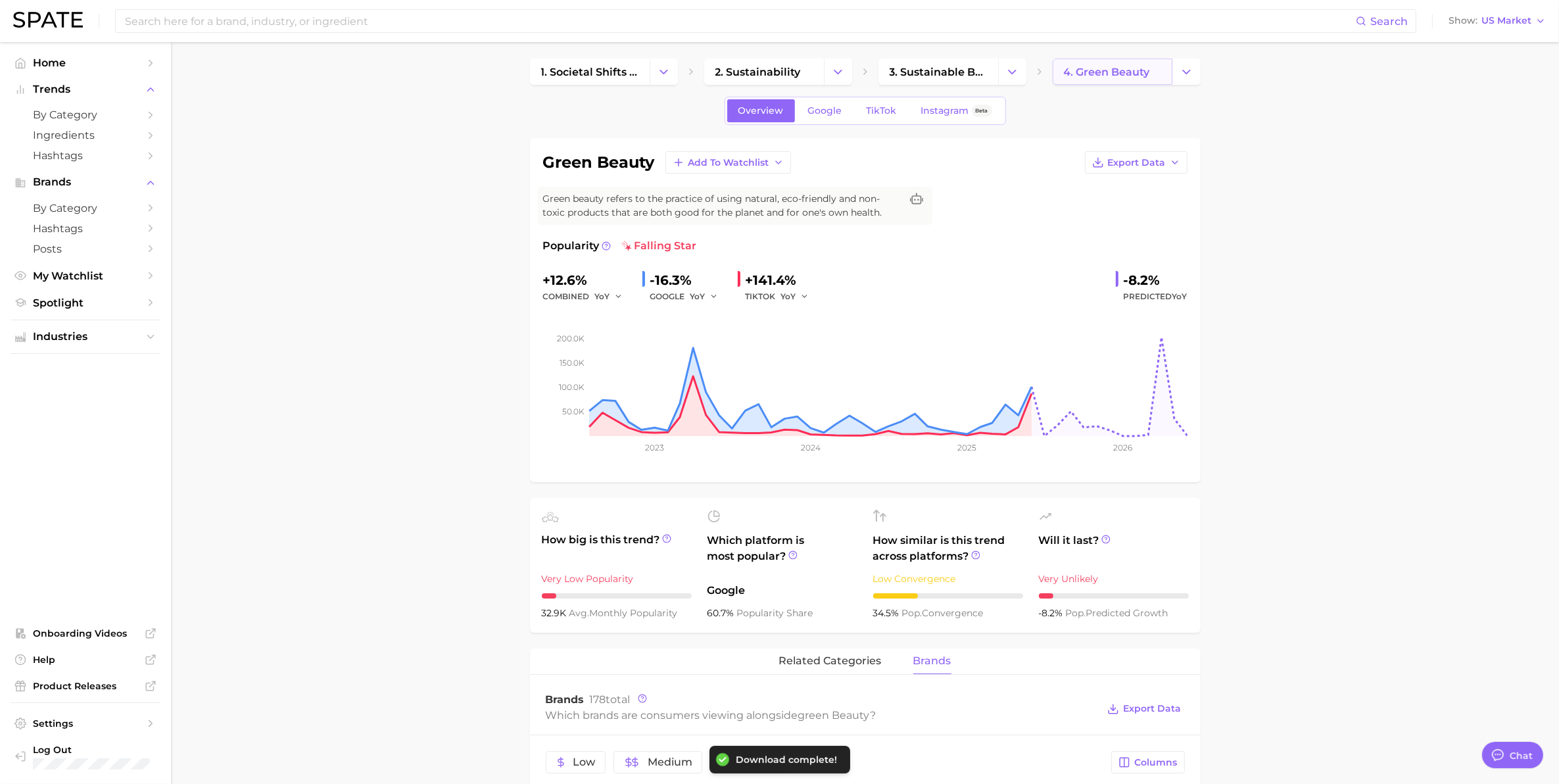
scroll to position [0, 0]
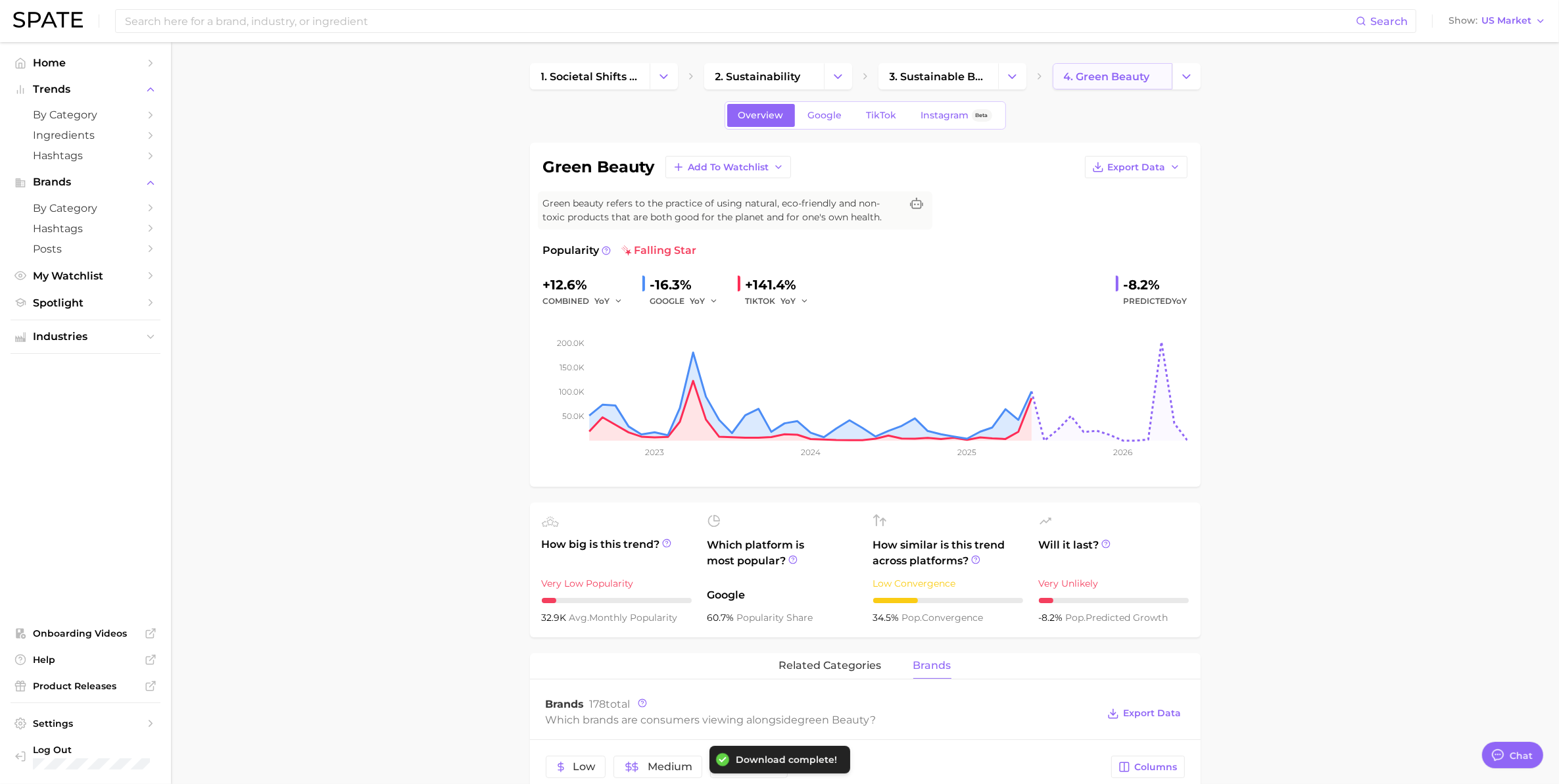
click at [1121, 83] on link "4. green beauty" at bounding box center [1113, 77] width 120 height 26
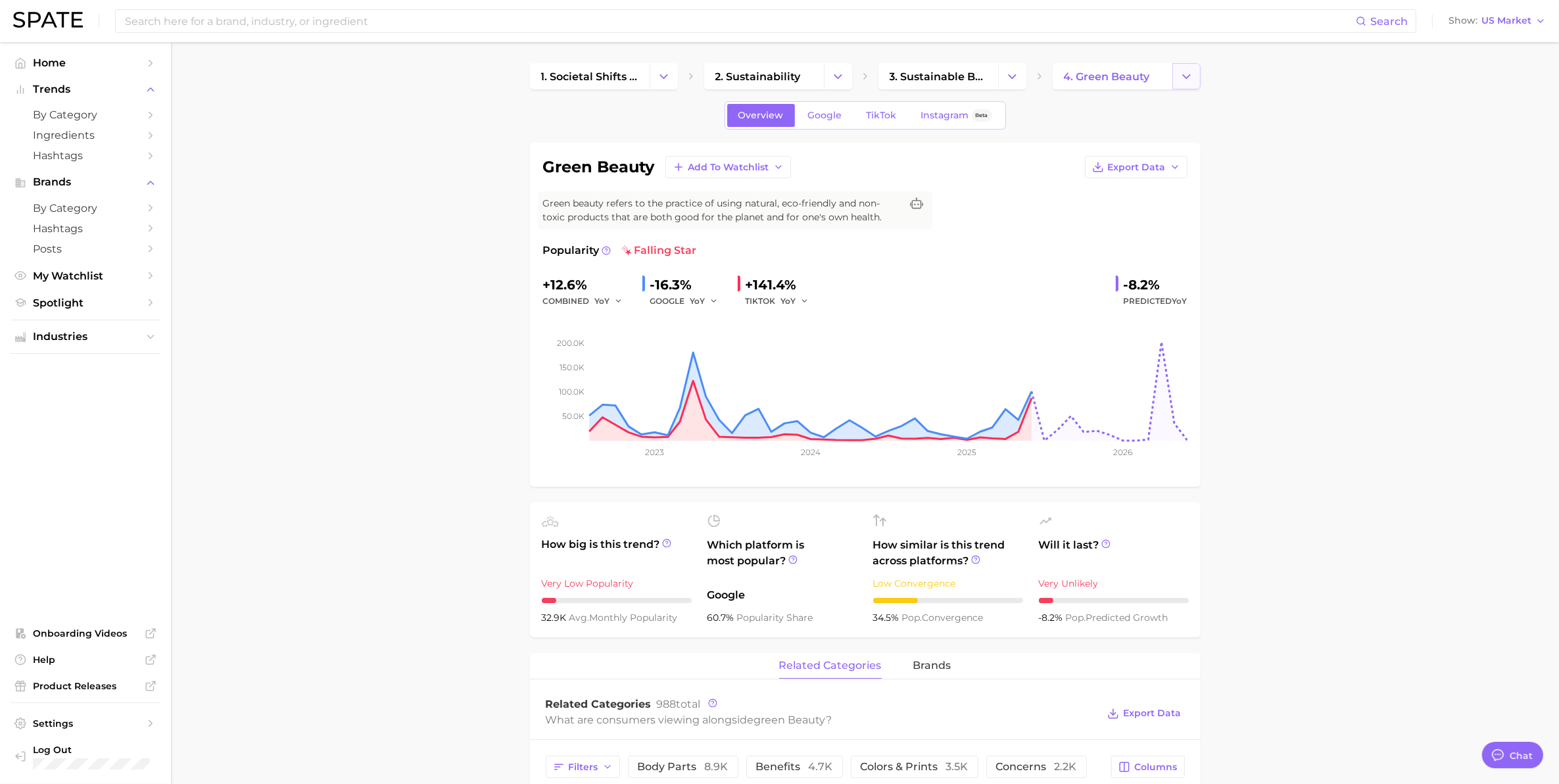
click at [1198, 81] on button "Change Category" at bounding box center [1186, 77] width 29 height 26
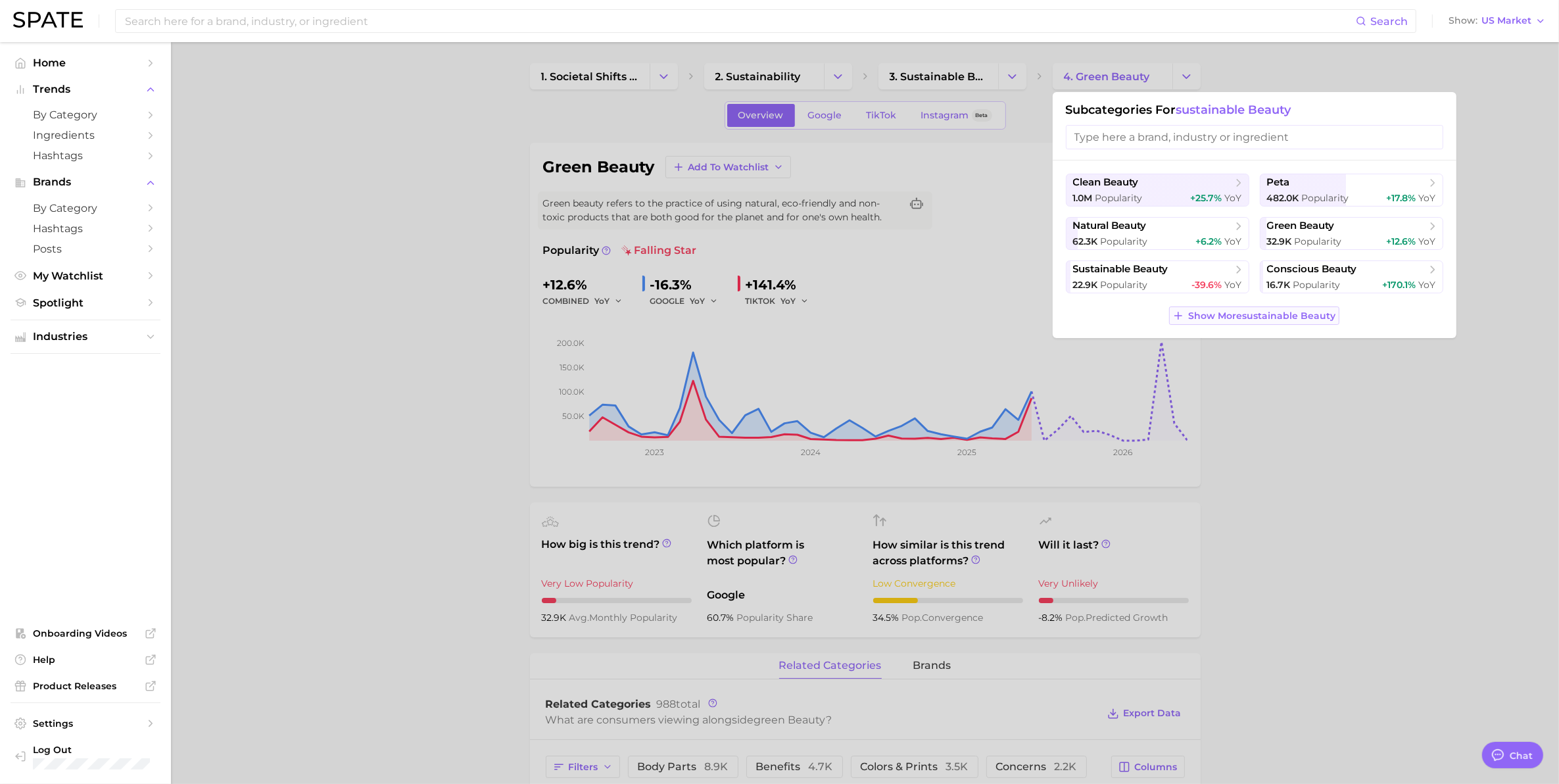
click at [1223, 319] on span "Show More sustainable beauty" at bounding box center [1262, 316] width 148 height 11
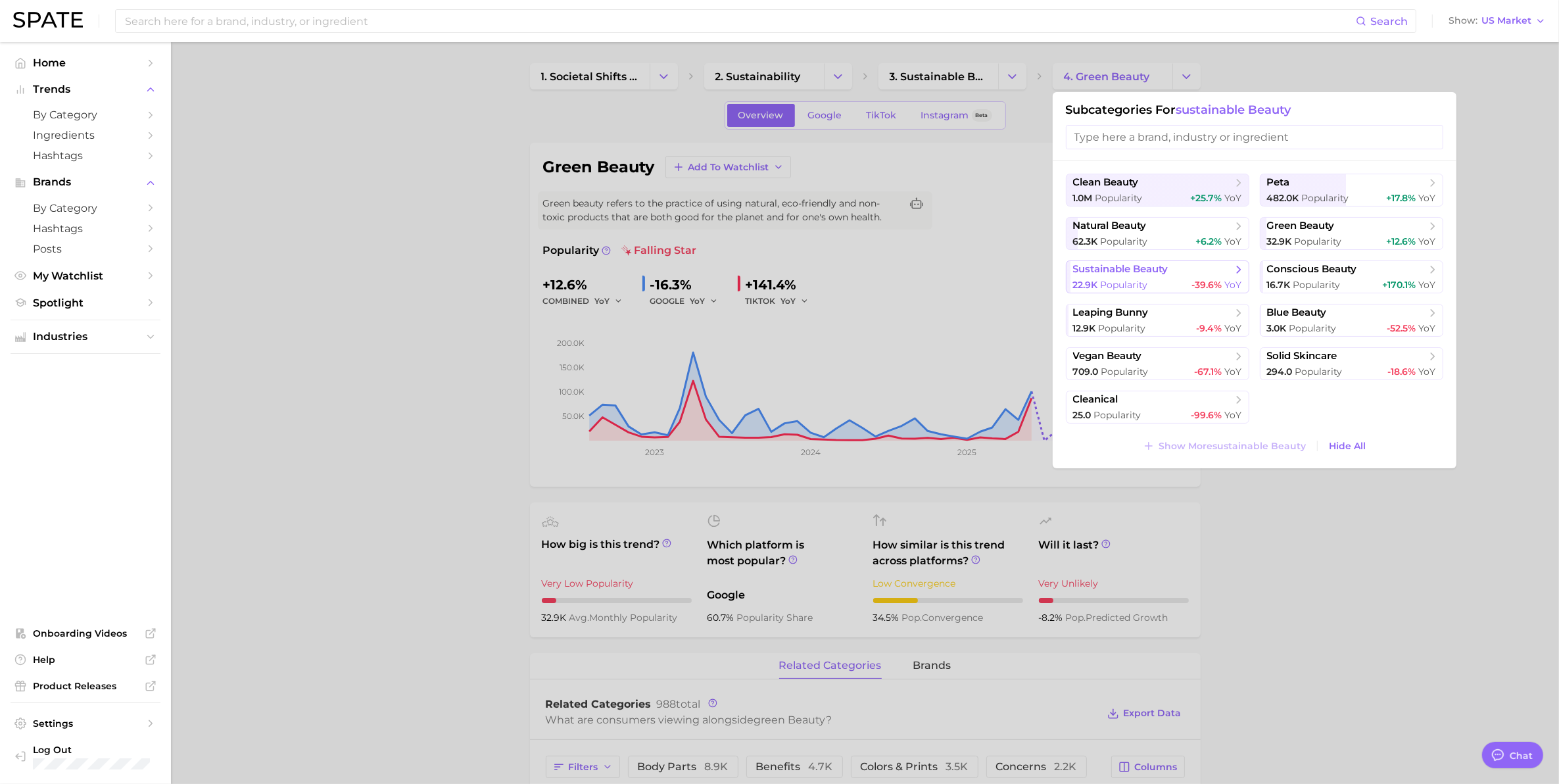
click at [1148, 267] on span "sustainable beauty" at bounding box center [1120, 269] width 95 height 13
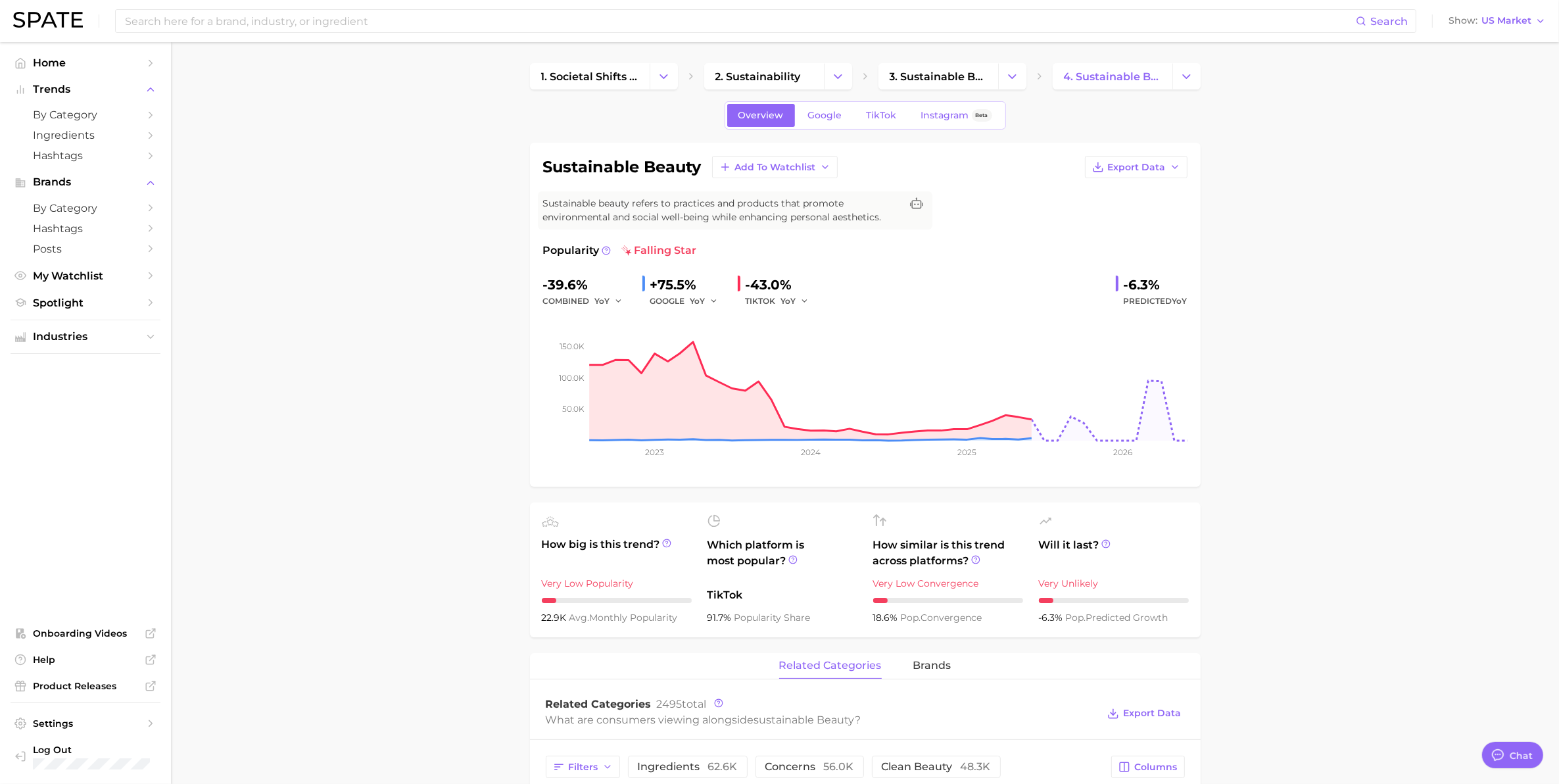
drag, startPoint x: 413, startPoint y: 173, endPoint x: 430, endPoint y: 182, distance: 19.2
click at [673, 75] on button "Change Category" at bounding box center [664, 77] width 29 height 26
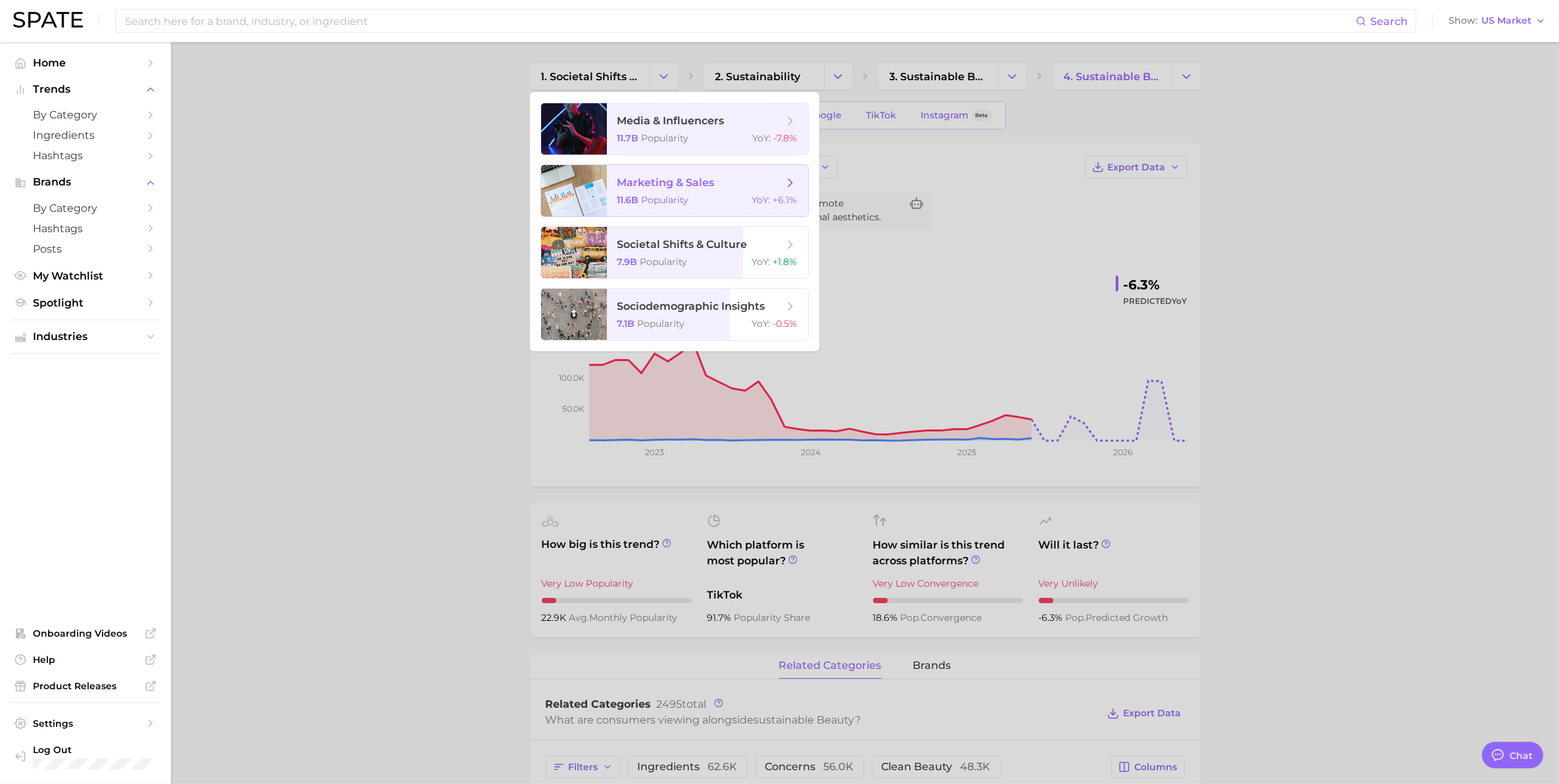
click at [676, 178] on span "marketing & sales" at bounding box center [666, 182] width 97 height 13
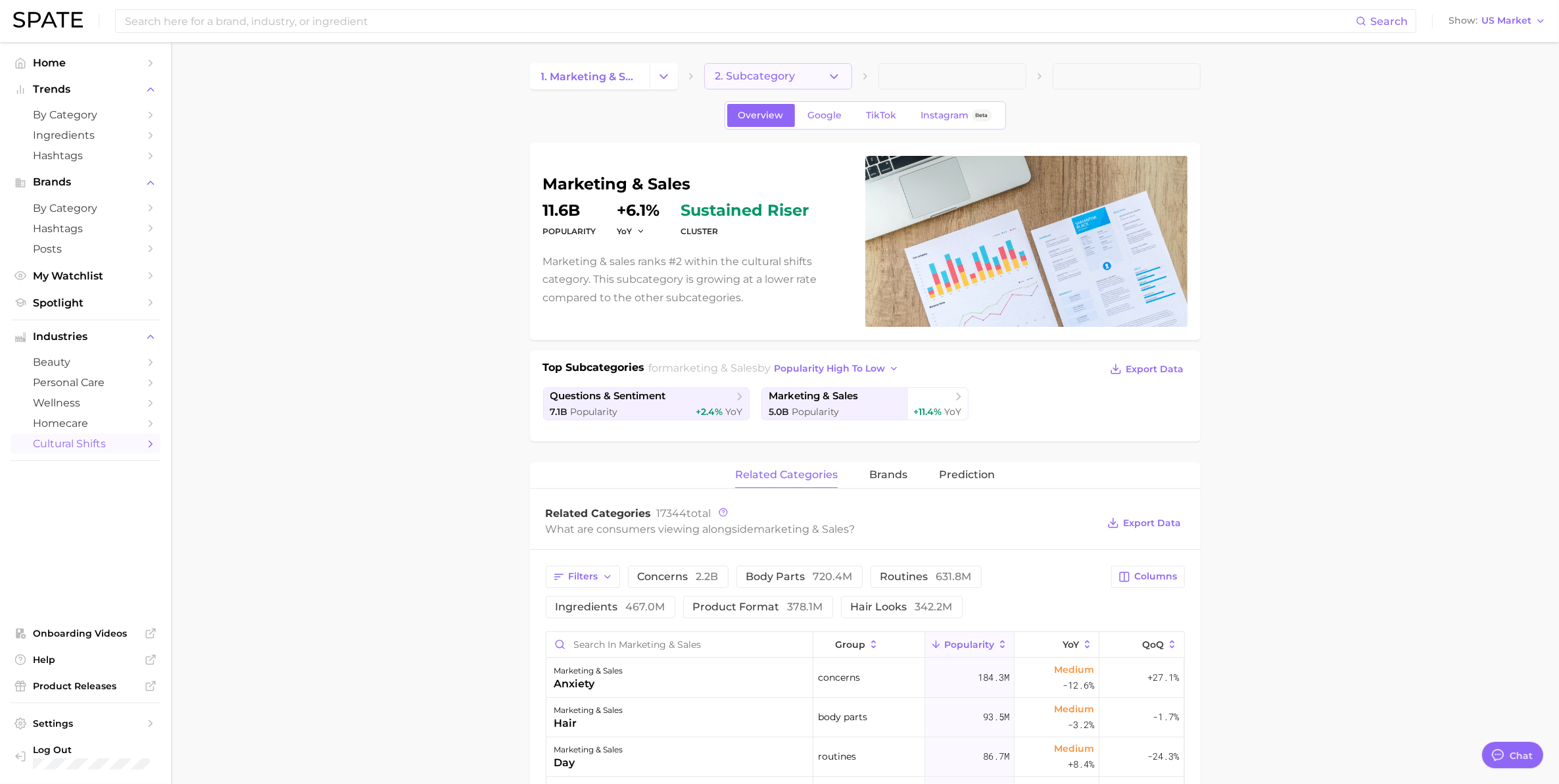
click at [812, 76] on button "2. Subcategory" at bounding box center [778, 77] width 148 height 26
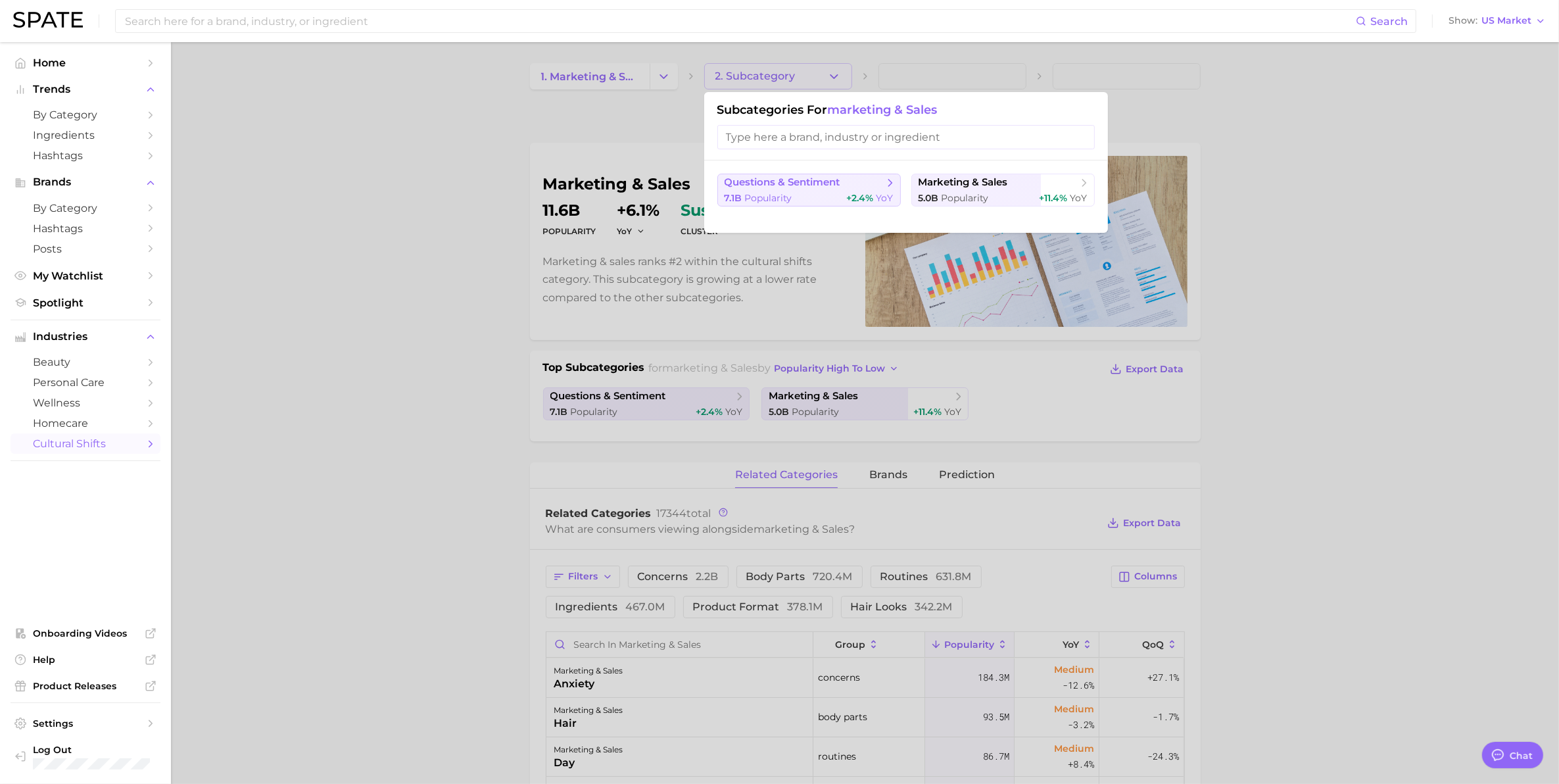
click at [848, 185] on span "questions & sentiment" at bounding box center [804, 182] width 159 height 13
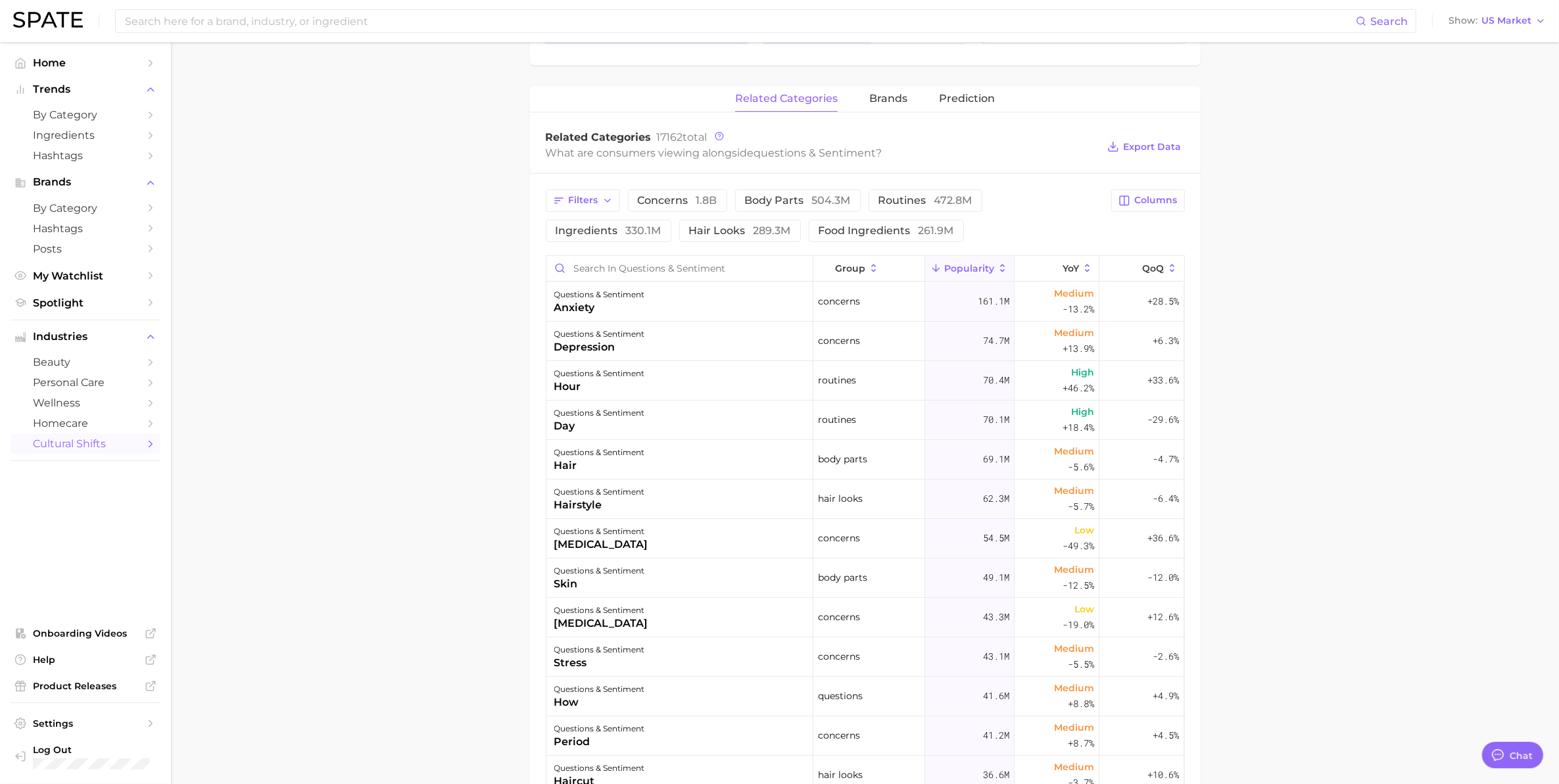
scroll to position [411, 0]
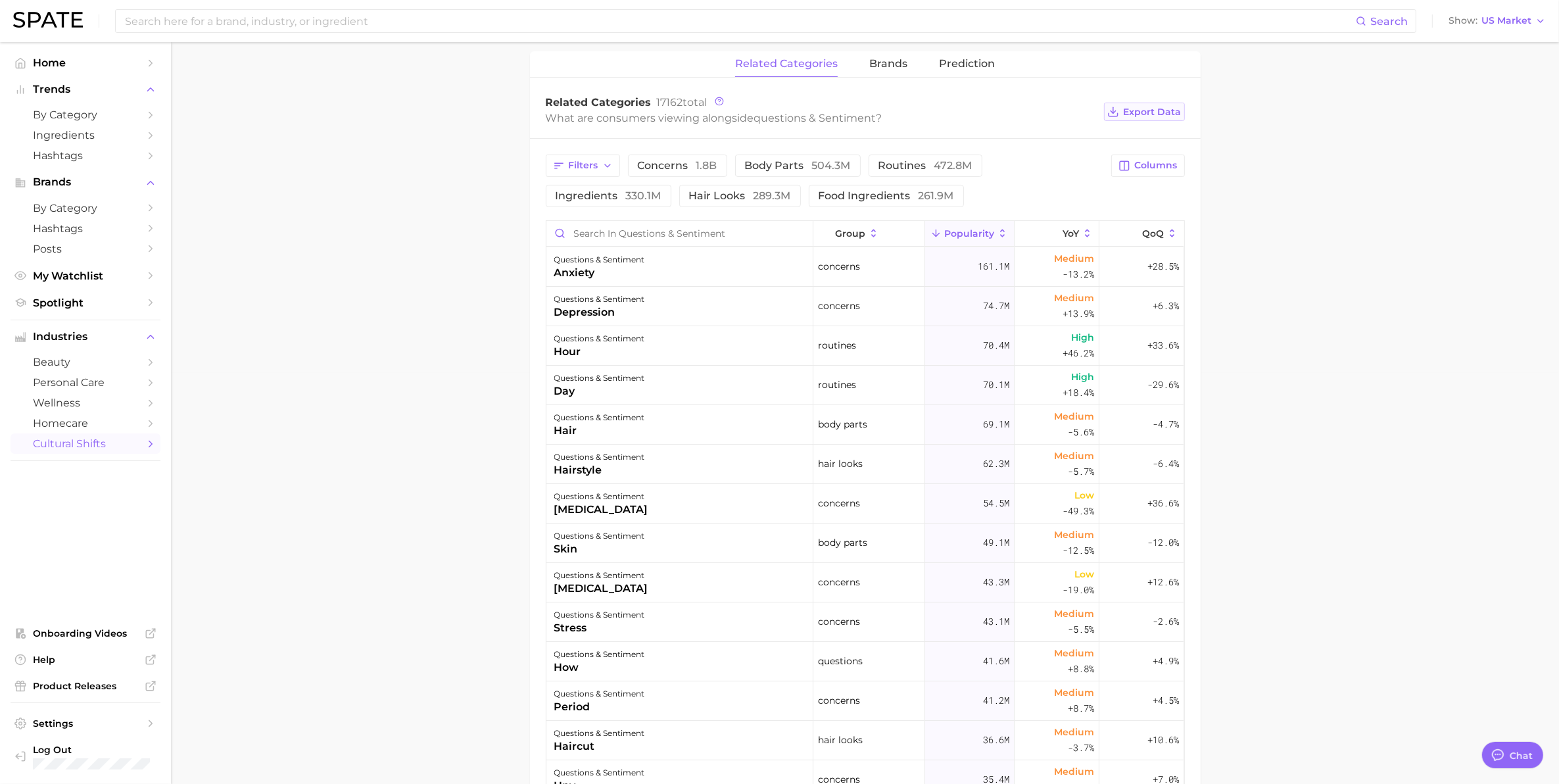
click at [1146, 109] on span "Export Data" at bounding box center [1152, 112] width 58 height 11
drag, startPoint x: 324, startPoint y: 251, endPoint x: 325, endPoint y: 258, distance: 7.1
click at [325, 258] on main "1. marketing & sales 2. questions & sentiment 3. Subcategory Overview Google Ti…" at bounding box center [865, 358] width 1388 height 1455
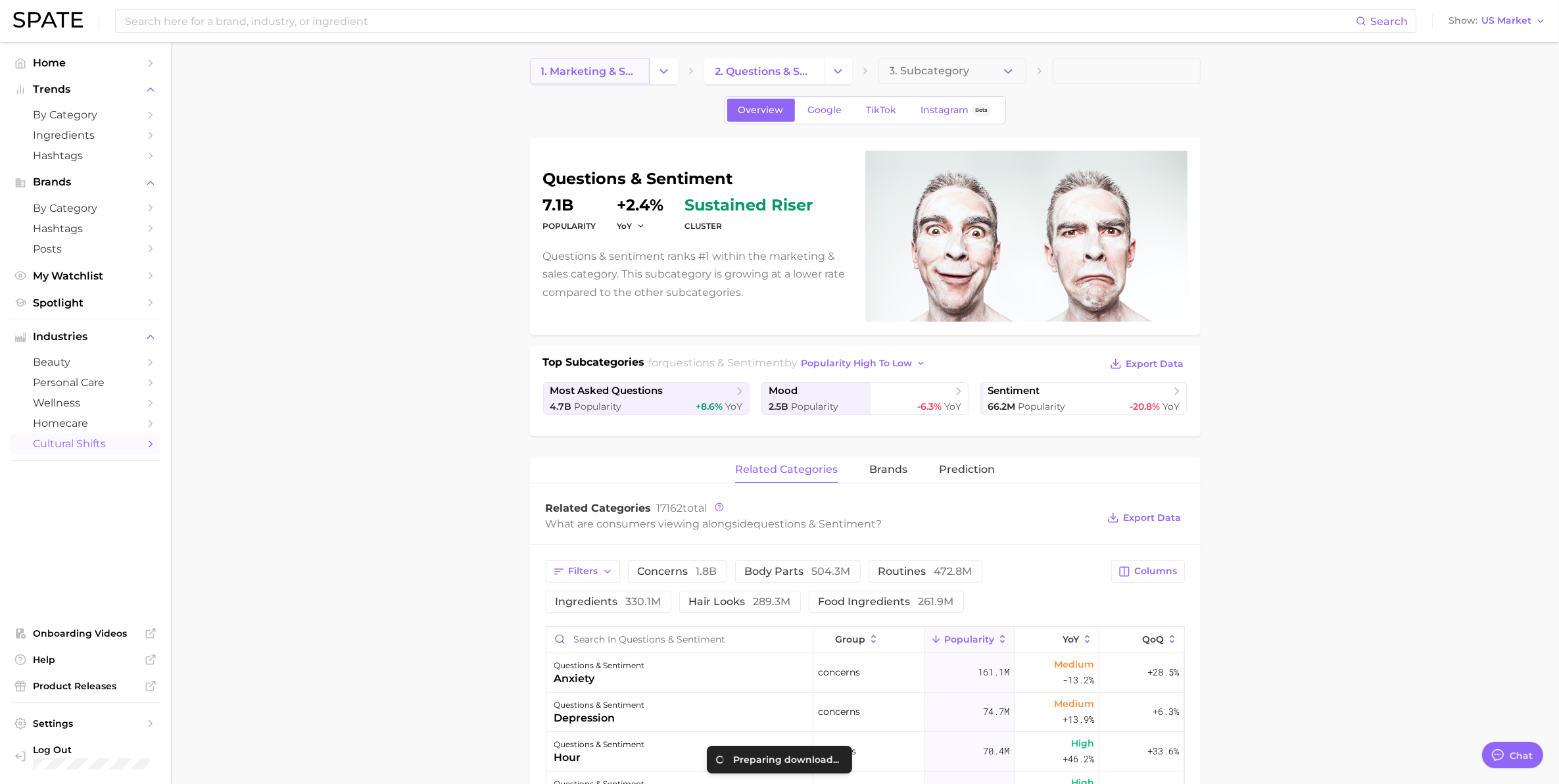
scroll to position [0, 0]
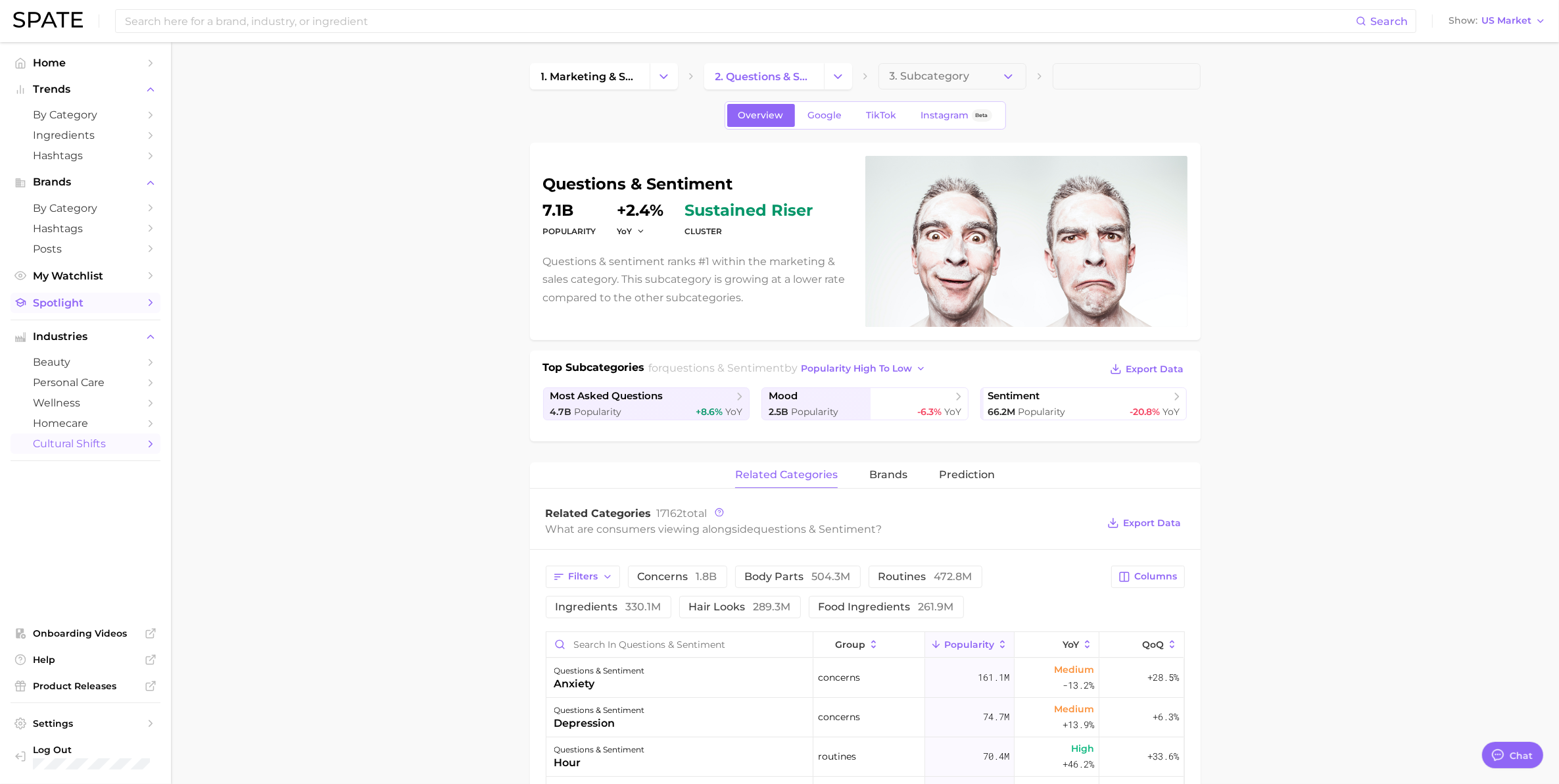
click at [63, 301] on span "Spotlight" at bounding box center [85, 303] width 105 height 13
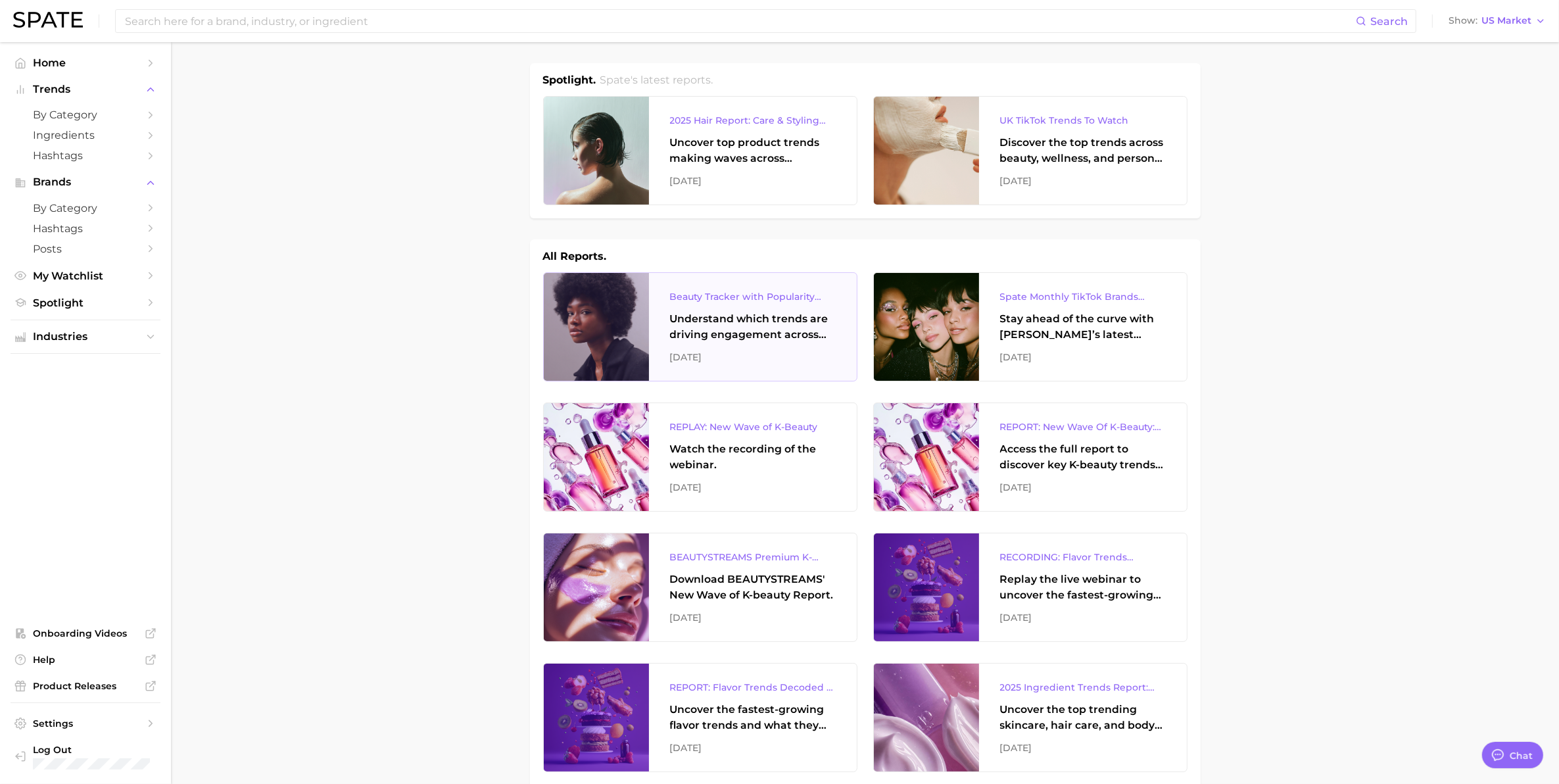
click at [742, 293] on div "Beauty Tracker with Popularity Index" at bounding box center [753, 297] width 166 height 16
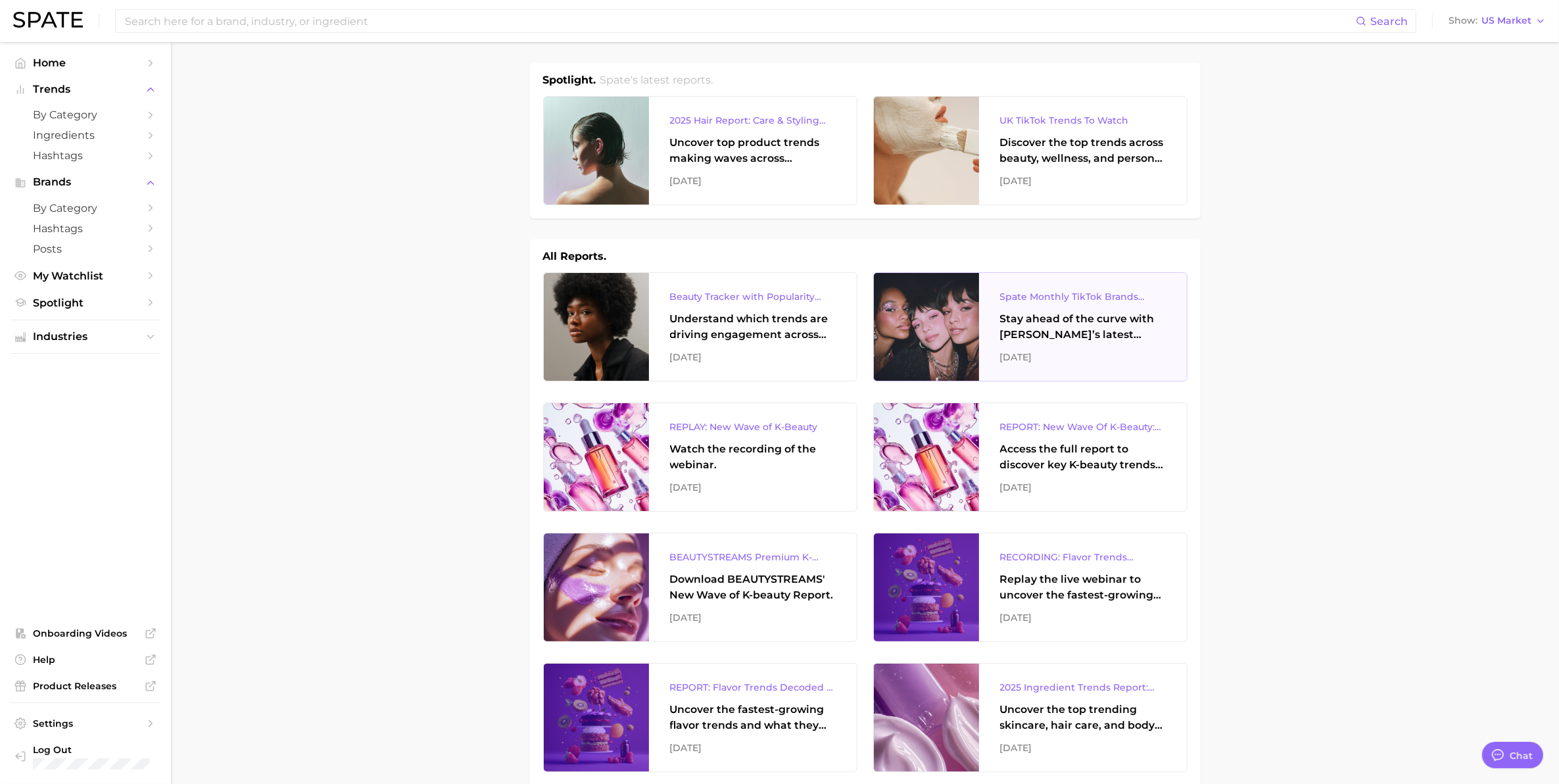
click at [1080, 336] on div "Stay ahead of the curve with Spate’s latest monthly tracker, spotlighting the f…" at bounding box center [1083, 327] width 166 height 31
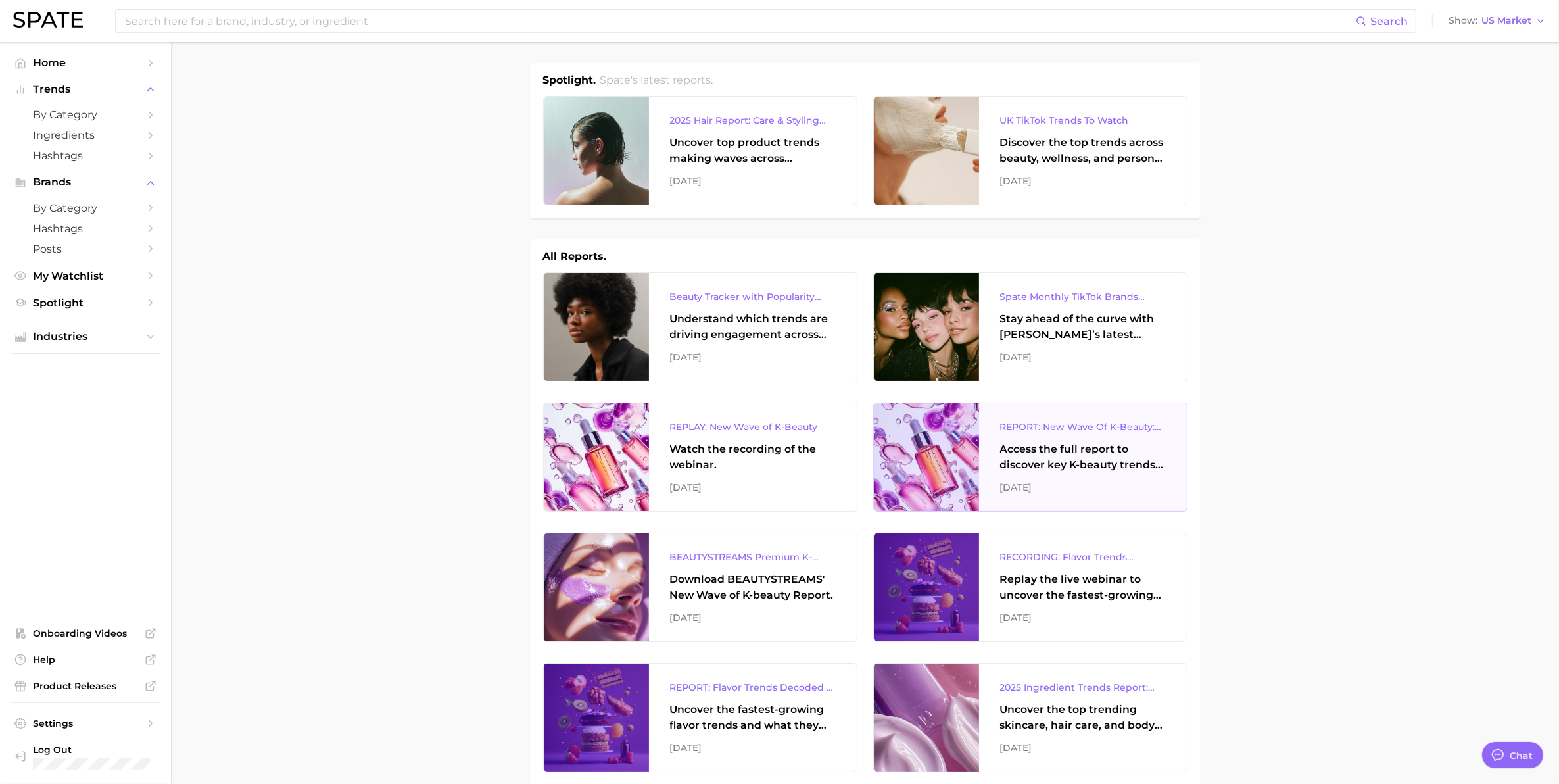
click at [1092, 458] on div "Access the full report to discover key K-beauty trends influencing today’s beau…" at bounding box center [1083, 457] width 166 height 31
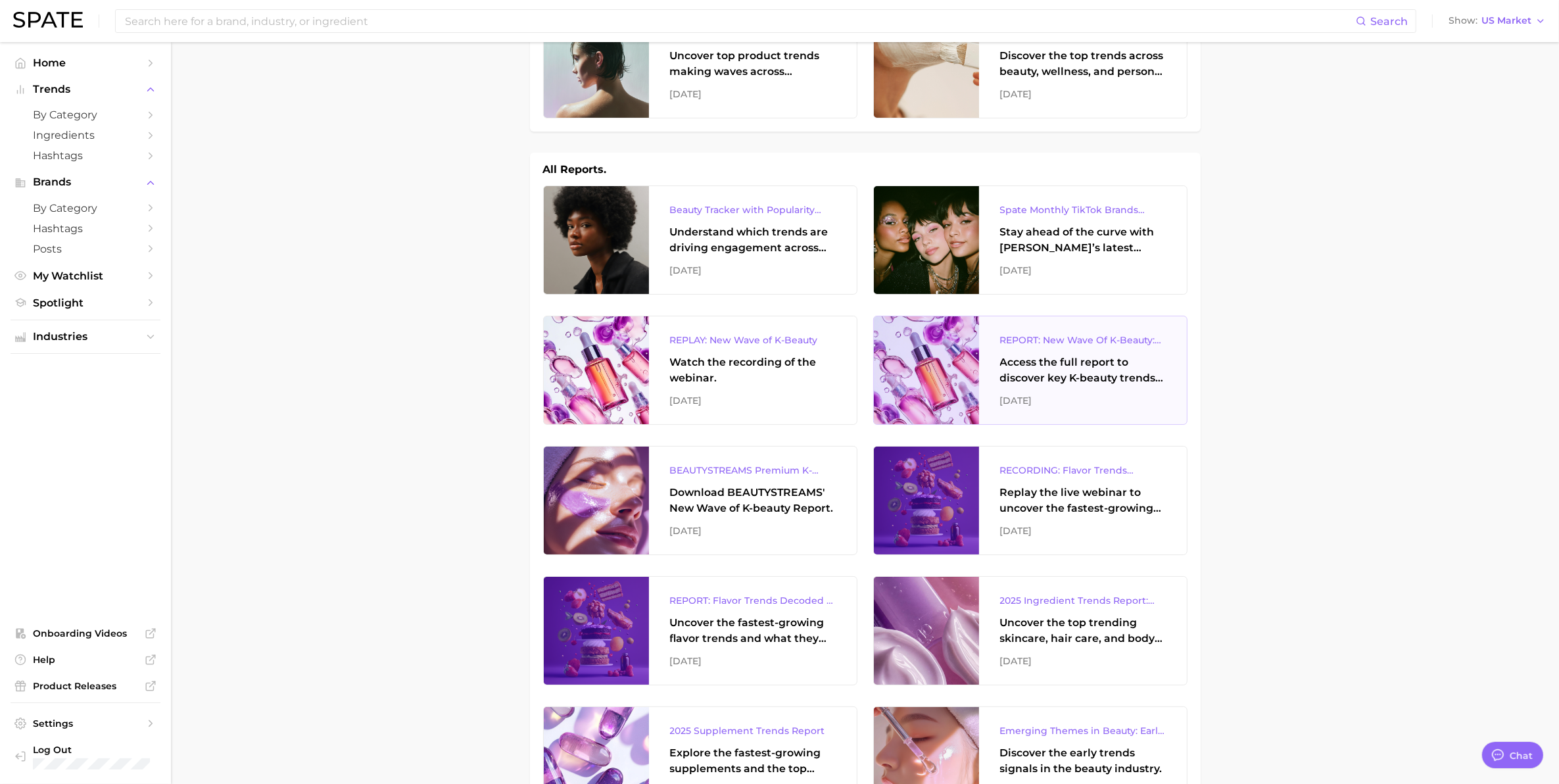
scroll to position [164, 0]
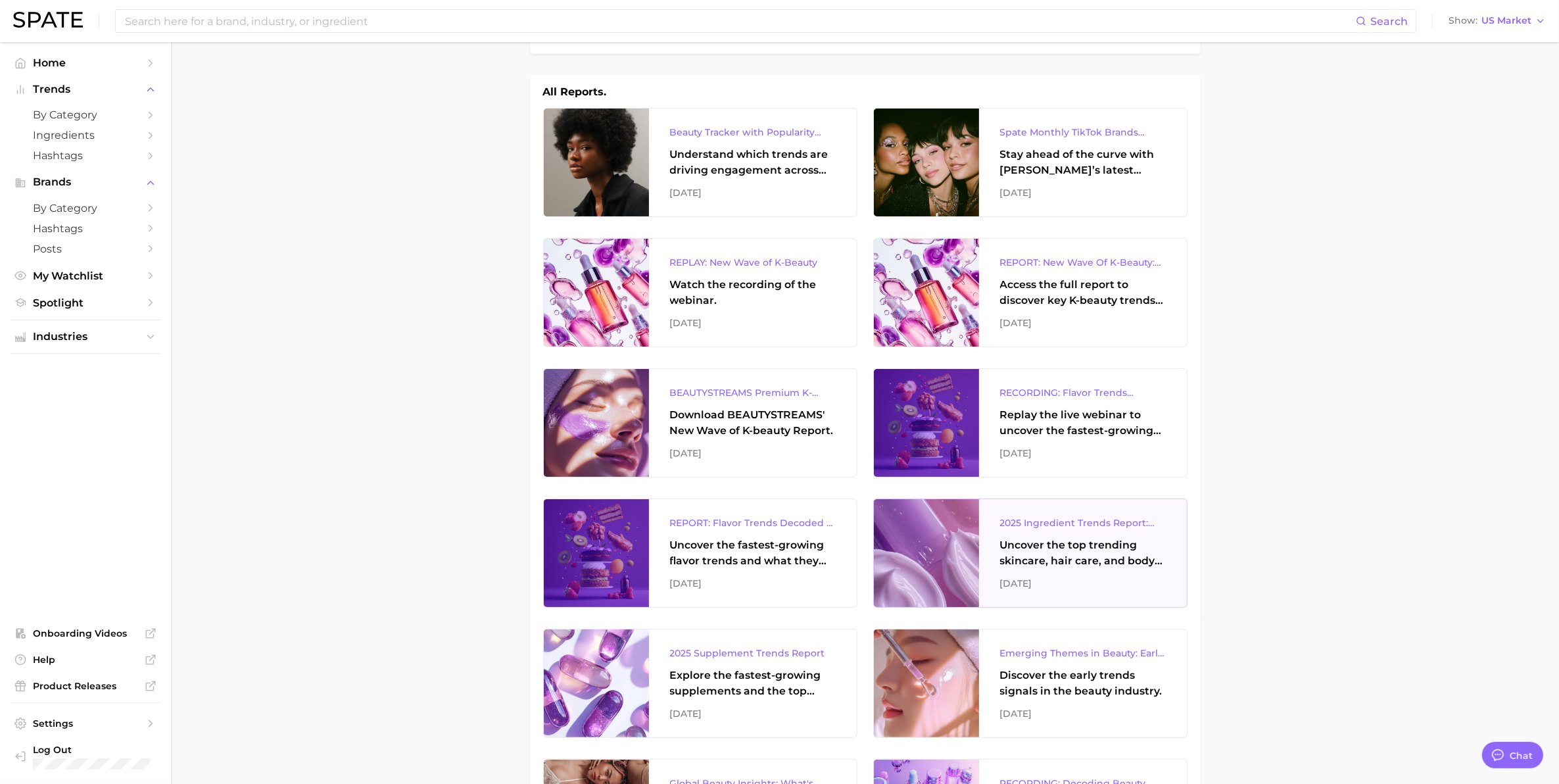
click at [1080, 558] on div "Uncover the top trending skincare, hair care, and body care ingredients capturi…" at bounding box center [1083, 553] width 166 height 31
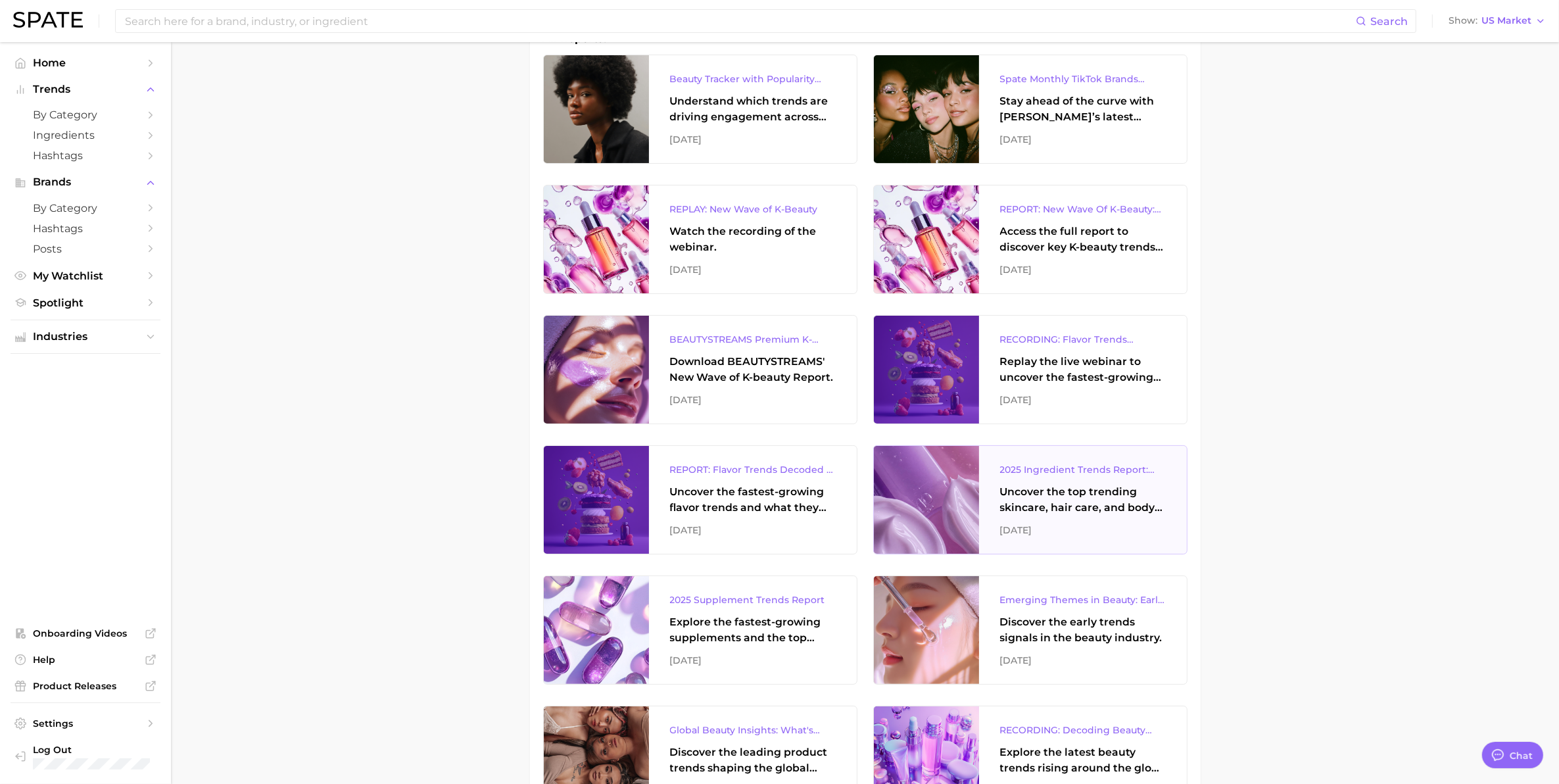
scroll to position [246, 0]
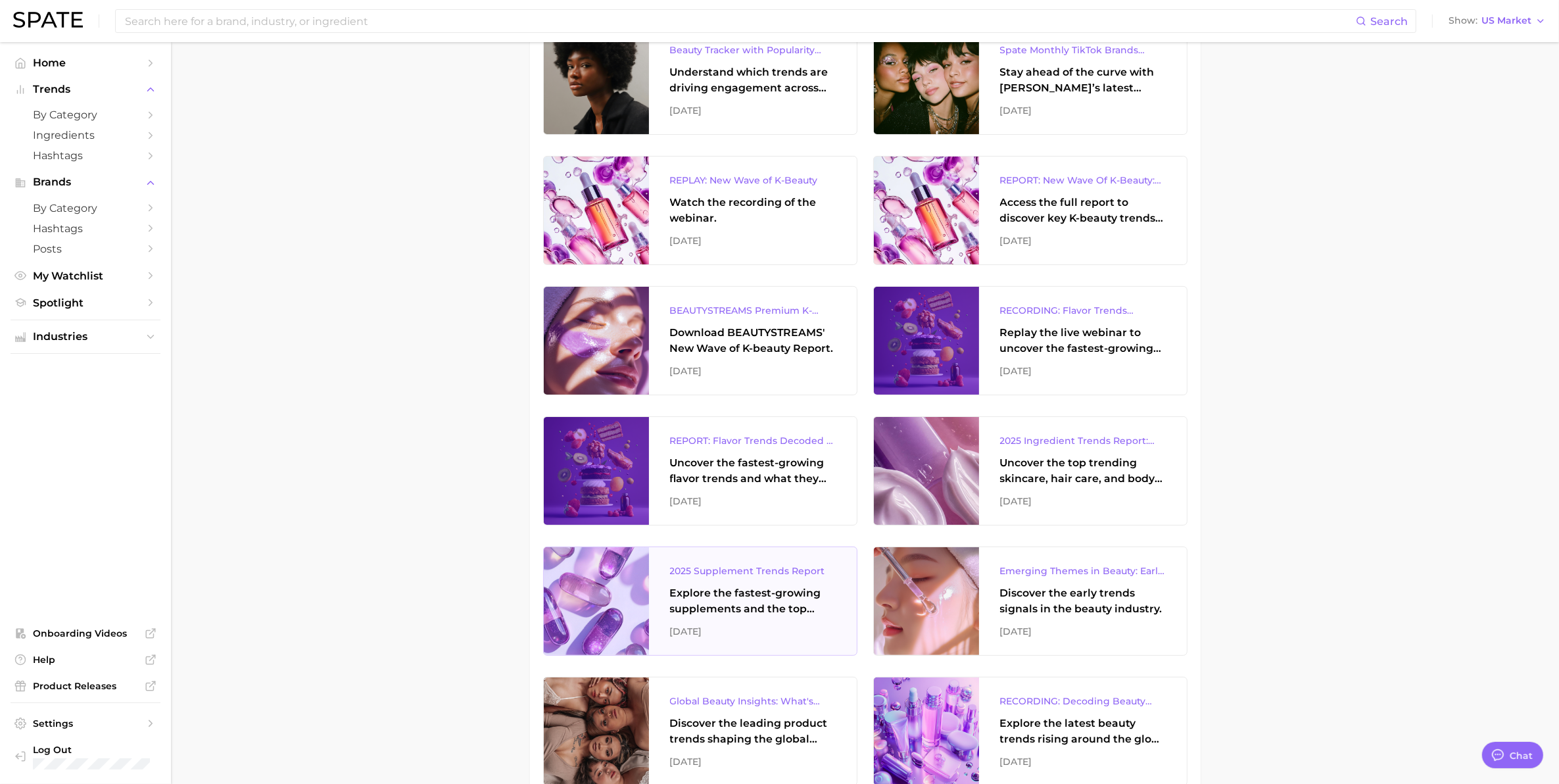
click at [707, 575] on div "2025 Supplement Trends Report" at bounding box center [753, 570] width 166 height 16
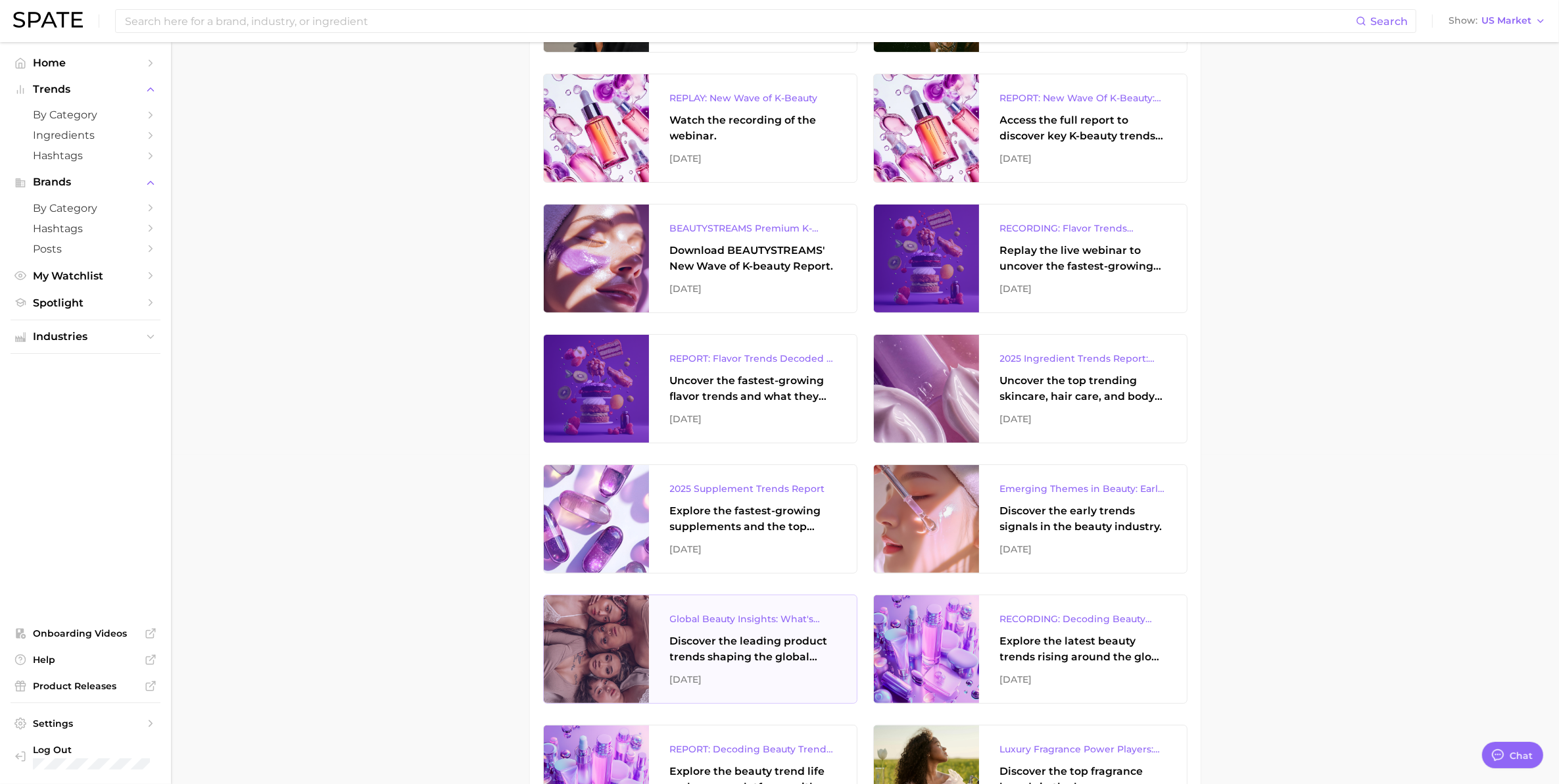
click at [760, 664] on div "Discover the leading product trends shaping the global beauty market." at bounding box center [753, 648] width 166 height 31
